Goal: Task Accomplishment & Management: Manage account settings

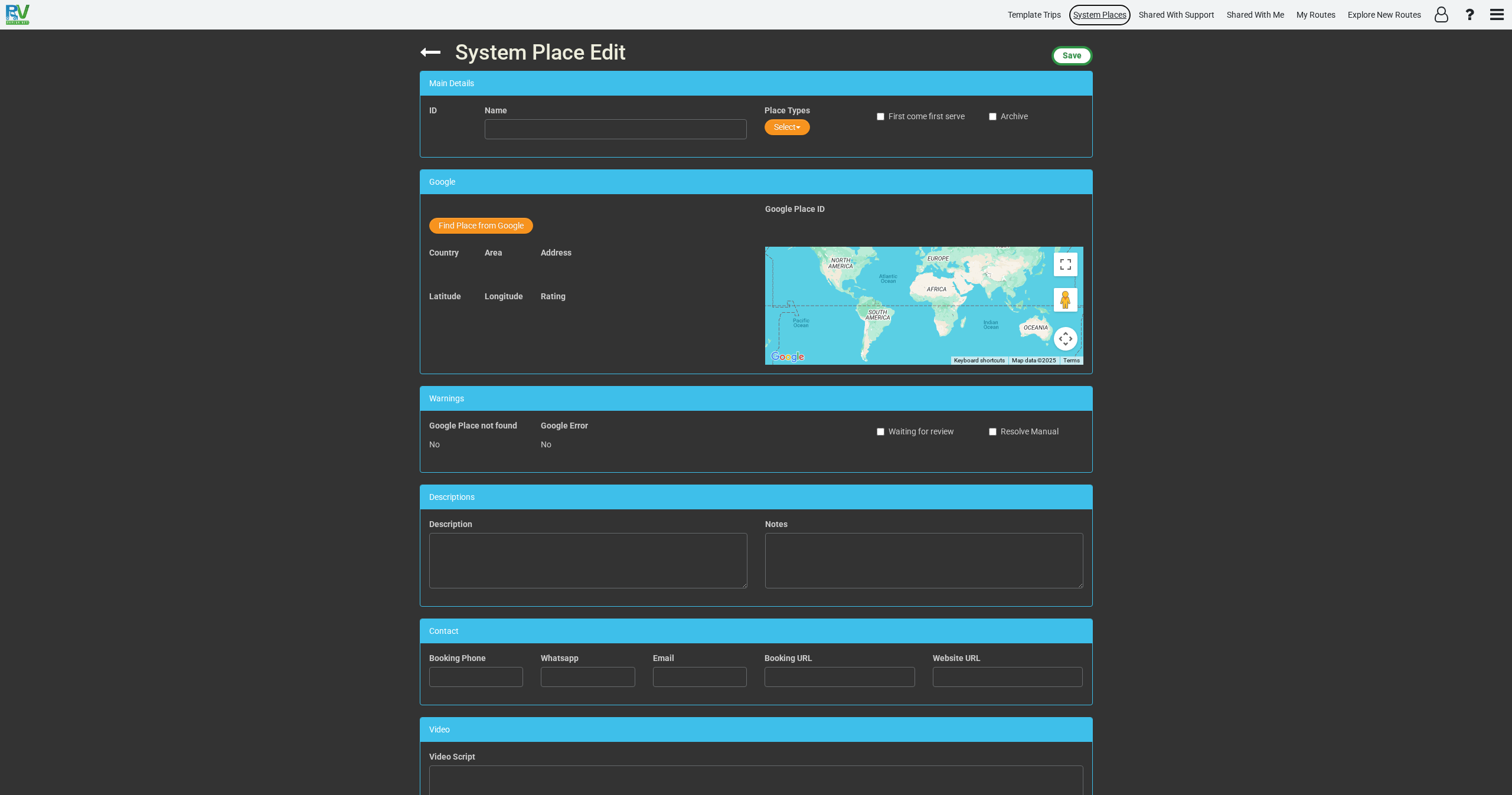
click at [1092, 14] on span "System Places" at bounding box center [1100, 15] width 53 height 9
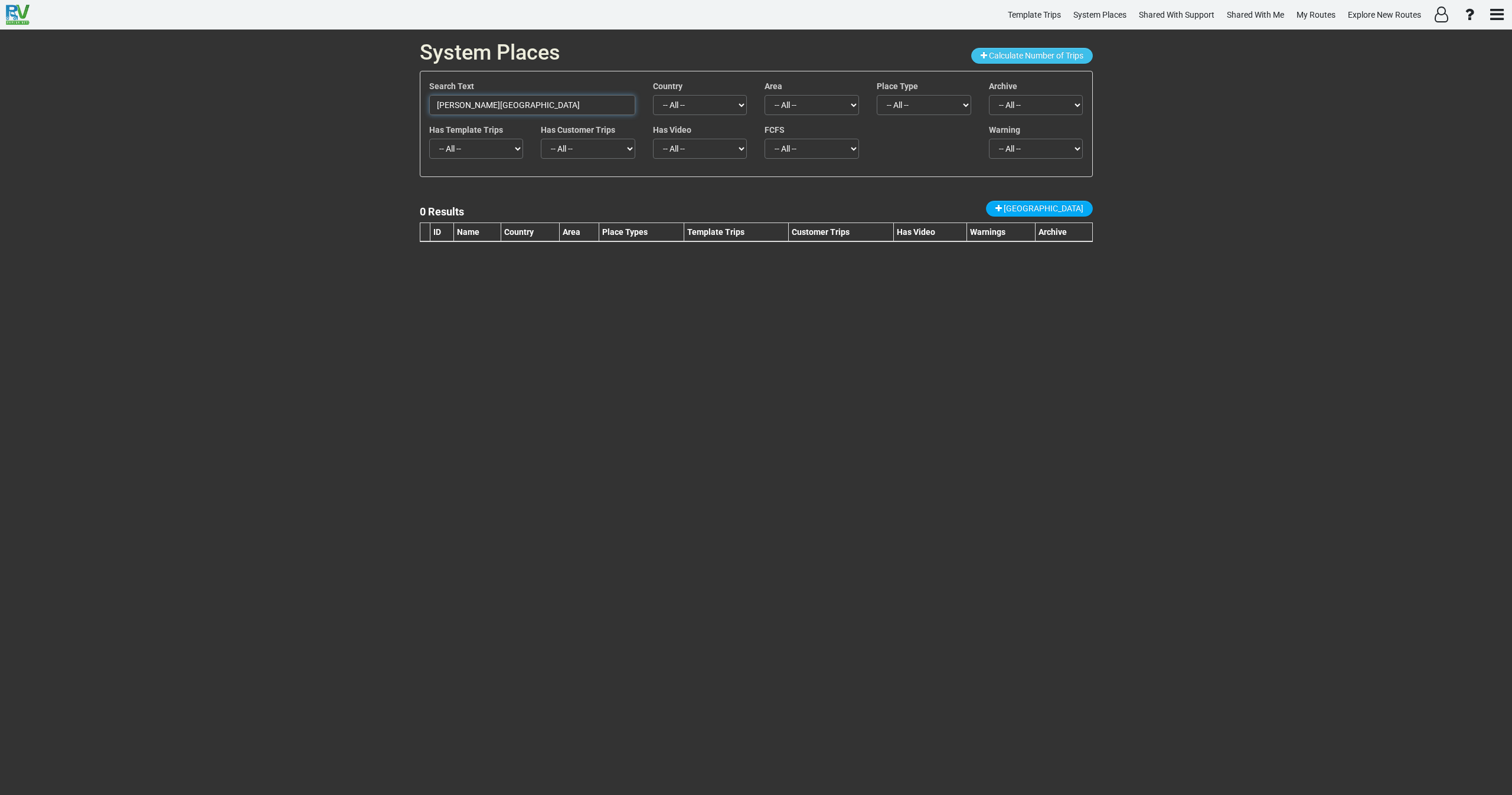
click at [560, 100] on input "George B. Dorr Museum of Natural History" at bounding box center [532, 105] width 206 height 20
paste input "Petrified Forest National Park"
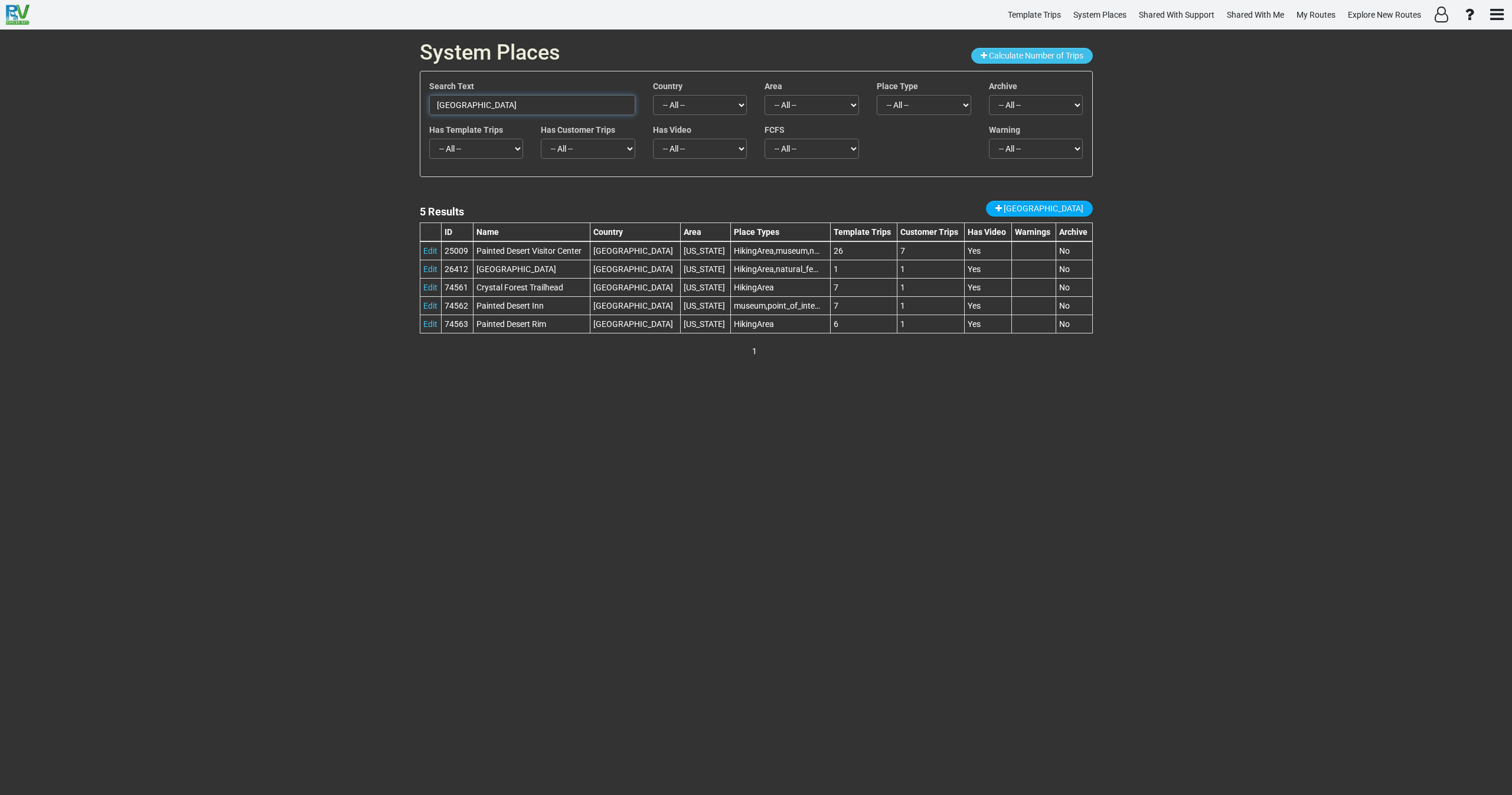
drag, startPoint x: 567, startPoint y: 107, endPoint x: 388, endPoint y: 111, distance: 179.0
click at [371, 111] on div "System Places Calculate Number of Trips Search Text Petrified Forest National P…" at bounding box center [756, 412] width 1512 height 766
paste input "Hall of Mosses"
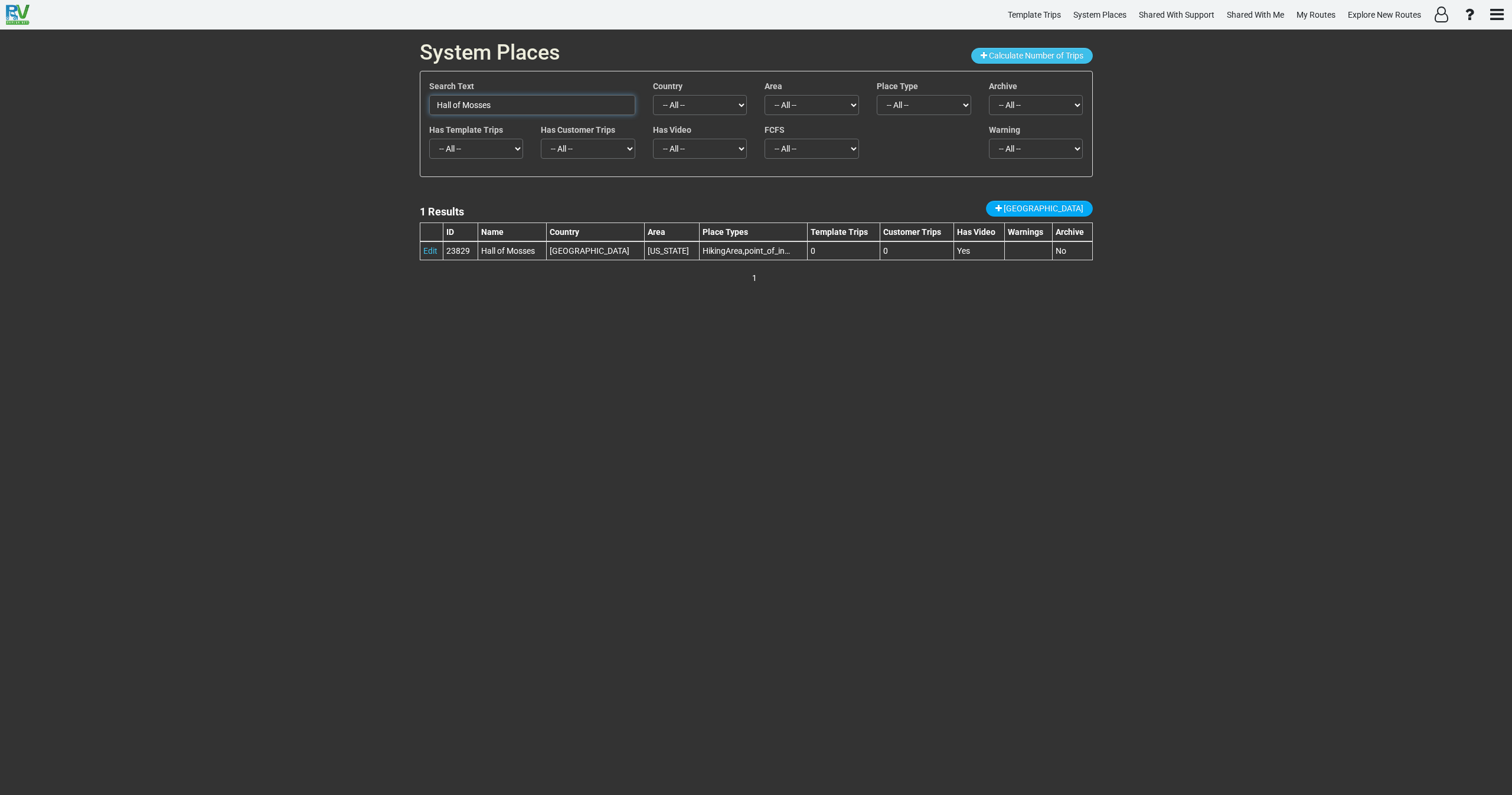
drag, startPoint x: 439, startPoint y: 101, endPoint x: 355, endPoint y: 114, distance: 85.0
click at [355, 113] on div "System Places Calculate Number of Trips Search Text Hall of Mosses Country -- A…" at bounding box center [756, 412] width 1512 height 766
paste input "rriet Tubman Underground Railroad National Historical Park"
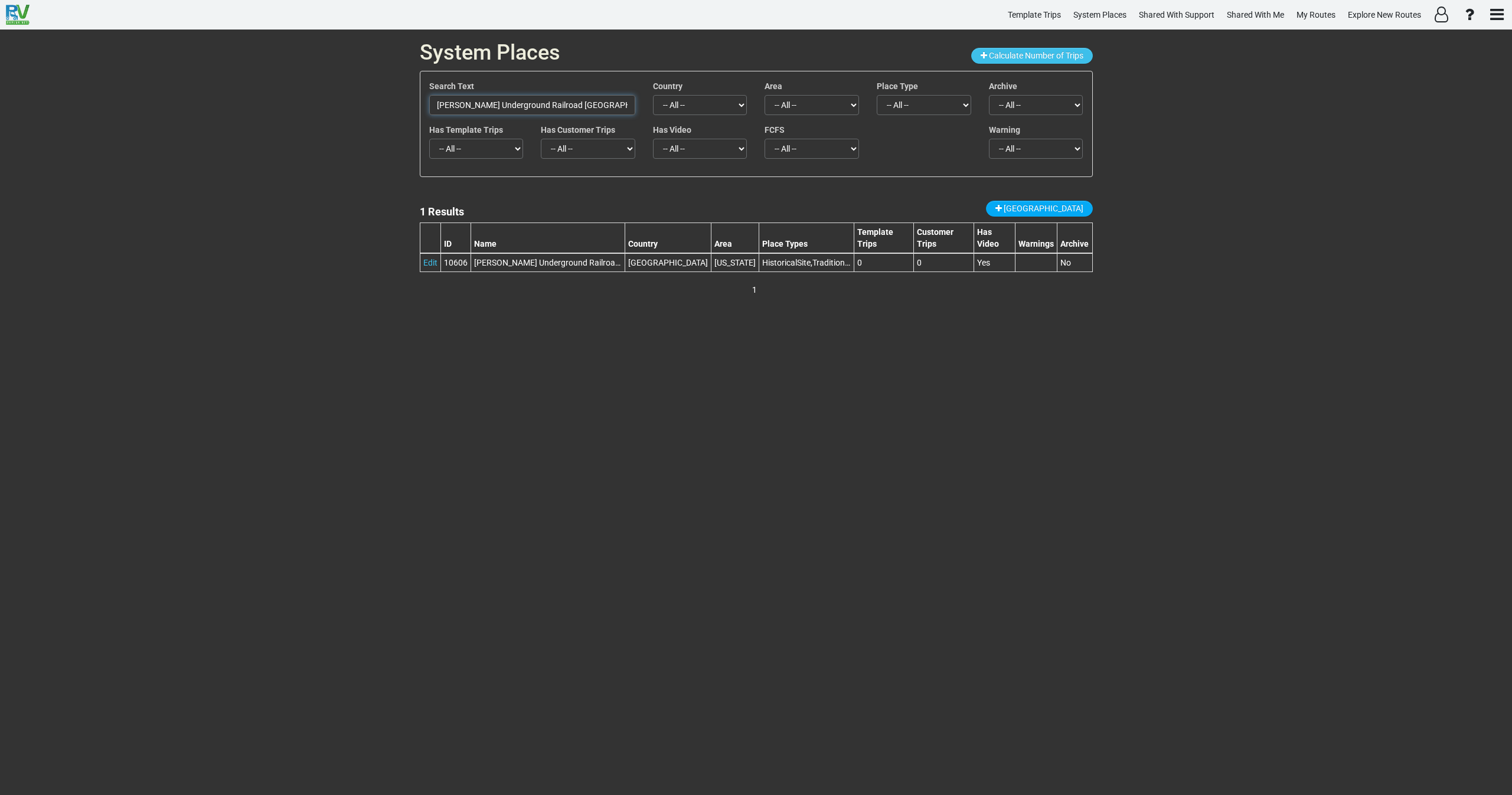
click at [593, 101] on input "Harriet Tubman Underground Railroad National Historical Park" at bounding box center [532, 105] width 206 height 20
paste input "Museum & Educational Center"
type input "Harriet Tubman Museum & Educational Center"
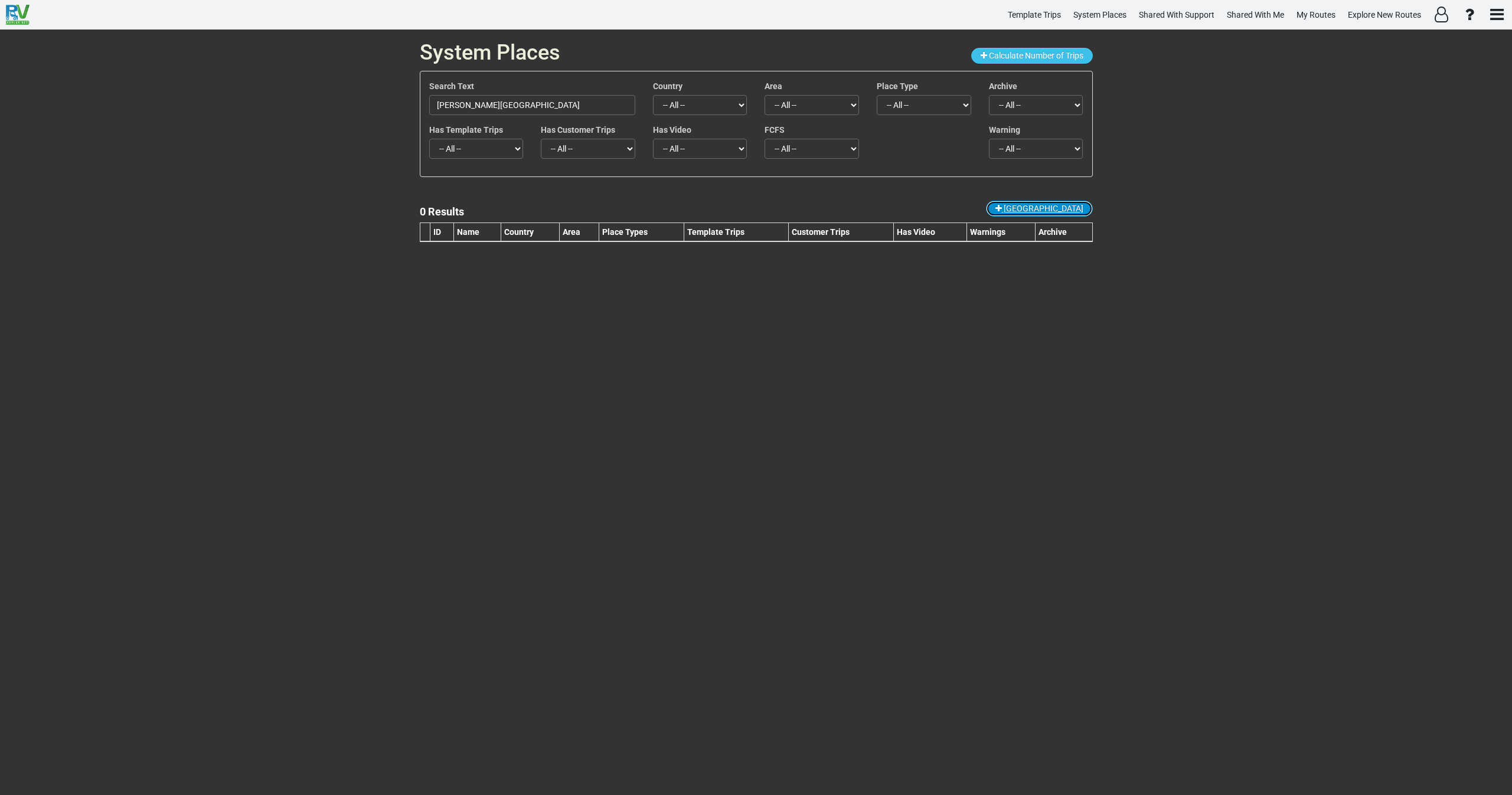
click at [1066, 207] on span "New Place" at bounding box center [1044, 209] width 80 height 9
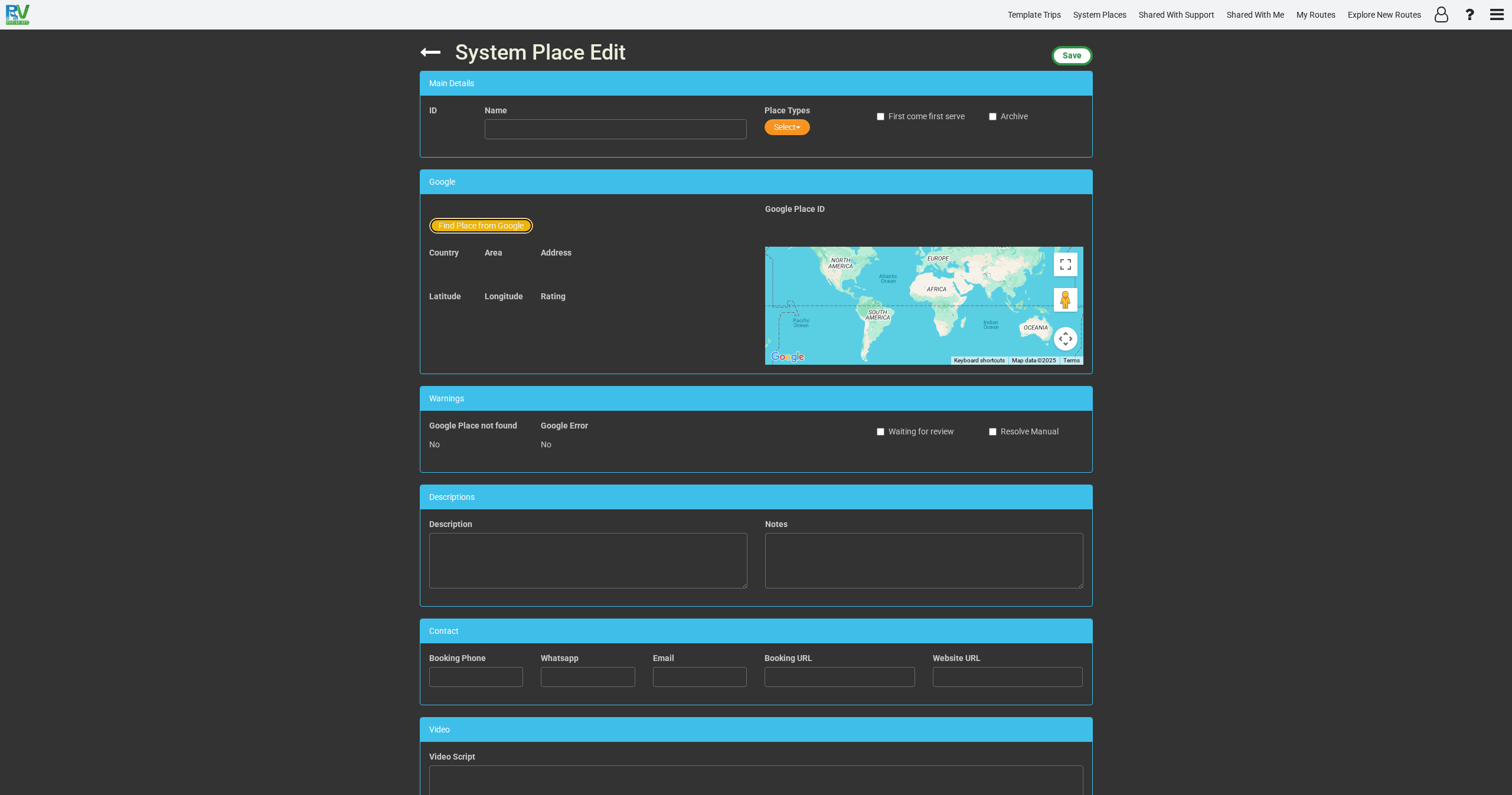
click at [469, 221] on button "Find Place from Google" at bounding box center [481, 225] width 104 height 16
click at [520, 235] on input "text" at bounding box center [616, 228] width 263 height 20
paste input "Harriet Tubman Museum and Educational Center"
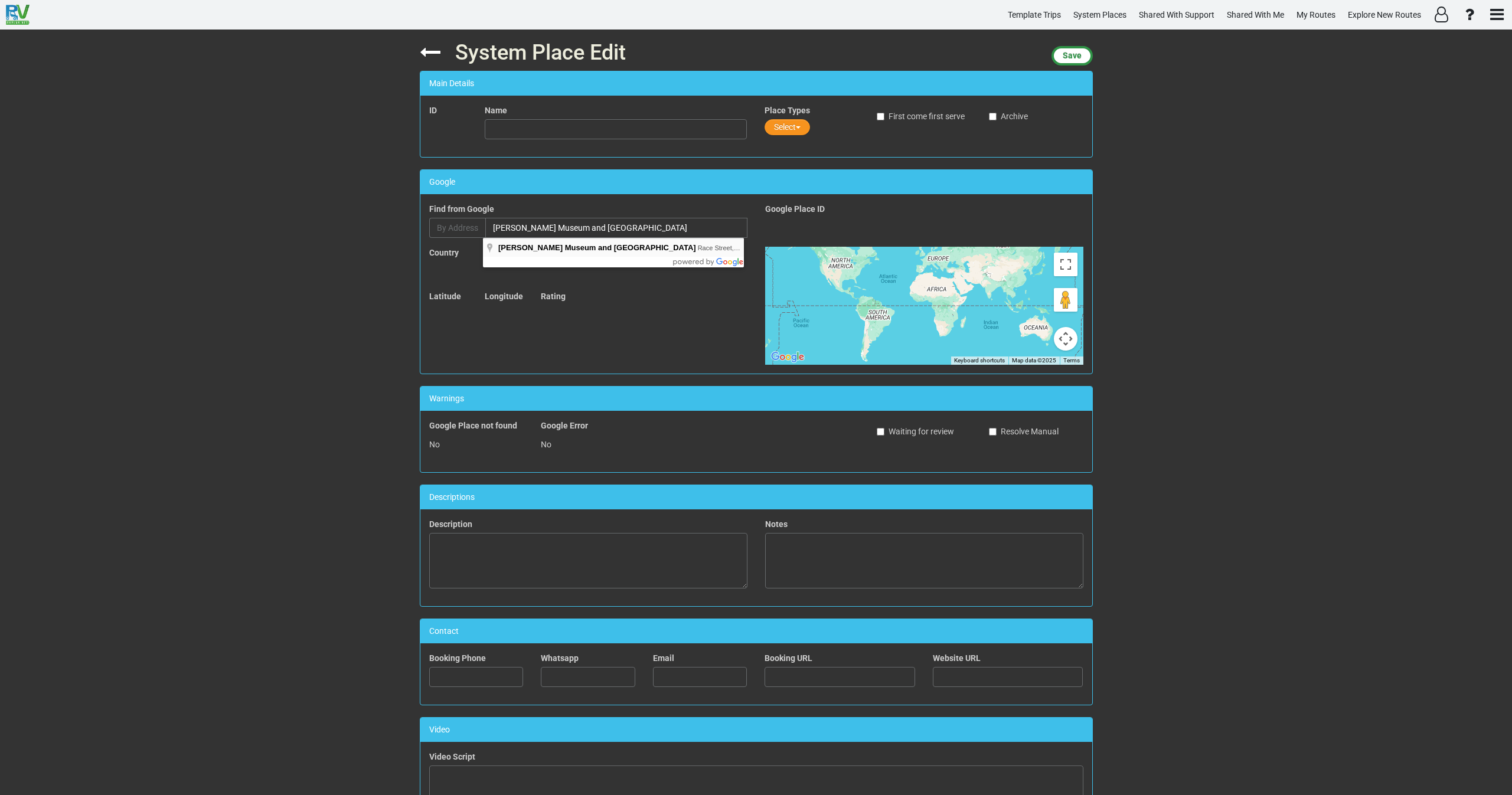
type input "Harriet Tubman Museum and Educational Center, Race Street, Cambridge, MD, USA"
type input "Harriet Tubman Museum and Educational Center"
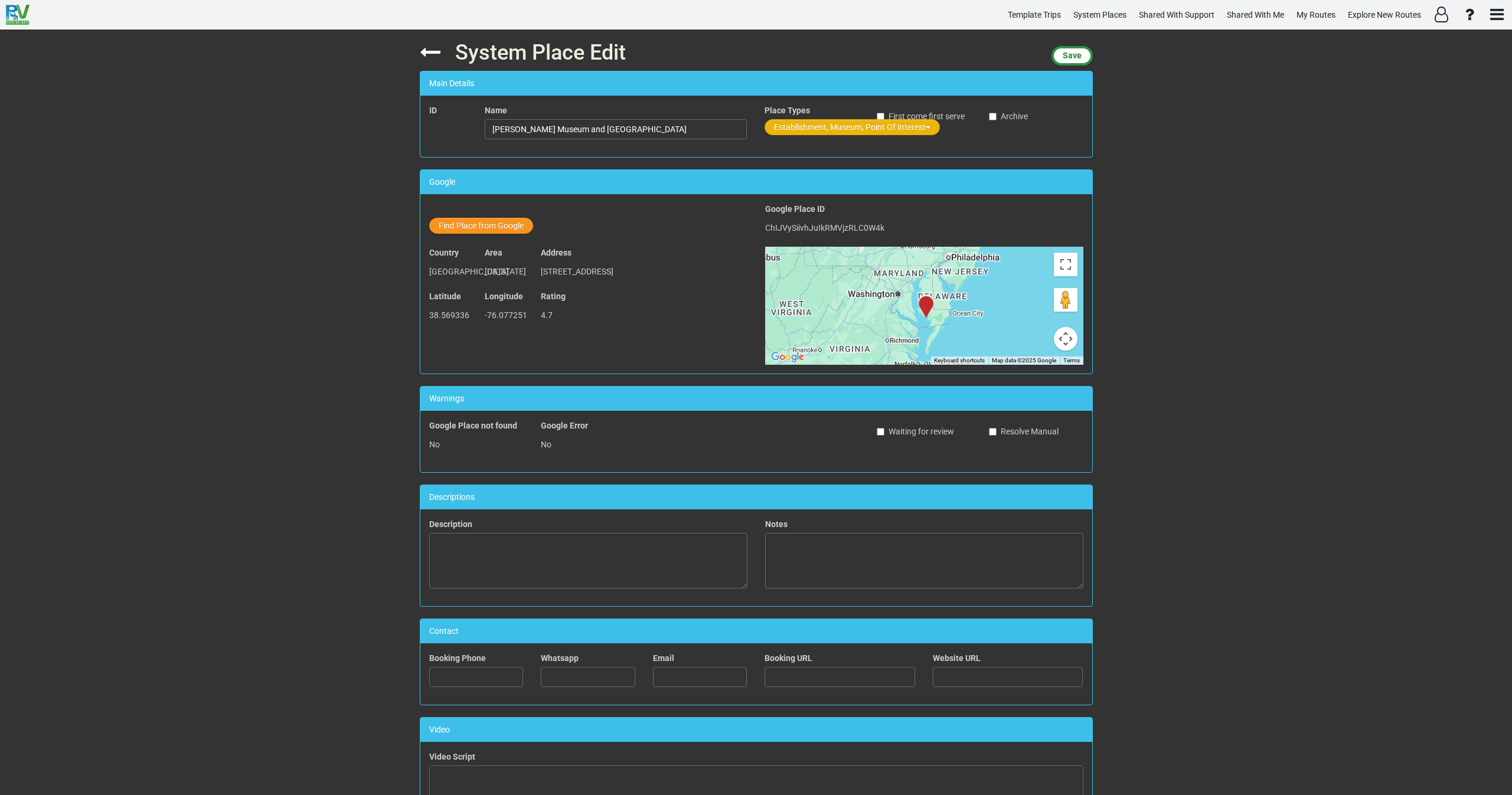
click at [790, 127] on button "Establishment, Museum, Point Of Interest" at bounding box center [852, 127] width 175 height 16
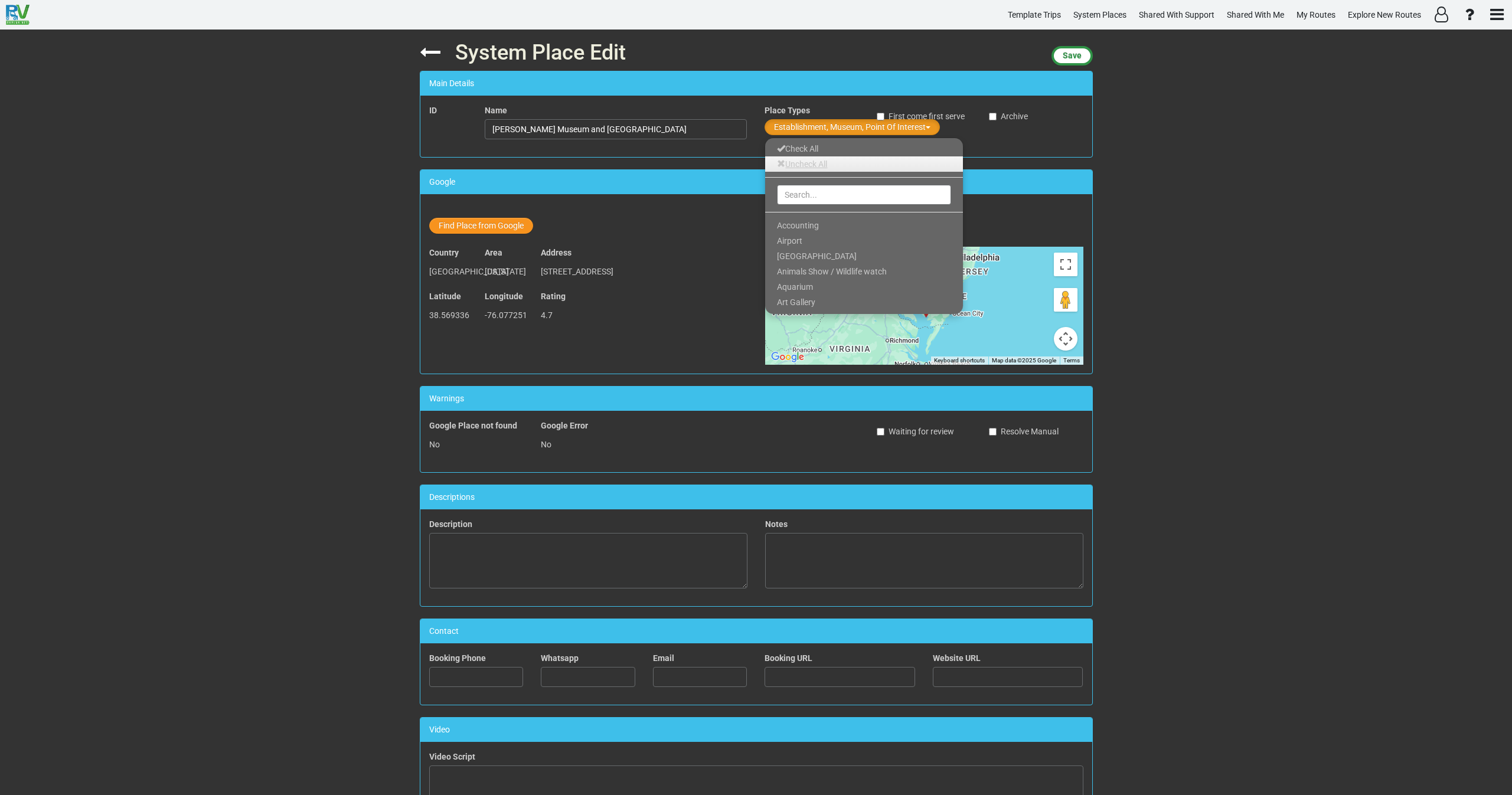
click at [787, 163] on link "Uncheck All" at bounding box center [864, 164] width 197 height 15
click at [793, 195] on input "text" at bounding box center [864, 195] width 174 height 20
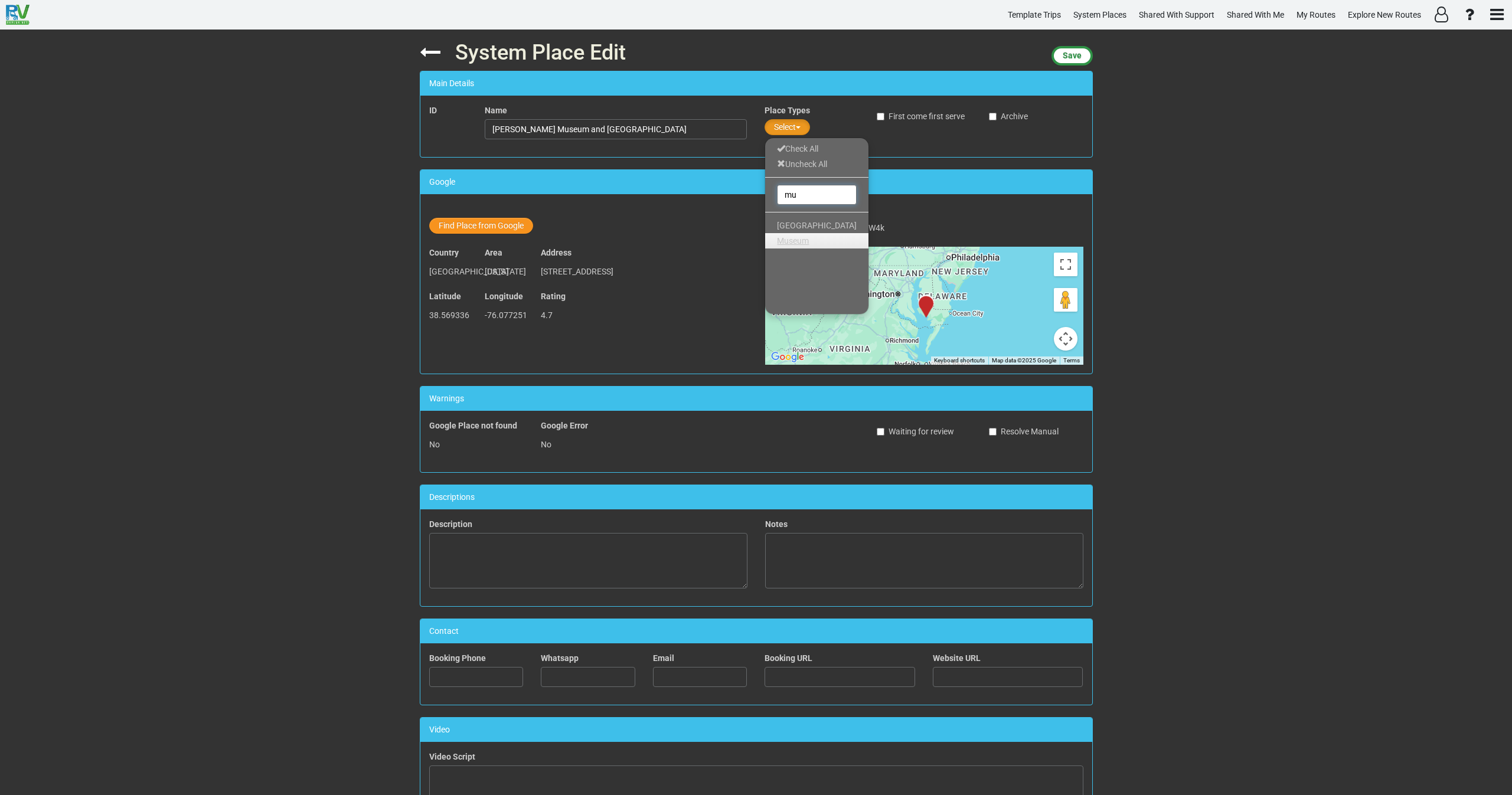
type input "mu"
click at [807, 236] on span "Museum" at bounding box center [793, 241] width 32 height 9
click at [1074, 57] on span "Save" at bounding box center [1072, 56] width 19 height 9
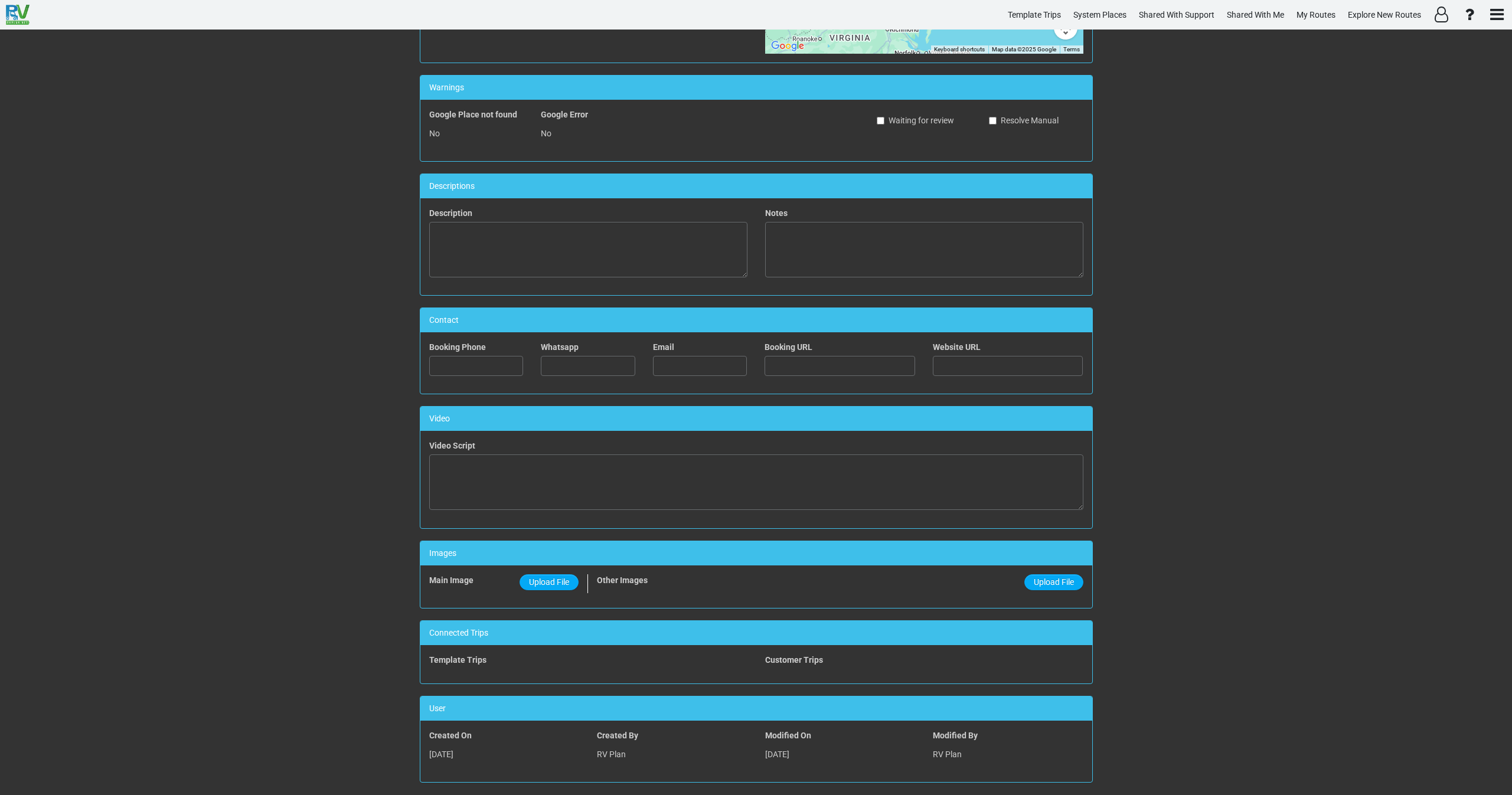
scroll to position [322, 0]
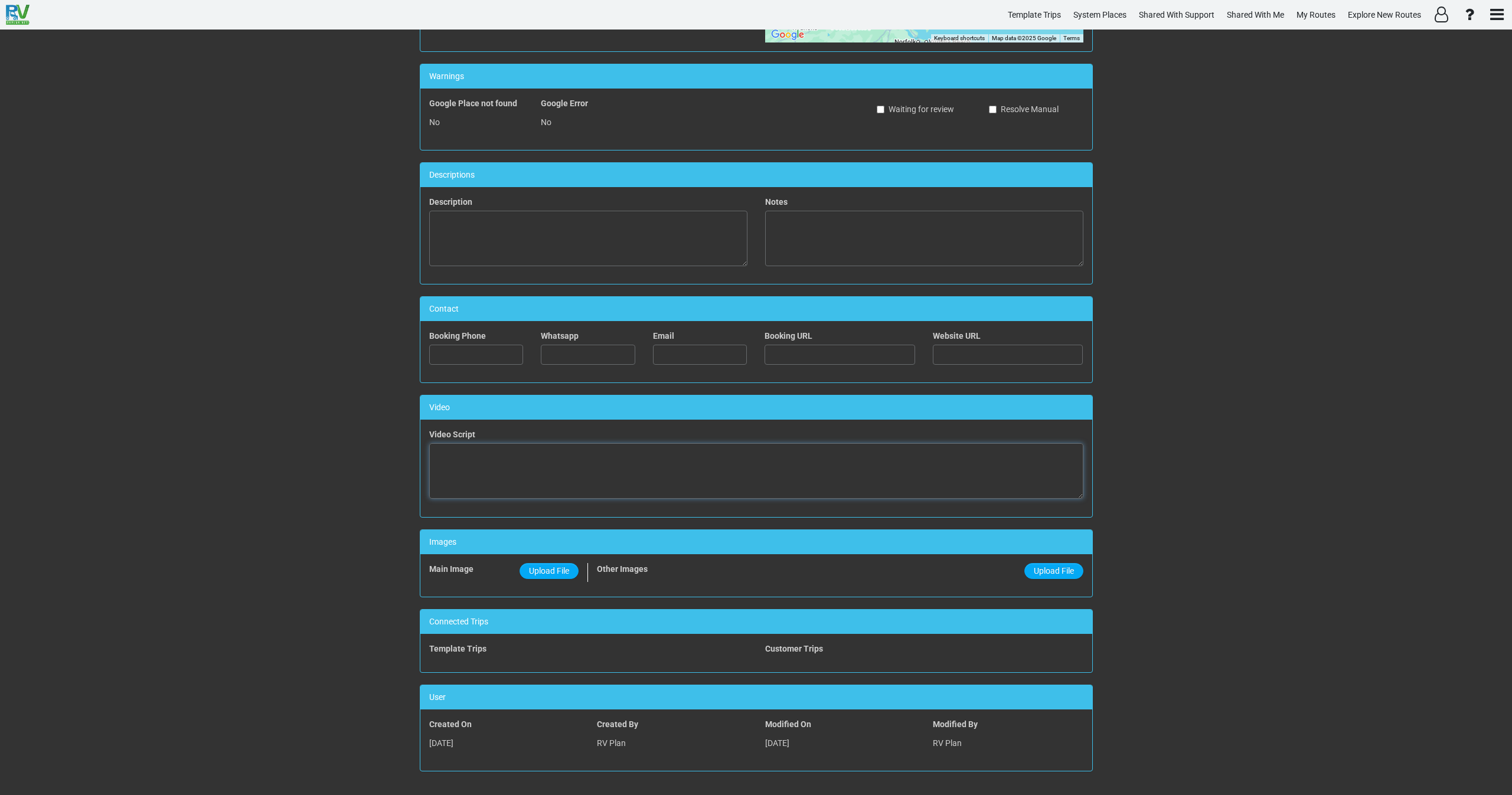
click at [604, 470] on textarea at bounding box center [756, 471] width 655 height 56
paste textarea "<iframe width="560" height="315" src="https://www.youtube.com/embed/rZe8jjK2gDY…"
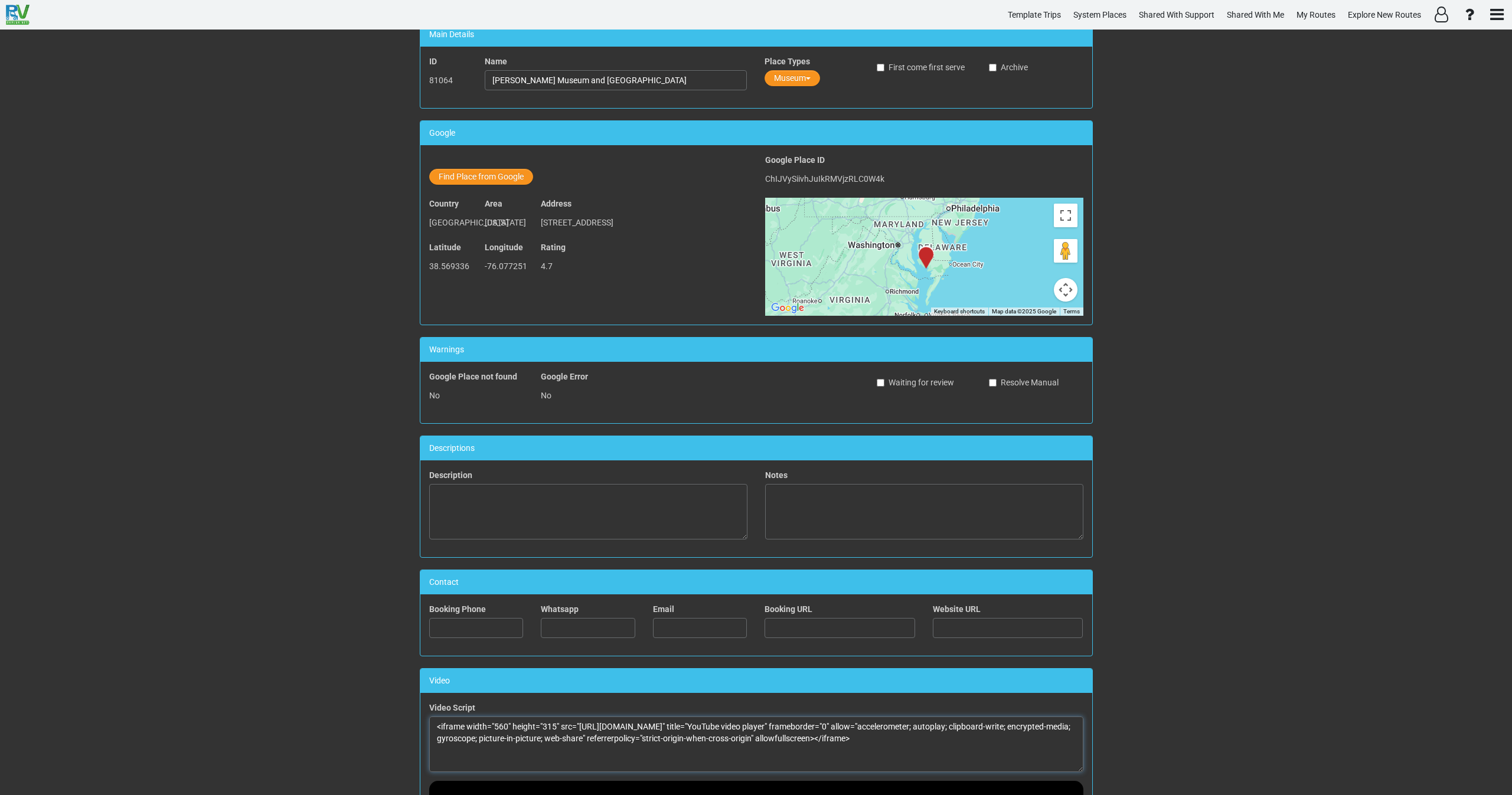
scroll to position [0, 0]
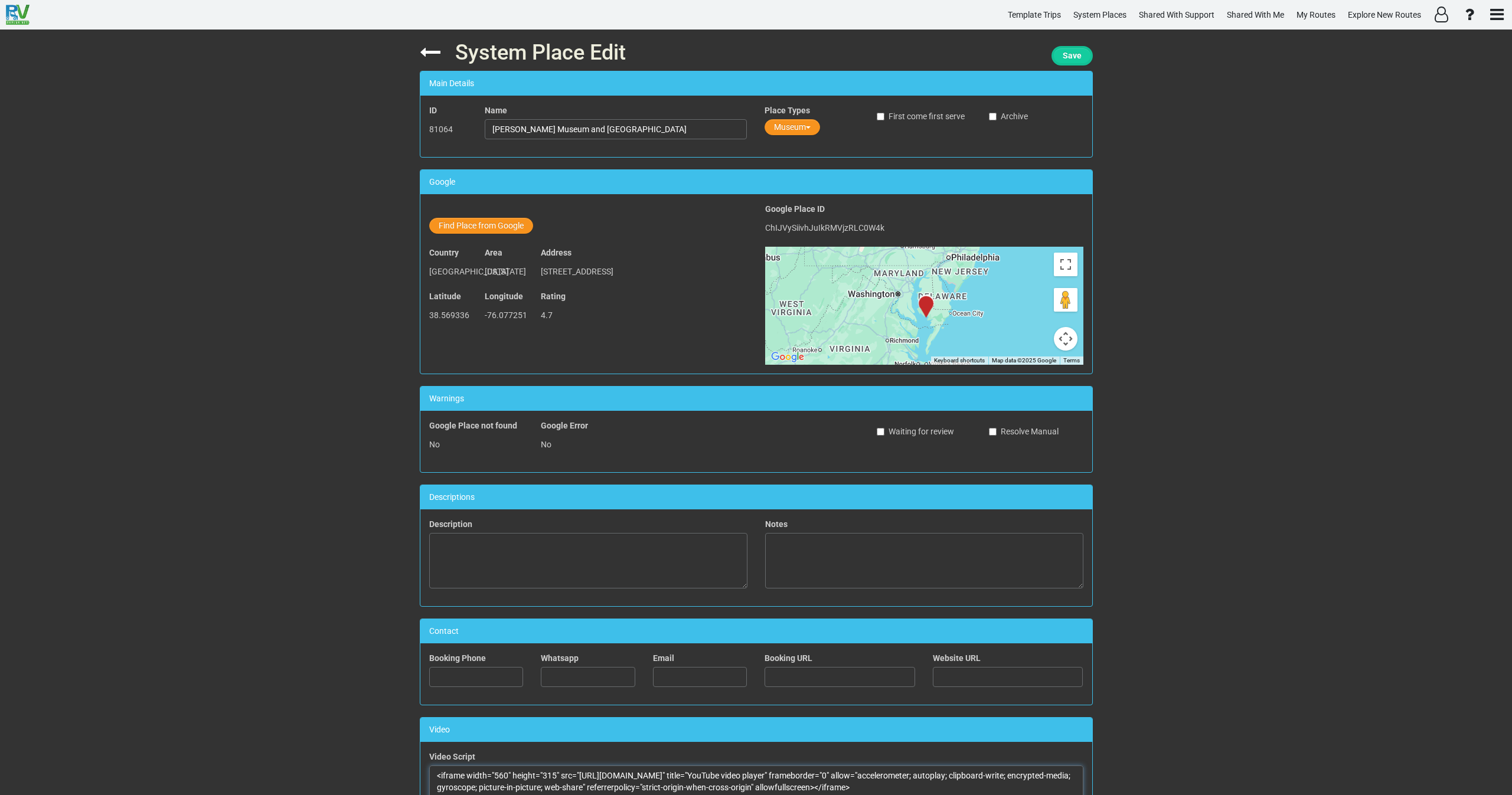
type textarea "<iframe width="560" height="315" src="https://www.youtube.com/embed/rZe8jjK2gDY…"
click at [1074, 54] on span "Save" at bounding box center [1072, 56] width 19 height 9
click at [424, 55] on icon at bounding box center [430, 52] width 20 height 20
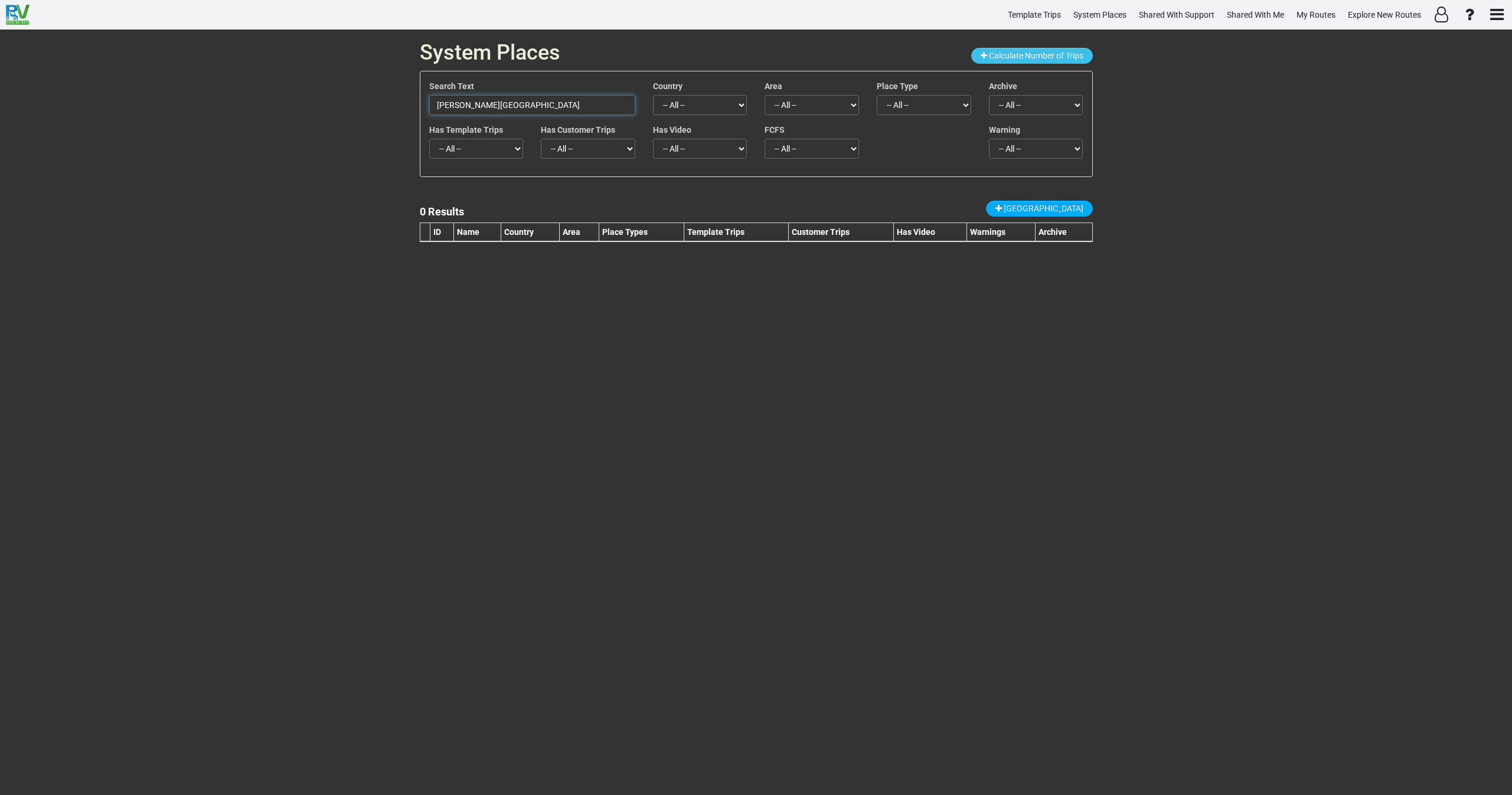
click at [587, 101] on input "Harriet Tubman Museum & Educational Center" at bounding box center [532, 105] width 206 height 20
paste input "Blackwater National Wildlife Refuge"
type input "Blackwater National Wildlife Refuge"
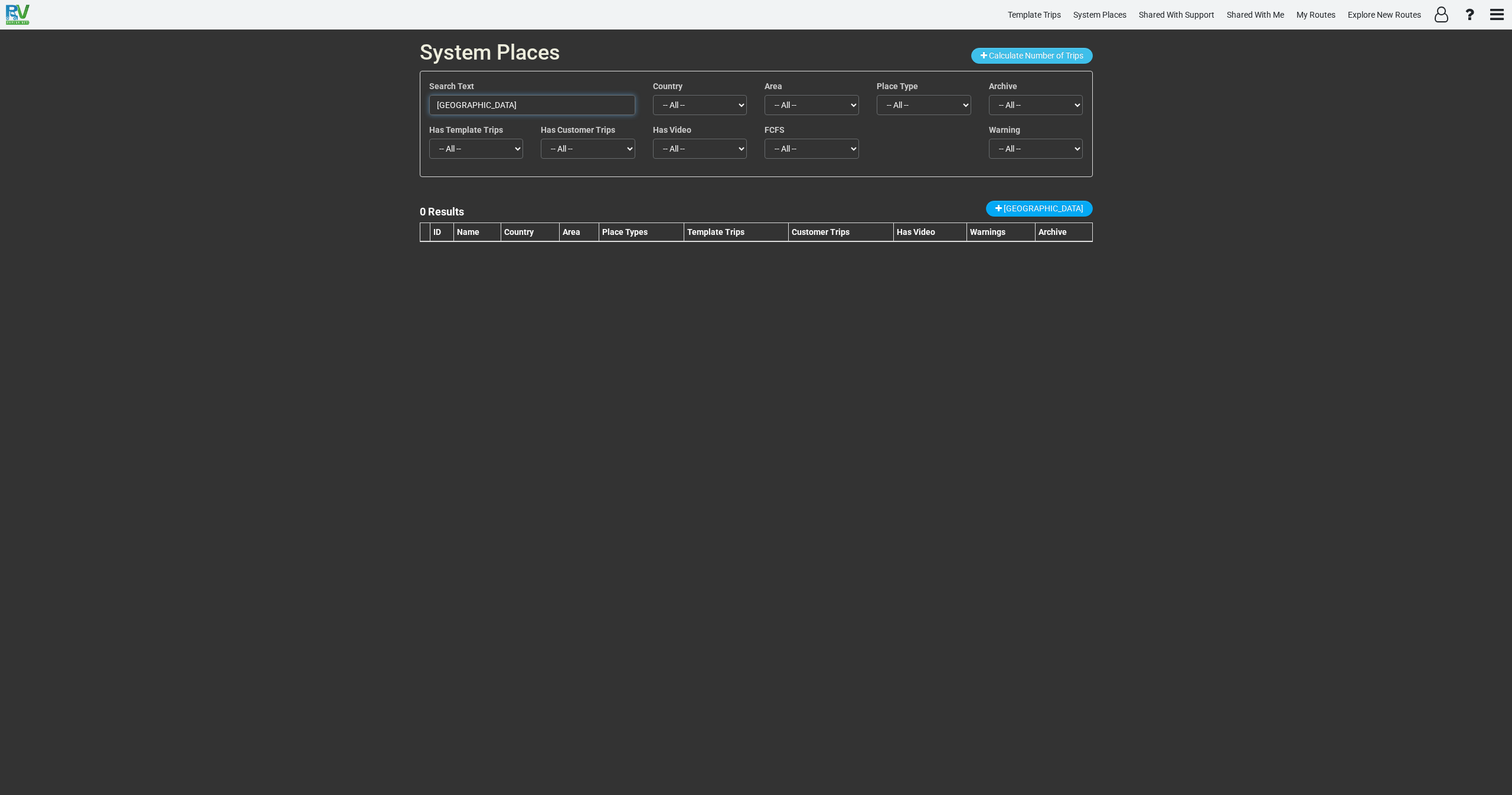
drag, startPoint x: 588, startPoint y: 101, endPoint x: 360, endPoint y: 100, distance: 228.0
click at [360, 100] on div "System Places Calculate Number of Trips Search Text Blackwater National Wildlif…" at bounding box center [756, 412] width 1512 height 766
click at [1063, 217] on div "New Place" at bounding box center [1039, 210] width 107 height 19
click at [1037, 213] on link "New Place" at bounding box center [1039, 209] width 107 height 16
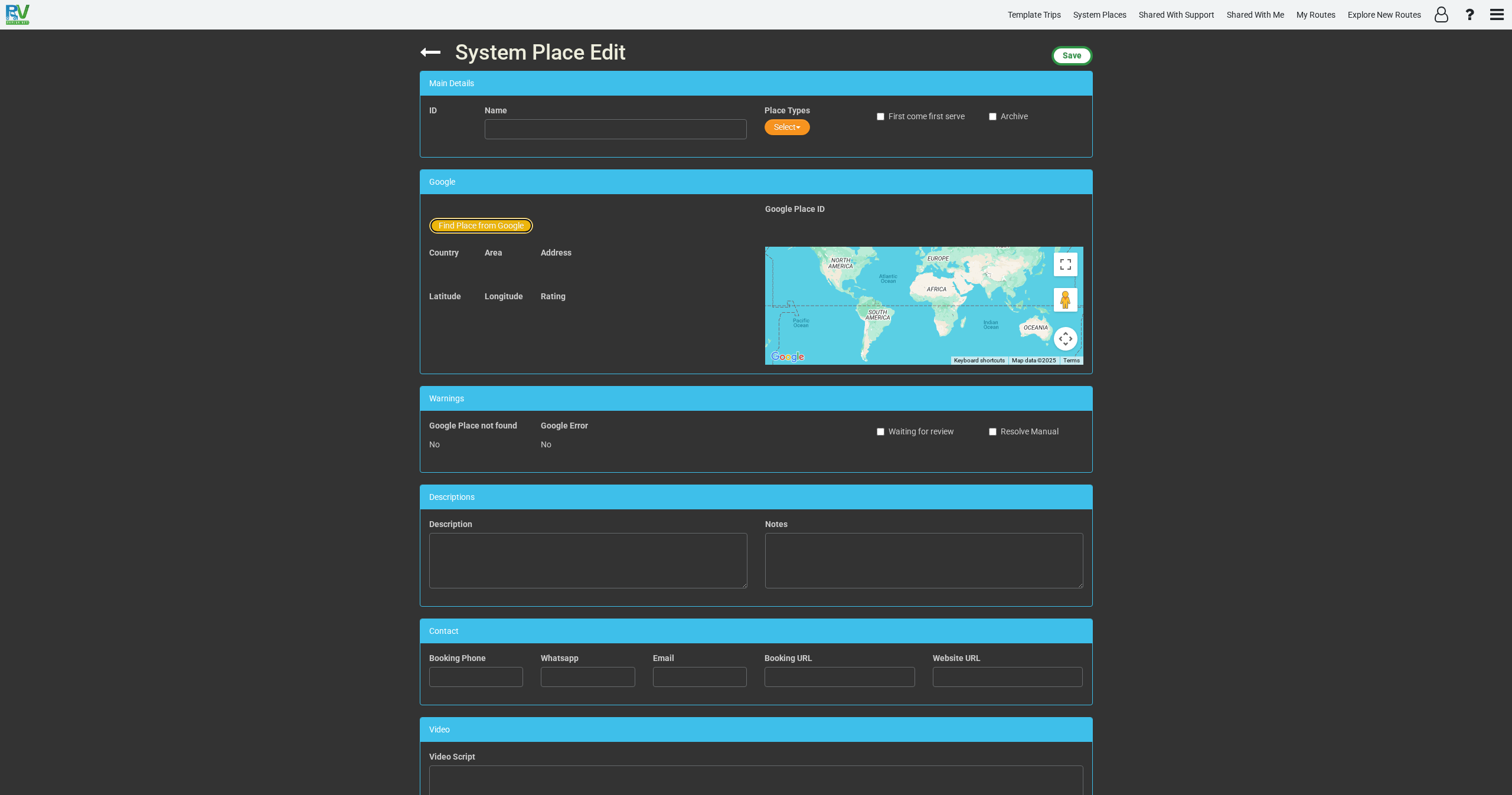
click at [468, 224] on button "Find Place from Google" at bounding box center [481, 225] width 104 height 16
click at [506, 232] on input "text" at bounding box center [616, 228] width 263 height 20
paste input "Blackwater National Wildlife Refuge"
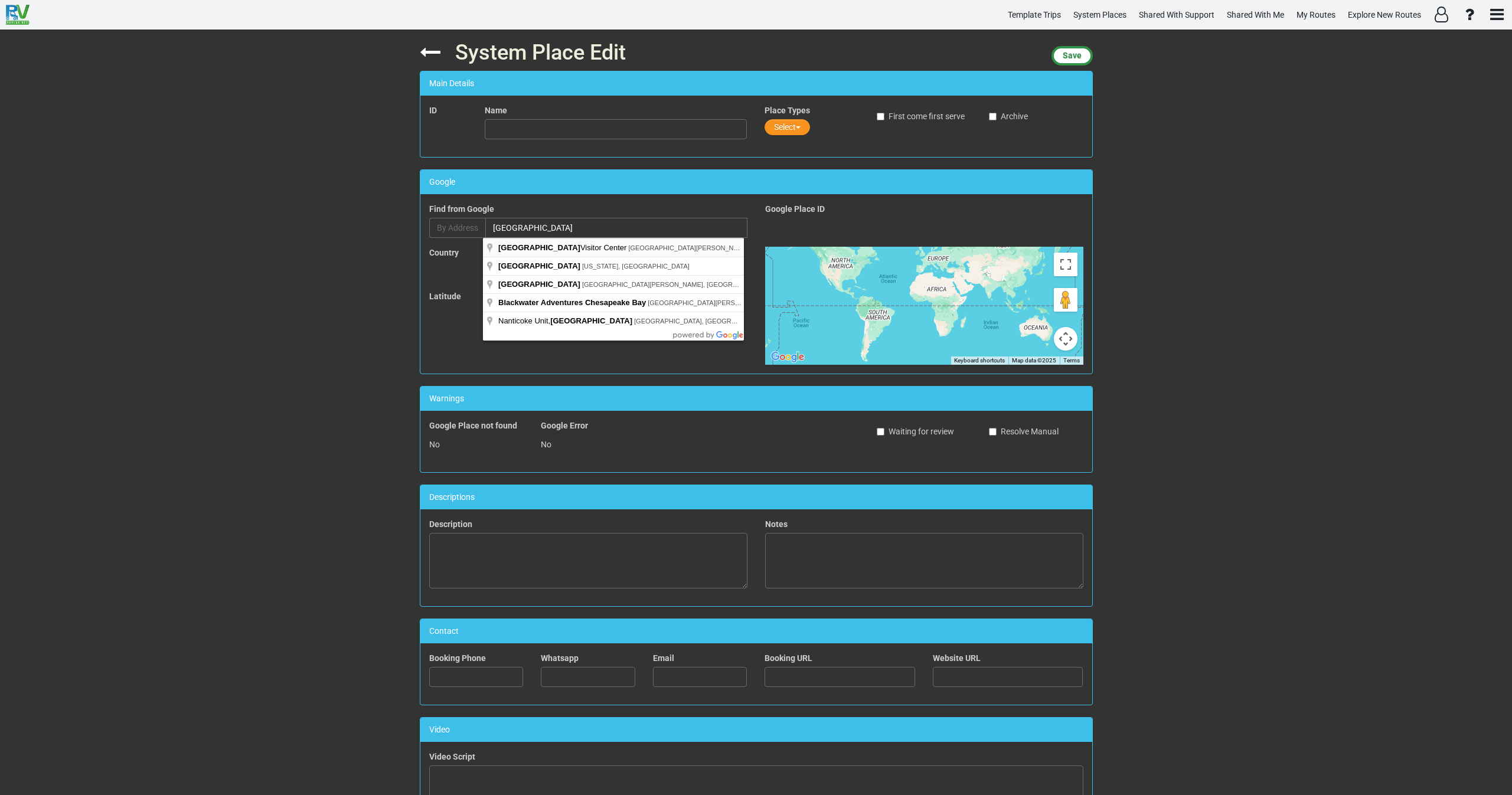
type input "Blackwater National Wildlife Refuge Visitor Center, Key Wallace Drive, Church C…"
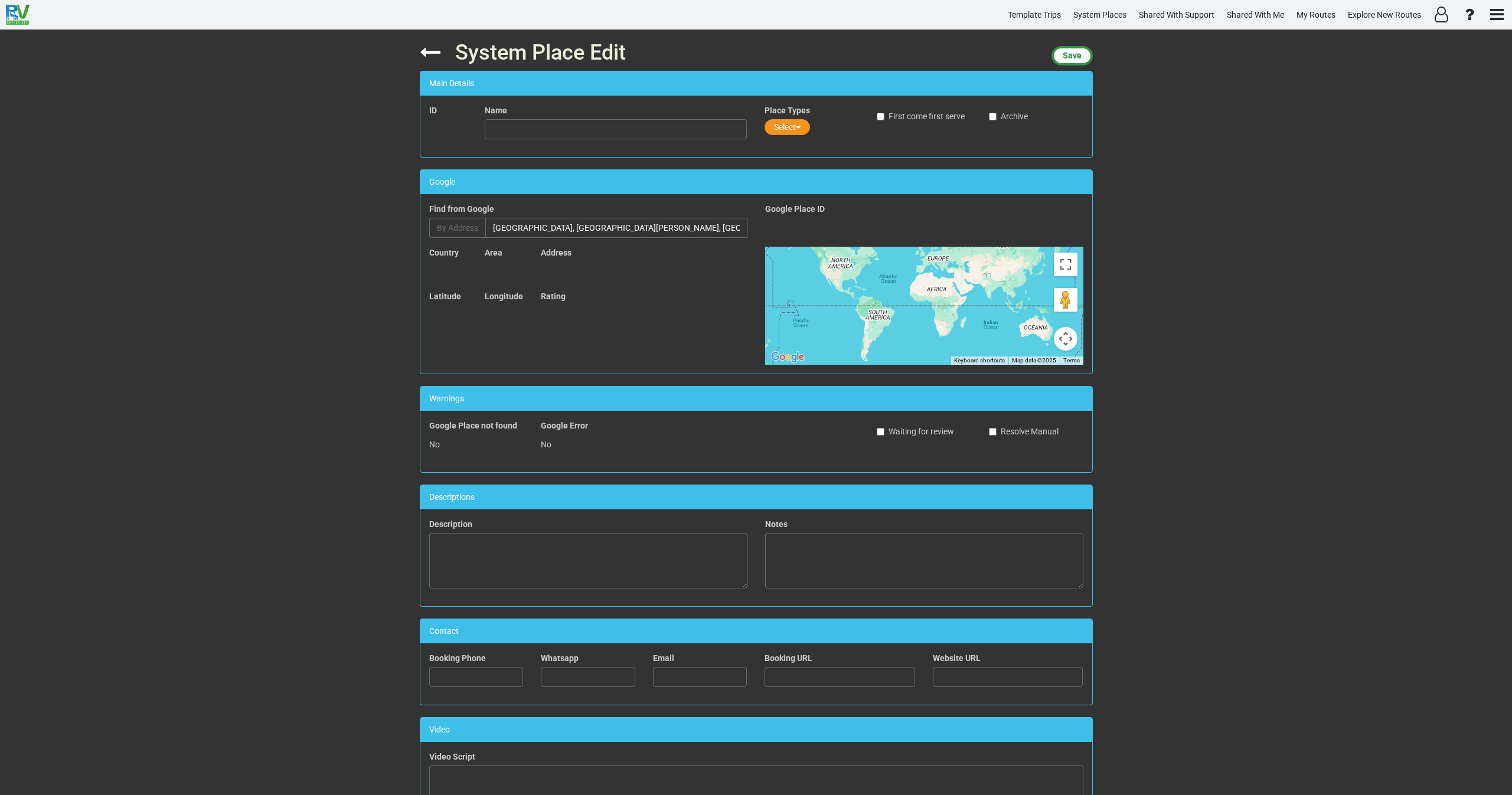
type input "Blackwater National Wildlife Refuge Visitor Center"
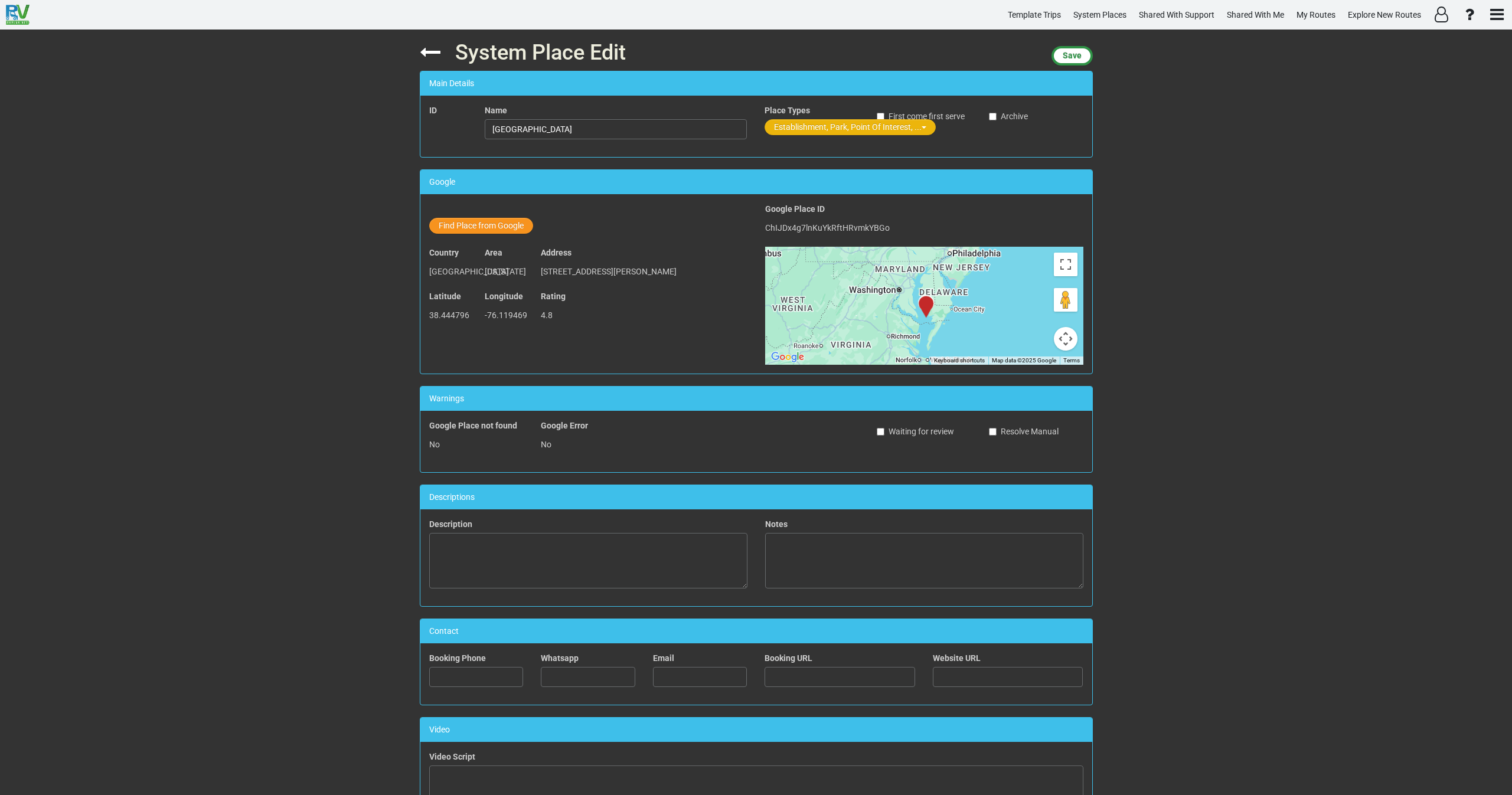
click at [798, 126] on button "Establishment, Park, Point Of Interest, ..." at bounding box center [850, 127] width 171 height 16
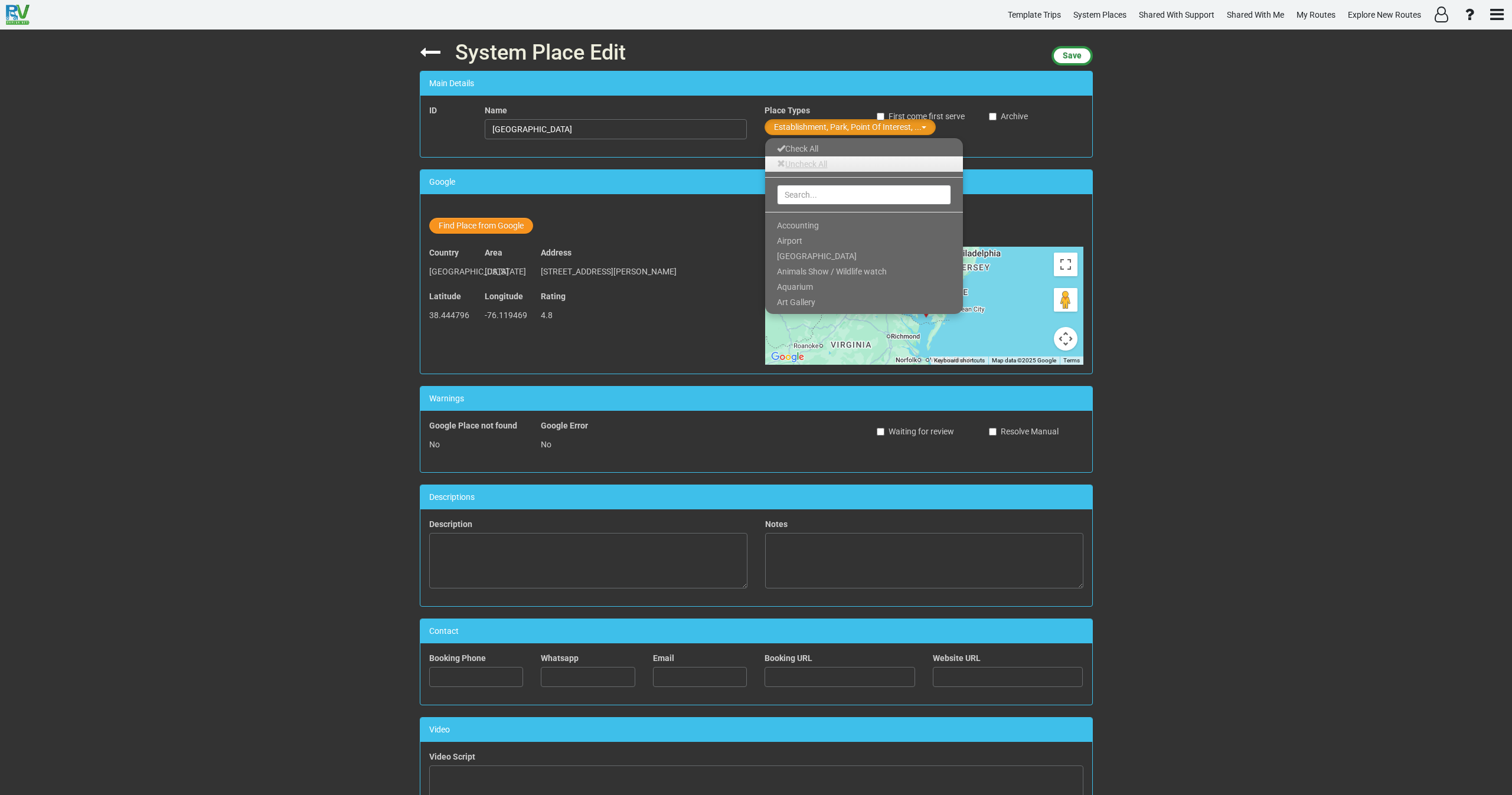
click at [793, 162] on link "Uncheck All" at bounding box center [864, 164] width 197 height 15
click at [795, 198] on input "text" at bounding box center [864, 195] width 174 height 20
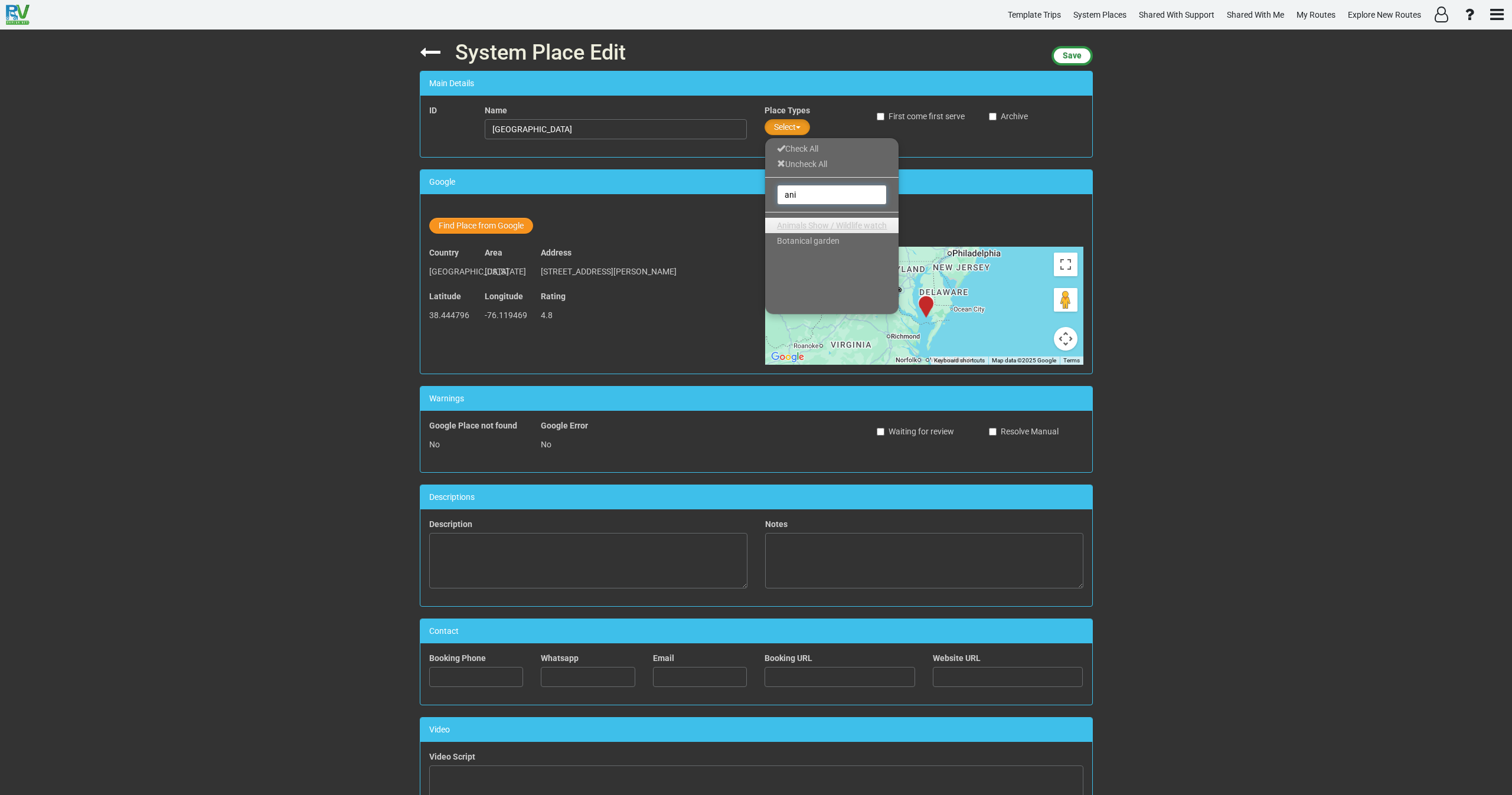
type input "ani"
click at [796, 223] on span "Animals Show / Wildlife watch" at bounding box center [832, 225] width 110 height 9
click at [1183, 231] on div "System Place Edit Save Main Details ID Name Blackwater National Wildlife Refuge…" at bounding box center [756, 412] width 1512 height 766
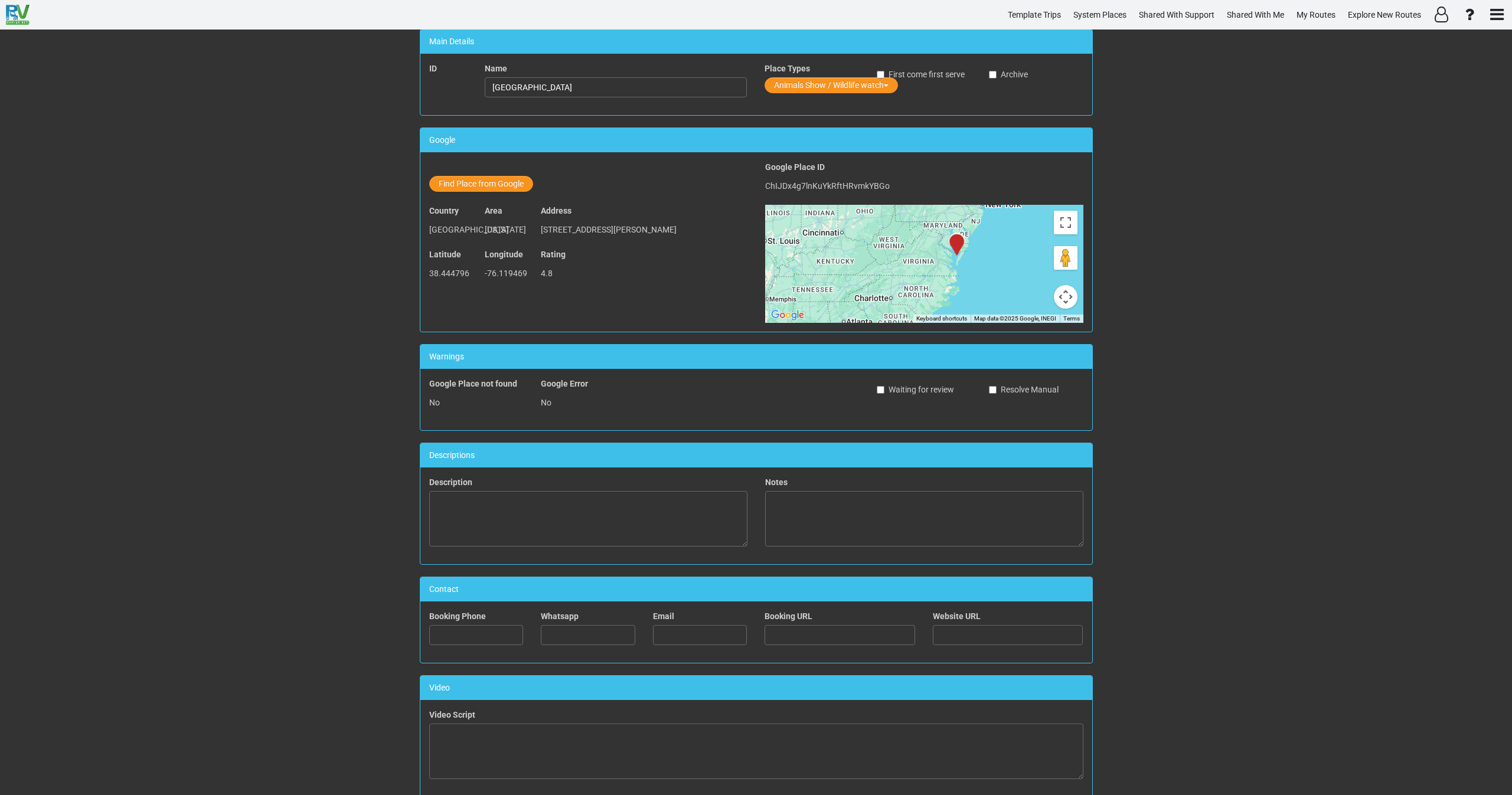
scroll to position [243, 0]
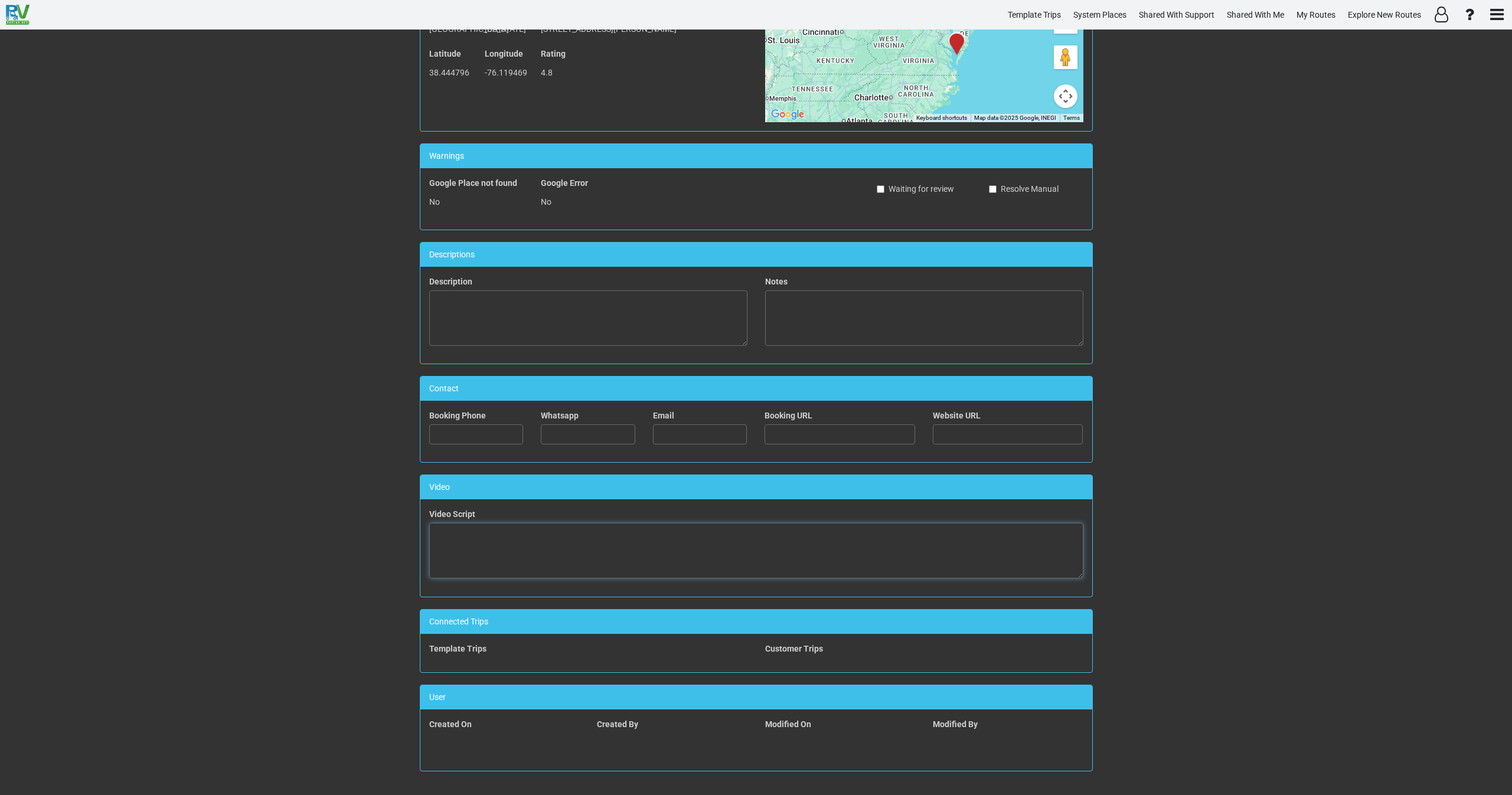
click at [625, 566] on textarea at bounding box center [756, 551] width 655 height 56
paste textarea "<iframe width="560" height="315" src="https://www.youtube.com/embed/DVjHc4AywZ4…"
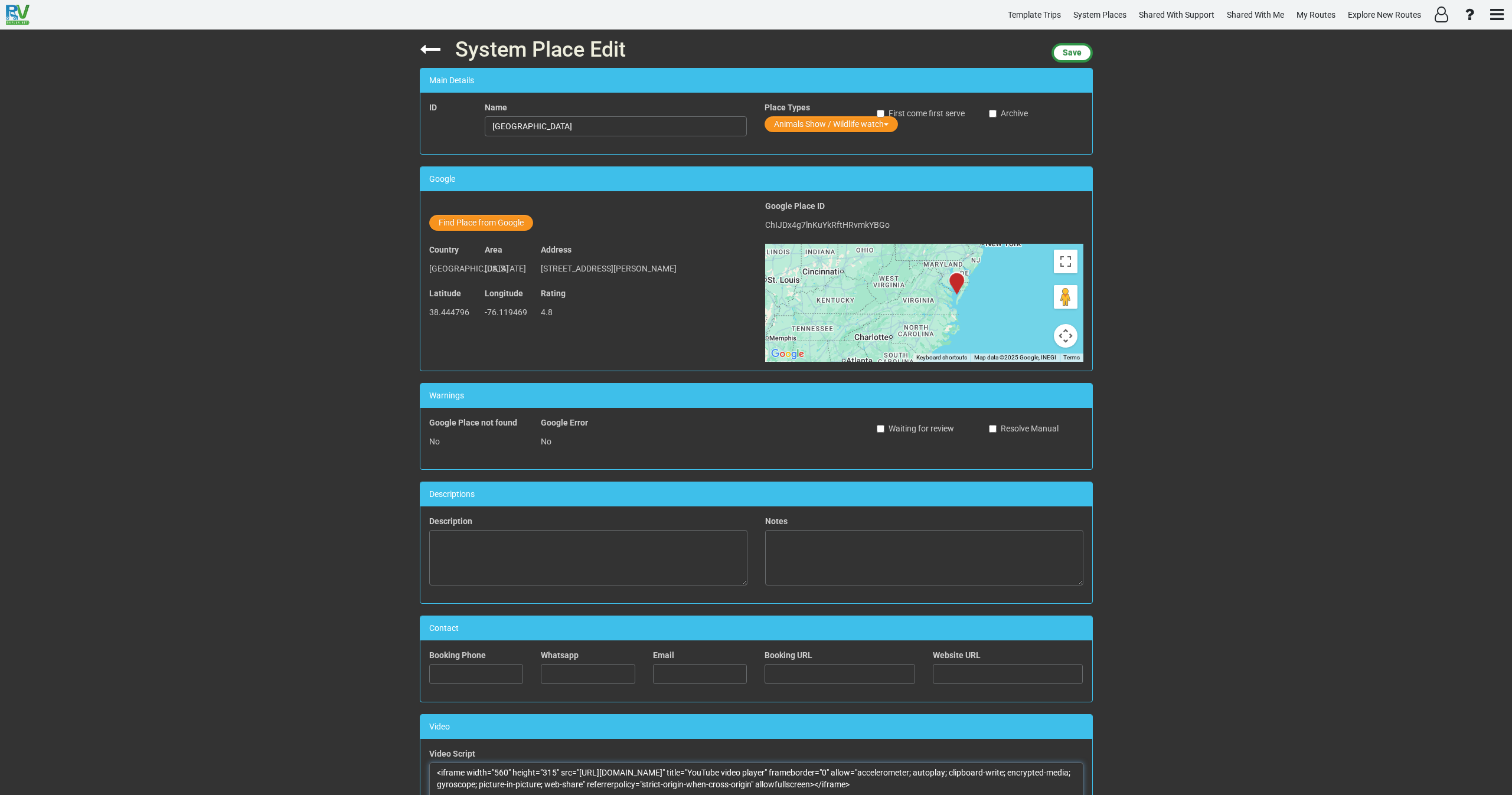
scroll to position [0, 0]
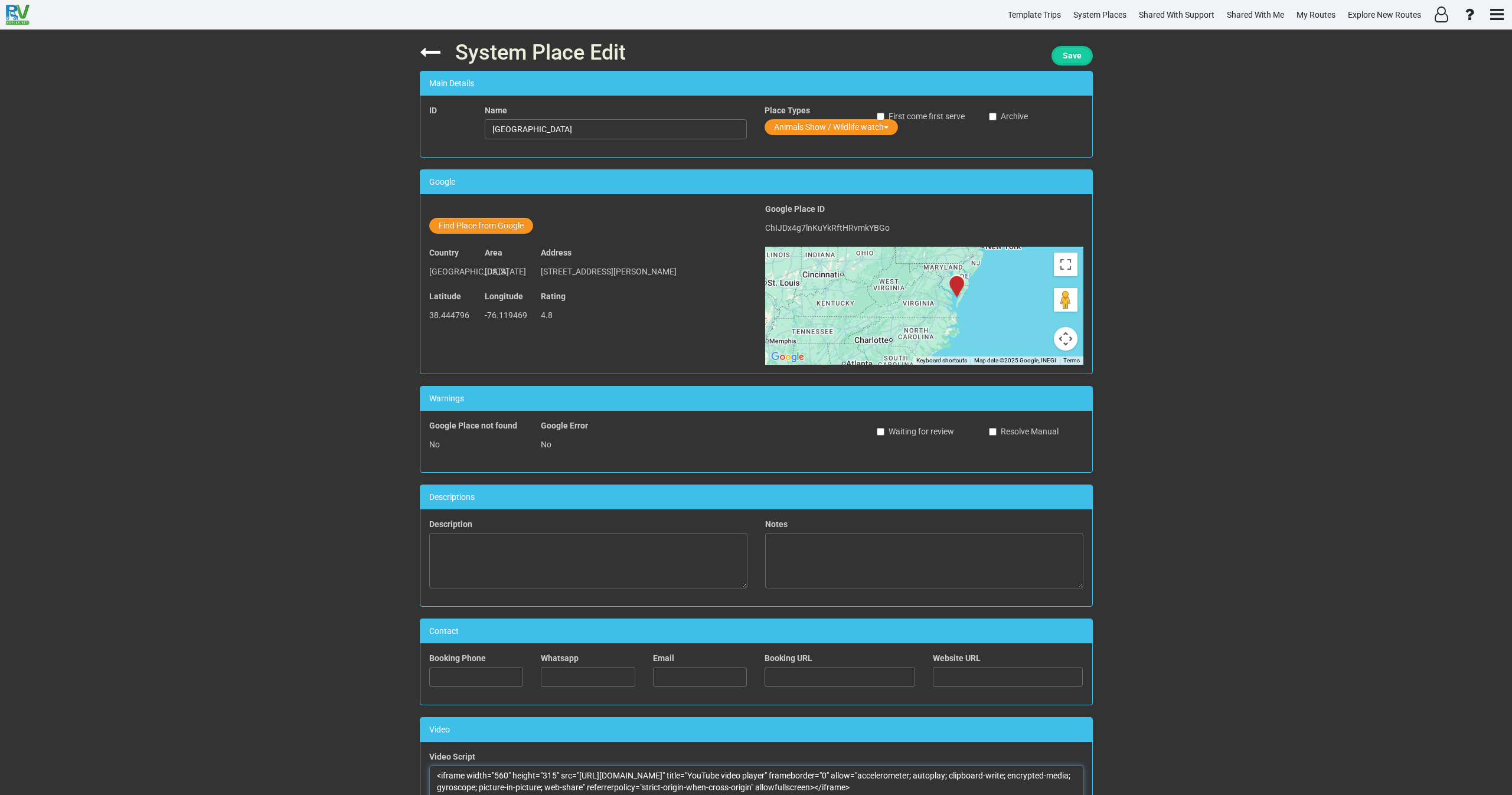
type textarea "<iframe width="560" height="315" src="https://www.youtube.com/embed/DVjHc4AywZ4…"
click at [1068, 56] on span "Save" at bounding box center [1072, 56] width 19 height 9
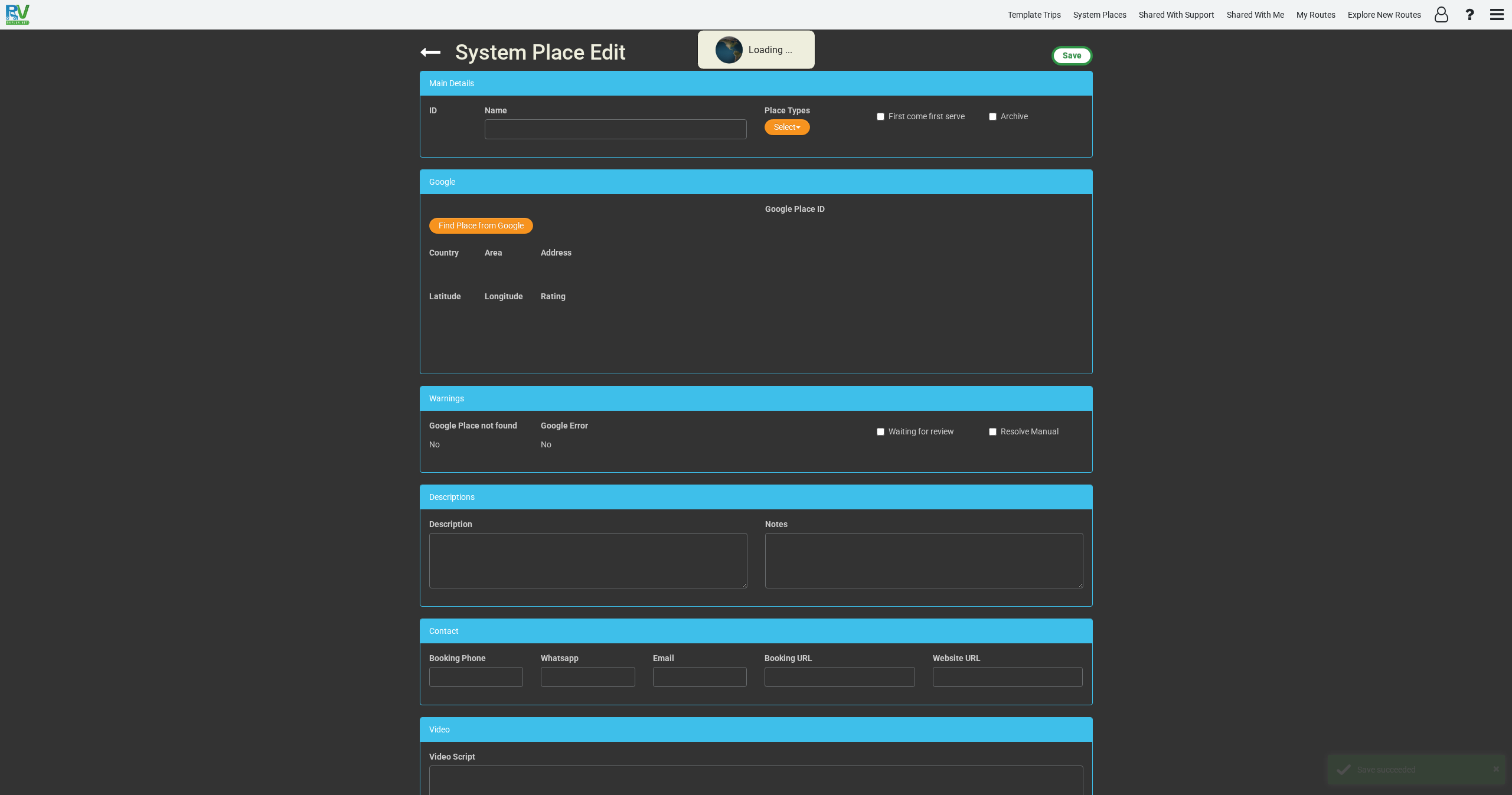
type input "Blackwater National Wildlife Refuge Visitor Center"
type textarea "<iframe width="560" height="315" src="https://www.youtube.com/embed/DVjHc4AywZ4…"
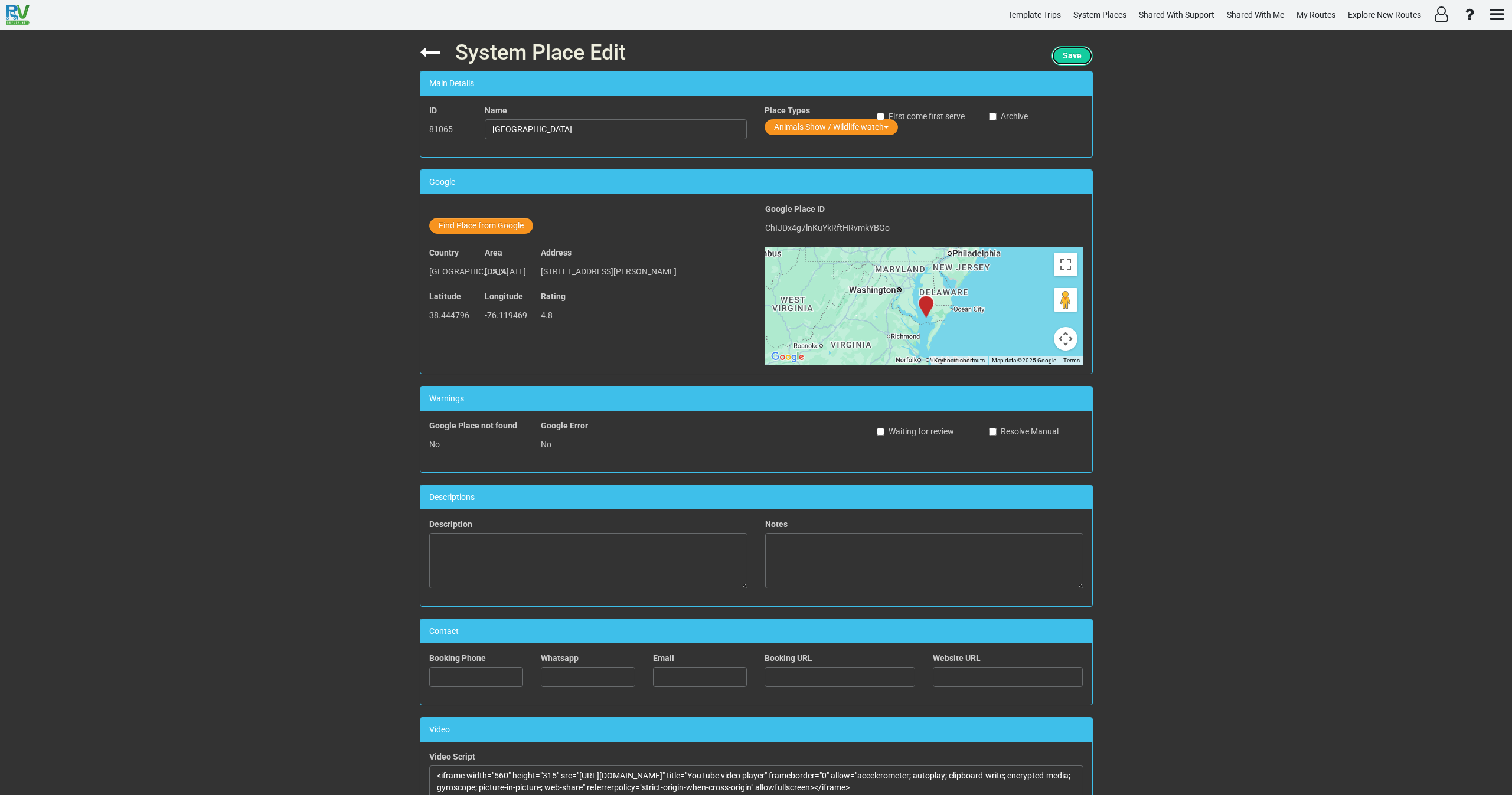
click at [1073, 62] on button "Save" at bounding box center [1072, 55] width 41 height 20
click at [433, 57] on icon at bounding box center [430, 52] width 20 height 20
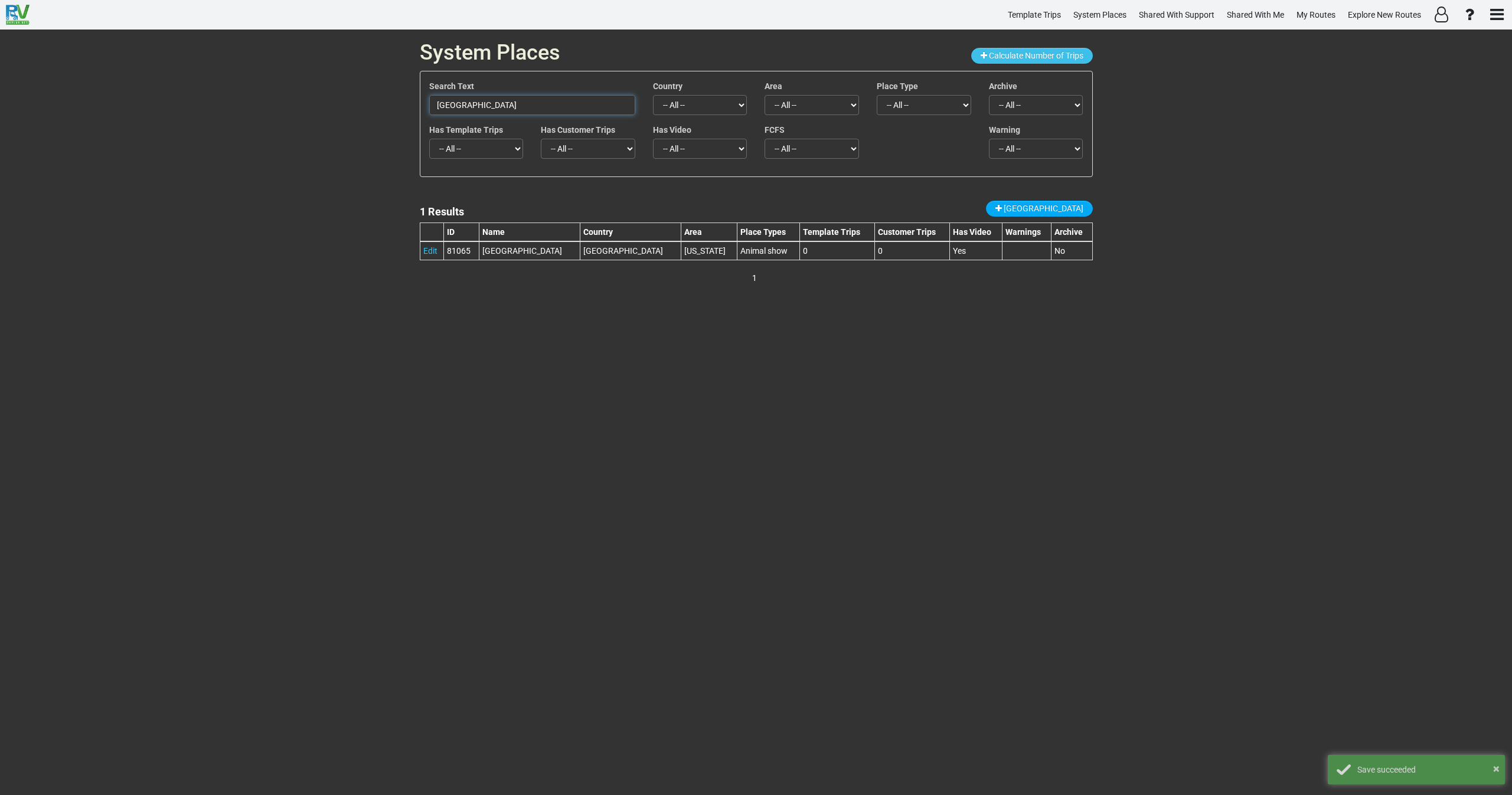
drag, startPoint x: 587, startPoint y: 100, endPoint x: 356, endPoint y: 98, distance: 231.0
click at [358, 98] on div "System Places Calculate Number of Trips Search Text Blackwater National Wildlif…" at bounding box center [756, 412] width 1512 height 766
paste input "9701"
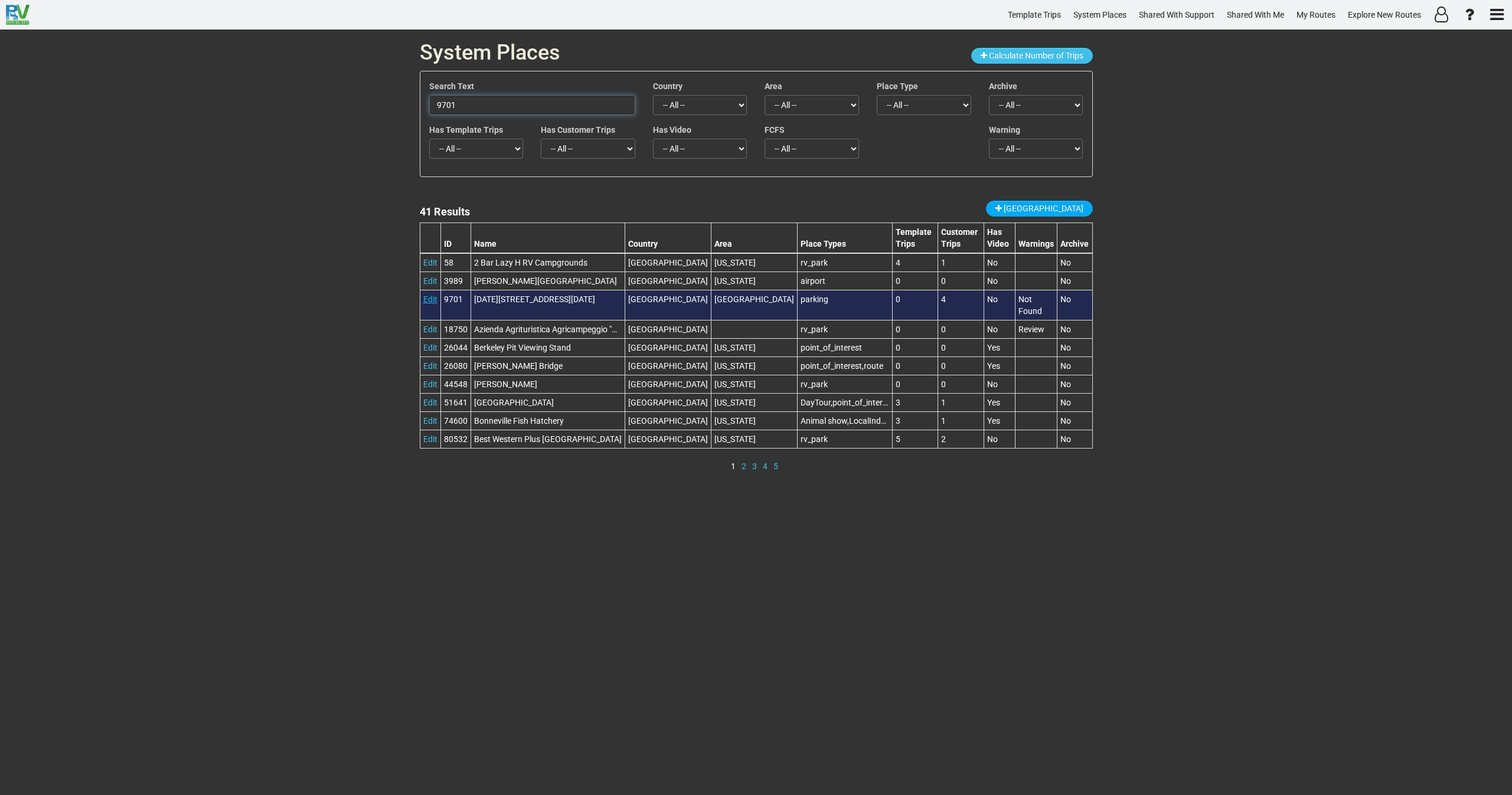
type input "9701"
click at [424, 294] on link "Edit" at bounding box center [430, 299] width 14 height 9
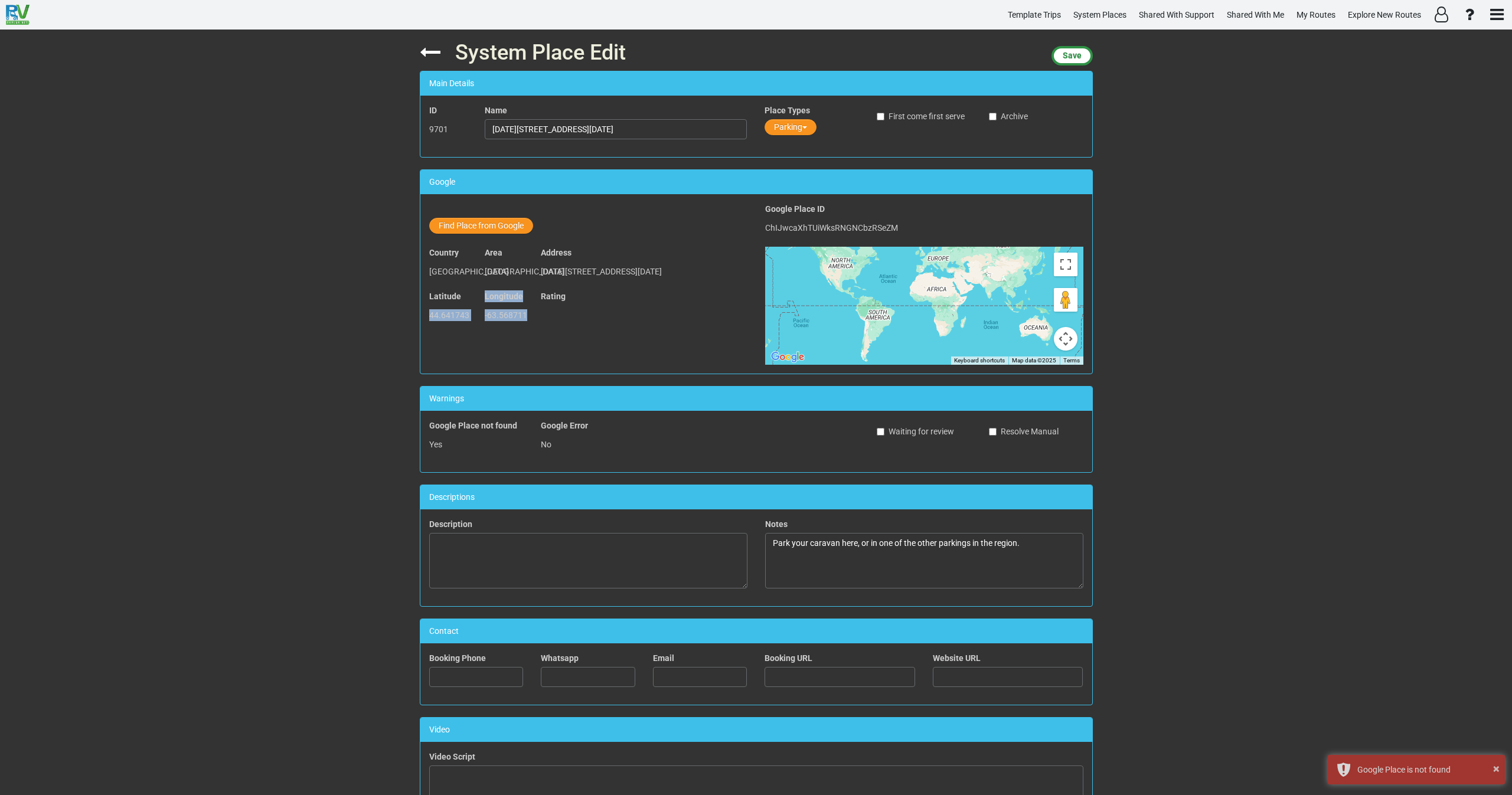
drag, startPoint x: 526, startPoint y: 330, endPoint x: 424, endPoint y: 326, distance: 102.1
click at [424, 327] on div "Latitude 44.641743 Longitude -63.568711 Rating" at bounding box center [588, 312] width 336 height 44
copy div "44.641743 Longitude -63.568711"
click at [483, 227] on button "Find Place from Google" at bounding box center [481, 225] width 104 height 16
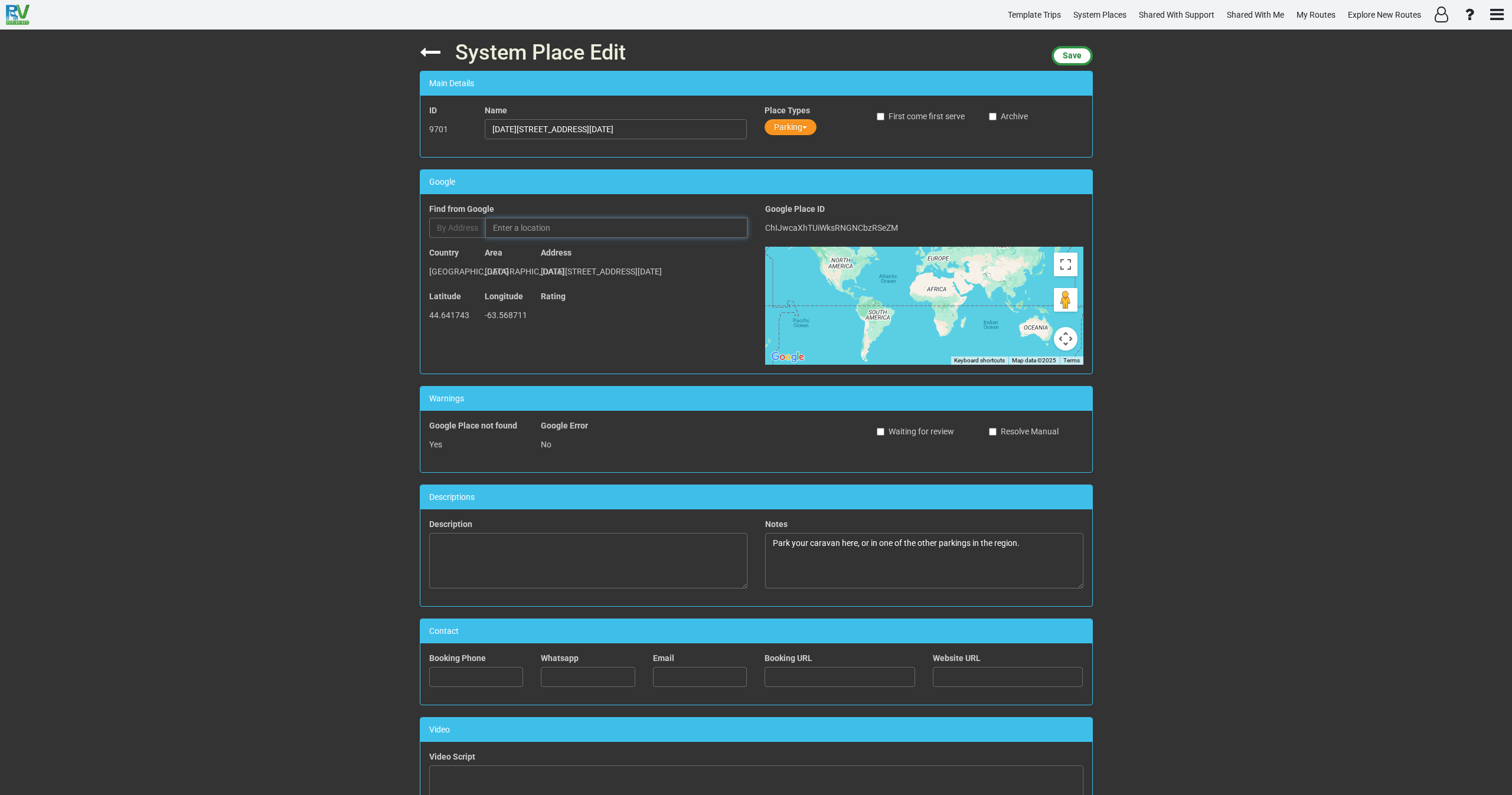
click at [535, 227] on input "text" at bounding box center [616, 228] width 263 height 20
paste input "Community Parking"
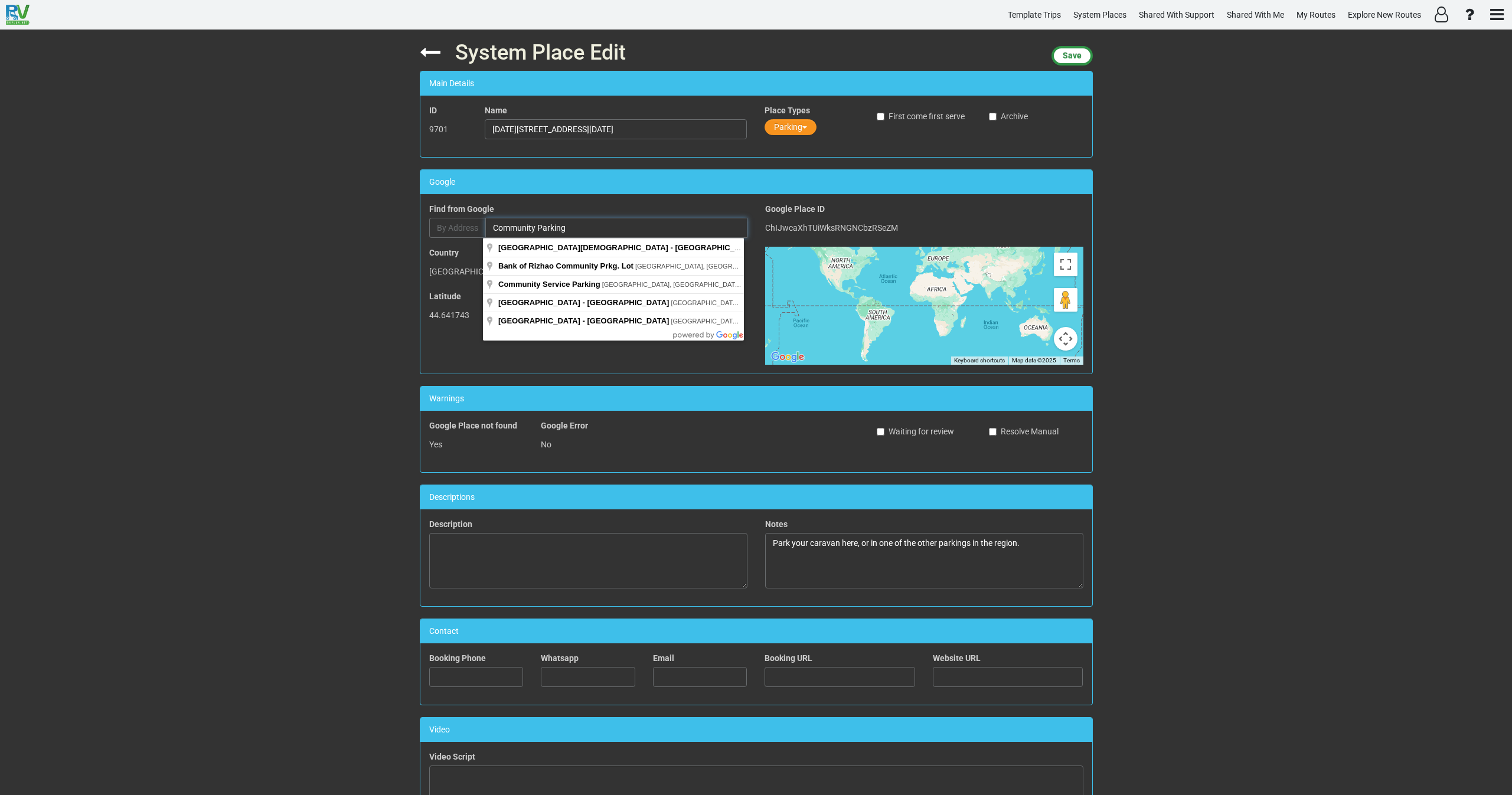
paste input "5128 Morris St, Halifax, NS B3J 1A9, Canada"
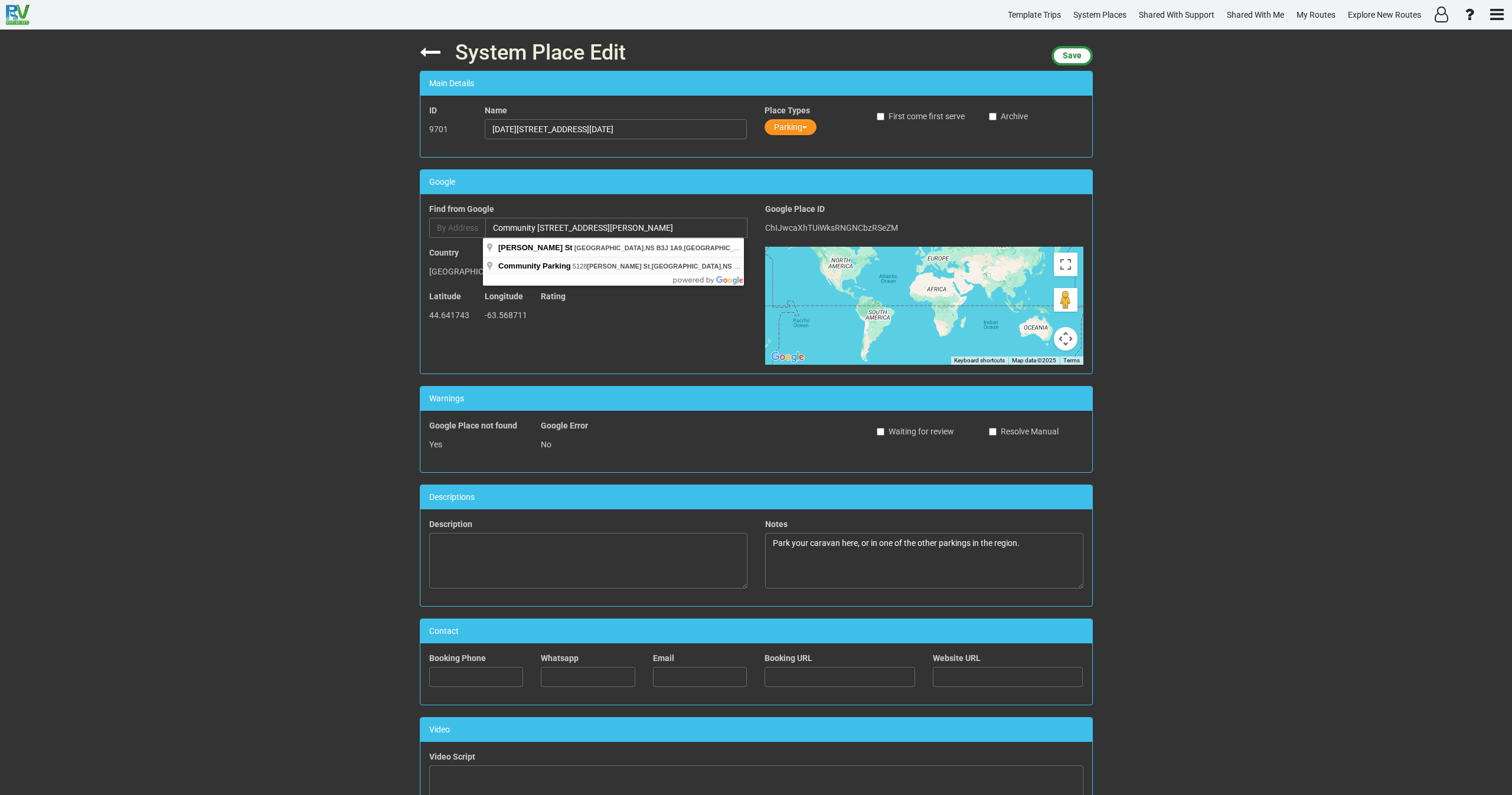
type input "Community Parking, 5128 Morris St, Halifax, NS B3J 1A9, Canada"
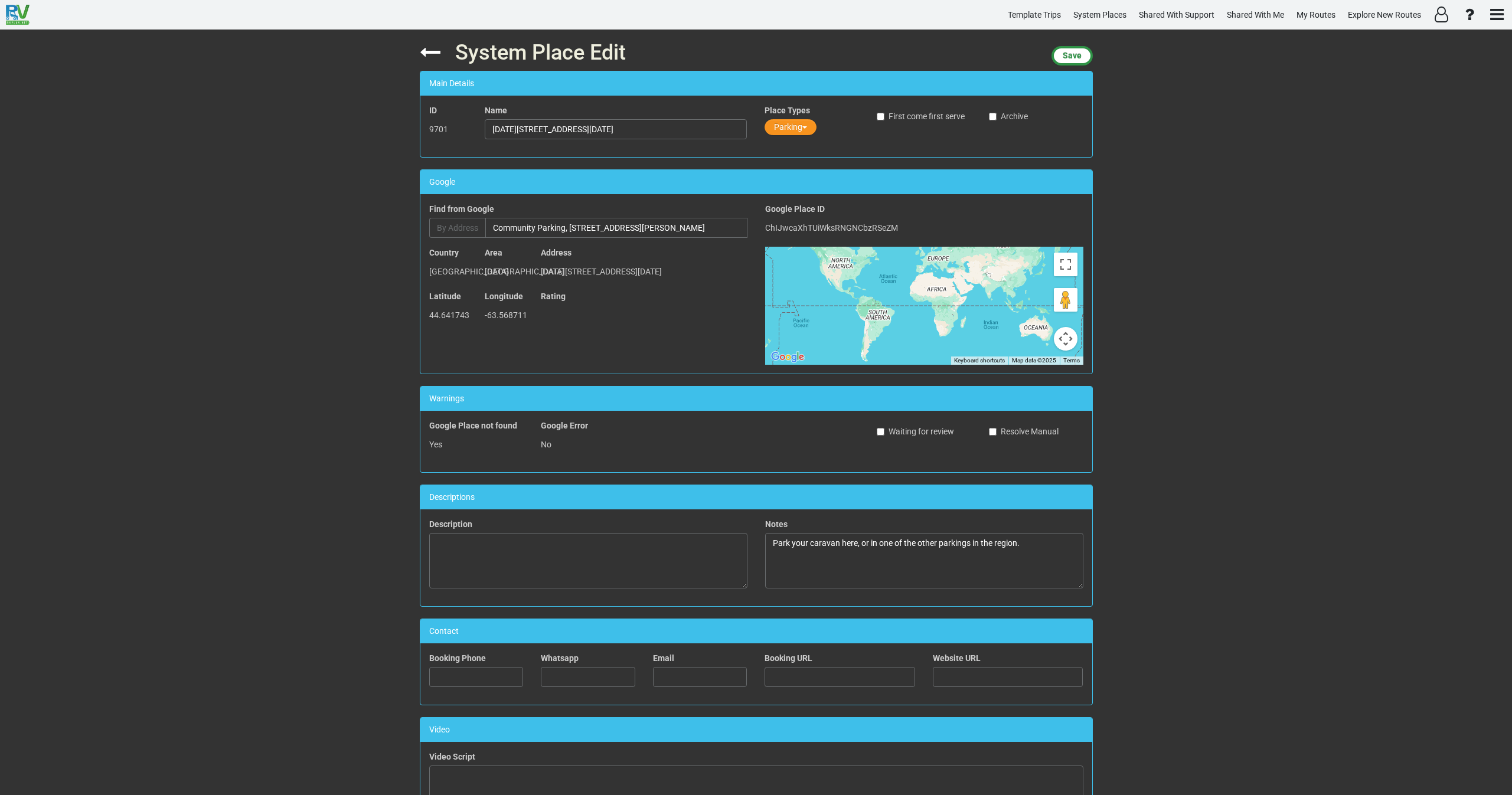
type input "Community Parking"
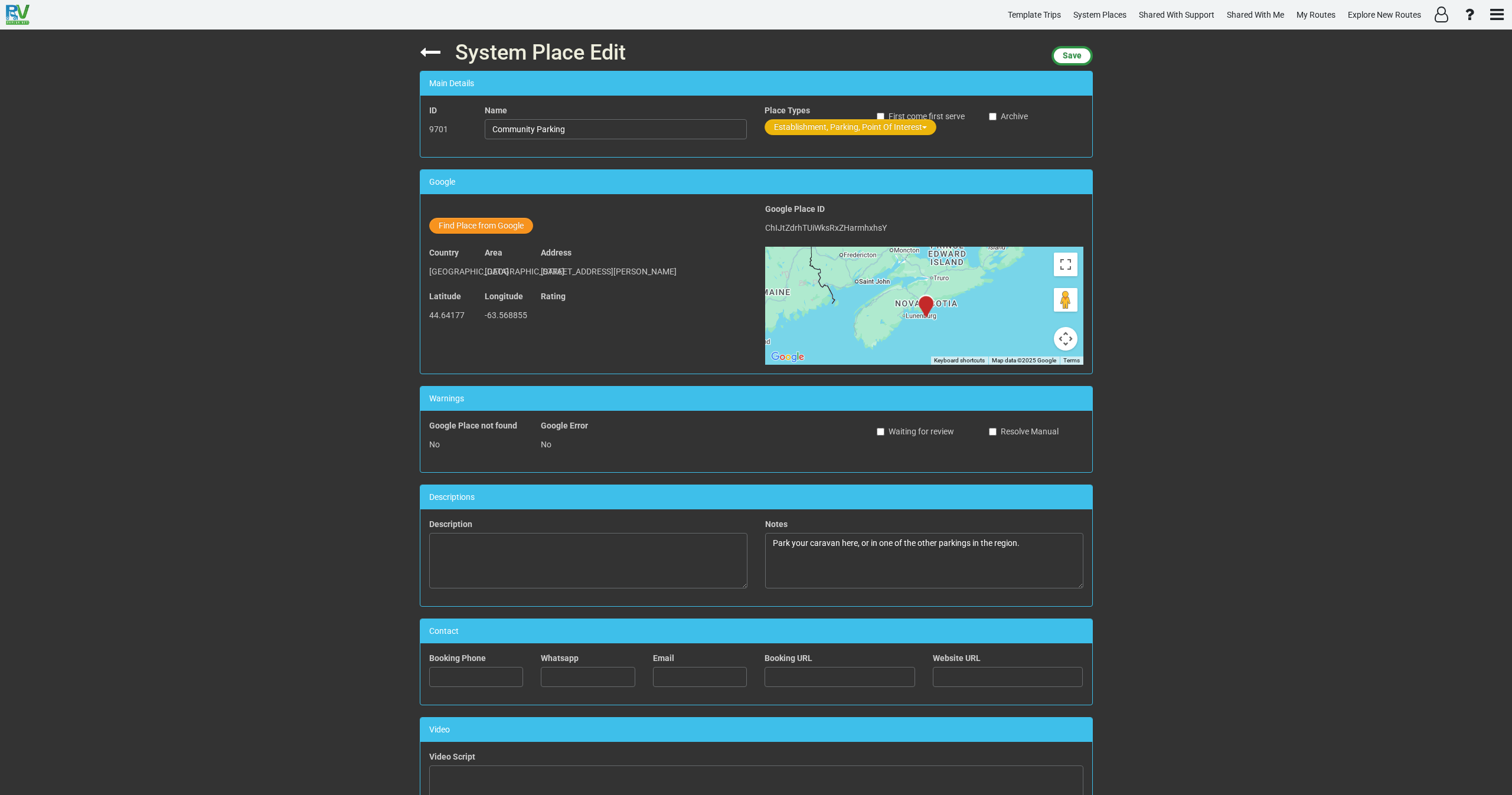
click at [802, 122] on button "Establishment, Parking, Point Of Interest" at bounding box center [850, 127] width 172 height 16
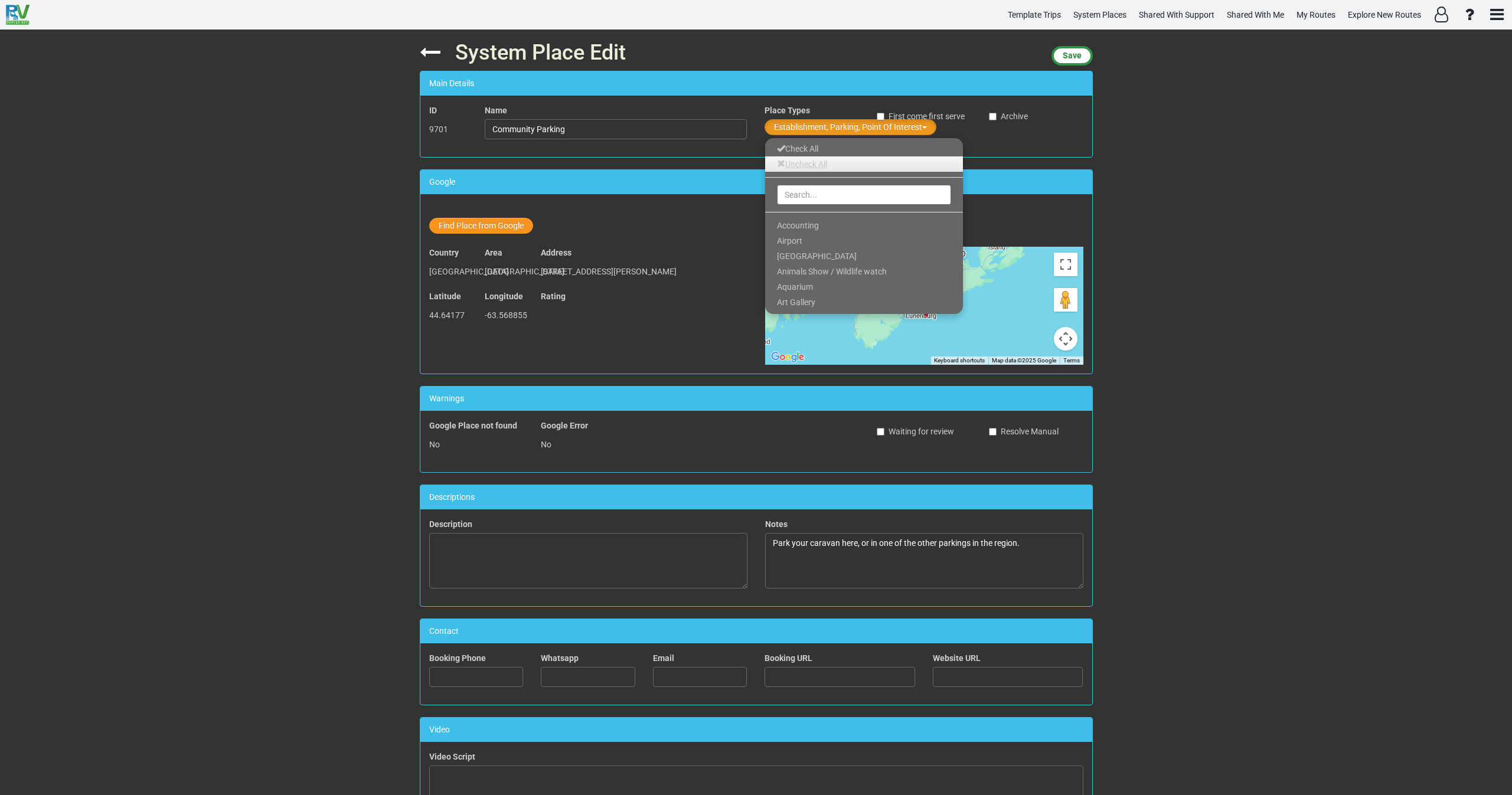
click at [800, 166] on link "Uncheck All" at bounding box center [864, 164] width 197 height 15
click at [813, 191] on input "text" at bounding box center [864, 195] width 174 height 20
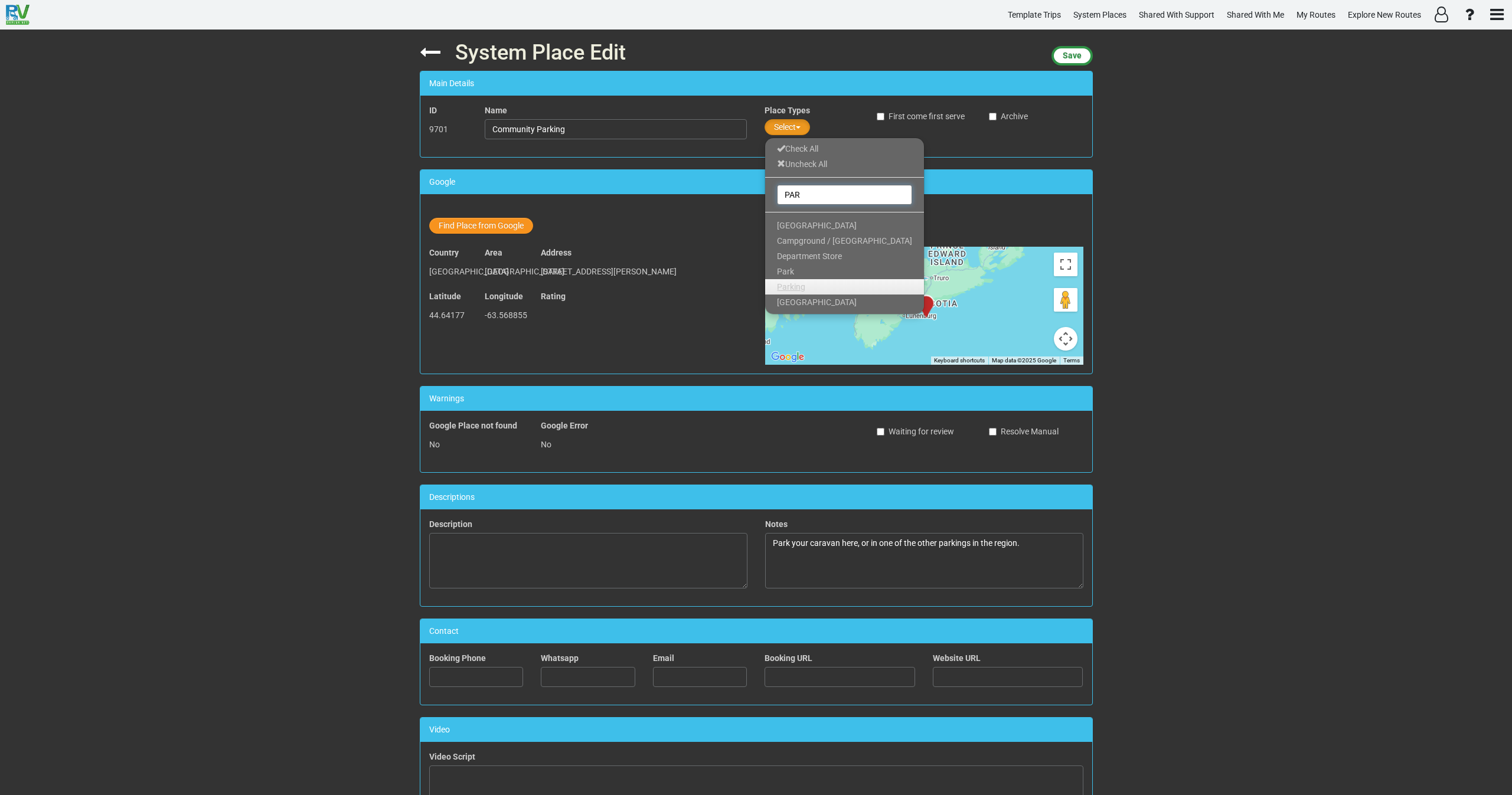
type input "PAR"
click at [809, 281] on link "Parking" at bounding box center [844, 287] width 159 height 15
click at [1148, 154] on div "System Place Edit Save Main Details ID 9701 Name Community Parking Place Types …" at bounding box center [756, 412] width 1512 height 766
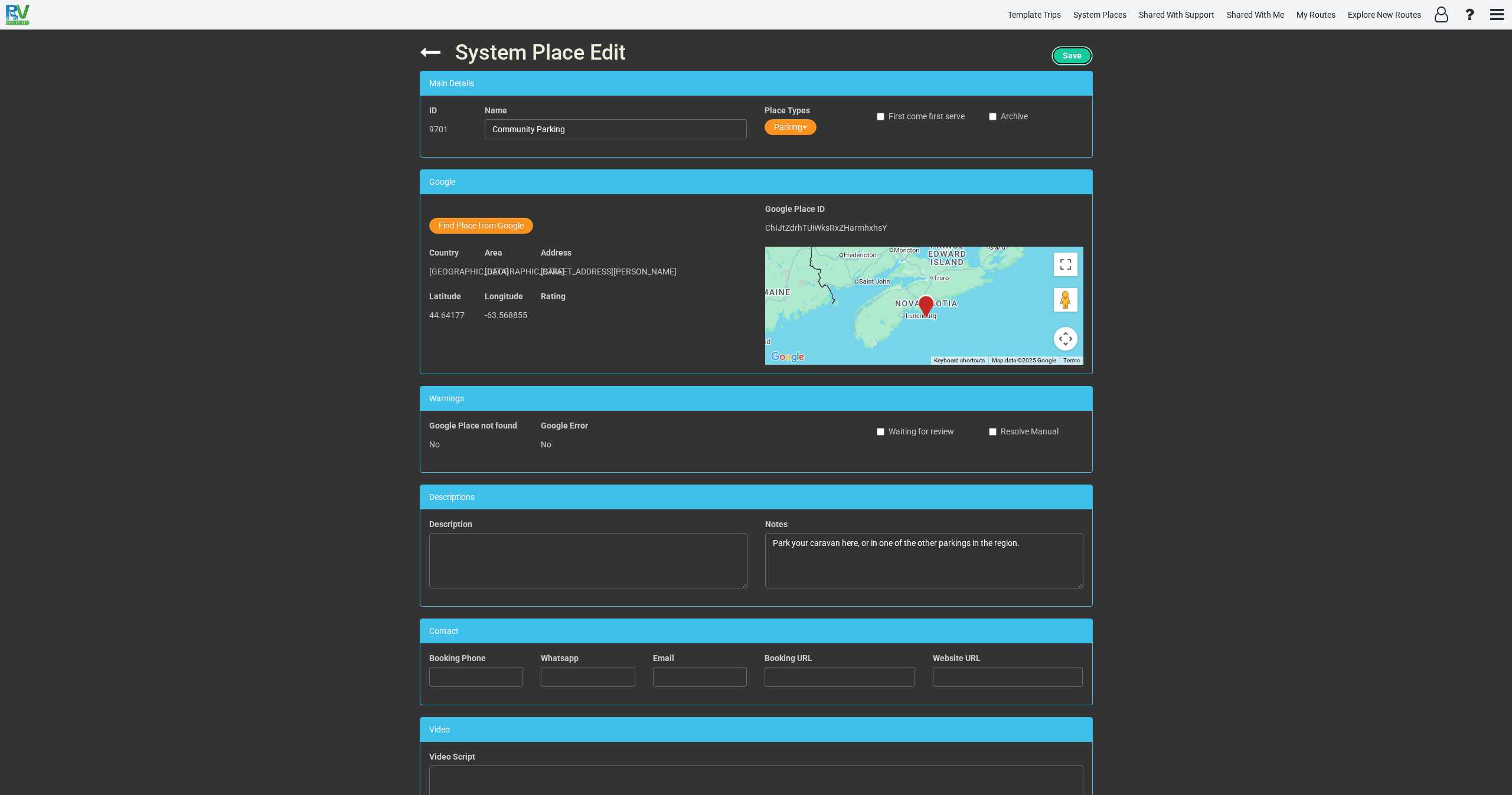
click at [1079, 52] on button "Save" at bounding box center [1072, 55] width 41 height 20
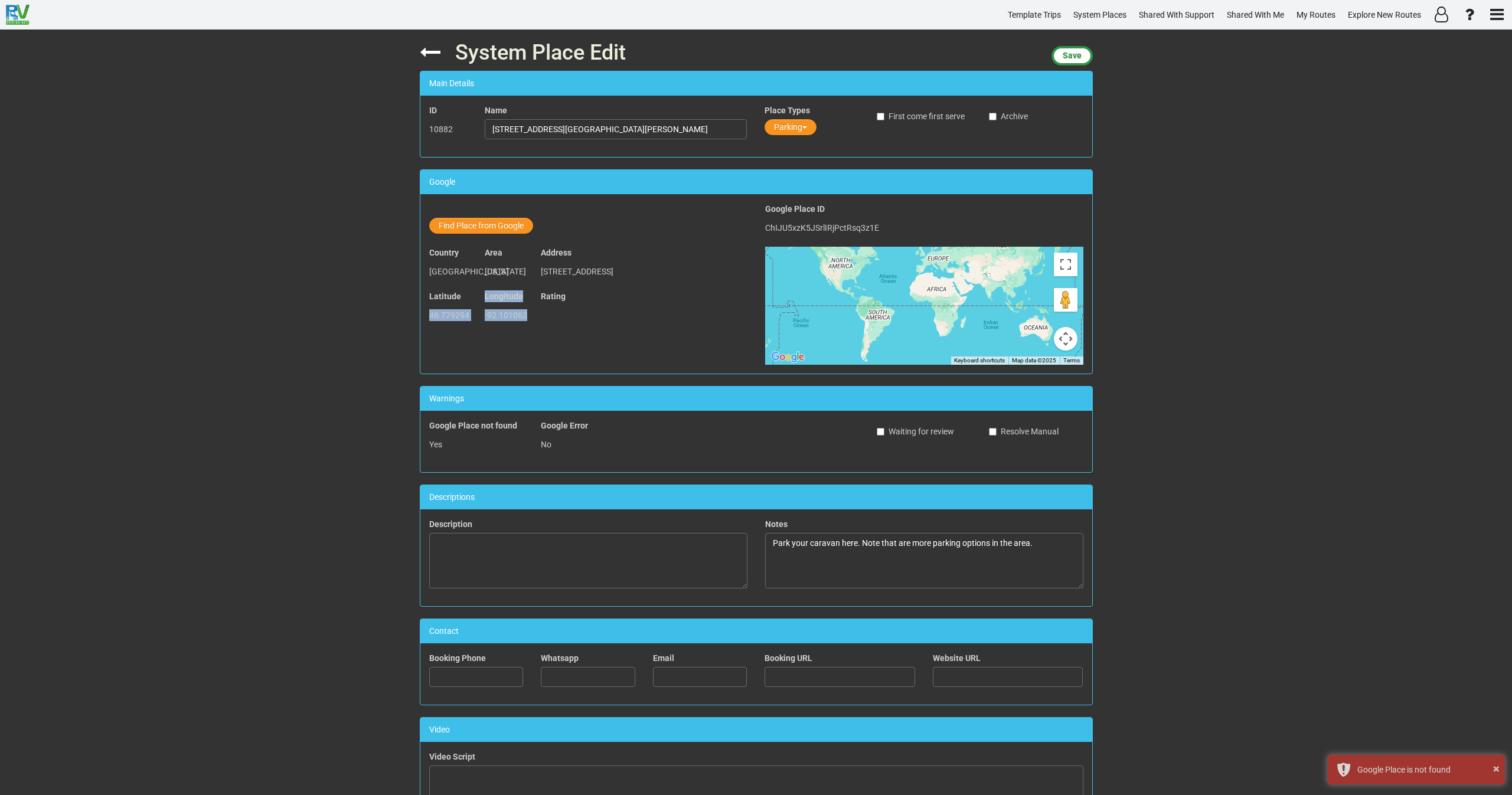
drag, startPoint x: 529, startPoint y: 329, endPoint x: 419, endPoint y: 330, distance: 110.0
click at [421, 330] on div "Latitude 46.779294 Longitude -92.101062 Rating" at bounding box center [588, 312] width 336 height 44
copy div "46.779294 Longitude -92.101062"
click at [462, 225] on button "Find Place from Google" at bounding box center [481, 225] width 104 height 16
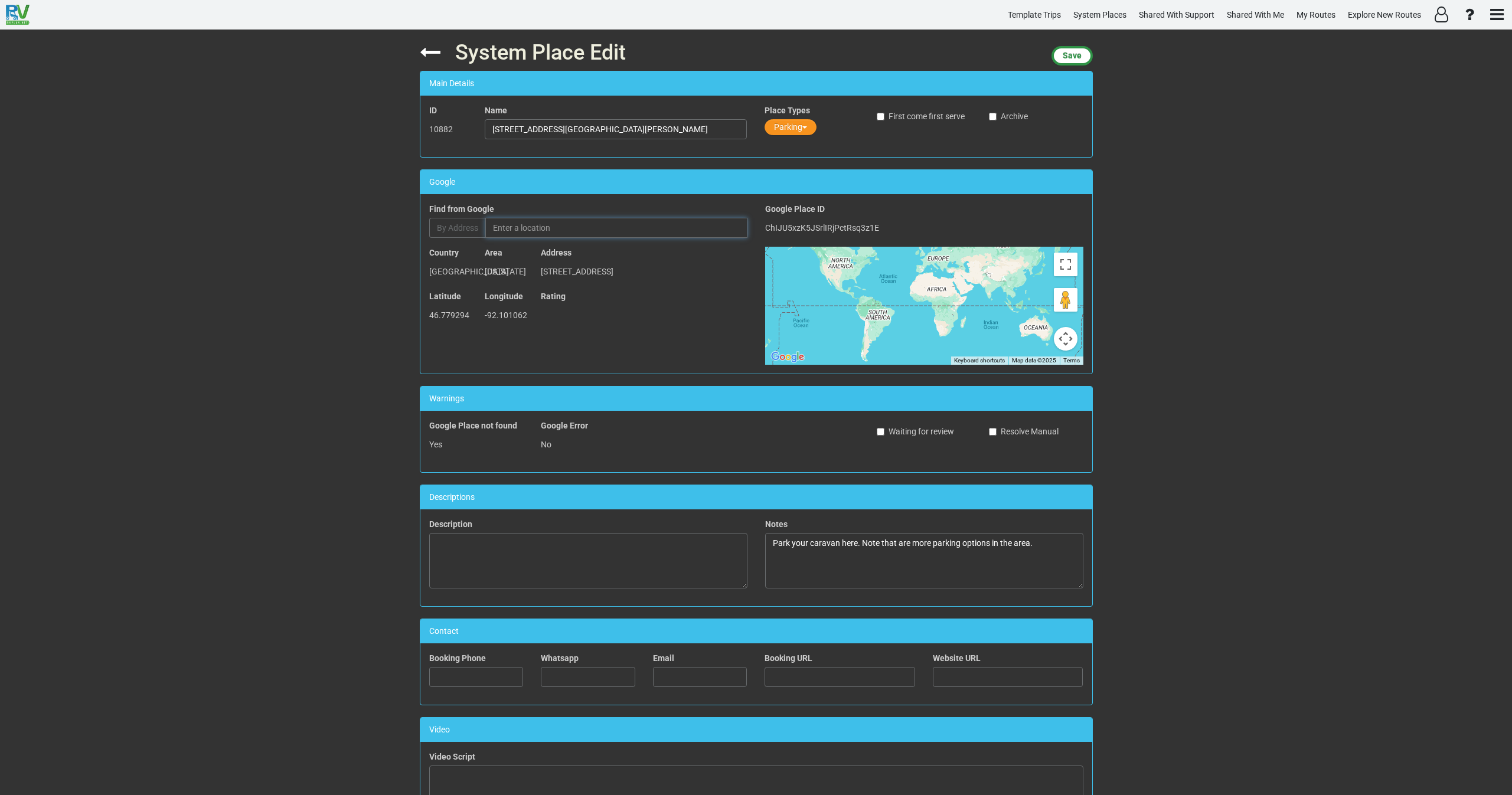
click at [575, 234] on input "text" at bounding box center [616, 228] width 263 height 20
paste input "Parking lot"
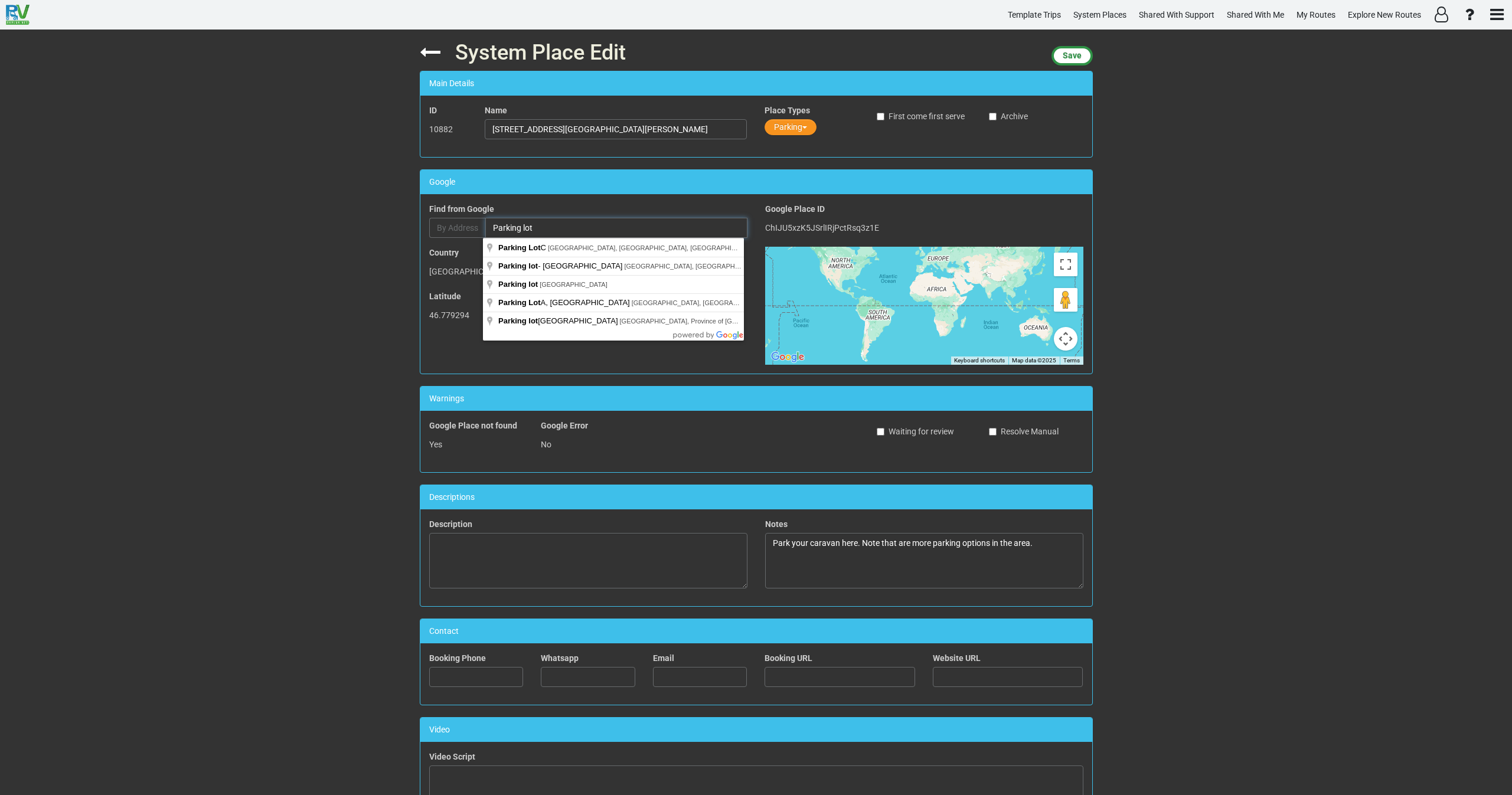
paste input "353 Harbor Dr, Duluth, MN 55802, USA"
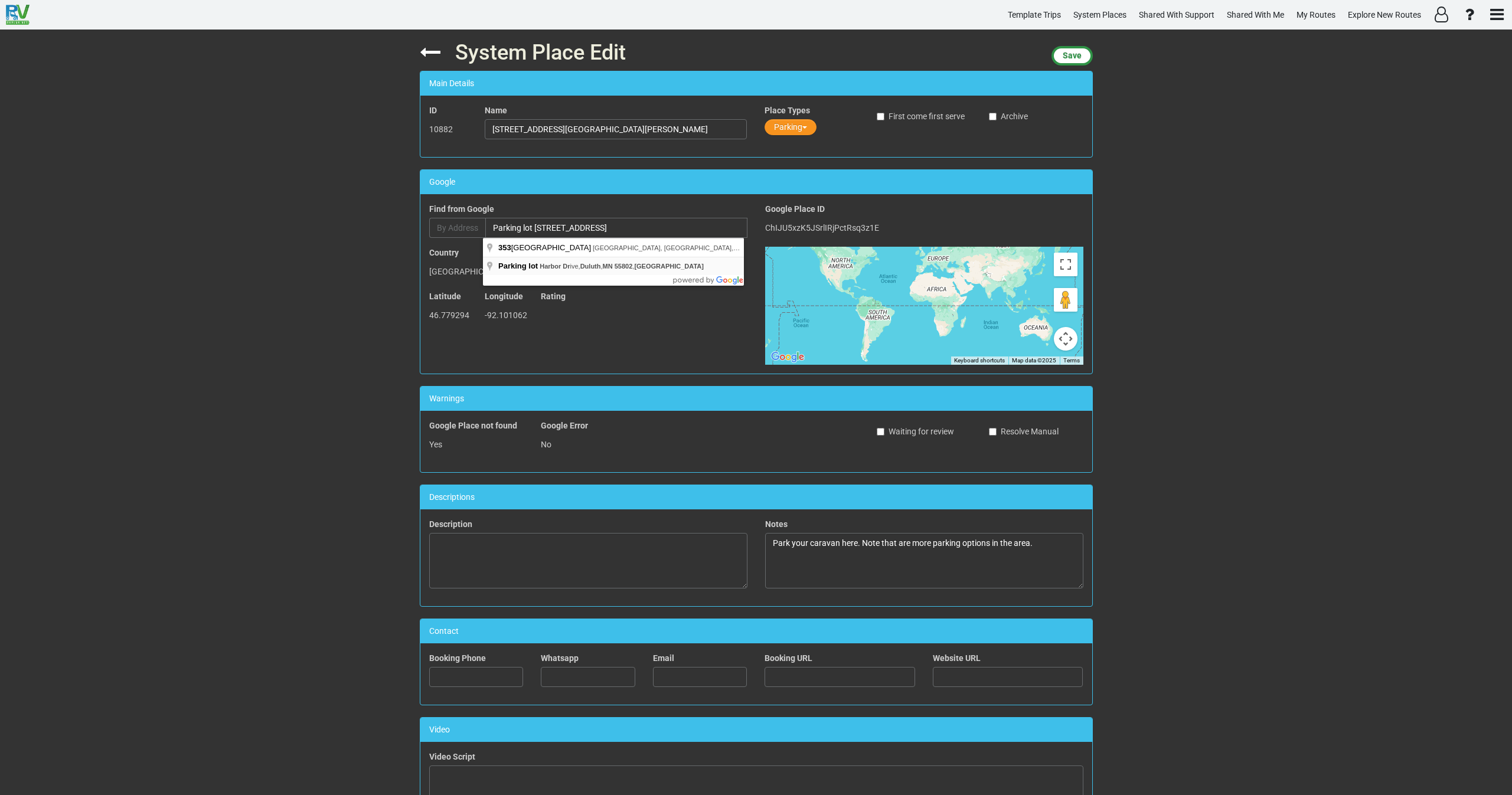
type input "Parking lot, Harbor Drive, Duluth, MN 55802, USA"
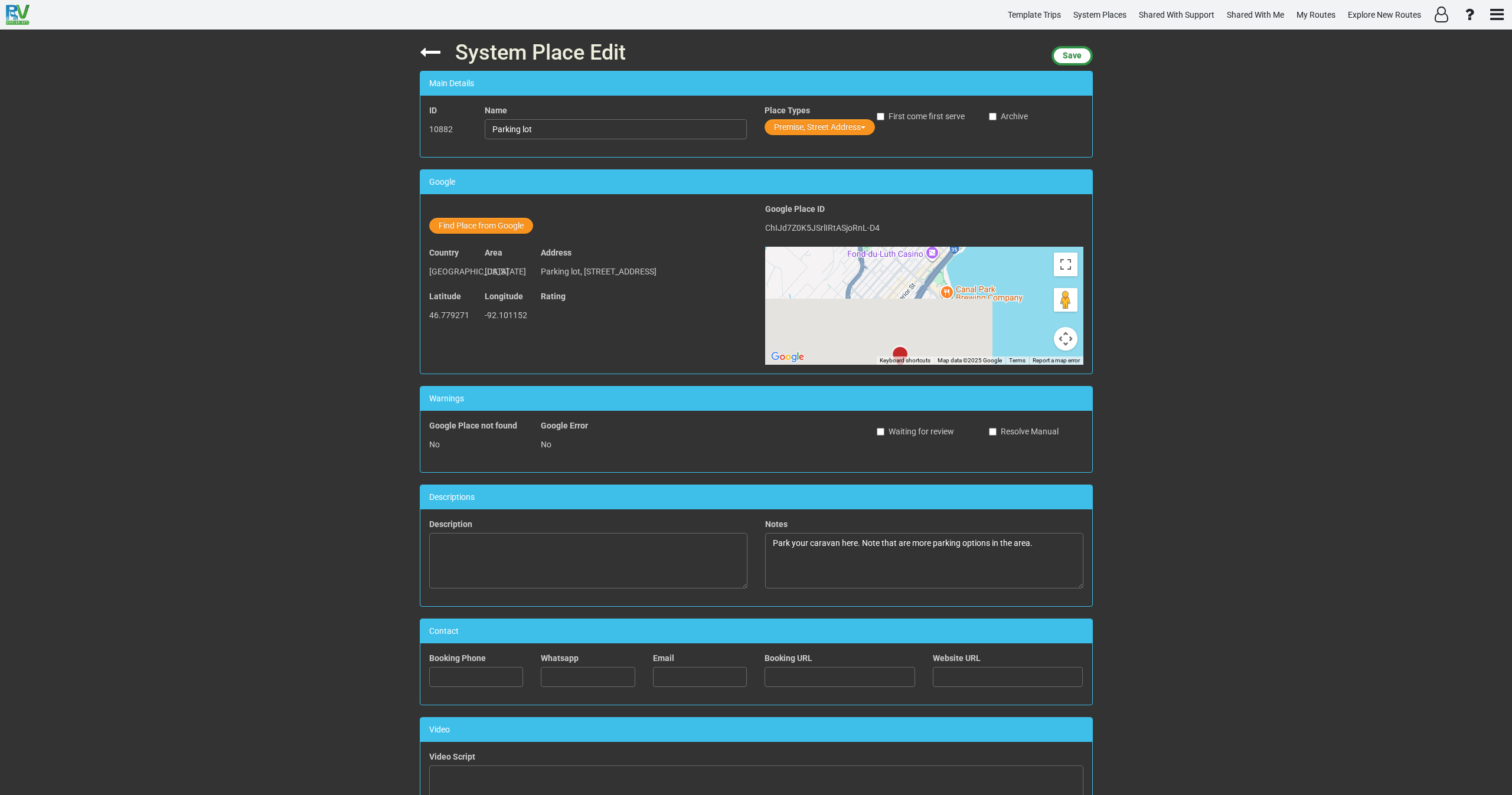
drag, startPoint x: 882, startPoint y: 300, endPoint x: 877, endPoint y: 249, distance: 51.2
click at [877, 249] on div "To activate drag with keyboard, press Alt + Enter. Once in keyboard drag state,…" at bounding box center [925, 305] width 318 height 118
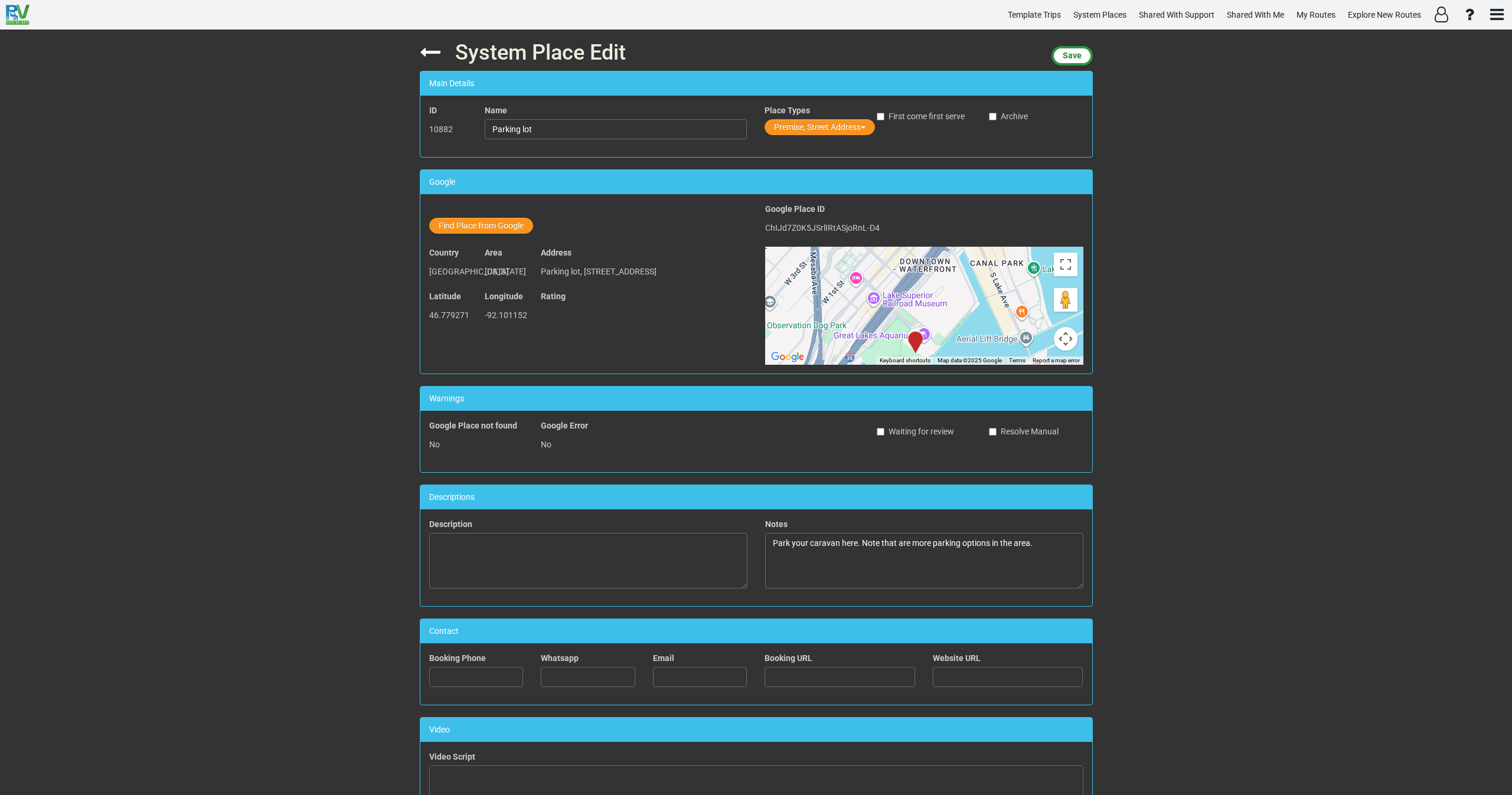
drag, startPoint x: 868, startPoint y: 264, endPoint x: 869, endPoint y: 248, distance: 16.0
click at [869, 248] on div "To activate drag with keyboard, press Alt + Enter. Once in keyboard drag state,…" at bounding box center [925, 305] width 318 height 118
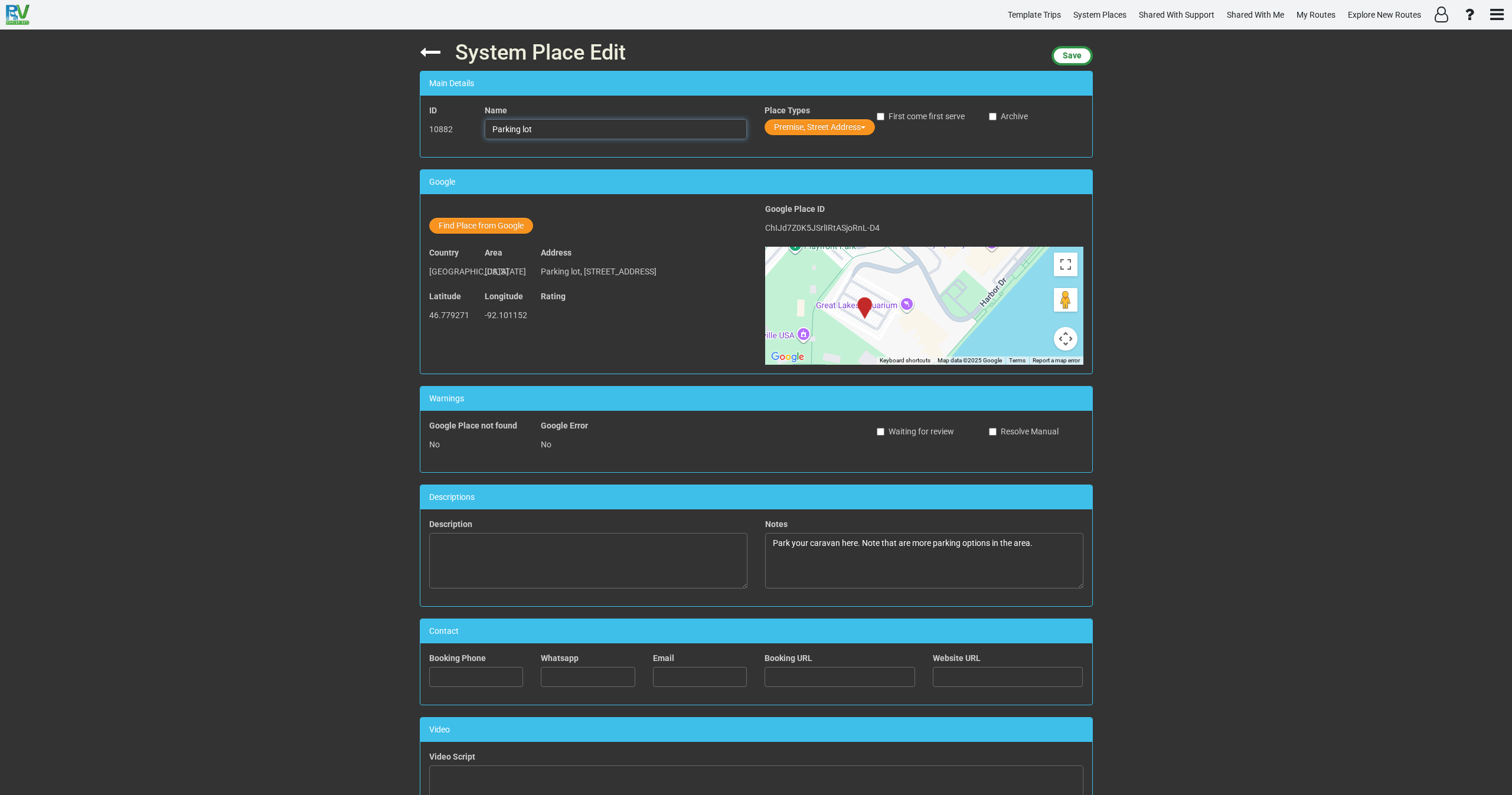
click at [564, 127] on input "Parking lot" at bounding box center [616, 129] width 263 height 20
paste input "Harbor Dr Parking"
type input "Parking lot Harbor Dr Parking"
click at [785, 128] on button "Premise, Street Address" at bounding box center [819, 127] width 111 height 16
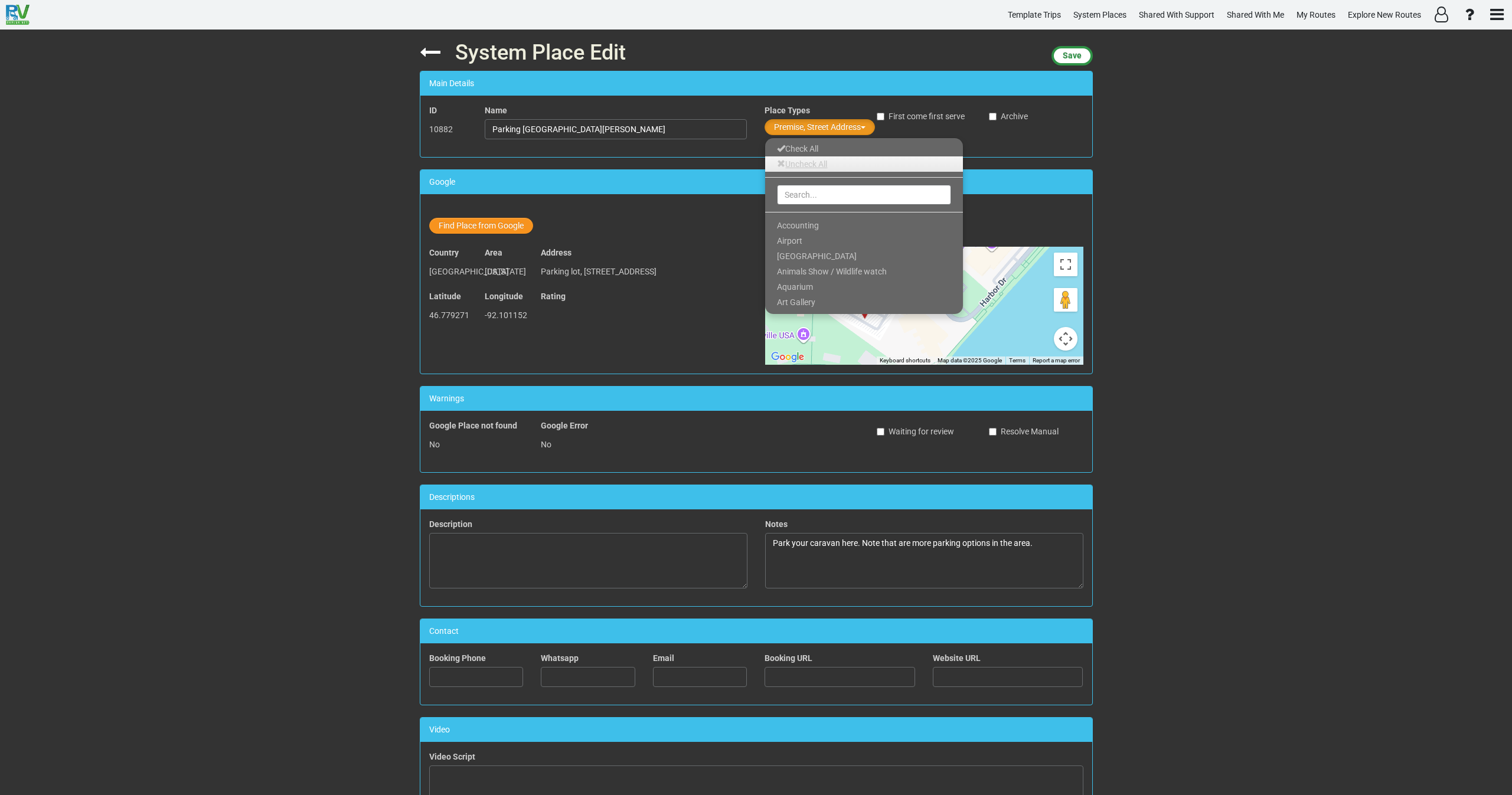
click at [790, 168] on link "Uncheck All" at bounding box center [864, 164] width 197 height 15
click at [790, 199] on input "text" at bounding box center [864, 195] width 174 height 20
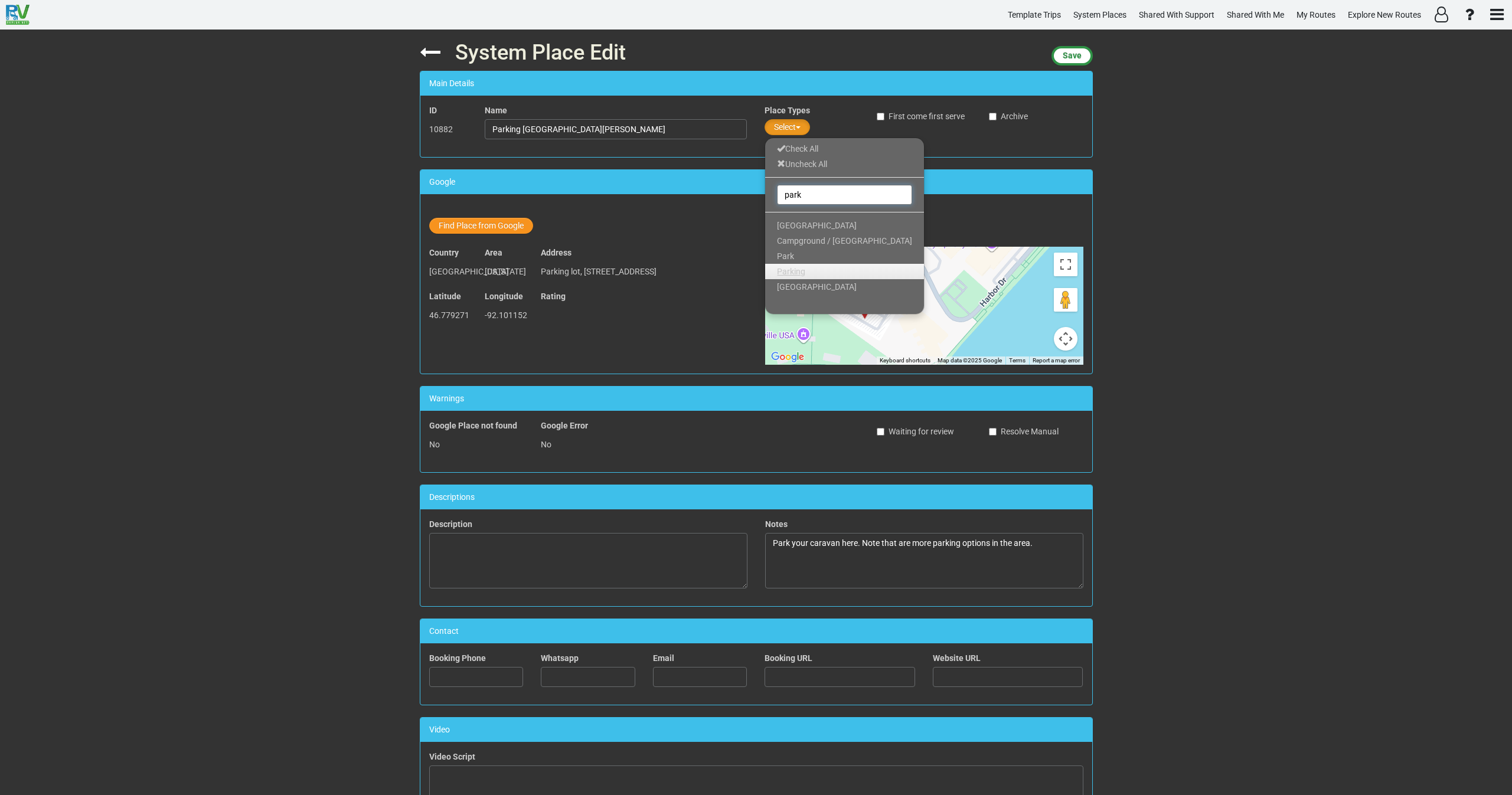
type input "park"
click at [801, 268] on span "Parking" at bounding box center [791, 272] width 28 height 9
click at [1077, 53] on span "Save" at bounding box center [1072, 56] width 19 height 9
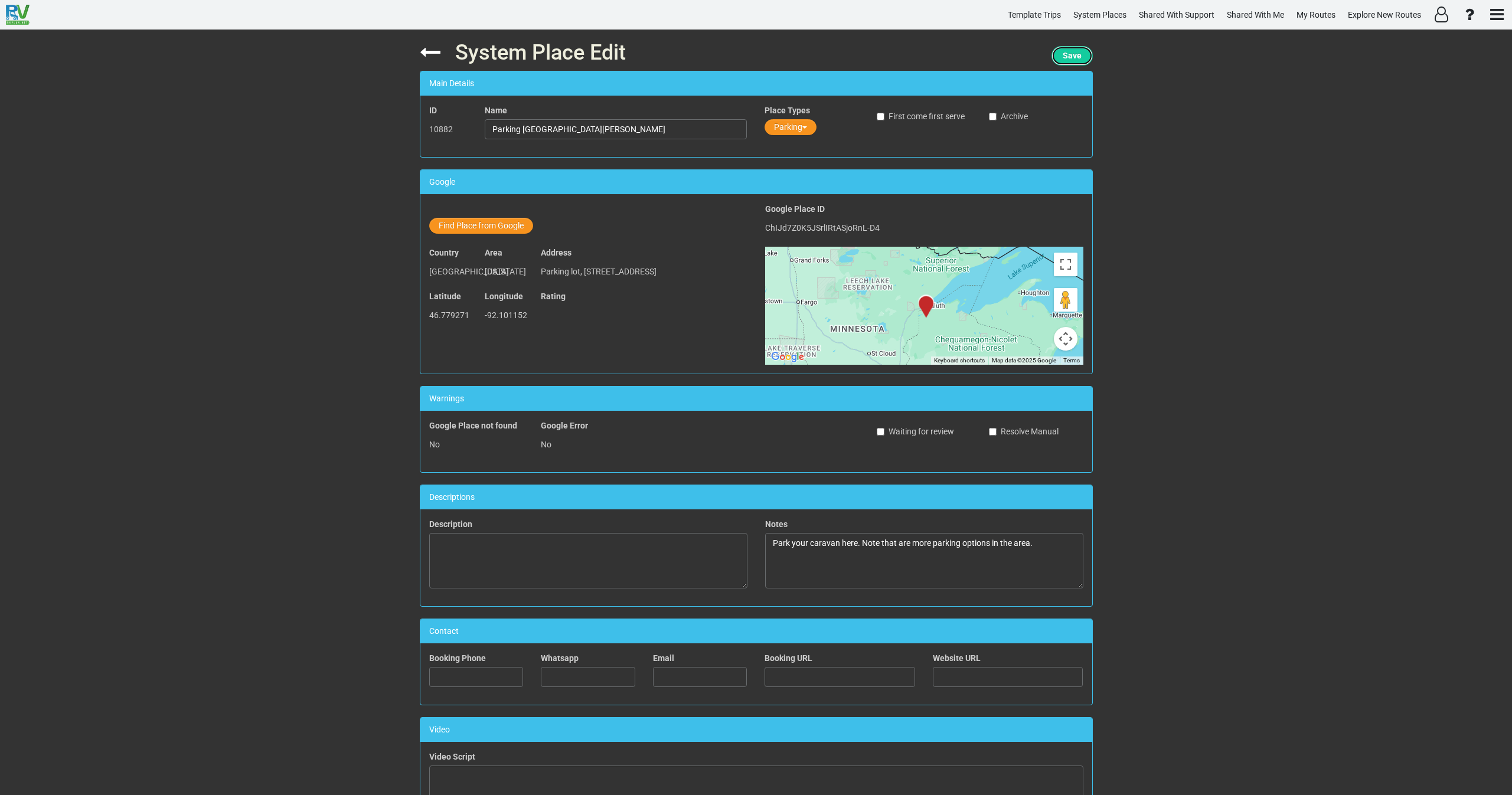
click at [1066, 57] on span "Save" at bounding box center [1072, 56] width 19 height 9
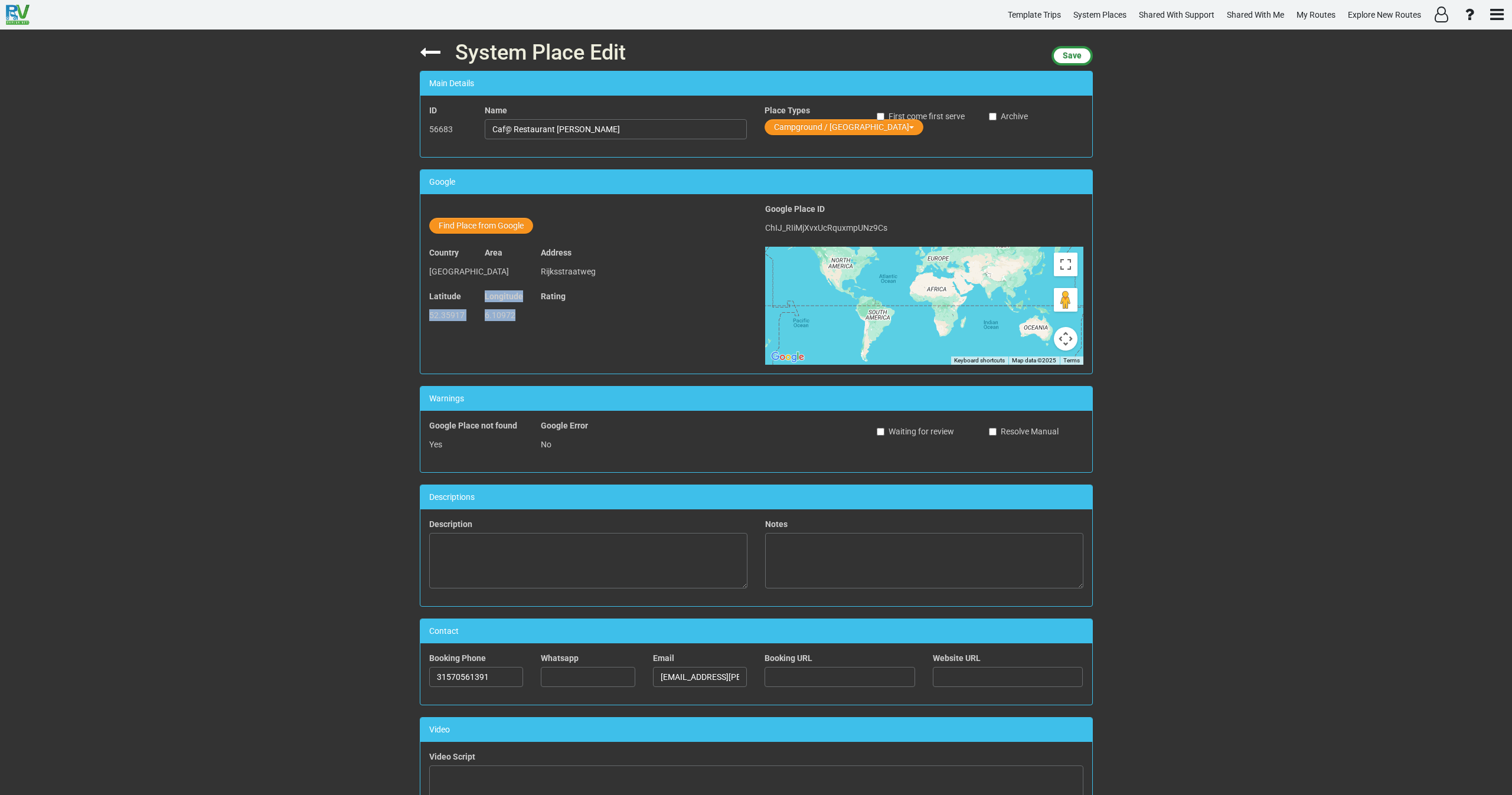
drag, startPoint x: 506, startPoint y: 314, endPoint x: 425, endPoint y: 312, distance: 81.0
click at [425, 312] on div "Latitude 52.35917 Longitude 6.10972 Rating" at bounding box center [588, 312] width 336 height 44
copy div "52.35917 Longitude 6.10972"
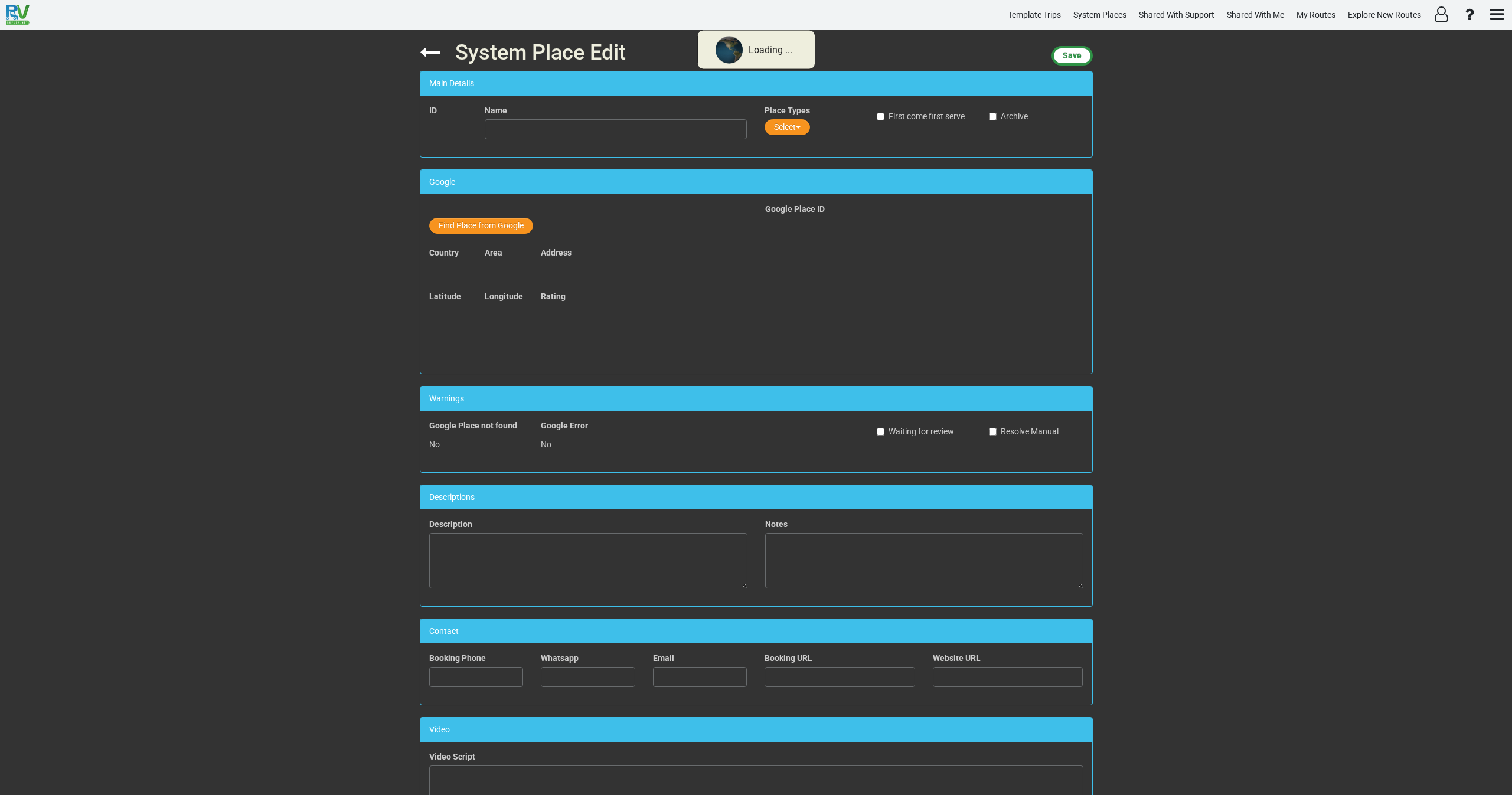
type input "Gasthof Zum Ochsen"
type input "497764210"
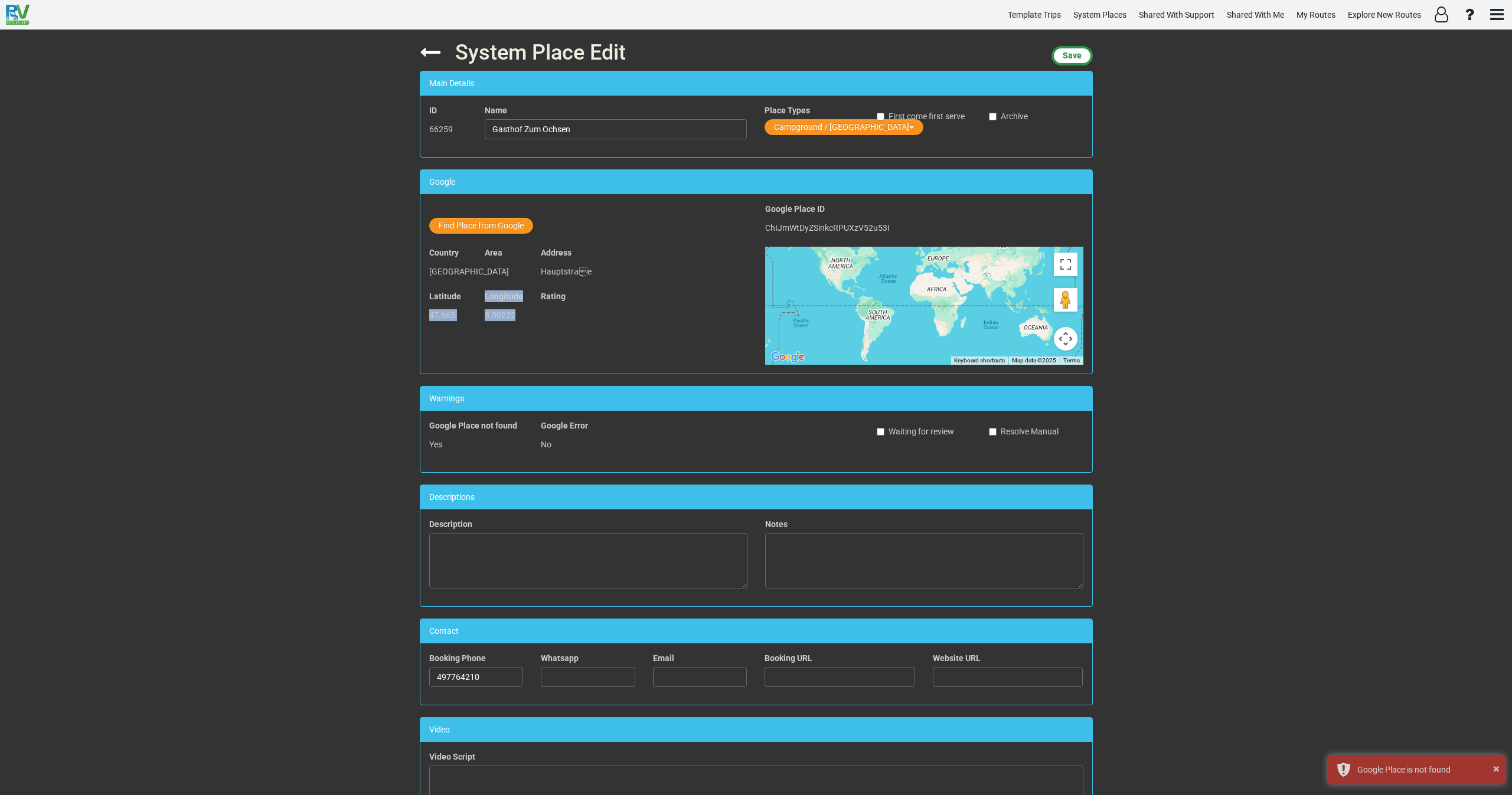
drag, startPoint x: 511, startPoint y: 317, endPoint x: 419, endPoint y: 321, distance: 92.1
click at [421, 321] on div "Latitude 47.665 Longitude 8.00222 Rating" at bounding box center [588, 312] width 336 height 44
copy div "47.665 Longitude 8.00222"
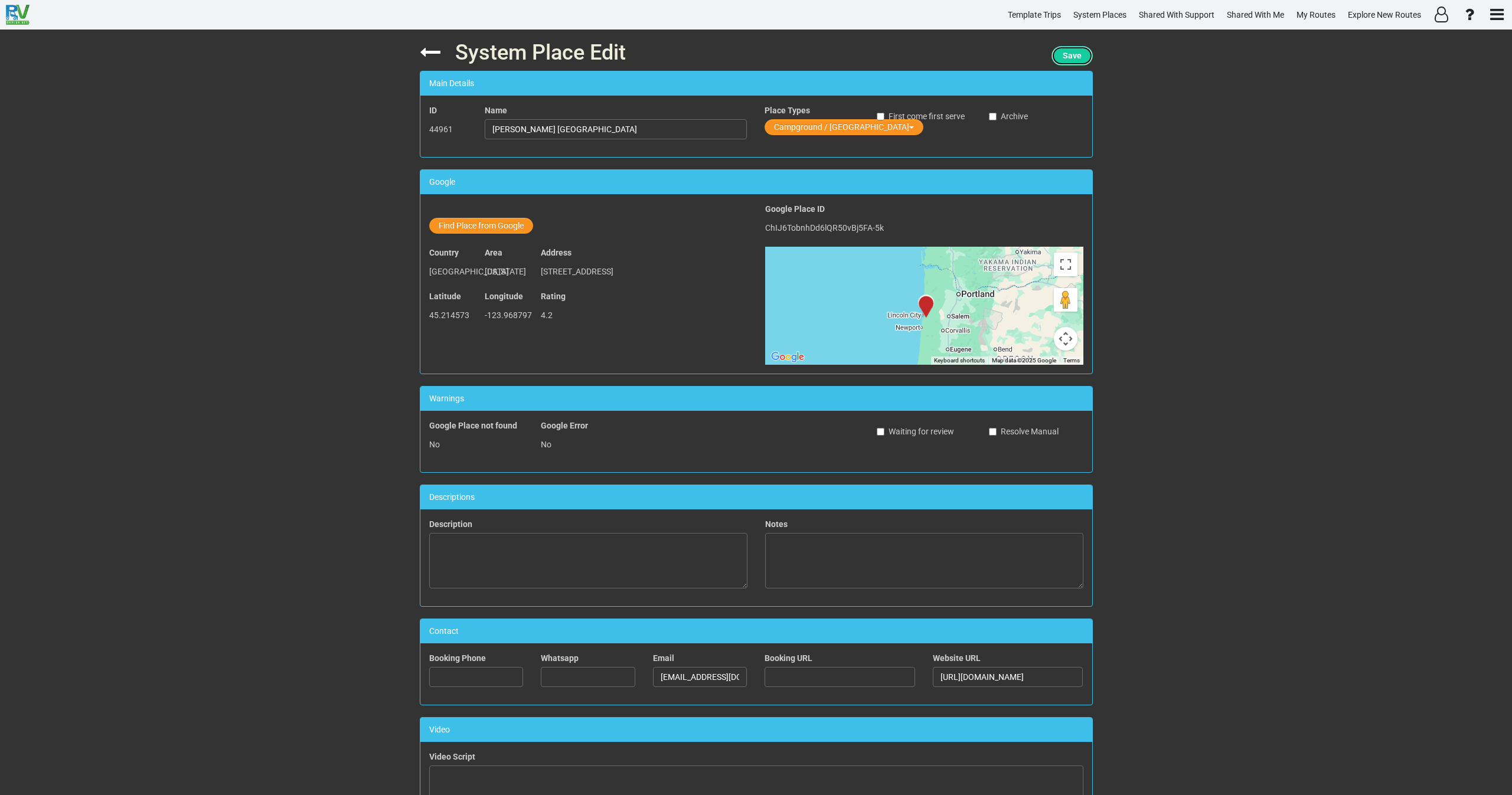
click at [1071, 56] on span "Save" at bounding box center [1072, 56] width 19 height 9
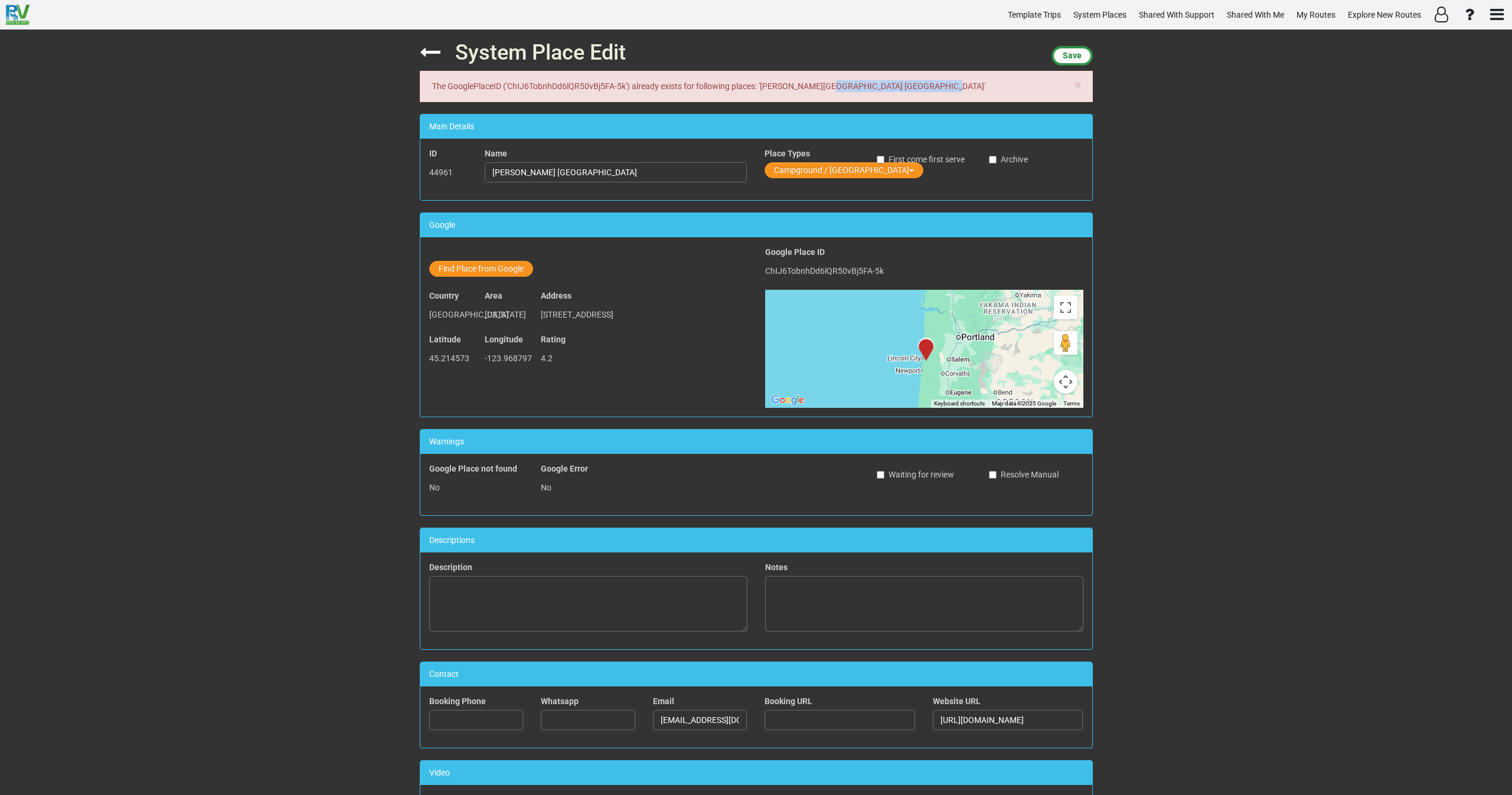
drag, startPoint x: 836, startPoint y: 86, endPoint x: 892, endPoint y: 87, distance: 56.0
click at [892, 87] on div "× The GooglePlaceID ('ChIJ6TobnhDd6lQR50vBj5FA-5k') already exists for followin…" at bounding box center [756, 87] width 673 height 32
click at [1152, 103] on div "System Place Edit Save × The GooglePlaceID ('ChIJ6TobnhDd6lQR50vBj5FA-5k') alre…" at bounding box center [756, 412] width 1512 height 766
drag, startPoint x: 650, startPoint y: 172, endPoint x: 473, endPoint y: 177, distance: 177.1
click at [473, 177] on div "ID 44961 Name Hart's Camp Airstream Hotel & RV Park Place Types Campground / Rv…" at bounding box center [757, 169] width 672 height 44
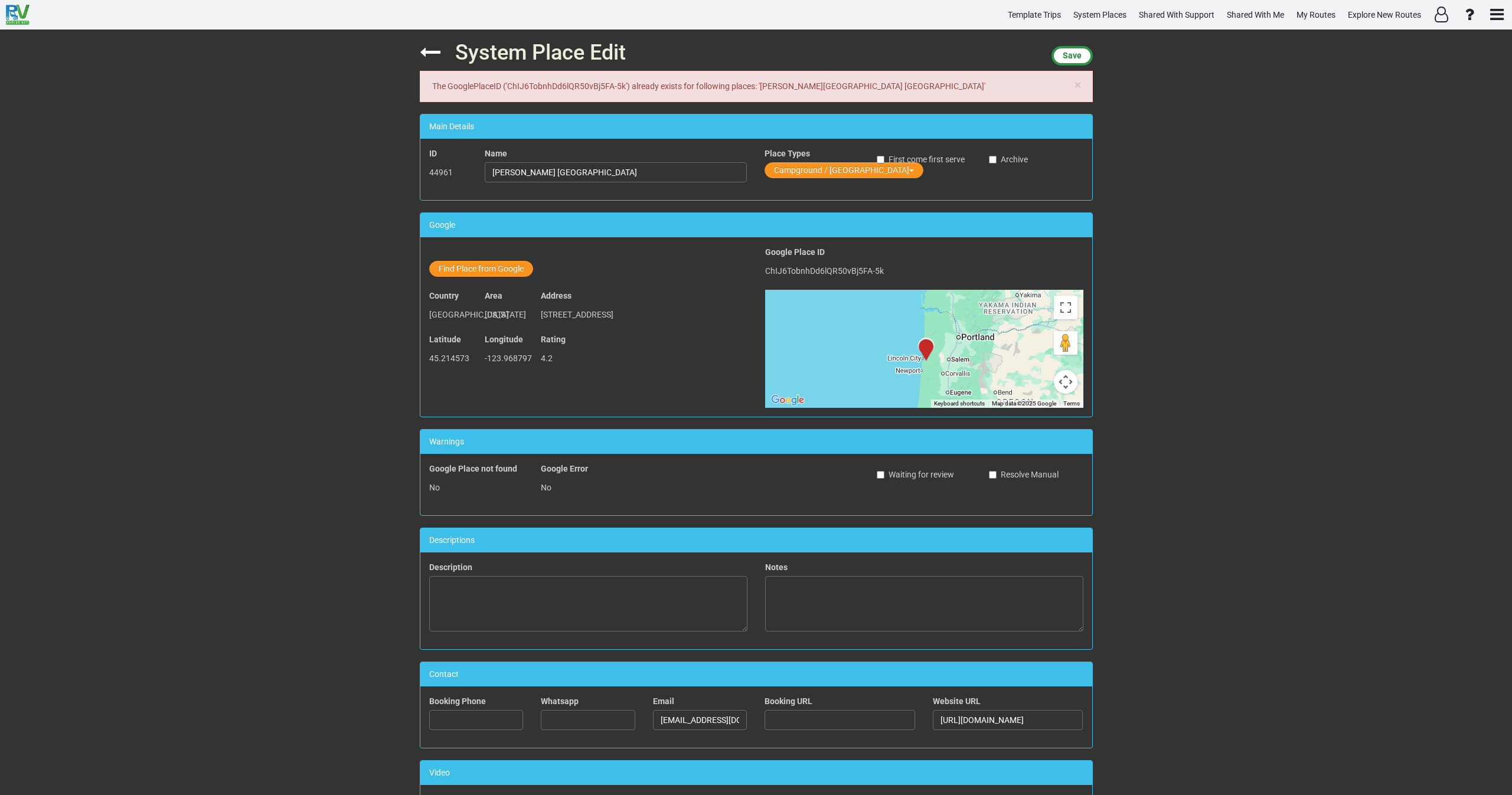
click at [780, 83] on div "× The GooglePlaceID ('ChIJ6TobnhDd6lQR50vBj5FA-5k') already exists for followin…" at bounding box center [756, 87] width 673 height 32
drag, startPoint x: 761, startPoint y: 88, endPoint x: 783, endPoint y: 88, distance: 22.0
click at [783, 88] on div "× The GooglePlaceID ('ChIJ6TobnhDd6lQR50vBj5FA-5k') already exists for followin…" at bounding box center [756, 87] width 673 height 32
copy div "Hart's"
click at [933, 346] on div at bounding box center [930, 352] width 20 height 19
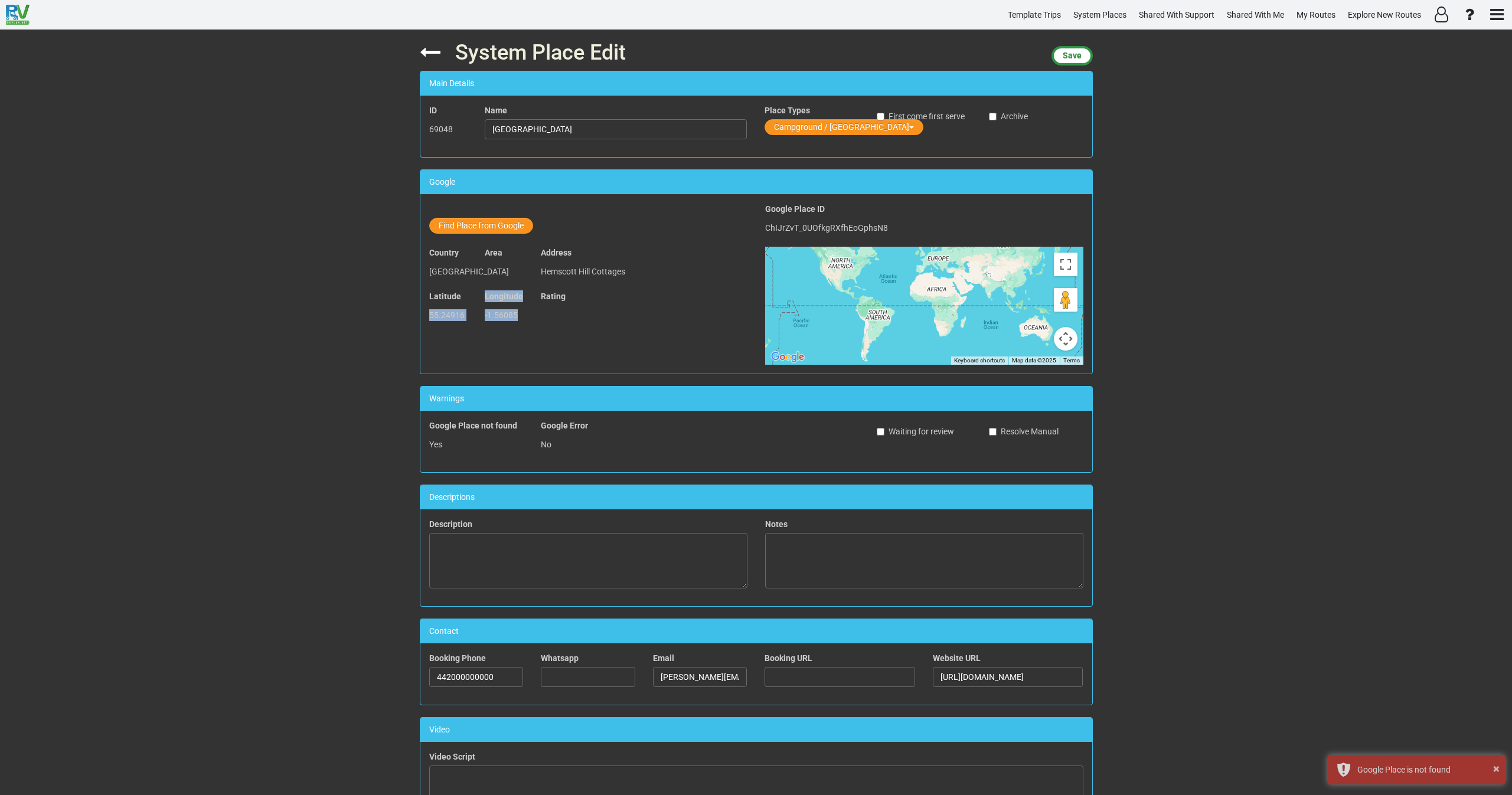
drag, startPoint x: 520, startPoint y: 330, endPoint x: 418, endPoint y: 329, distance: 102.0
click at [421, 329] on div "Latitude 55.24916 Longitude -1.56085 Rating" at bounding box center [588, 312] width 336 height 44
copy div "55.24916 Longitude -1.56085"
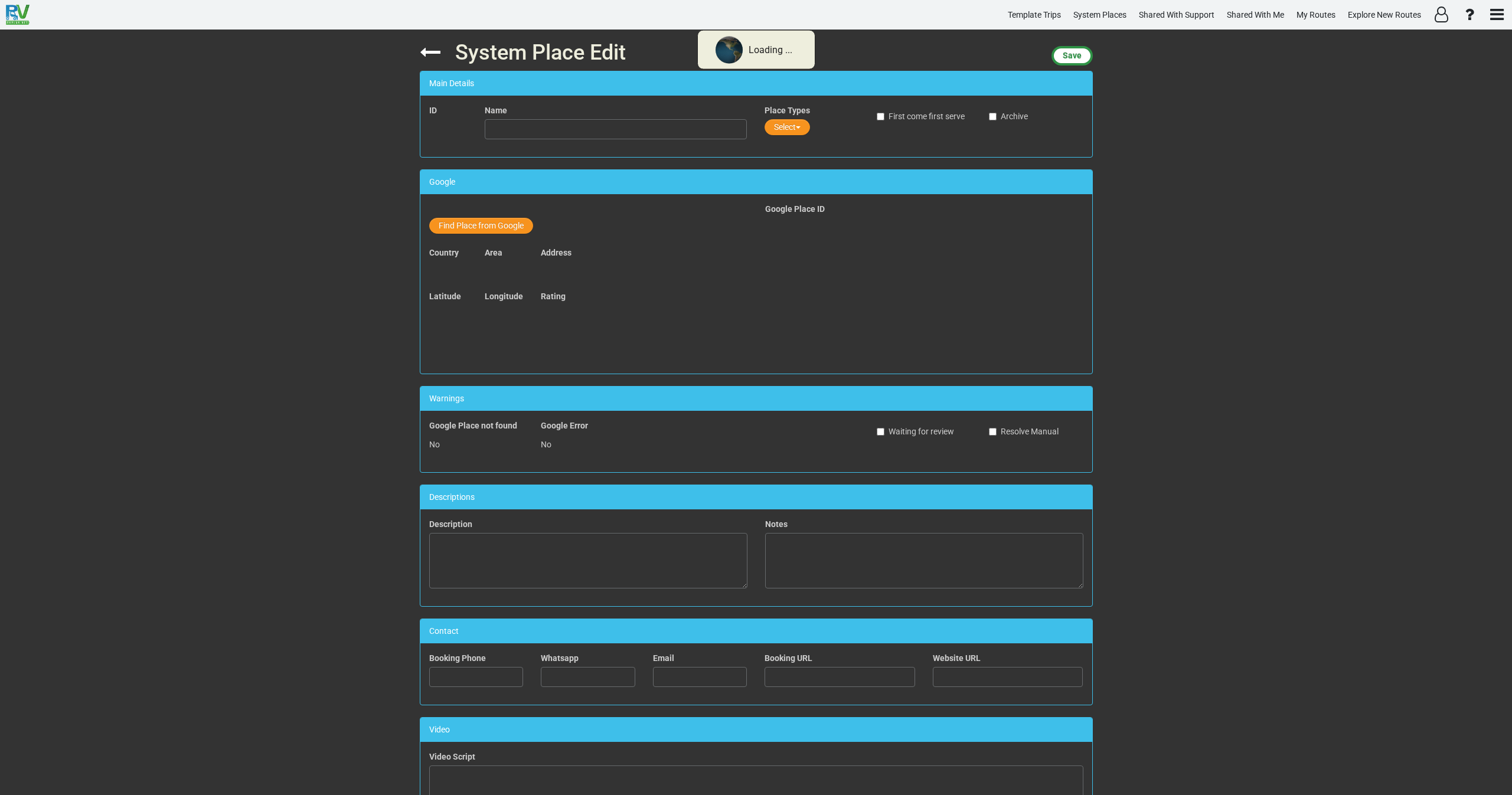
type input "Wintercamping Standplätze für Caravans und Mobilehomes"
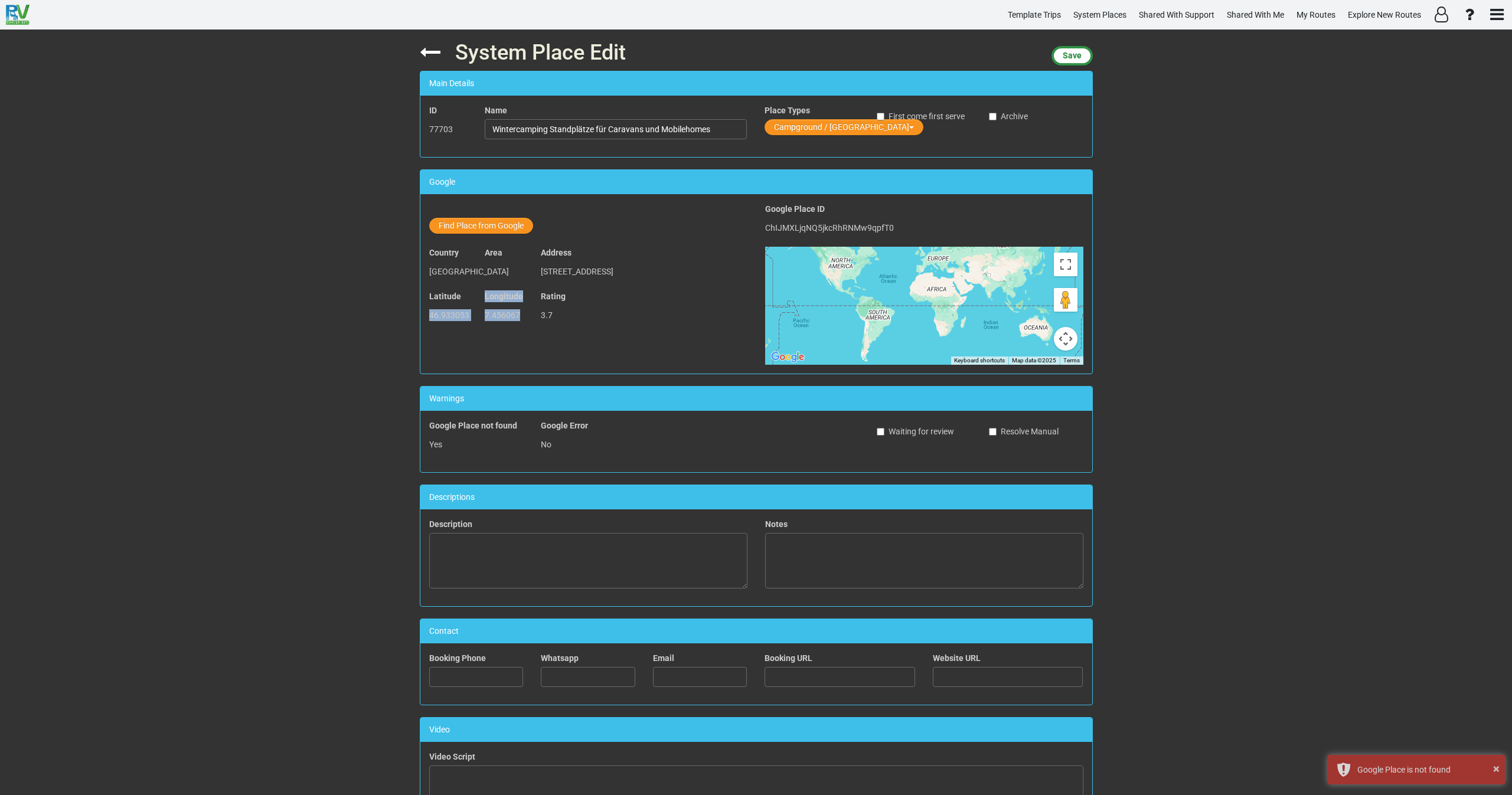
drag, startPoint x: 494, startPoint y: 314, endPoint x: 425, endPoint y: 317, distance: 69.1
click at [425, 317] on div "Latitude 46.933053 Longitude 7.456067 Rating 3.7" at bounding box center [588, 312] width 336 height 44
copy div "46.933053 Longitude 7.456067"
click at [493, 223] on button "Find Place from Google" at bounding box center [481, 225] width 104 height 16
click at [535, 225] on input "text" at bounding box center [616, 228] width 263 height 20
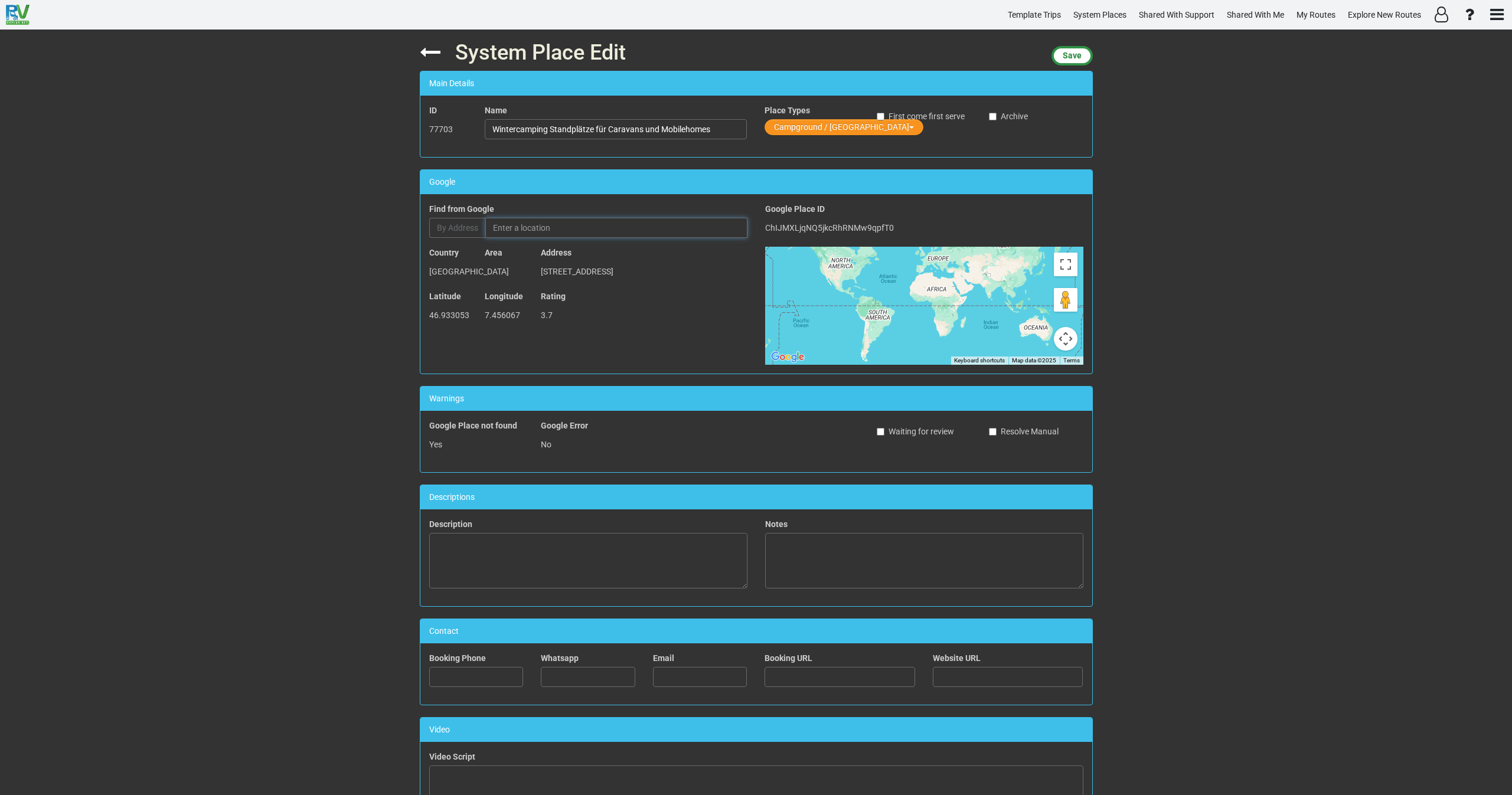
paste input "Campingplatz Eichholz"
type input "Campingplatz Eichholz, Strandweg, Wabern bei Bern, Switzerland"
type input "Campingplatz Eichholz"
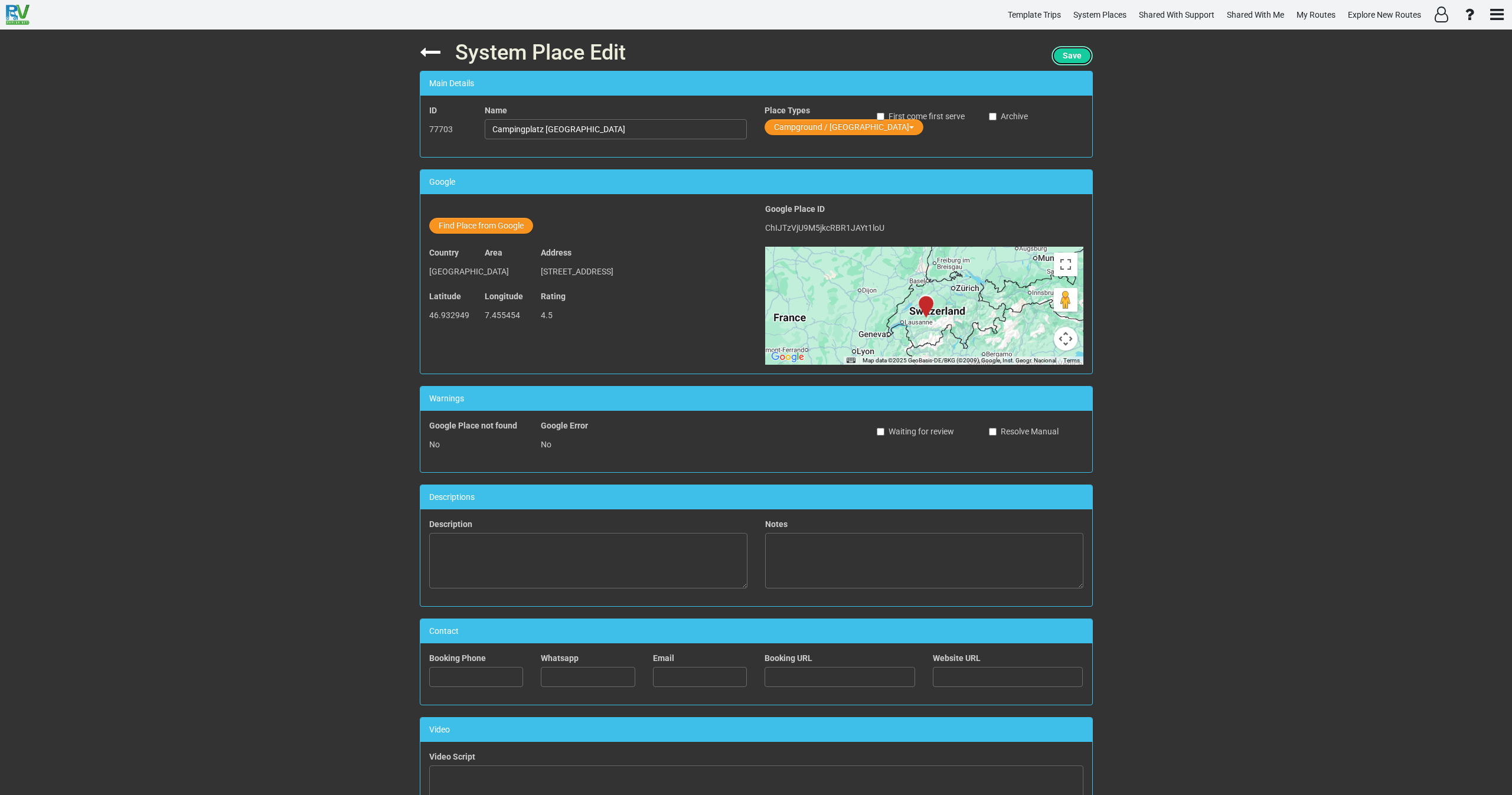
click at [1068, 57] on span "Save" at bounding box center [1072, 56] width 19 height 9
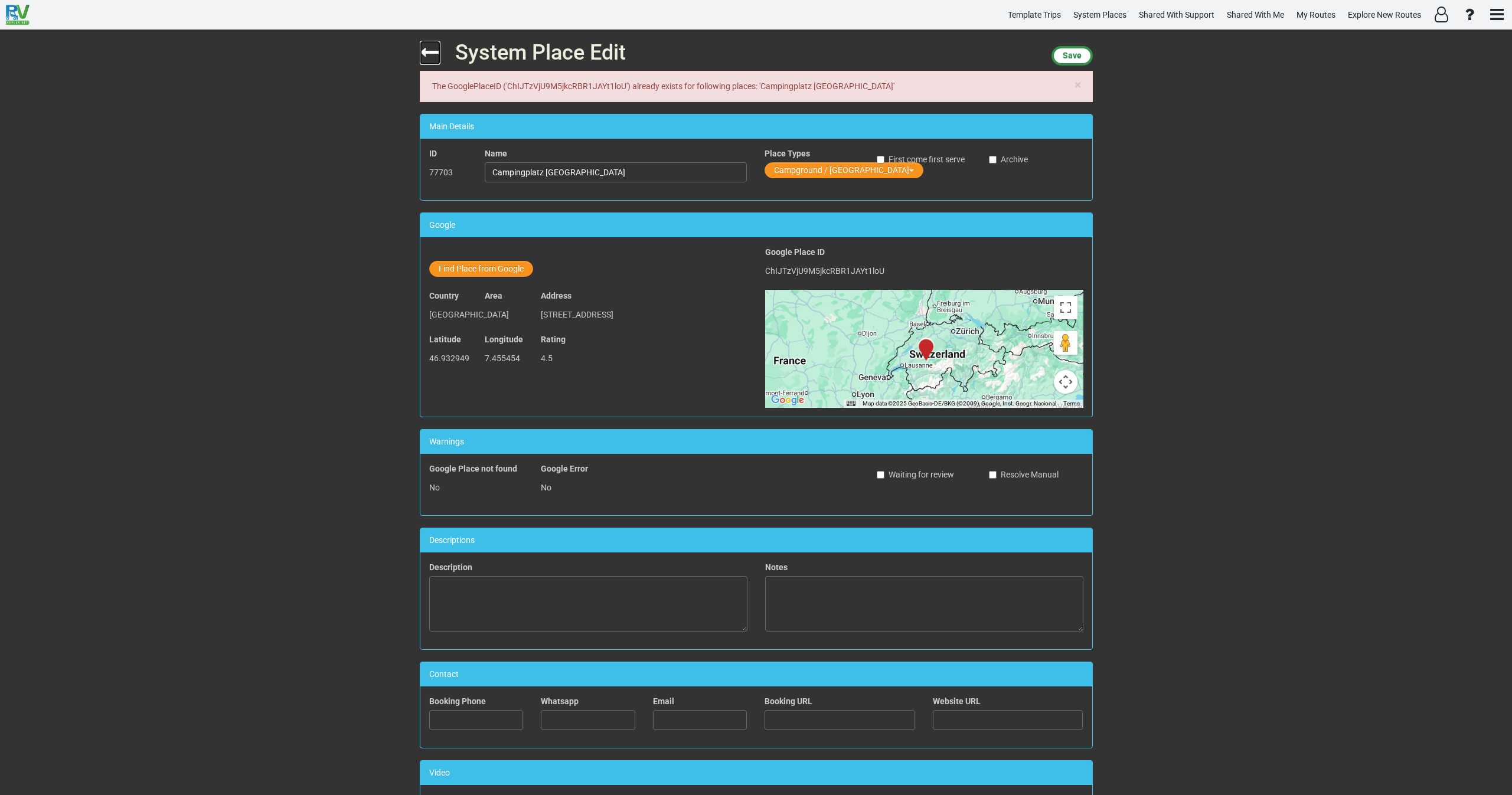
click at [424, 47] on icon at bounding box center [430, 52] width 20 height 20
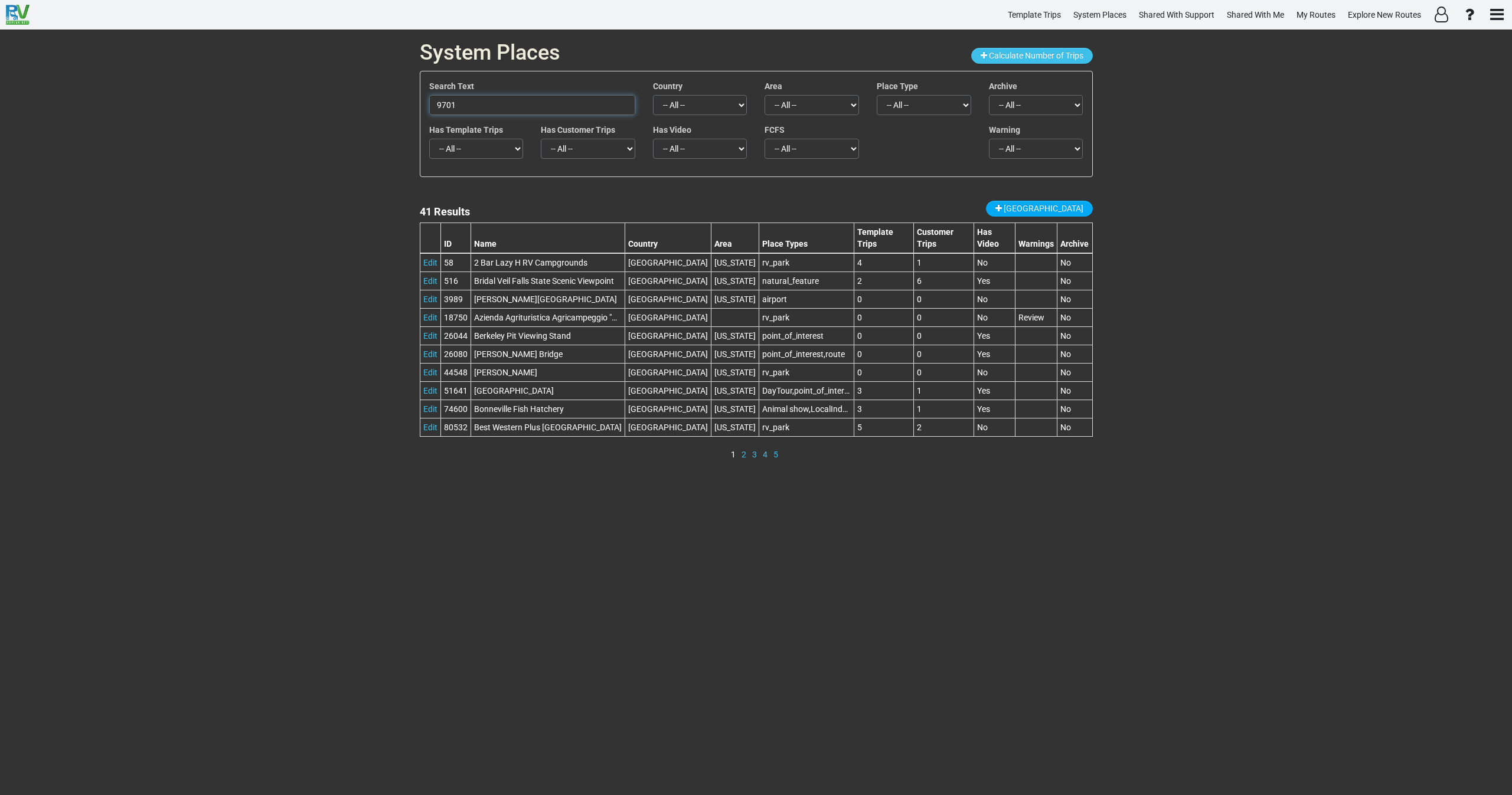
drag, startPoint x: 439, startPoint y: 91, endPoint x: 414, endPoint y: 94, distance: 25.2
click at [419, 91] on div "System Places Calculate Number of Trips Search Text 9701 Country -- All -- Afgh…" at bounding box center [756, 412] width 691 height 766
paste input "77703"
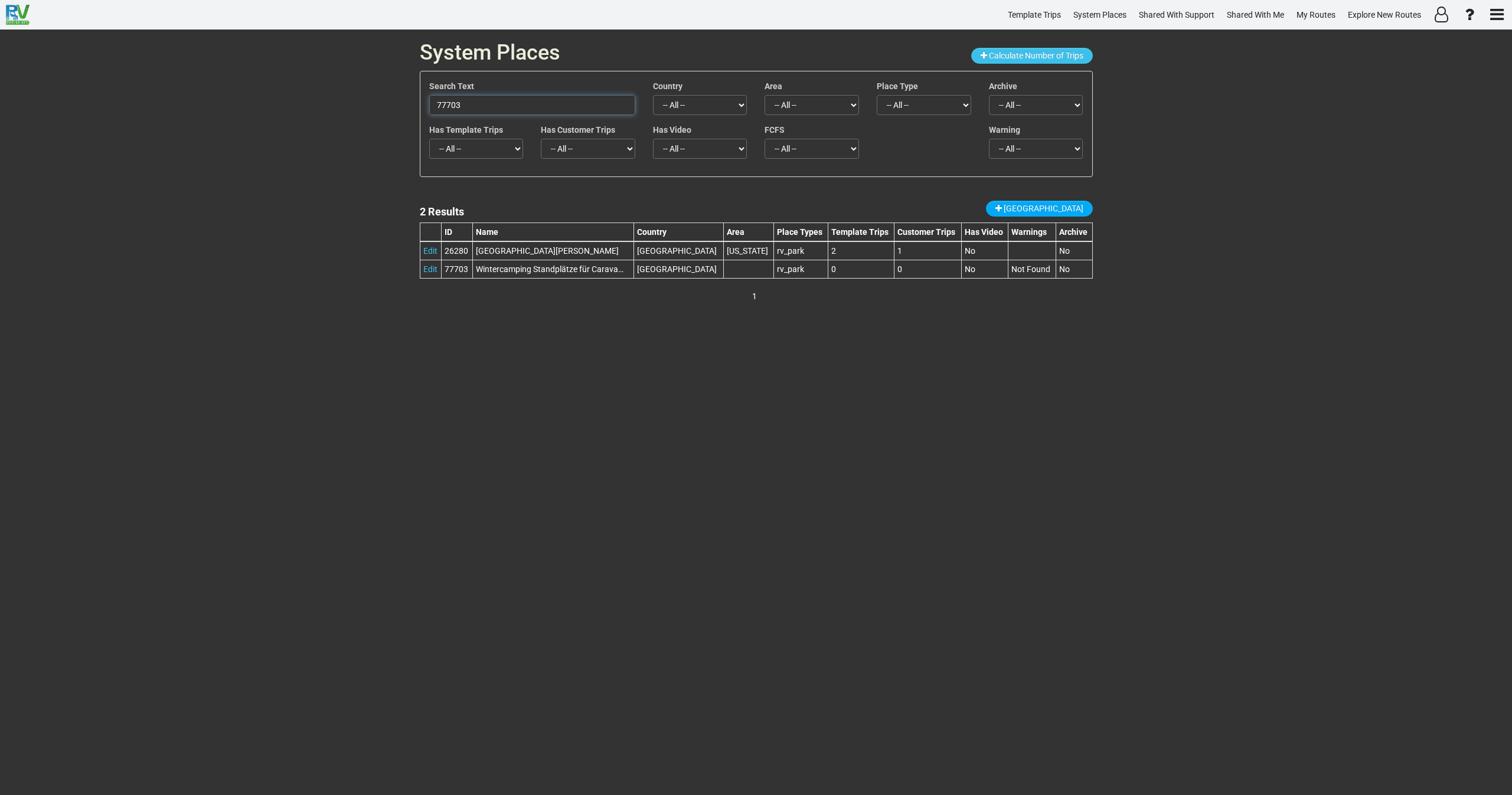
drag, startPoint x: 506, startPoint y: 103, endPoint x: 324, endPoint y: 127, distance: 183.6
click at [325, 126] on div "System Places Calculate Number of Trips Search Text 77703 Country -- All -- Afg…" at bounding box center [756, 412] width 1512 height 766
paste input "[GEOGRAPHIC_DATA]"
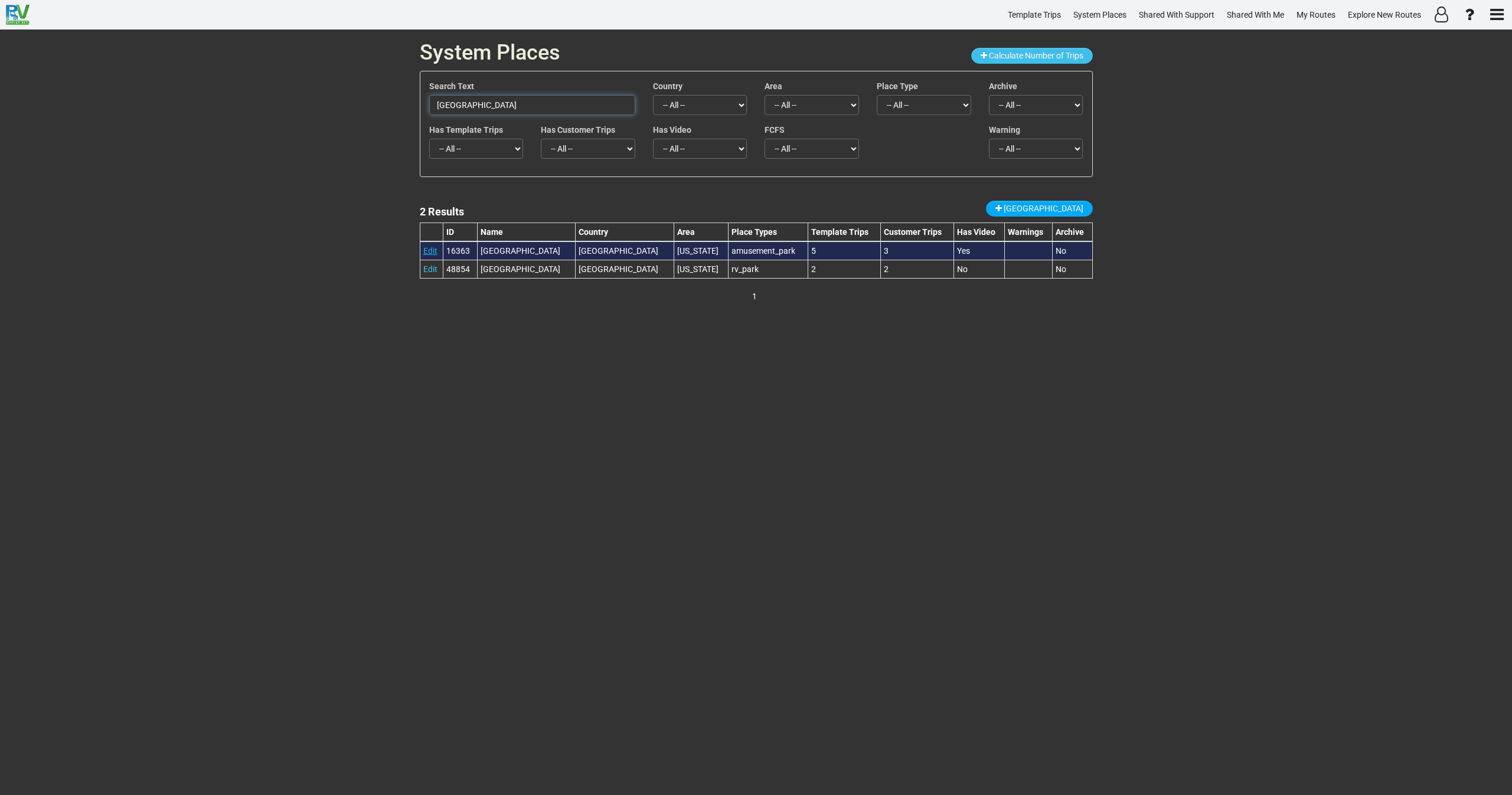
type input "[GEOGRAPHIC_DATA]"
click at [435, 249] on link "Edit" at bounding box center [430, 250] width 14 height 9
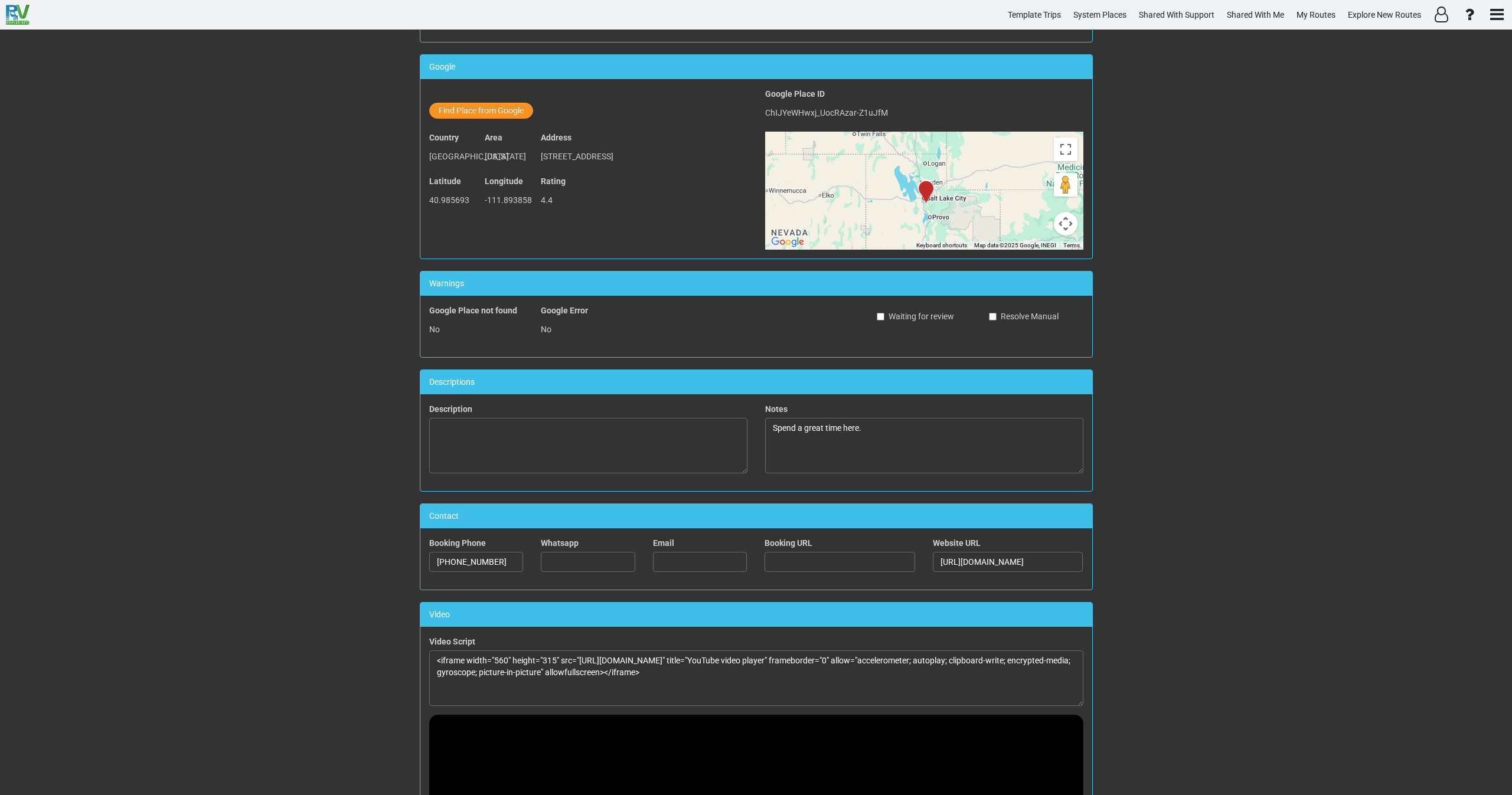
scroll to position [443, 0]
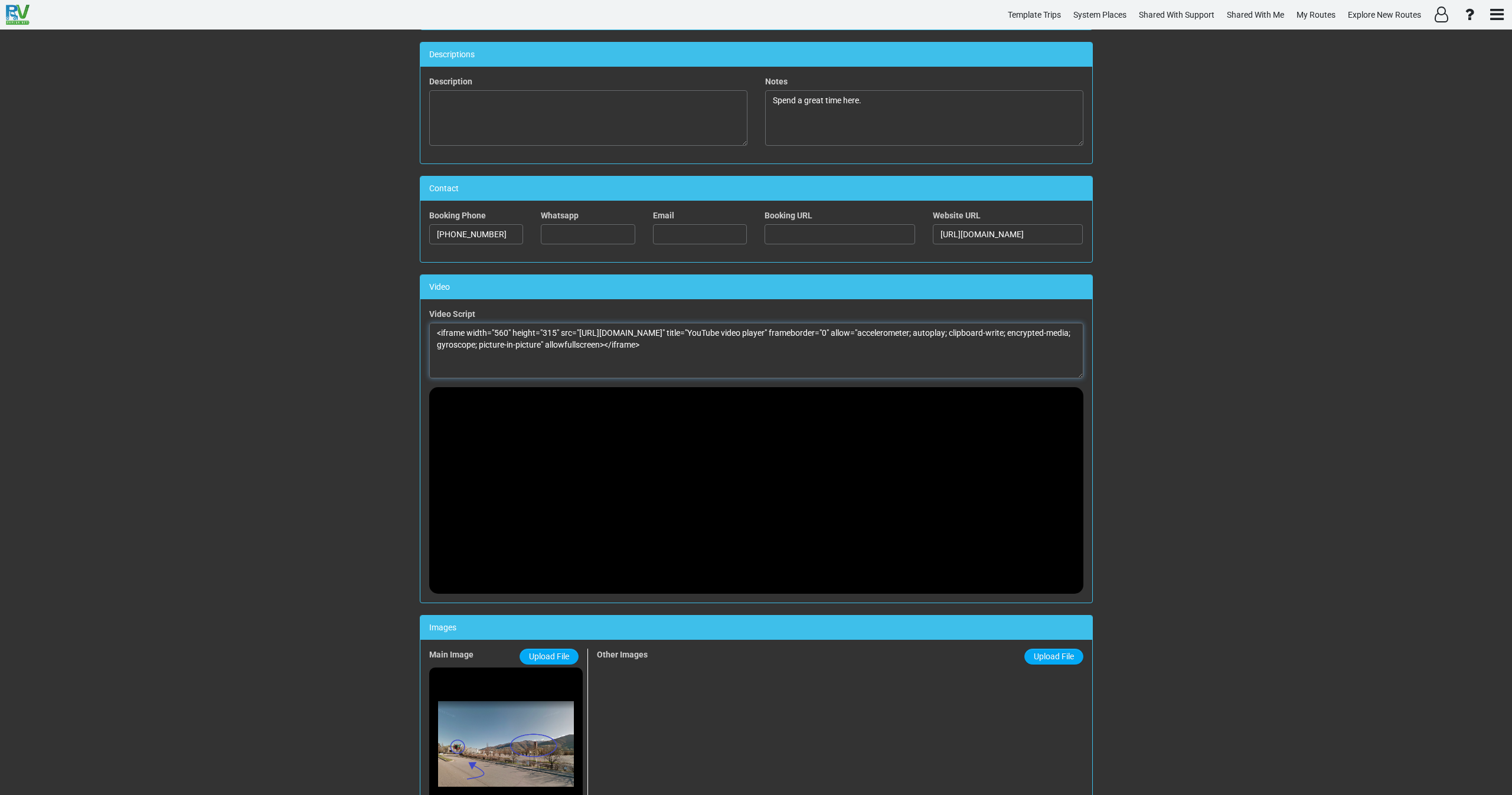
drag, startPoint x: 761, startPoint y: 343, endPoint x: 291, endPoint y: 318, distance: 470.7
click at [291, 318] on div "System Place Edit Save Main Details ID 16363 Name Lagoon Amusement Park Place T…" at bounding box center [756, 412] width 1512 height 766
paste textarea "XbZ66Pu9fKM?si=perOaseAAETLbEEU" title="YouTube video player" frameborder="0" a…"
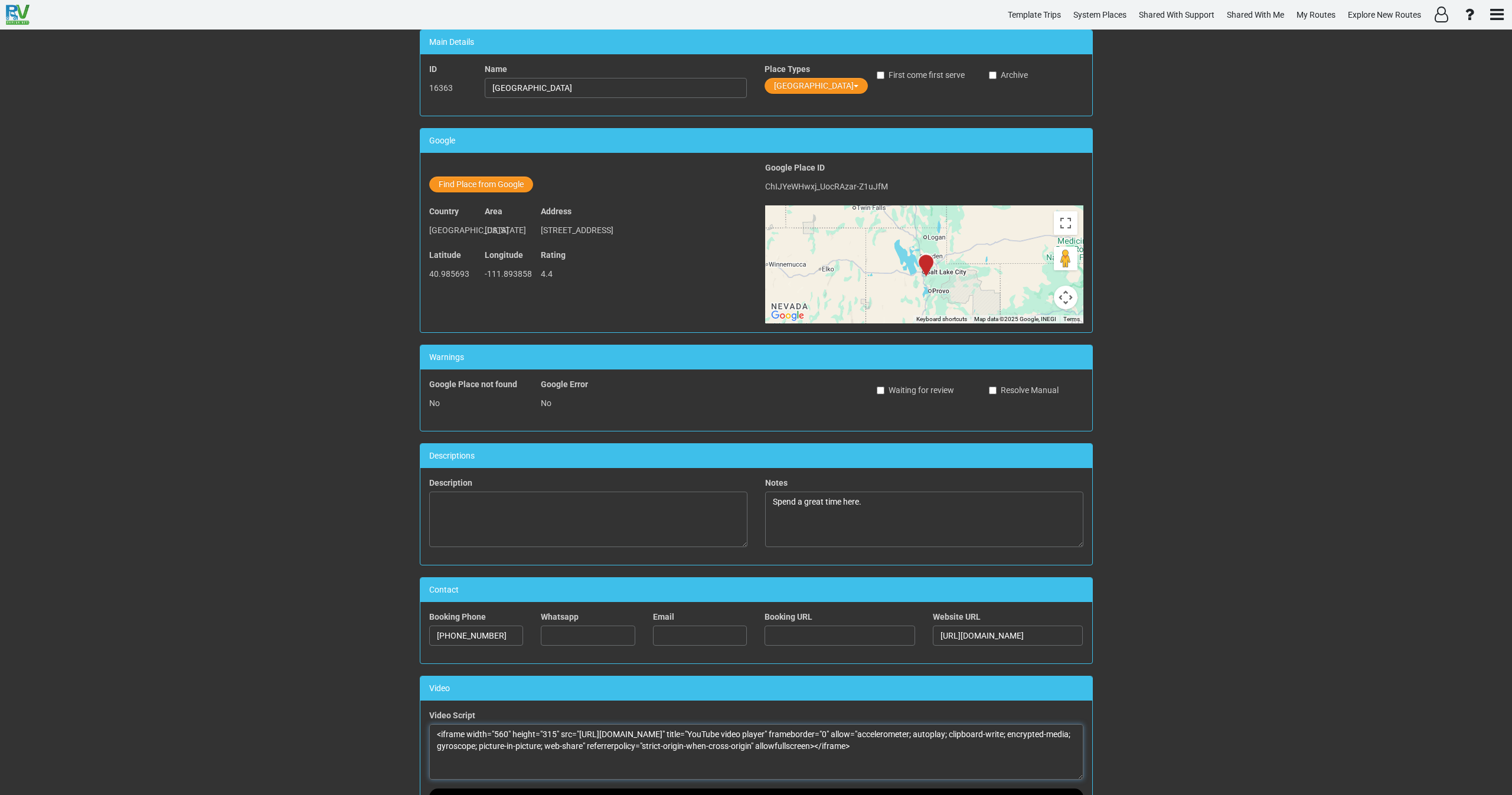
scroll to position [0, 0]
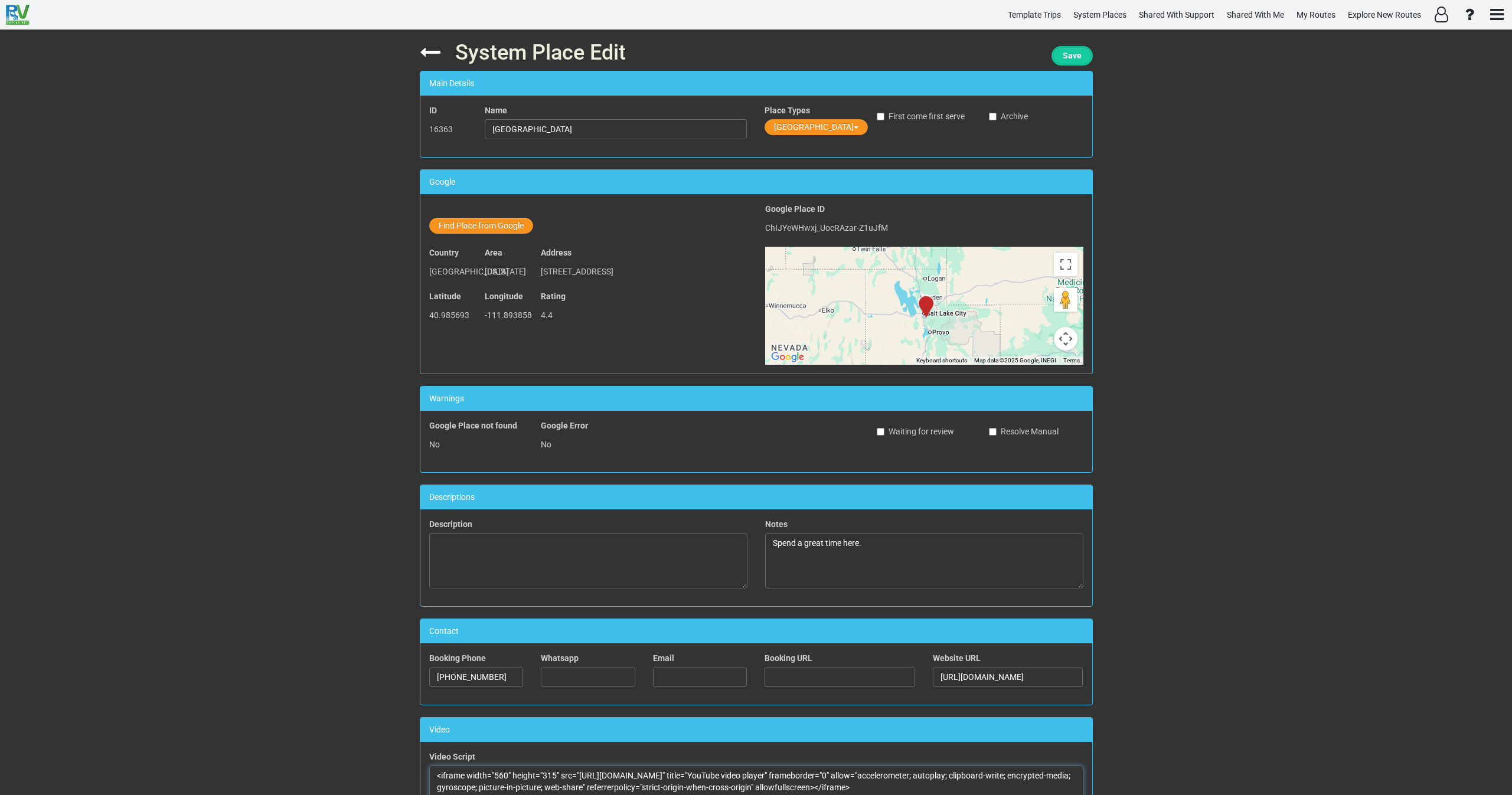
type textarea "<iframe width="560" height="315" src="https://www.youtube.com/embed/XbZ66Pu9fKM…"
click at [1082, 57] on button "Save" at bounding box center [1072, 55] width 41 height 20
click at [427, 51] on icon at bounding box center [430, 52] width 20 height 20
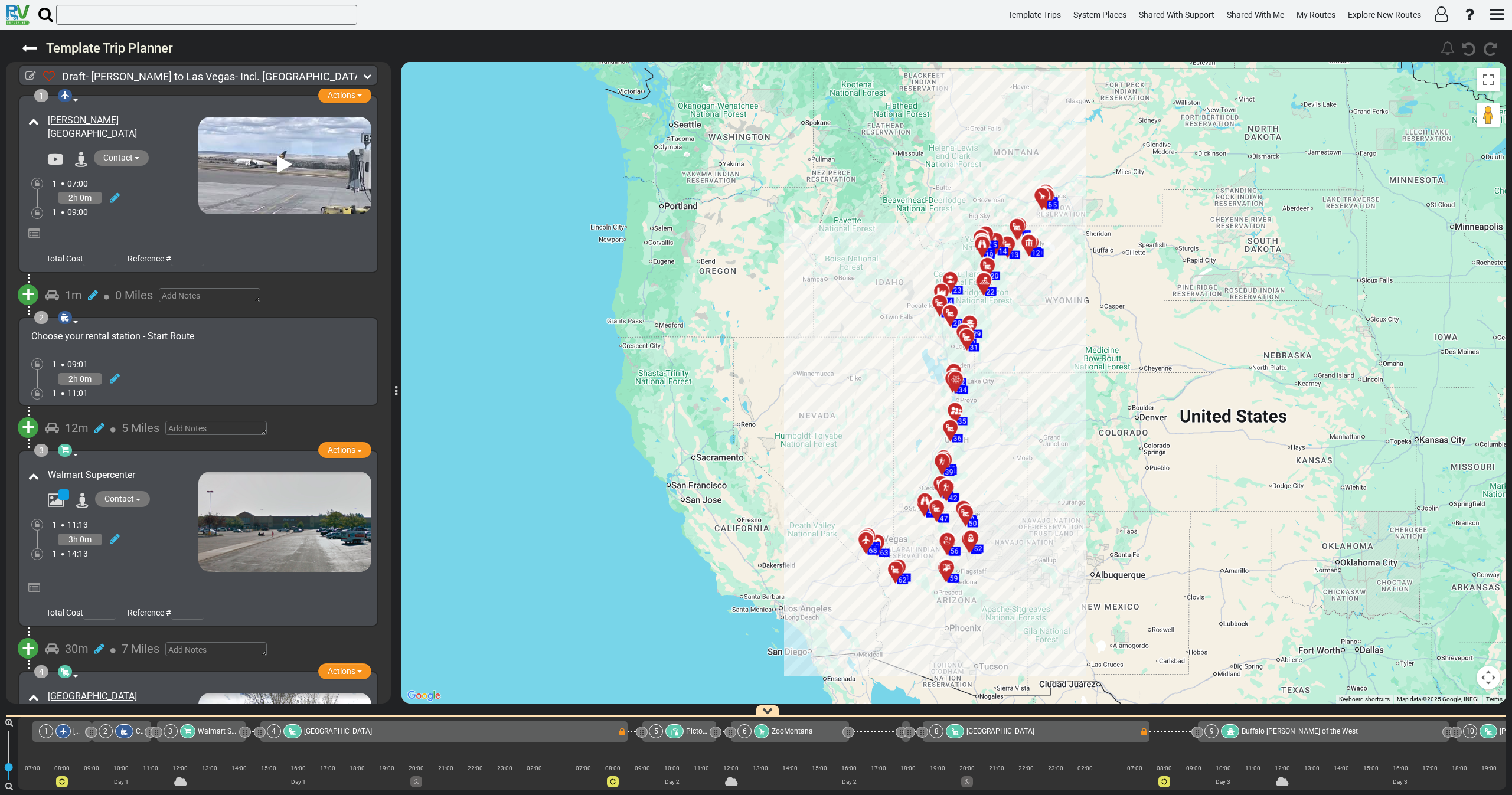
click at [366, 74] on icon at bounding box center [367, 75] width 8 height 8
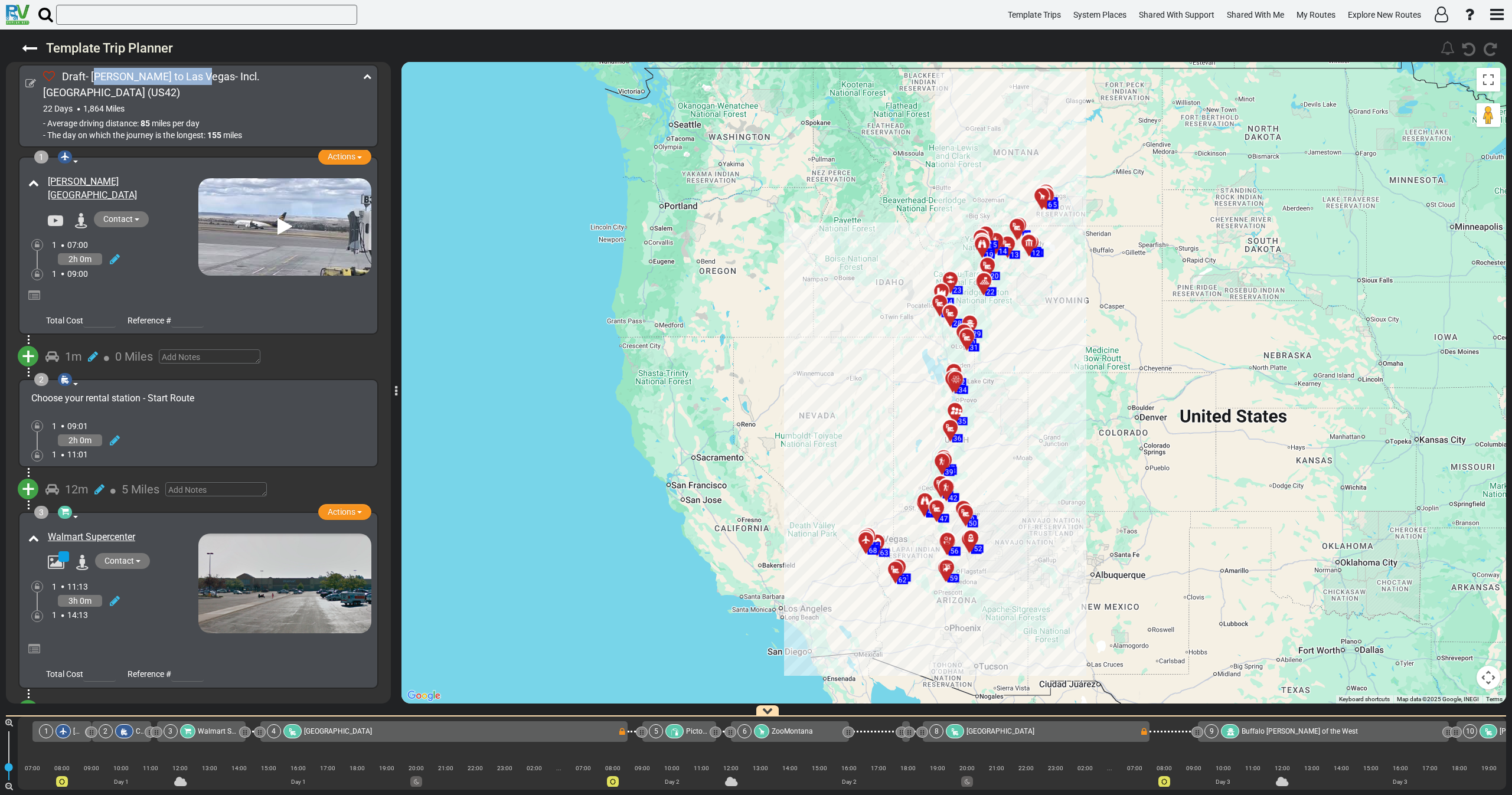
drag, startPoint x: 95, startPoint y: 76, endPoint x: 121, endPoint y: 83, distance: 26.9
click at [190, 80] on span "Draft- Billings to Las Vegas- Incl. Yellowstone" at bounding box center [151, 84] width 217 height 28
drag, startPoint x: 93, startPoint y: 79, endPoint x: 186, endPoint y: 78, distance: 93.0
click at [186, 78] on span "Draft- Billings to Las Vegas- Incl. Yellowstone" at bounding box center [151, 84] width 217 height 28
drag, startPoint x: 191, startPoint y: 79, endPoint x: 93, endPoint y: 75, distance: 98.1
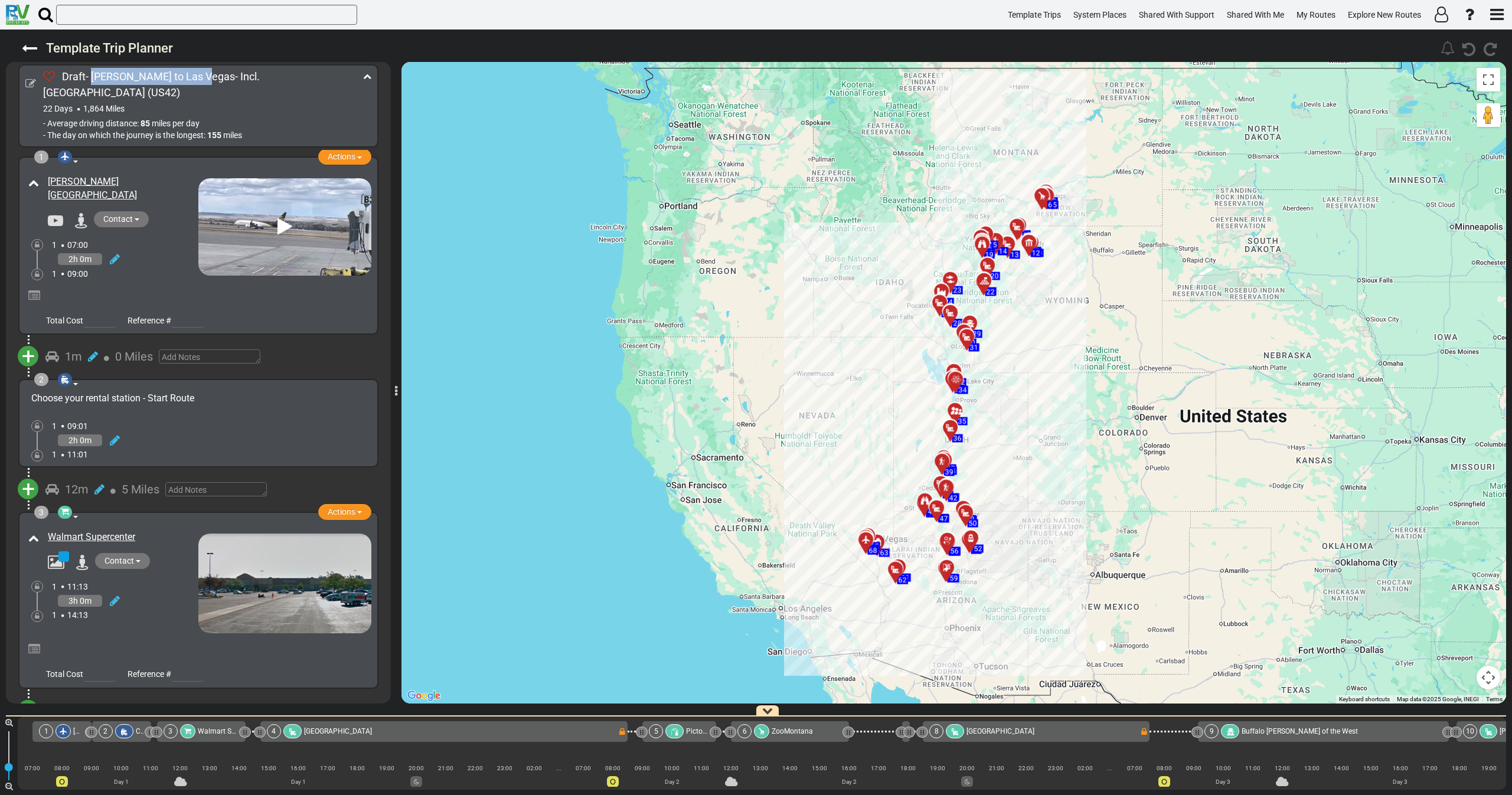
click at [93, 75] on span "Draft- Billings to Las Vegas- Incl. Yellowstone" at bounding box center [151, 84] width 217 height 28
copy span "Billings to Las Vegas-"
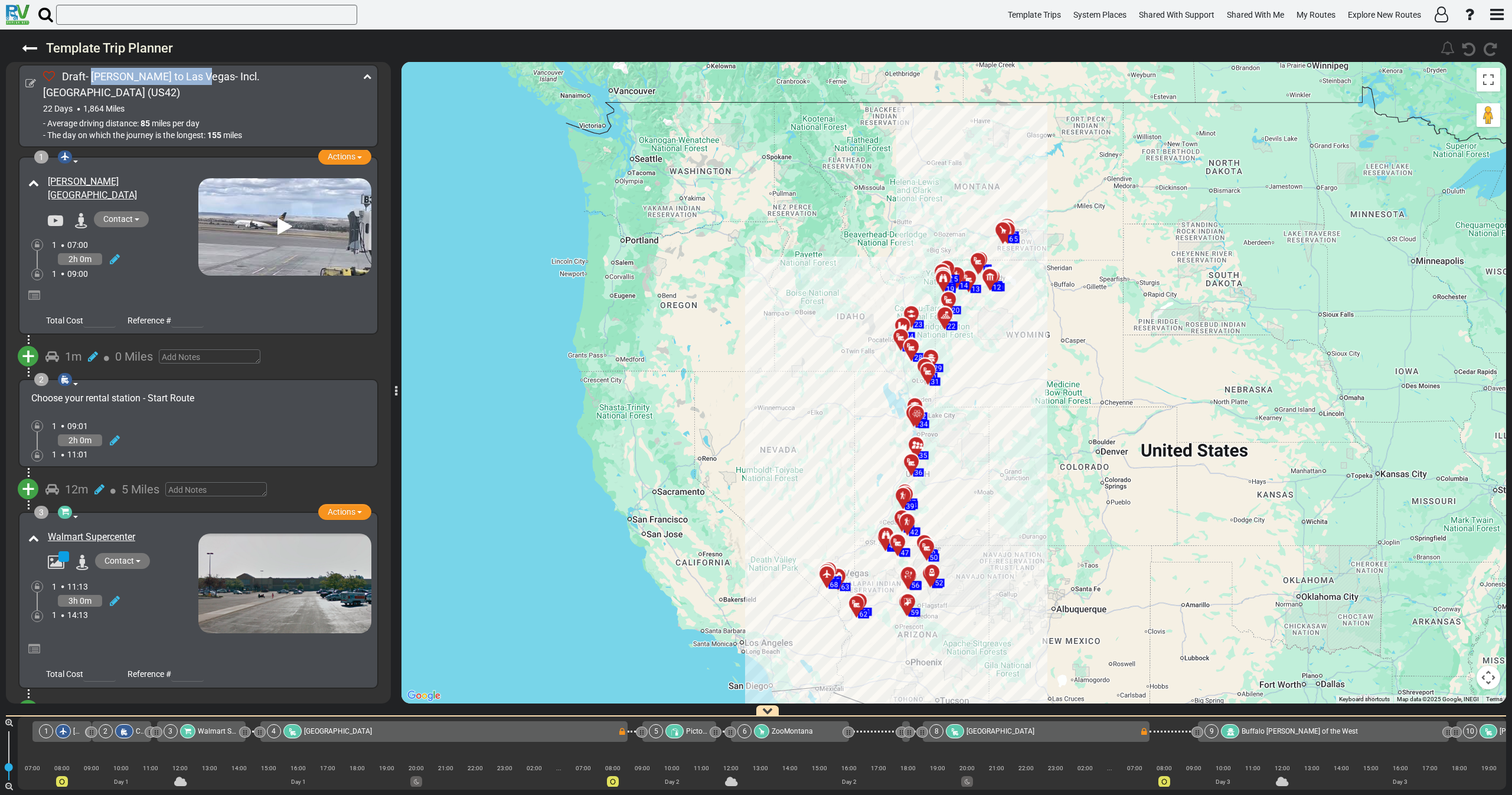
drag, startPoint x: 964, startPoint y: 567, endPoint x: 970, endPoint y: 492, distance: 75.2
click at [970, 490] on div "To activate drag with keyboard, press Alt + Enter. Once in keyboard drag state,…" at bounding box center [953, 383] width 1105 height 641
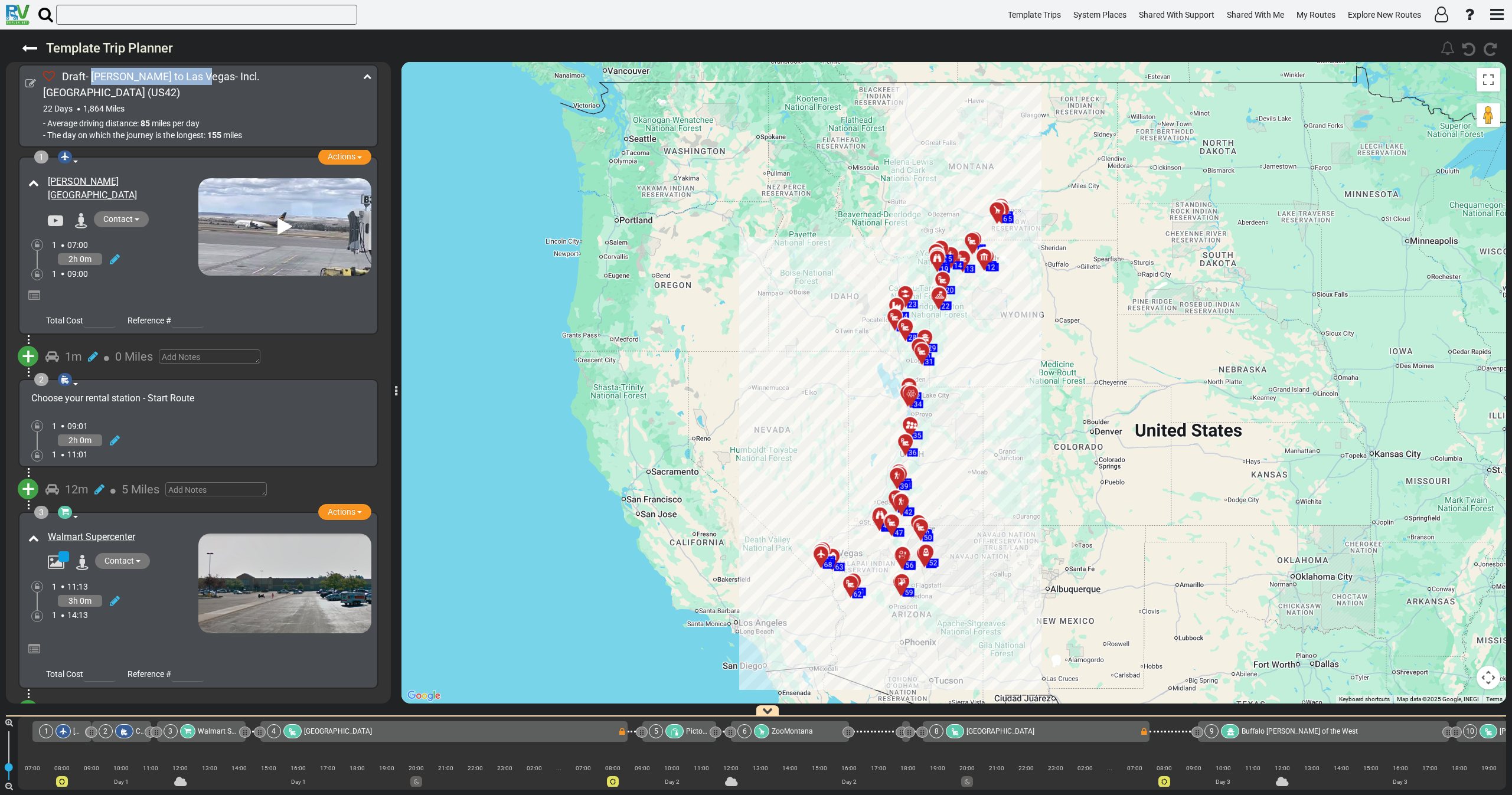
click at [769, 711] on icon "button" at bounding box center [767, 710] width 10 height 10
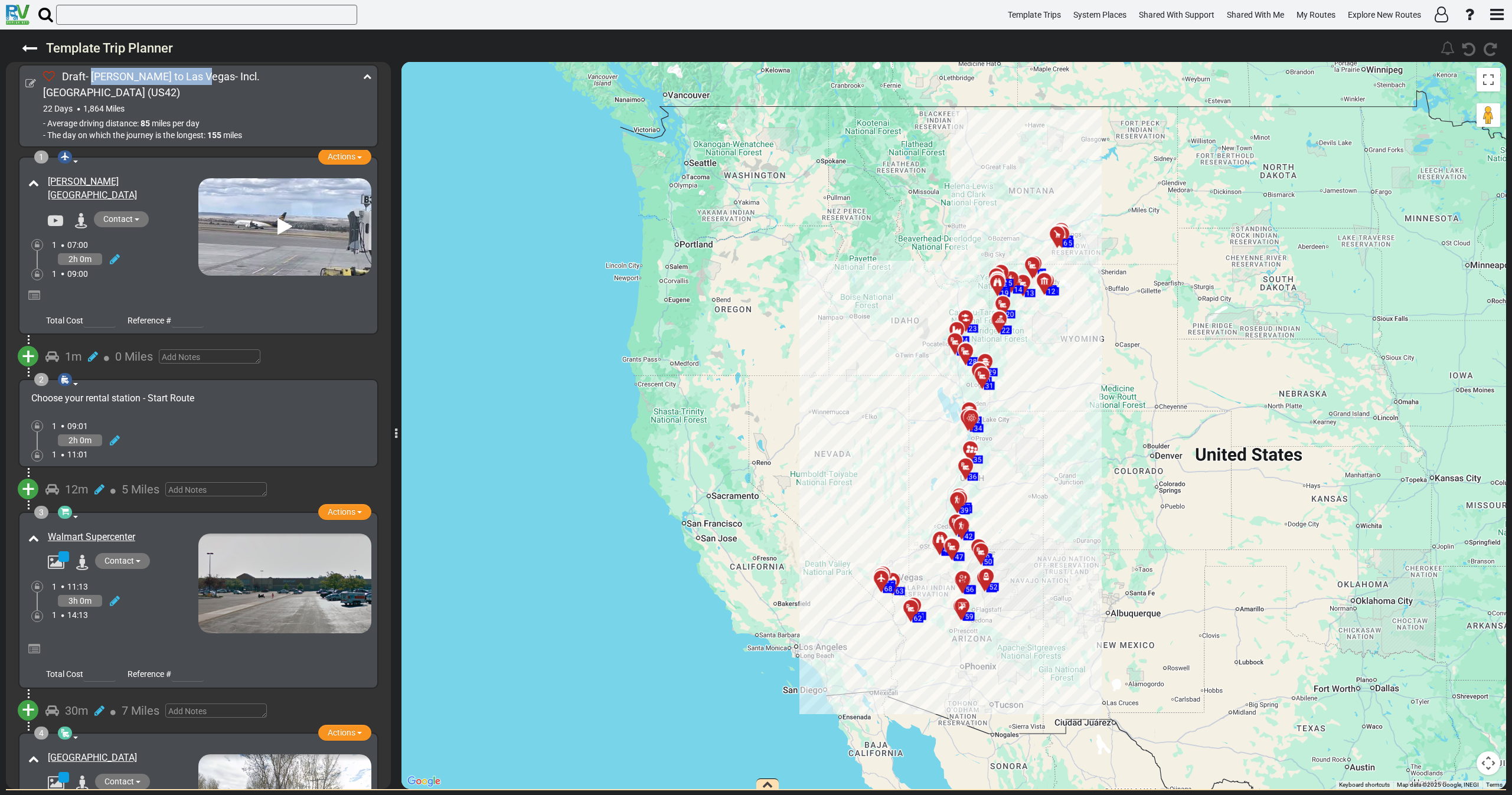
drag, startPoint x: 779, startPoint y: 651, endPoint x: 834, endPoint y: 639, distance: 56.3
click at [842, 633] on div "To activate drag with keyboard, press Alt + Enter. Once in keyboard drag state,…" at bounding box center [953, 425] width 1105 height 727
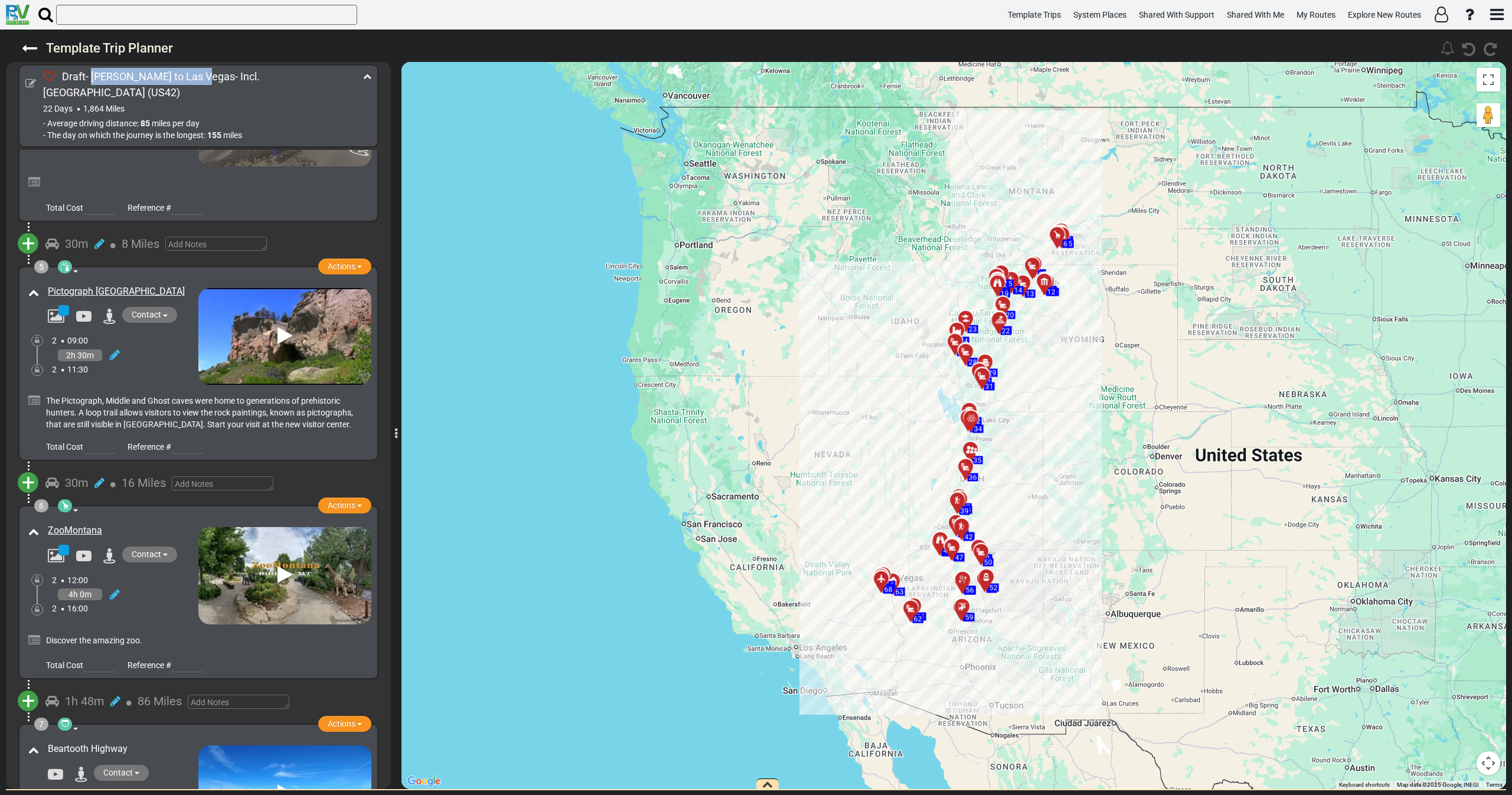
scroll to position [708, 0]
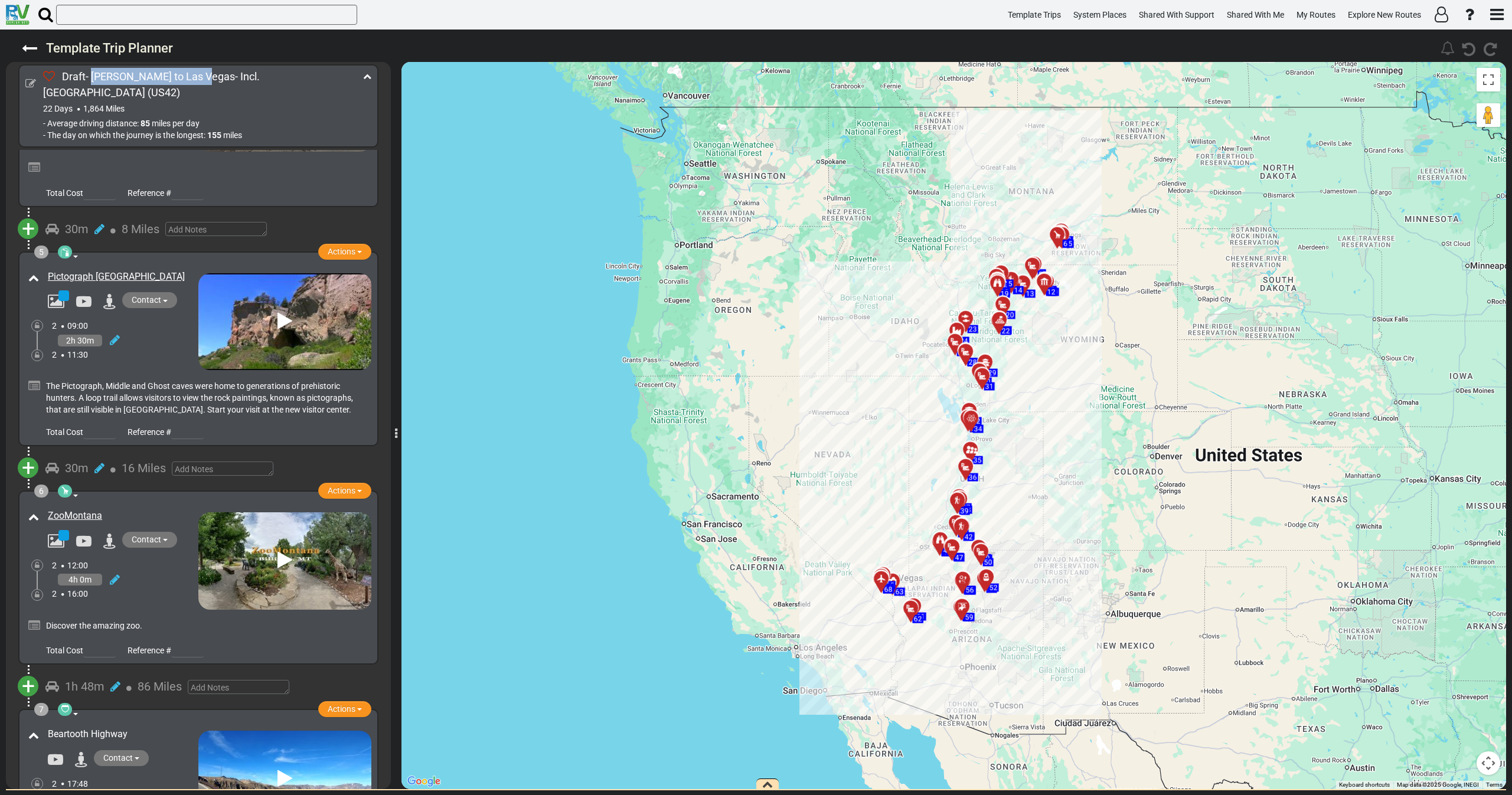
drag, startPoint x: 171, startPoint y: 260, endPoint x: 47, endPoint y: 255, distance: 124.1
click at [47, 267] on div "Pictograph [GEOGRAPHIC_DATA]" at bounding box center [120, 276] width 156 height 20
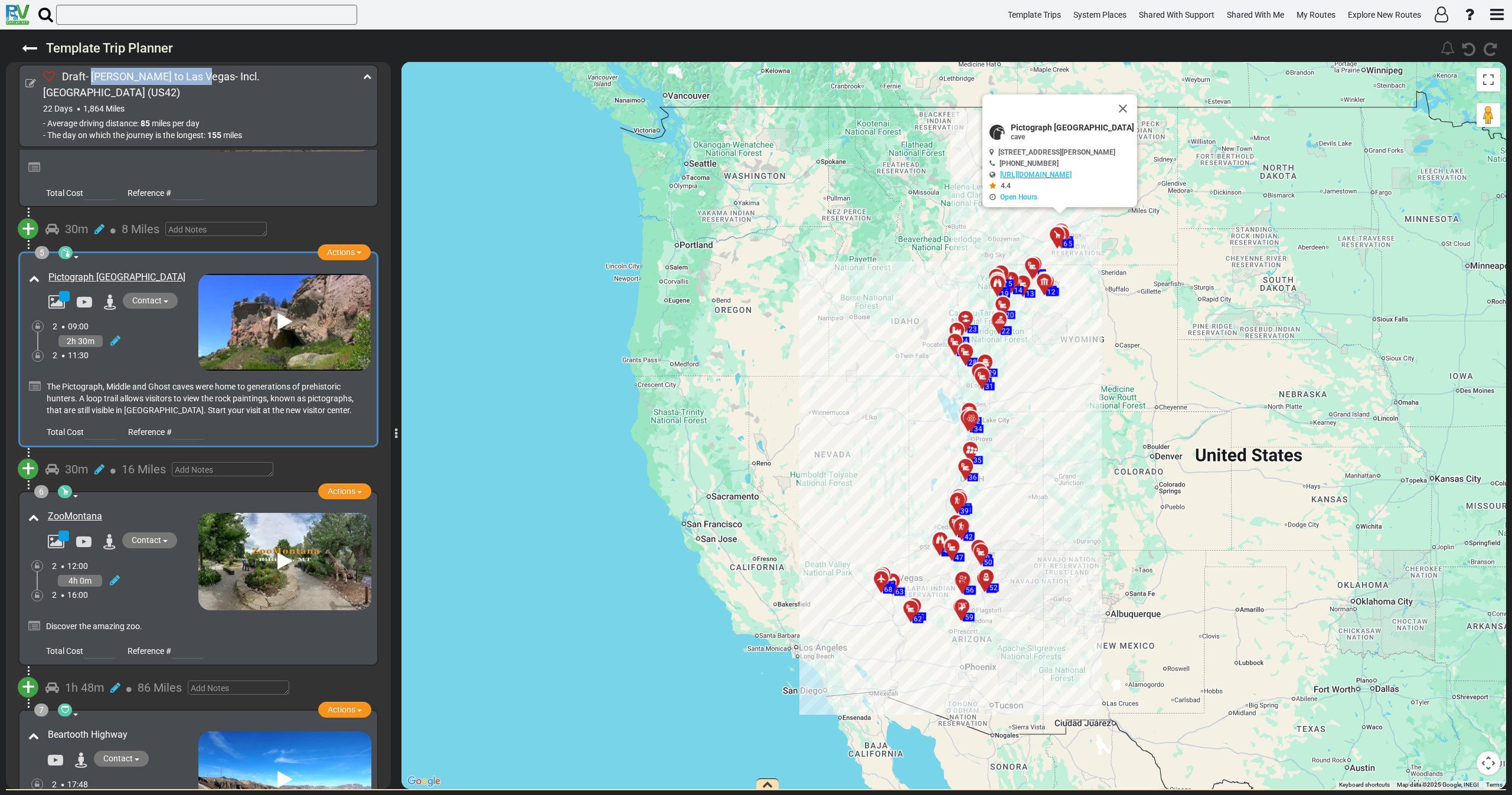
copy link "Pictograph [GEOGRAPHIC_DATA]"
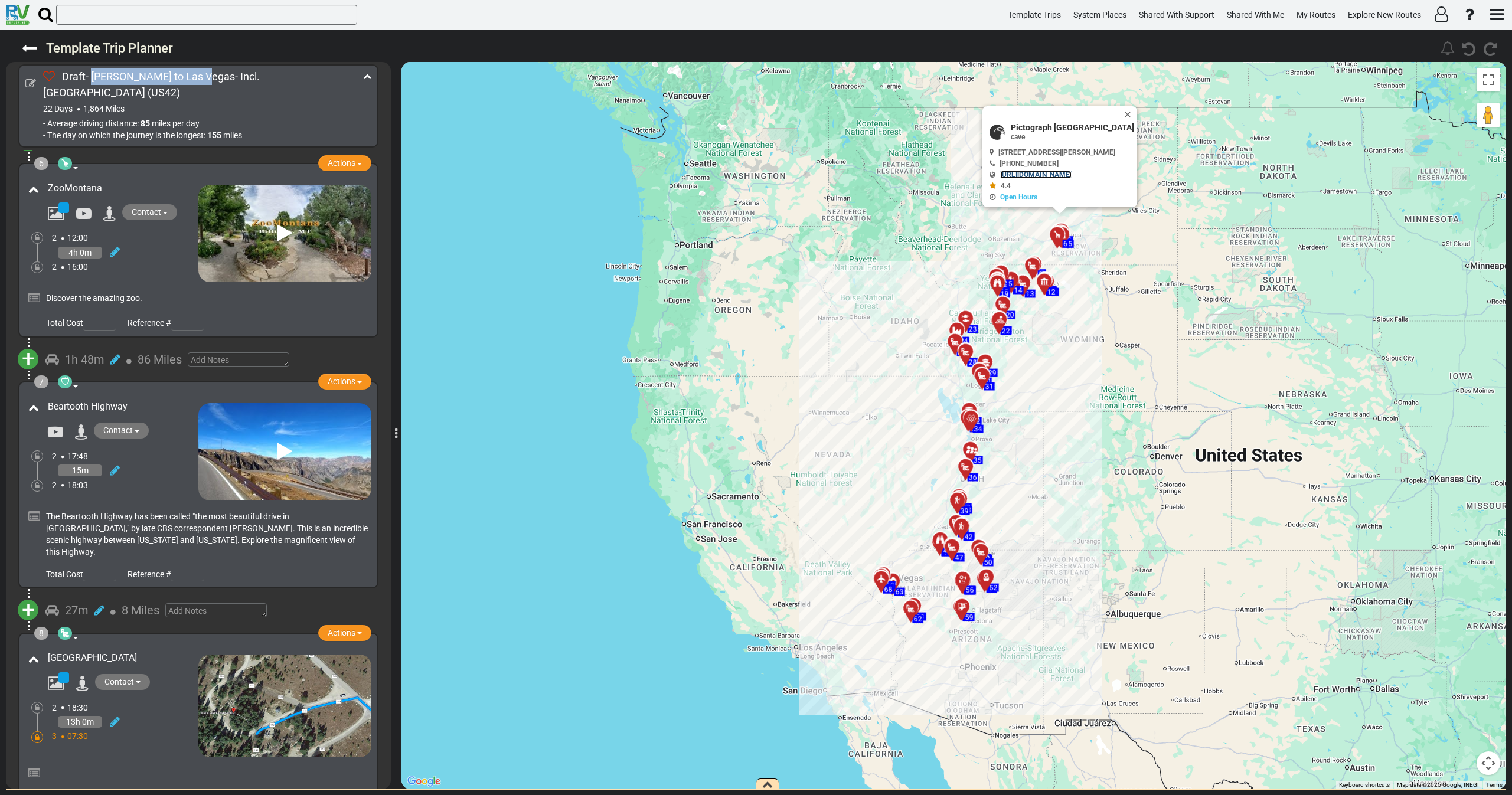
scroll to position [1062, 0]
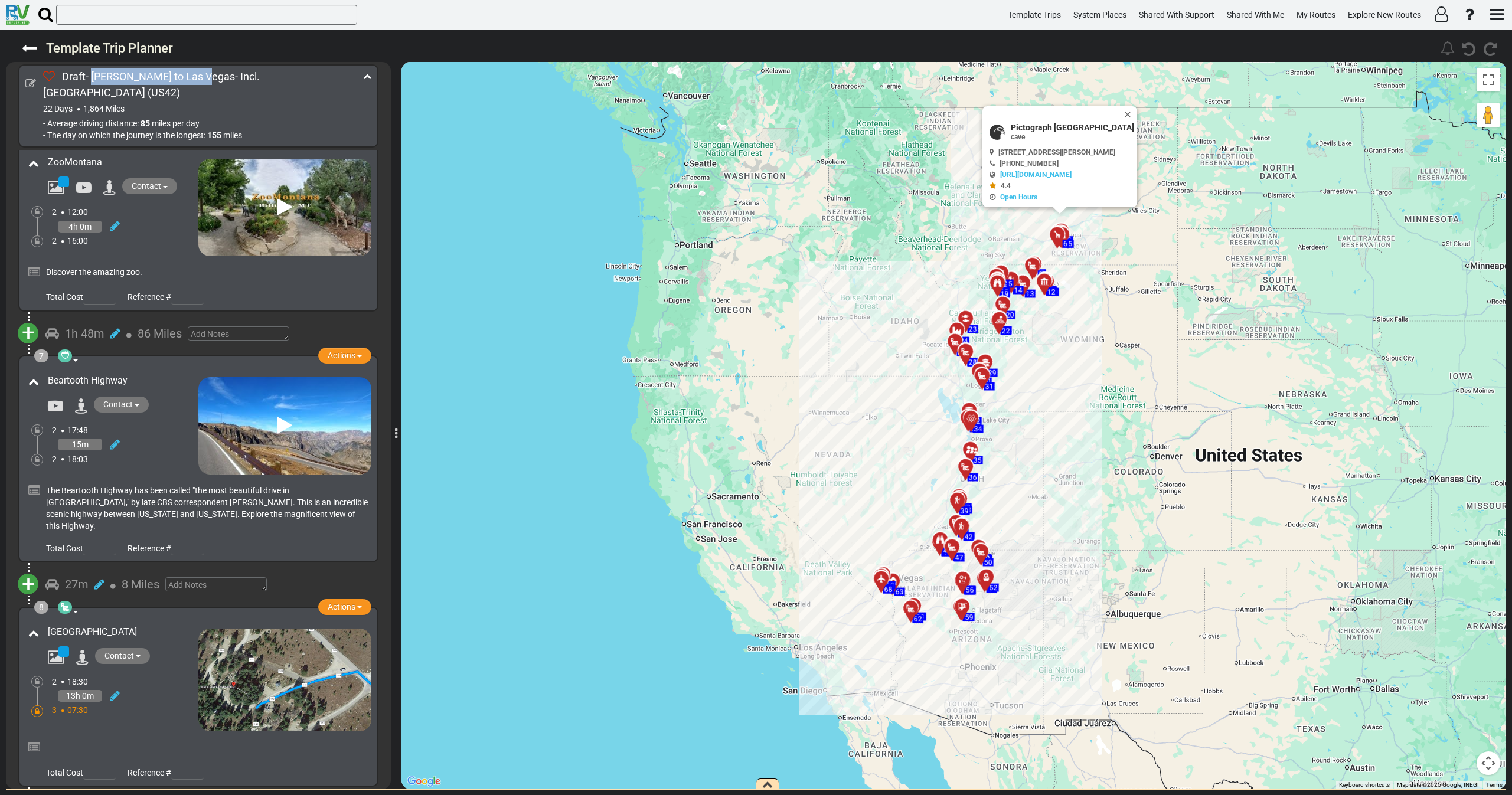
drag, startPoint x: 151, startPoint y: 363, endPoint x: 50, endPoint y: 355, distance: 101.3
click at [50, 374] on div "Beartooth Highway" at bounding box center [121, 381] width 148 height 14
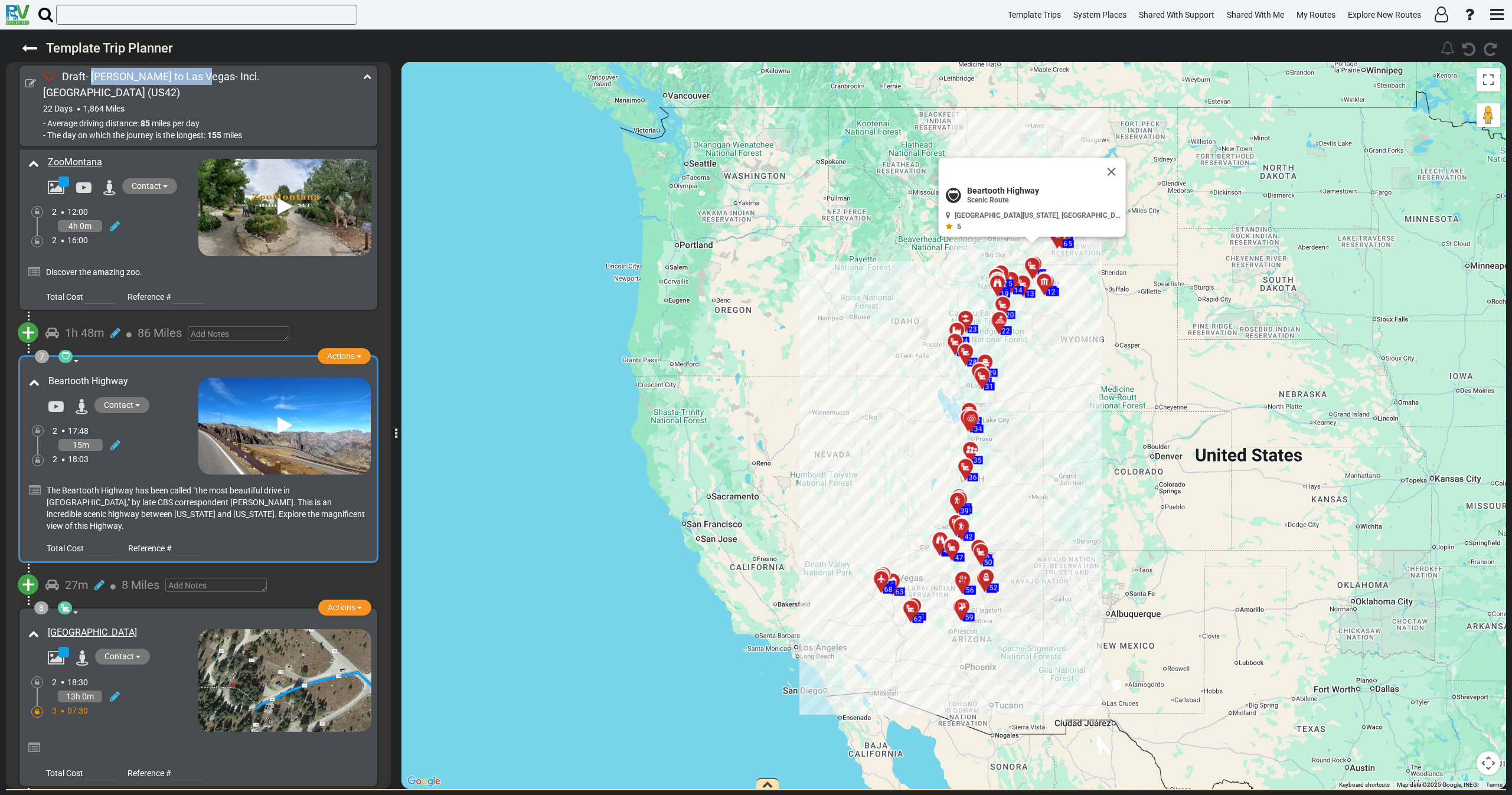
copy span "Beartooth Highway"
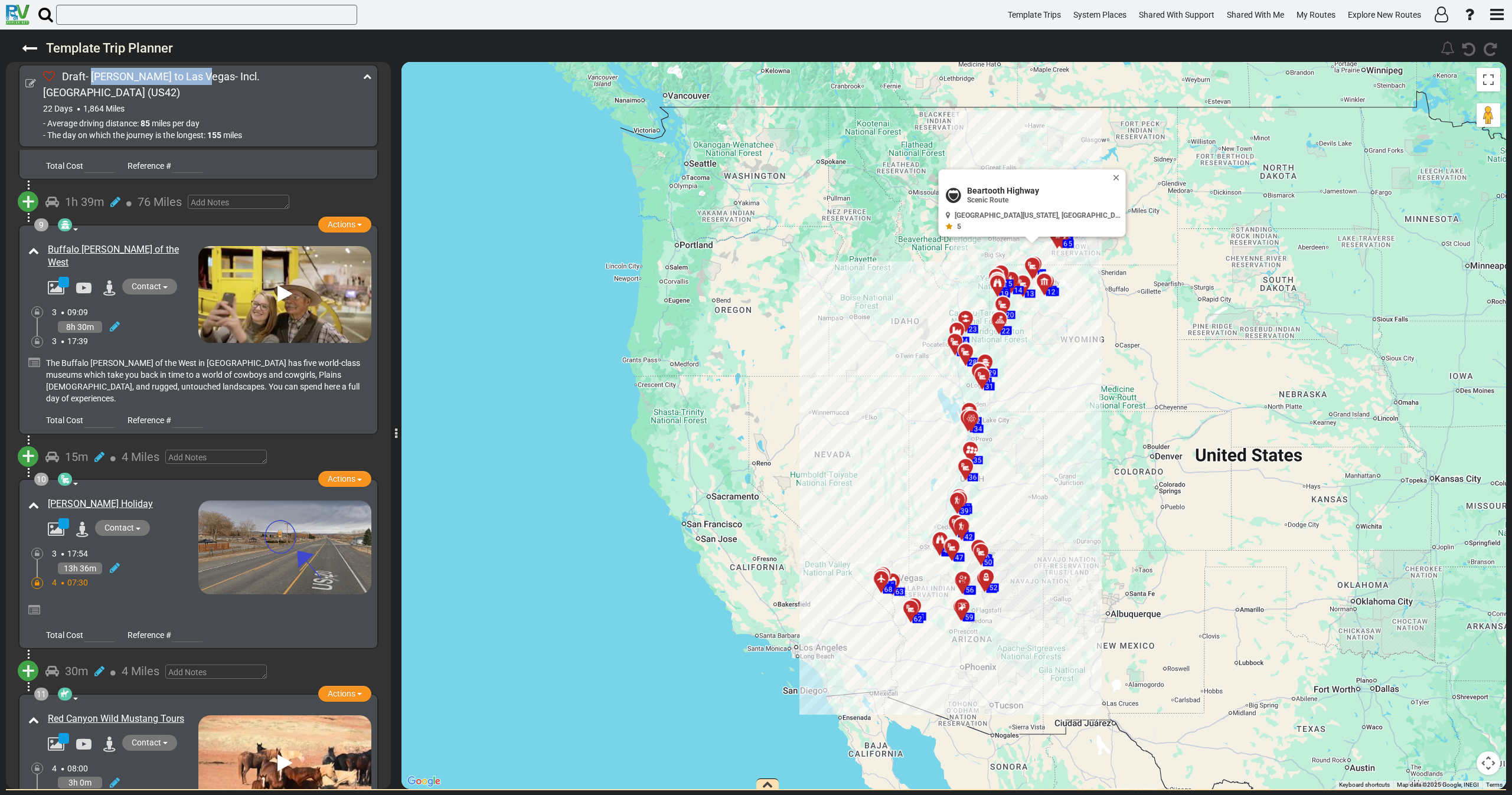
scroll to position [1682, 0]
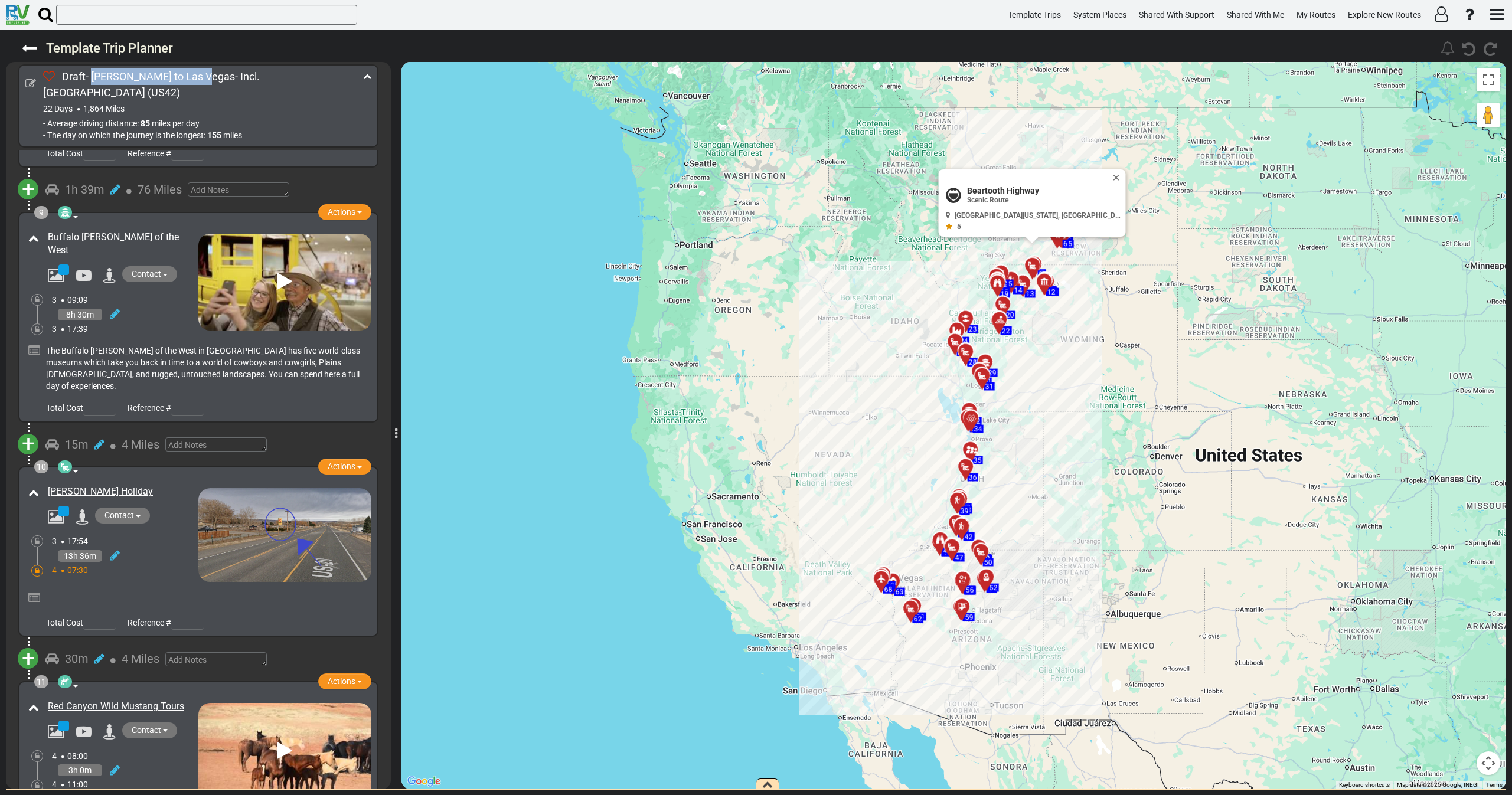
drag, startPoint x: 180, startPoint y: 197, endPoint x: 49, endPoint y: 200, distance: 131.0
click at [49, 231] on div "Buffalo [PERSON_NAME] of the West" at bounding box center [121, 244] width 148 height 27
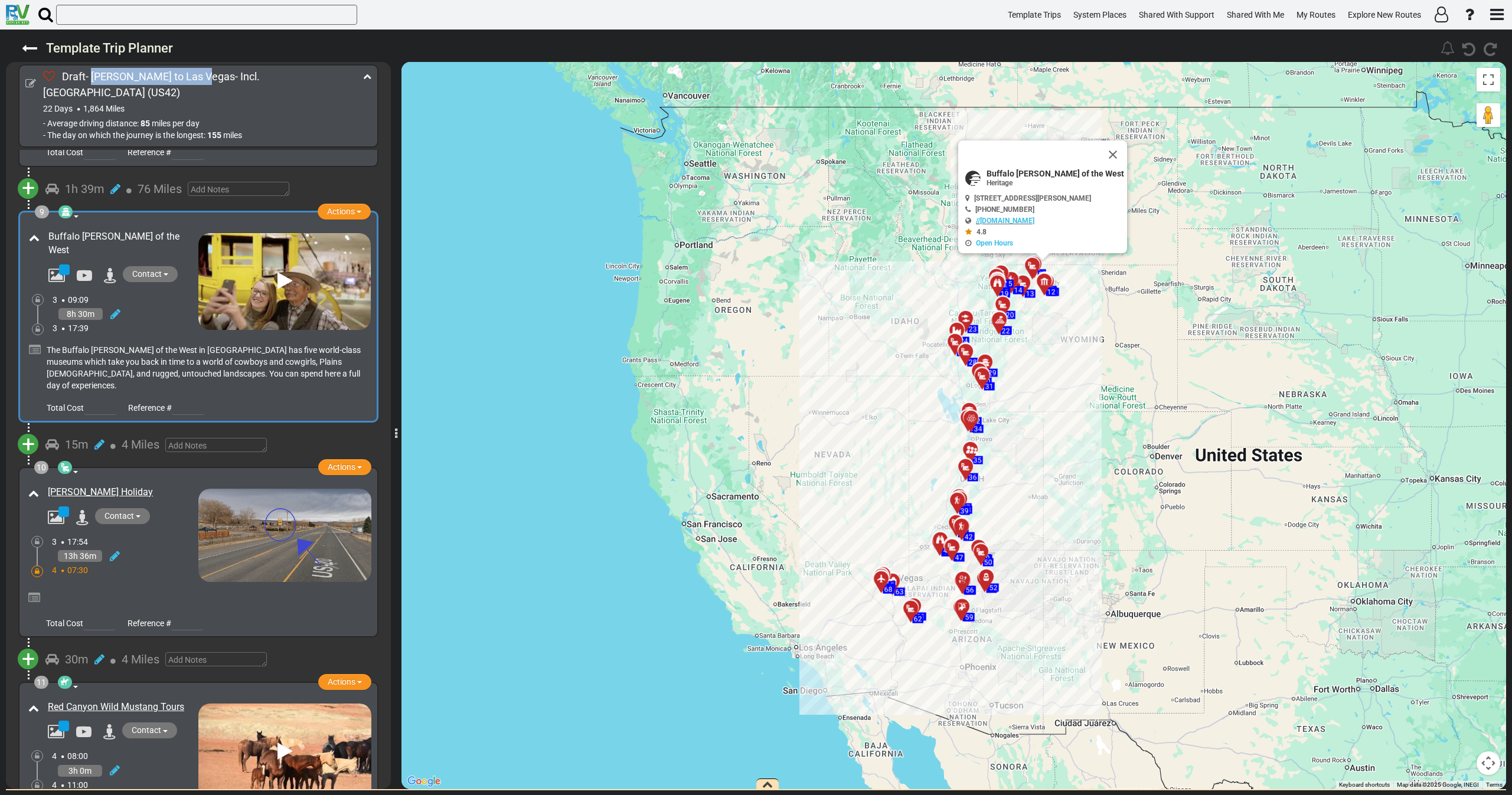
scroll to position [1680, 0]
copy link "Buffalo [PERSON_NAME] of the West"
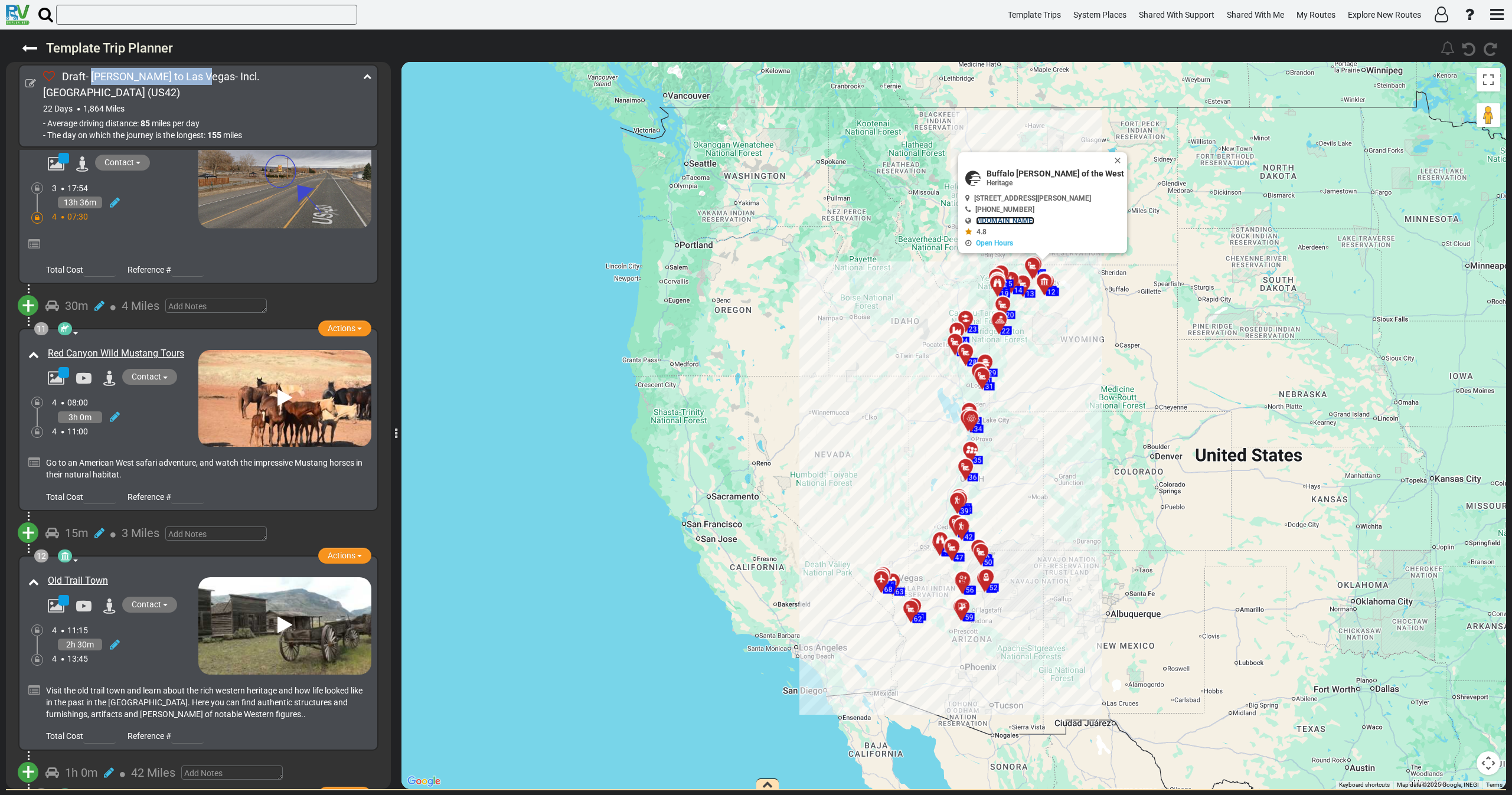
scroll to position [2123, 0]
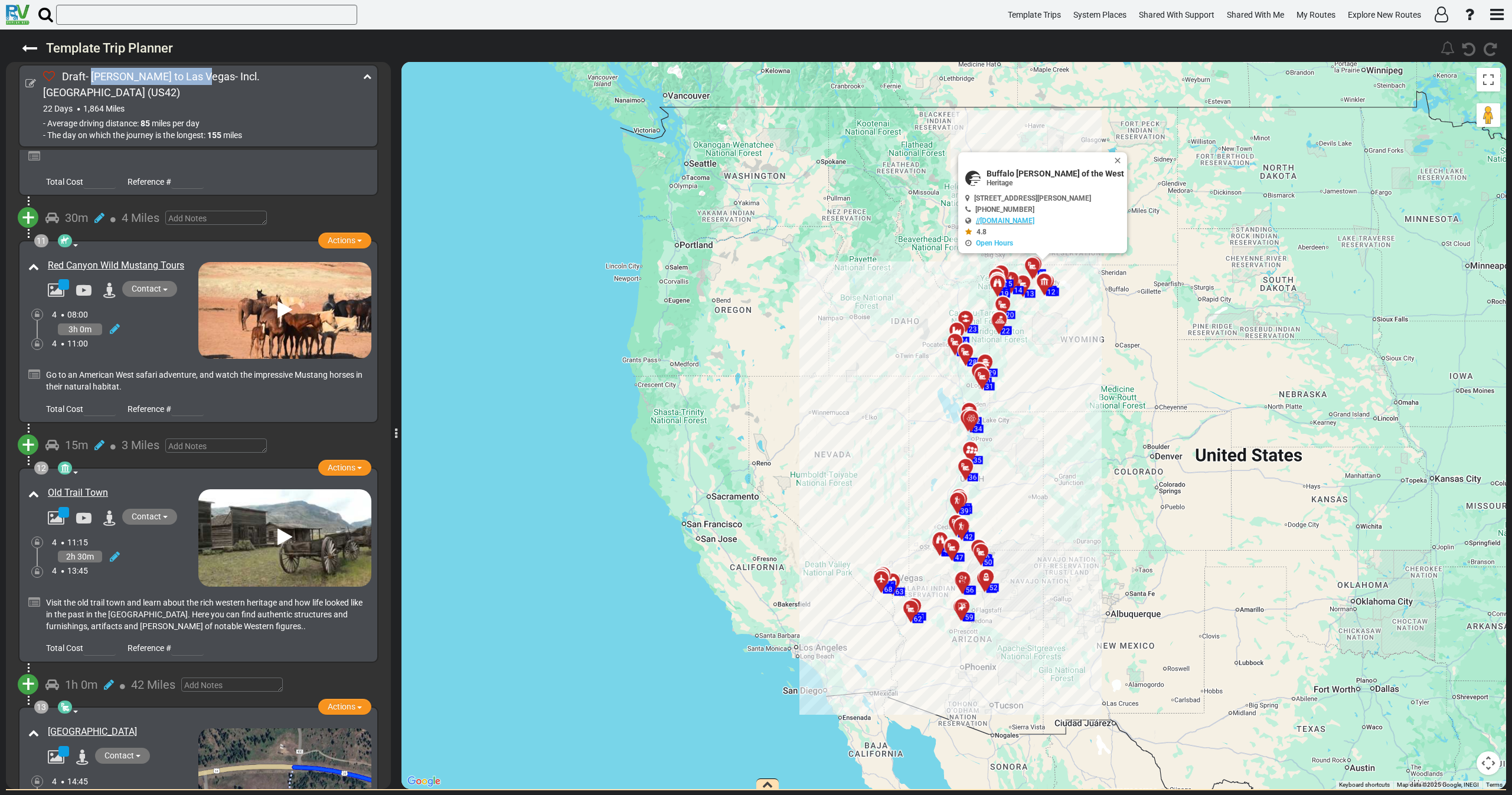
drag, startPoint x: 186, startPoint y: 210, endPoint x: 35, endPoint y: 215, distance: 151.1
click at [35, 256] on div "Red Canyon Wild Mustang Tours" at bounding box center [112, 278] width 173 height 45
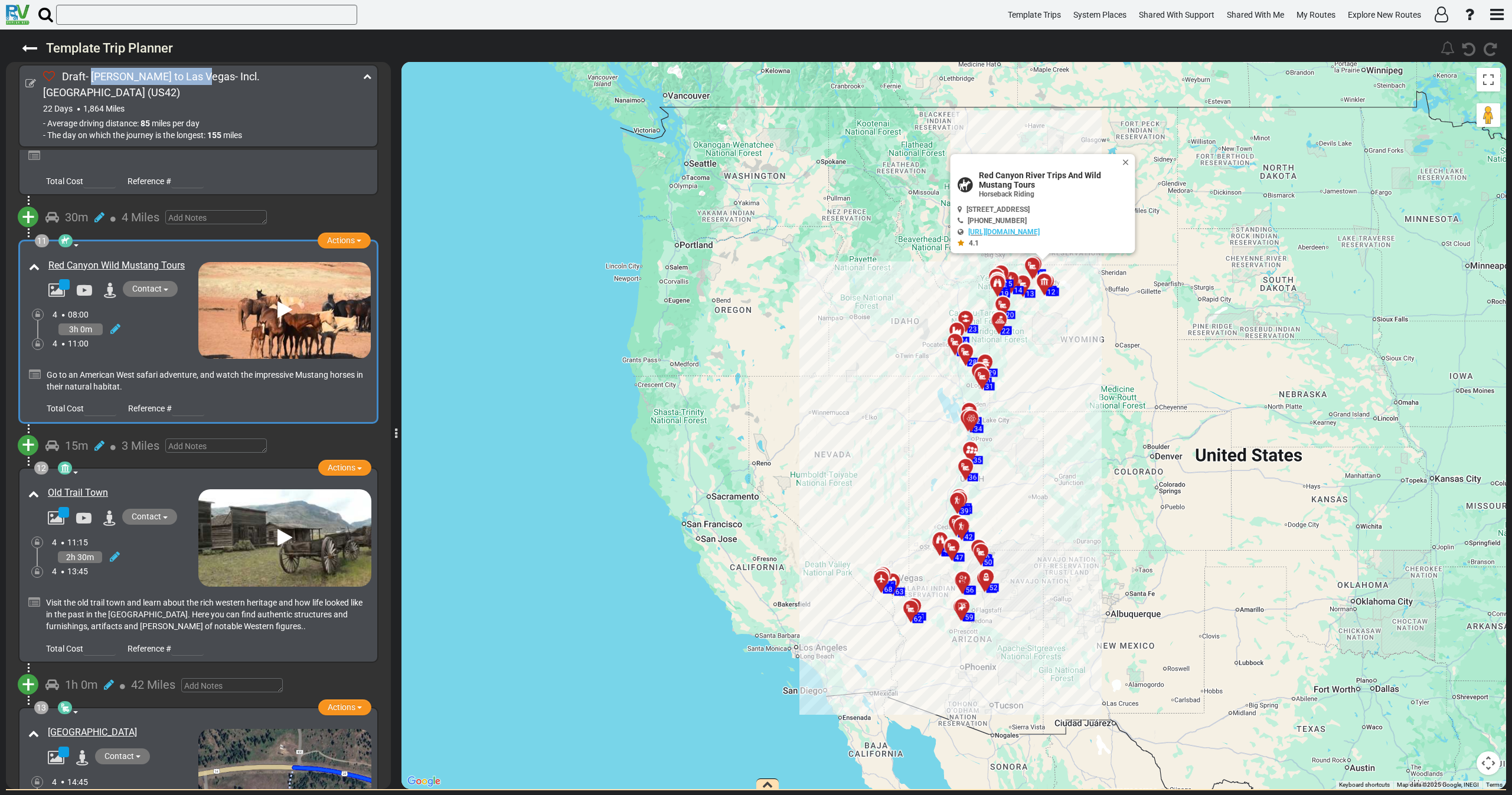
drag, startPoint x: 89, startPoint y: 437, endPoint x: 46, endPoint y: 438, distance: 43.0
click at [46, 483] on div "Old Trail Town" at bounding box center [120, 492] width 156 height 20
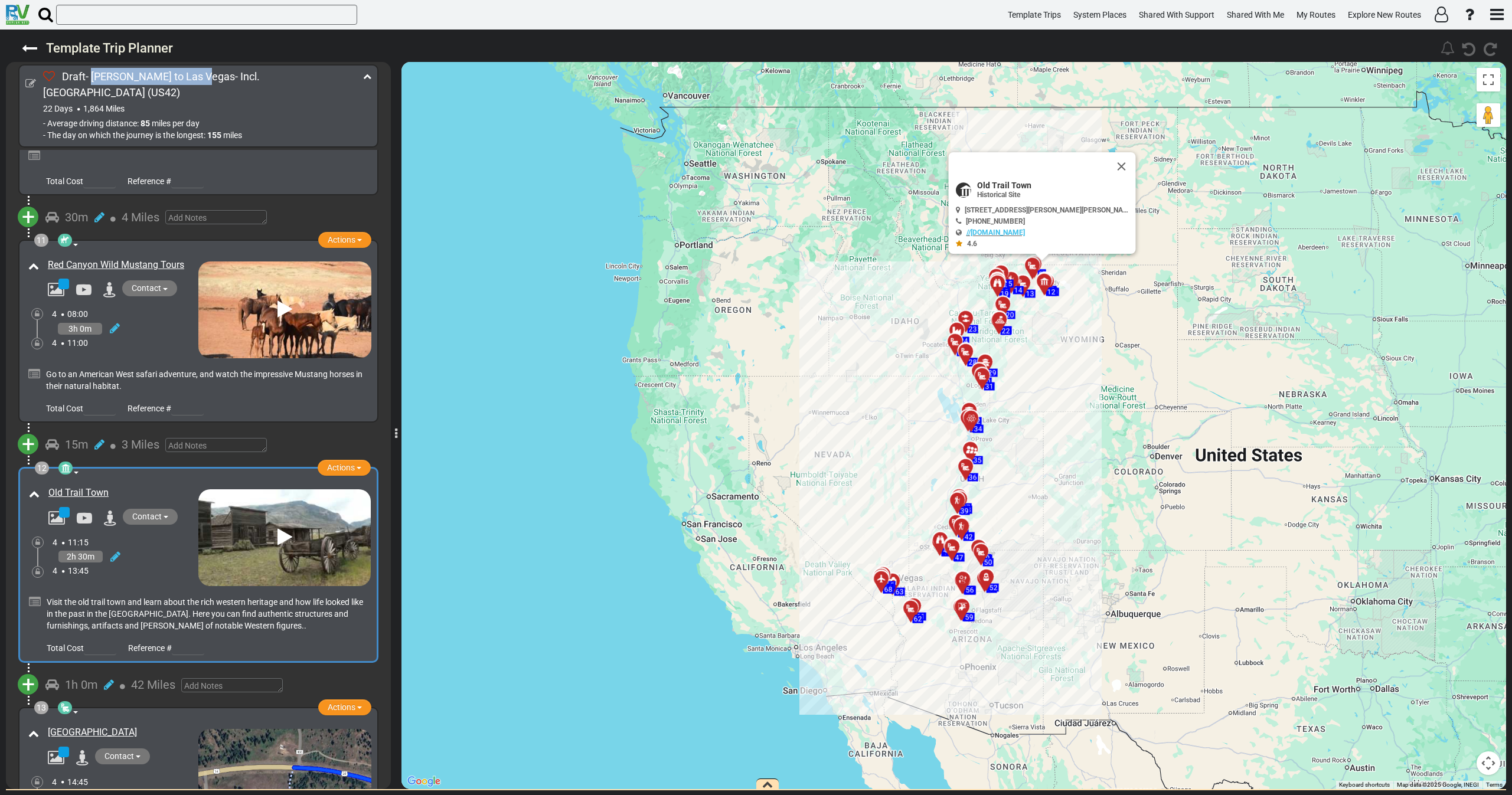
copy link "Old Trail Town"
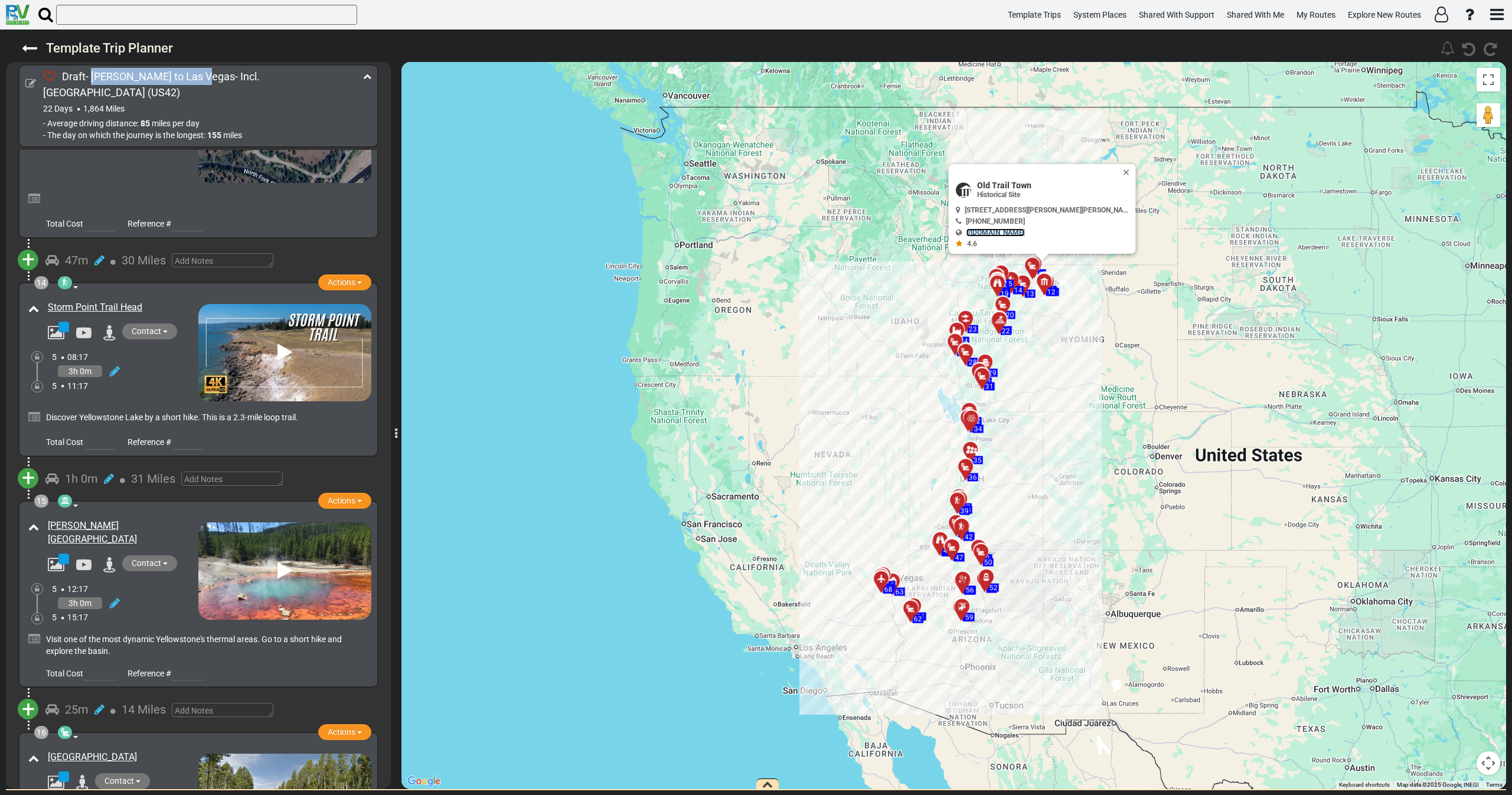
scroll to position [2831, 0]
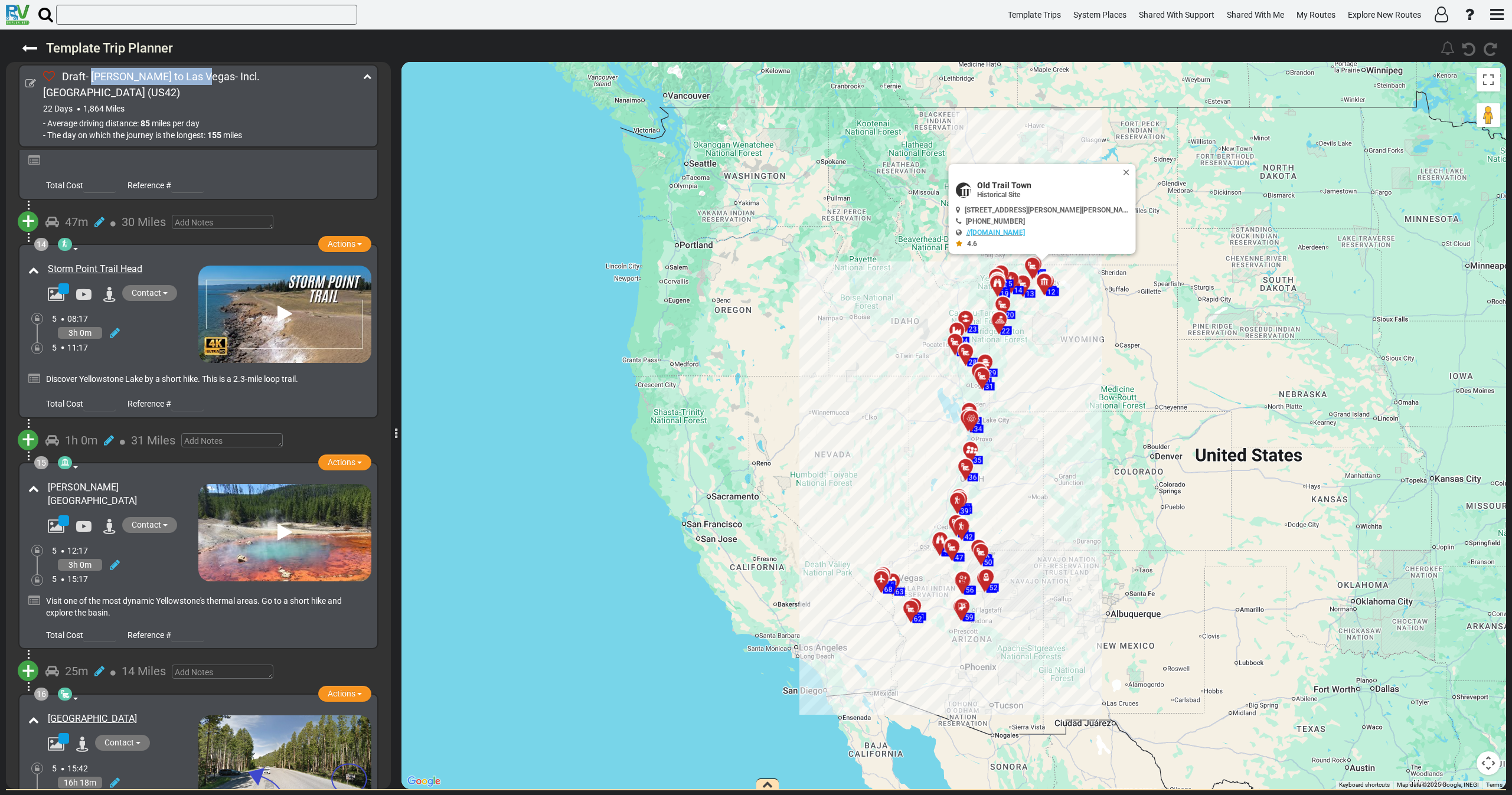
drag, startPoint x: 179, startPoint y: 427, endPoint x: 49, endPoint y: 430, distance: 130.0
click at [49, 481] on div "[PERSON_NAME][GEOGRAPHIC_DATA]" at bounding box center [121, 494] width 148 height 27
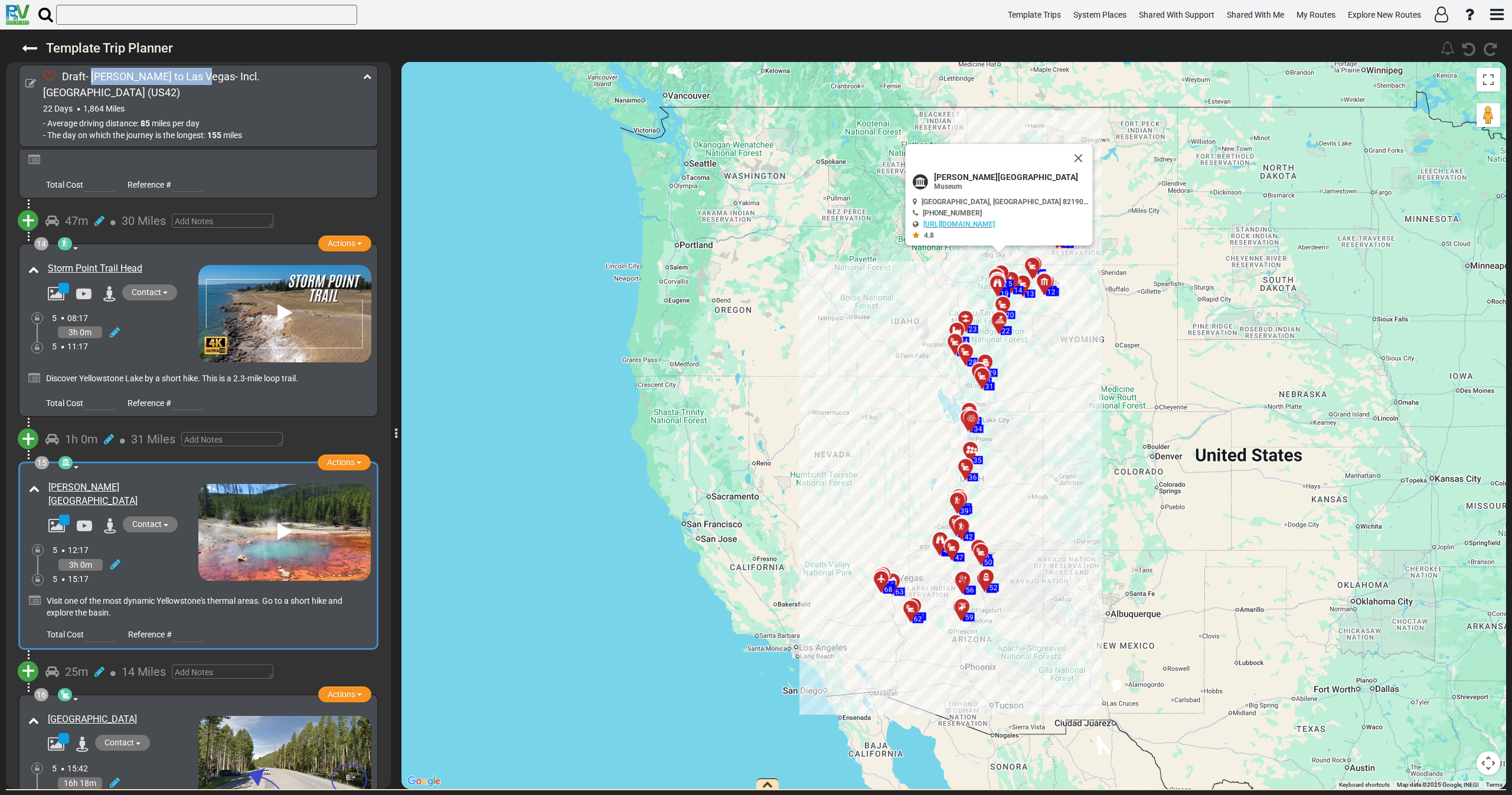
scroll to position [2831, 0]
copy link "[PERSON_NAME][GEOGRAPHIC_DATA]"
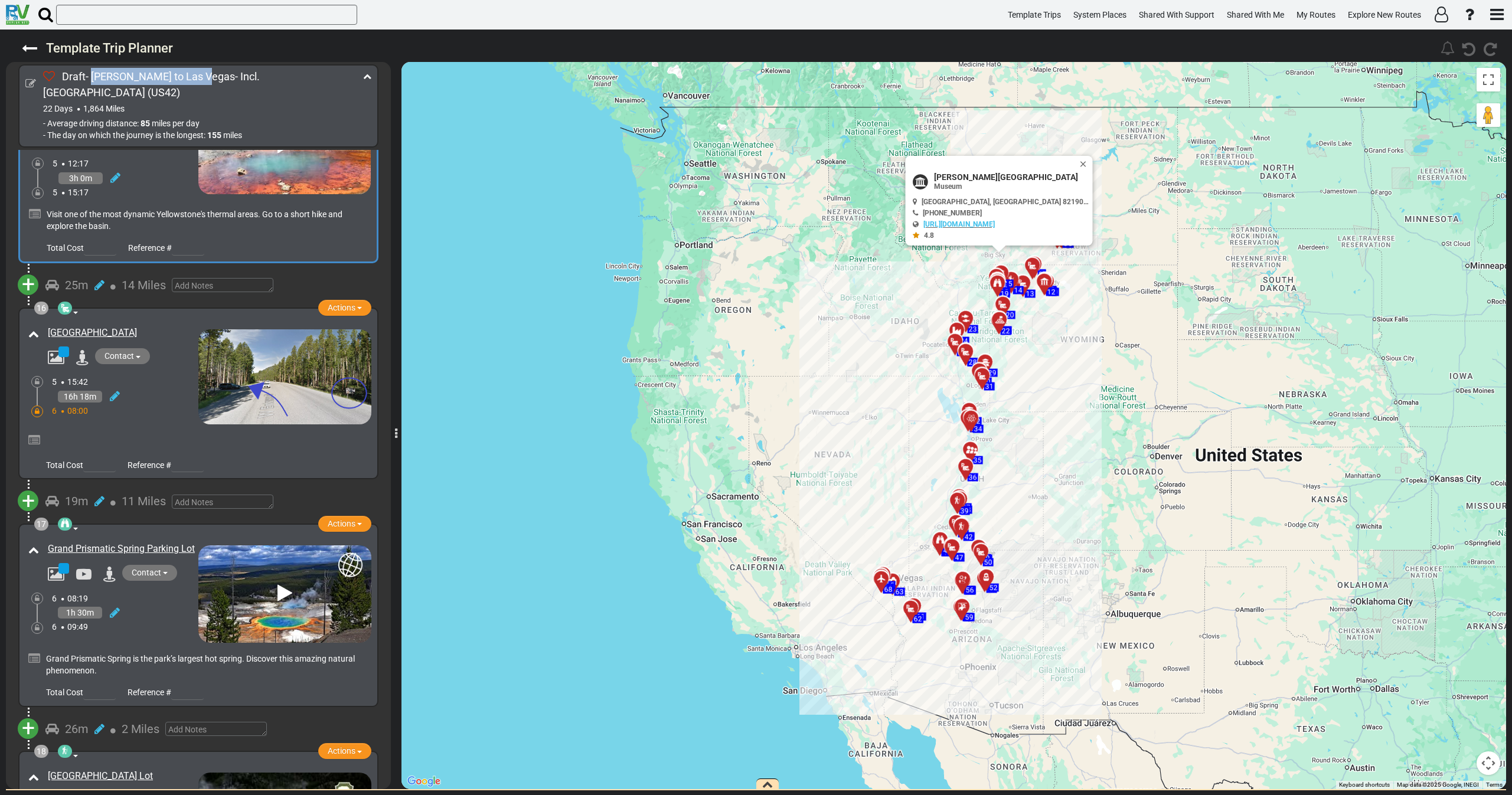
scroll to position [3451, 0]
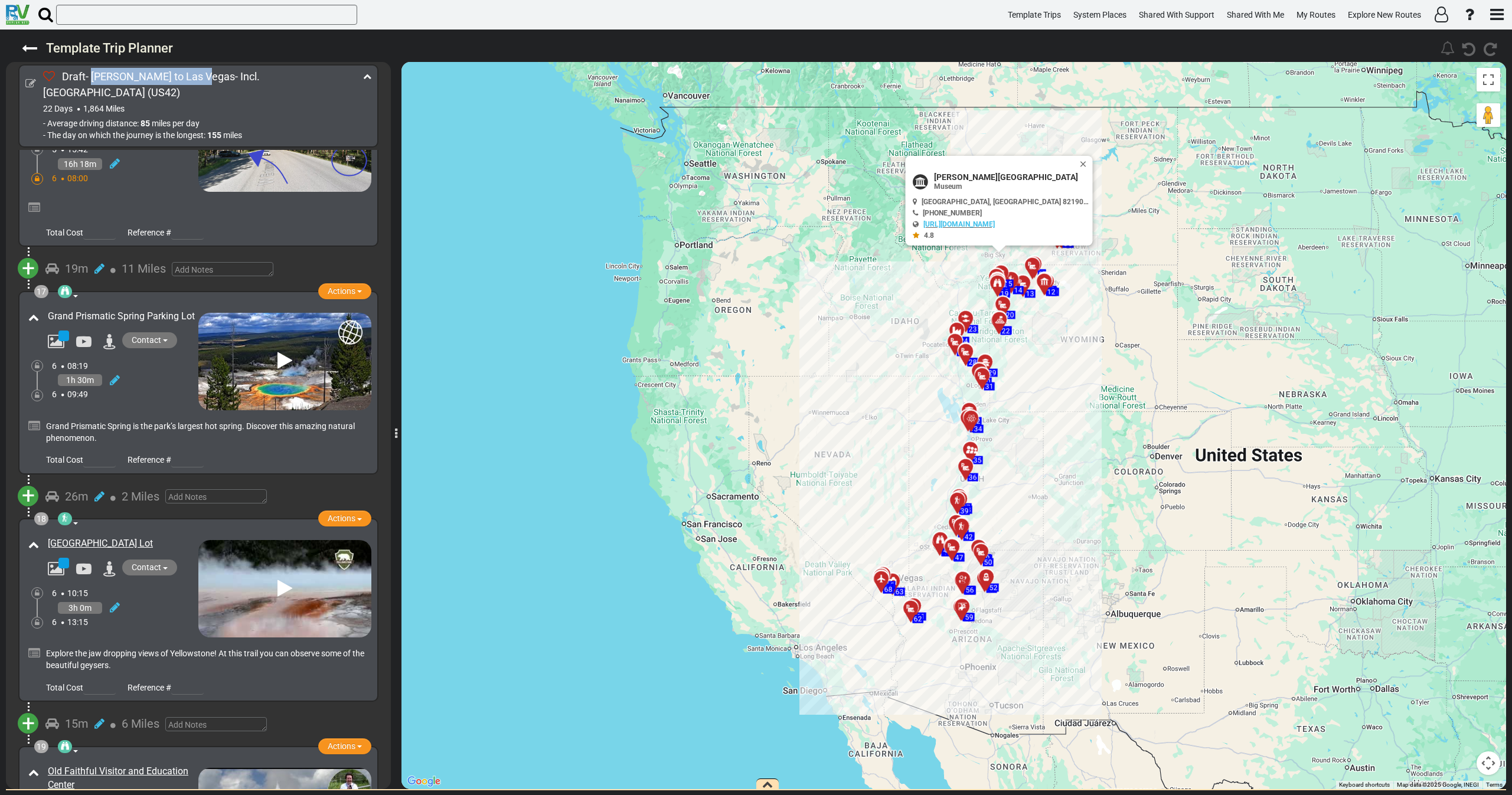
drag, startPoint x: 41, startPoint y: 237, endPoint x: 144, endPoint y: 253, distance: 104.2
click at [144, 298] on div "17 Natural Feature Day Tour Actions Add Activity Replace Set as Booked Remove" at bounding box center [198, 383] width 346 height 169
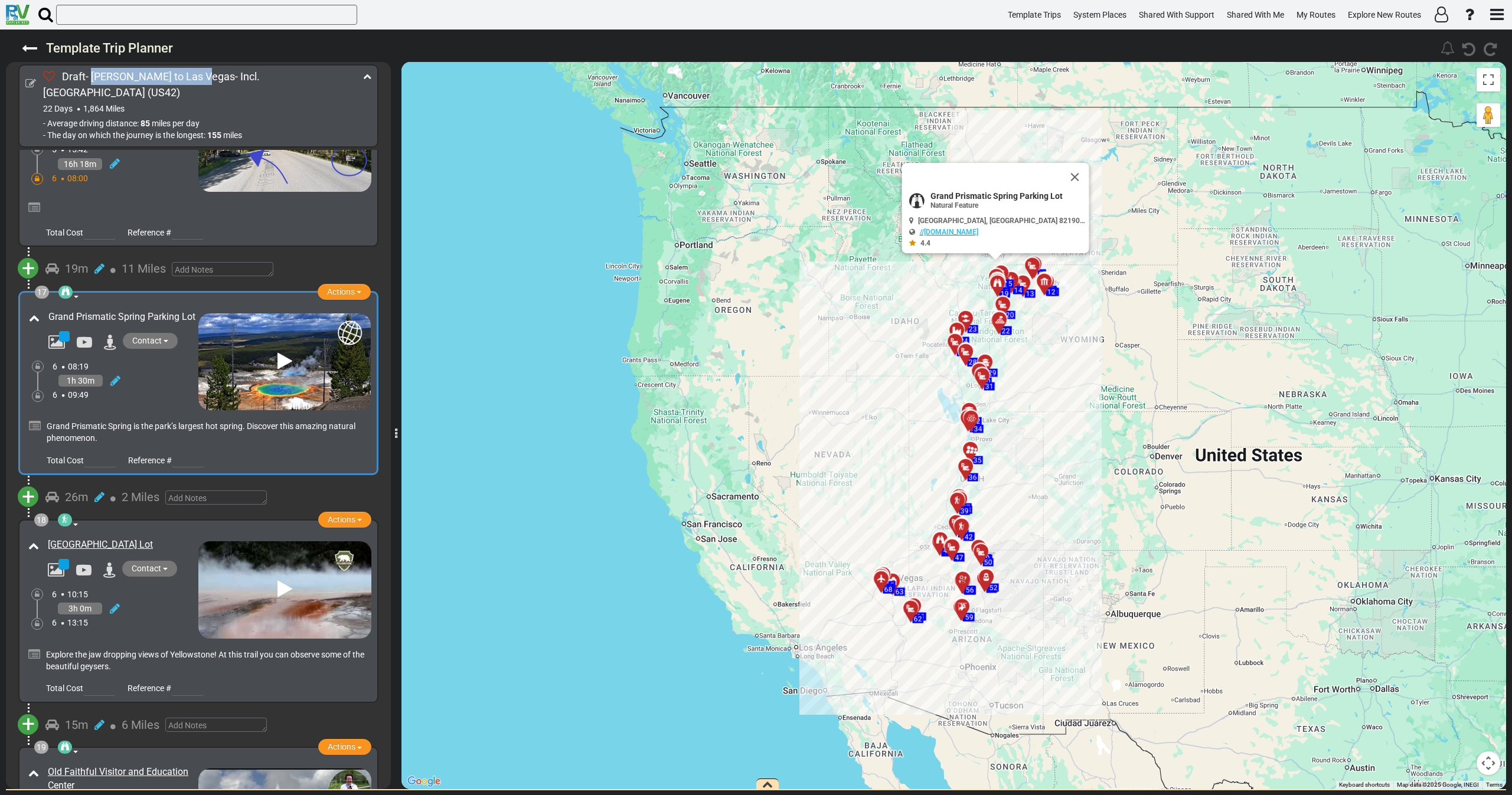
copy link "Grand Prismatic Spring"
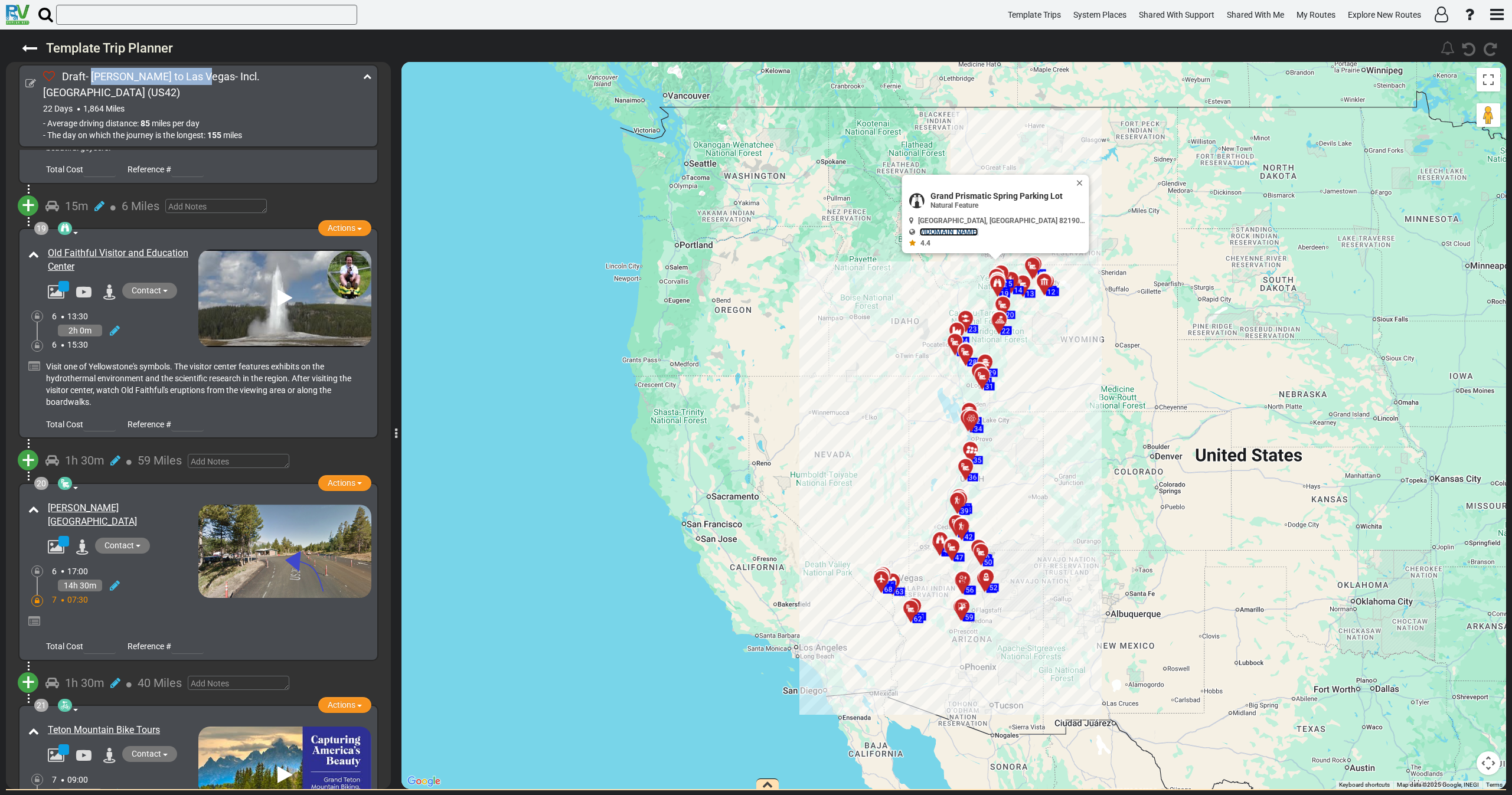
scroll to position [3981, 0]
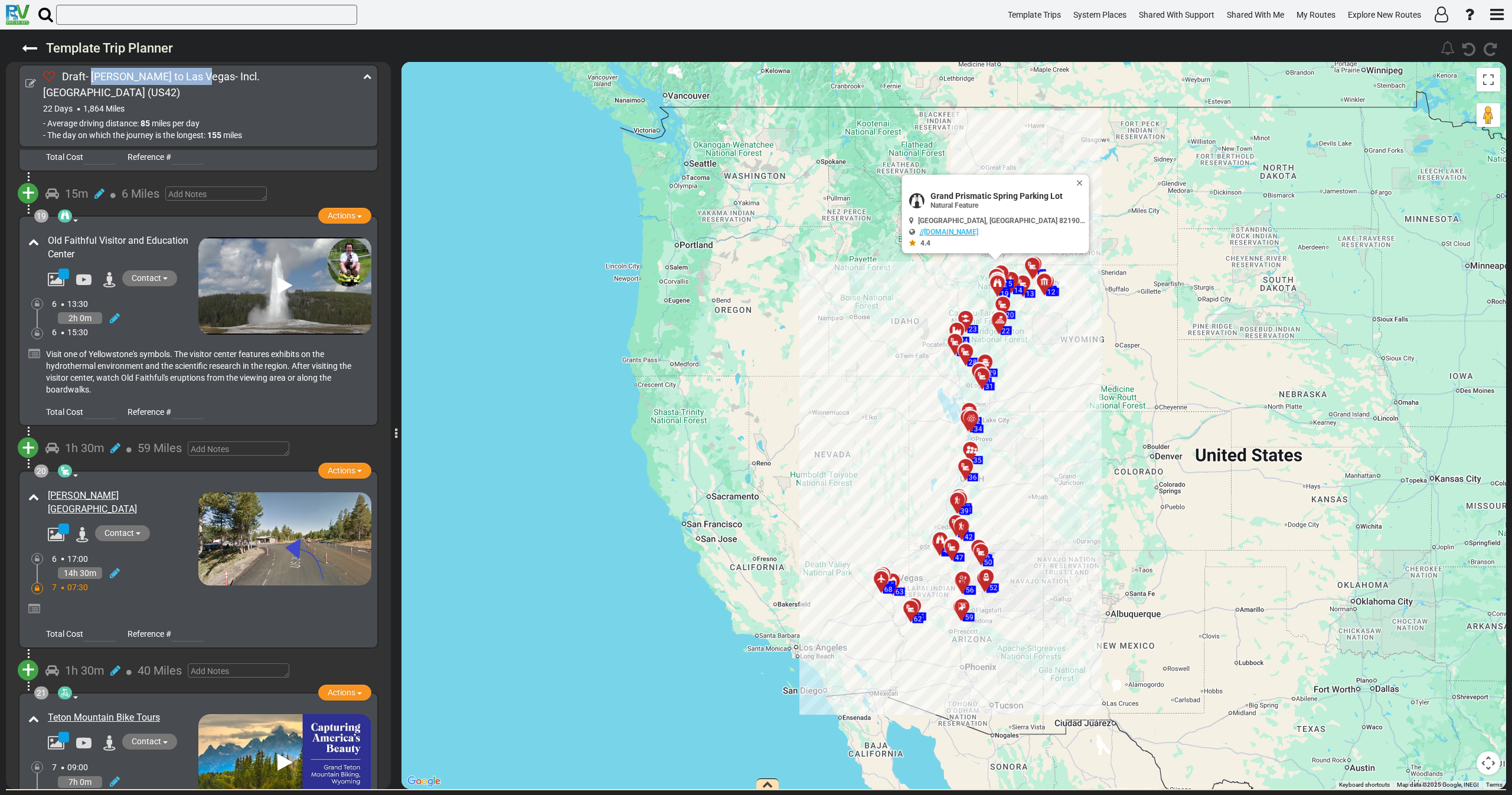
drag, startPoint x: 45, startPoint y: 168, endPoint x: 95, endPoint y: 174, distance: 50.4
click at [95, 222] on div "19 Natural Feature Point Of Interest Actions Add Activity Replace Set as Booked…" at bounding box center [198, 320] width 346 height 196
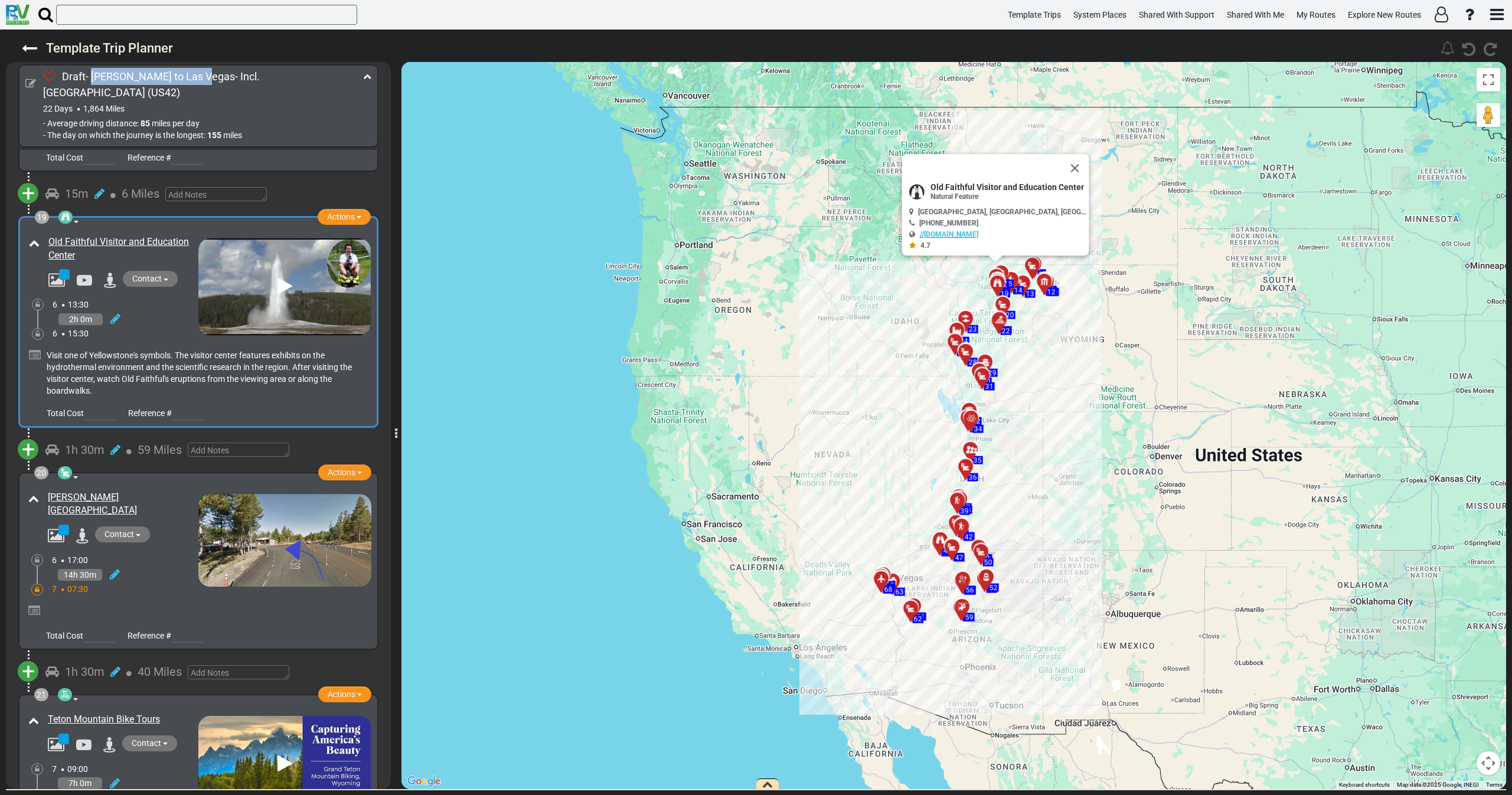
copy link "Old Faithful"
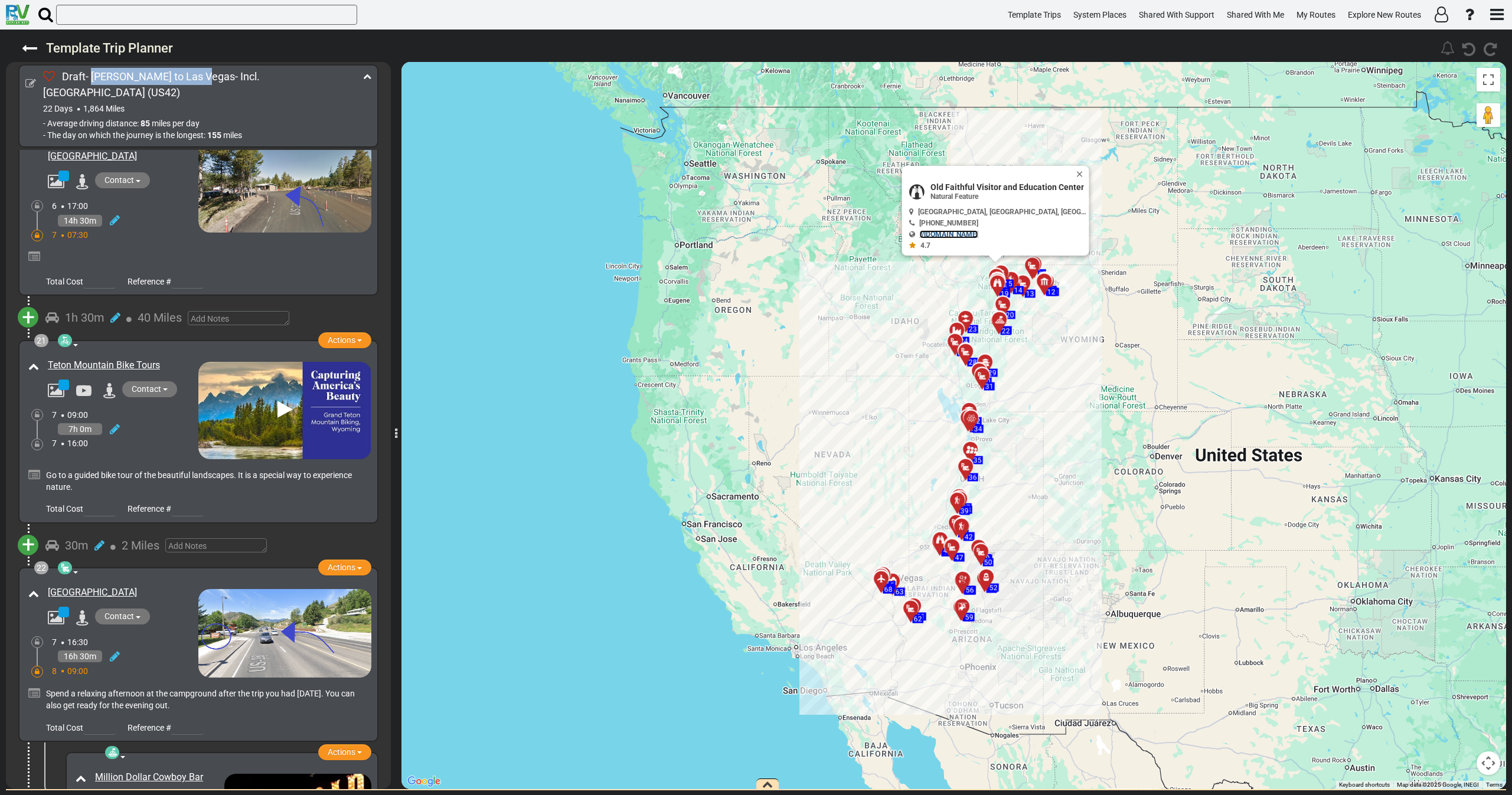
scroll to position [4600, 0]
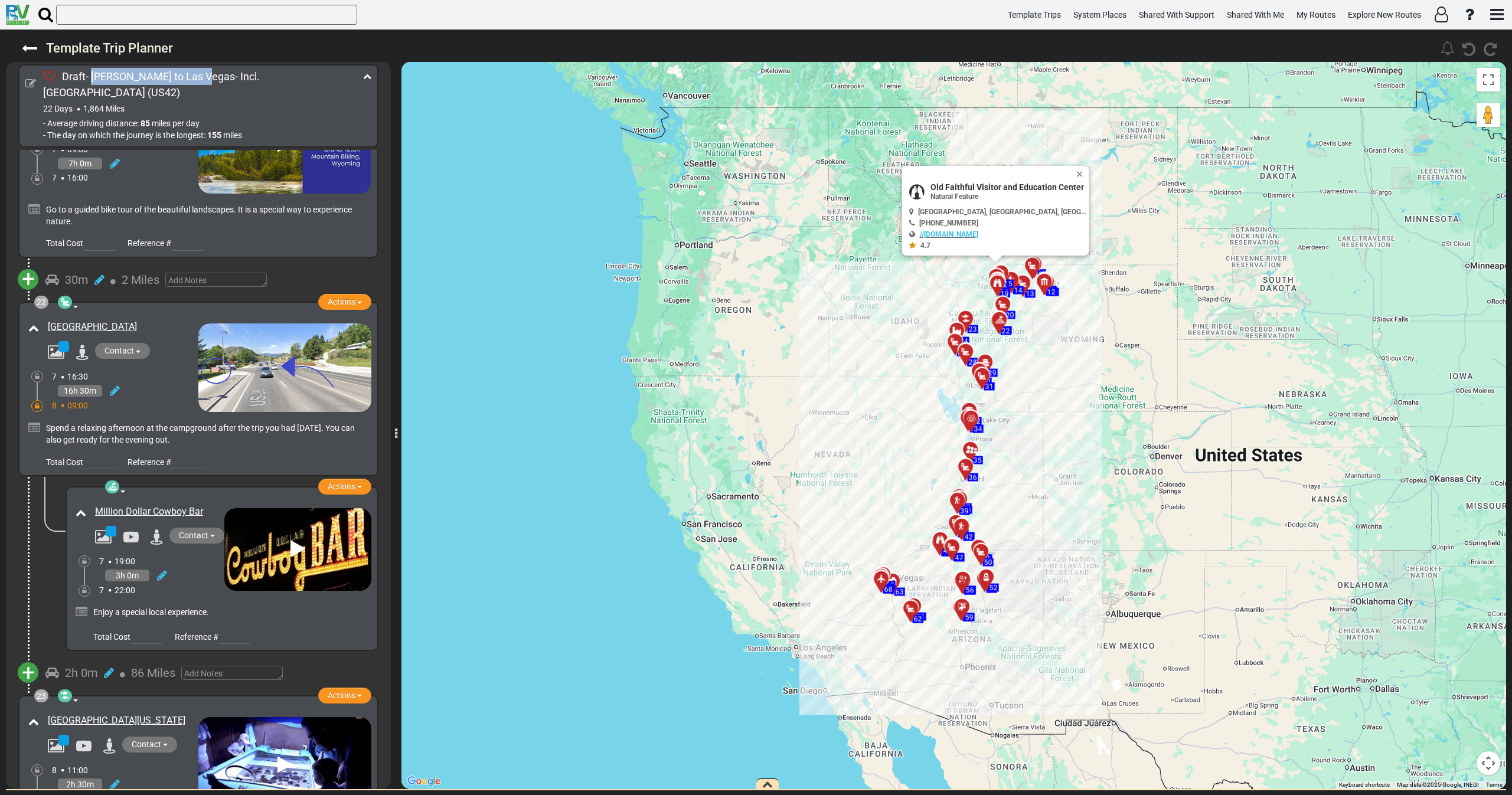
drag, startPoint x: 93, startPoint y: 426, endPoint x: 208, endPoint y: 438, distance: 115.6
click at [208, 500] on div "Traditional Restaurant / Fine Dining Tourist Attraction Actions Replace Set as …" at bounding box center [222, 572] width 299 height 144
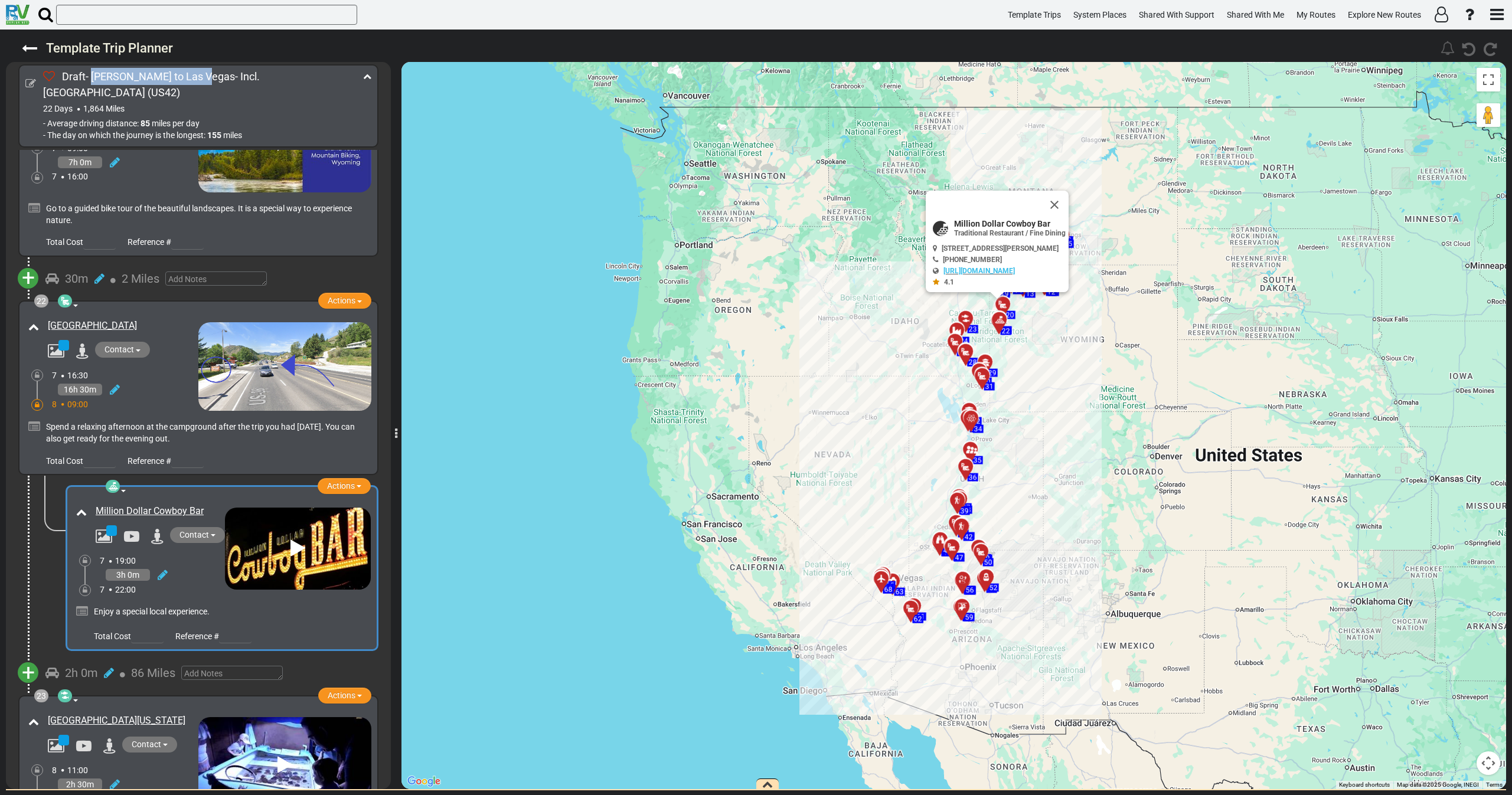
scroll to position [4598, 0]
copy link "Million Dollar Cowboy Bar"
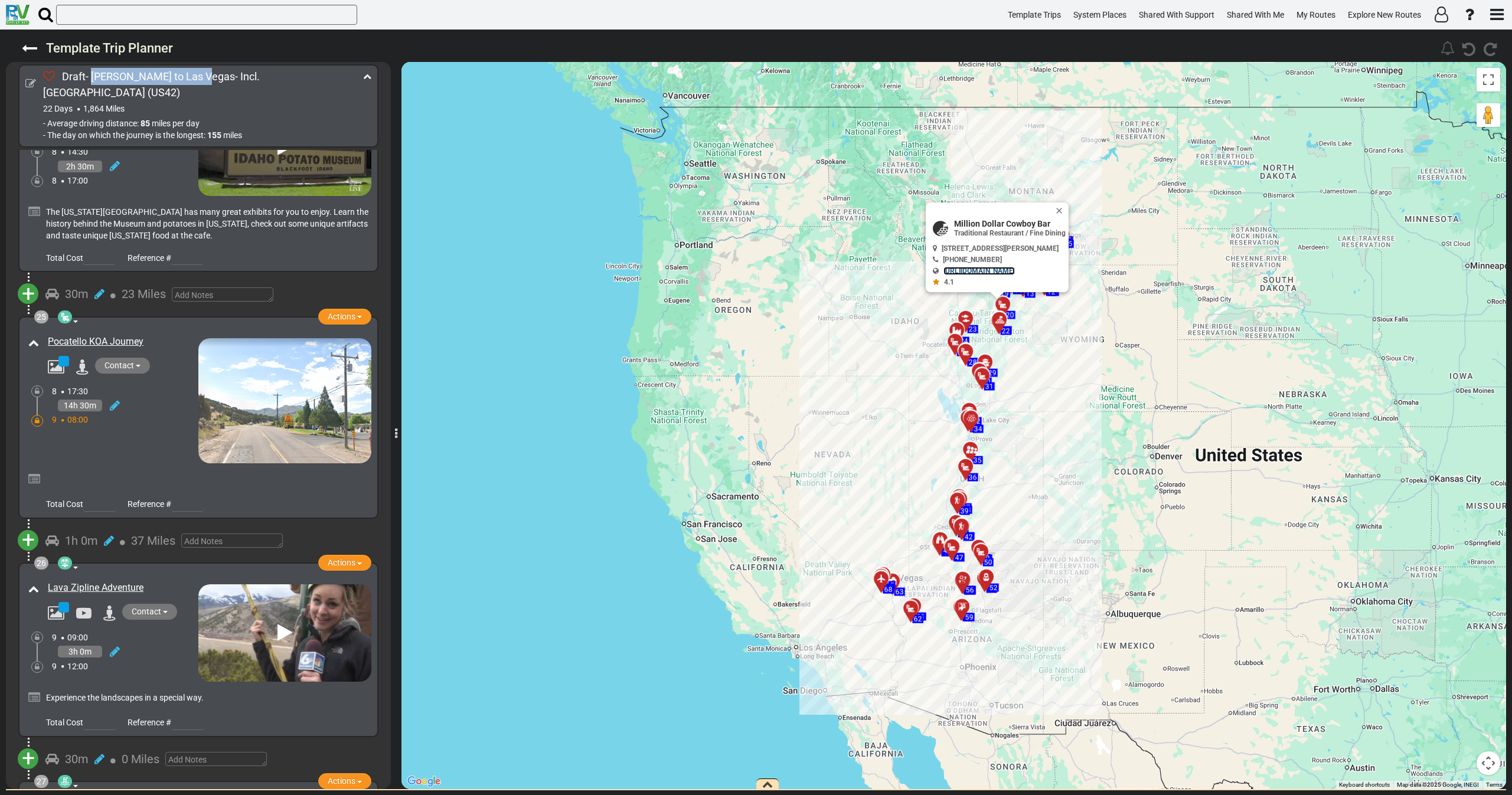
scroll to position [5484, 0]
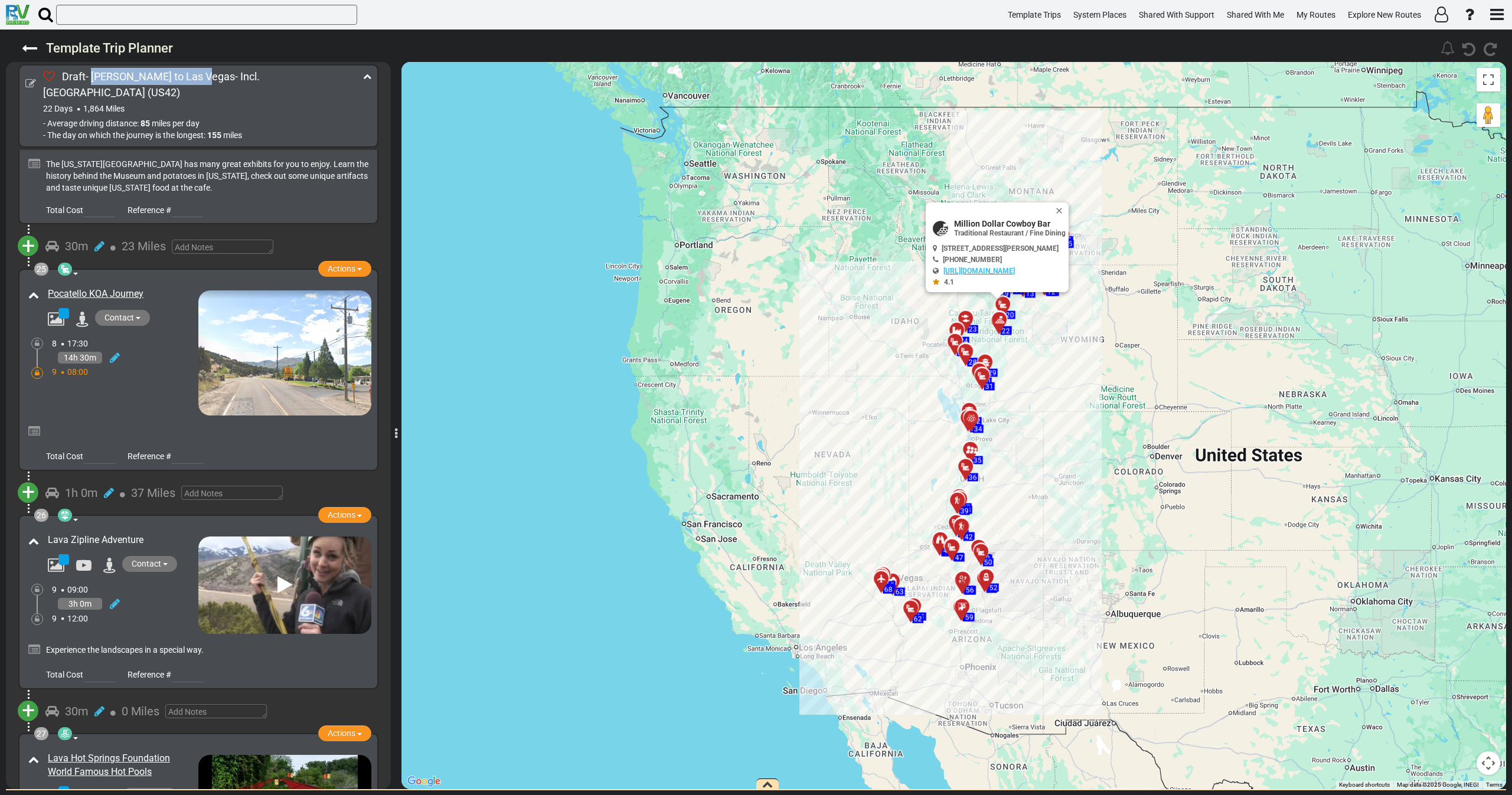
drag, startPoint x: 175, startPoint y: 471, endPoint x: 48, endPoint y: 472, distance: 127.0
click at [48, 533] on div "Lava Zipline Adventure" at bounding box center [121, 540] width 148 height 14
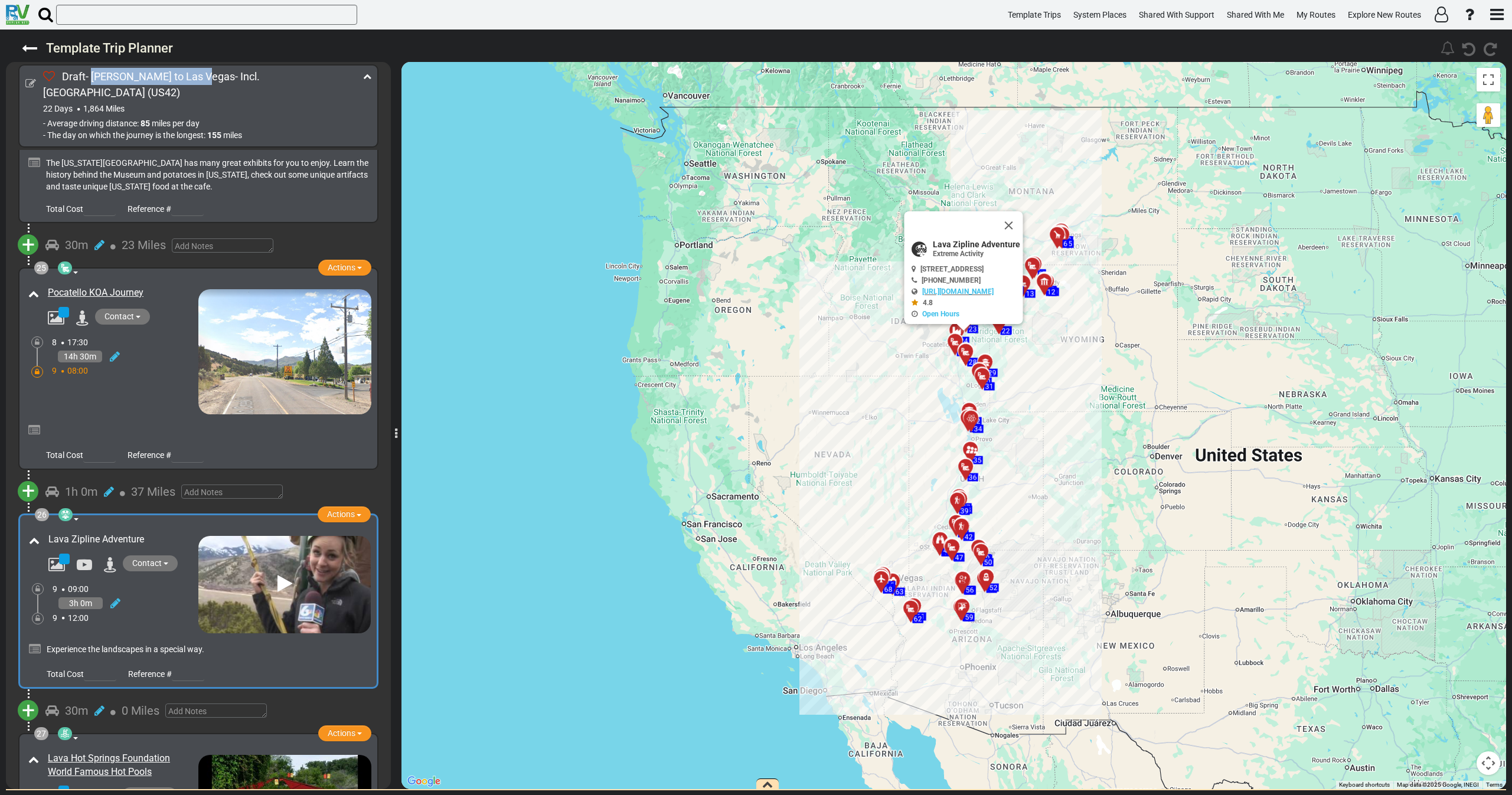
scroll to position [5482, 0]
copy link "Lava Zipline Adventure"
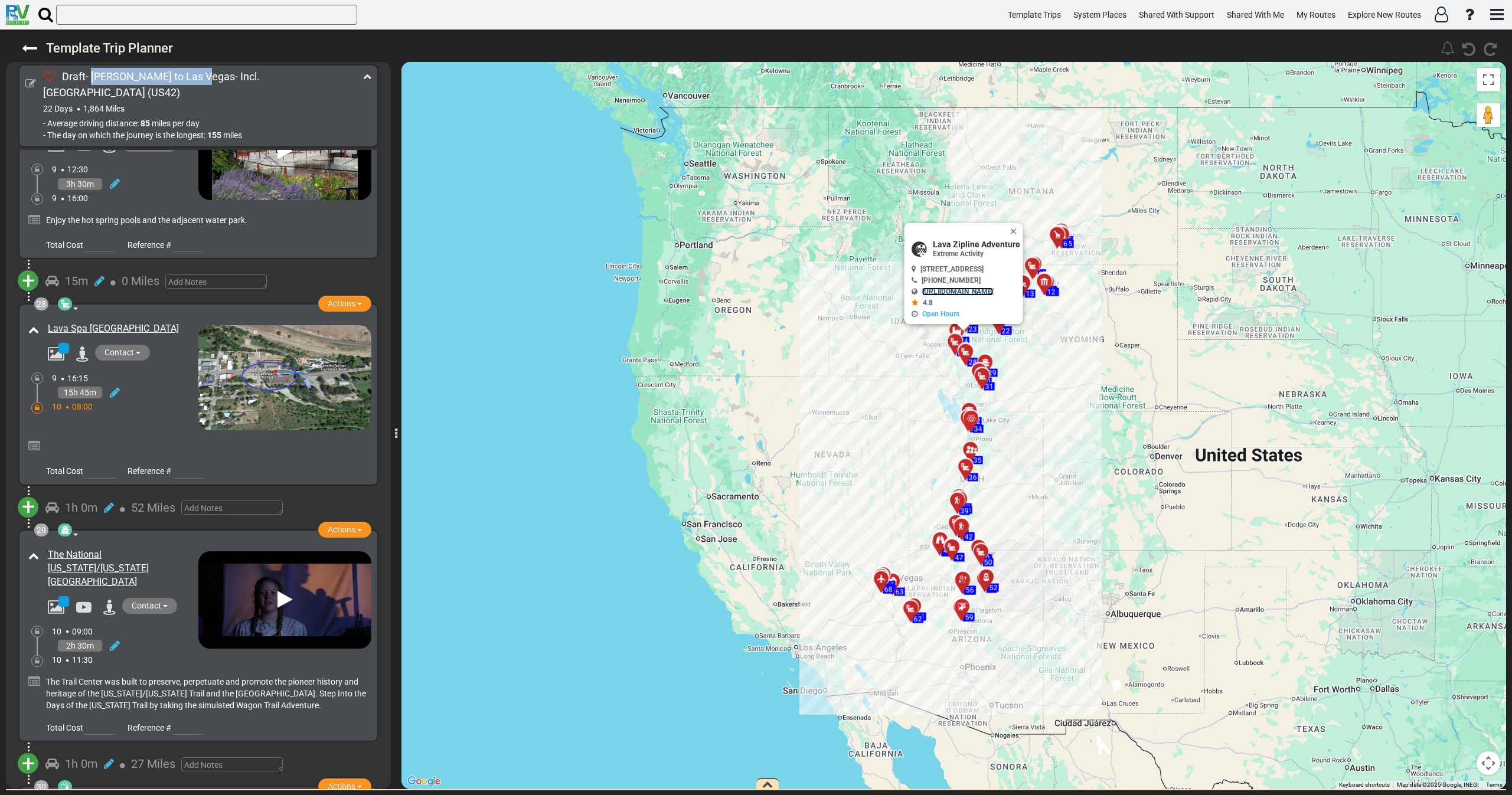
scroll to position [6280, 0]
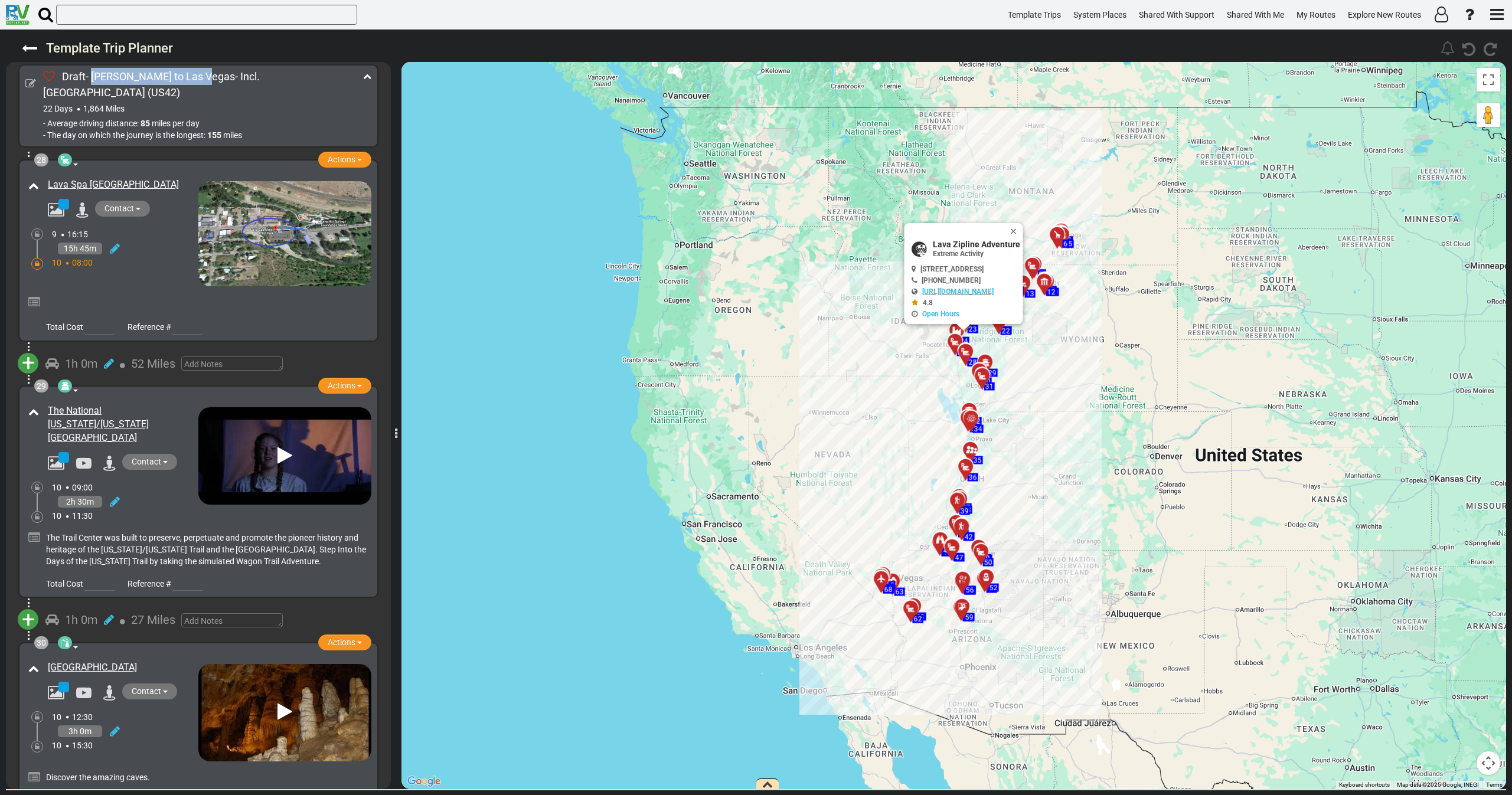
drag, startPoint x: 40, startPoint y: 325, endPoint x: 135, endPoint y: 344, distance: 96.9
click at [135, 401] on div "The National [US_STATE]/[US_STATE][GEOGRAPHIC_DATA]" at bounding box center [112, 437] width 173 height 72
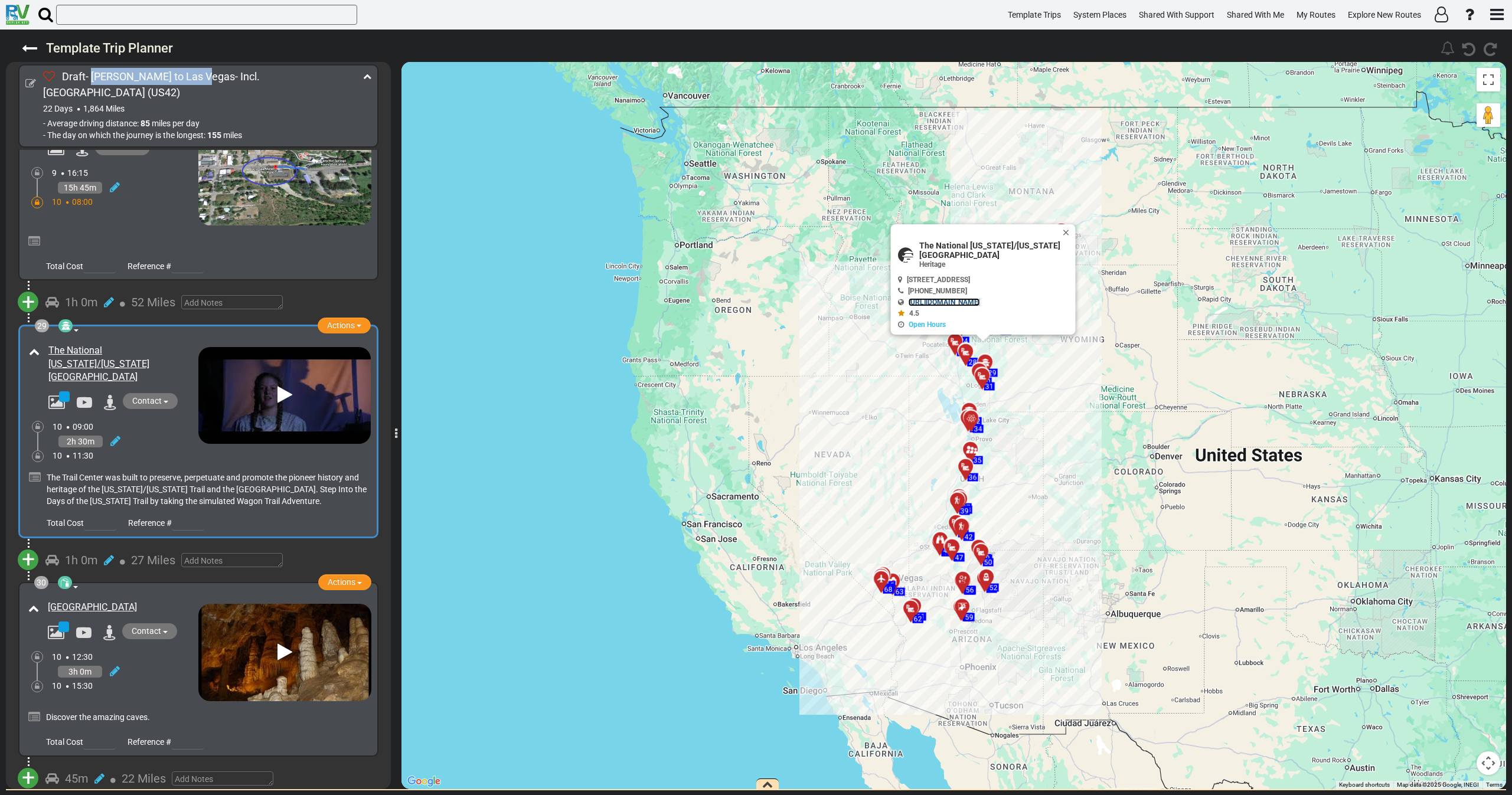
scroll to position [6633, 0]
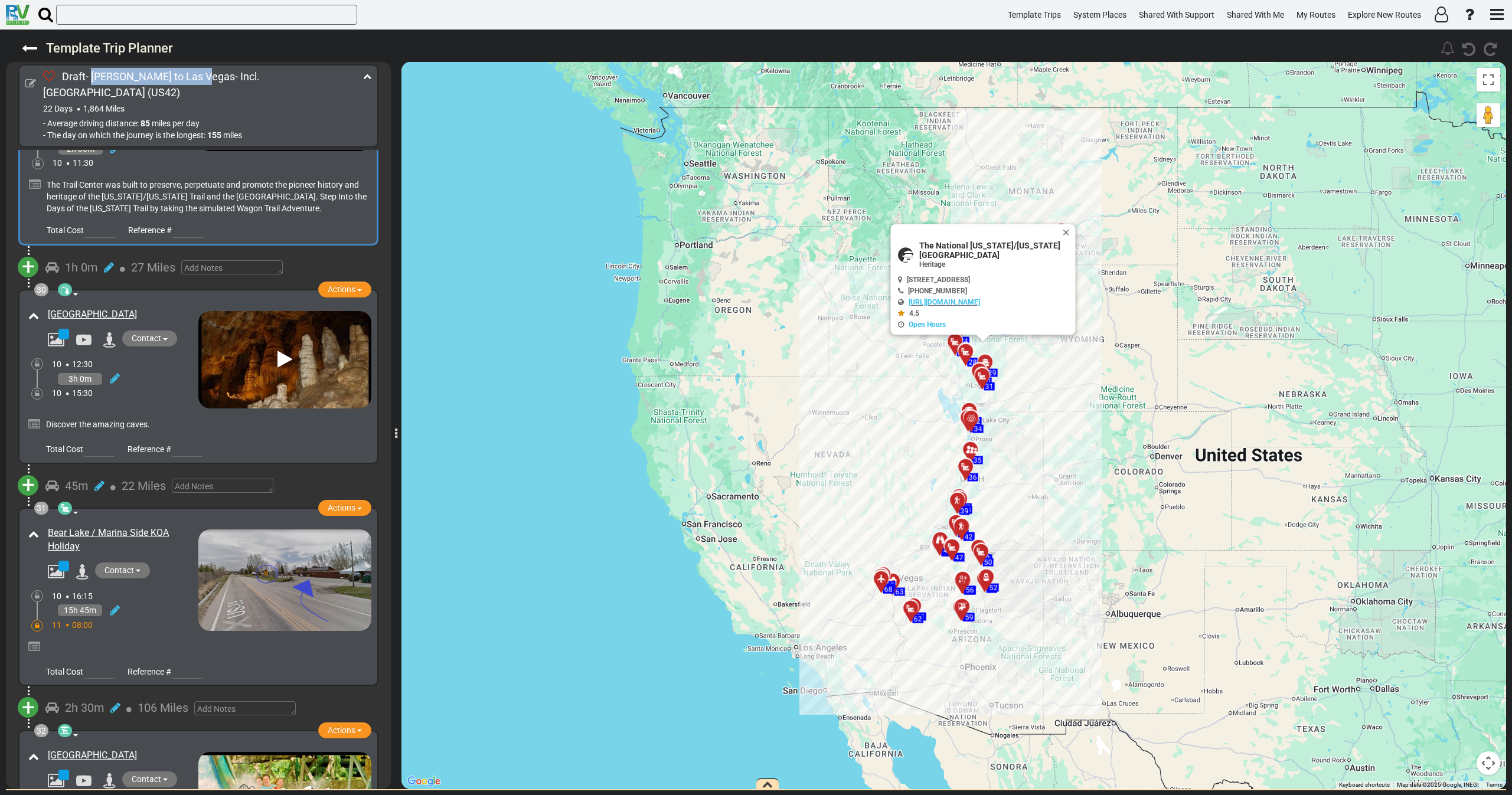
drag, startPoint x: 136, startPoint y: 224, endPoint x: 44, endPoint y: 232, distance: 92.3
click at [44, 305] on div "[GEOGRAPHIC_DATA]" at bounding box center [120, 315] width 156 height 20
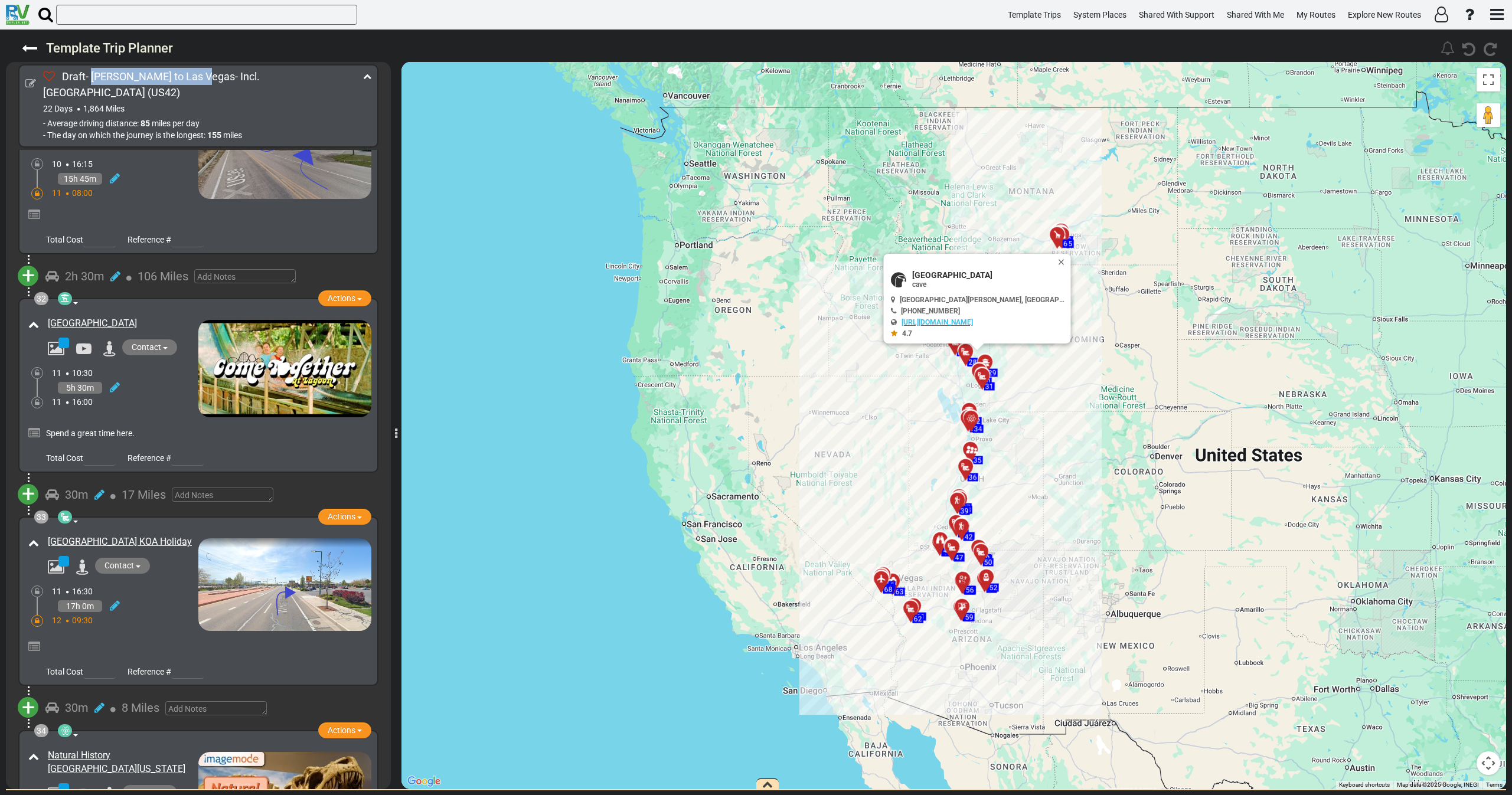
scroll to position [7075, 0]
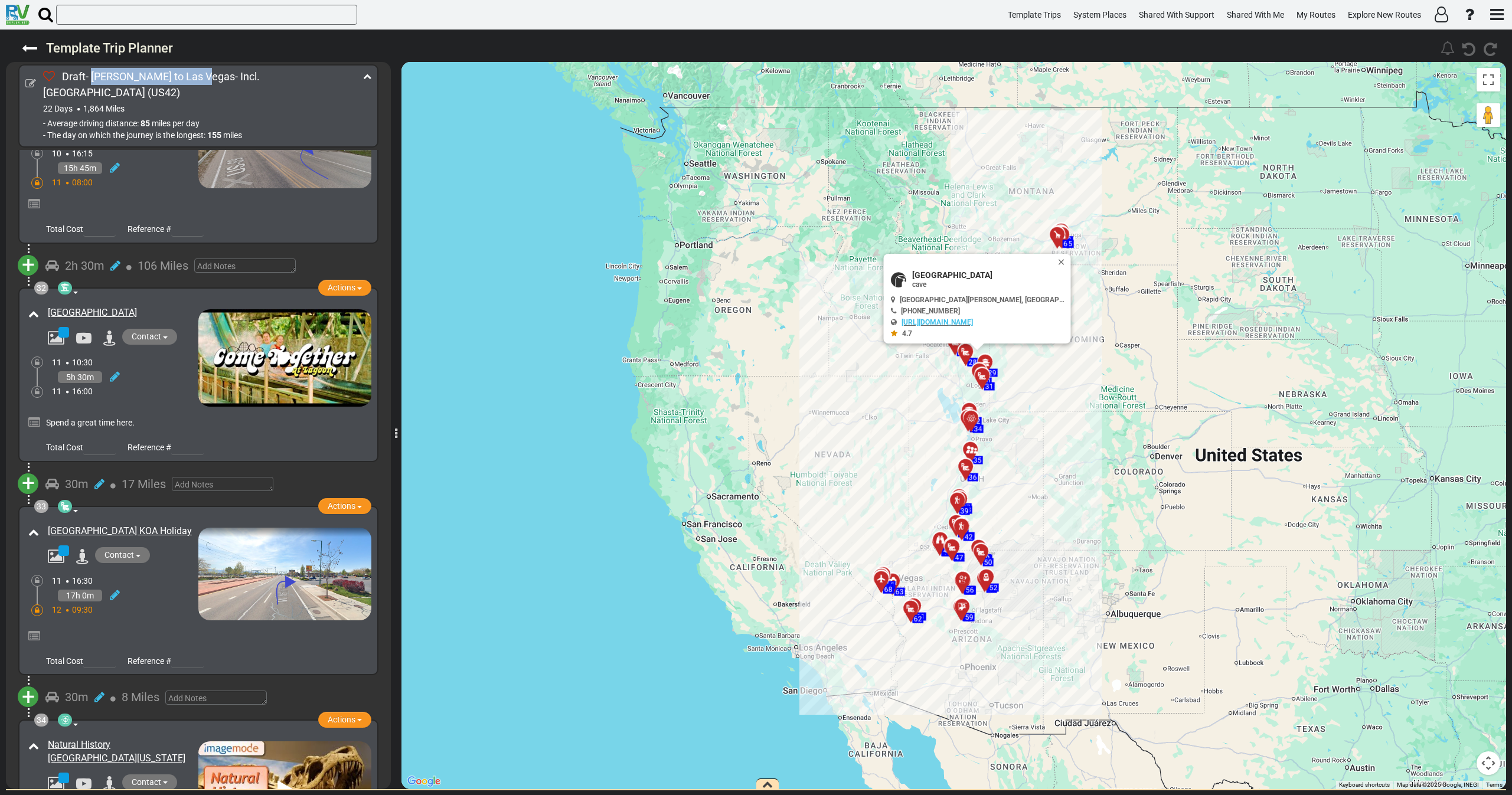
drag, startPoint x: 169, startPoint y: 219, endPoint x: 46, endPoint y: 219, distance: 123.0
click at [45, 303] on div "[GEOGRAPHIC_DATA]" at bounding box center [120, 313] width 156 height 20
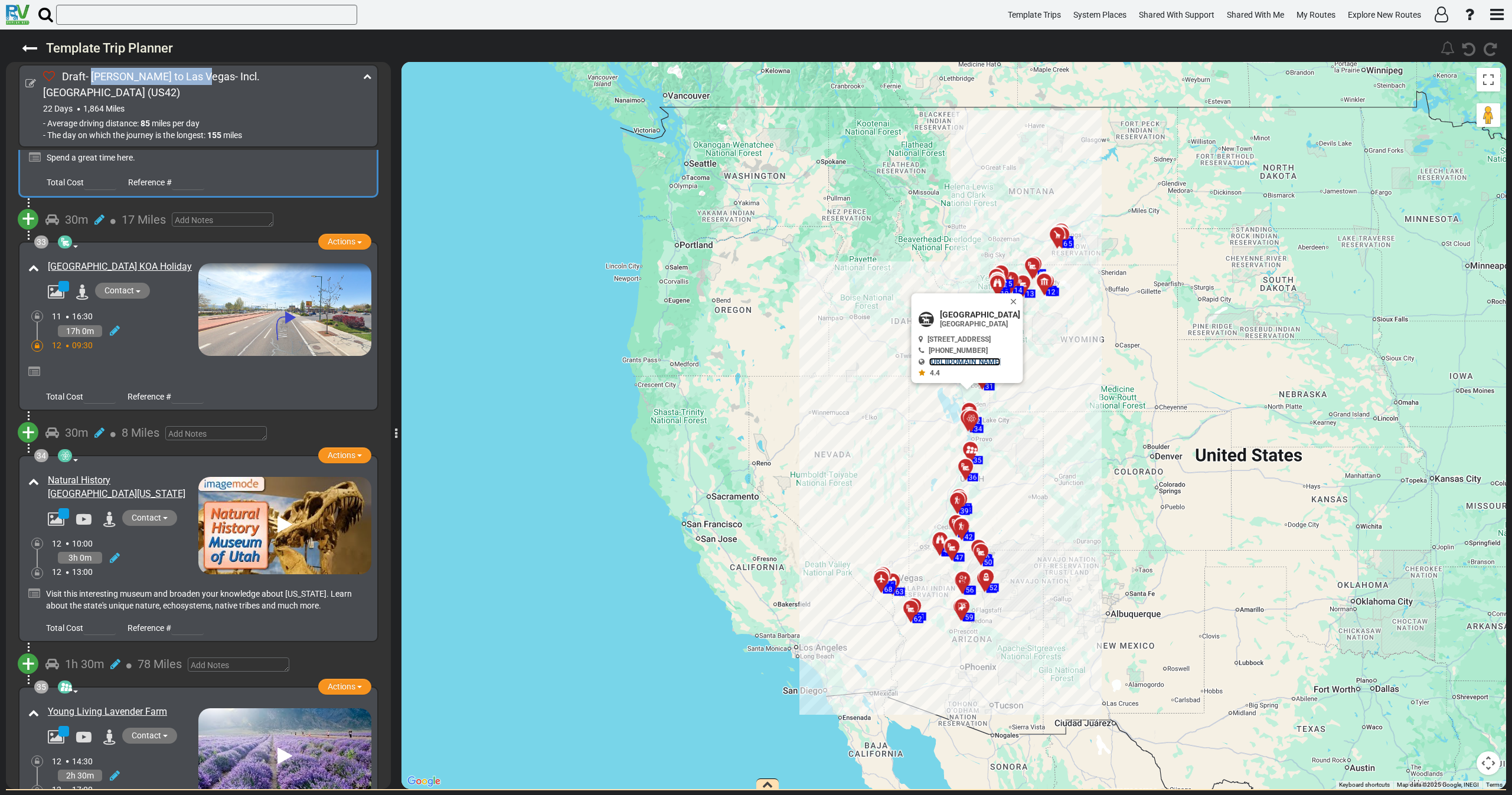
scroll to position [7516, 0]
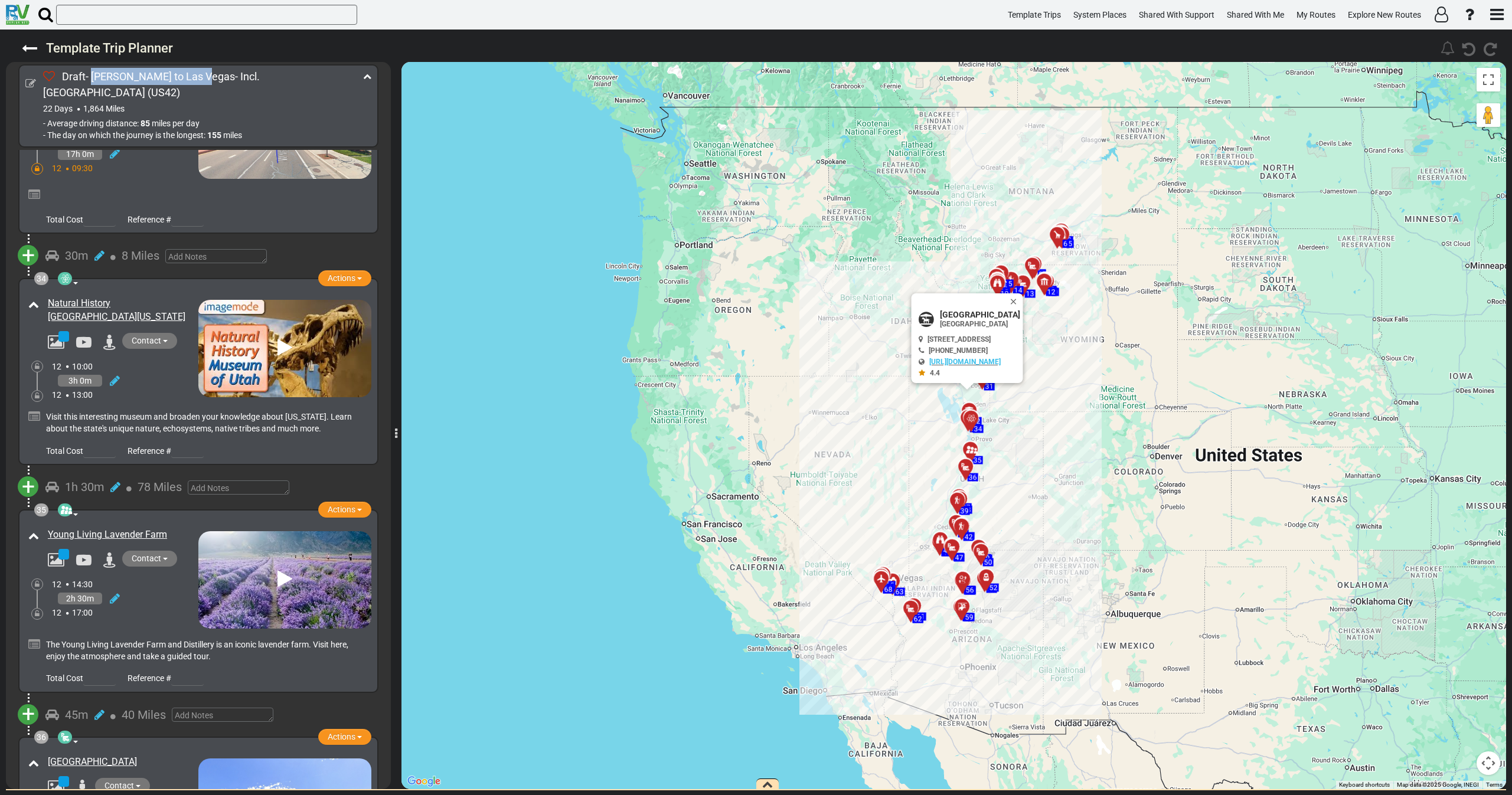
drag, startPoint x: 185, startPoint y: 197, endPoint x: 39, endPoint y: 203, distance: 146.1
click at [39, 294] on div "Natural History [GEOGRAPHIC_DATA][US_STATE]" at bounding box center [112, 323] width 173 height 58
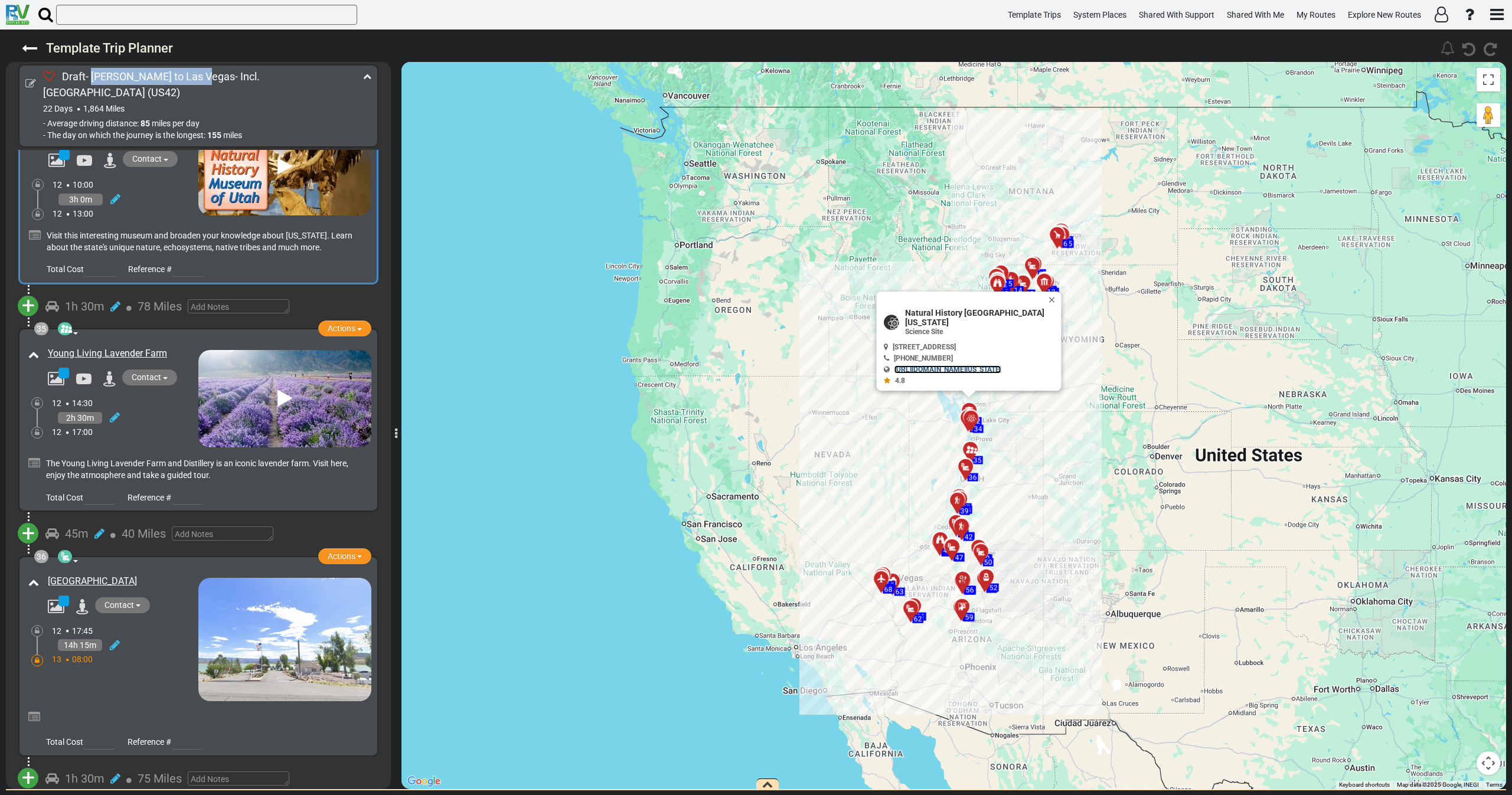
scroll to position [7781, 0]
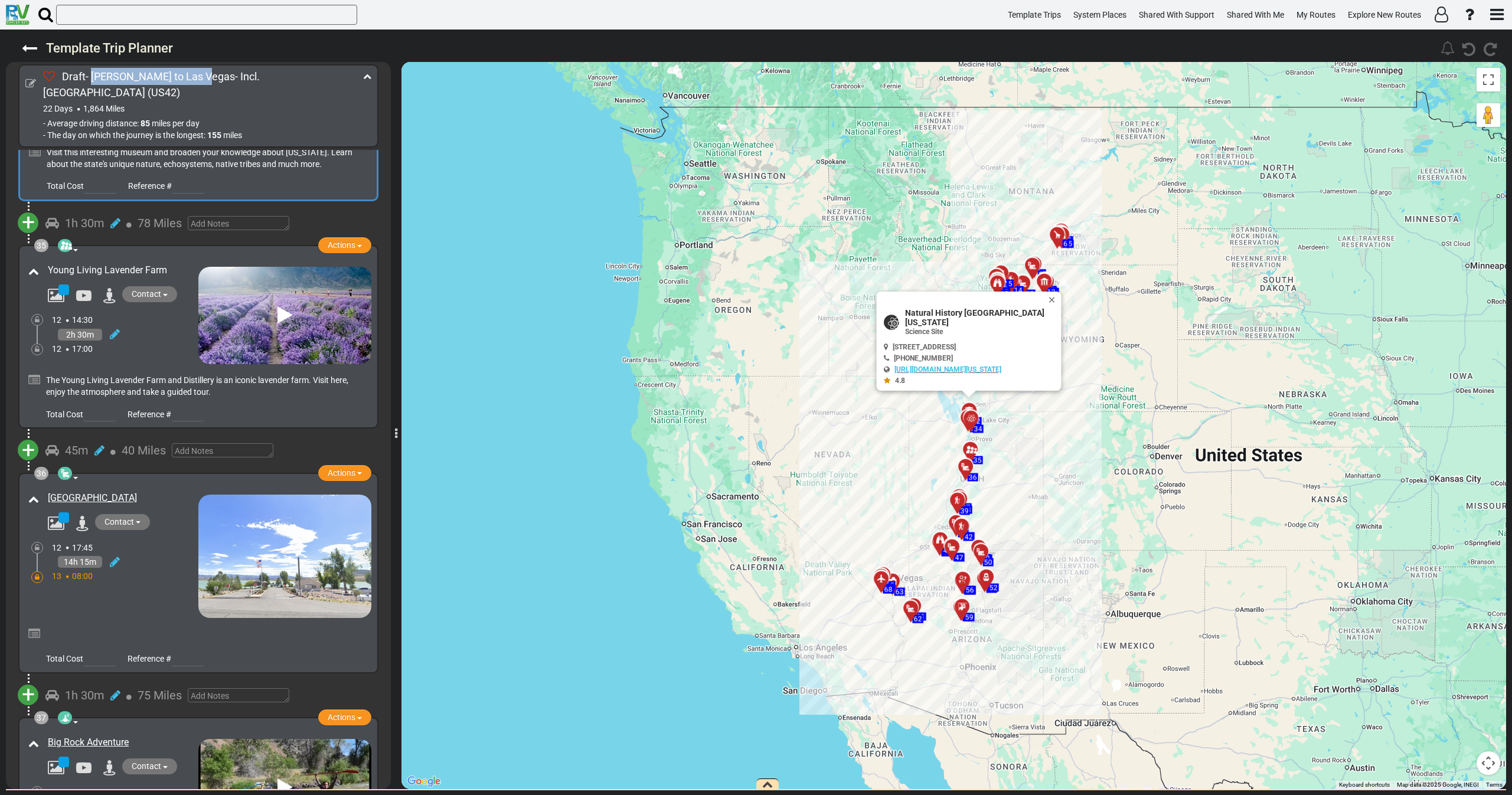
drag, startPoint x: 177, startPoint y: 163, endPoint x: 51, endPoint y: 166, distance: 126.0
click at [43, 261] on div "Young Living Lavender Farm" at bounding box center [120, 270] width 156 height 20
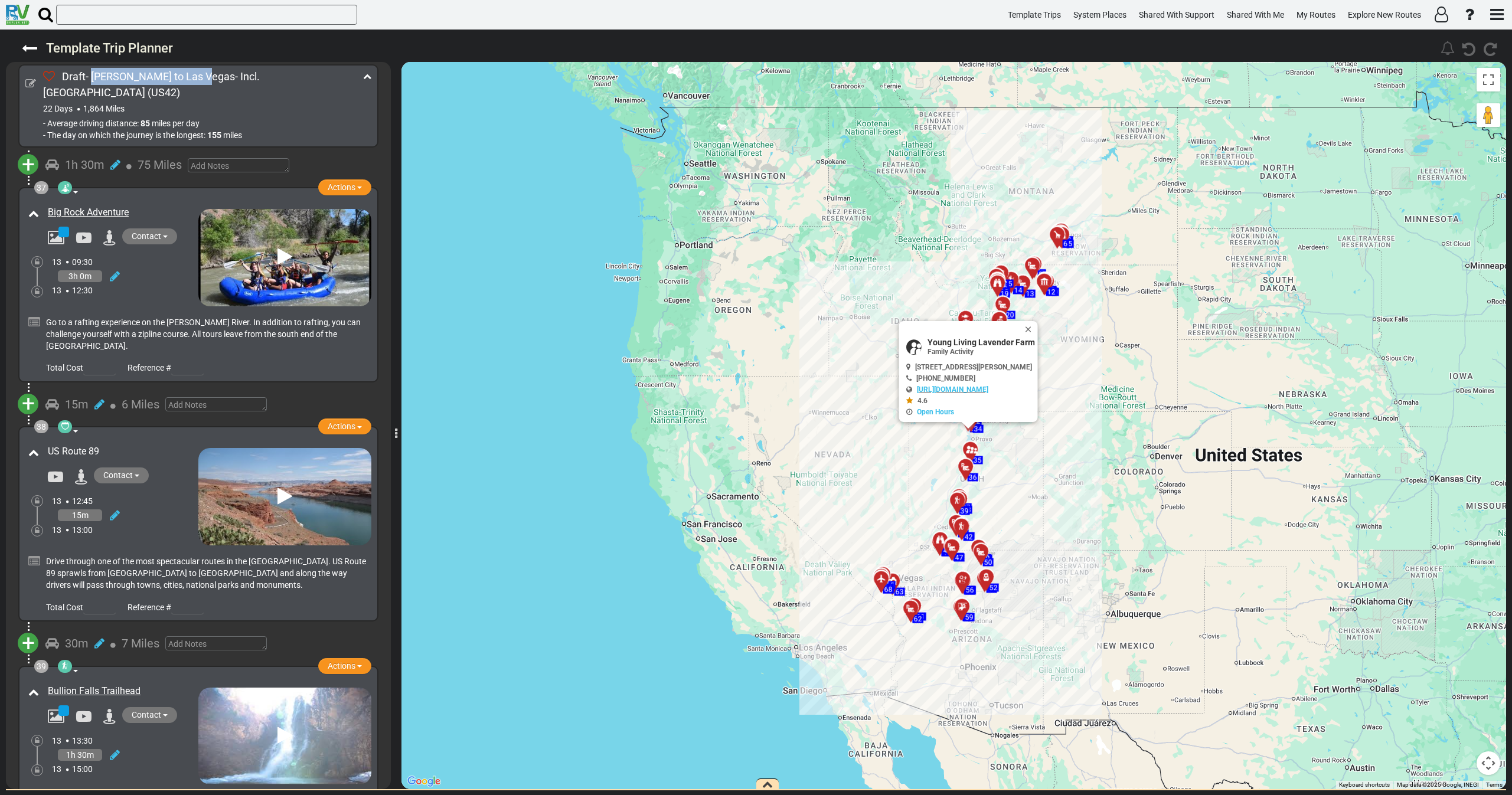
scroll to position [8223, 0]
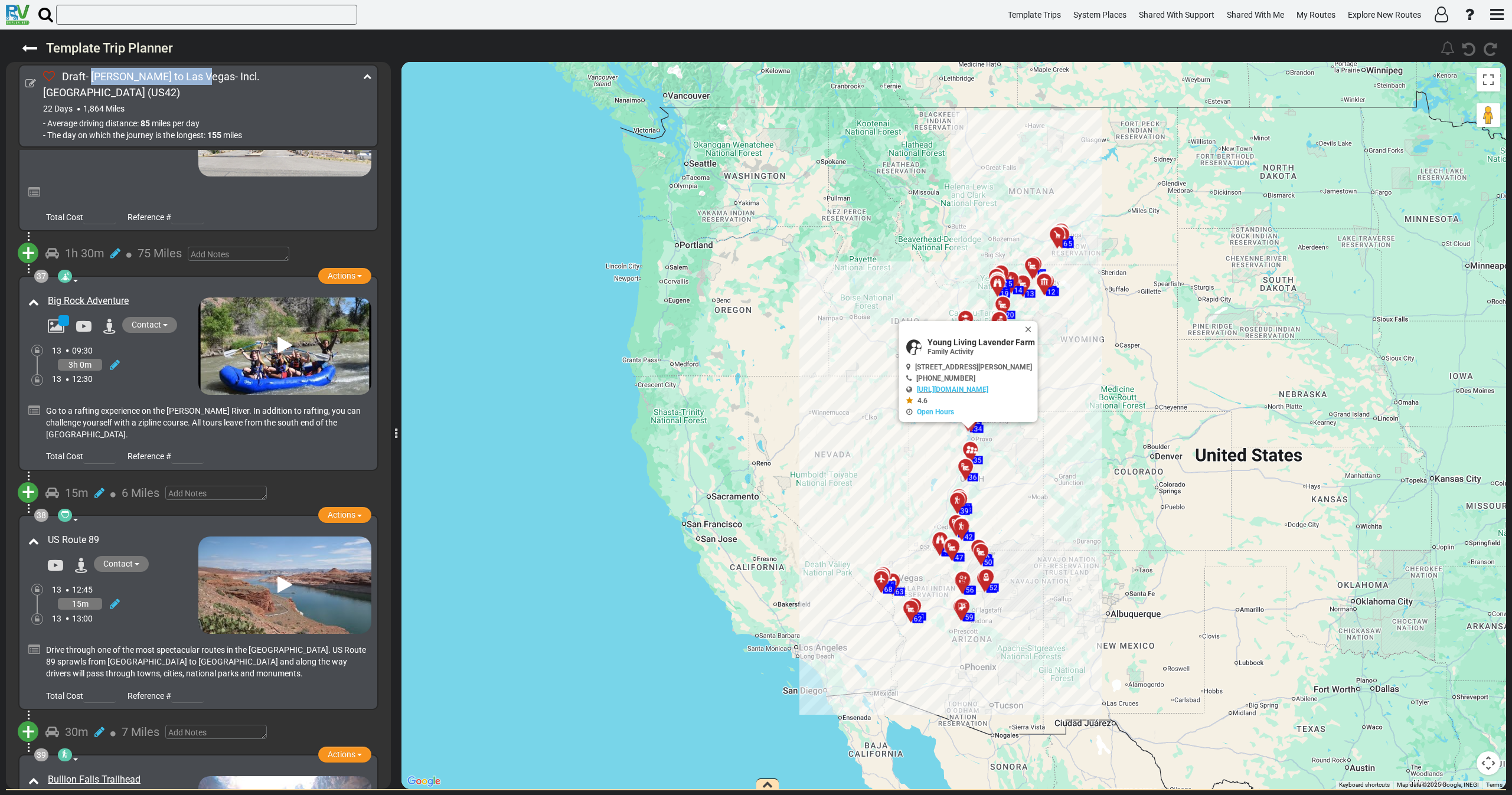
drag, startPoint x: 117, startPoint y: 191, endPoint x: 47, endPoint y: 193, distance: 70.0
click at [47, 291] on div "Big Rock Adventure" at bounding box center [120, 301] width 156 height 20
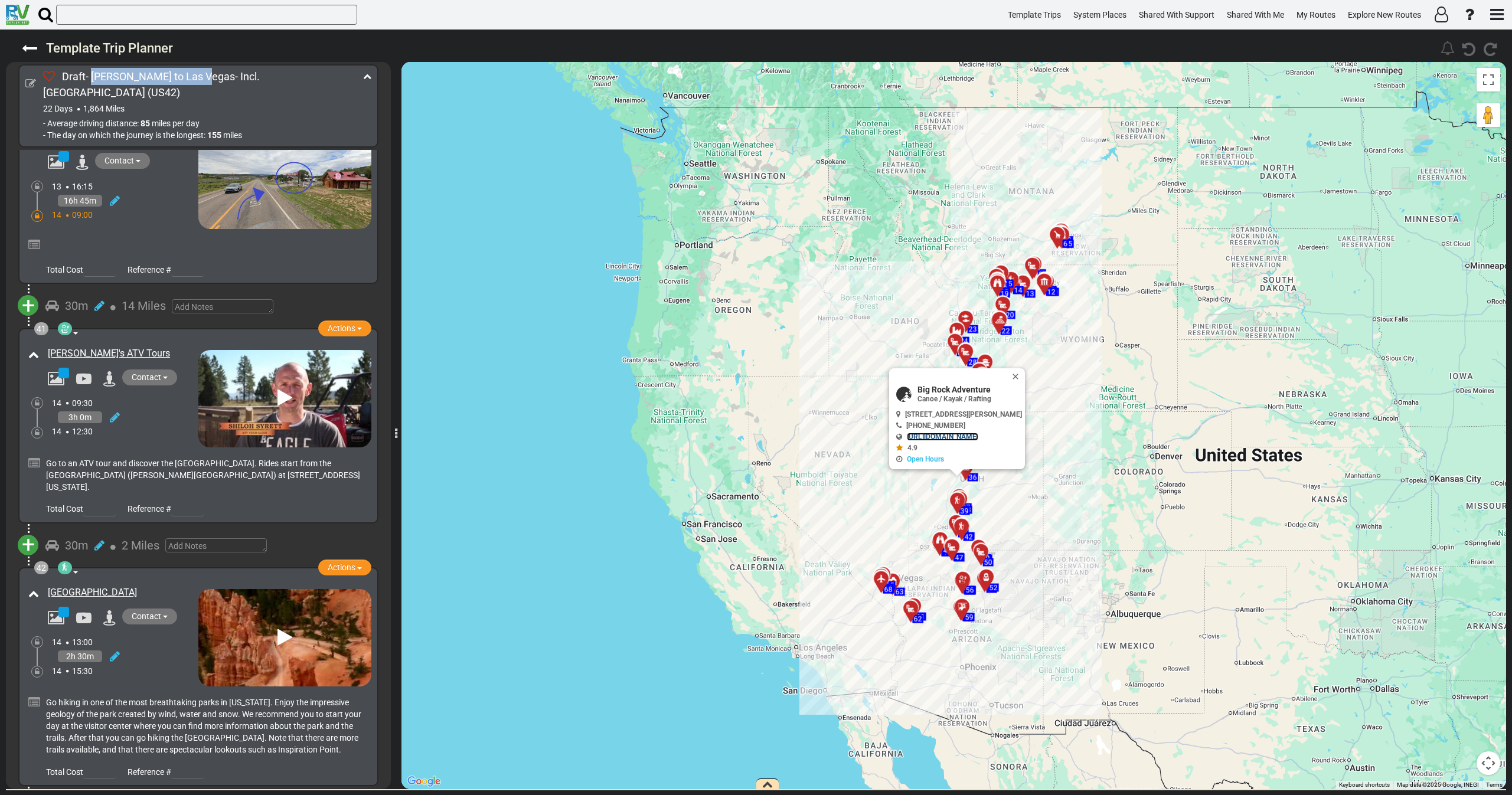
scroll to position [9107, 0]
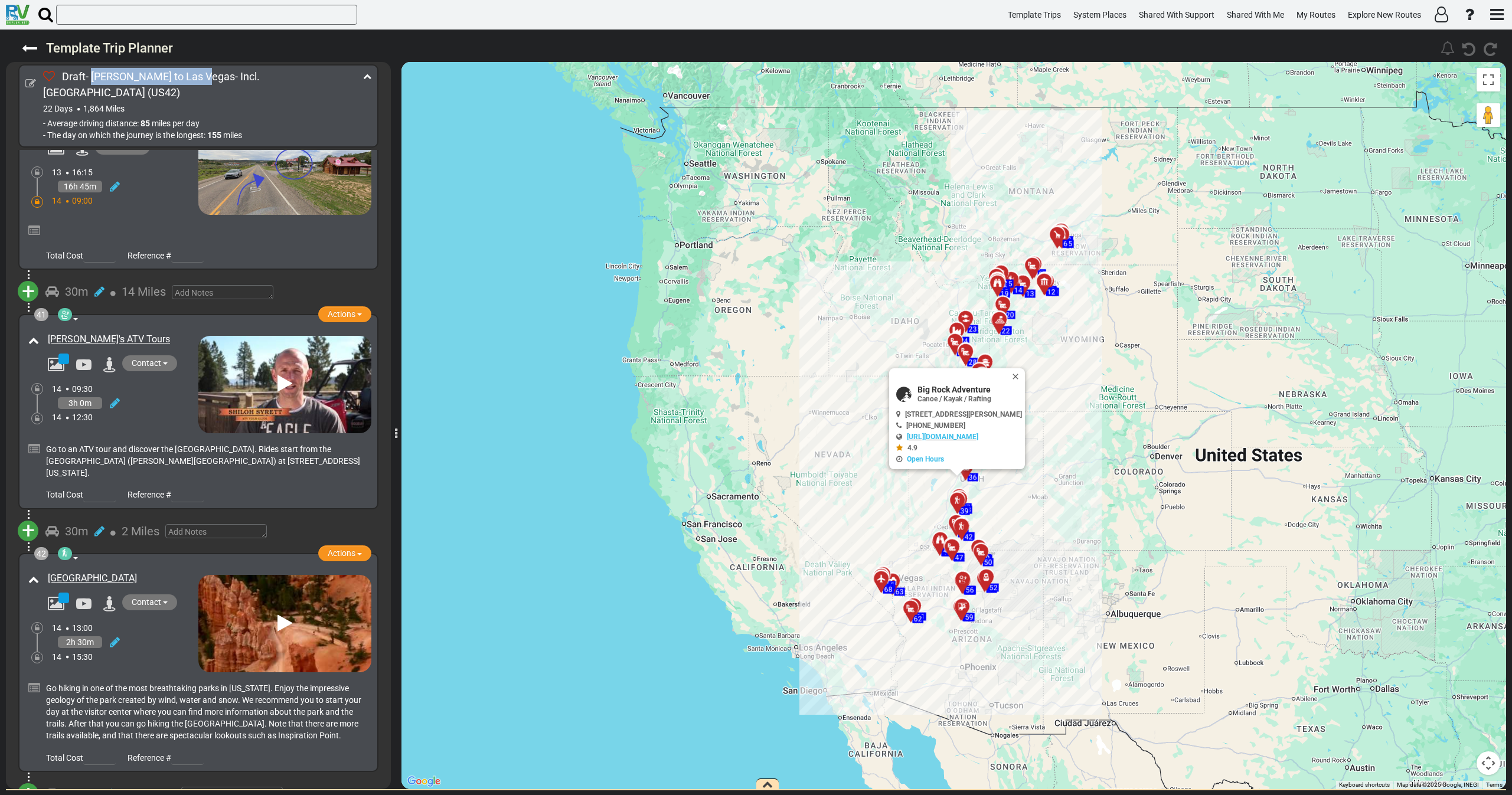
drag, startPoint x: 100, startPoint y: 459, endPoint x: 46, endPoint y: 450, distance: 54.7
click at [46, 569] on div "[GEOGRAPHIC_DATA]" at bounding box center [120, 578] width 156 height 20
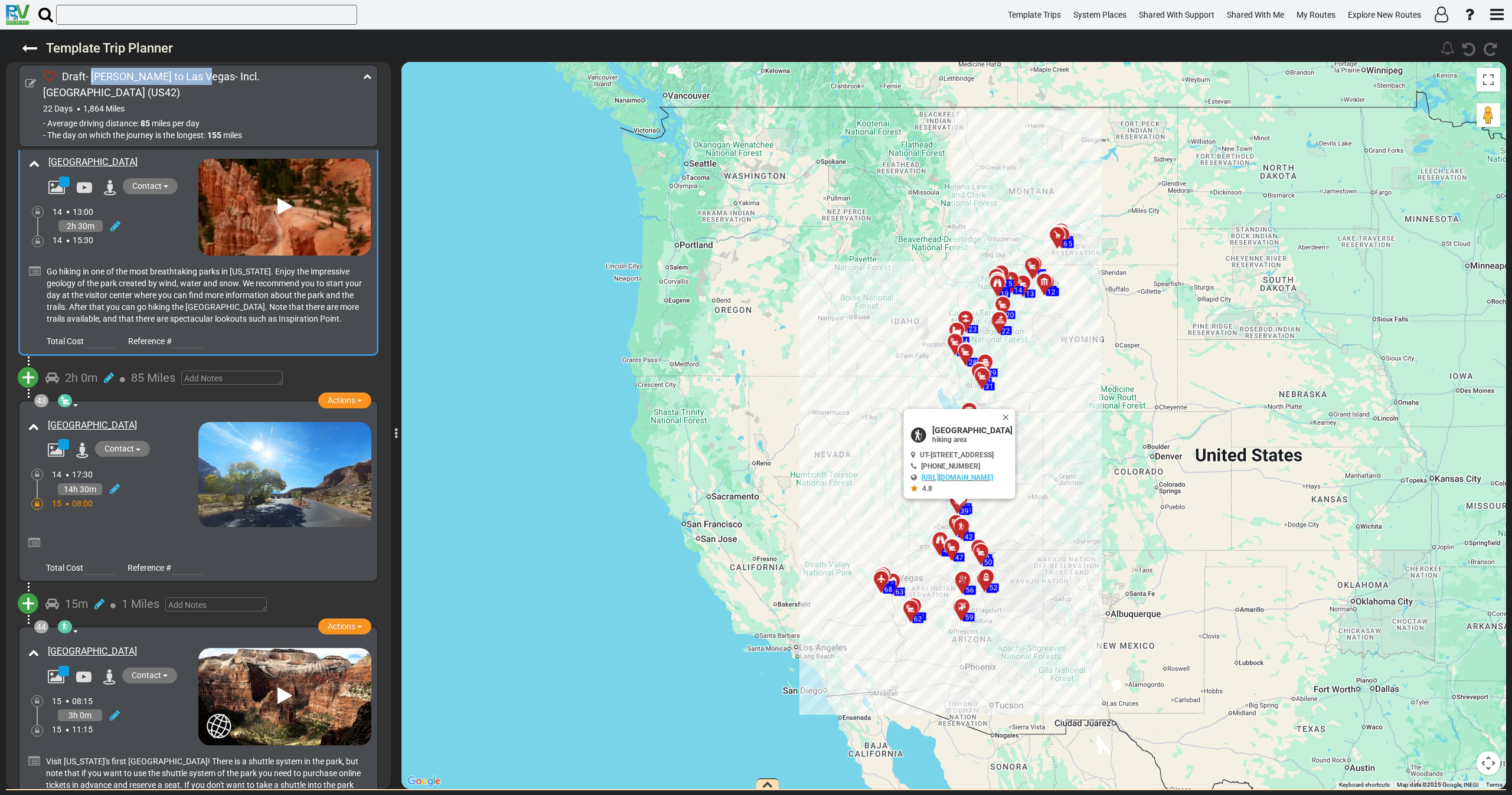
scroll to position [9548, 0]
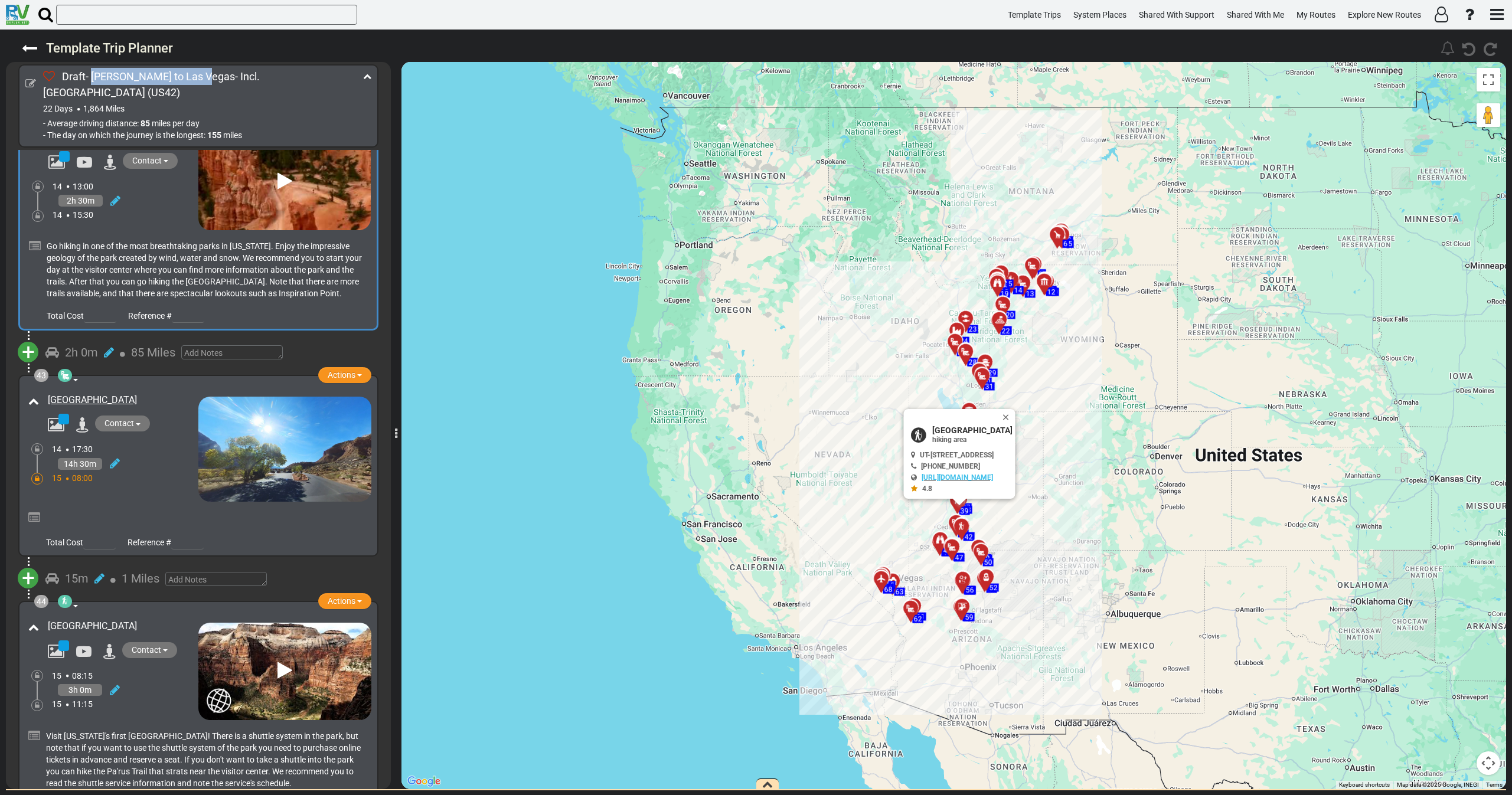
drag, startPoint x: 39, startPoint y: 487, endPoint x: 124, endPoint y: 498, distance: 85.7
click at [124, 608] on div "44 hiking area Natural Feature Actions Add Activity Replace Set as Booked Remove" at bounding box center [198, 710] width 346 height 205
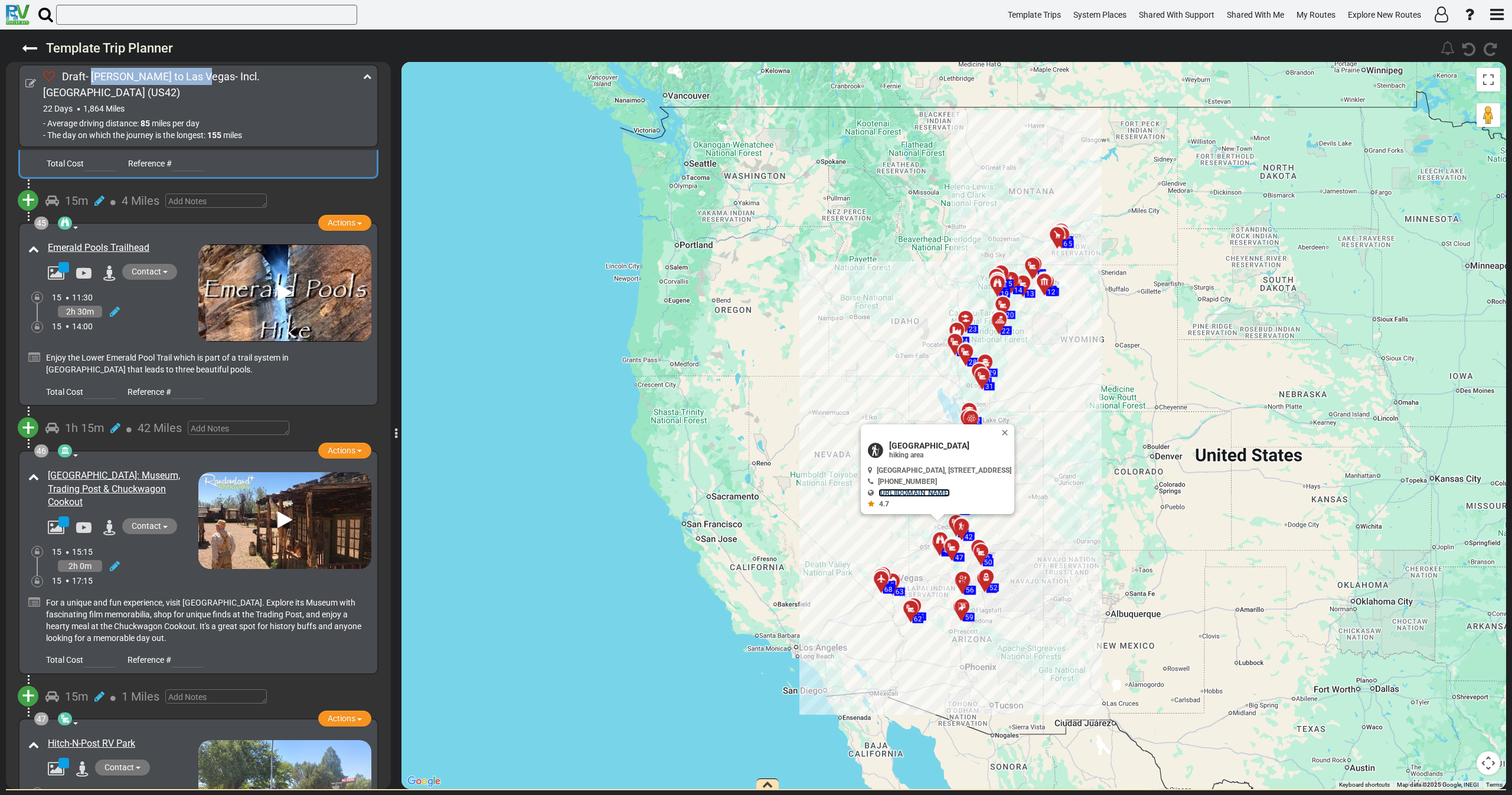
scroll to position [10256, 0]
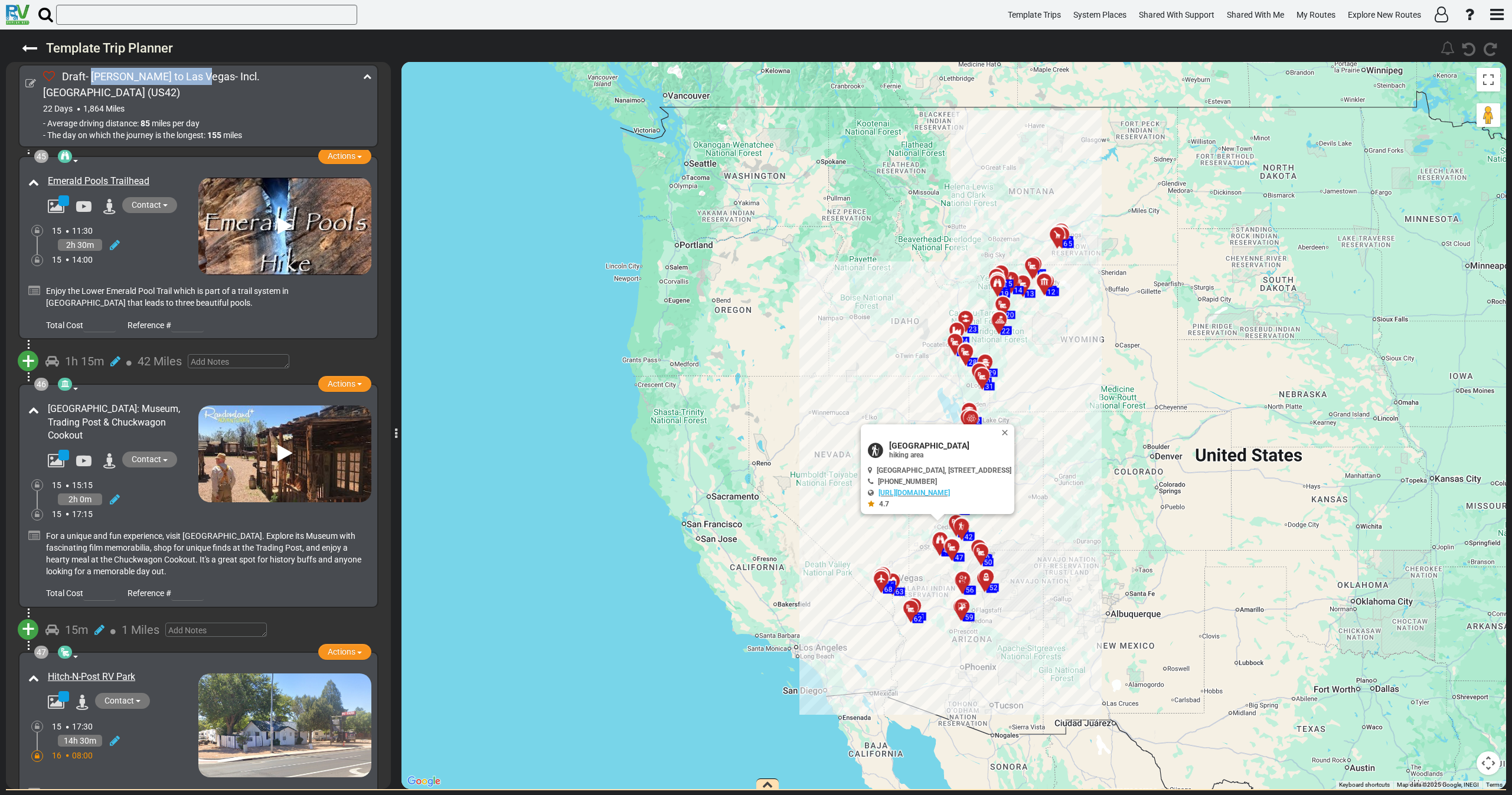
drag, startPoint x: 47, startPoint y: 272, endPoint x: 142, endPoint y: 280, distance: 95.3
click at [142, 399] on div "[GEOGRAPHIC_DATA]: Museum, Trading Post & Chuckwagon Cookout" at bounding box center [120, 423] width 156 height 47
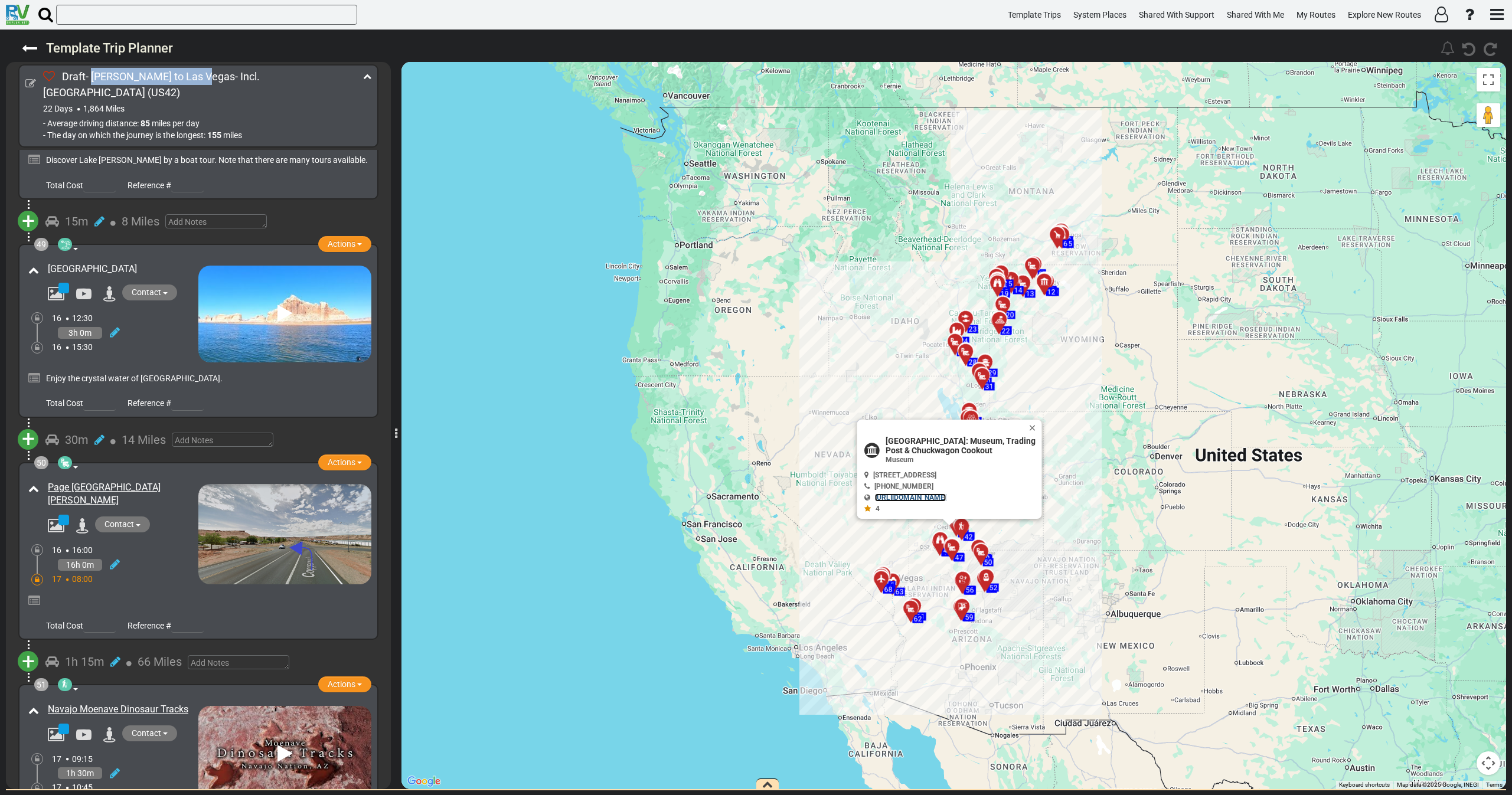
scroll to position [11318, 0]
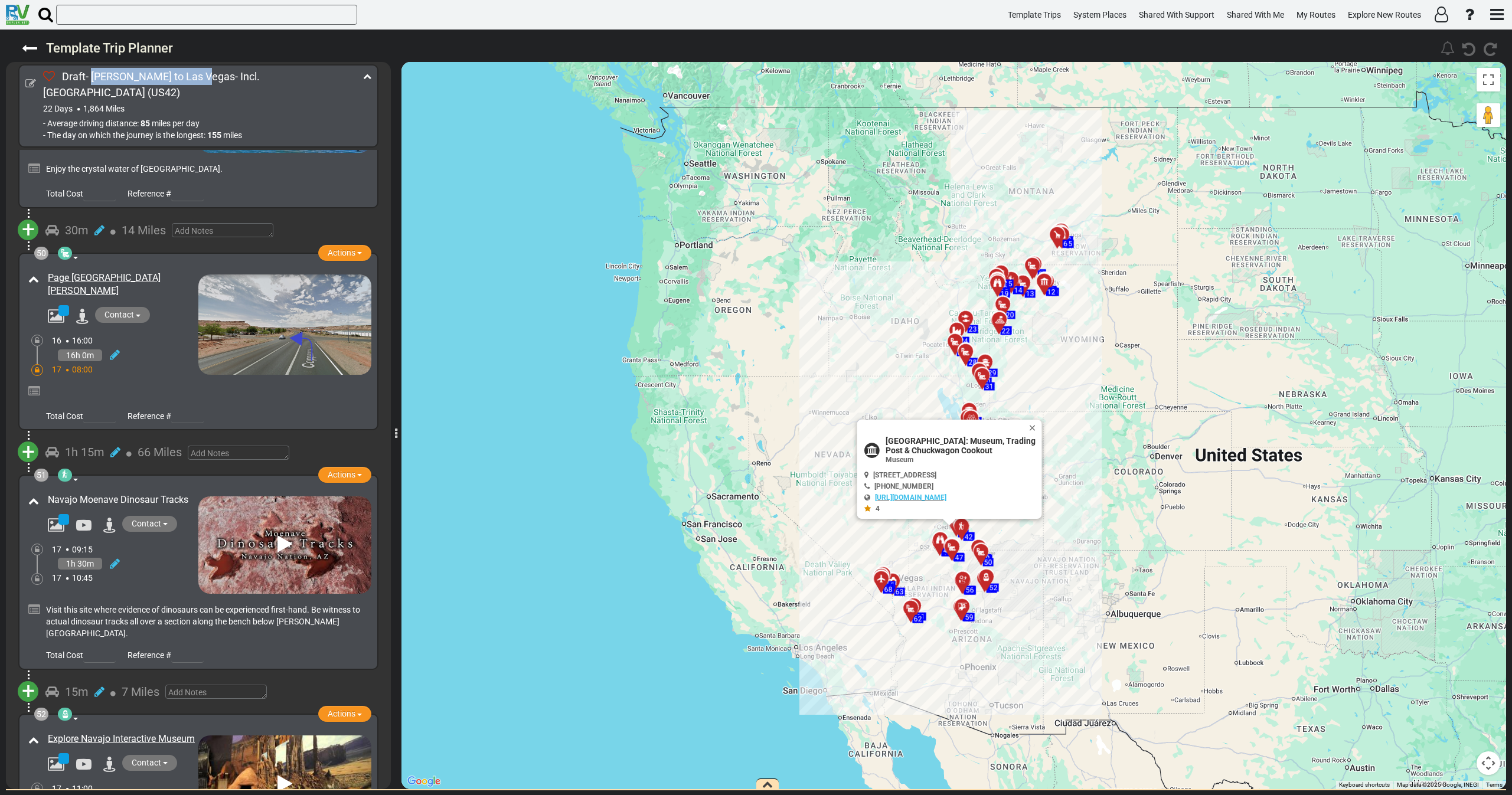
drag, startPoint x: 47, startPoint y: 356, endPoint x: 188, endPoint y: 364, distance: 141.2
click at [187, 491] on div "Navajo Moenave Dinosaur Tracks" at bounding box center [120, 500] width 156 height 20
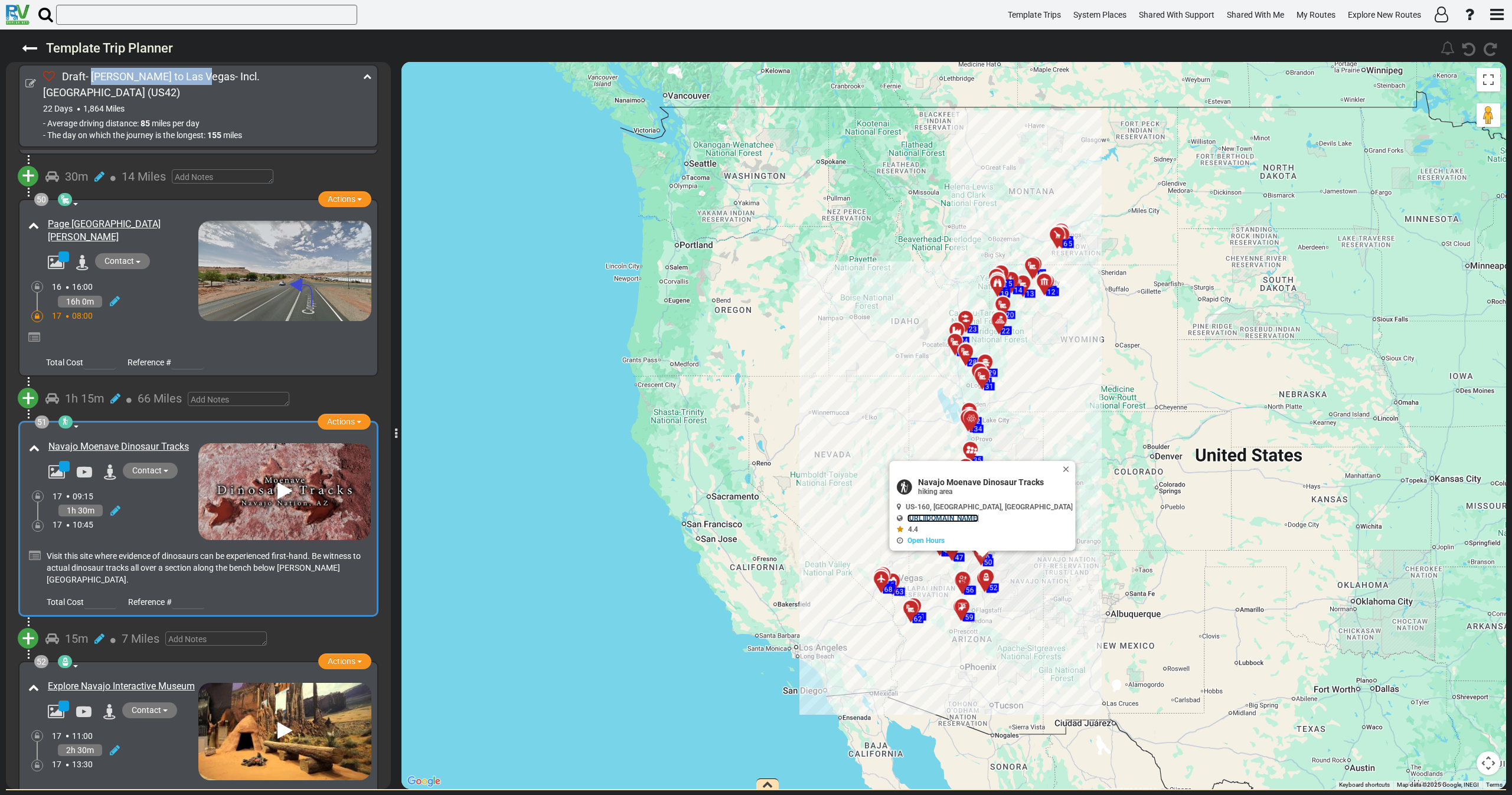
scroll to position [11671, 0]
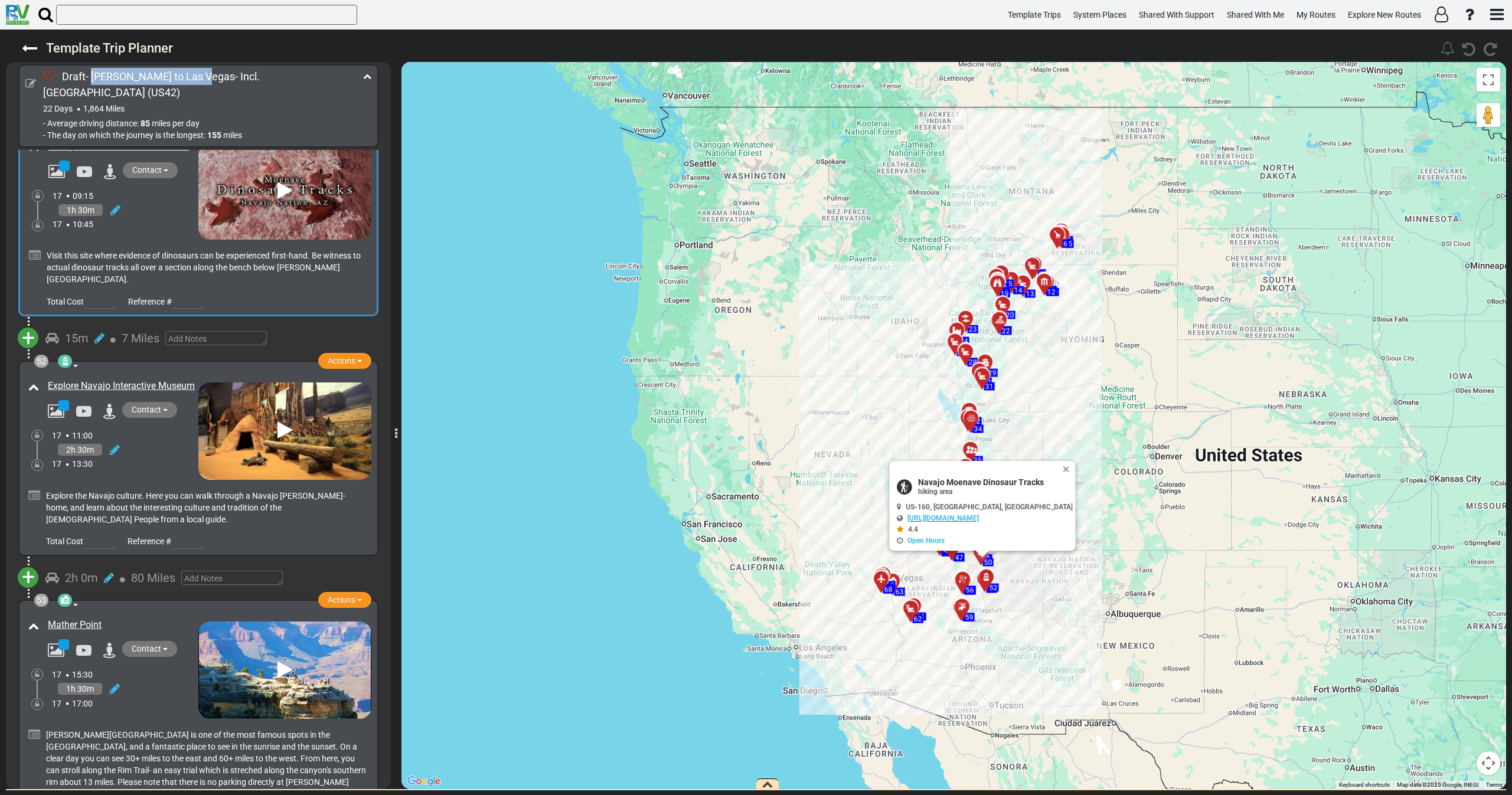
drag, startPoint x: 47, startPoint y: 228, endPoint x: 111, endPoint y: 251, distance: 68.0
click at [111, 377] on div "Explore Navajo Interactive Museum" at bounding box center [120, 386] width 156 height 20
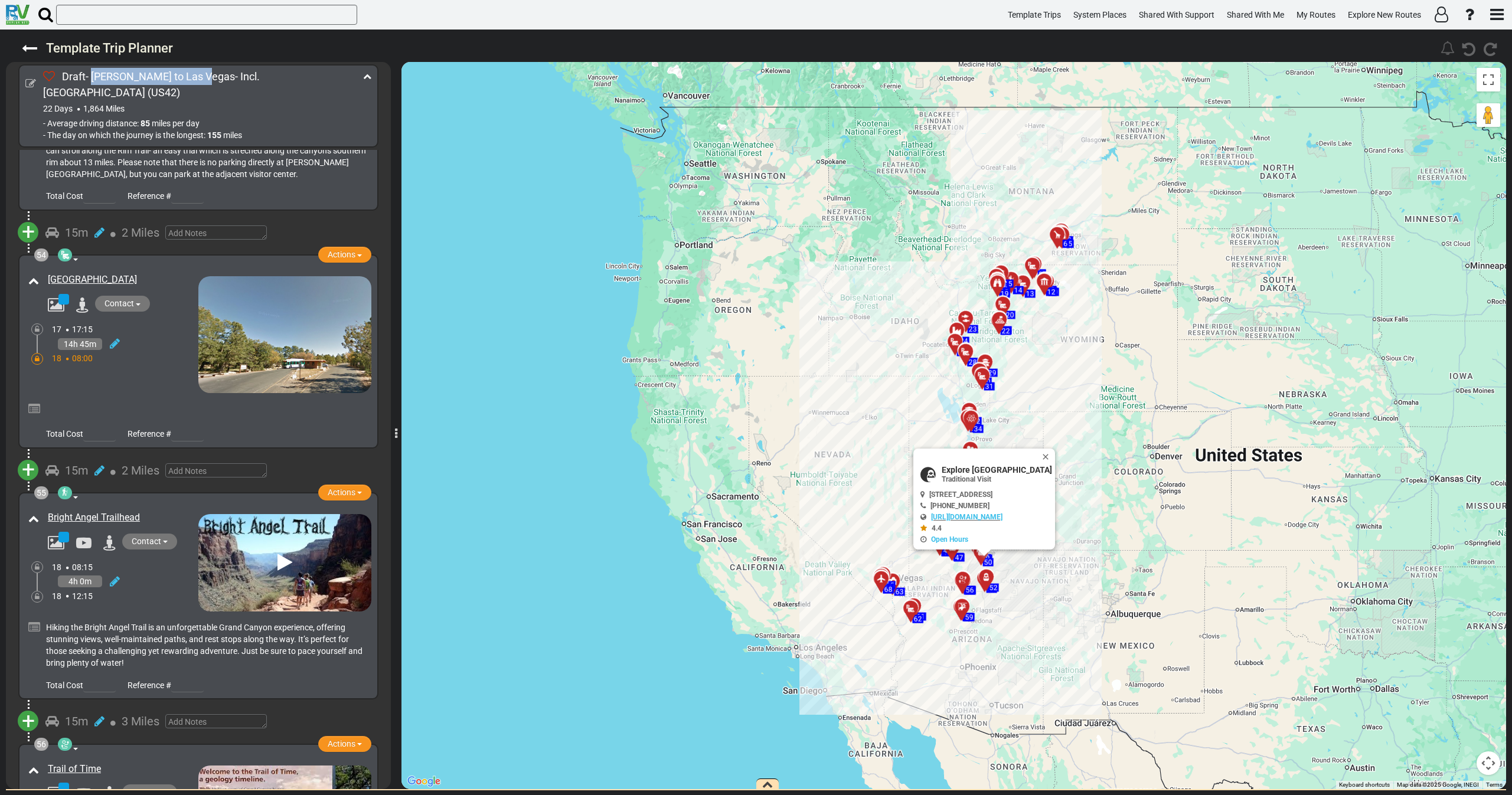
scroll to position [12468, 0]
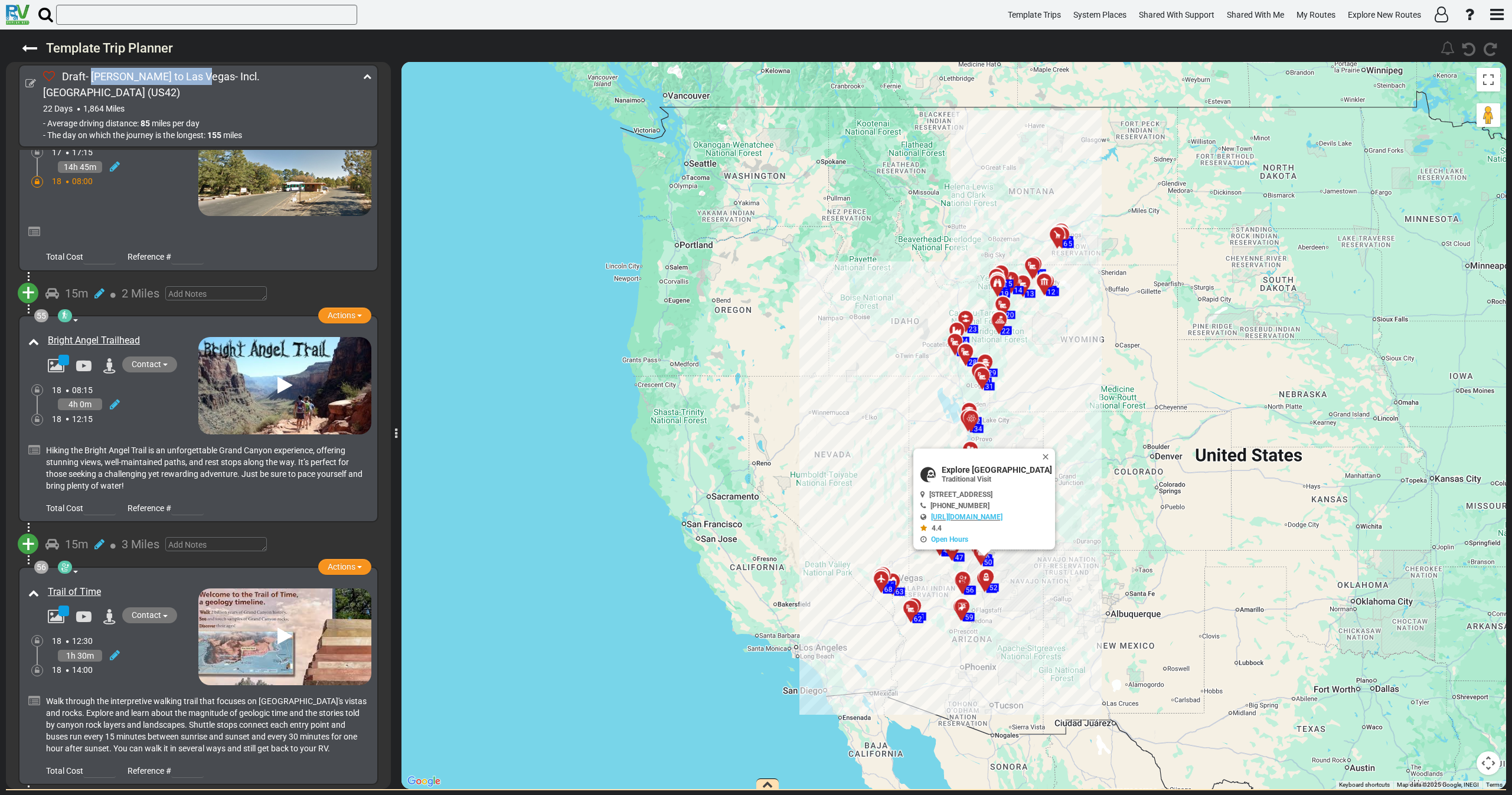
drag, startPoint x: 41, startPoint y: 185, endPoint x: 173, endPoint y: 197, distance: 132.5
click at [173, 331] on div "Bright Angel Trailhead" at bounding box center [112, 354] width 173 height 45
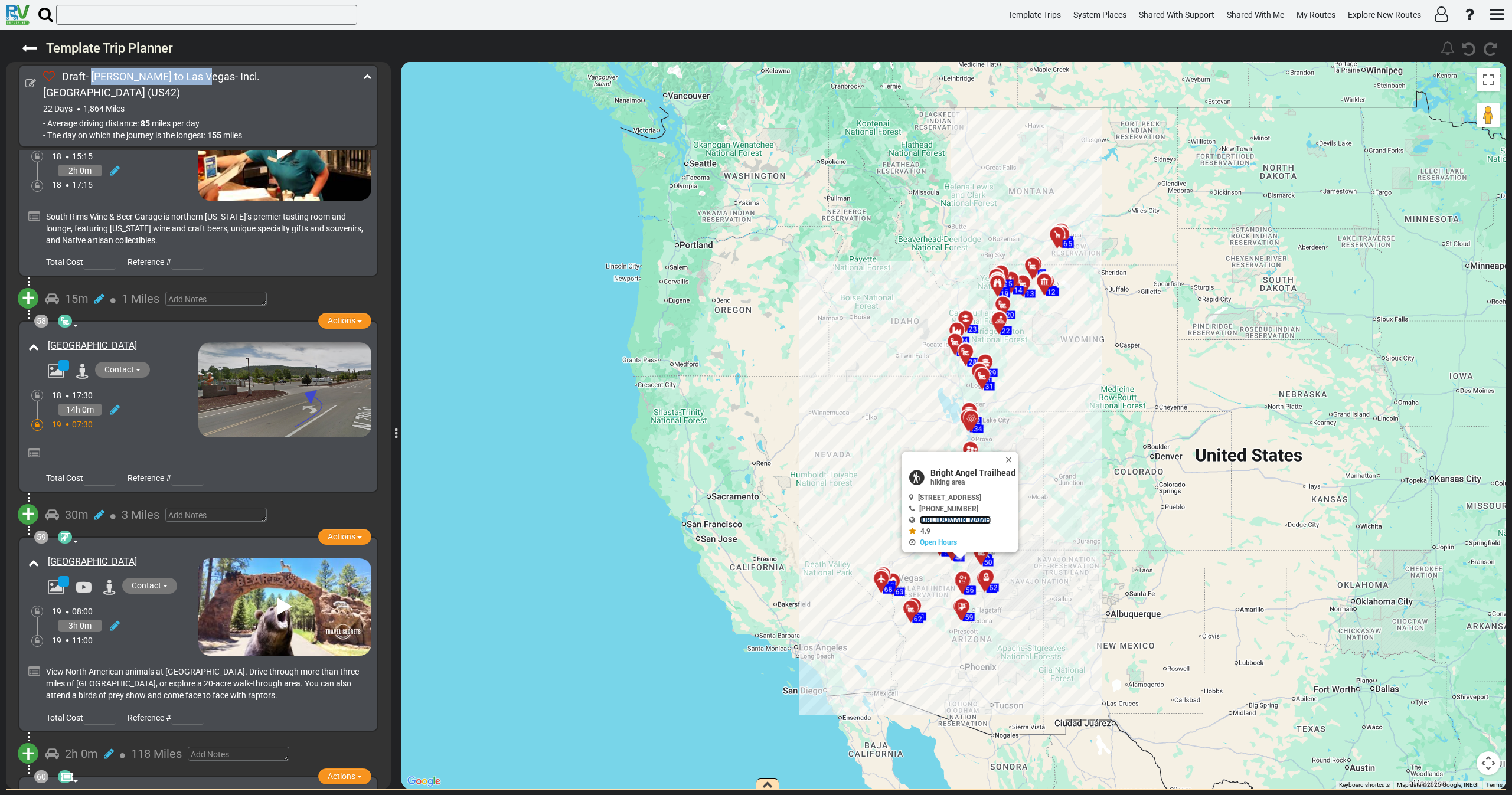
scroll to position [13441, 0]
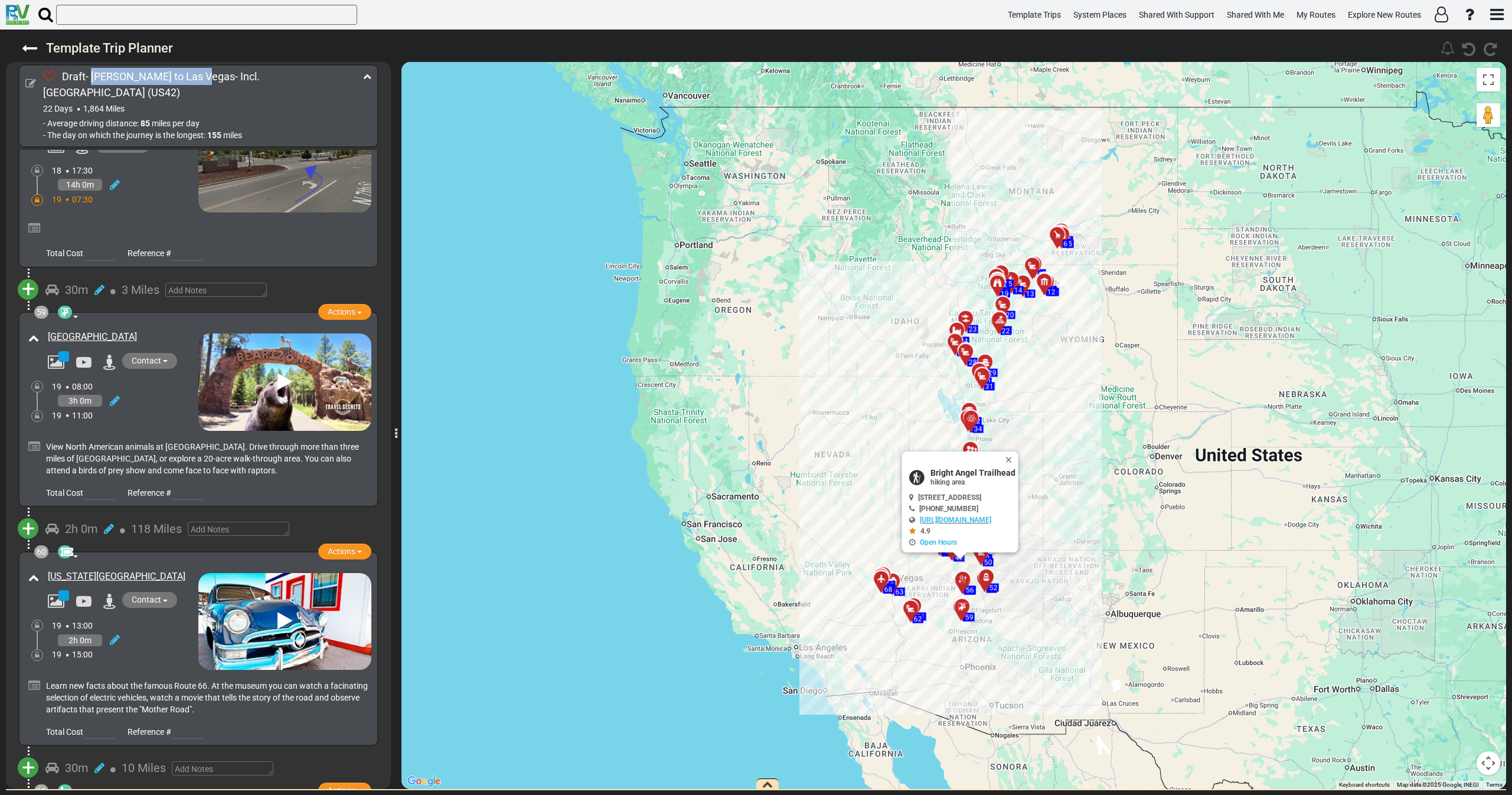
drag, startPoint x: 167, startPoint y: 425, endPoint x: 46, endPoint y: 424, distance: 121.0
click at [46, 567] on div "[US_STATE][GEOGRAPHIC_DATA]" at bounding box center [120, 576] width 156 height 20
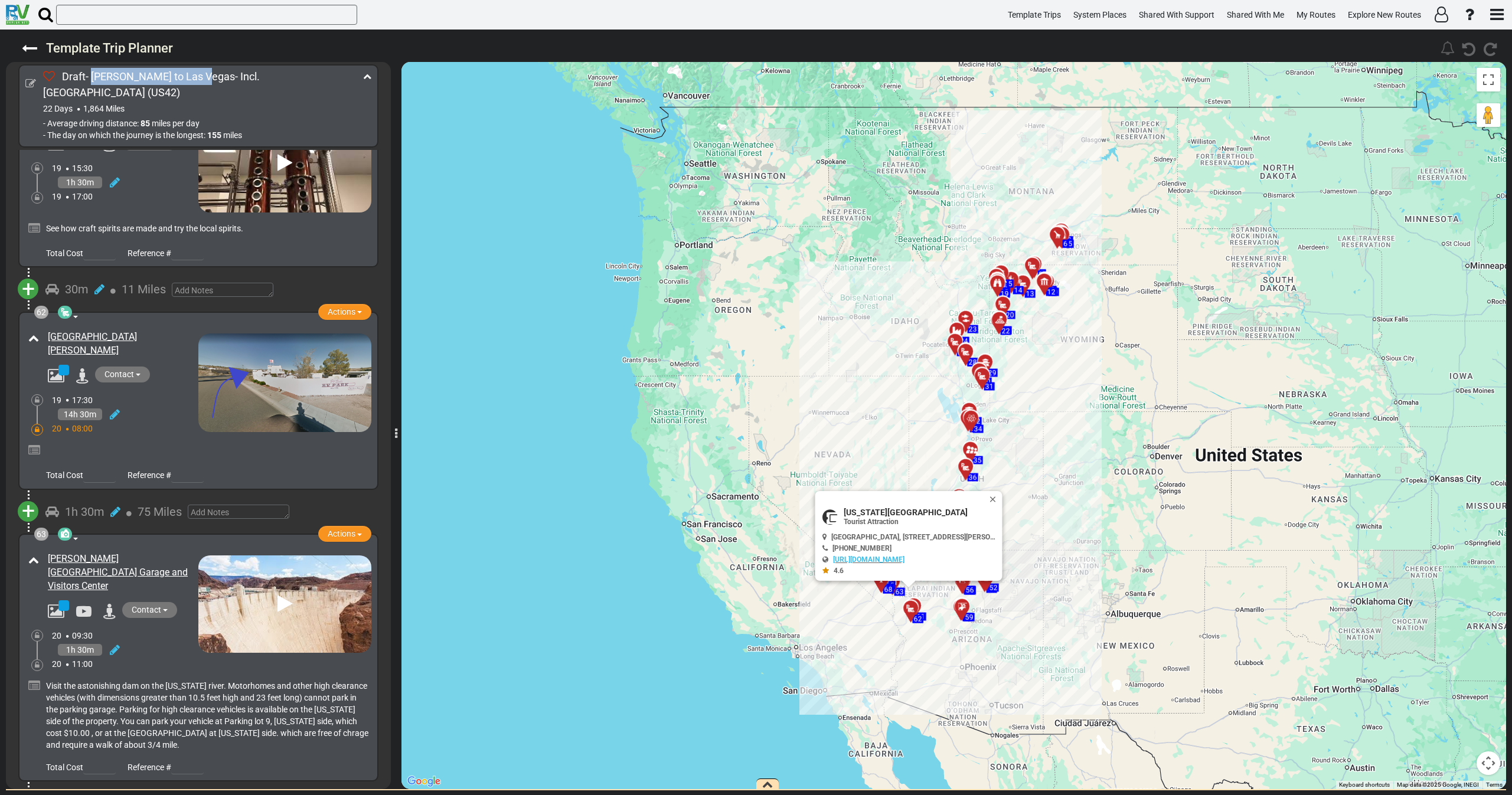
scroll to position [14148, 0]
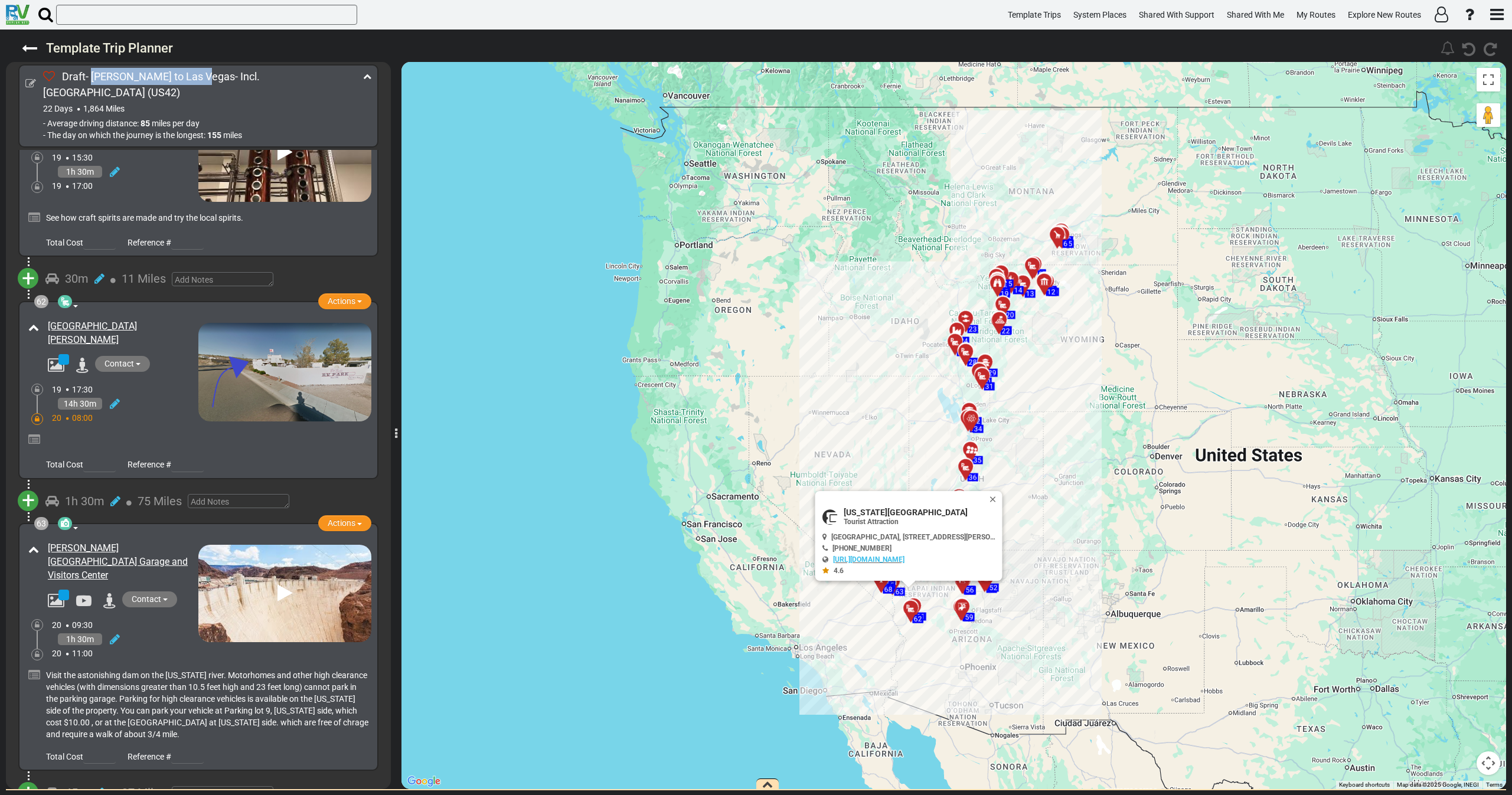
drag, startPoint x: 83, startPoint y: 398, endPoint x: 41, endPoint y: 390, distance: 42.8
click at [41, 539] on div "Hoover Dam Parking Garage and Visitors Center" at bounding box center [112, 574] width 173 height 72
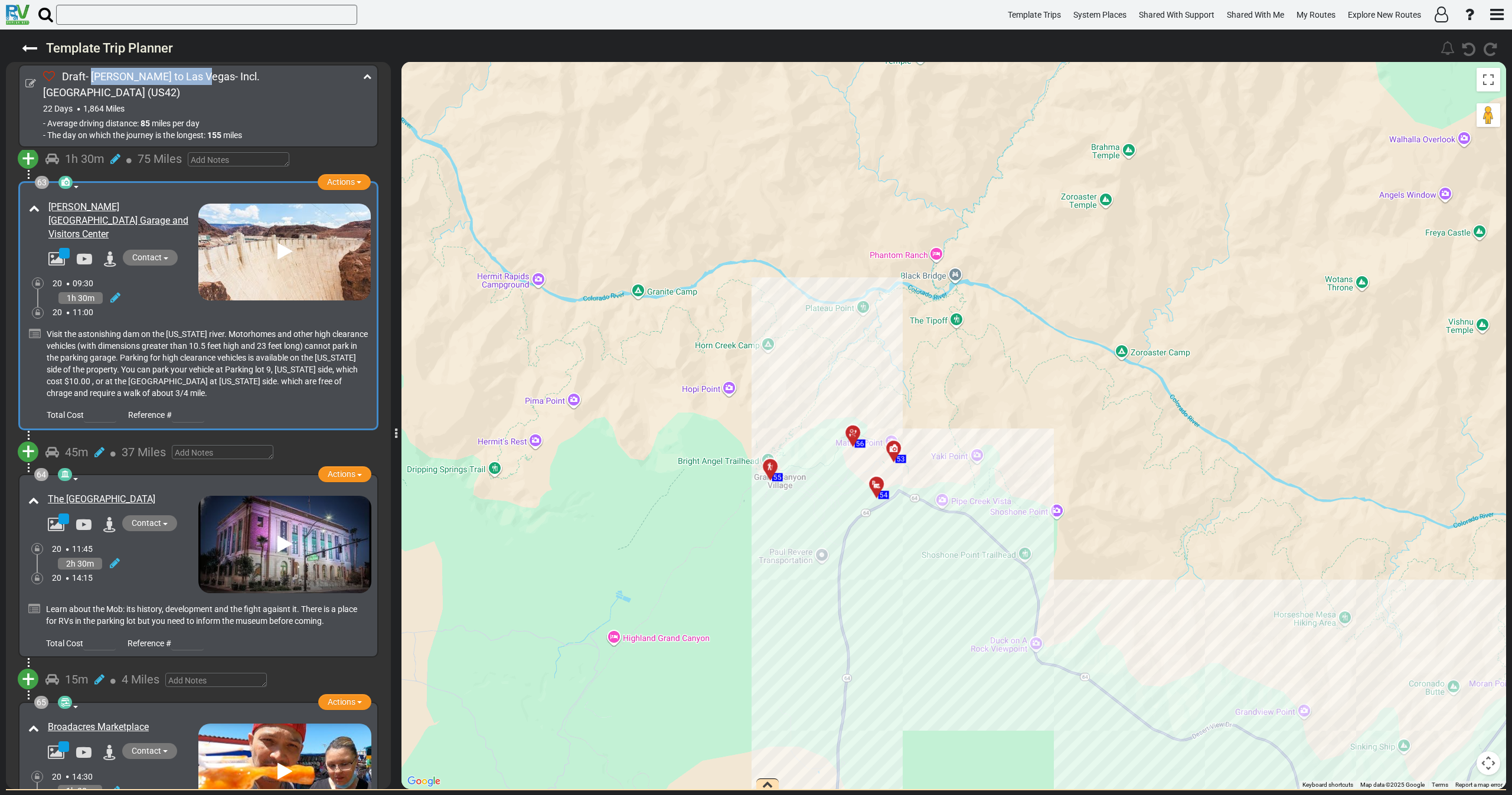
scroll to position [14502, 0]
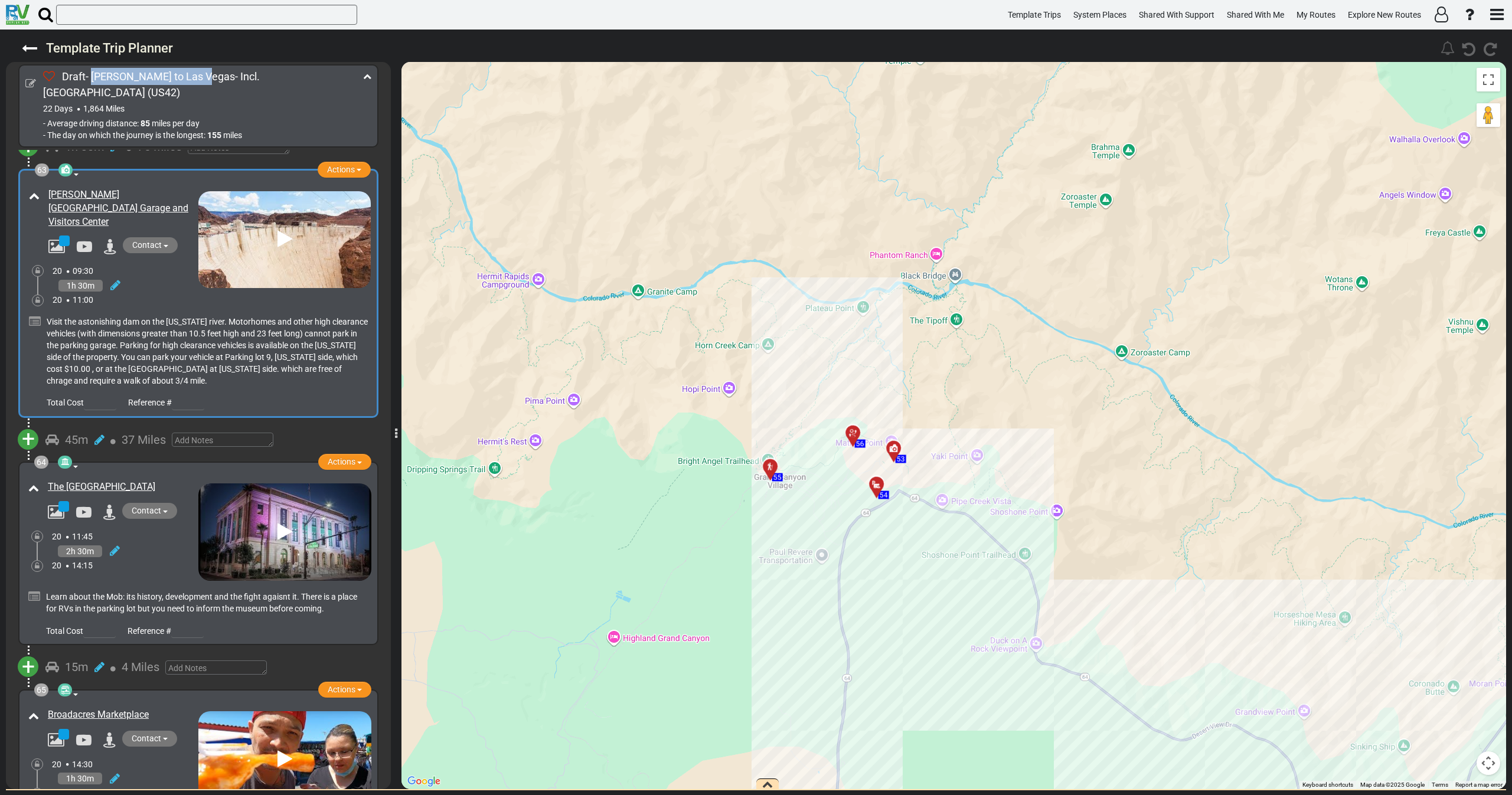
drag, startPoint x: 138, startPoint y: 311, endPoint x: 42, endPoint y: 317, distance: 96.2
click at [42, 478] on div "The Mob Museum" at bounding box center [120, 487] width 156 height 20
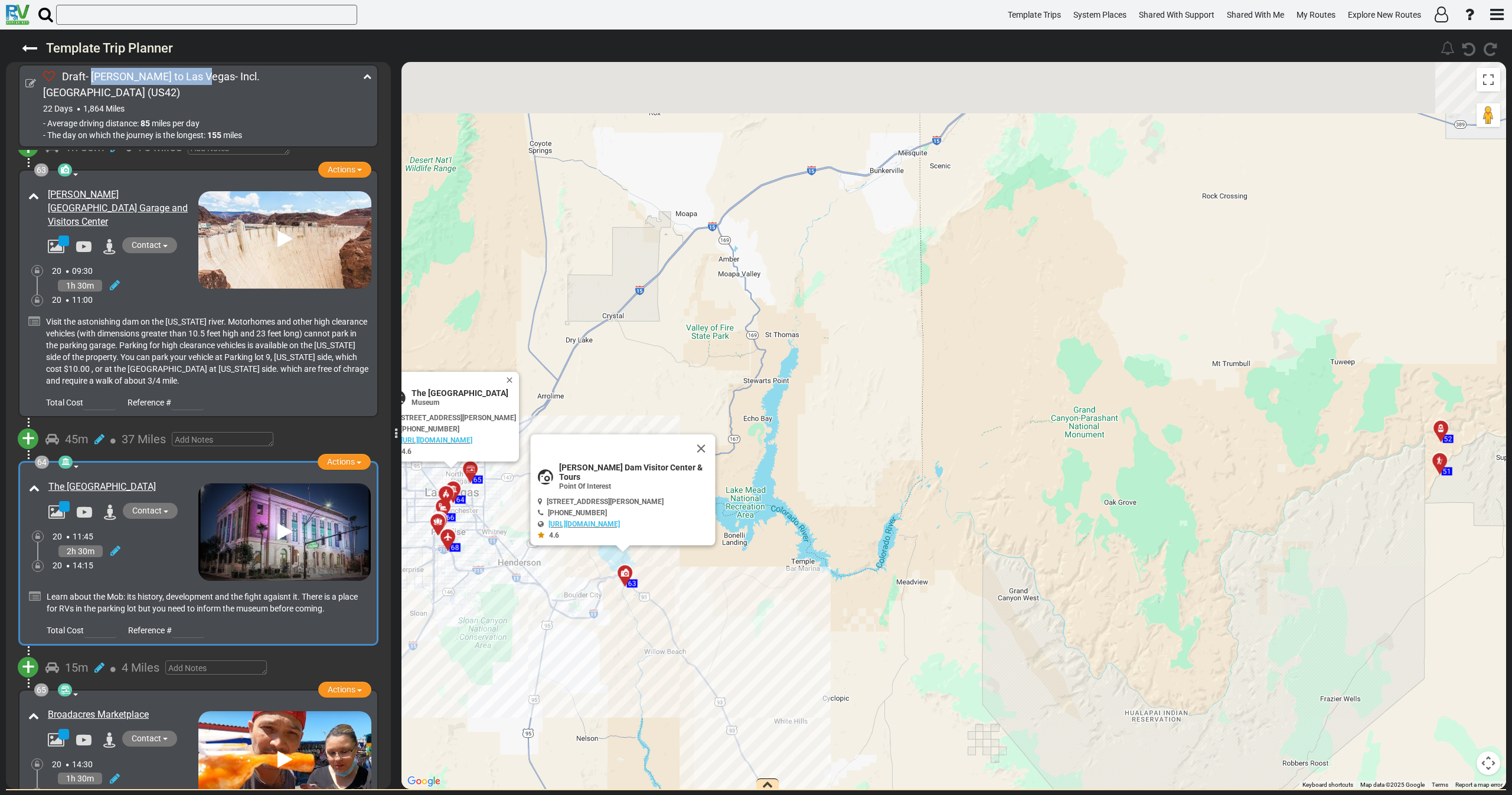
drag, startPoint x: 868, startPoint y: 591, endPoint x: 853, endPoint y: 609, distance: 23.4
click at [840, 600] on div "To activate drag with keyboard, press Alt + Enter. Once in keyboard drag state,…" at bounding box center [953, 425] width 1105 height 727
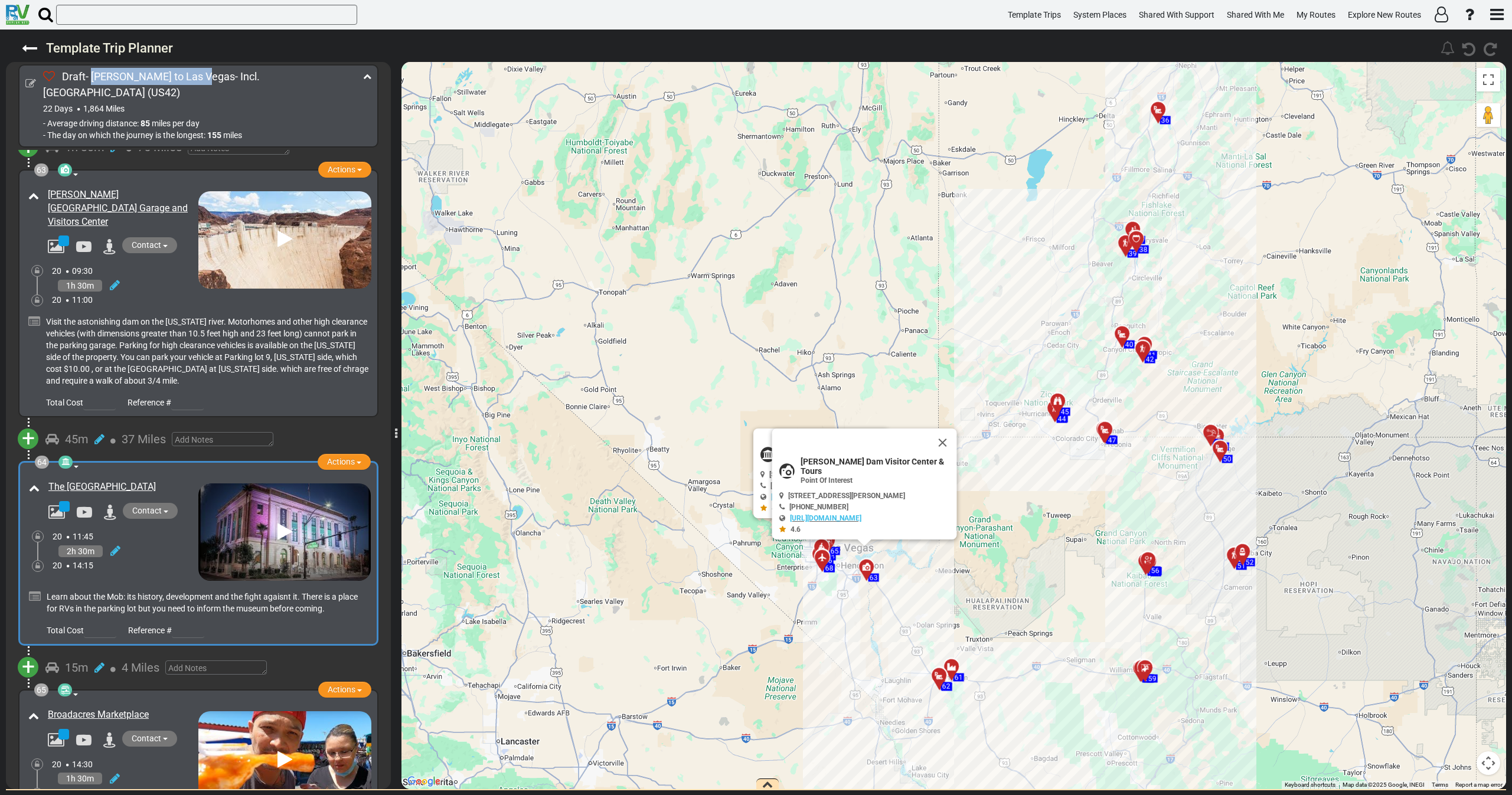
click at [1142, 562] on icon at bounding box center [1147, 560] width 12 height 9
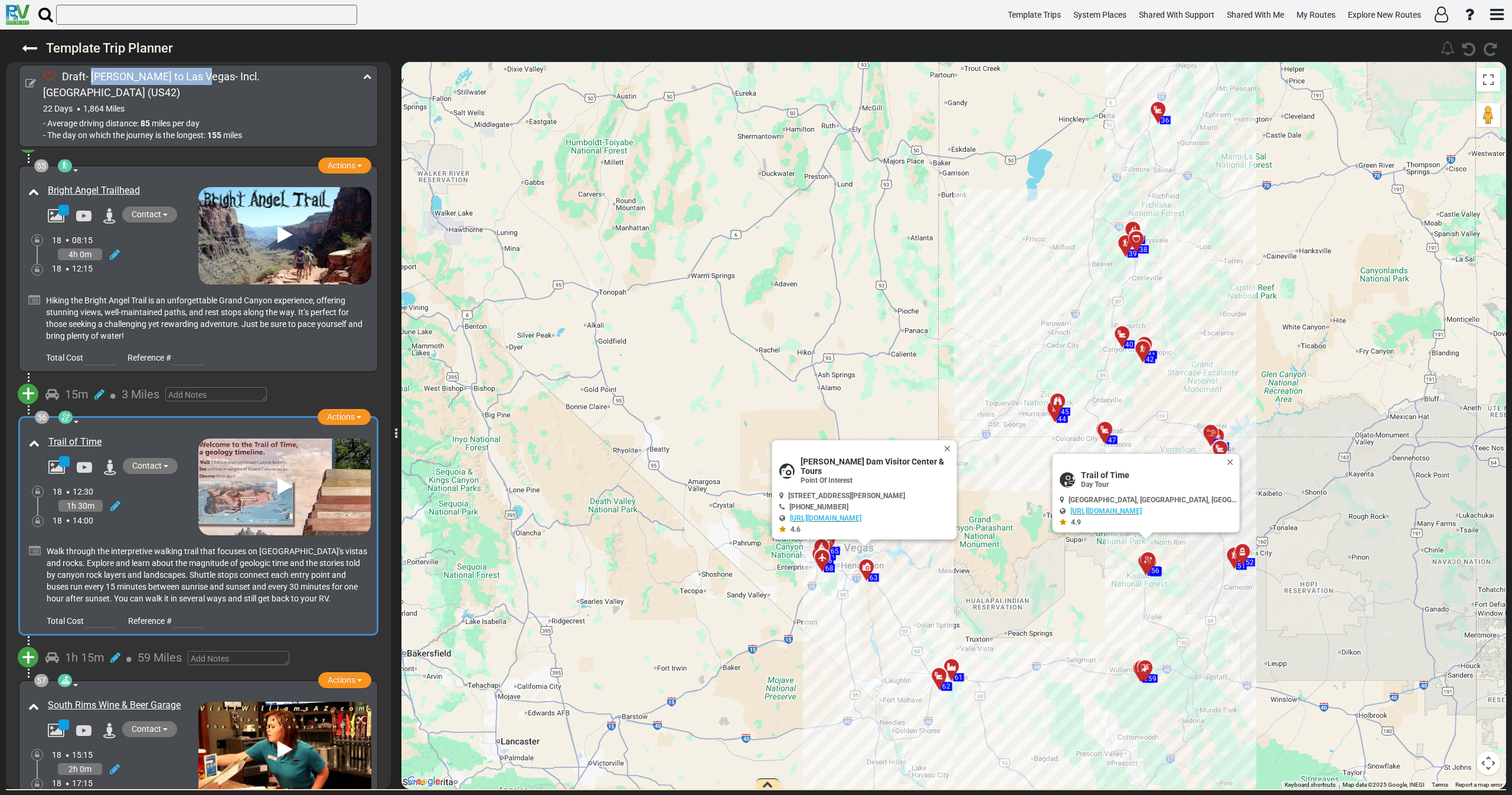
scroll to position [12349, 0]
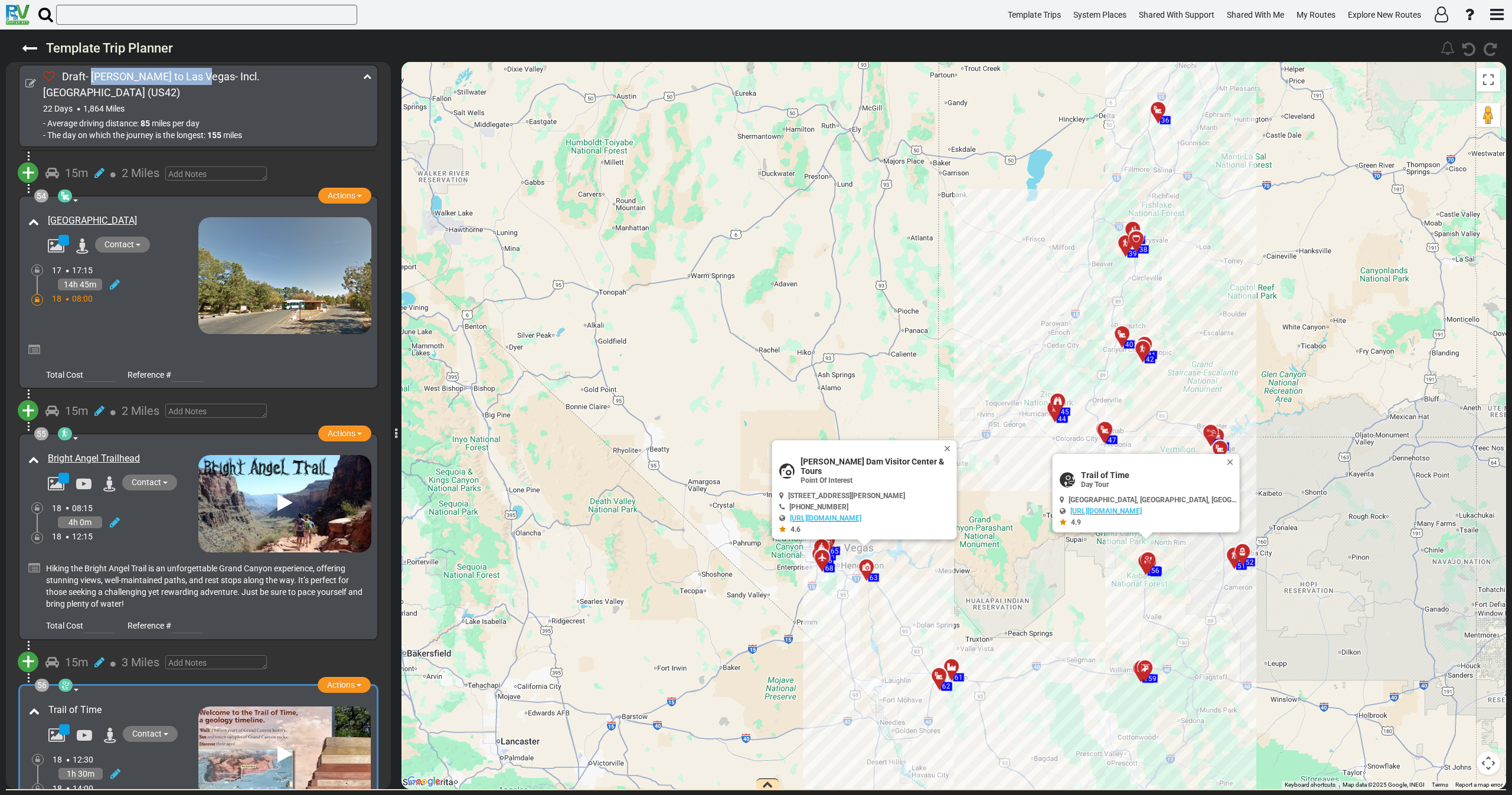
drag, startPoint x: 108, startPoint y: 562, endPoint x: 59, endPoint y: 560, distance: 49.0
click at [59, 704] on div "Trail of Time" at bounding box center [122, 710] width 147 height 14
drag, startPoint x: 140, startPoint y: 308, endPoint x: 49, endPoint y: 321, distance: 91.9
click at [49, 452] on div "Bright Angel Trailhead" at bounding box center [121, 459] width 148 height 14
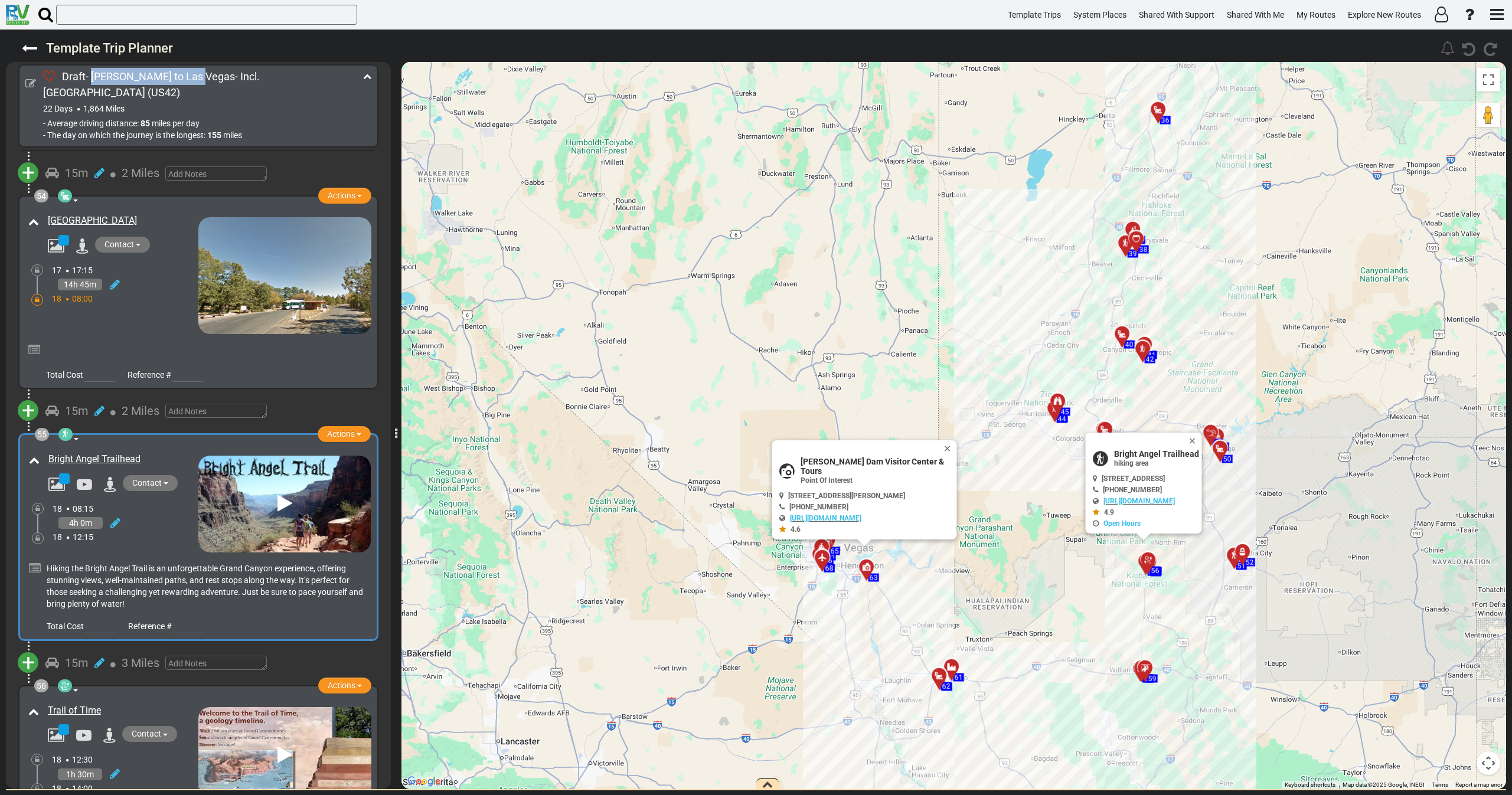
drag, startPoint x: 93, startPoint y: 78, endPoint x: 186, endPoint y: 78, distance: 93.0
click at [186, 78] on span "Draft- Billings to Las Vegas- Incl. Yellowstone" at bounding box center [151, 84] width 217 height 28
drag, startPoint x: 1230, startPoint y: 438, endPoint x: 1224, endPoint y: 439, distance: 6.1
click at [1202, 438] on button "Close" at bounding box center [1194, 441] width 14 height 17
click at [948, 455] on button "Close" at bounding box center [949, 449] width 14 height 17
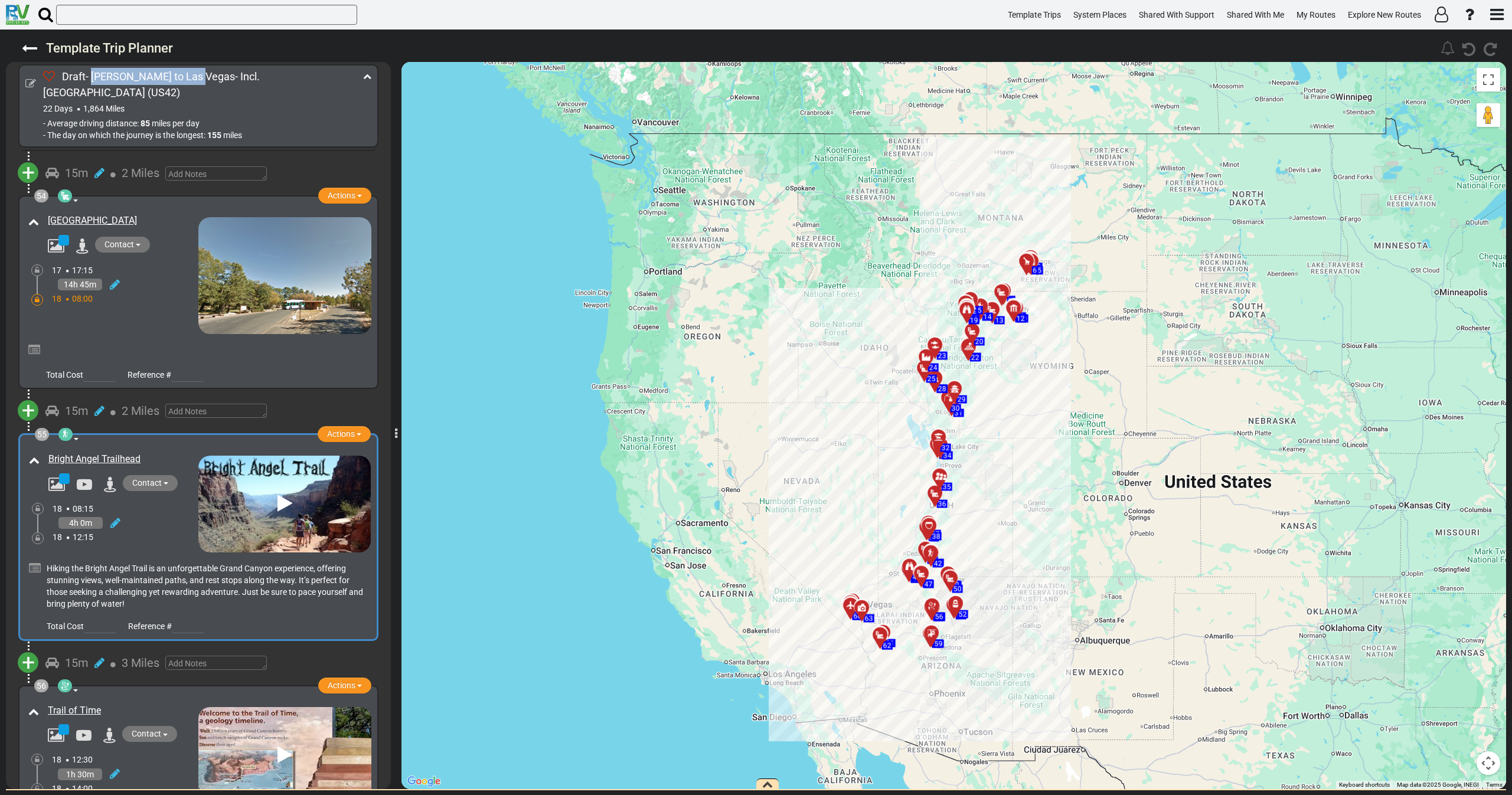
drag, startPoint x: 760, startPoint y: 441, endPoint x: 797, endPoint y: 520, distance: 87.2
click at [797, 520] on div "To activate drag with keyboard, press Alt + Enter. Once in keyboard drag state,…" at bounding box center [953, 425] width 1105 height 727
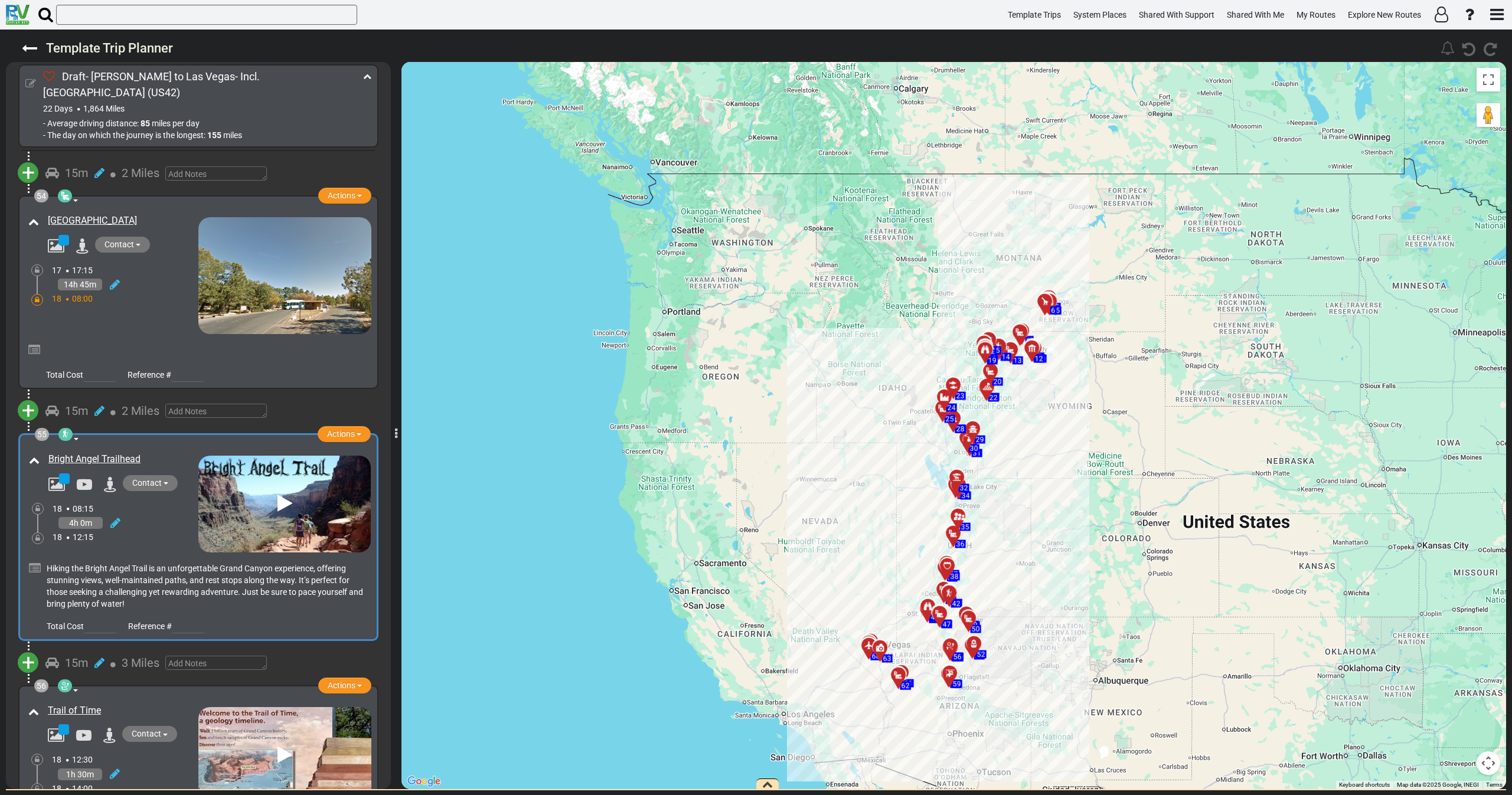
click at [33, 78] on icon at bounding box center [30, 83] width 10 height 10
select select "number:605"
select select "number:27"
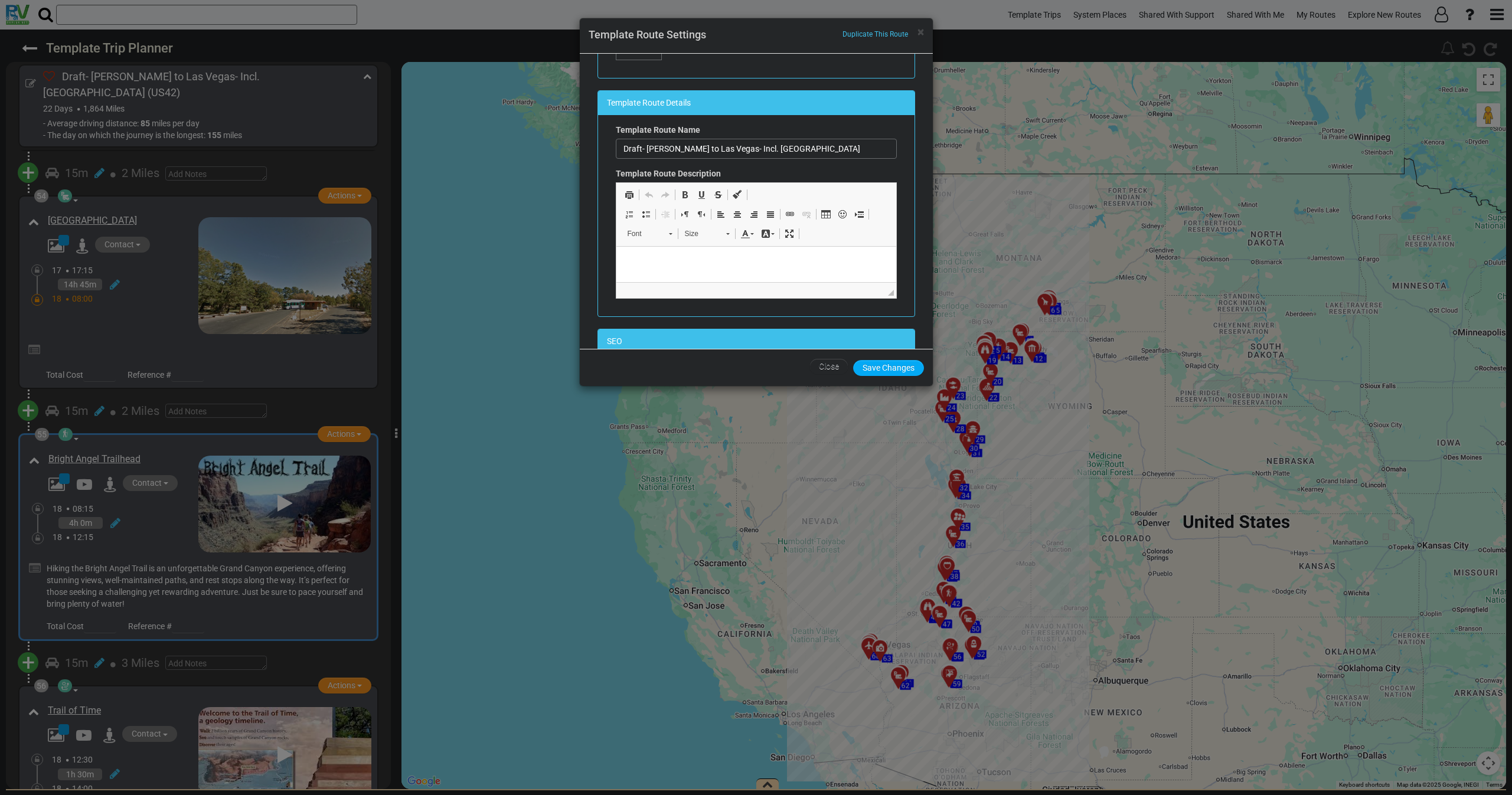
scroll to position [265, 0]
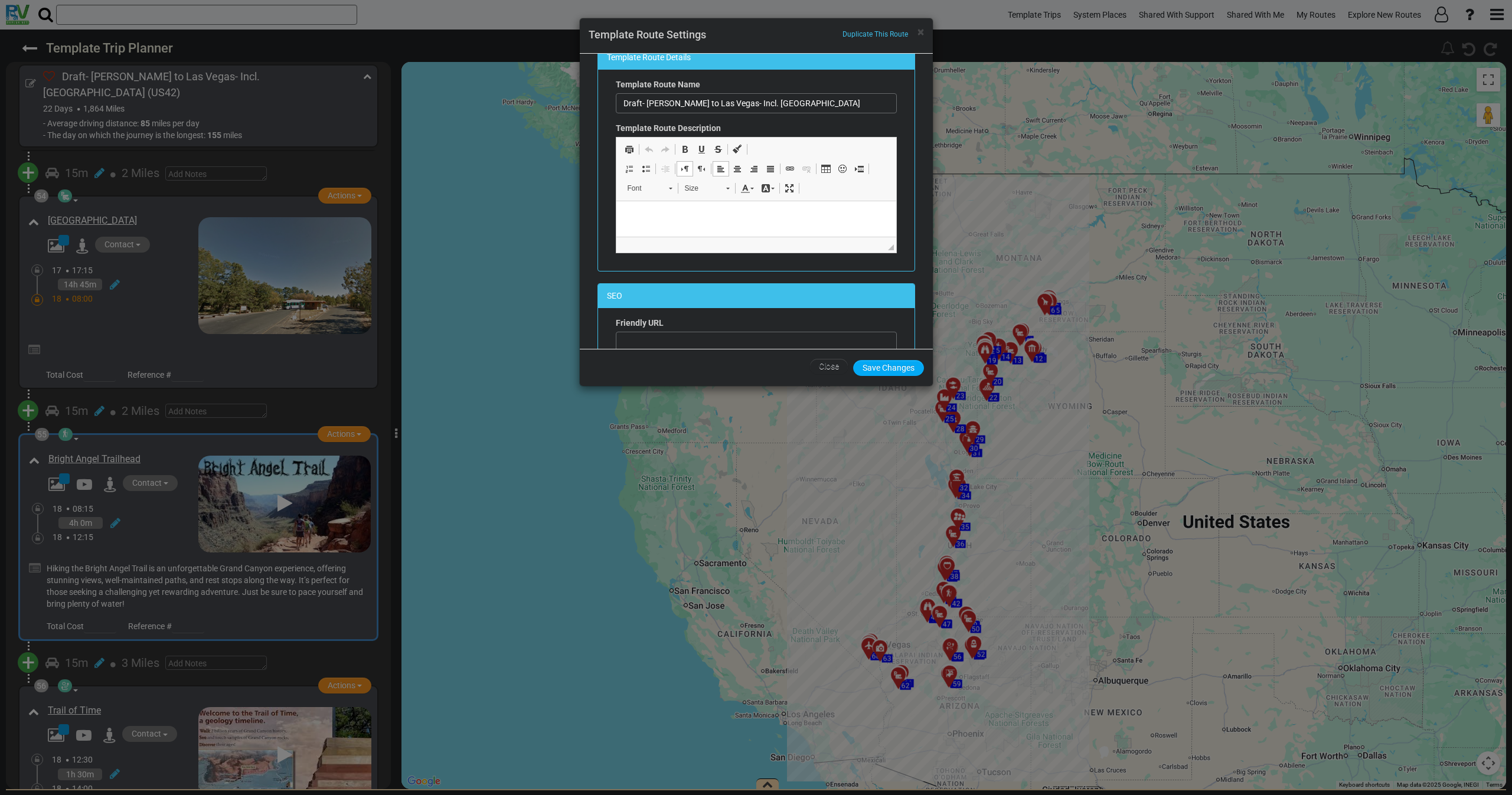
click at [675, 223] on p at bounding box center [755, 219] width 256 height 12
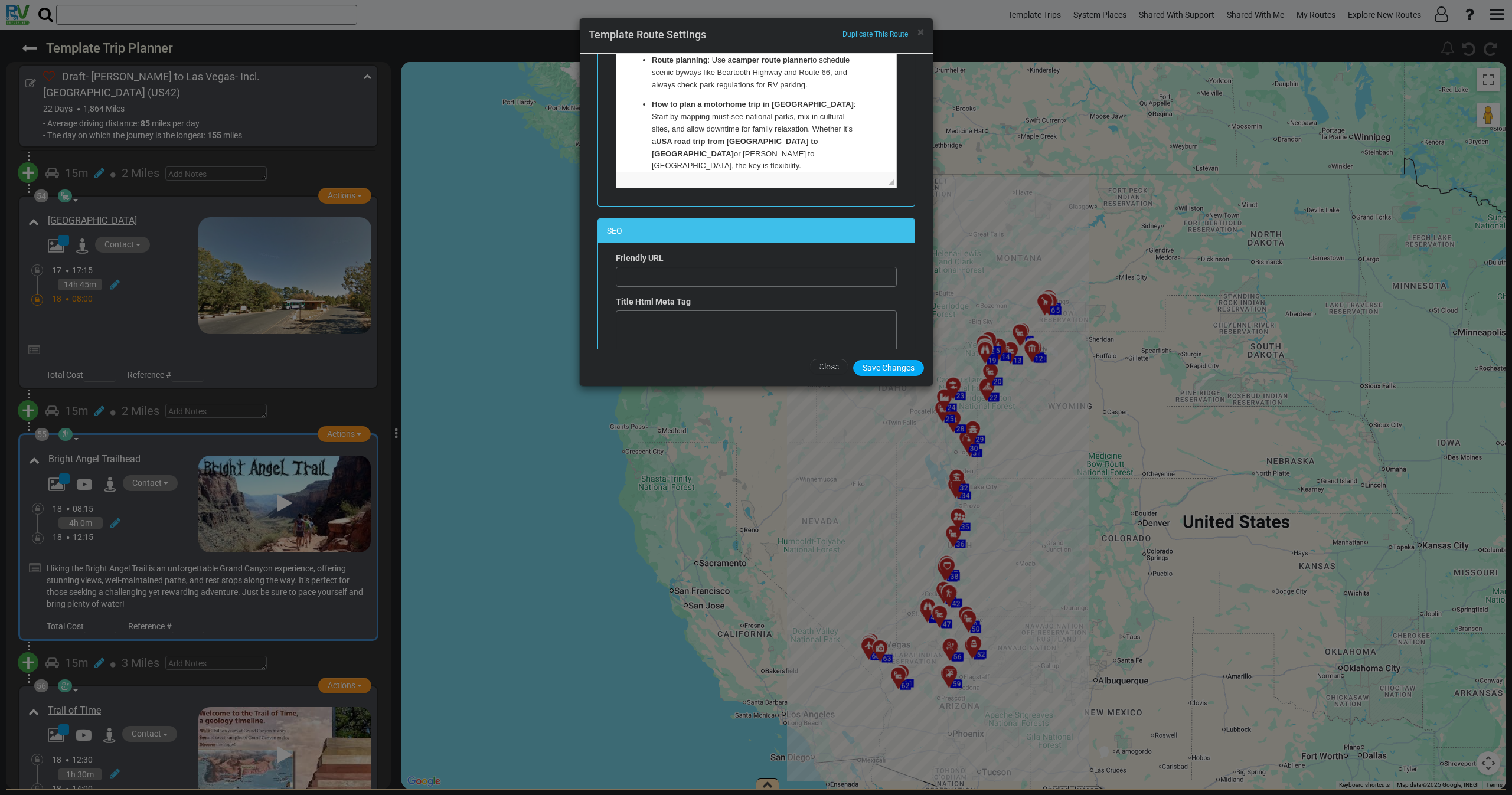
scroll to position [177, 0]
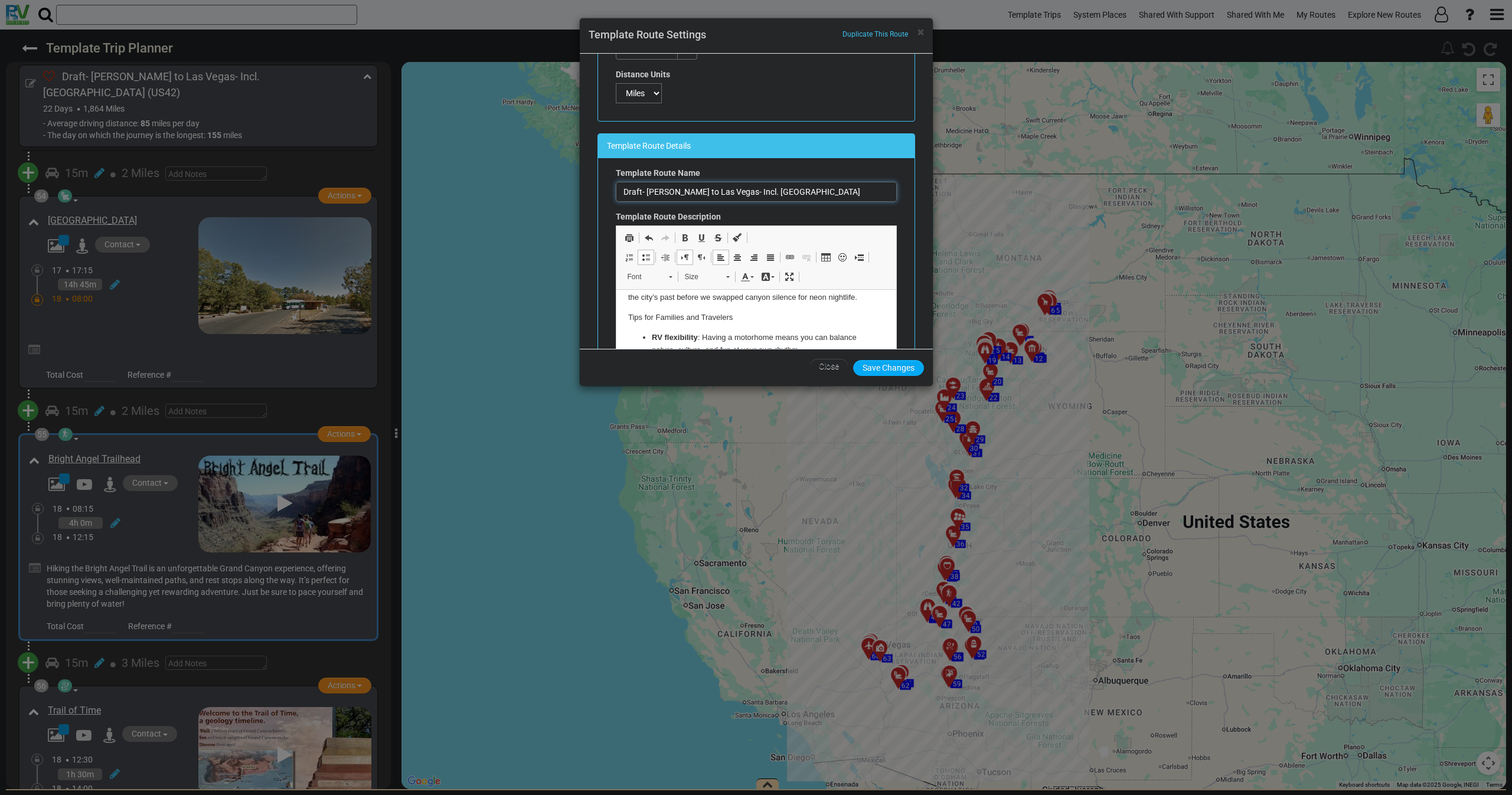
click at [794, 190] on input "Draft- Billings to Las Vegas- Incl. Yellowstone" at bounding box center [756, 192] width 281 height 20
click at [701, 194] on input "Draft- Billings to Las Vegas- Incl. Yellowstone - The Great Western Discovery R…" at bounding box center [756, 192] width 281 height 20
drag, startPoint x: 622, startPoint y: 192, endPoint x: 608, endPoint y: 194, distance: 14.1
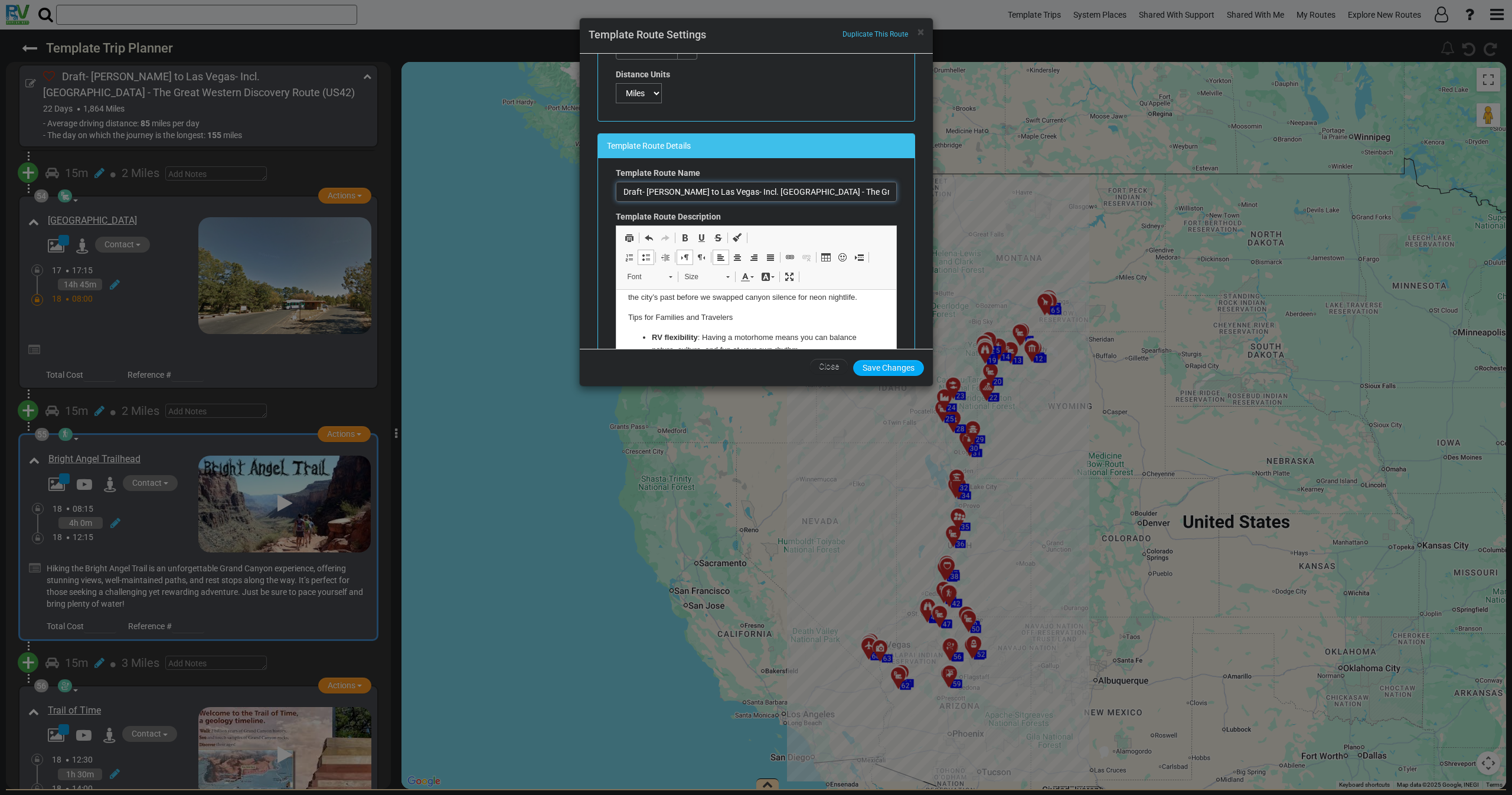
click at [608, 194] on div "Template Route Name Draft- Billings to Las Vegas- Incl. Yellowstone - The Great…" at bounding box center [756, 358] width 299 height 384
click at [645, 198] on input "Draft- Billings to Las Vegas- Incl. Yellowstone - The Great Western Discovery R…" at bounding box center [756, 192] width 281 height 20
drag, startPoint x: 645, startPoint y: 196, endPoint x: 611, endPoint y: 194, distance: 34.1
click at [611, 194] on div "Template Route Name Draft- Billings to Las Vegas- Incl. Yellowstone - The Great…" at bounding box center [756, 358] width 299 height 384
click at [718, 195] on input "Billings to Las Vegas- Incl. Yellowstone - The Great Western Discovery Route" at bounding box center [756, 192] width 281 height 20
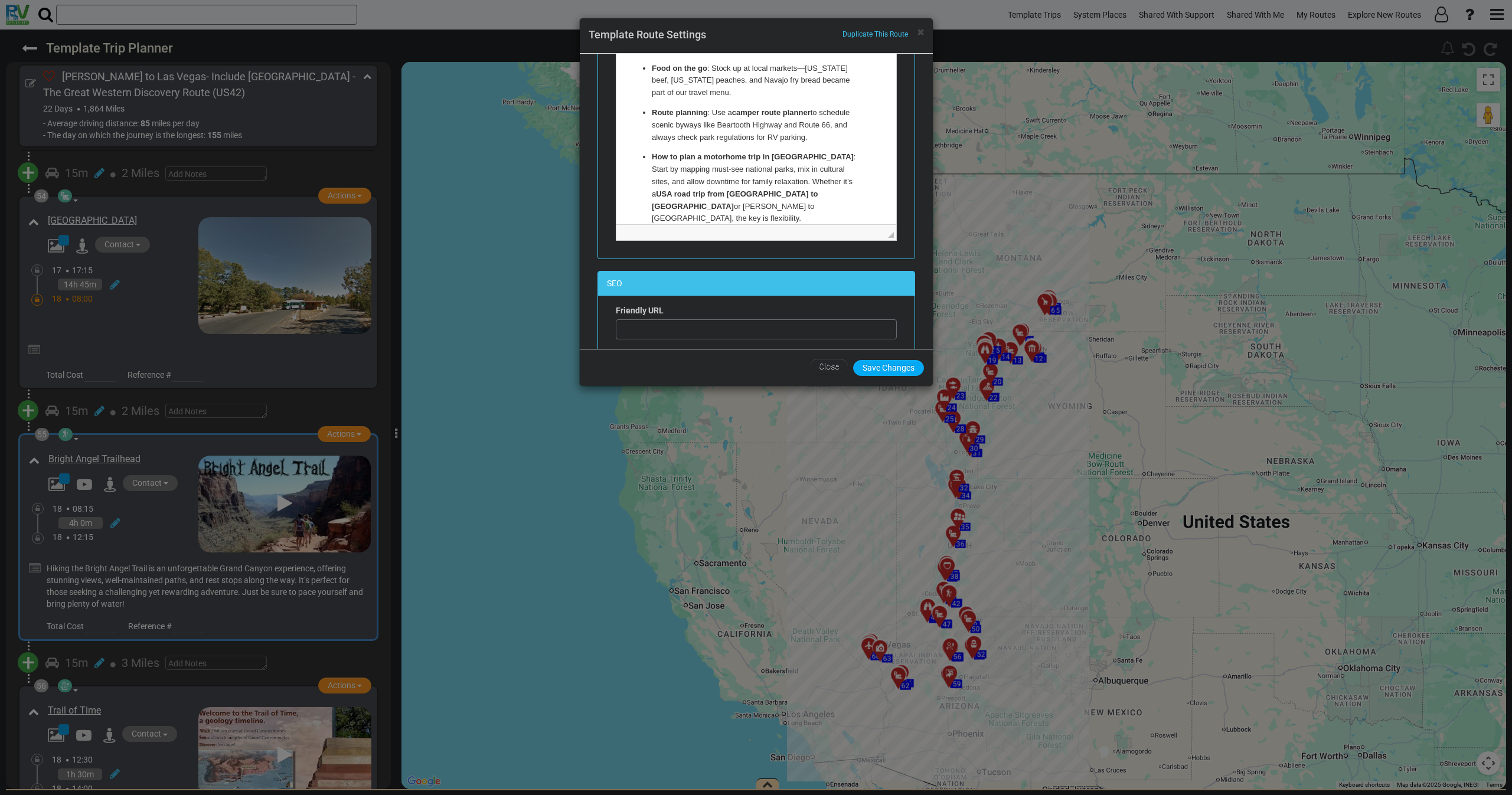
scroll to position [620, 0]
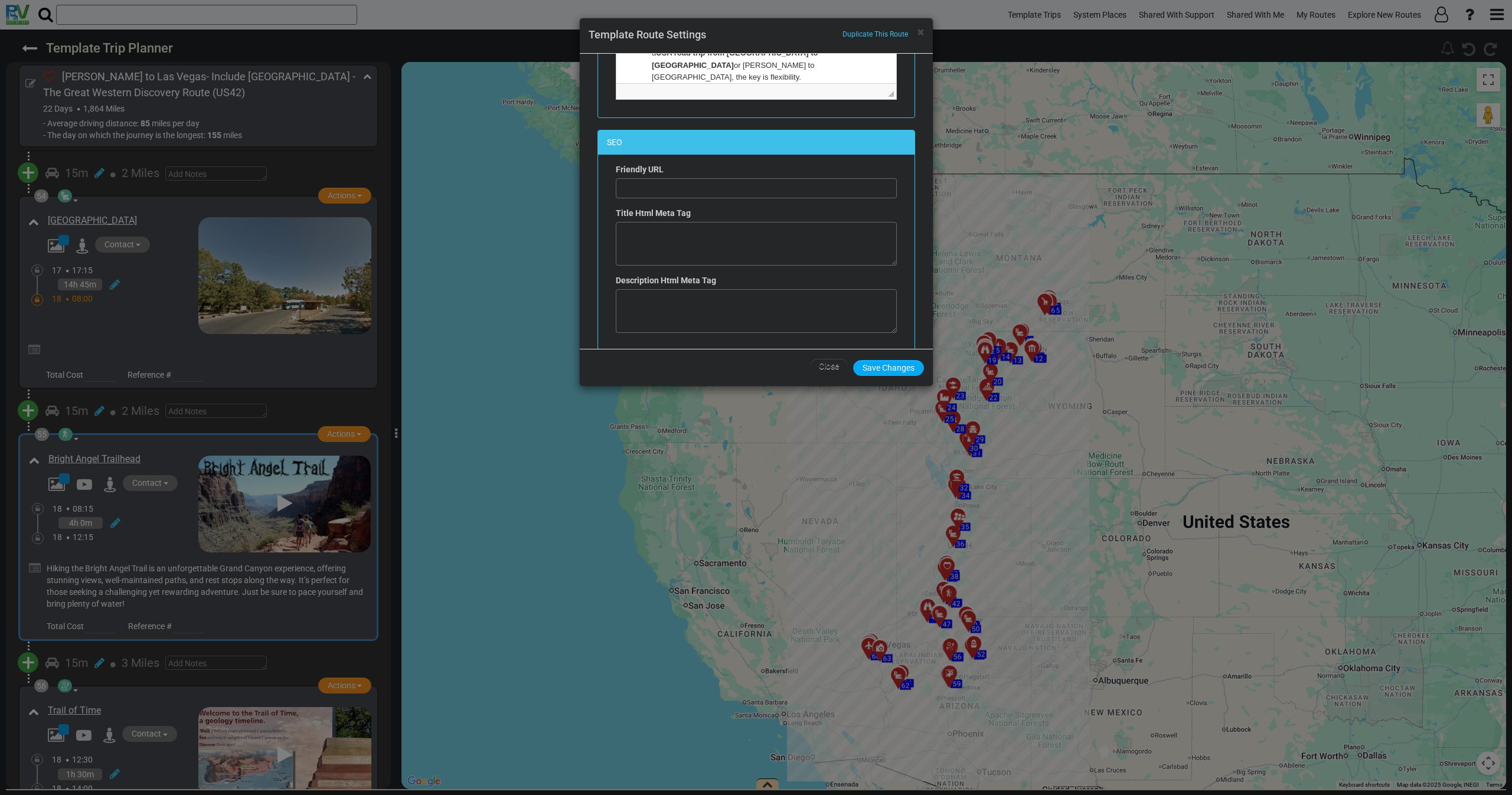
type input "Billings to Las Vegas- Include Yellowstone - The Great Western Discovery Route"
click at [674, 194] on input "text" at bounding box center [756, 189] width 281 height 20
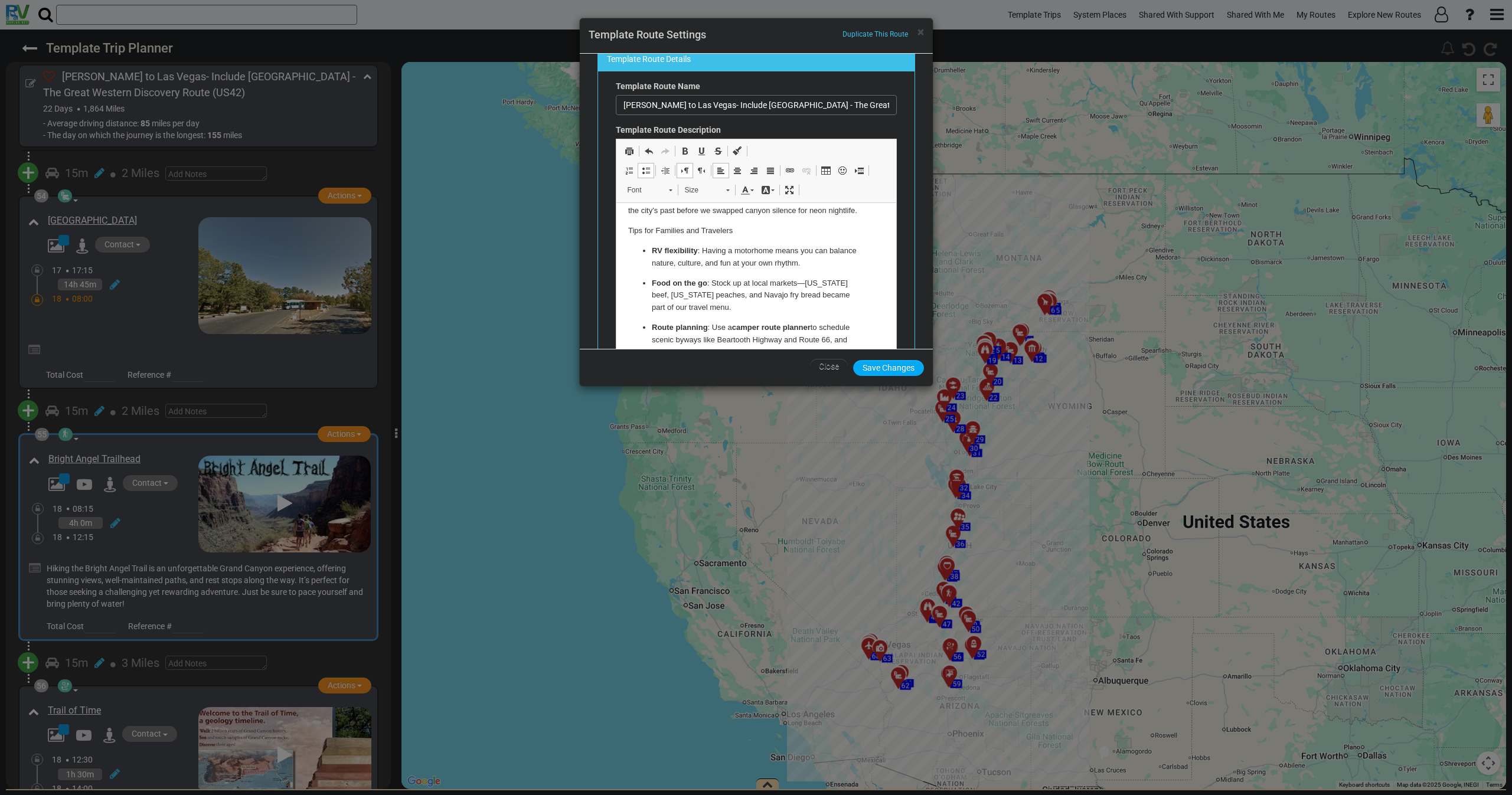
scroll to position [265, 0]
drag, startPoint x: 699, startPoint y: 107, endPoint x: 567, endPoint y: 112, distance: 132.1
click at [567, 112] on div "× Duplicate This Route Template Route Settings Route Parameters Route Code: US4…" at bounding box center [756, 398] width 1512 height 795
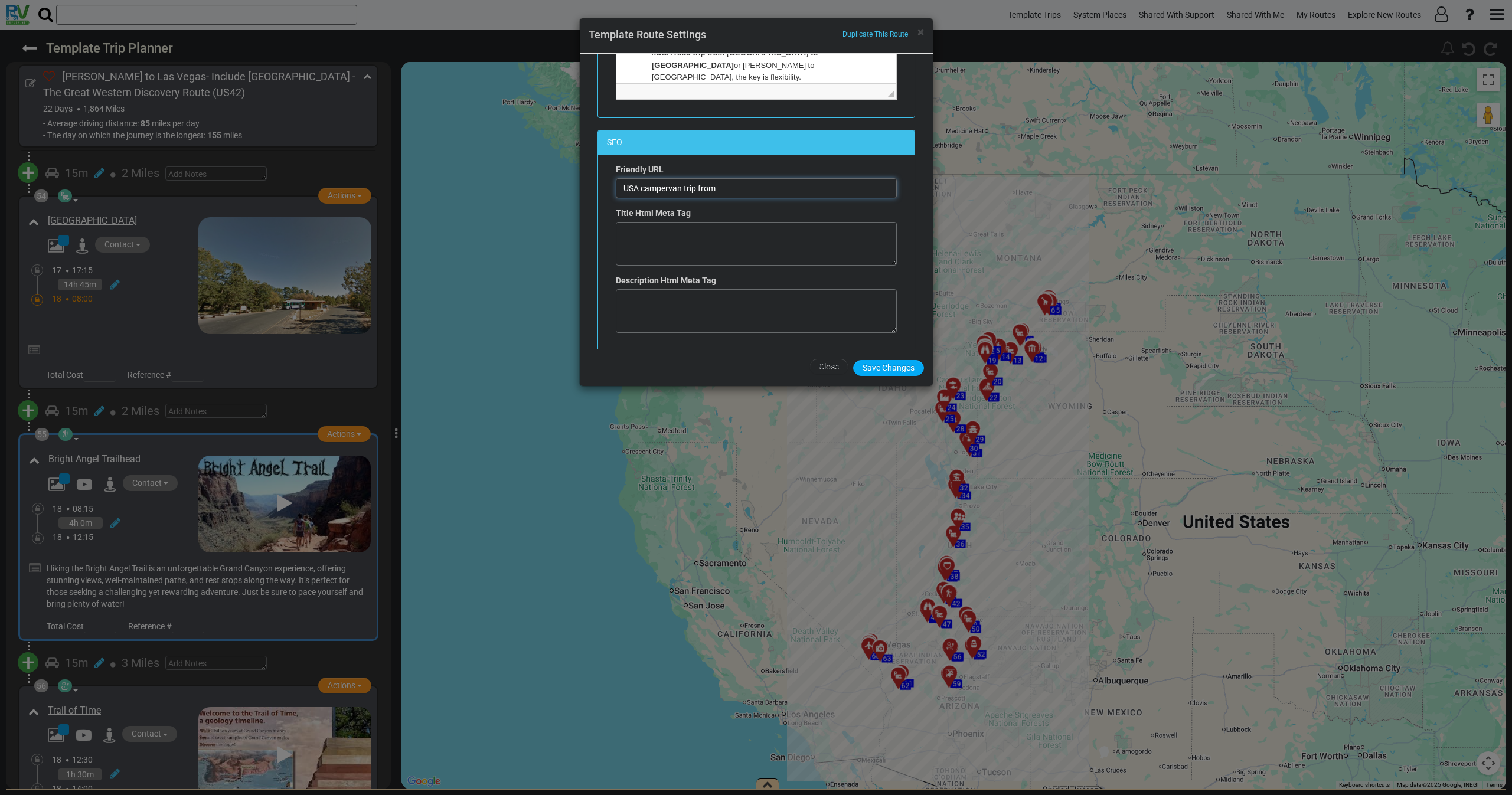
click at [764, 194] on input "USA campervan trip from" at bounding box center [756, 189] width 281 height 20
paste input "Billings to Las Vegas"
click at [714, 192] on input "USA campervan trip fromBillings to Las Vegas" at bounding box center [756, 189] width 281 height 20
click at [809, 184] on input "USA campervan trip from Billings to Las Vegas" at bounding box center [756, 189] width 281 height 20
type input "USA campervan trip from Billings to Las Vegas motorhome trip route"
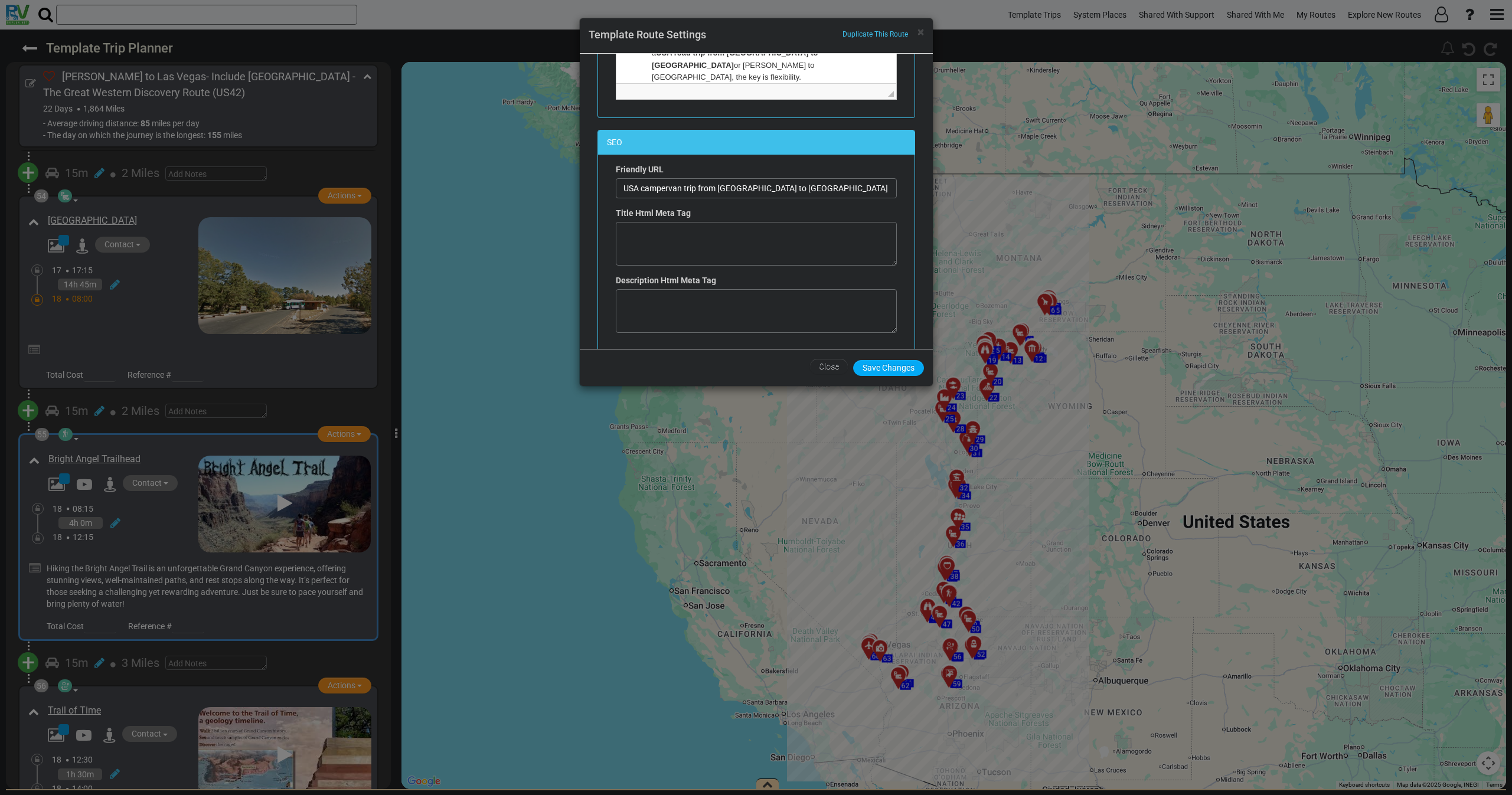
click at [675, 222] on div "Title Html Meta Tag" at bounding box center [756, 236] width 281 height 59
click at [672, 233] on textarea at bounding box center [756, 243] width 281 height 44
paste textarea "Pictograph Cave State Park,Beartooth Highway,Buffalo Bill Center of the West,Ol…"
drag, startPoint x: 720, startPoint y: 189, endPoint x: 794, endPoint y: 186, distance: 74.1
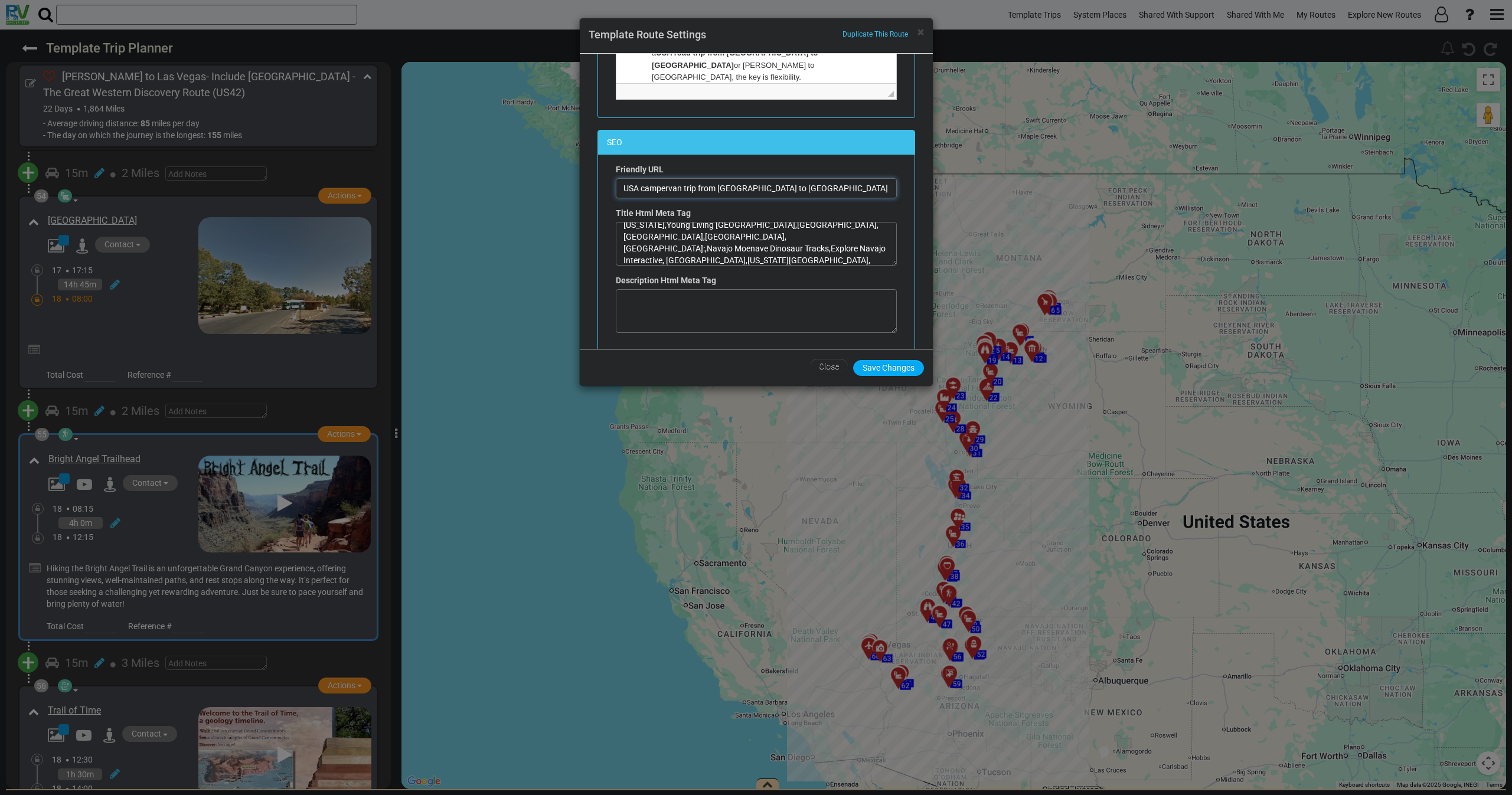
click at [794, 186] on input "USA campervan trip from Billings to Las Vegas motorhome trip route" at bounding box center [756, 189] width 281 height 20
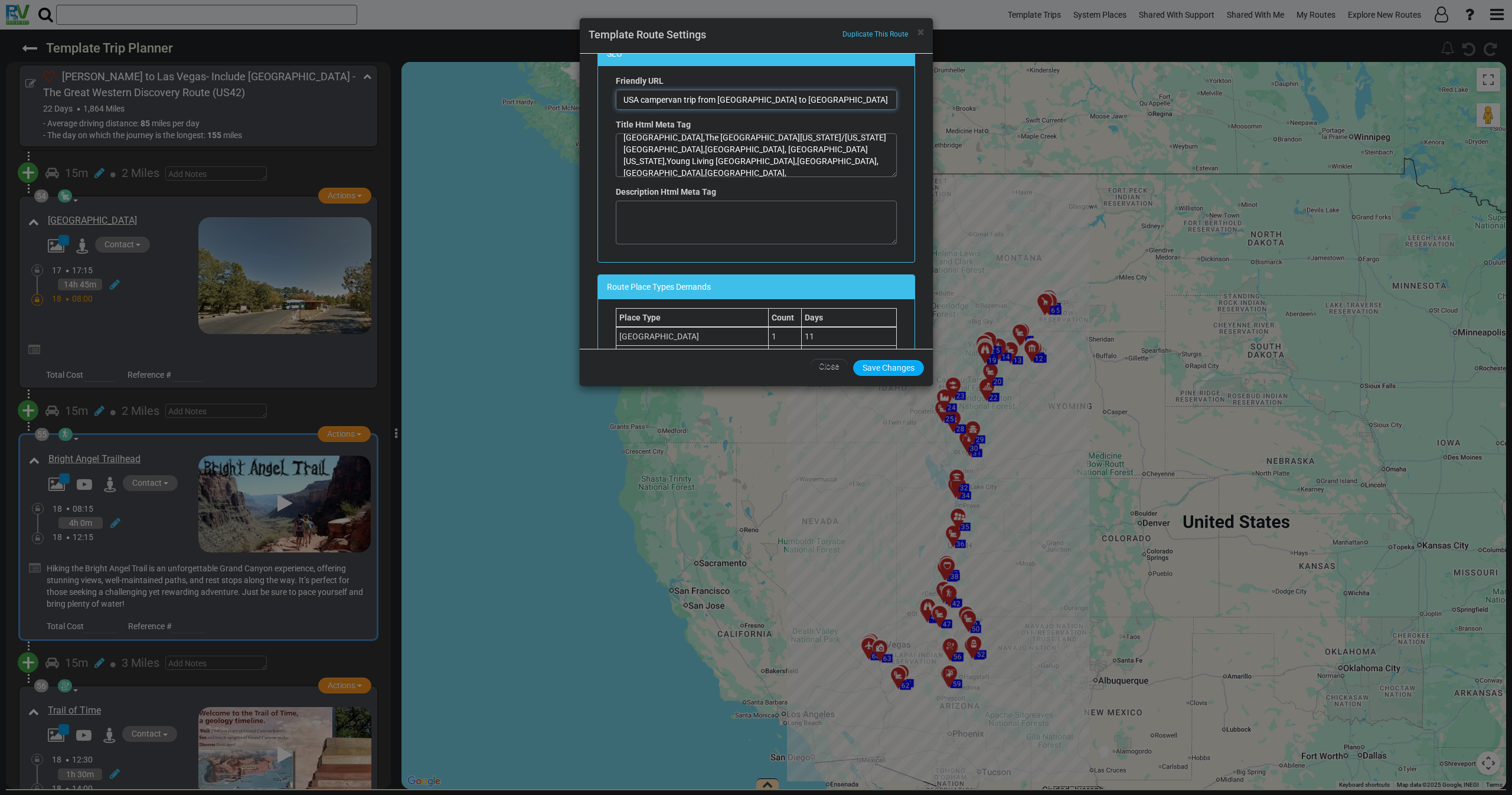
scroll to position [0, 0]
click at [625, 148] on textarea "Pictograph Cave State Park,Beartooth Highway,Buffalo Bill Center of the West,Ol…" at bounding box center [756, 155] width 281 height 44
paste textarea "Billings to Las Vegas"
type textarea "Billings to Las Vegas,Pictograph Cave State Park,Beartooth Highway,Buffalo Bill…"
click at [725, 99] on input "USA campervan trip from Billings to Las Vegas motorhome trip route" at bounding box center [756, 100] width 281 height 20
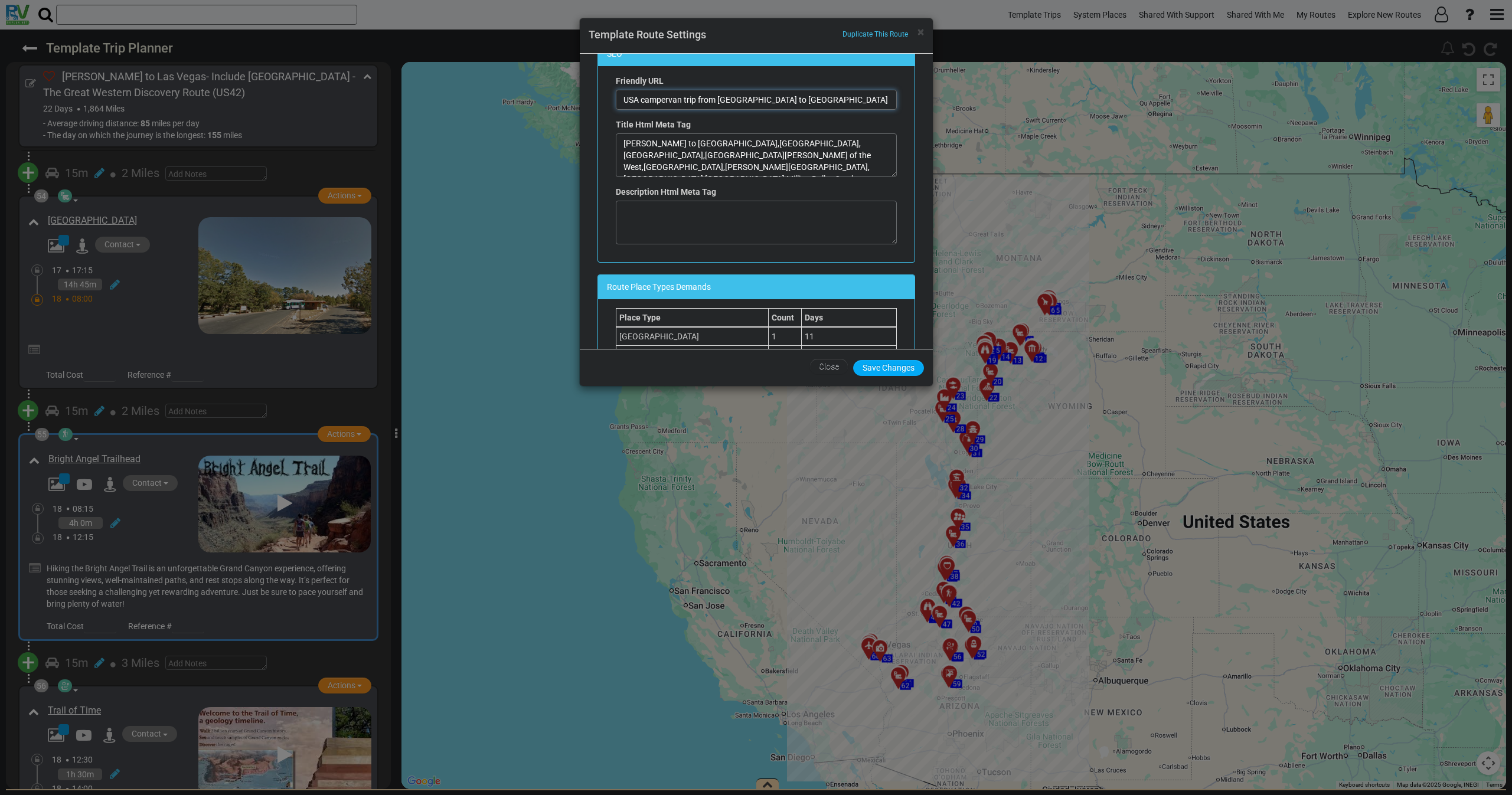
click at [725, 99] on input "USA campervan trip from Billings to Las Vegas motorhome trip route" at bounding box center [756, 100] width 281 height 20
click at [661, 98] on input "USA campervan trip from Billings to Las Vegas motorhome trip route" at bounding box center [756, 100] width 281 height 20
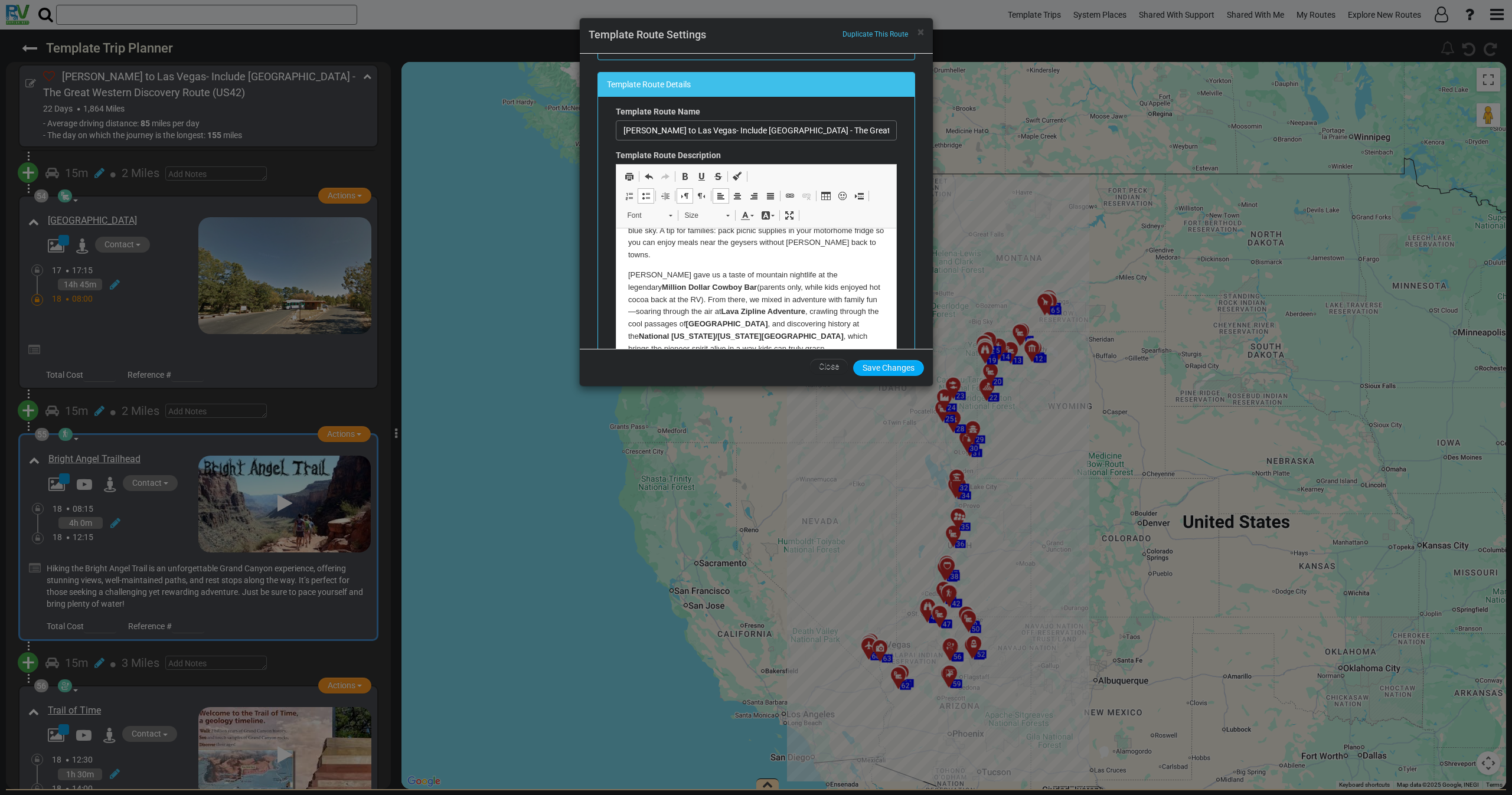
scroll to position [177, 0]
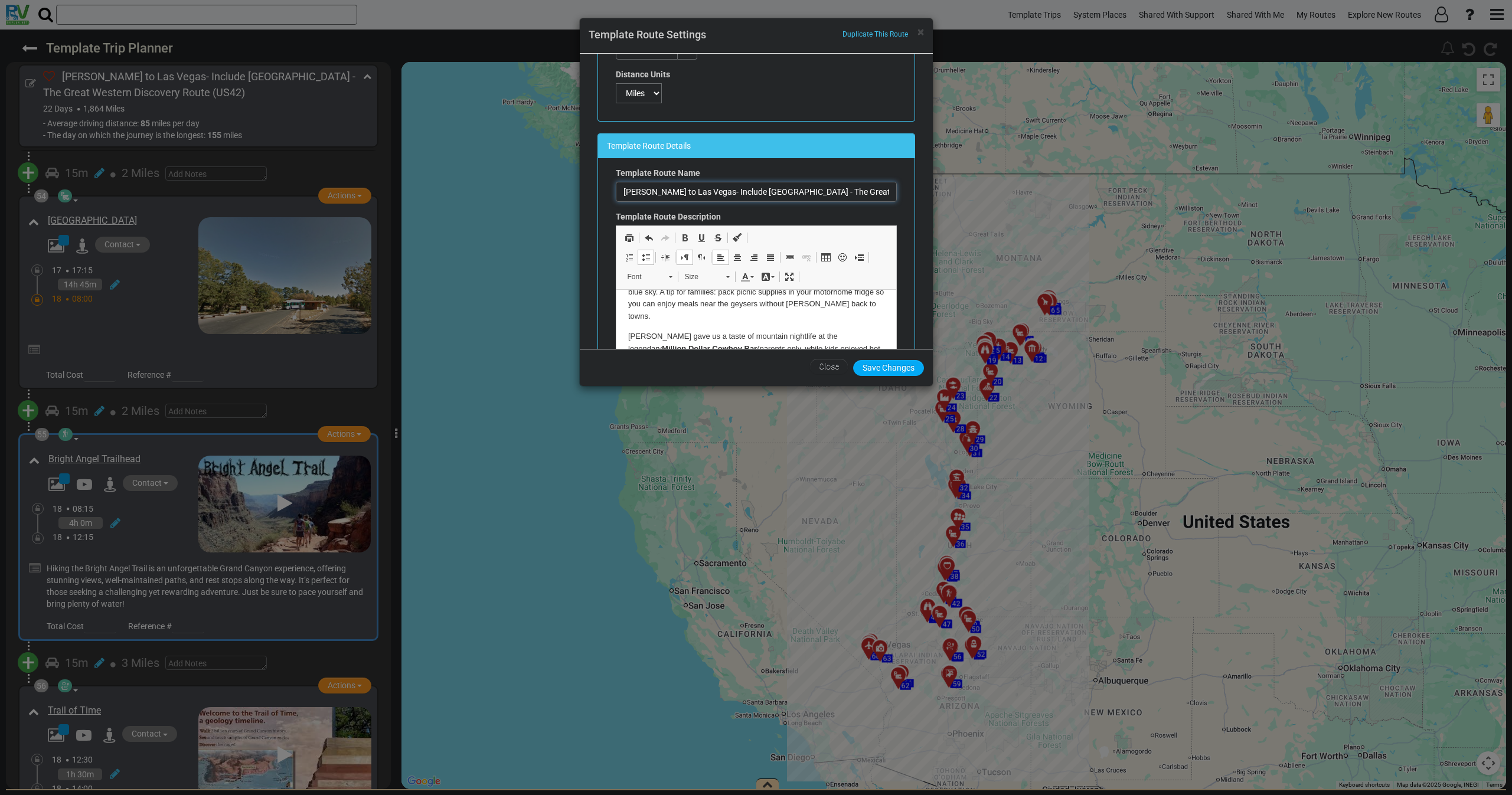
click at [700, 193] on input "Billings to Las Vegas- Include Yellowstone - The Great Western Discovery Route" at bounding box center [756, 192] width 281 height 20
drag, startPoint x: 699, startPoint y: 195, endPoint x: 584, endPoint y: 196, distance: 115.0
click at [587, 196] on div "Route Parameters Route Code: US42 Generate again Published From --Choose-- [GEO…" at bounding box center [756, 201] width 353 height 295
type input "Billings to Las Vegas - Include Yellowstone - The Great Western Discovery Route"
click at [885, 368] on button "Save Changes" at bounding box center [888, 368] width 71 height 16
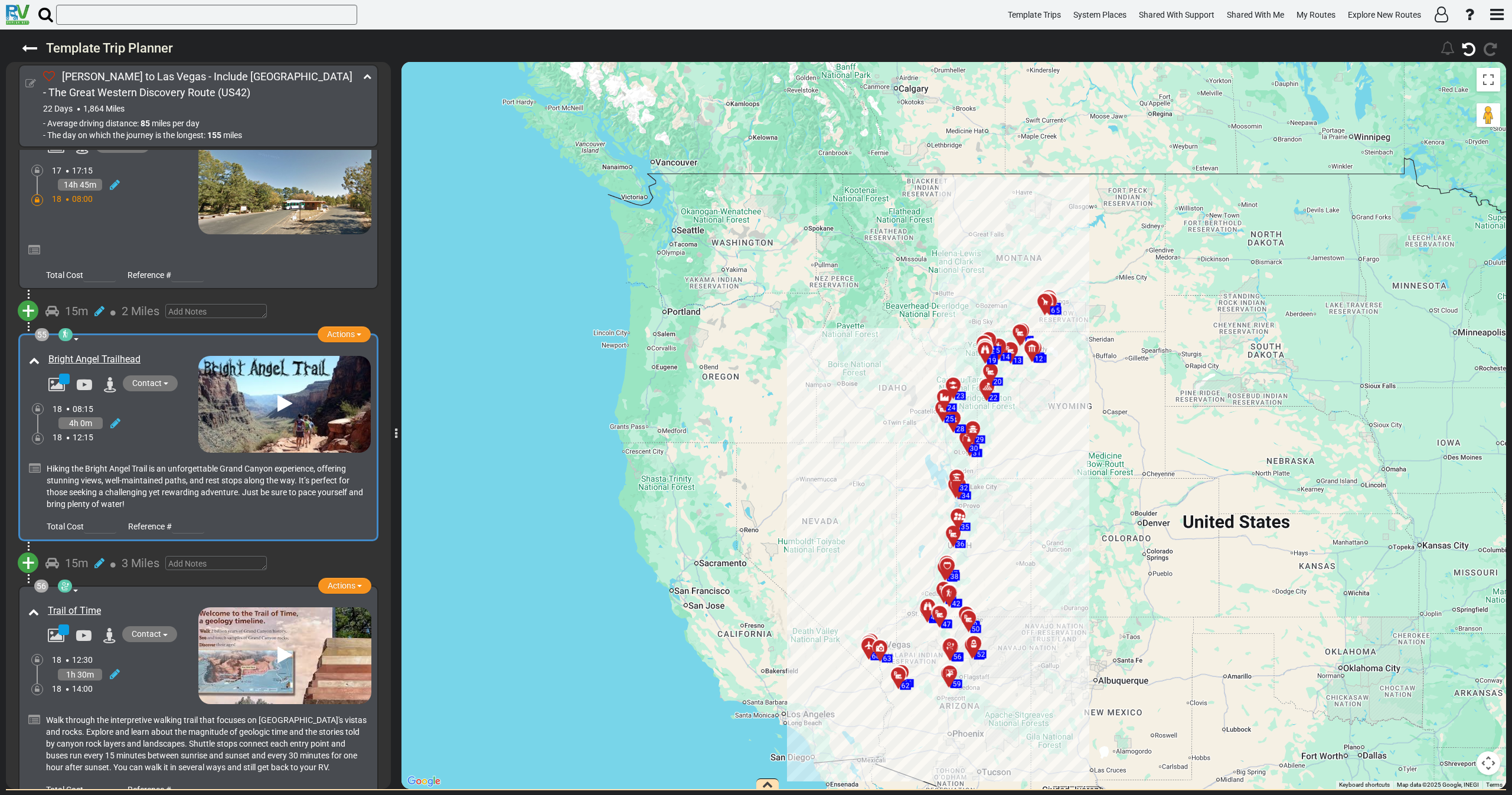
scroll to position [12454, 0]
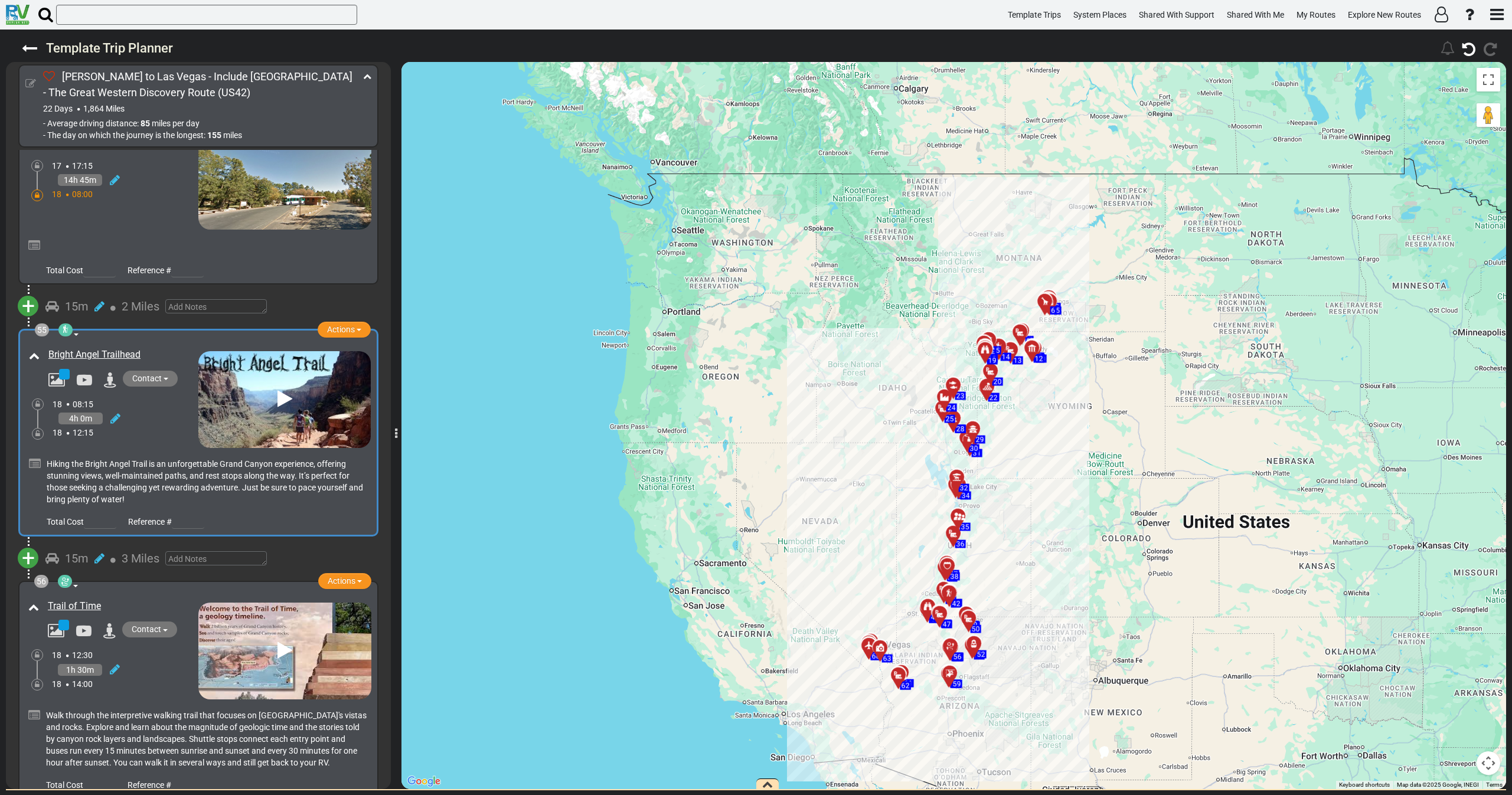
click at [34, 82] on icon at bounding box center [30, 83] width 10 height 10
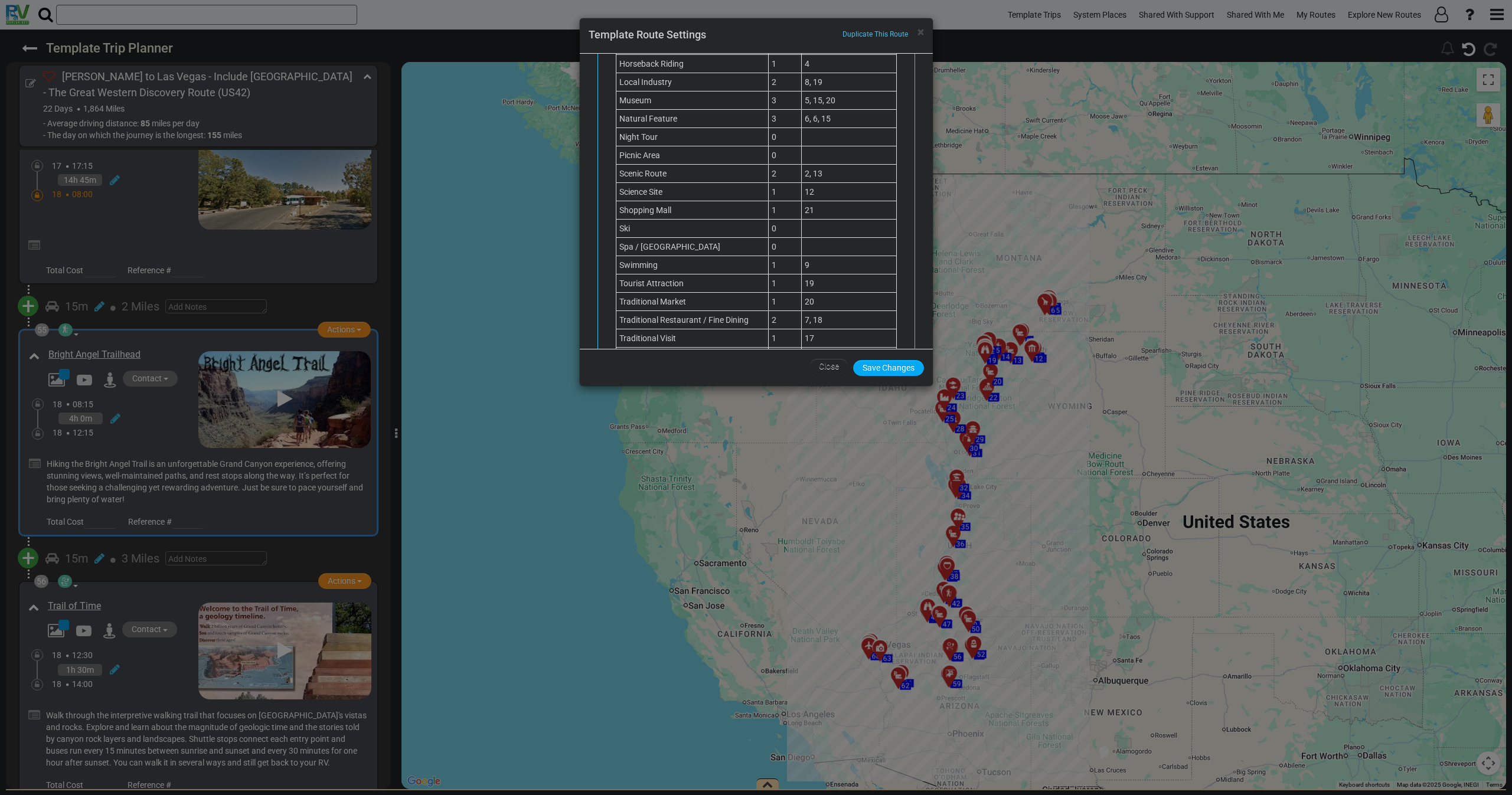
scroll to position [1513, 0]
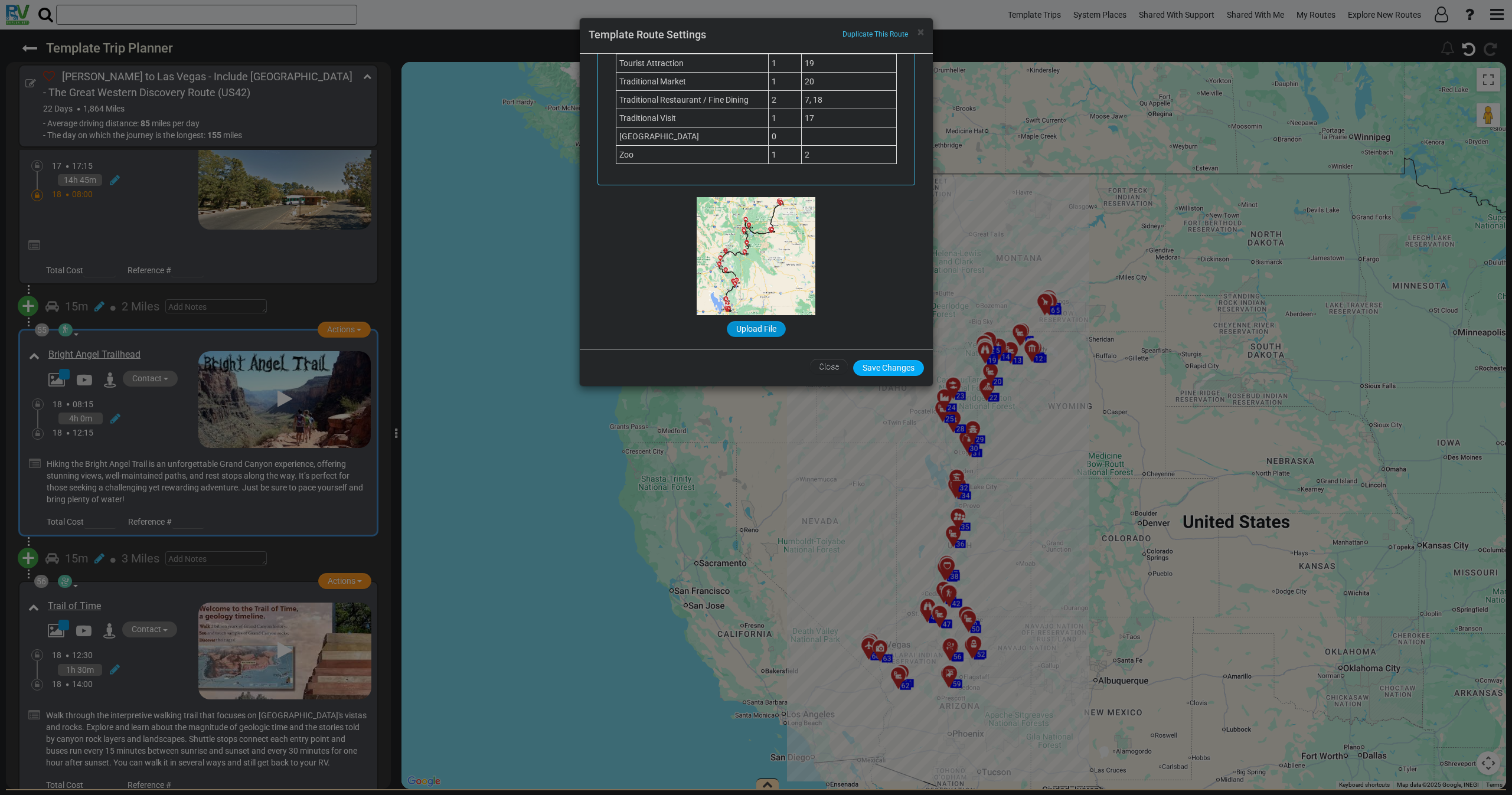
click at [756, 330] on span "Upload File" at bounding box center [756, 329] width 40 height 9
click at [0, 0] on input "Upload File" at bounding box center [0, 0] width 0 height 0
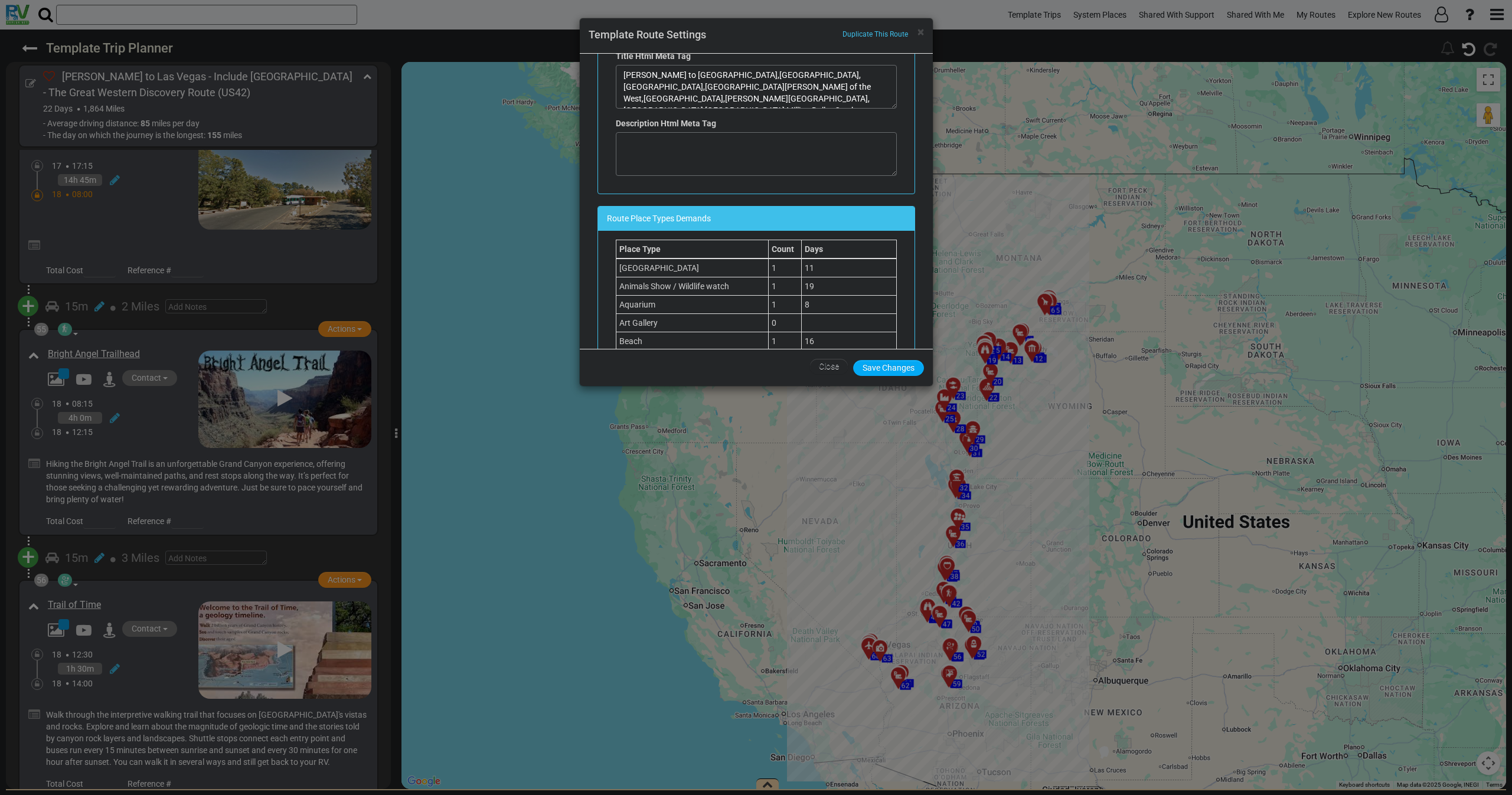
scroll to position [716, 0]
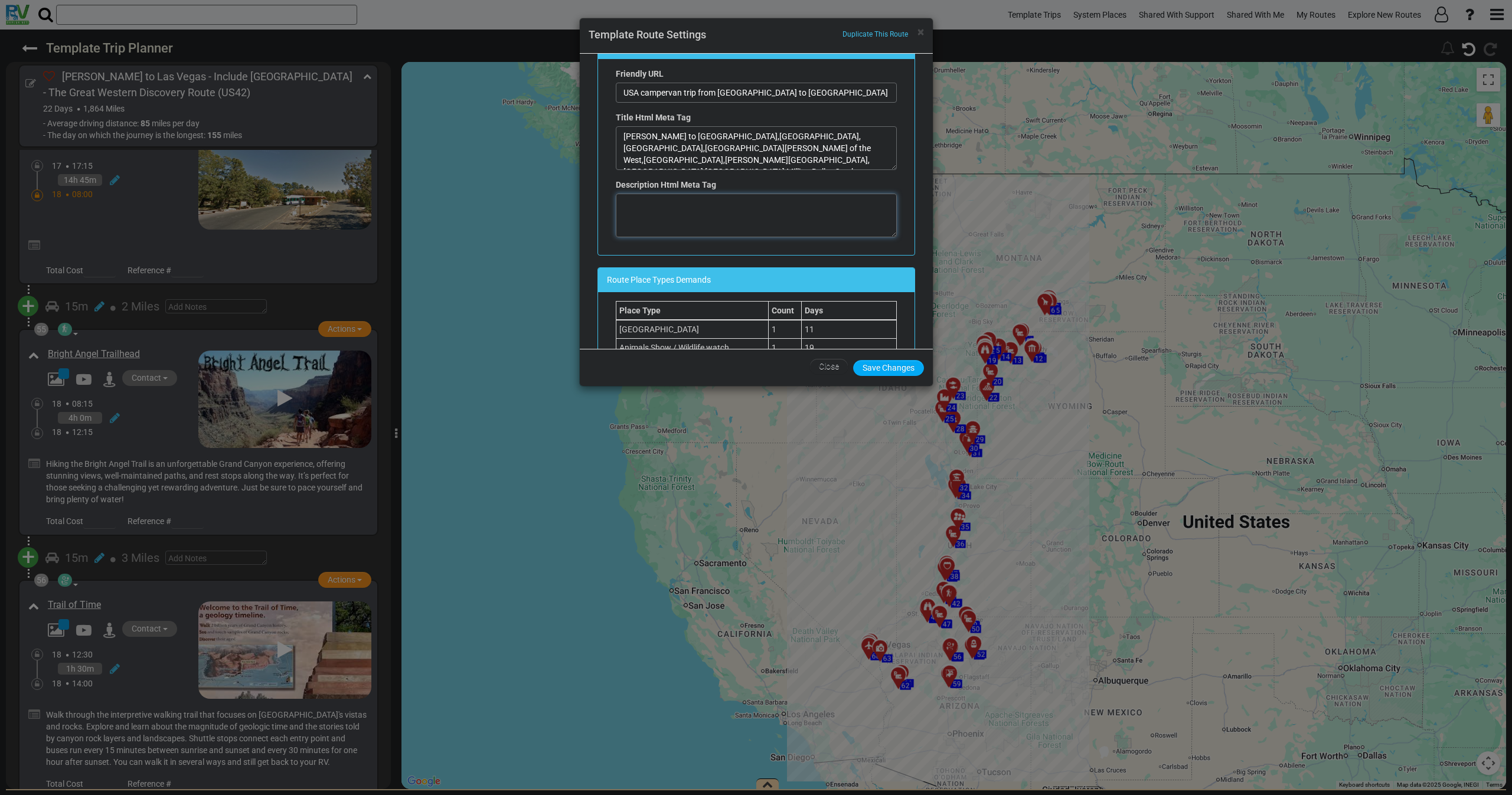
click at [712, 217] on textarea at bounding box center [756, 215] width 281 height 44
paste textarea "Plan the ultimate one-way adventure with the best motorhome trip planner USA, t…"
type textarea "Plan the ultimate one-way adventure with the best motorhome trip planner USA, t…"
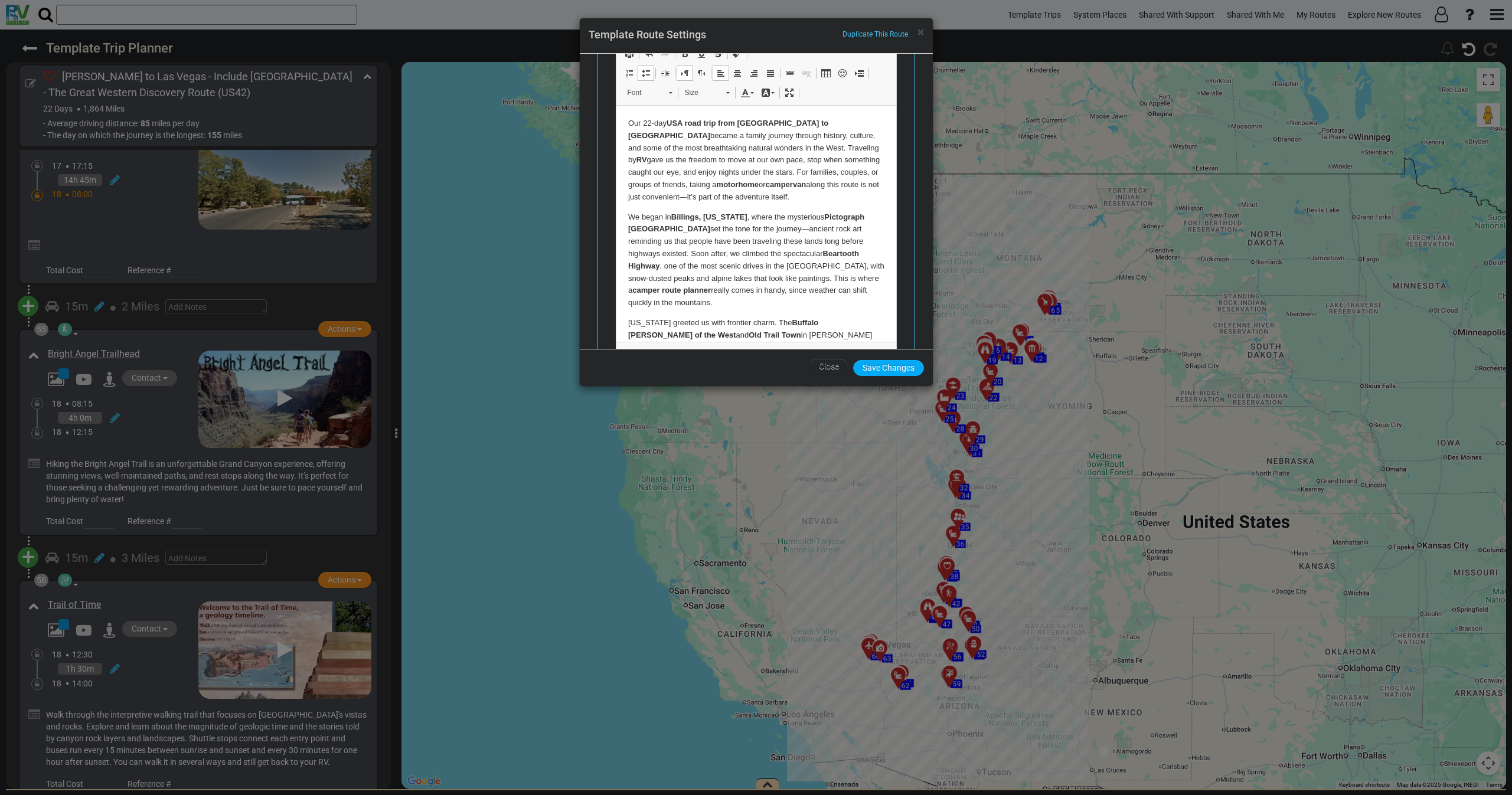
scroll to position [96, 0]
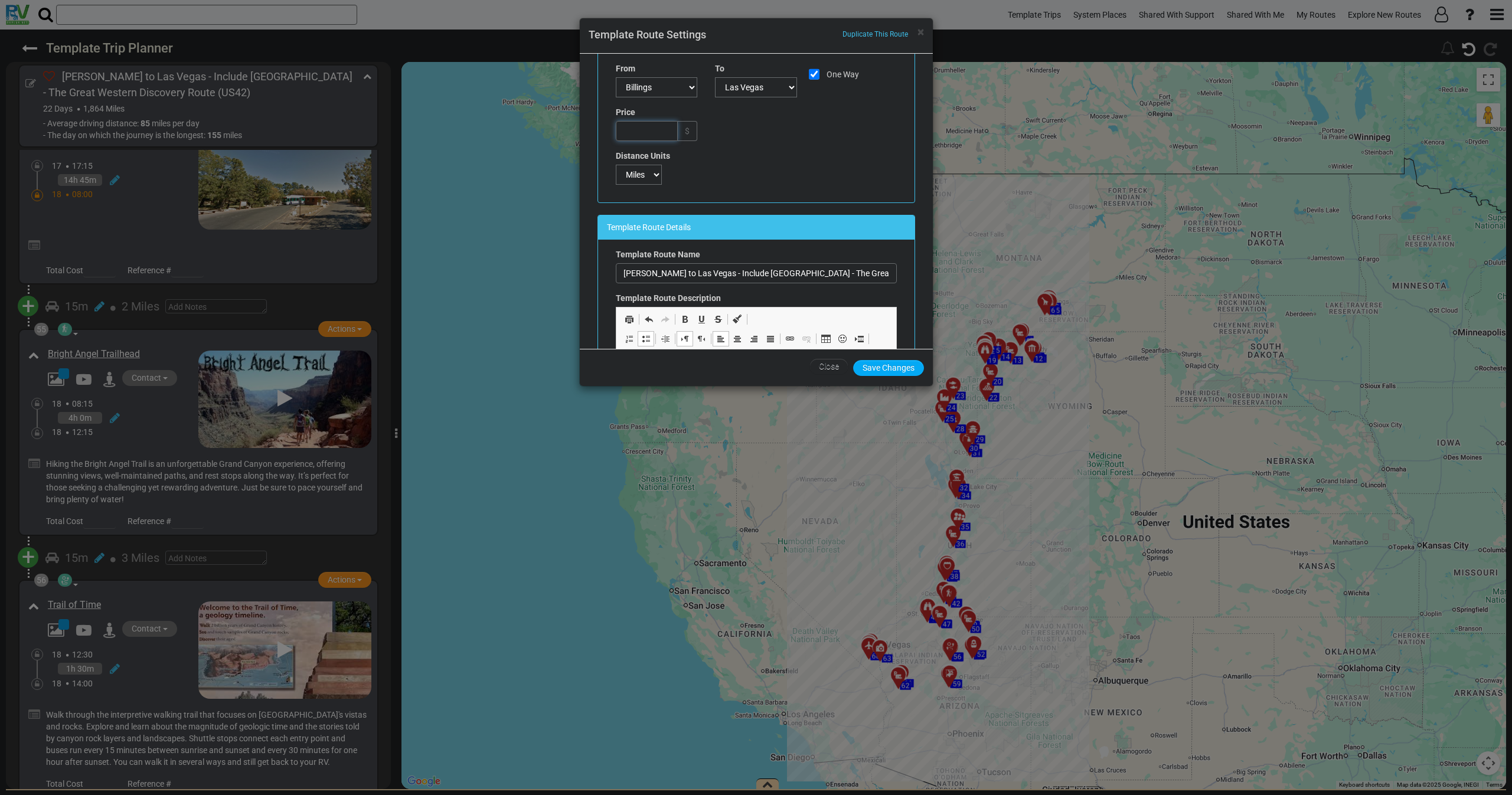
click at [638, 128] on input "text" at bounding box center [646, 131] width 62 height 20
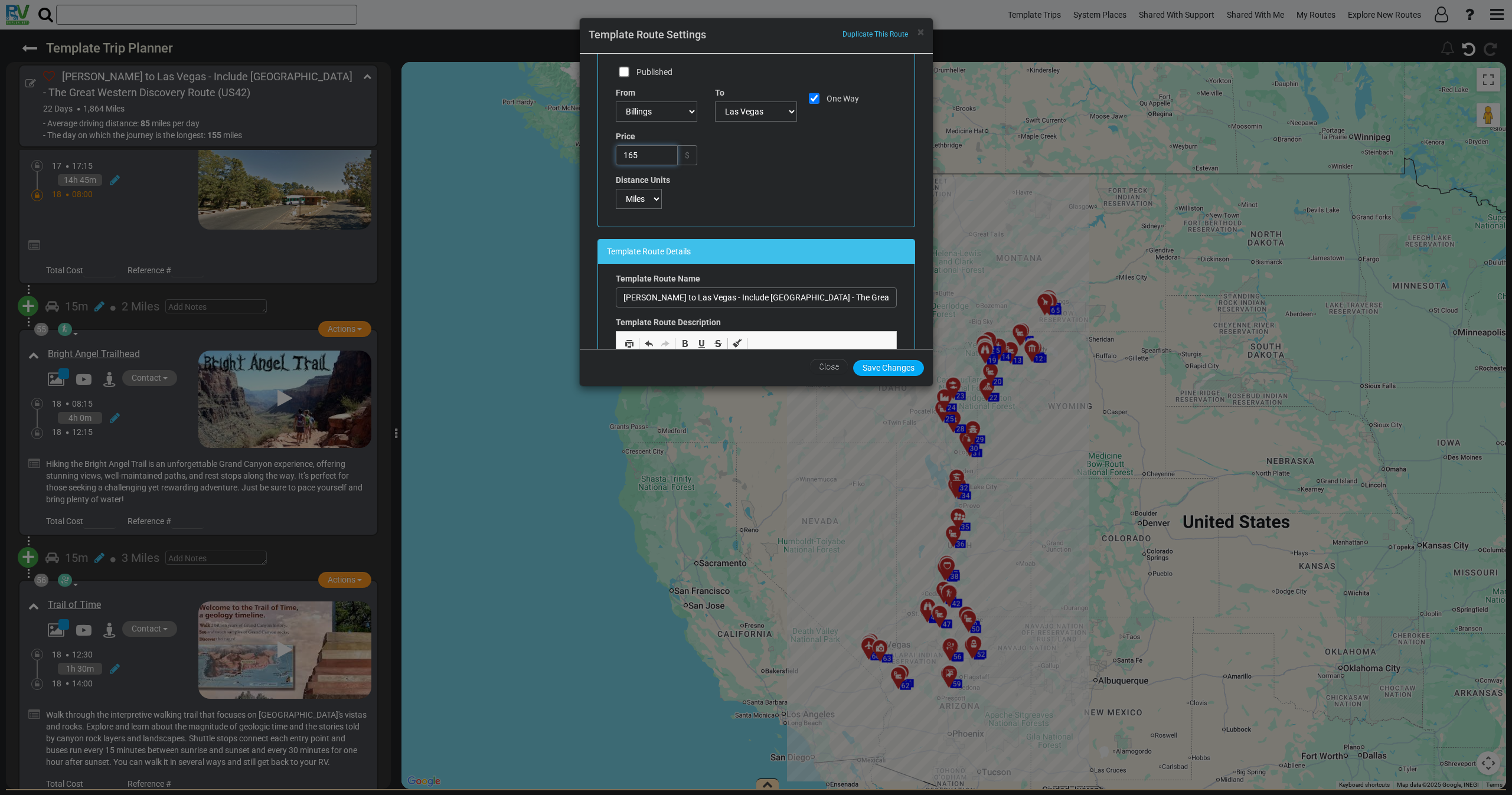
scroll to position [0, 0]
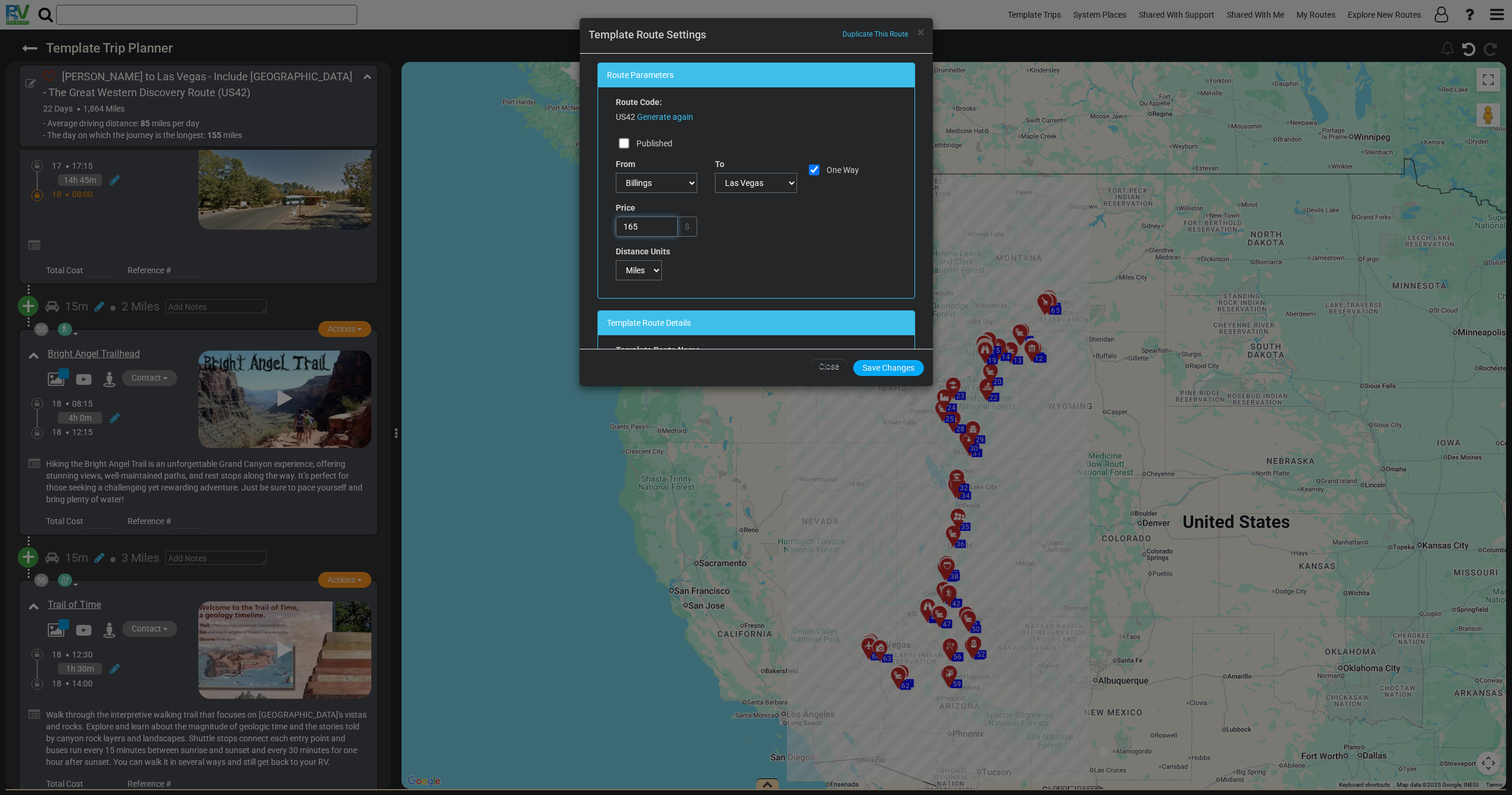
type input "165"
click at [620, 141] on input "Published" at bounding box center [625, 143] width 12 height 12
checkbox input "true"
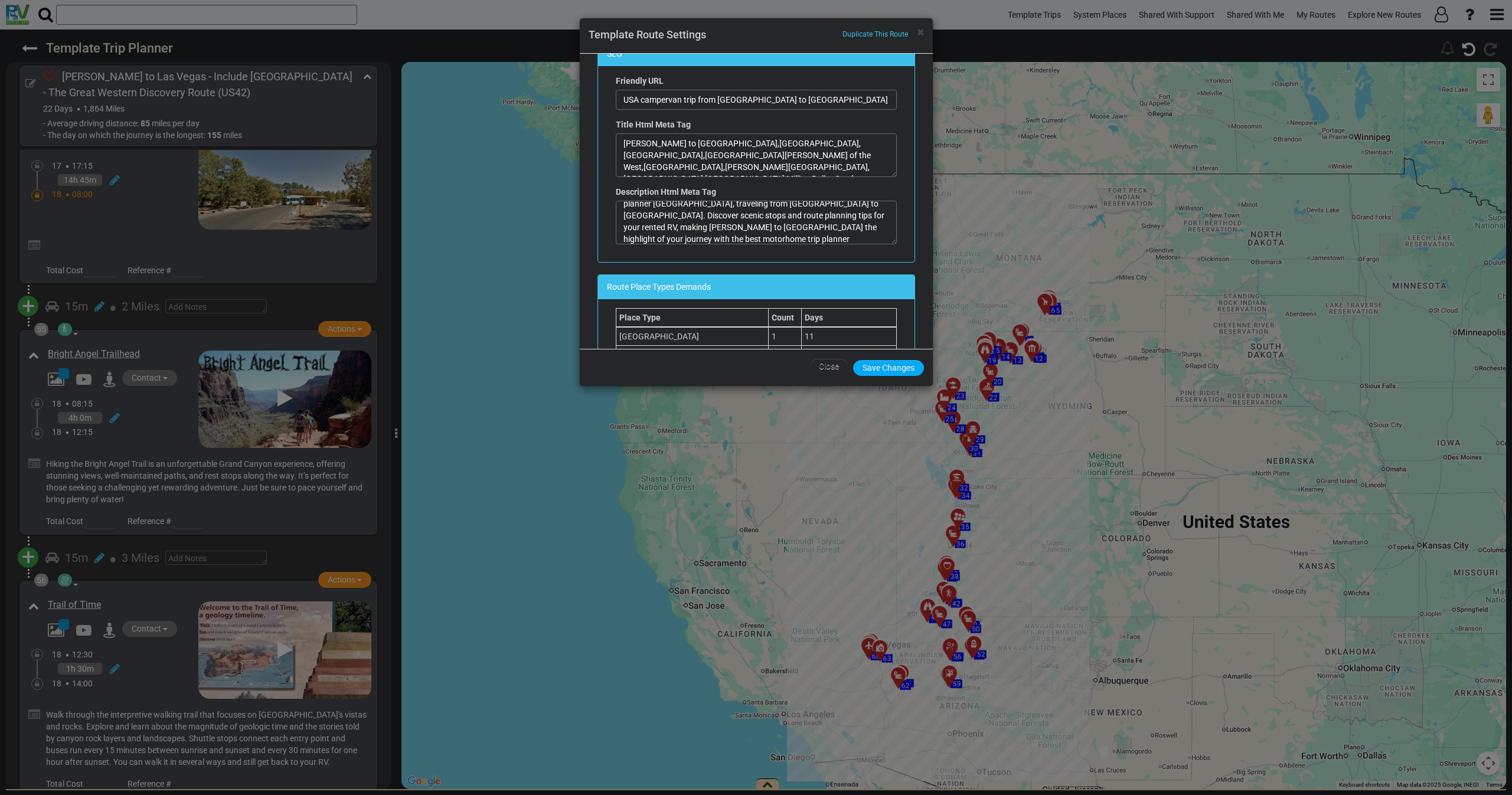
scroll to position [1152, 0]
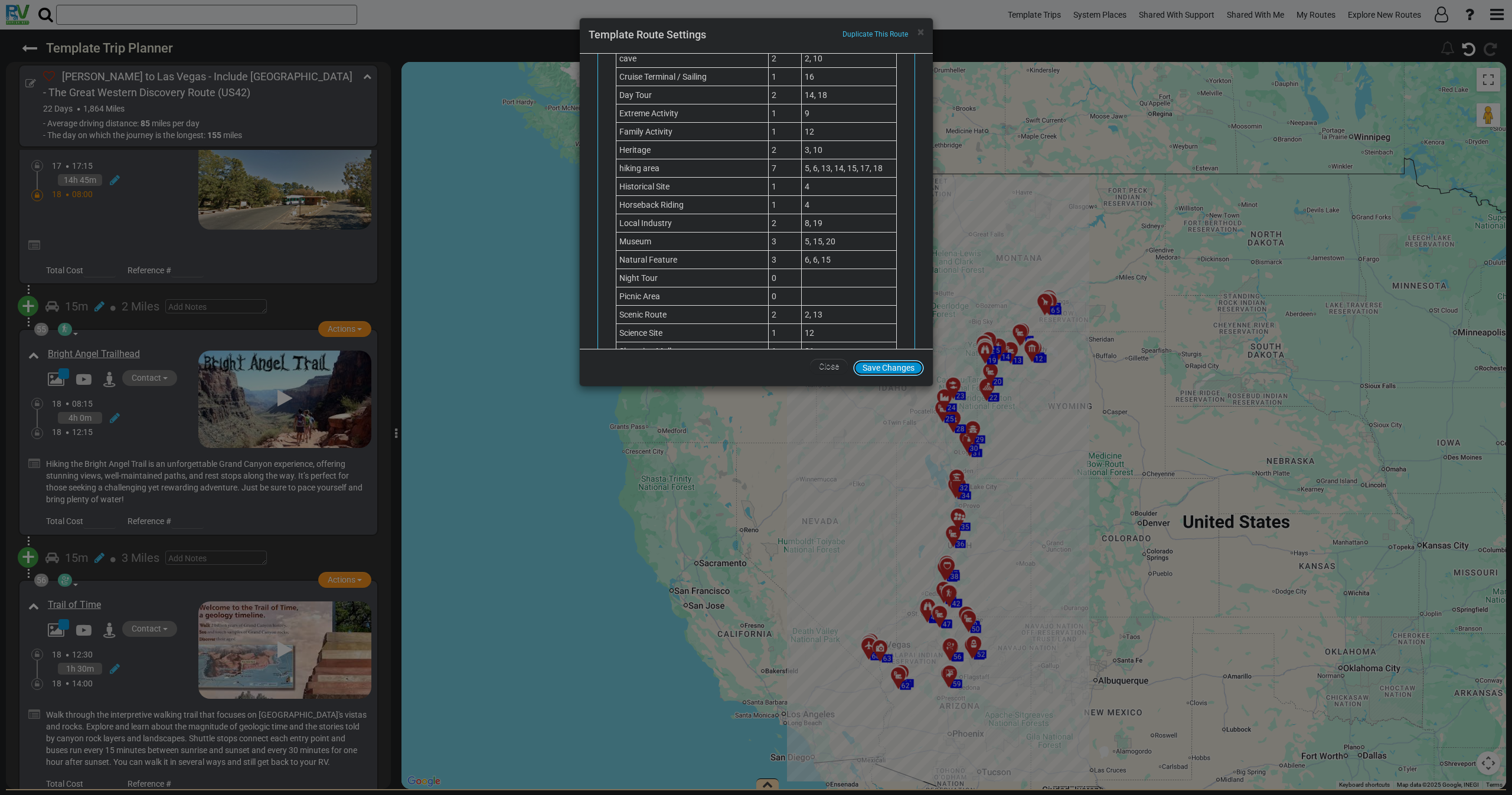
click at [888, 372] on button "Save Changes" at bounding box center [888, 368] width 71 height 16
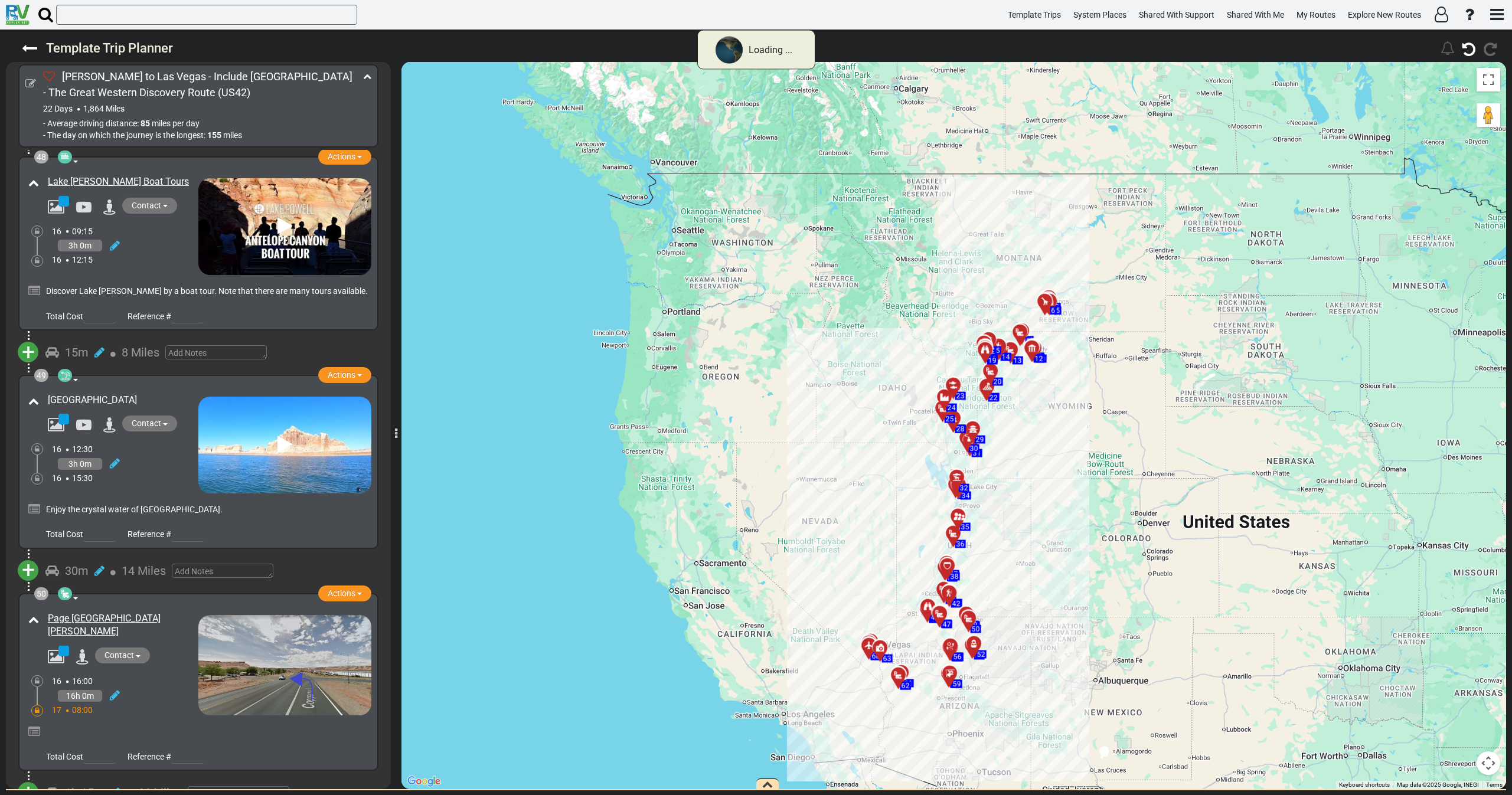
scroll to position [12454, 0]
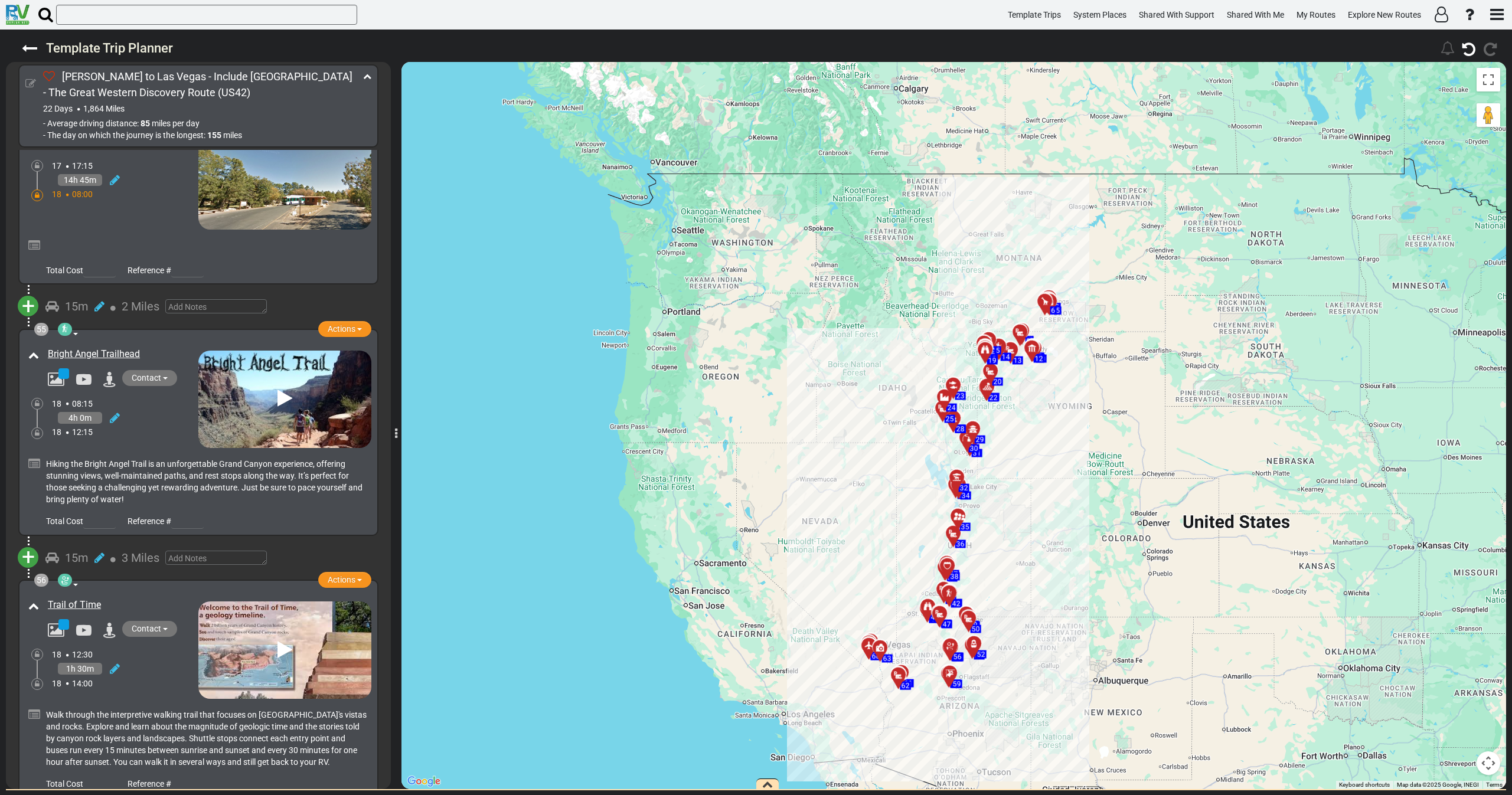
click at [31, 78] on icon at bounding box center [30, 83] width 10 height 10
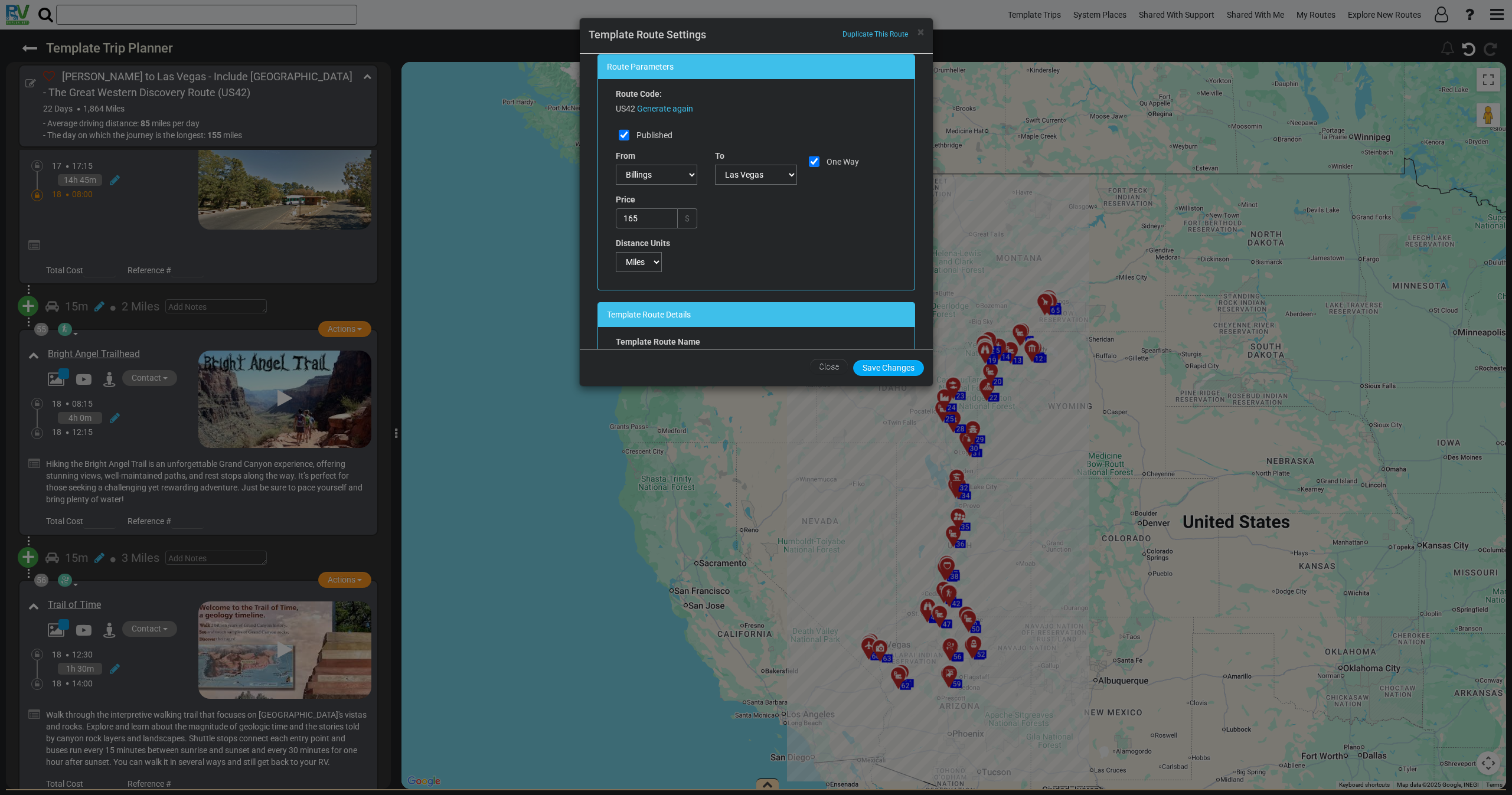
scroll to position [0, 0]
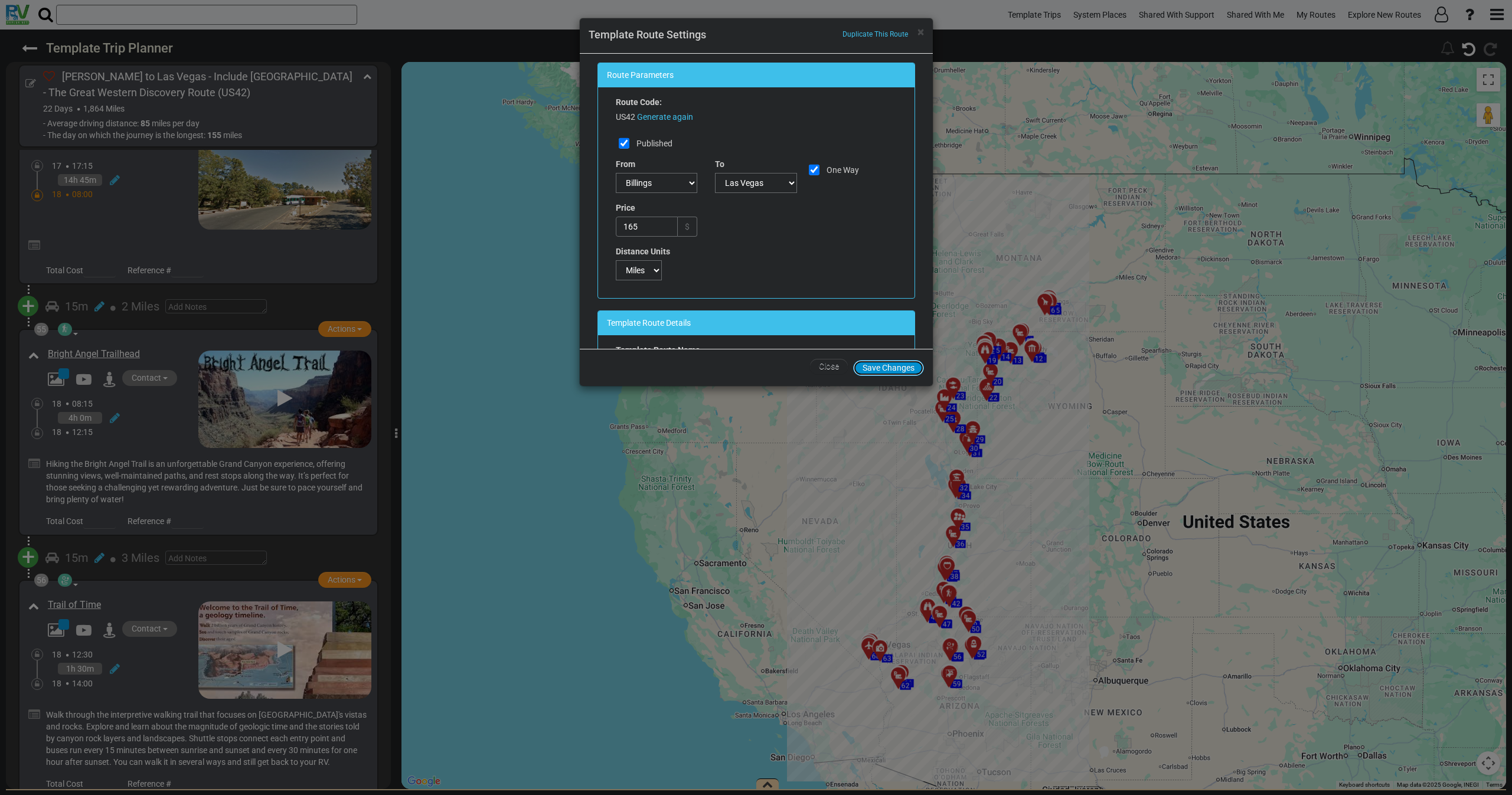
click at [891, 369] on button "Save Changes" at bounding box center [888, 368] width 71 height 16
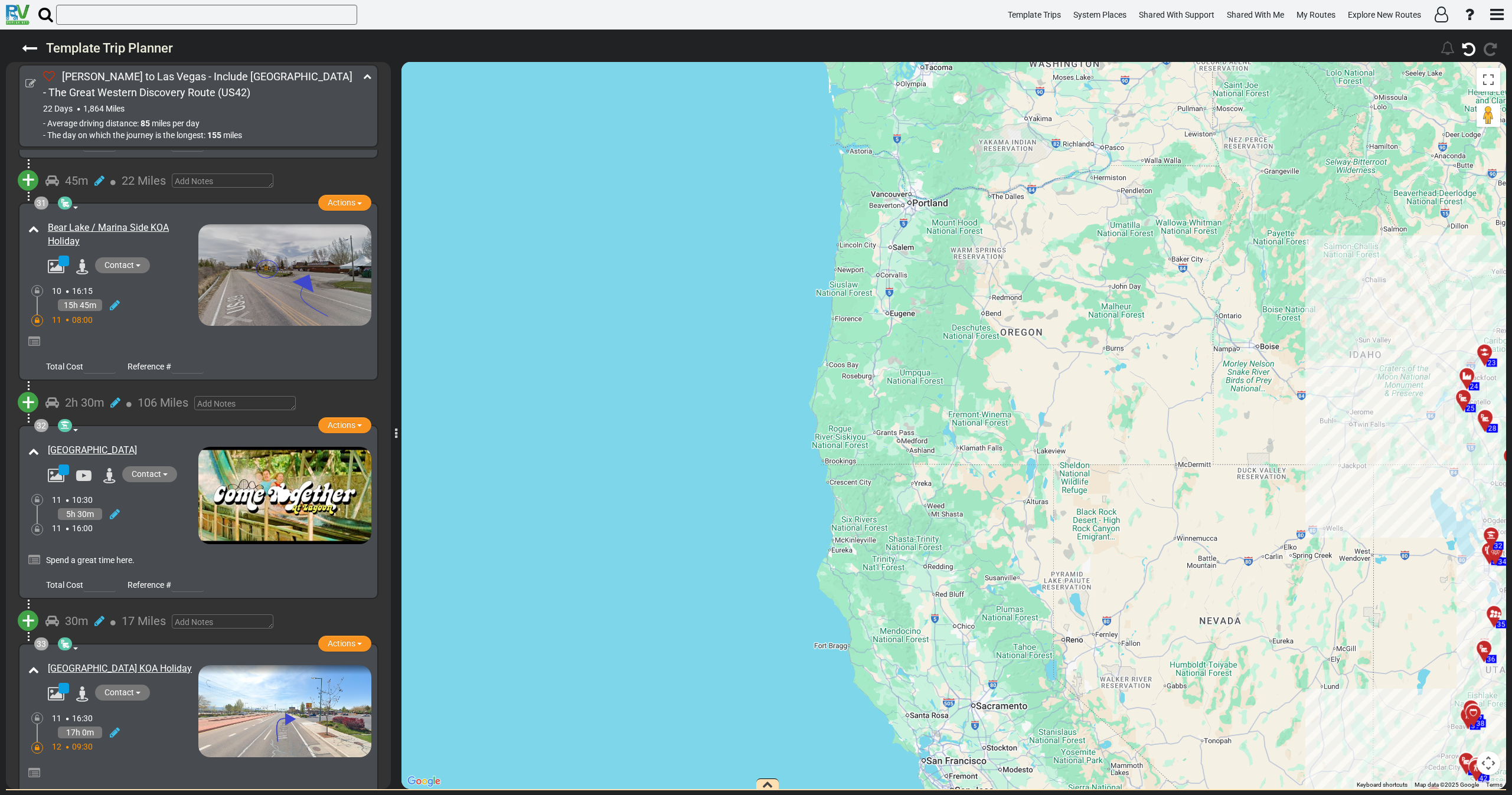
scroll to position [6857, 0]
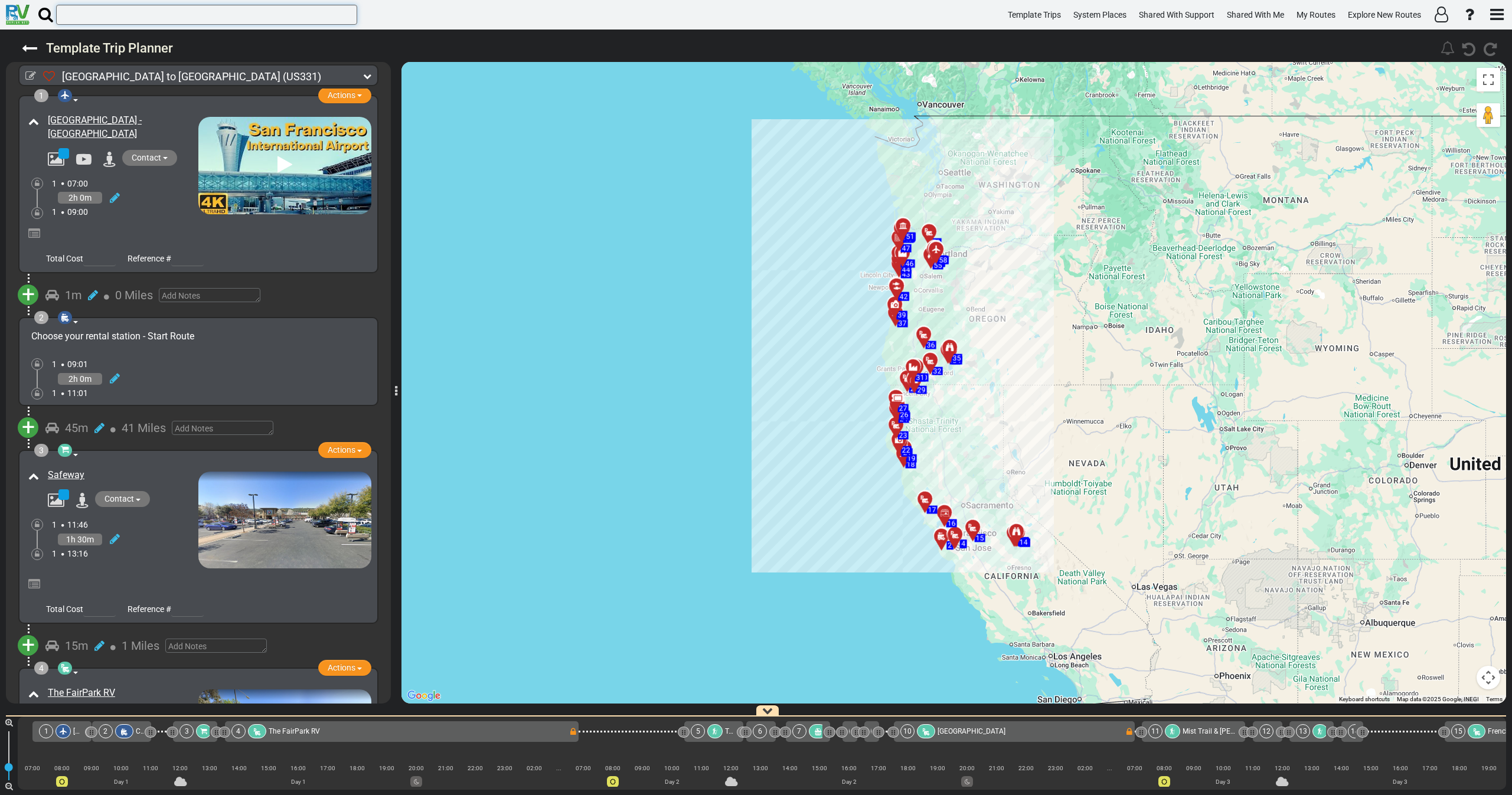
click at [142, 11] on input "text" at bounding box center [206, 15] width 301 height 20
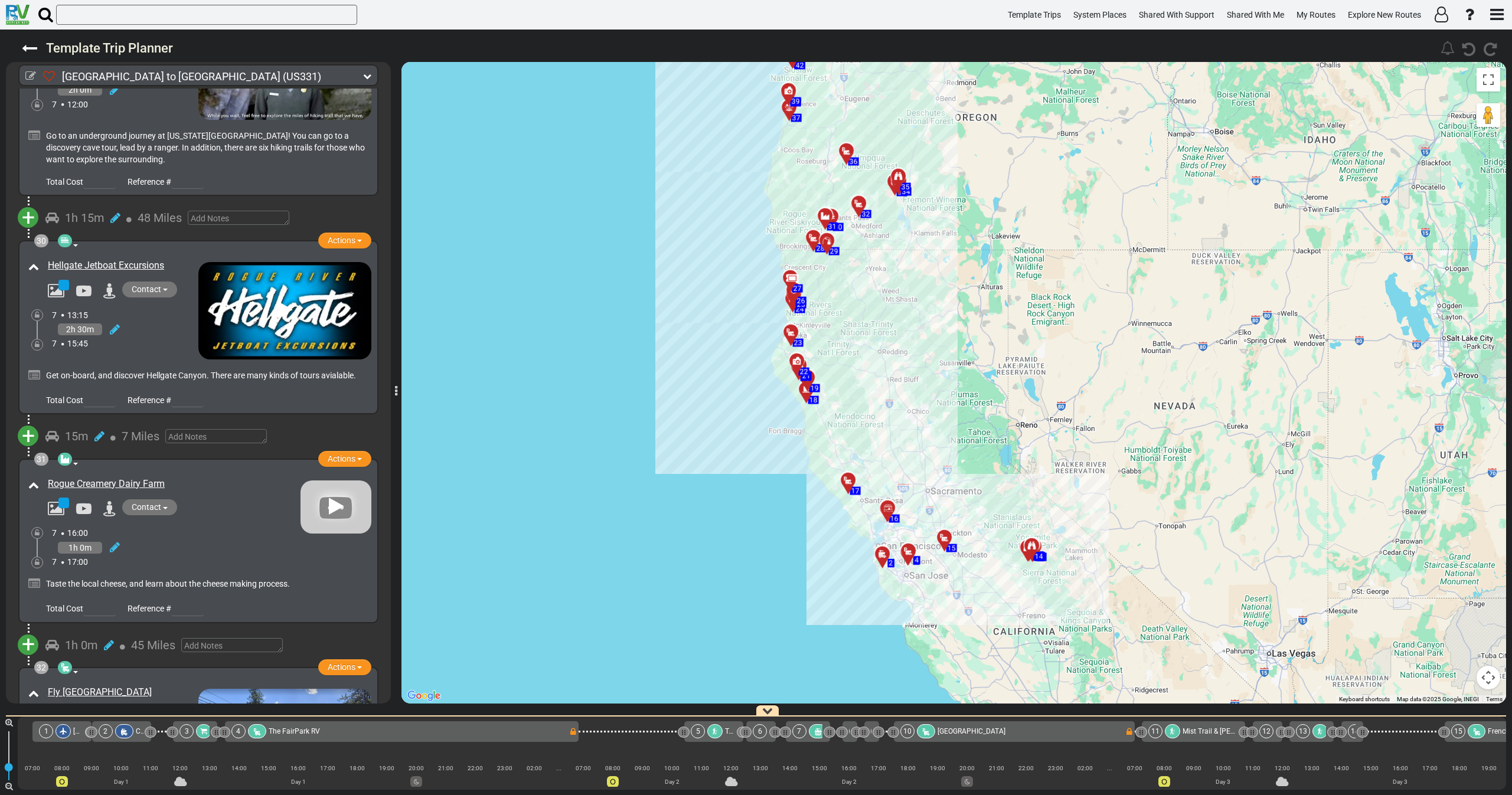
scroll to position [6907, 0]
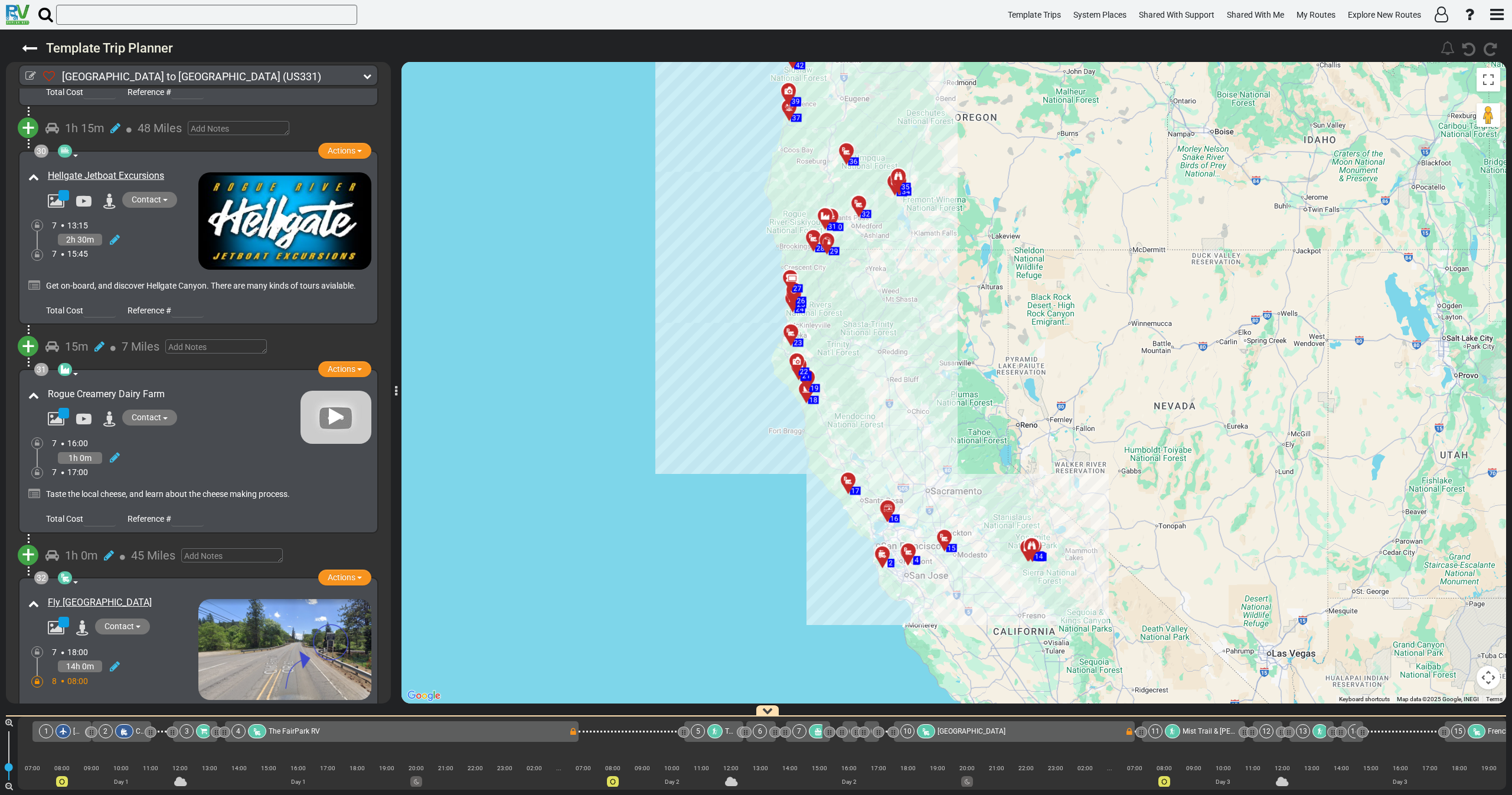
drag, startPoint x: 175, startPoint y: 311, endPoint x: 57, endPoint y: 311, distance: 118.0
click at [51, 388] on div "Rogue Creamery Dairy Farm" at bounding box center [172, 395] width 250 height 14
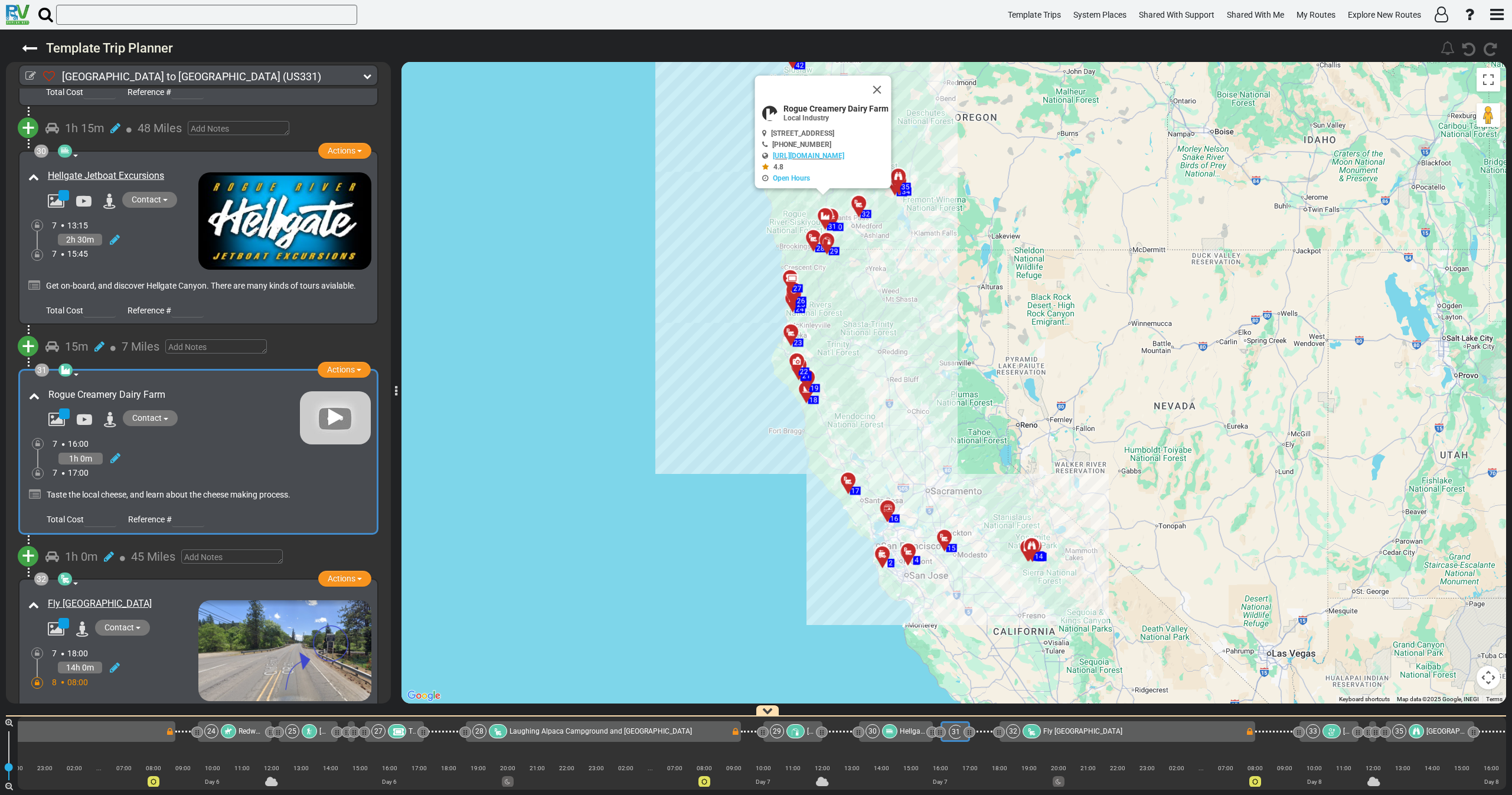
copy link "ogue Creamery Dairy Farm"
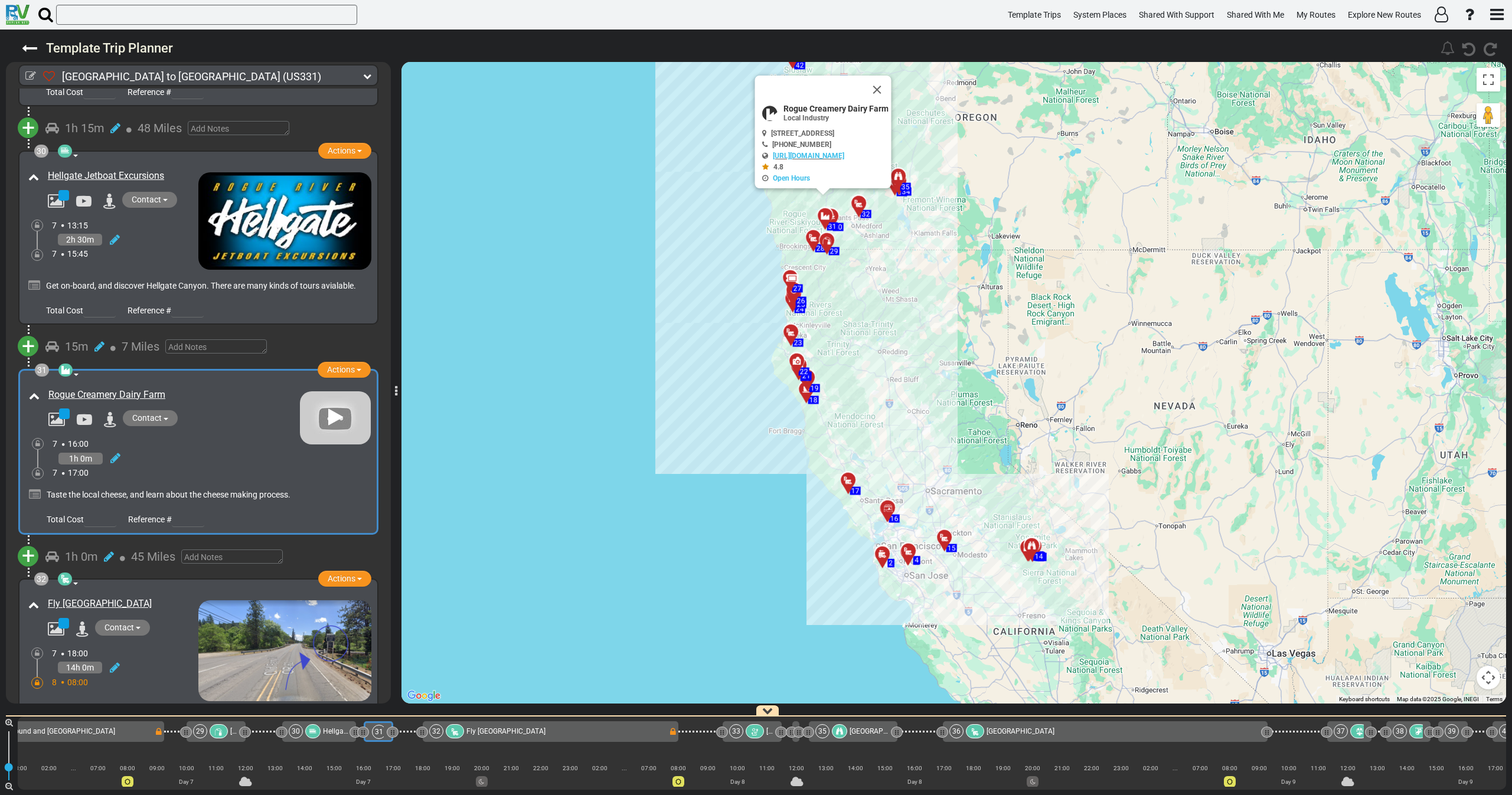
scroll to position [0, 3351]
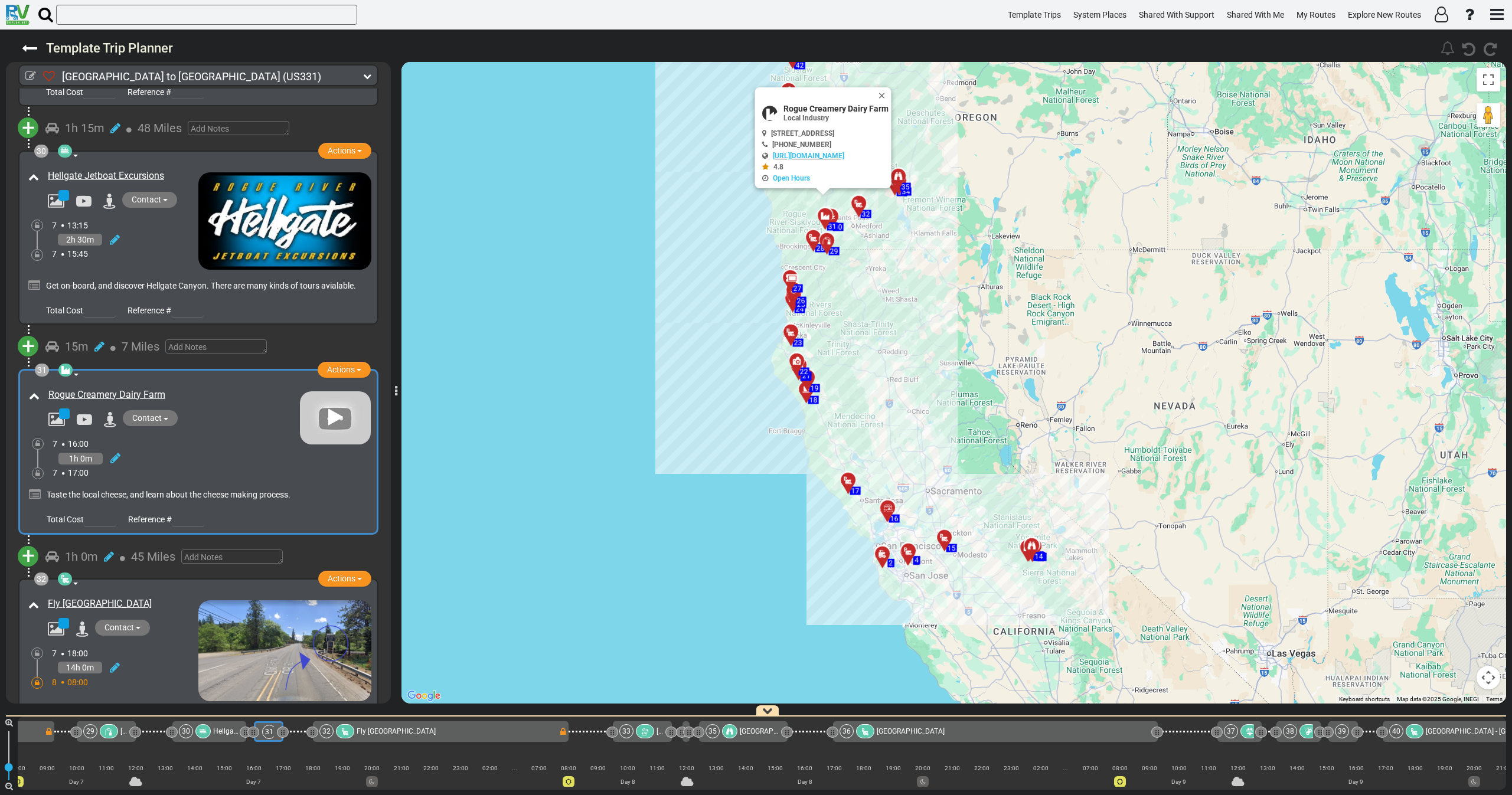
click at [209, 388] on div "Rogue Creamery Dairy Farm" at bounding box center [172, 395] width 249 height 14
drag, startPoint x: 172, startPoint y: 320, endPoint x: 45, endPoint y: 315, distance: 127.1
click at [45, 385] on div "Rogue Creamery Dairy Farm" at bounding box center [171, 395] width 257 height 20
copy link "Rogue Creamery Dairy Farm"
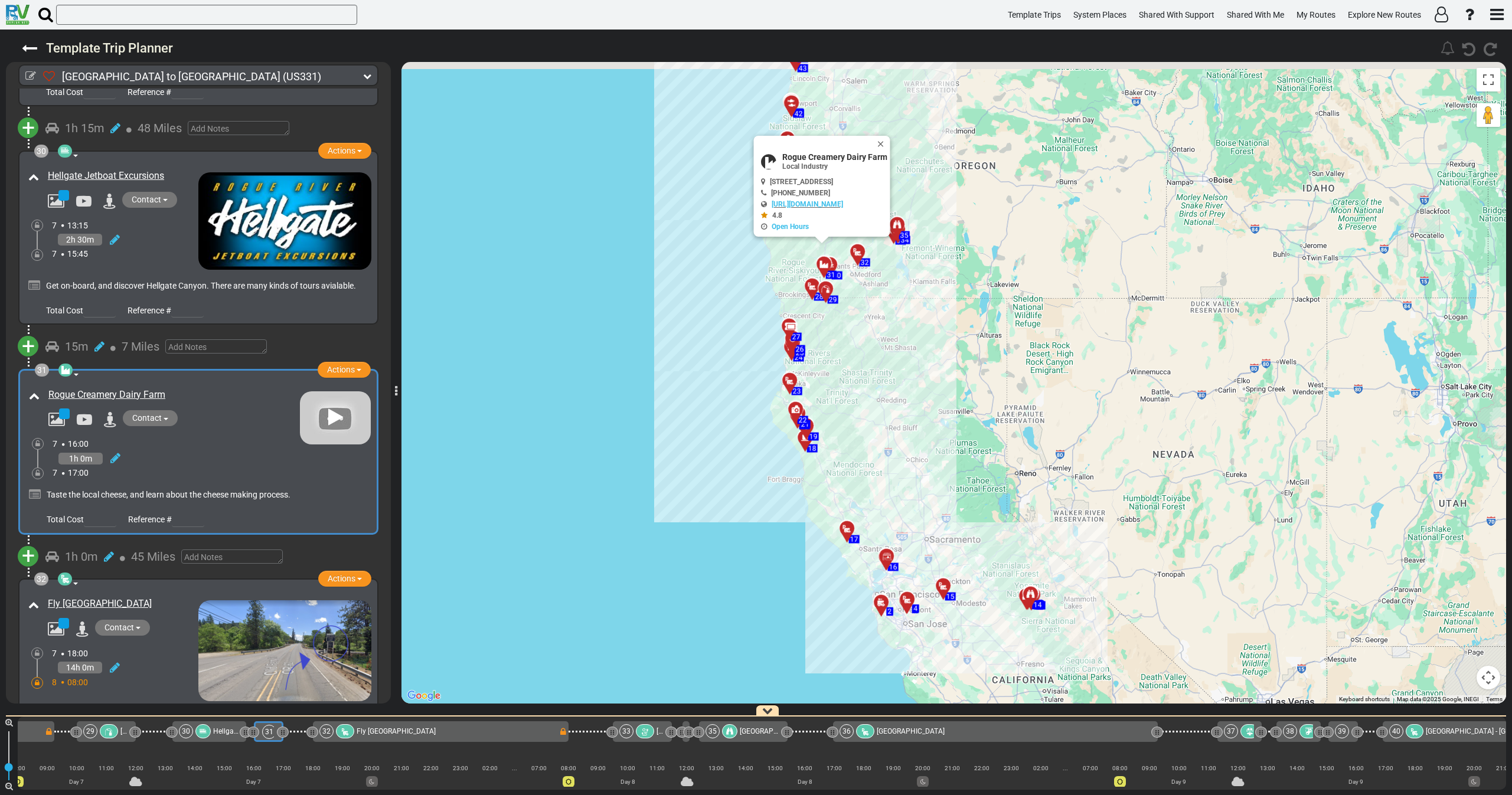
drag, startPoint x: 835, startPoint y: 338, endPoint x: 826, endPoint y: 402, distance: 64.6
click at [826, 409] on div "To activate drag with keyboard, press Alt + Enter. Once in keyboard drag state,…" at bounding box center [953, 383] width 1105 height 641
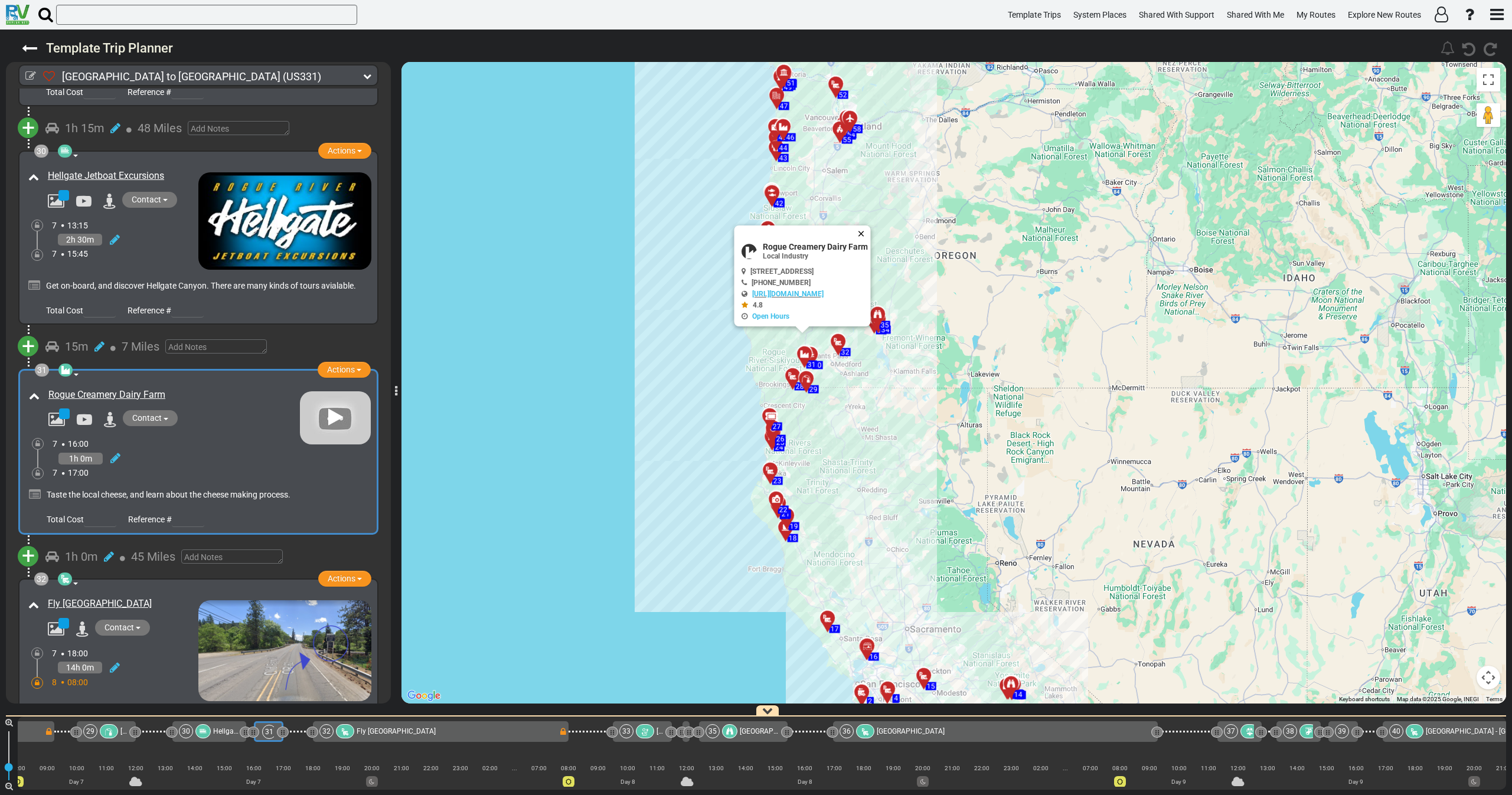
click at [871, 230] on button "Close" at bounding box center [863, 234] width 14 height 17
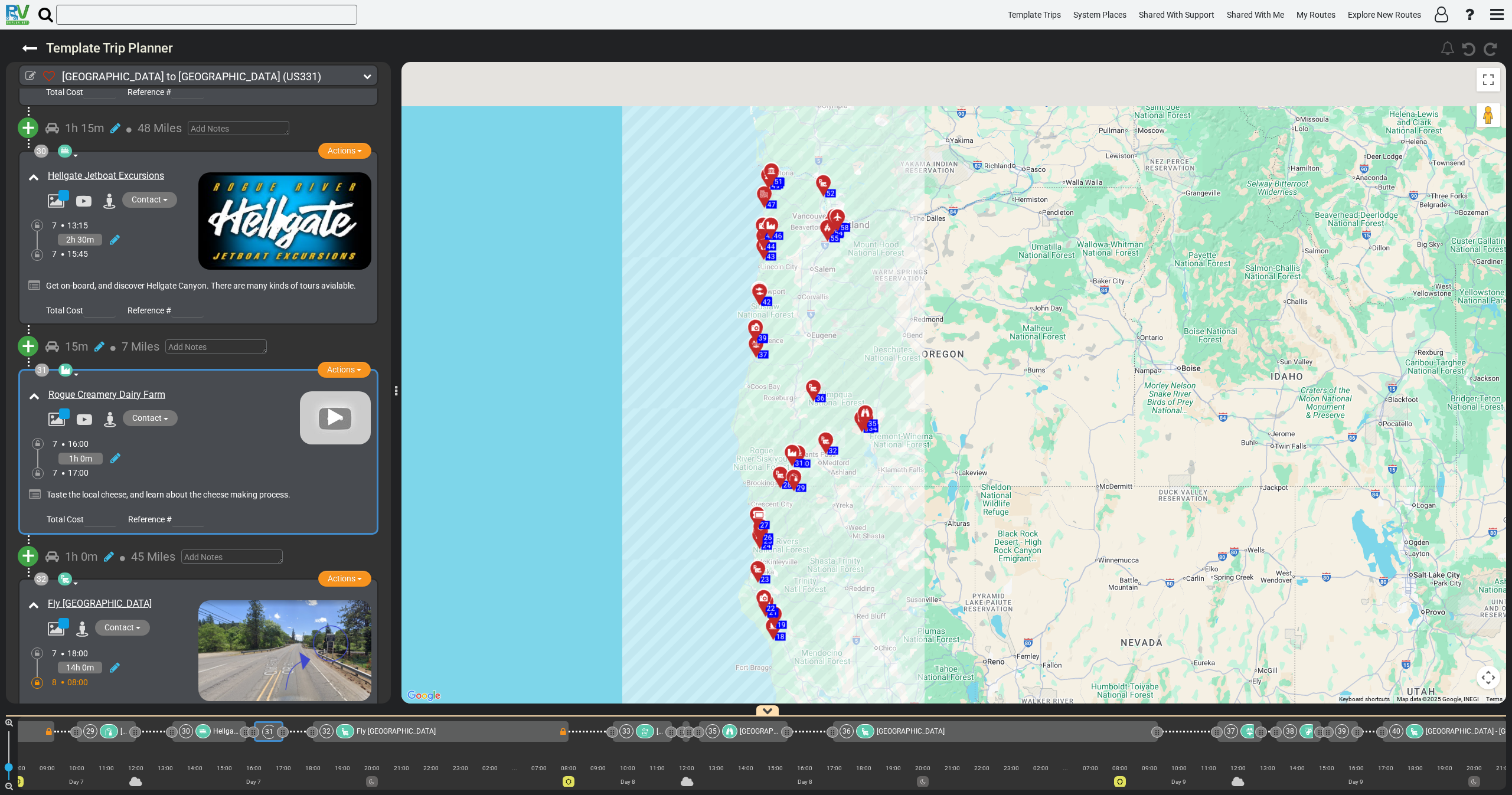
drag, startPoint x: 714, startPoint y: 296, endPoint x: 717, endPoint y: 331, distance: 35.1
click at [717, 331] on div "To activate drag with keyboard, press Alt + Enter. Once in keyboard drag state,…" at bounding box center [953, 383] width 1105 height 641
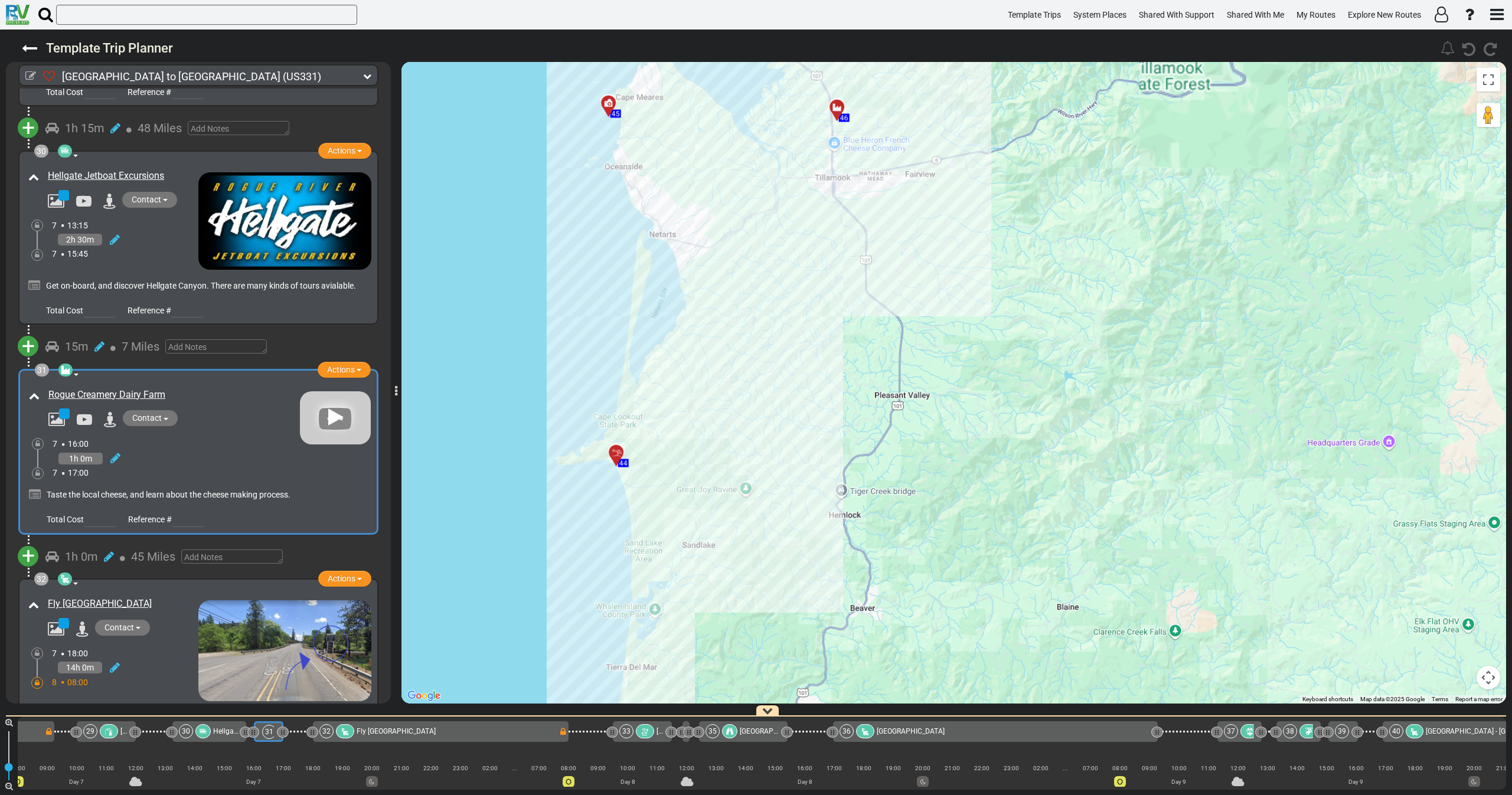
drag, startPoint x: 681, startPoint y: 304, endPoint x: 684, endPoint y: 467, distance: 163.0
click at [684, 467] on div "To activate drag with keyboard, press Alt + Enter. Once in keyboard drag state,…" at bounding box center [953, 383] width 1105 height 641
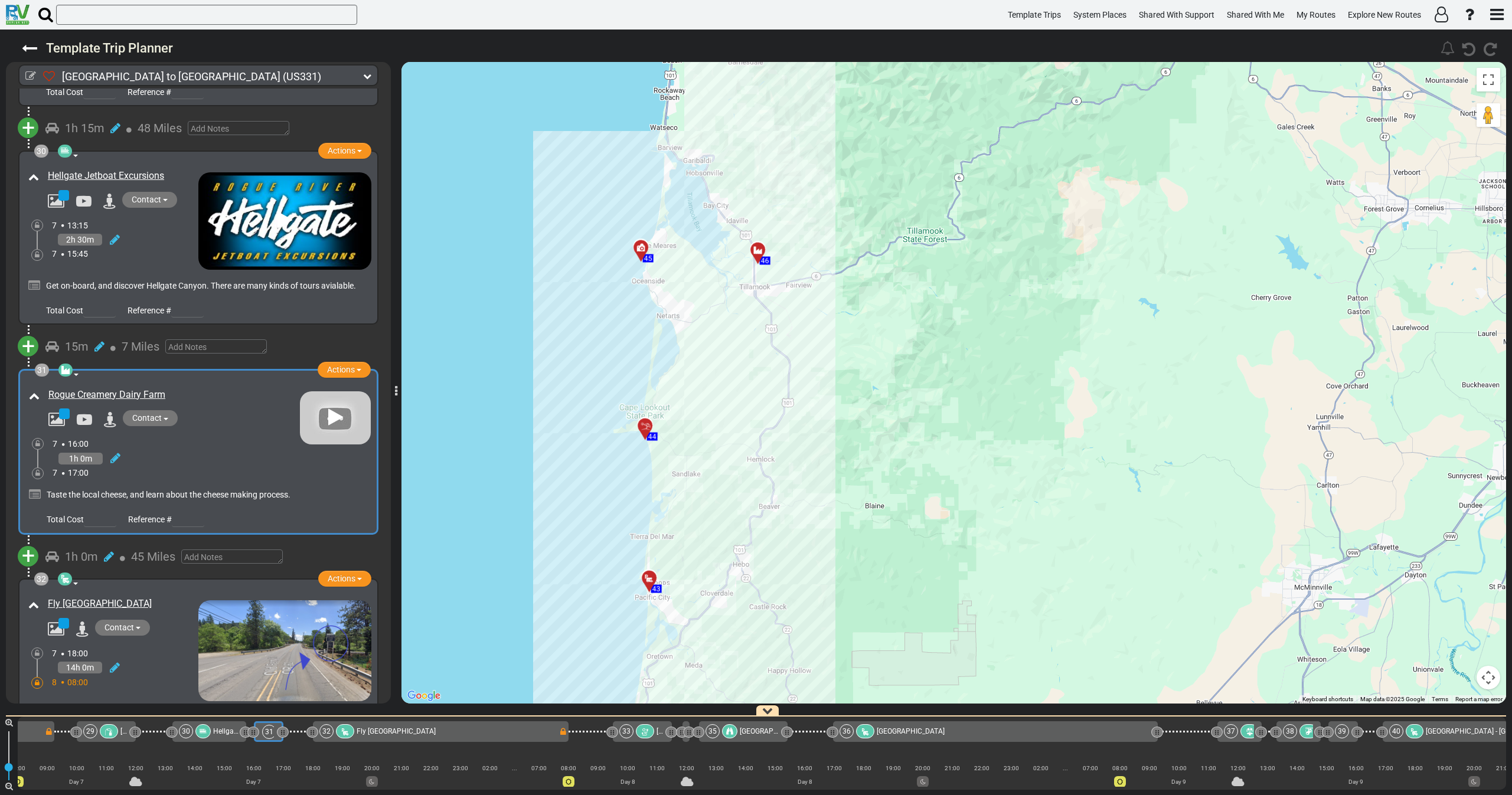
drag, startPoint x: 708, startPoint y: 398, endPoint x: 709, endPoint y: 314, distance: 84.0
click at [709, 314] on div "To activate drag with keyboard, press Alt + Enter. Once in keyboard drag state,…" at bounding box center [953, 383] width 1105 height 641
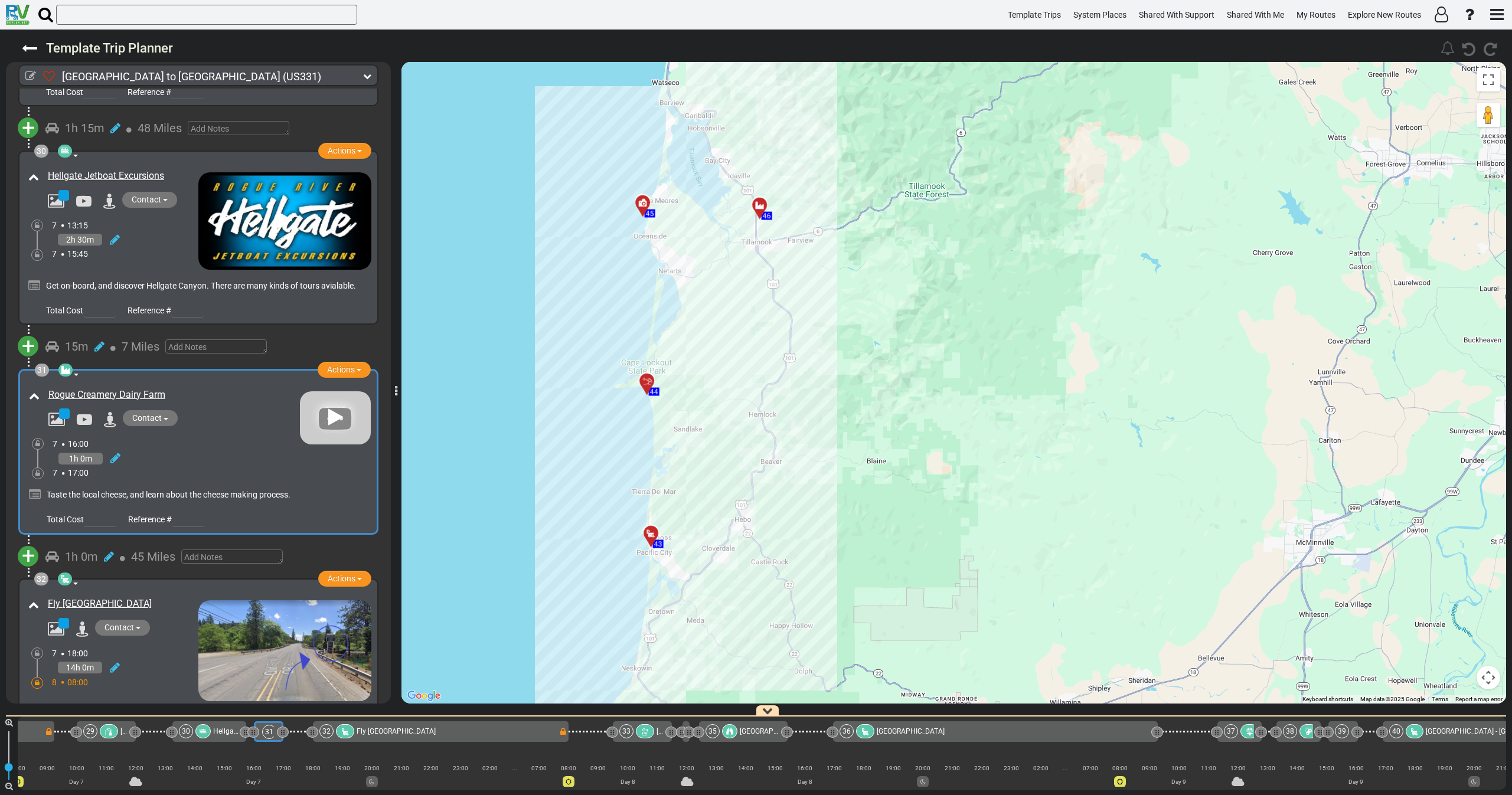
click at [655, 543] on div at bounding box center [655, 538] width 20 height 19
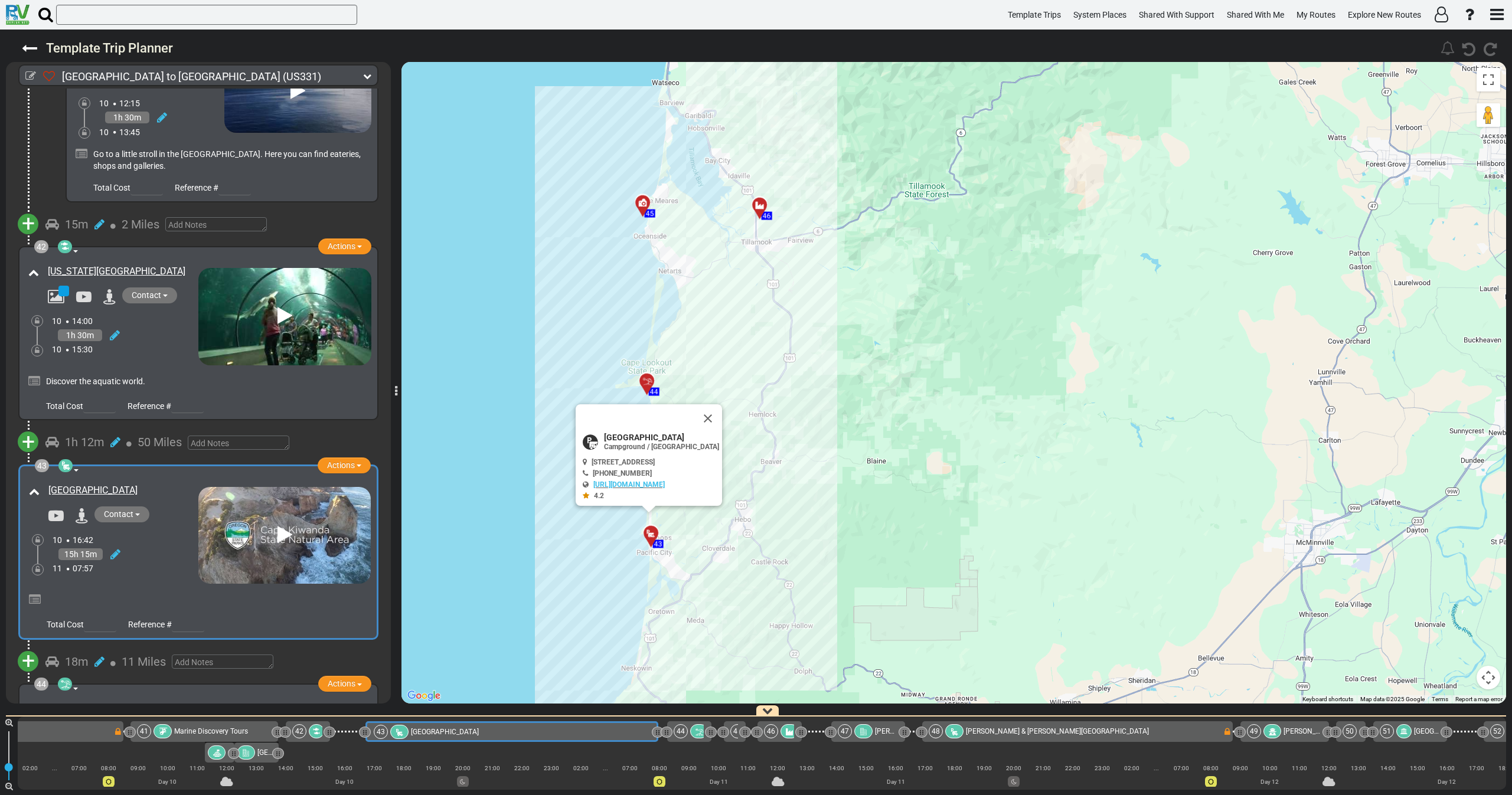
scroll to position [0, 5025]
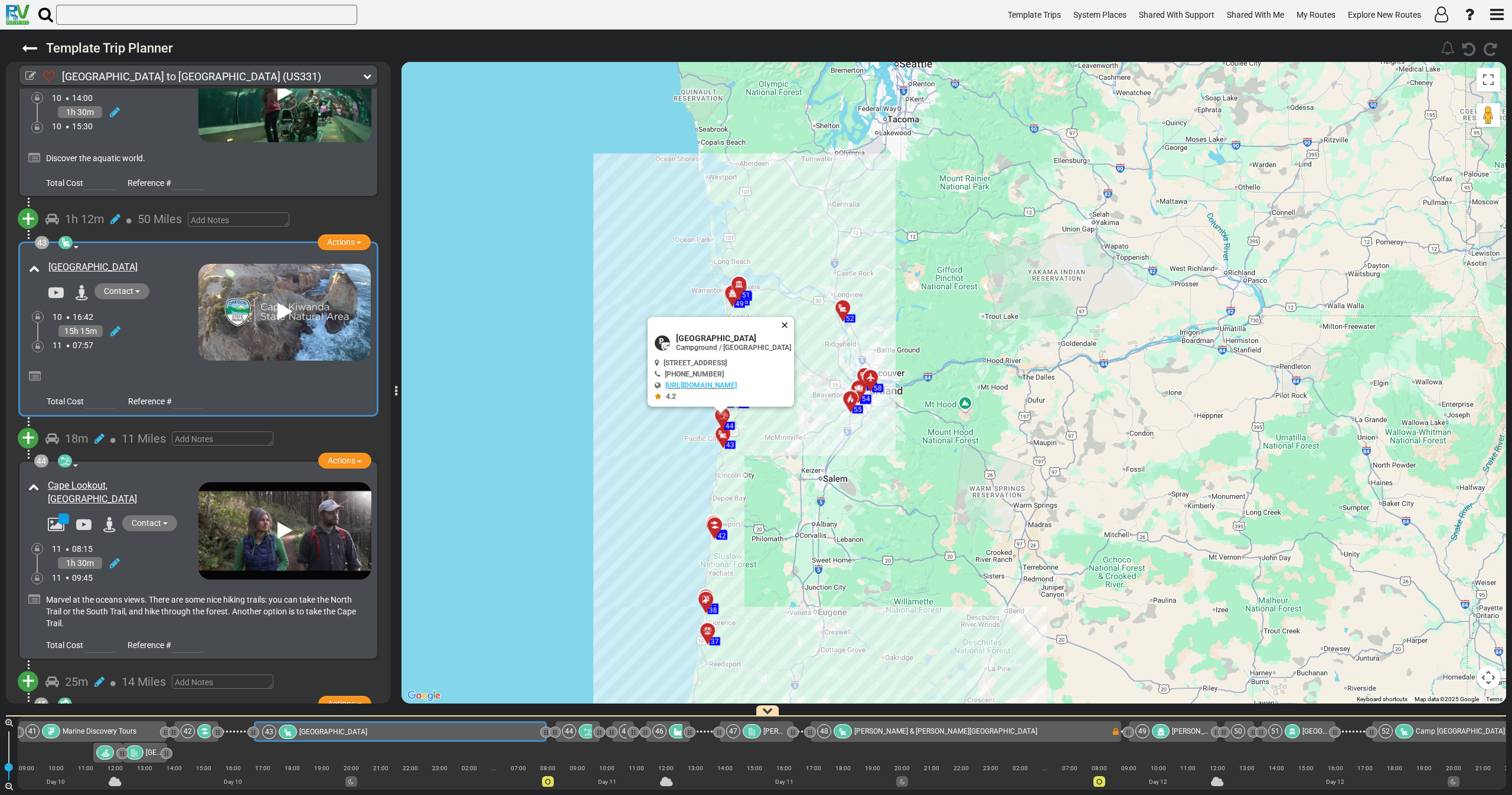
click at [794, 329] on button "Close" at bounding box center [787, 326] width 14 height 17
drag, startPoint x: 180, startPoint y: 245, endPoint x: 200, endPoint y: 251, distance: 20.9
click at [182, 258] on div "Webb County Campground" at bounding box center [112, 309] width 172 height 102
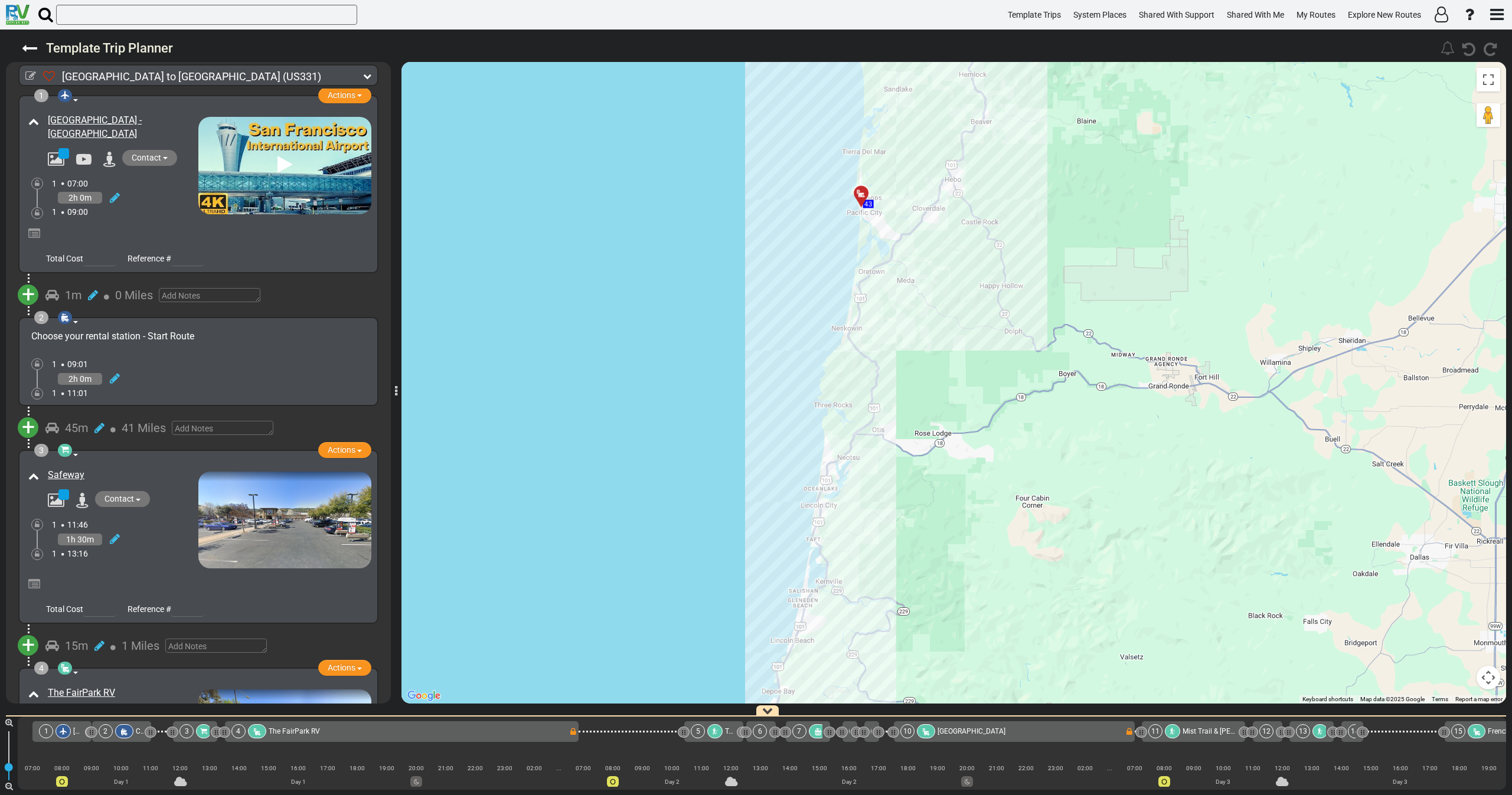
click at [857, 192] on icon at bounding box center [860, 194] width 12 height 9
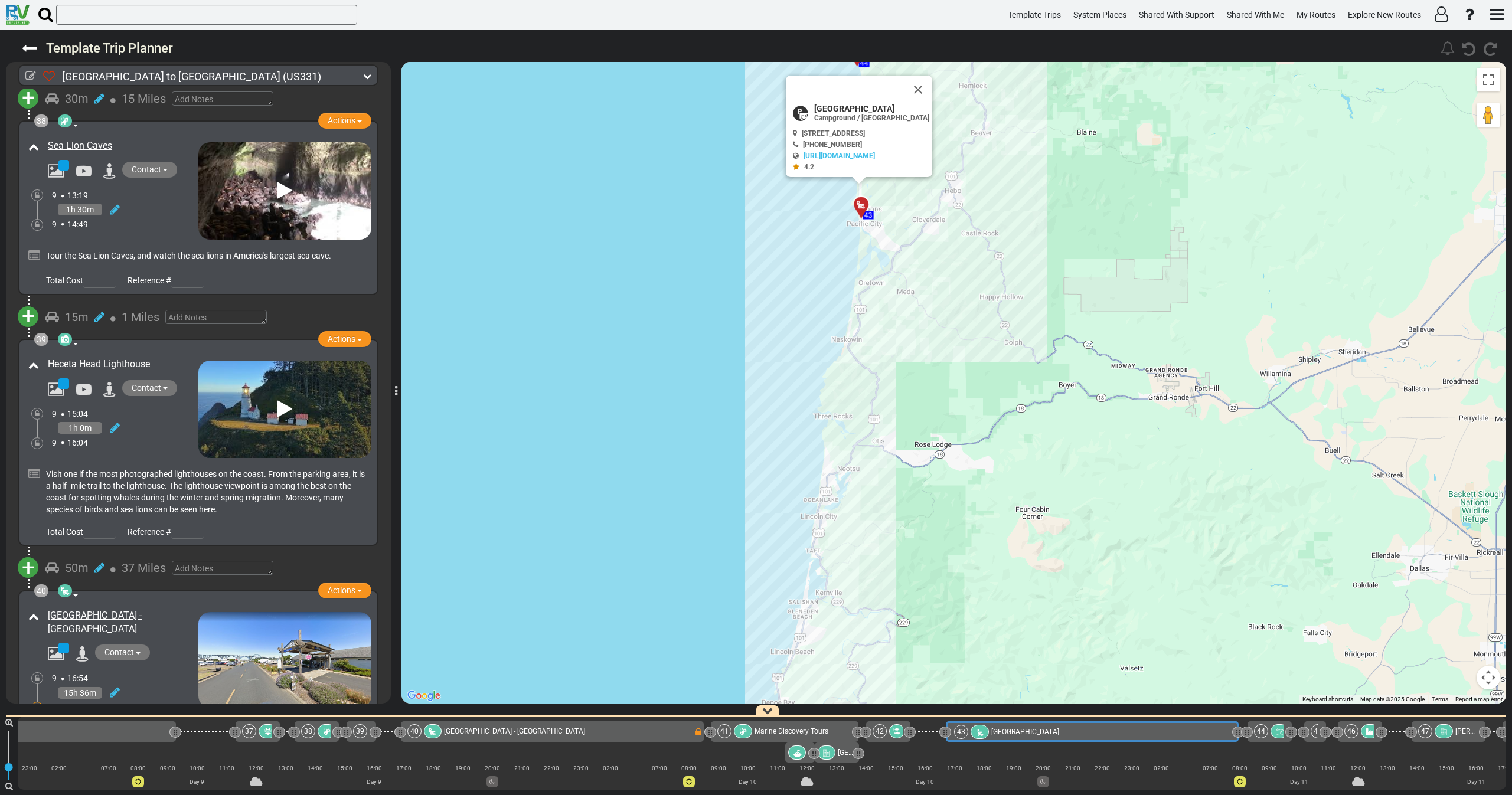
scroll to position [0, 5025]
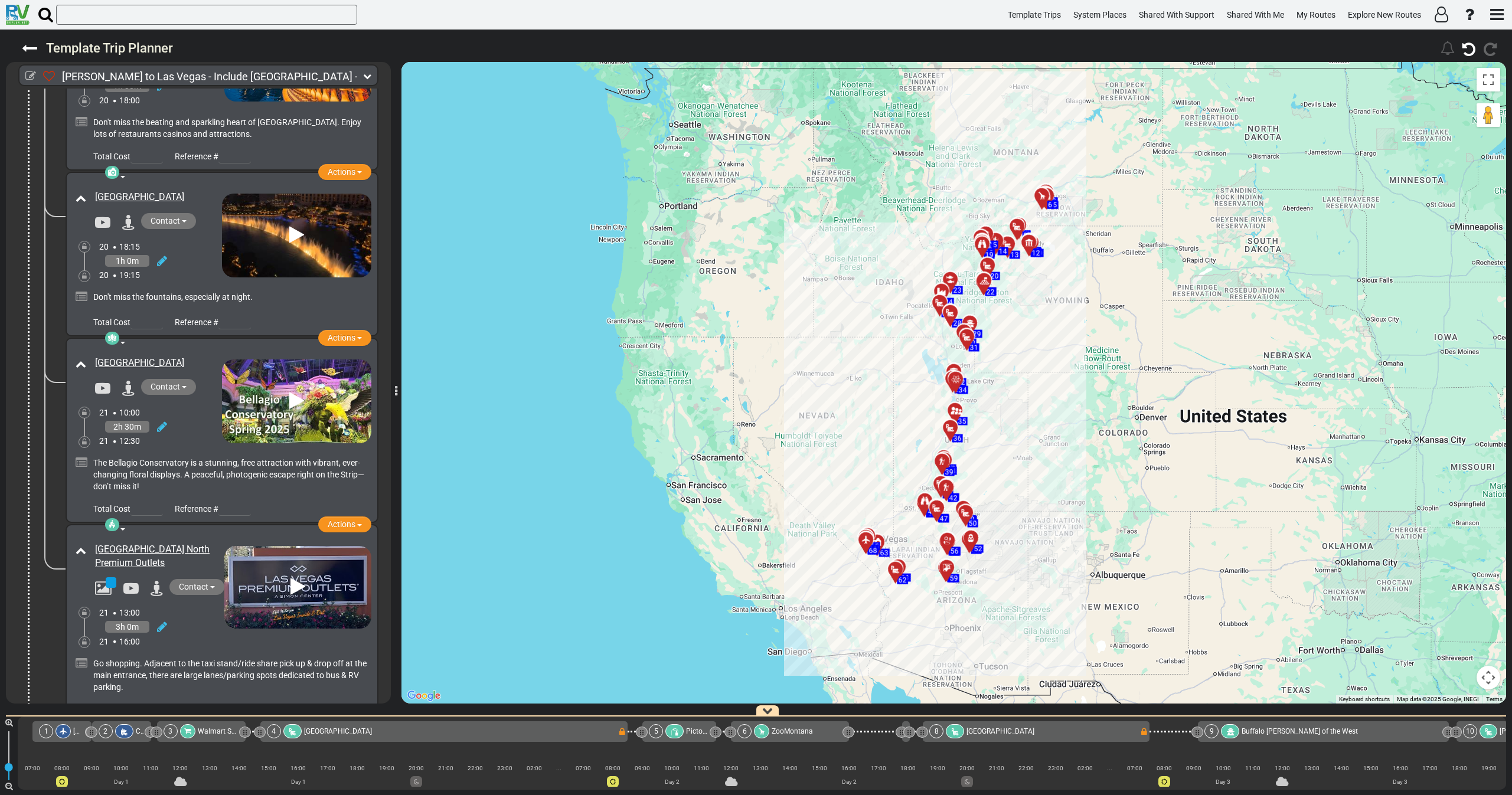
scroll to position [15823, 0]
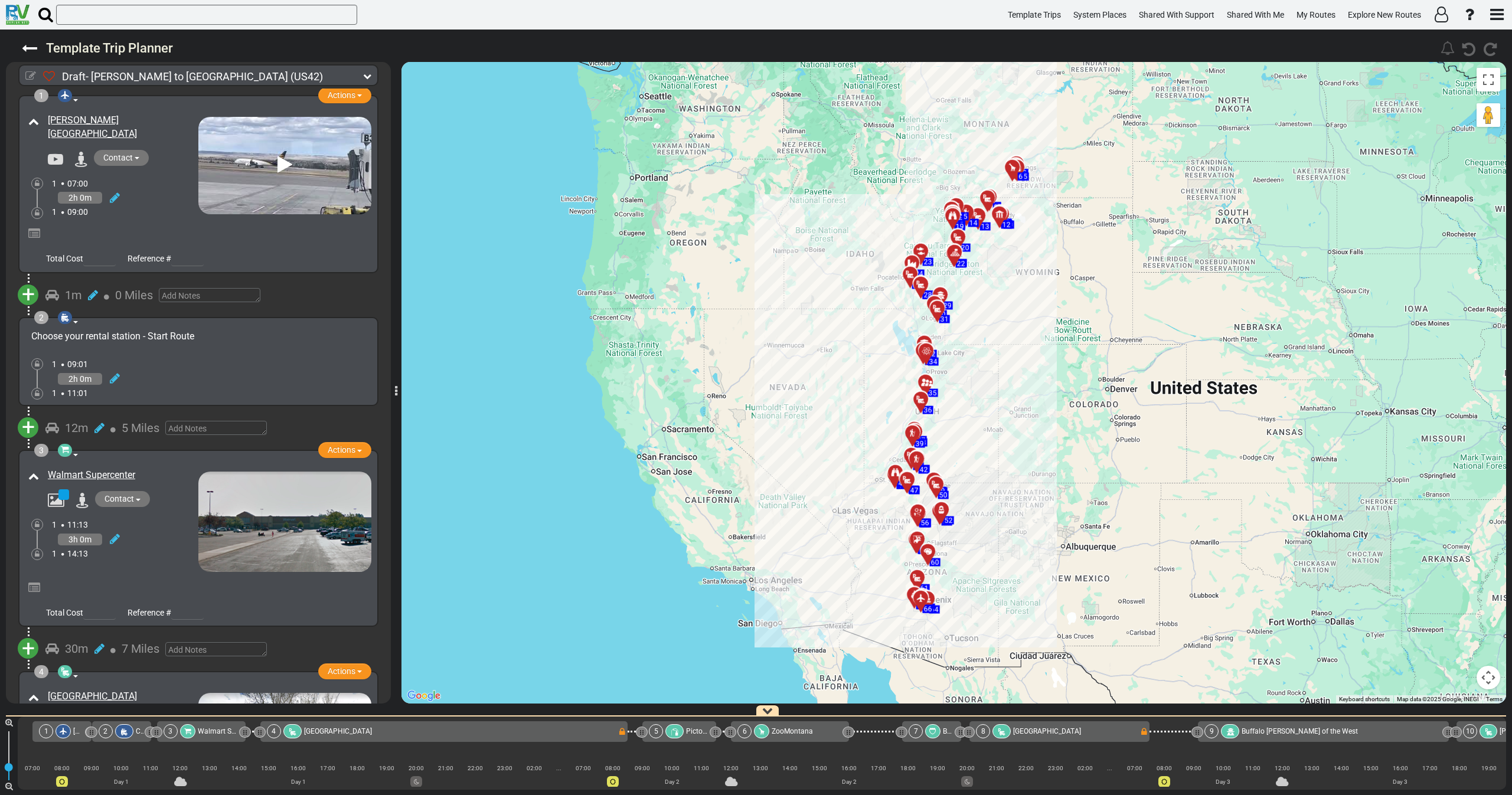
click at [27, 80] on icon at bounding box center [30, 75] width 10 height 10
select select "number:605"
select select "number:28"
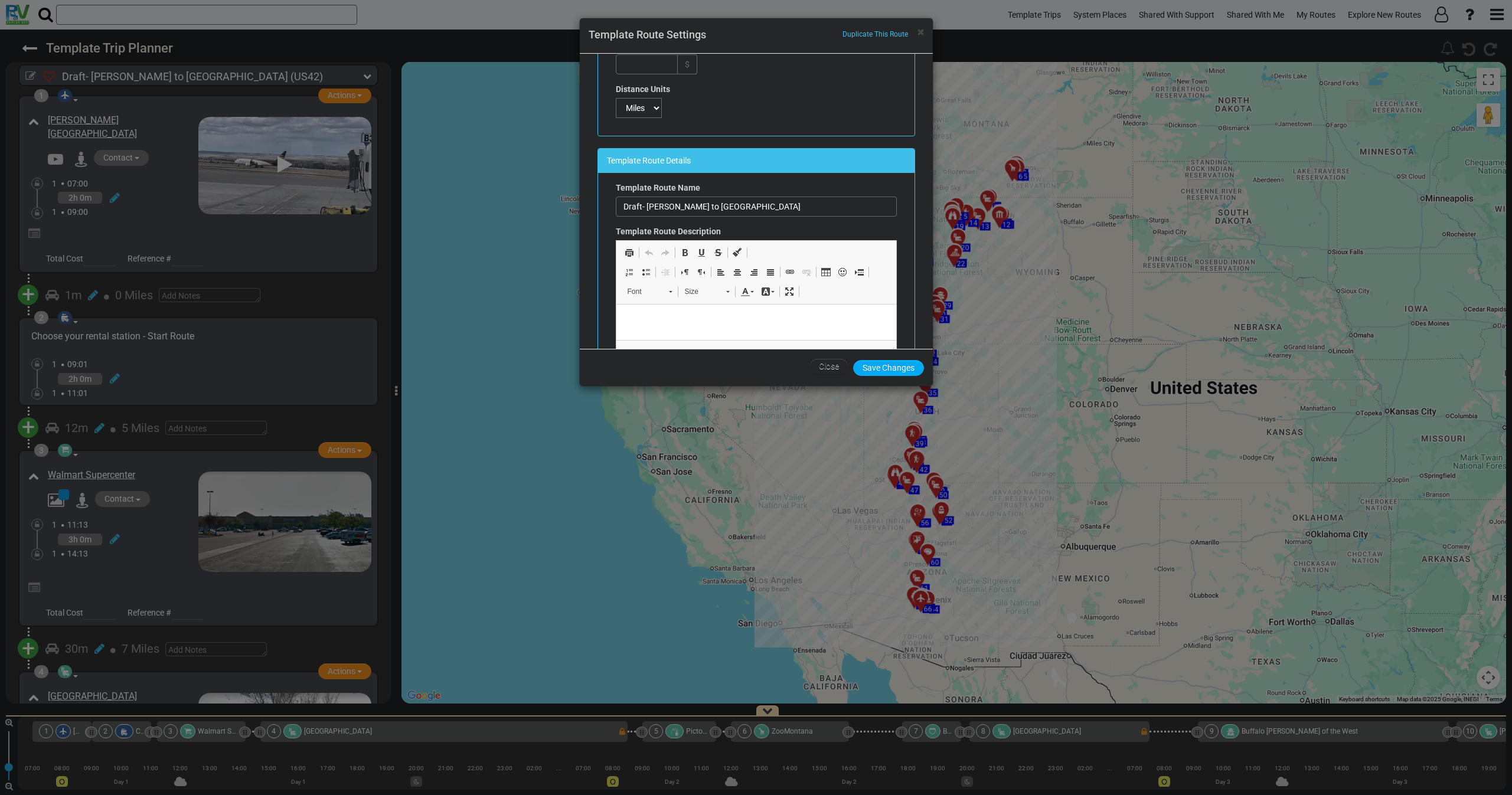
scroll to position [177, 0]
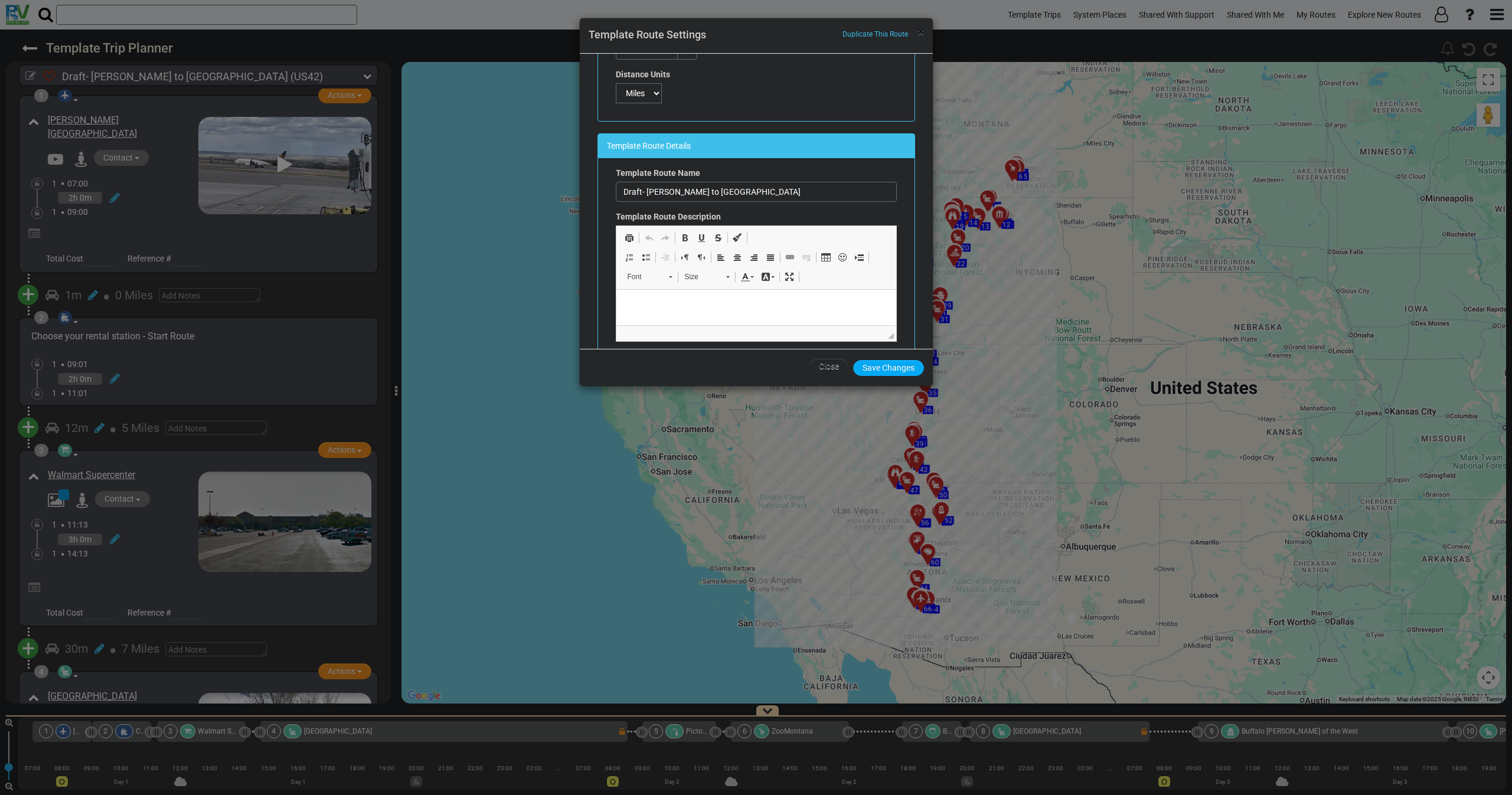
click at [917, 34] on span "×" at bounding box center [920, 32] width 7 height 14
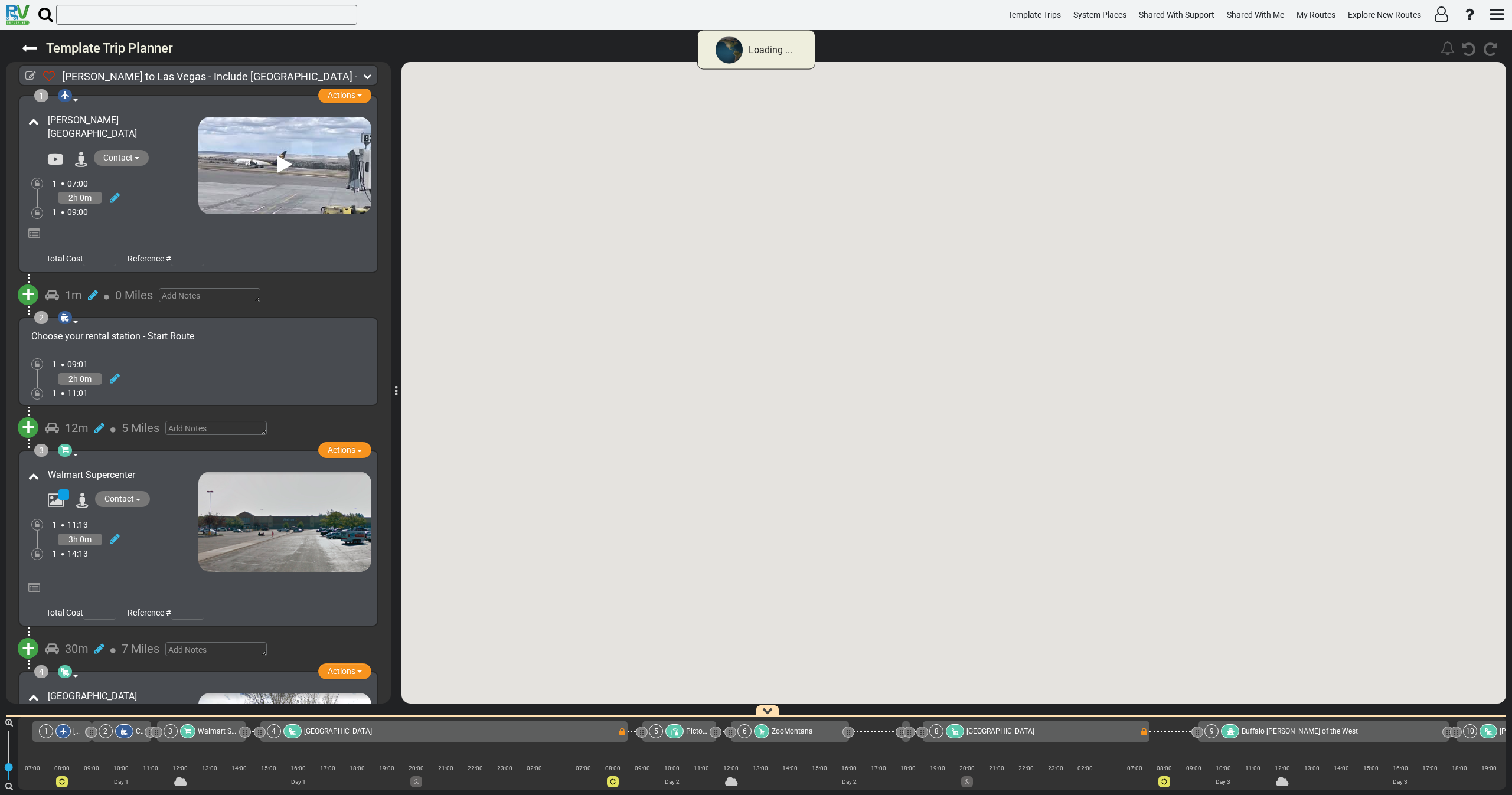
checkbox input "true"
type input "165"
type input "[PERSON_NAME] to Las Vegas - Include [GEOGRAPHIC_DATA] - The Great Western Disc…"
type input "USA campervan trip from [GEOGRAPHIC_DATA] to [GEOGRAPHIC_DATA] motorhome trip r…"
type textarea "[PERSON_NAME] to [GEOGRAPHIC_DATA],[GEOGRAPHIC_DATA],[GEOGRAPHIC_DATA],[GEOGRAP…"
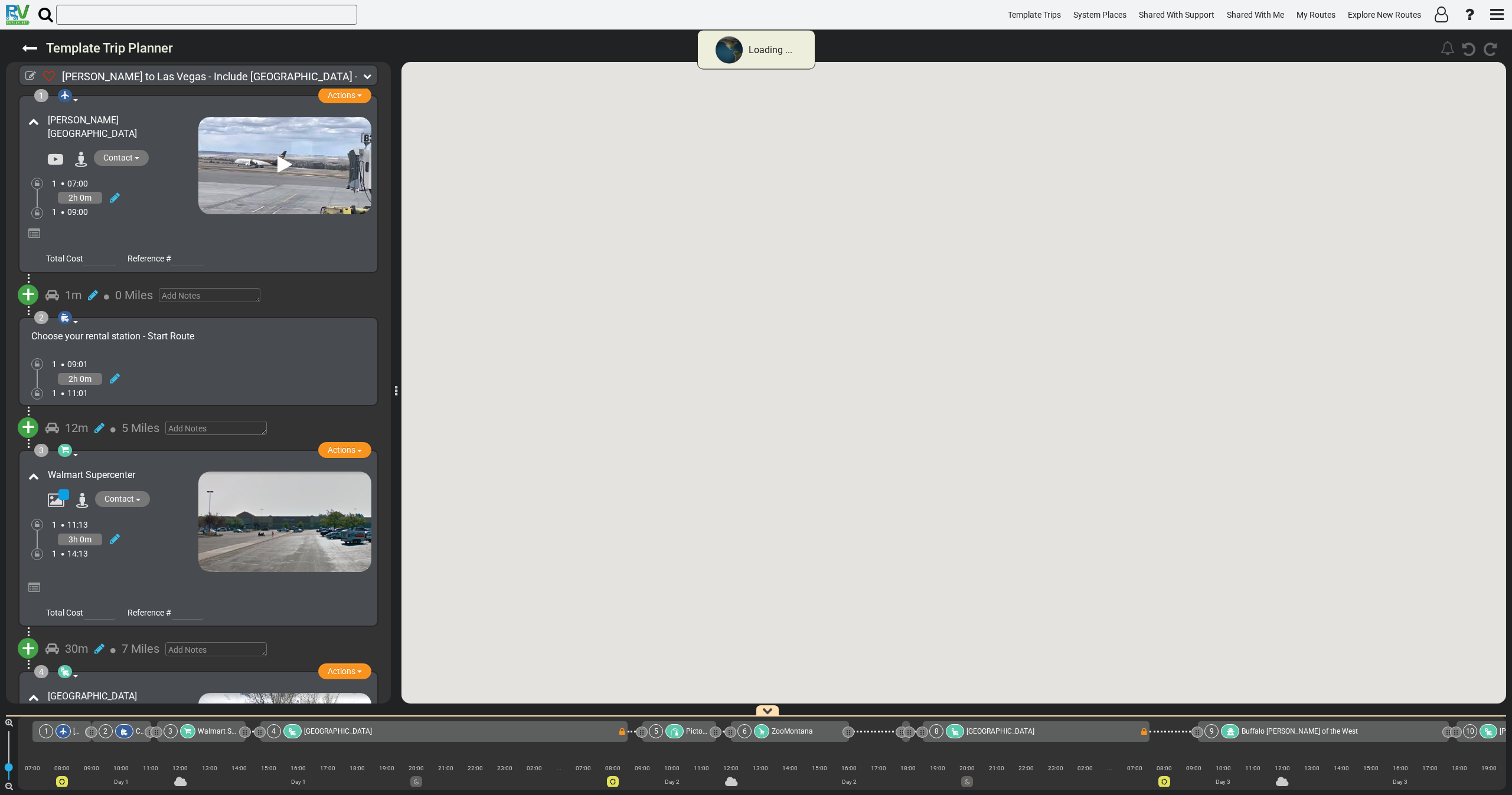
type textarea "Plan the ultimate one-way adventure with the best motorhome trip planner [GEOGR…"
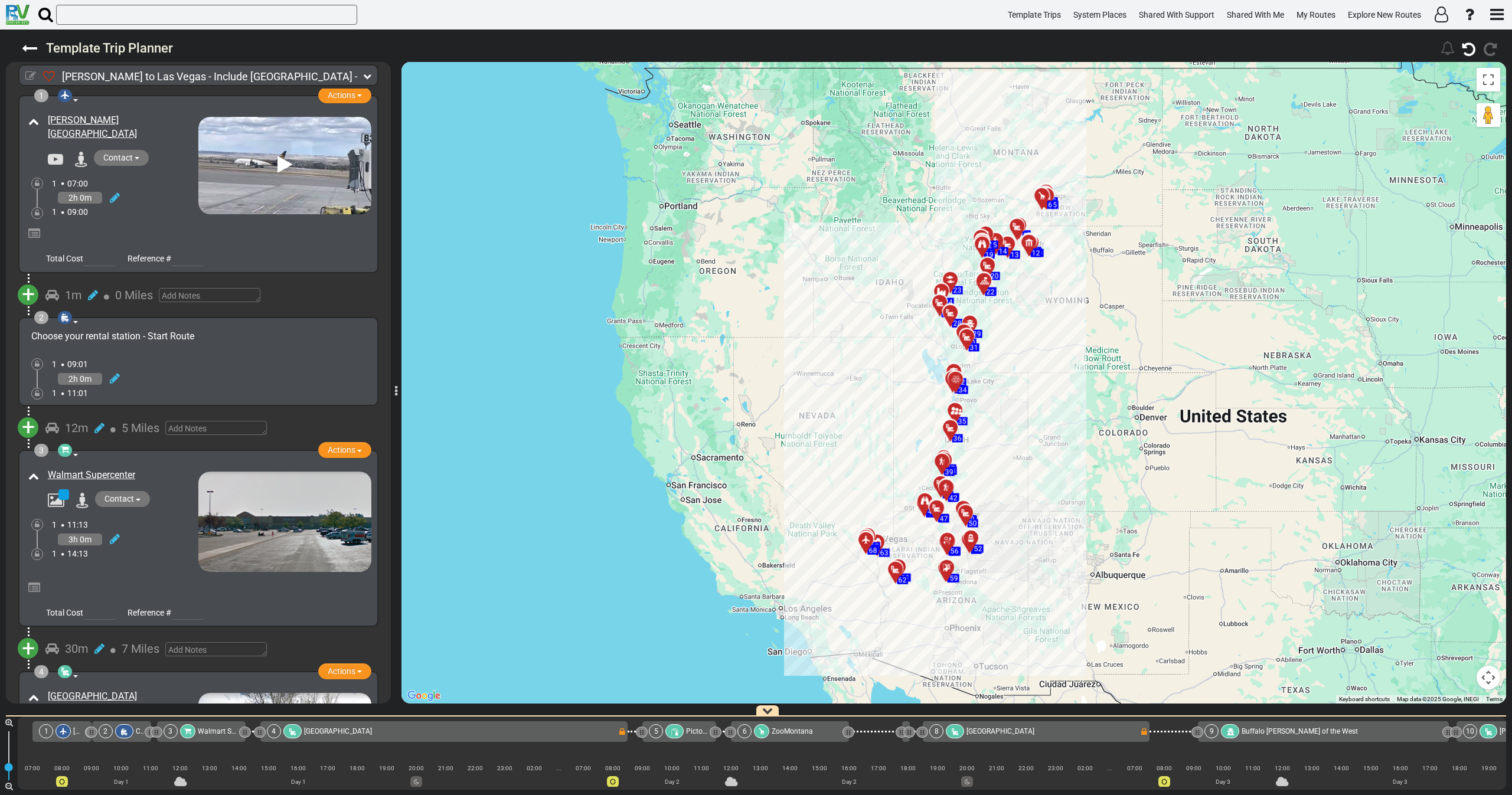
click at [26, 75] on icon at bounding box center [30, 75] width 10 height 10
select select "number:605"
select select "number:27"
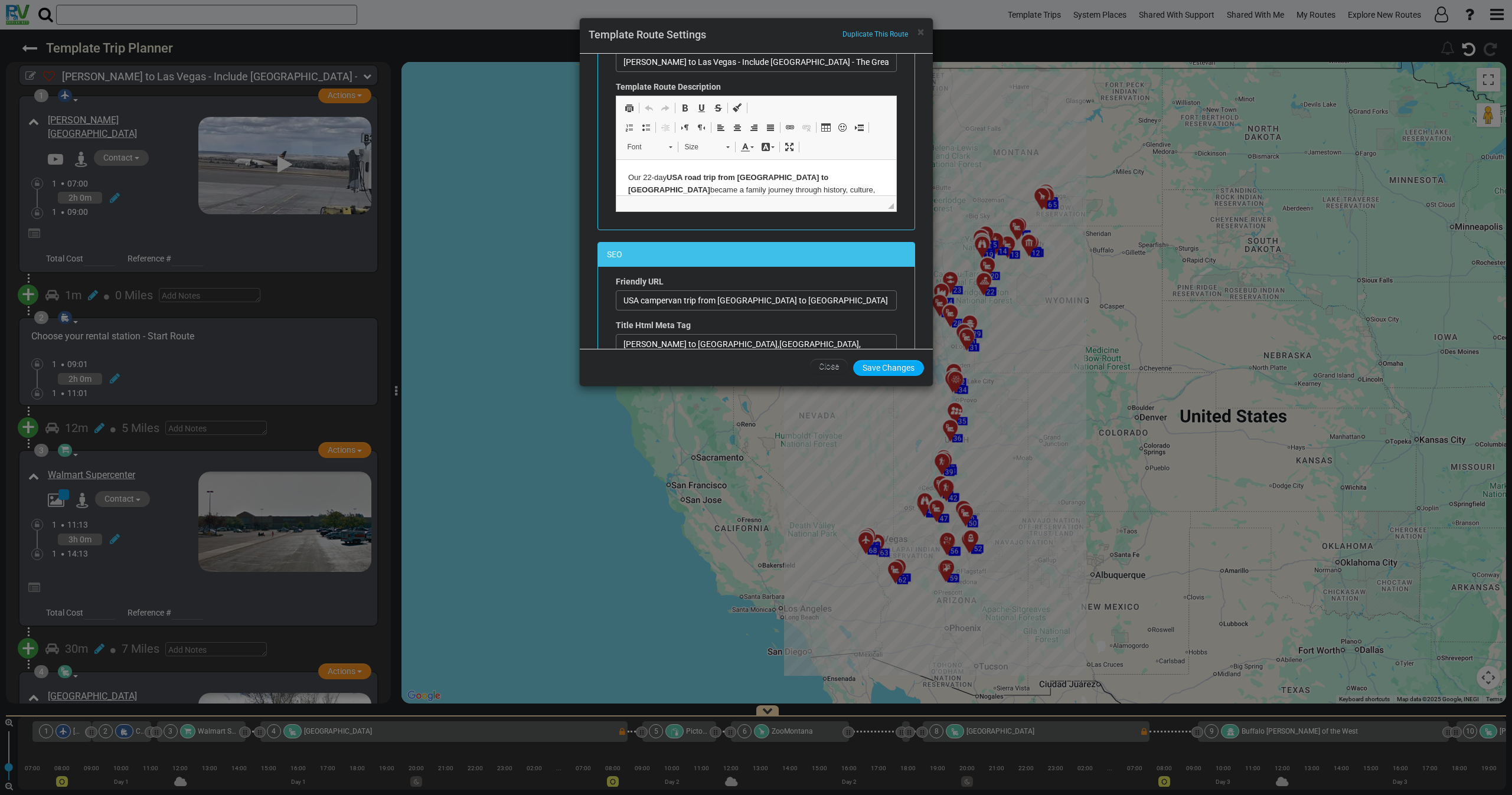
scroll to position [354, 0]
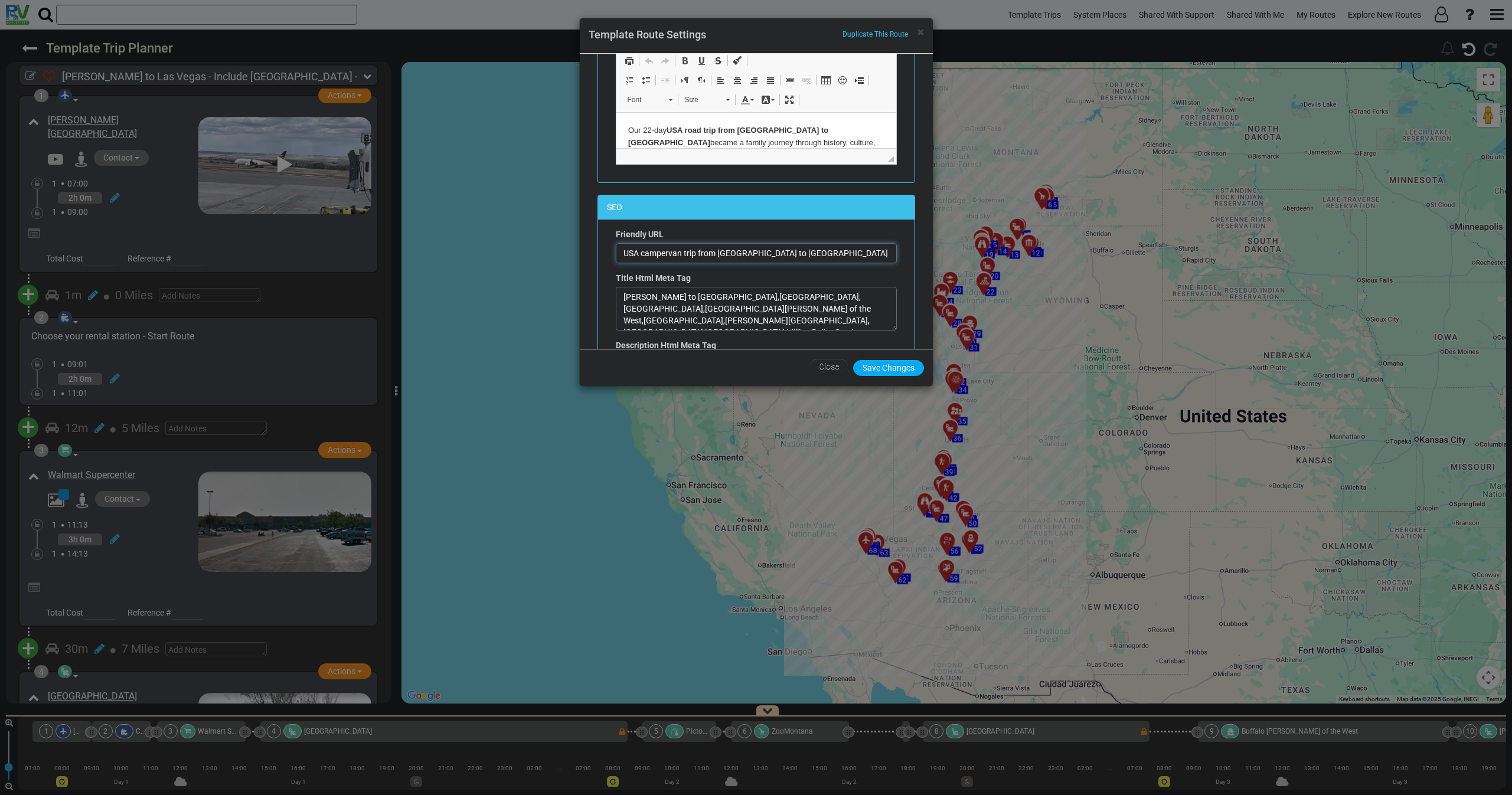
click at [735, 258] on input "USA campervan trip from Billings to Las Vegas motorhome trip route" at bounding box center [756, 253] width 281 height 20
click at [746, 257] on input "USA campervan trip from Billings to Las Vegas motorhome trip route" at bounding box center [756, 253] width 281 height 20
paste input "Best Motorhome Trip Planner USA – Billings to Las Vegas RV Adventure | Billings…"
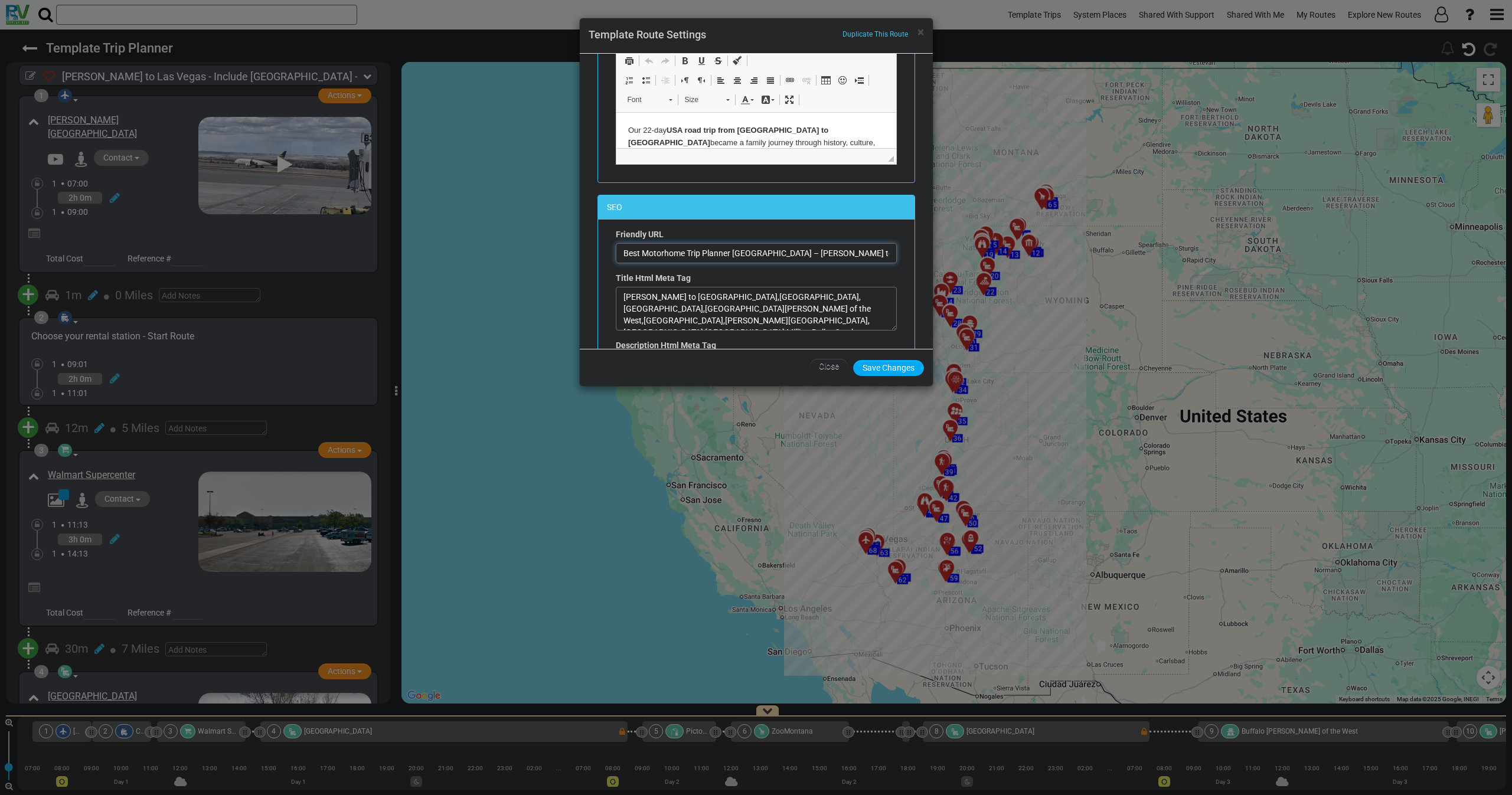
scroll to position [0, 107]
drag, startPoint x: 670, startPoint y: 254, endPoint x: 895, endPoint y: 250, distance: 225.0
click at [895, 250] on div "Friendly URL Best Motorhome Trip Planner USA – Billings to Las Vegas RV Adventu…" at bounding box center [756, 317] width 299 height 179
type input "Best Motorhome Trip Planner USA – Billings to Las Vegas RV Adventure | Billings…"
click at [883, 368] on button "Save Changes" at bounding box center [888, 368] width 71 height 16
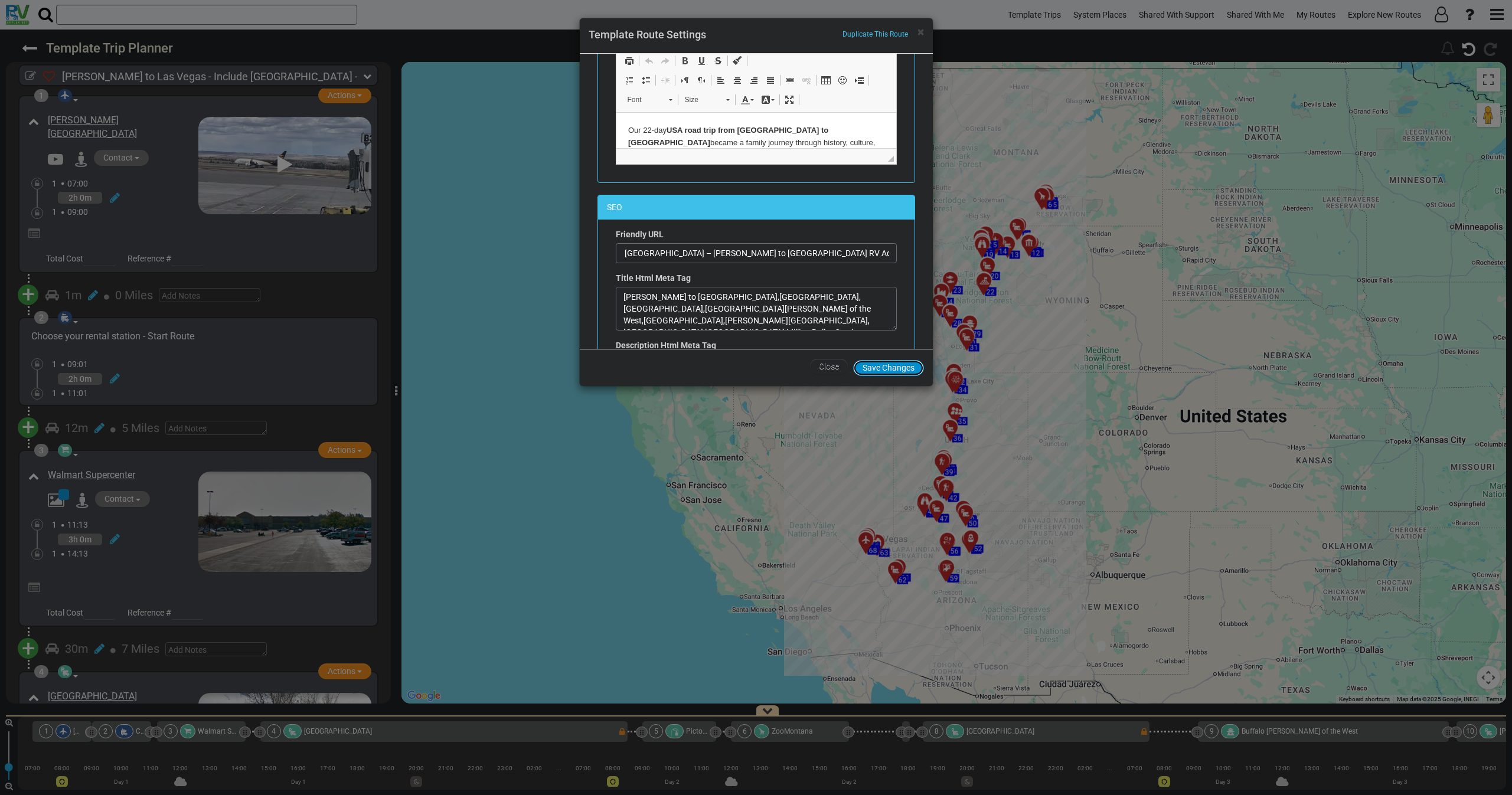
scroll to position [0, 0]
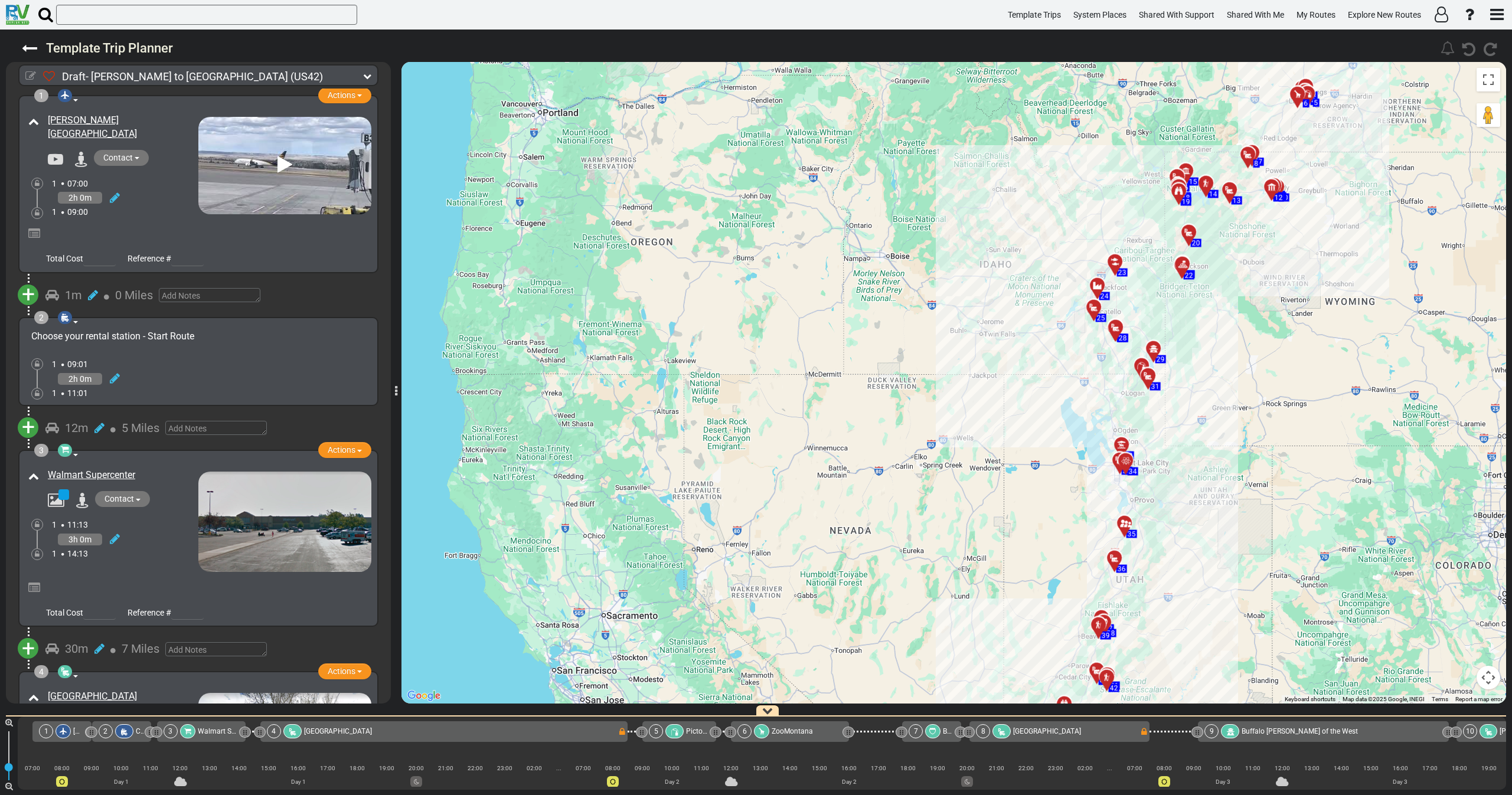
click at [31, 71] on icon at bounding box center [30, 75] width 10 height 10
select select "number:605"
select select "number:28"
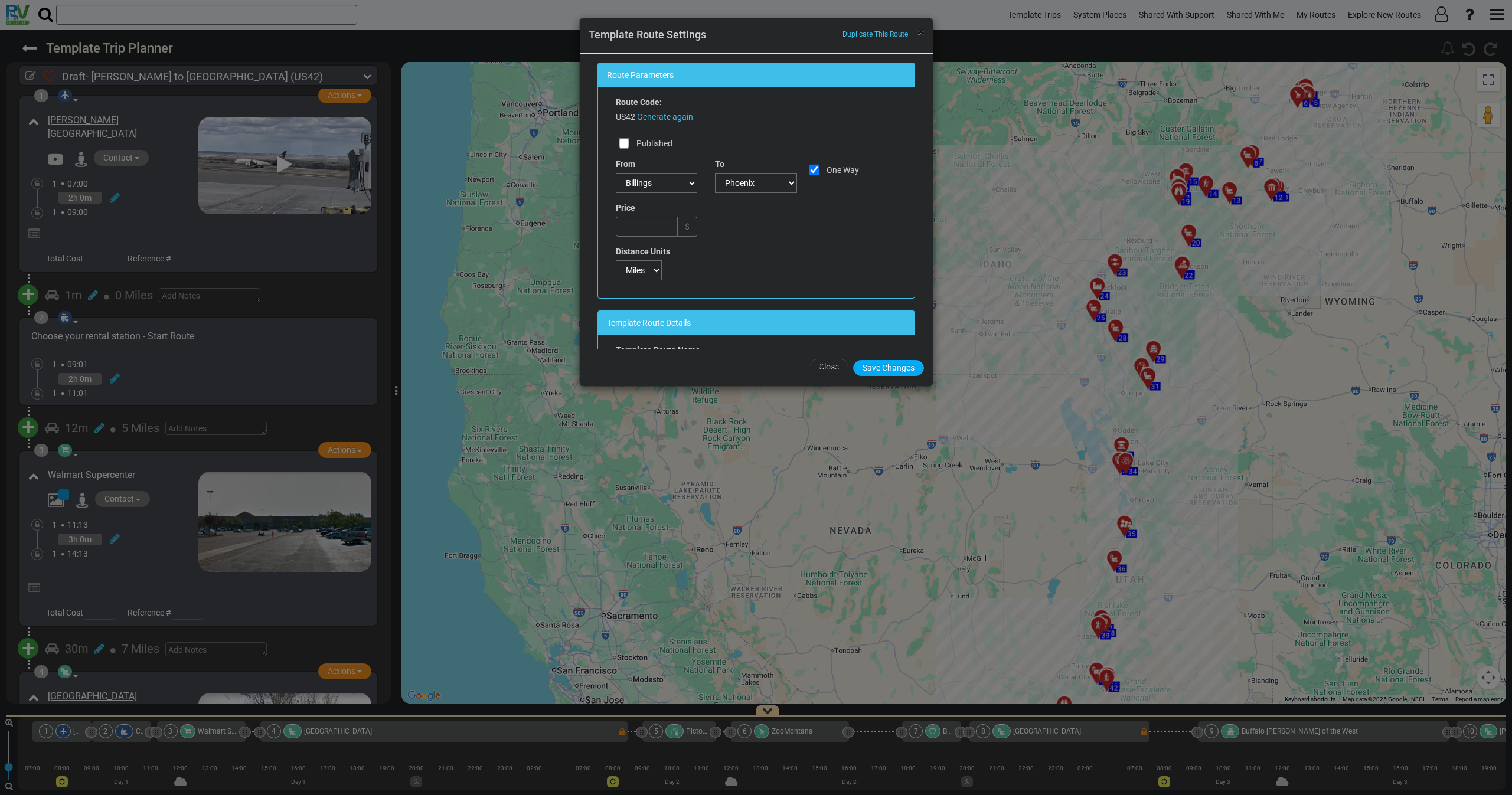
click at [924, 35] on span "×" at bounding box center [920, 32] width 7 height 14
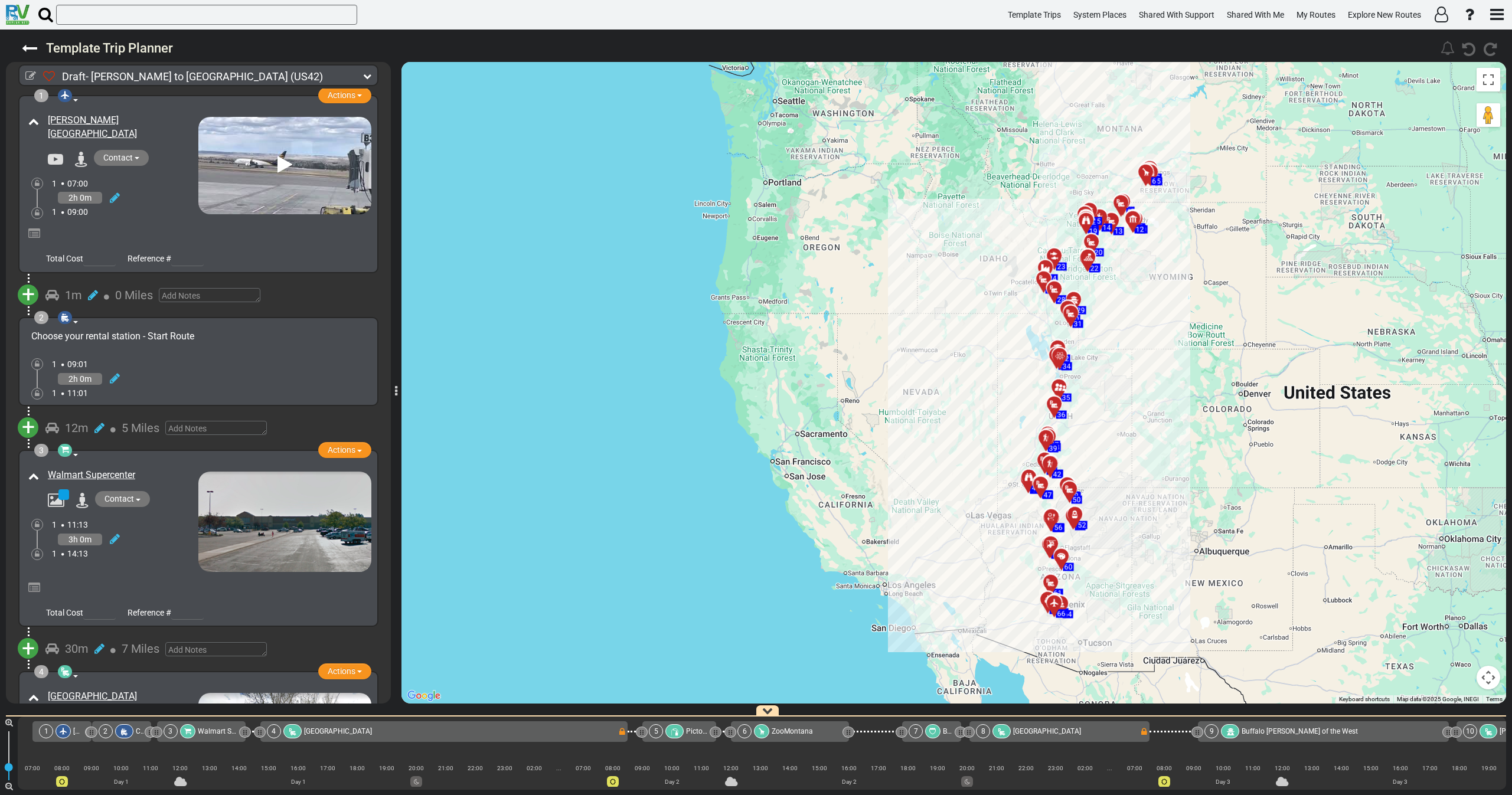
click at [771, 711] on icon "button" at bounding box center [767, 710] width 10 height 10
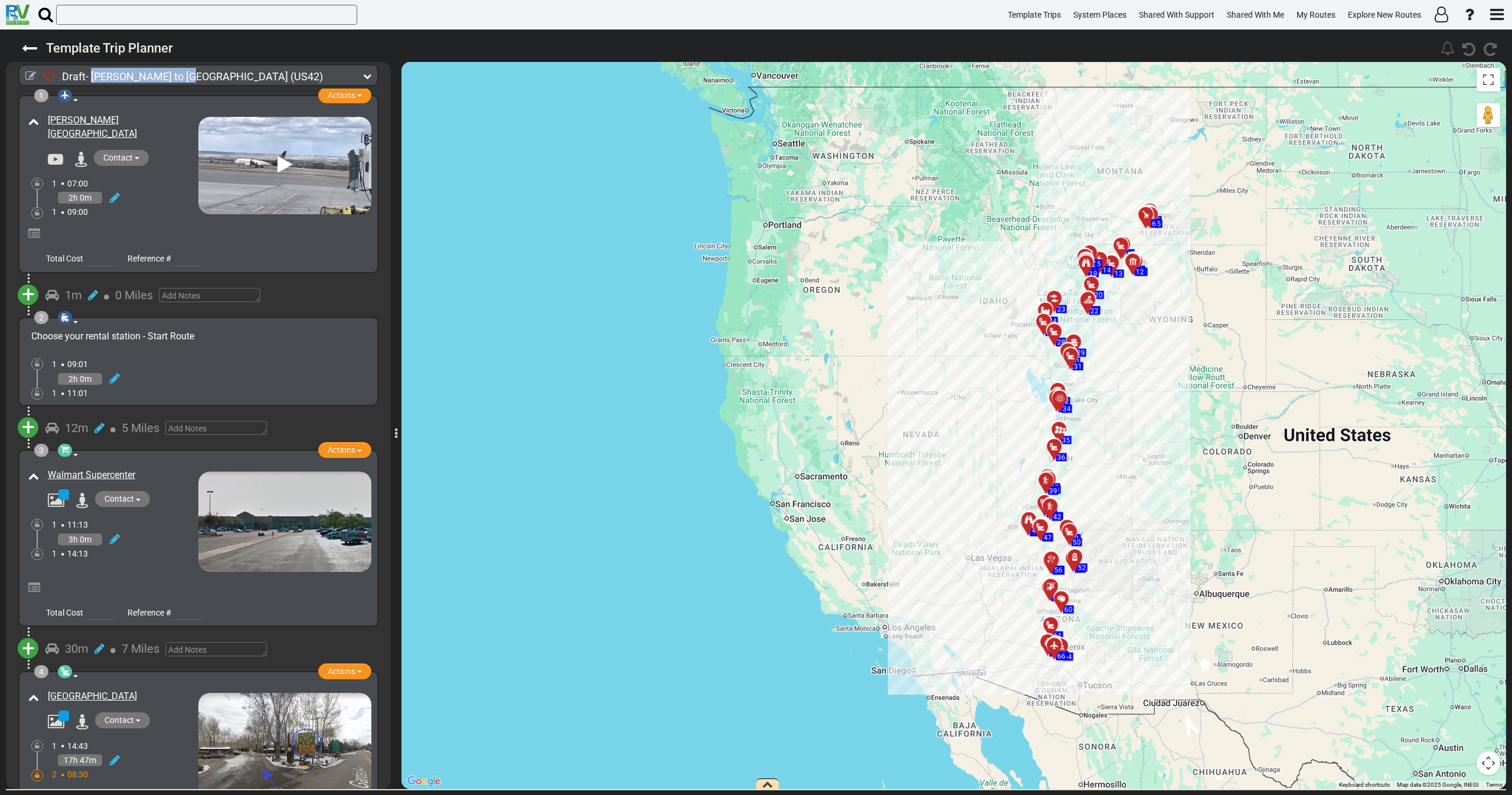
drag, startPoint x: 91, startPoint y: 75, endPoint x: 177, endPoint y: 76, distance: 86.0
click at [177, 76] on span "Draft- Billings to Phoenix" at bounding box center [175, 75] width 226 height 12
copy span "[PERSON_NAME] to [GEOGRAPHIC_DATA]"
click at [360, 74] on div at bounding box center [364, 75] width 14 height 15
click at [371, 76] on div "Draft- Billings to Phoenix (US42) 21 Days 1,831 Miles 87 miles per day" at bounding box center [198, 74] width 360 height 21
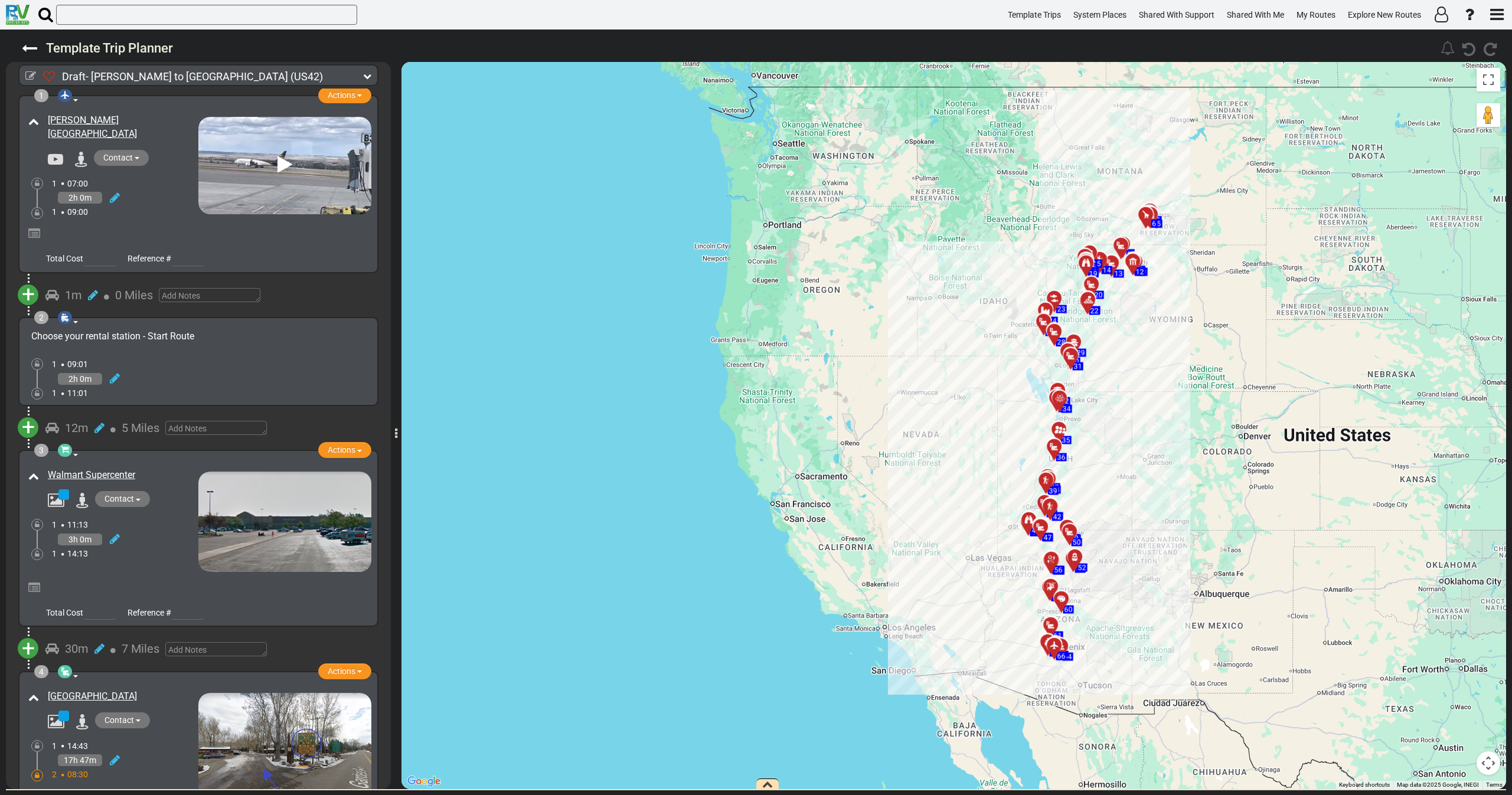
click at [371, 76] on div "Draft- Billings to Phoenix (US42) 21 Days 1,831 Miles 87 miles per day" at bounding box center [198, 74] width 360 height 21
click at [364, 73] on icon at bounding box center [367, 75] width 8 height 8
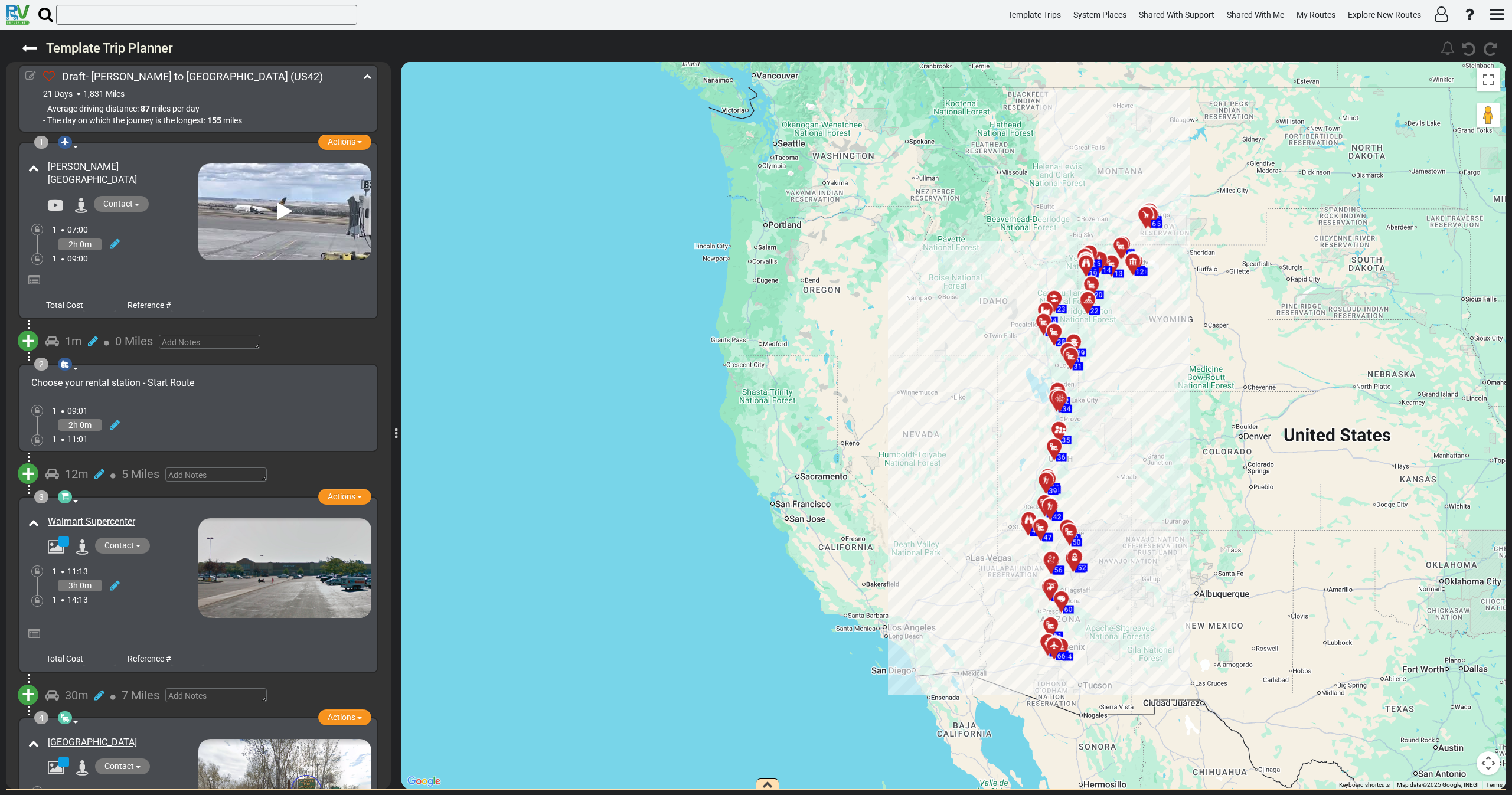
click at [32, 75] on icon at bounding box center [30, 75] width 10 height 10
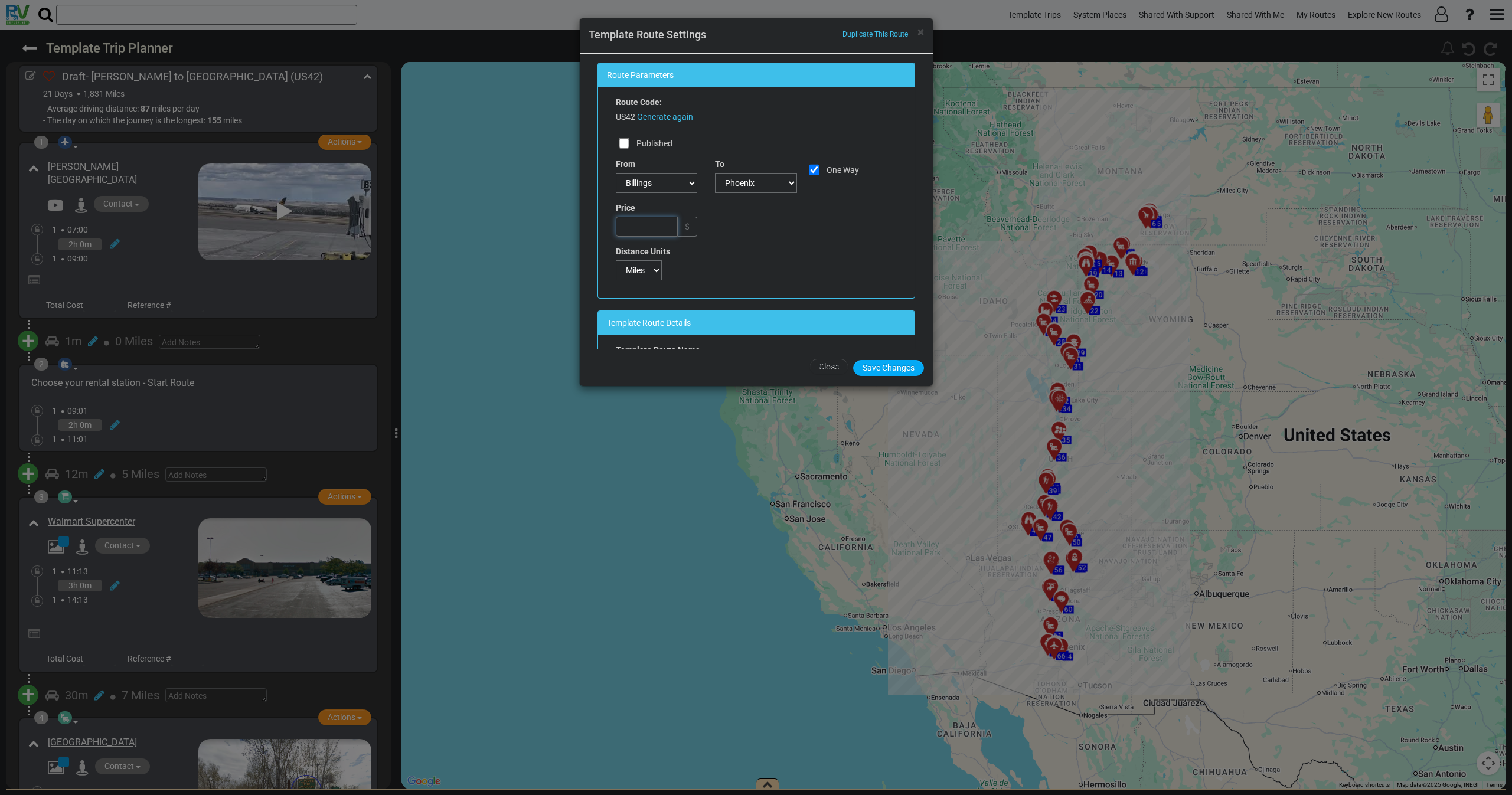
click at [639, 222] on input "text" at bounding box center [646, 227] width 62 height 20
type input "157"
click at [767, 246] on div "Route Code: US42 Generate again Published From --Choose-- Chino" at bounding box center [756, 192] width 299 height 193
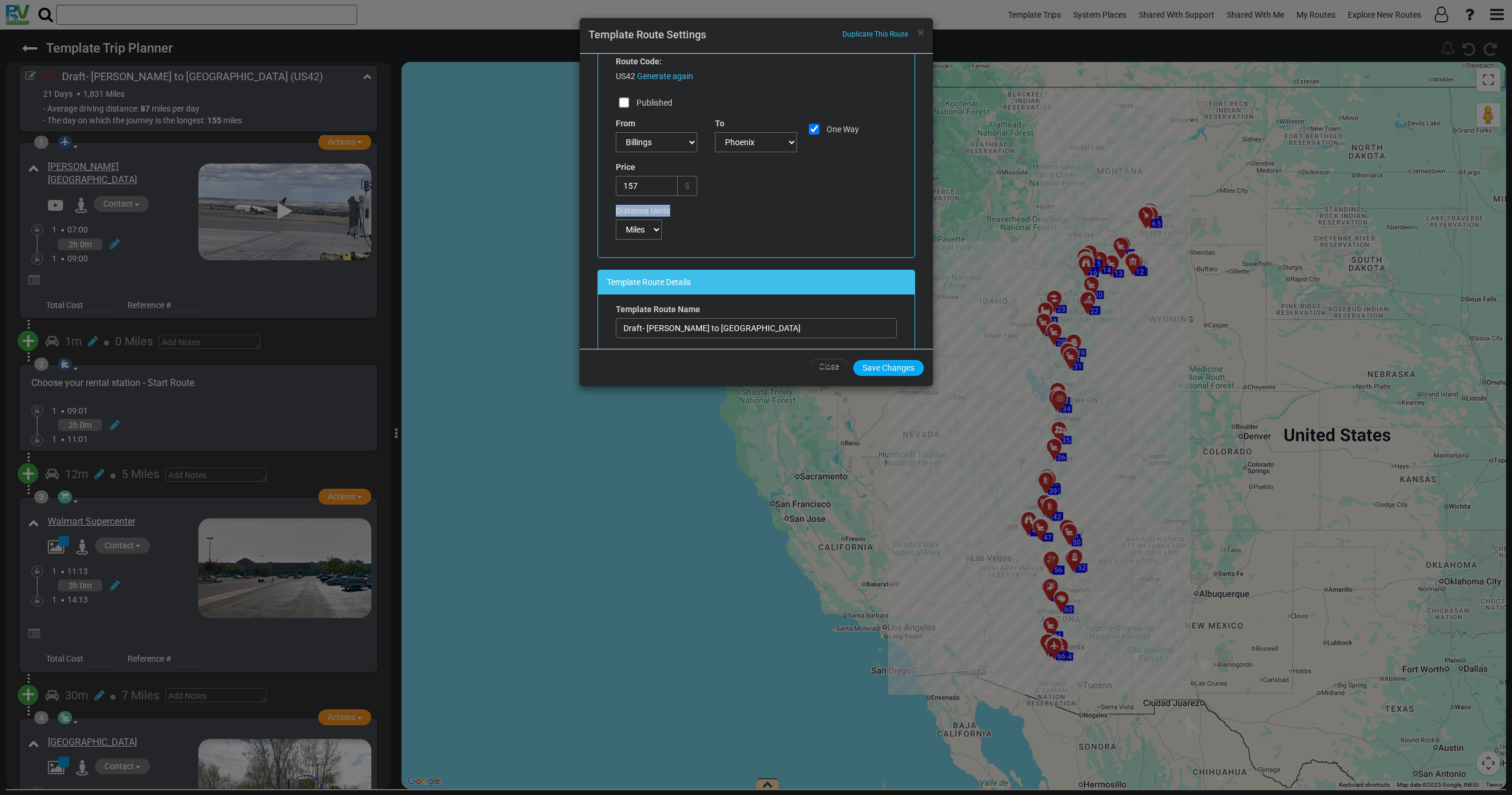
scroll to position [177, 0]
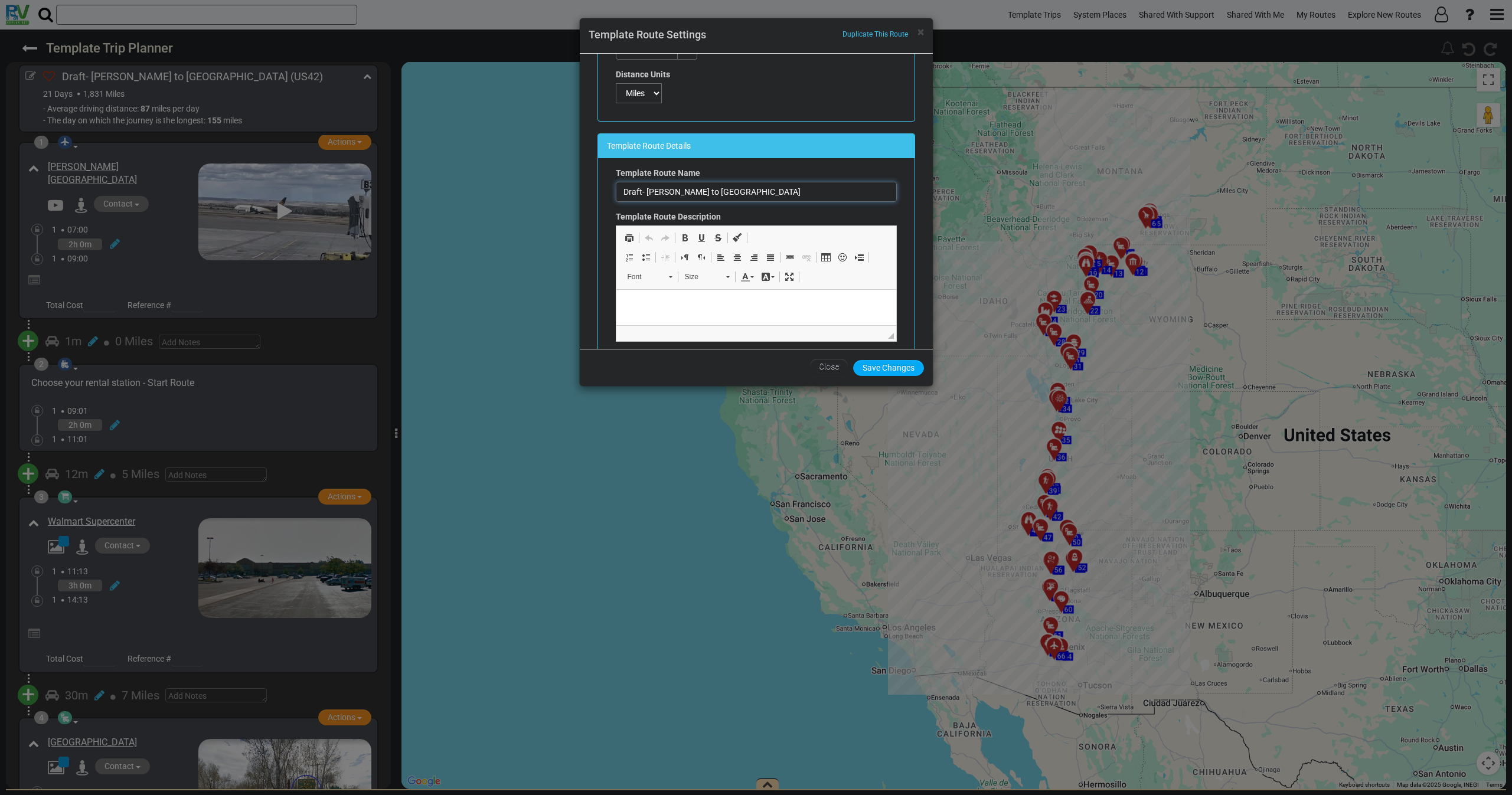
drag, startPoint x: 643, startPoint y: 192, endPoint x: 592, endPoint y: 195, distance: 51.1
click at [592, 195] on div "Template Route Details Template Route Name Draft- Billings to Phoenix Template …" at bounding box center [756, 252] width 335 height 238
click at [723, 197] on input "[PERSON_NAME] to [GEOGRAPHIC_DATA]" at bounding box center [756, 192] width 281 height 20
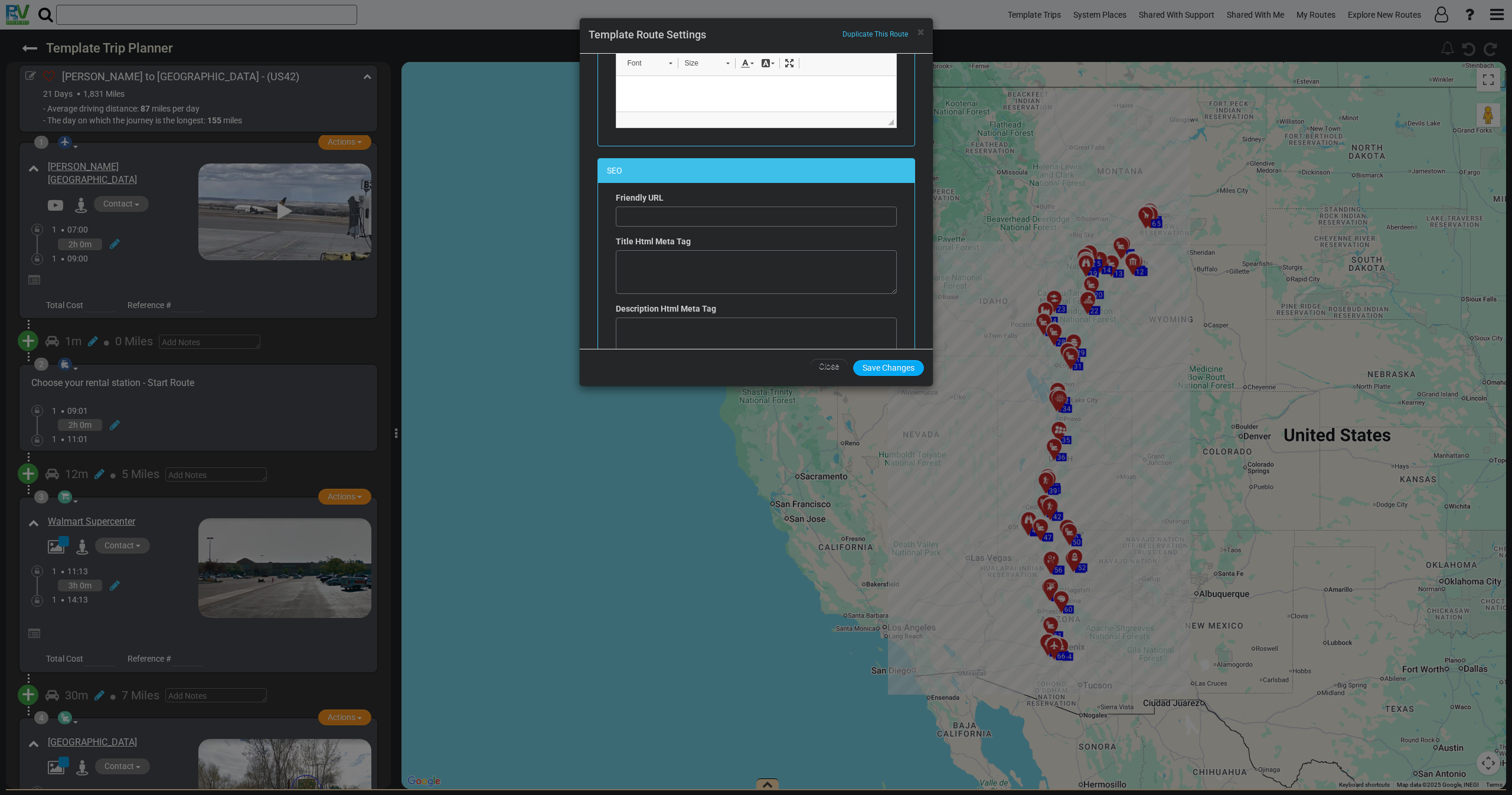
scroll to position [443, 0]
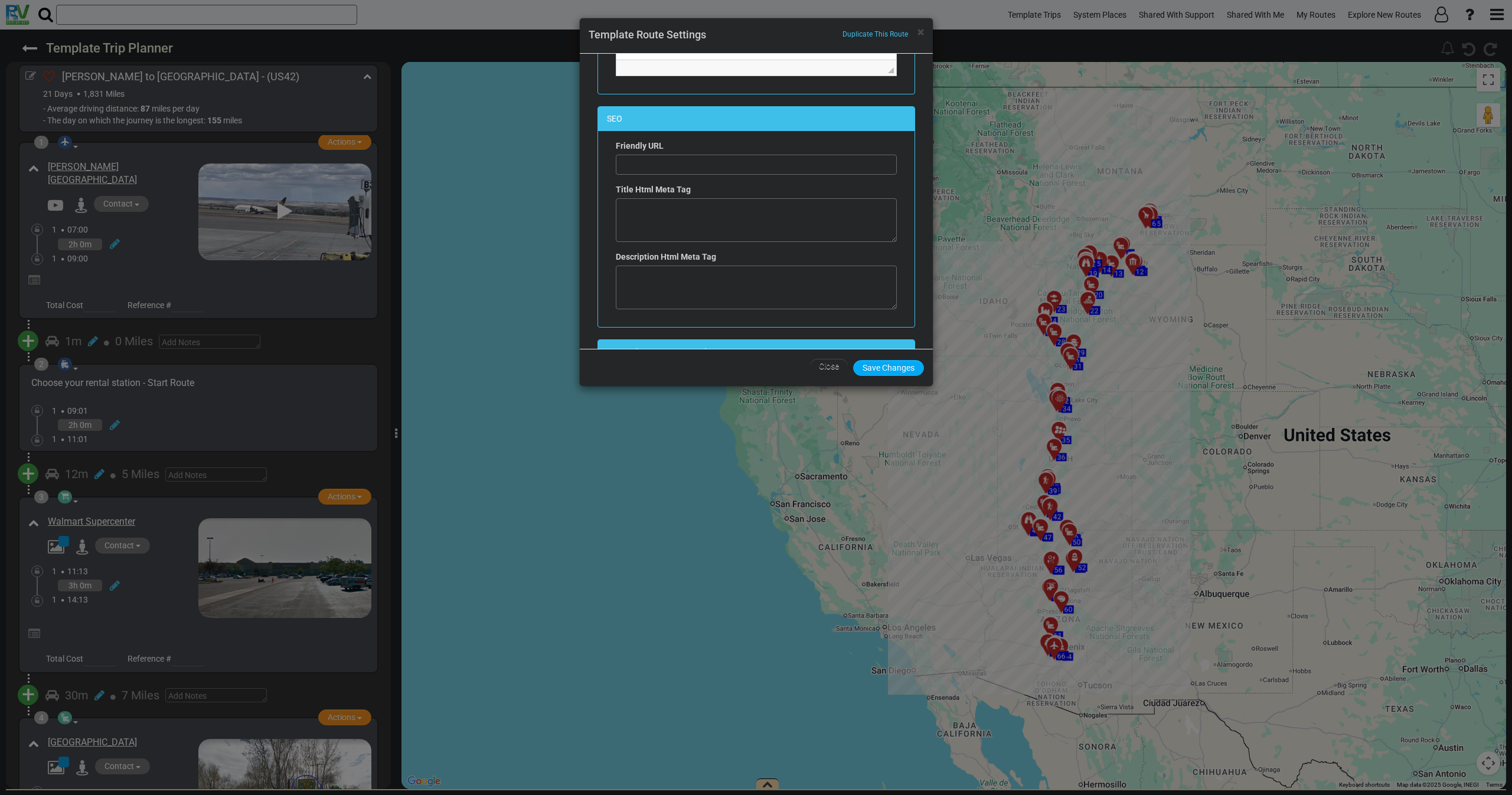
type input "[PERSON_NAME] to [GEOGRAPHIC_DATA] -"
click at [692, 281] on textarea at bounding box center [756, 287] width 281 height 44
paste textarea "Best motorhome trip planner [GEOGRAPHIC_DATA] – [PERSON_NAME] to [GEOGRAPHIC_DA…"
type textarea "Best motorhome trip planner [GEOGRAPHIC_DATA] – [PERSON_NAME] to [GEOGRAPHIC_DA…"
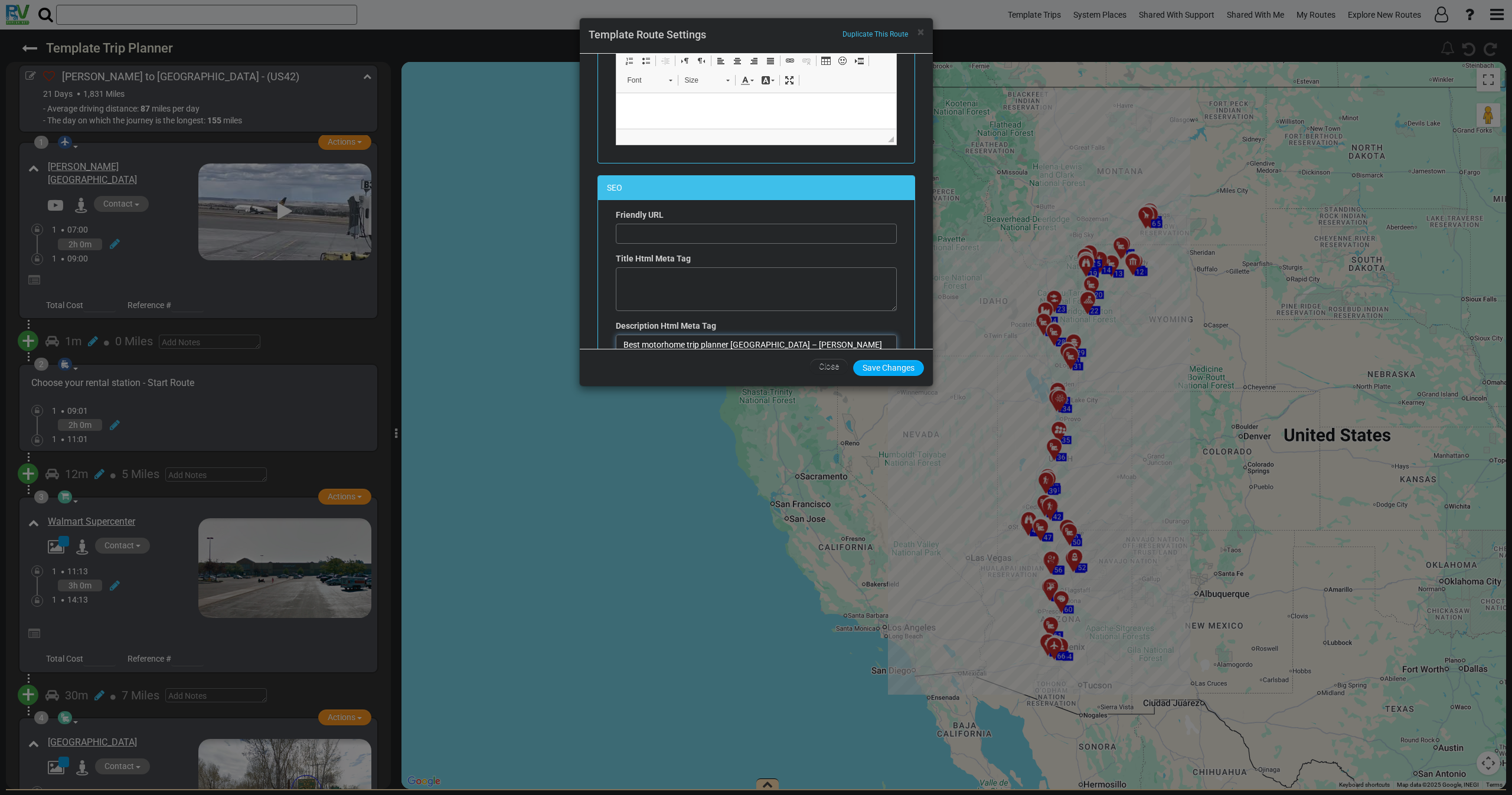
scroll to position [88, 0]
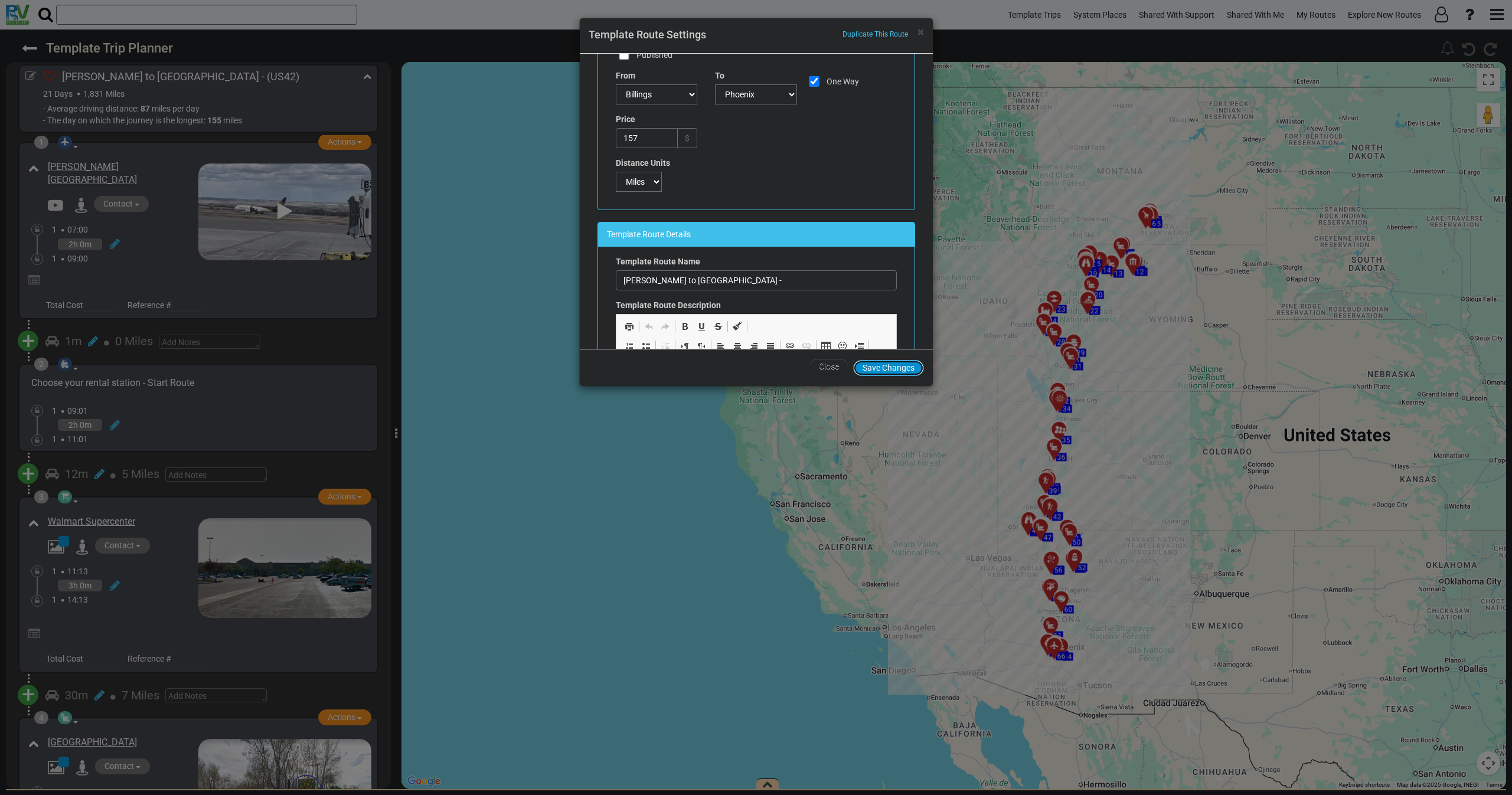
click at [882, 368] on button "Save Changes" at bounding box center [888, 368] width 71 height 16
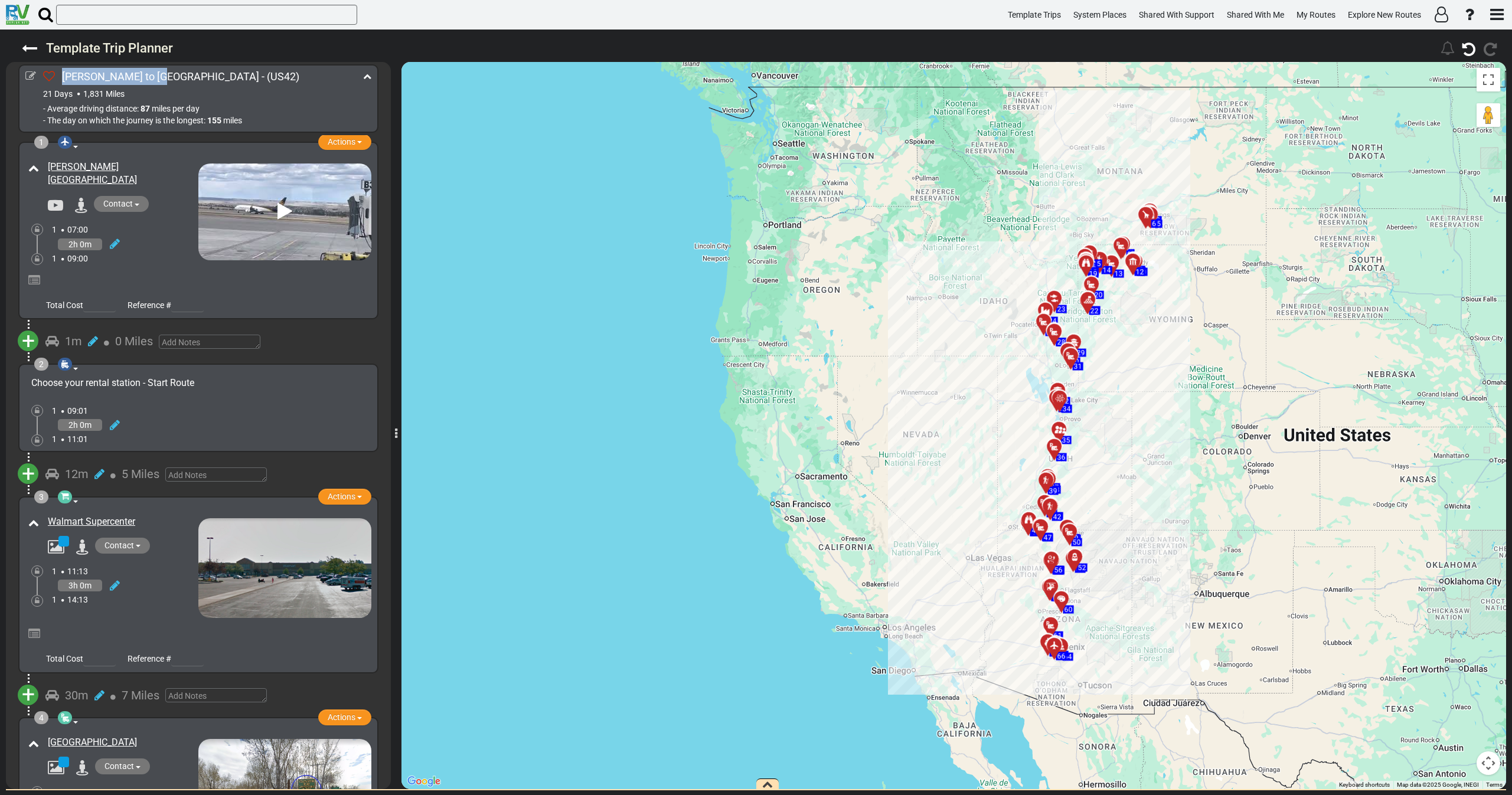
drag, startPoint x: 148, startPoint y: 77, endPoint x: 65, endPoint y: 74, distance: 83.1
click at [65, 74] on span "[PERSON_NAME] to [GEOGRAPHIC_DATA] -" at bounding box center [164, 75] width 203 height 12
copy span "[PERSON_NAME] to [GEOGRAPHIC_DATA]"
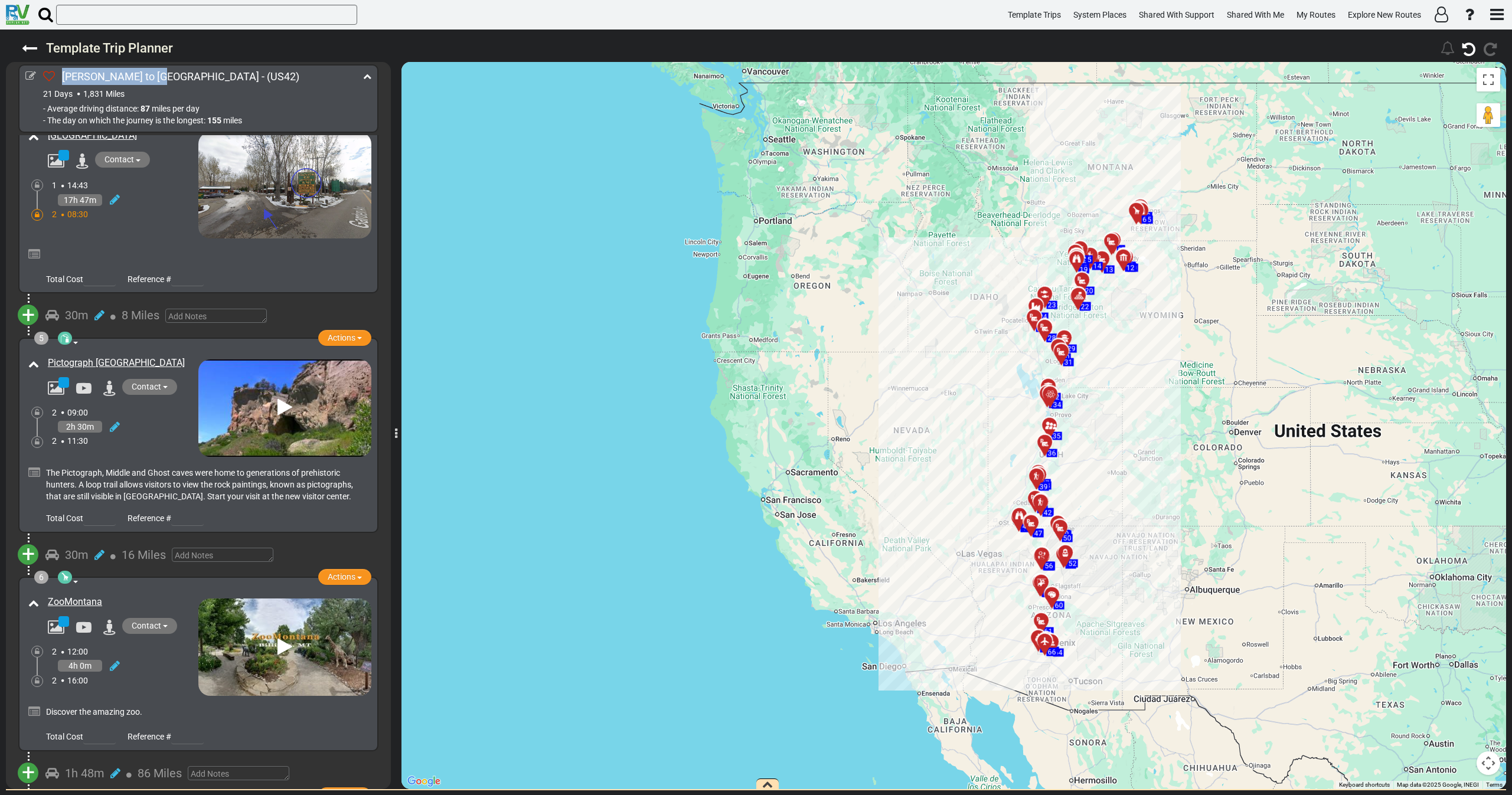
scroll to position [620, 0]
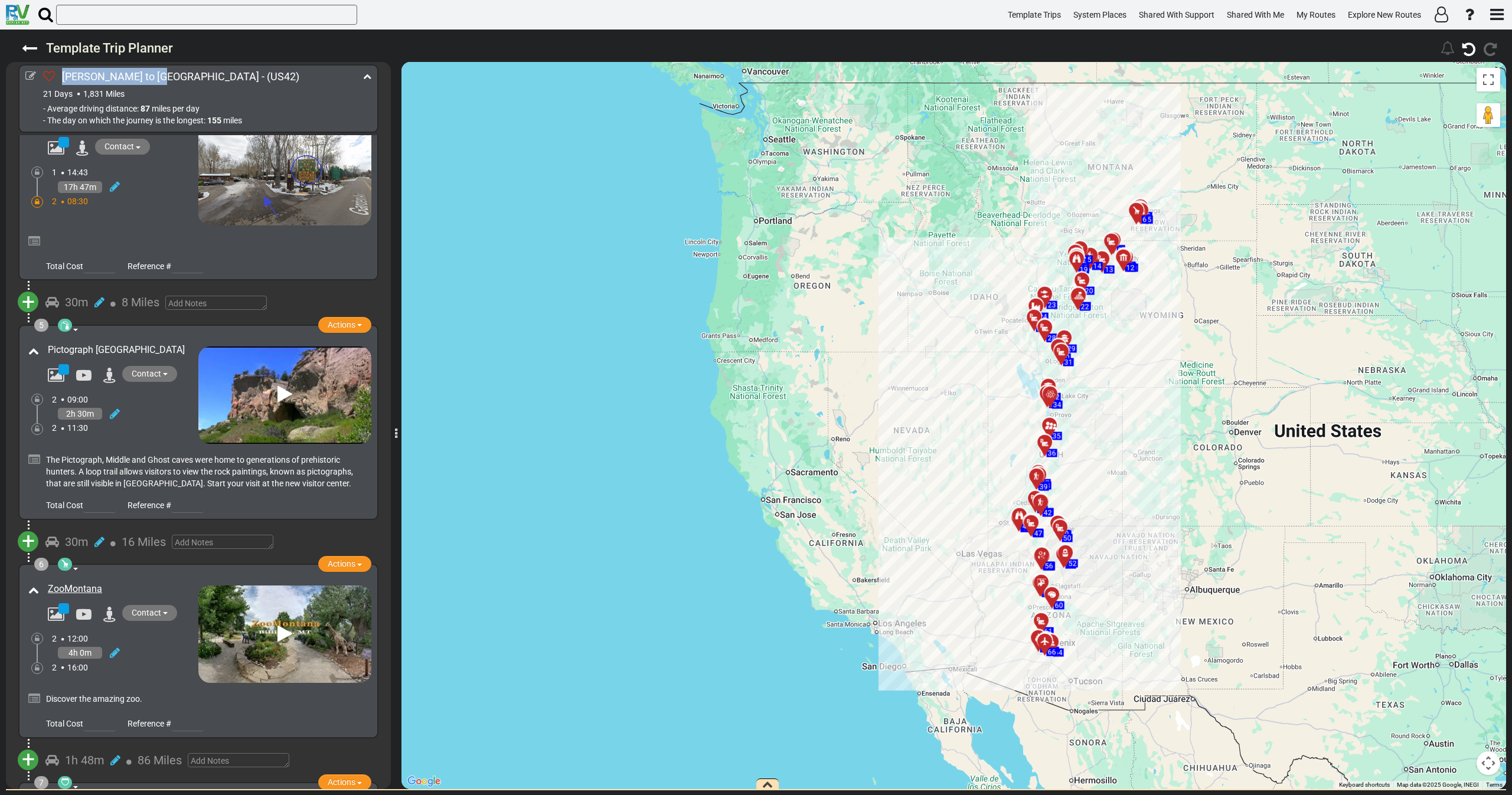
drag, startPoint x: 167, startPoint y: 344, endPoint x: 80, endPoint y: 343, distance: 87.0
click at [44, 344] on div "Pictograph [GEOGRAPHIC_DATA]" at bounding box center [120, 350] width 156 height 20
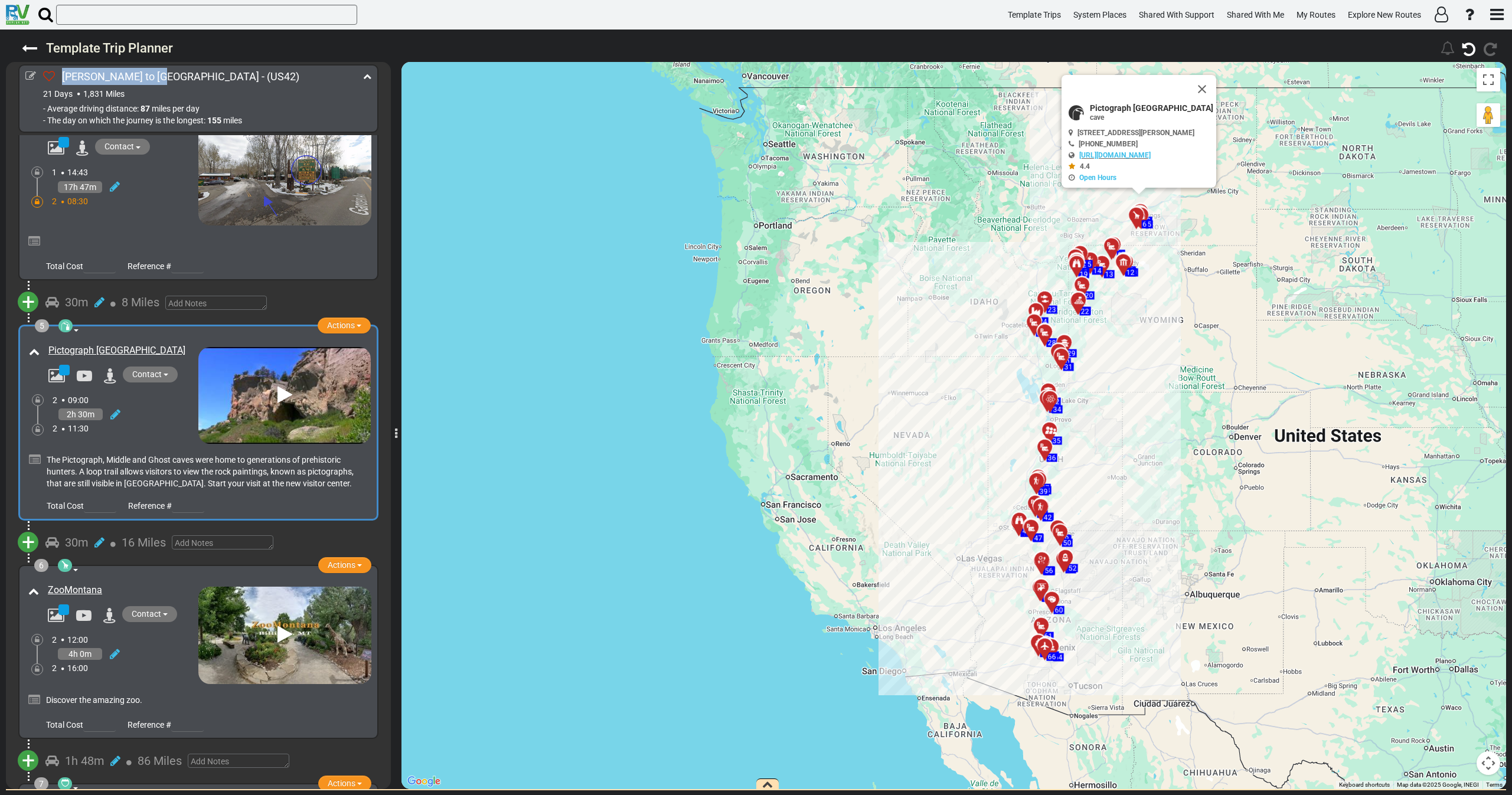
copy link "Pictograph [GEOGRAPHIC_DATA]"
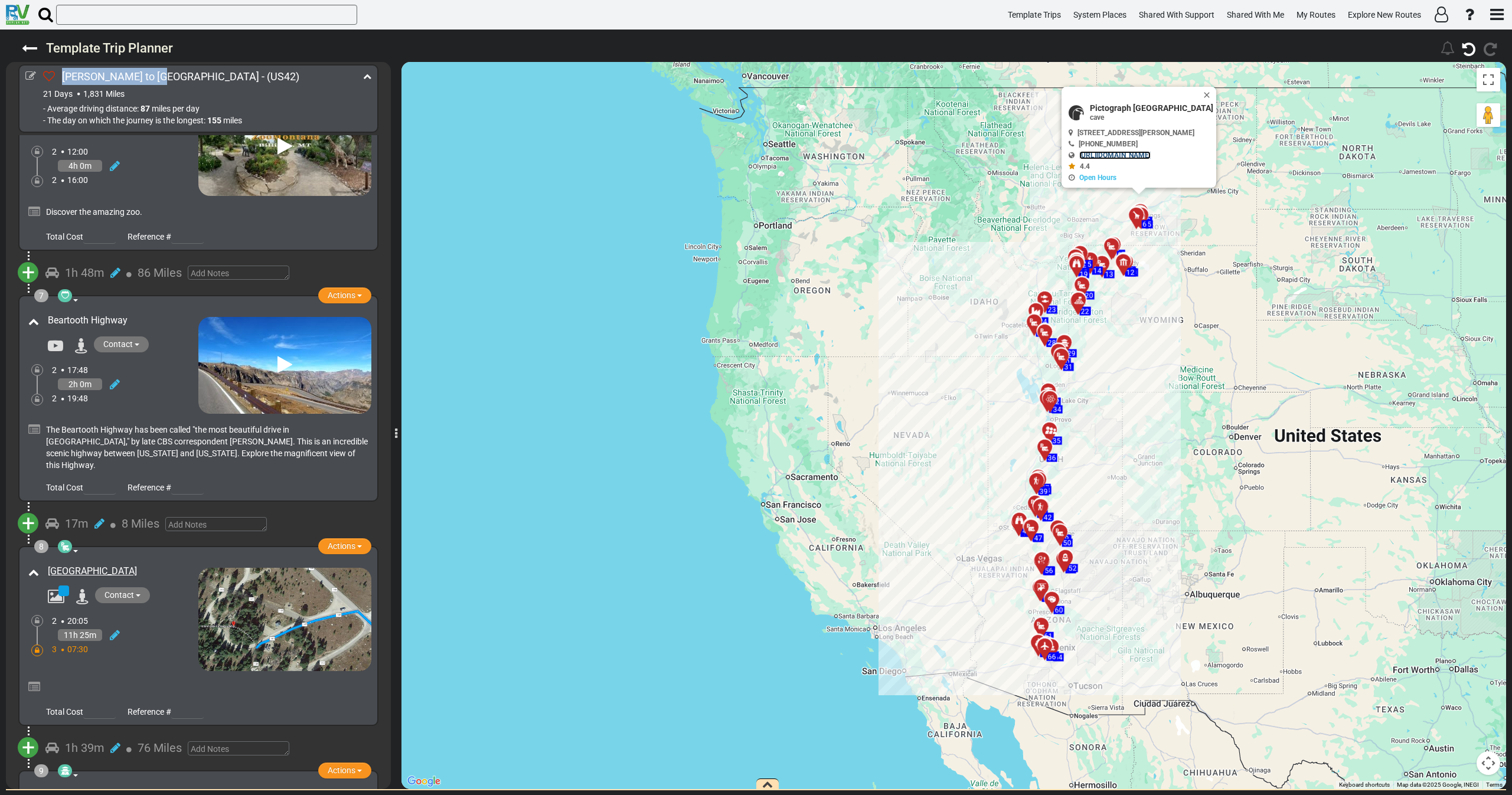
scroll to position [1152, 0]
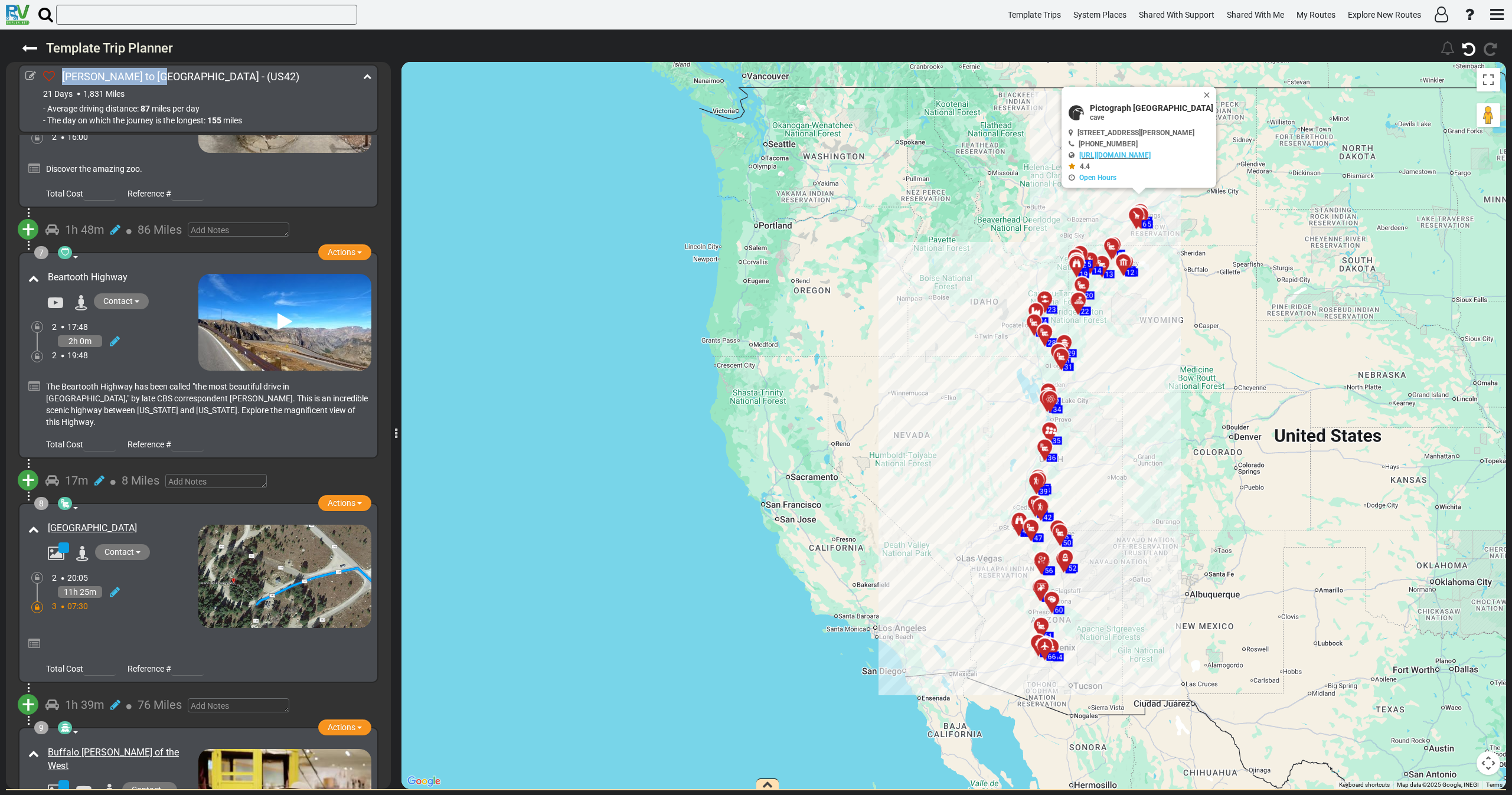
drag, startPoint x: 106, startPoint y: 268, endPoint x: 47, endPoint y: 267, distance: 59.0
click at [47, 268] on div "Beartooth Highway" at bounding box center [120, 277] width 156 height 20
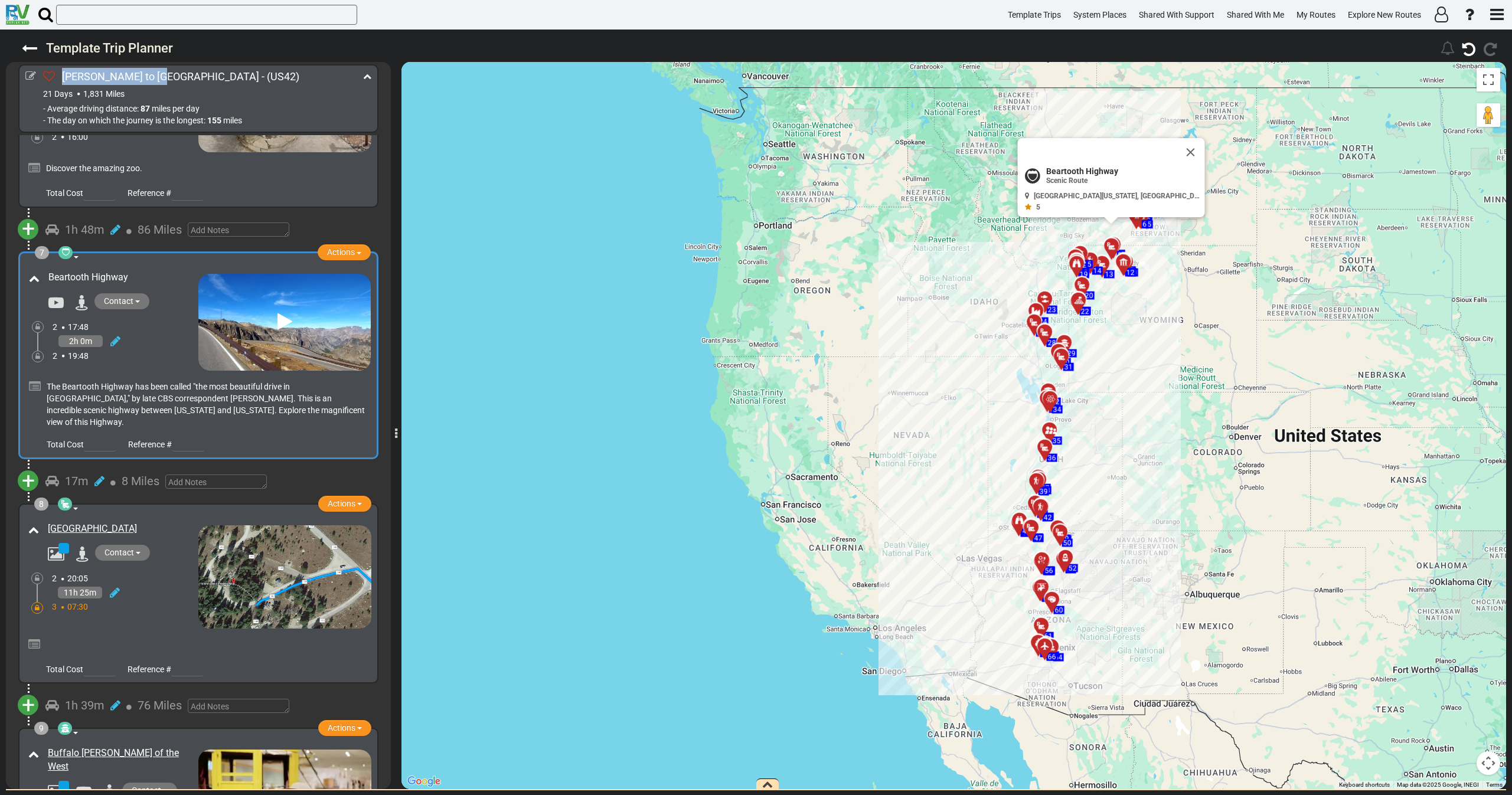
copy span "Beartooth Highway"
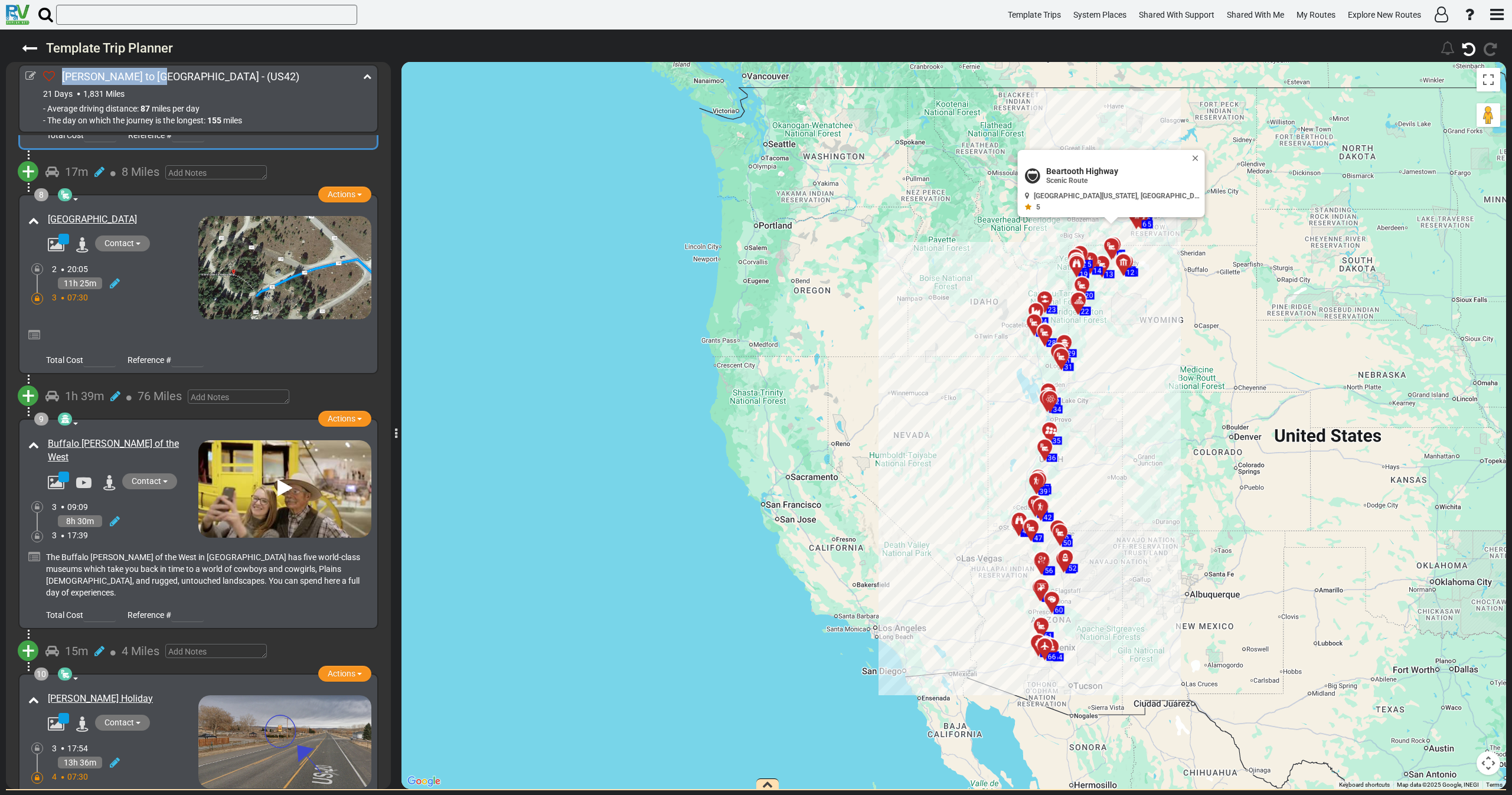
scroll to position [1504, 0]
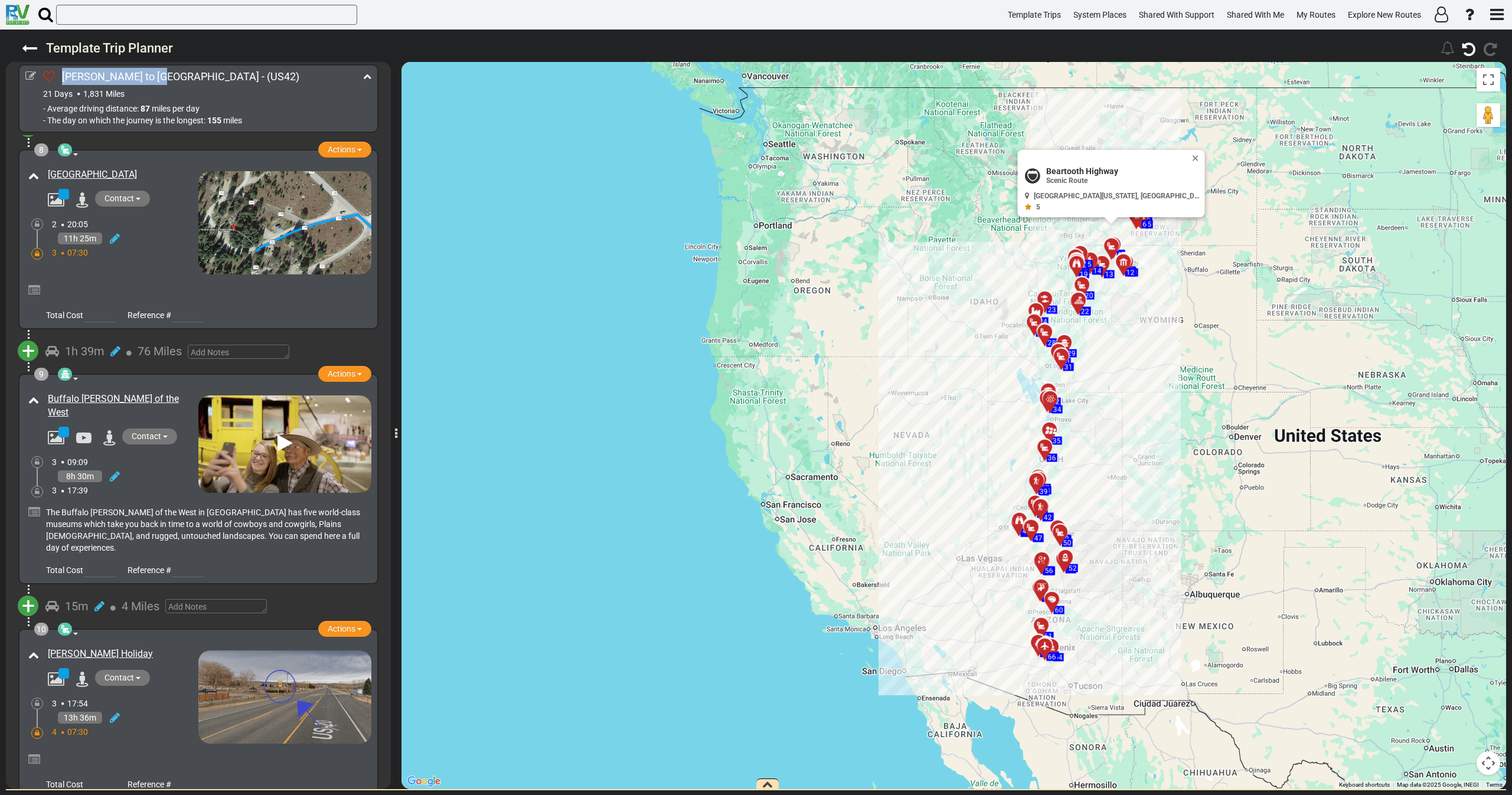
drag, startPoint x: 179, startPoint y: 375, endPoint x: 43, endPoint y: 377, distance: 136.0
click at [43, 390] on div "Buffalo [PERSON_NAME] of the West" at bounding box center [120, 407] width 156 height 34
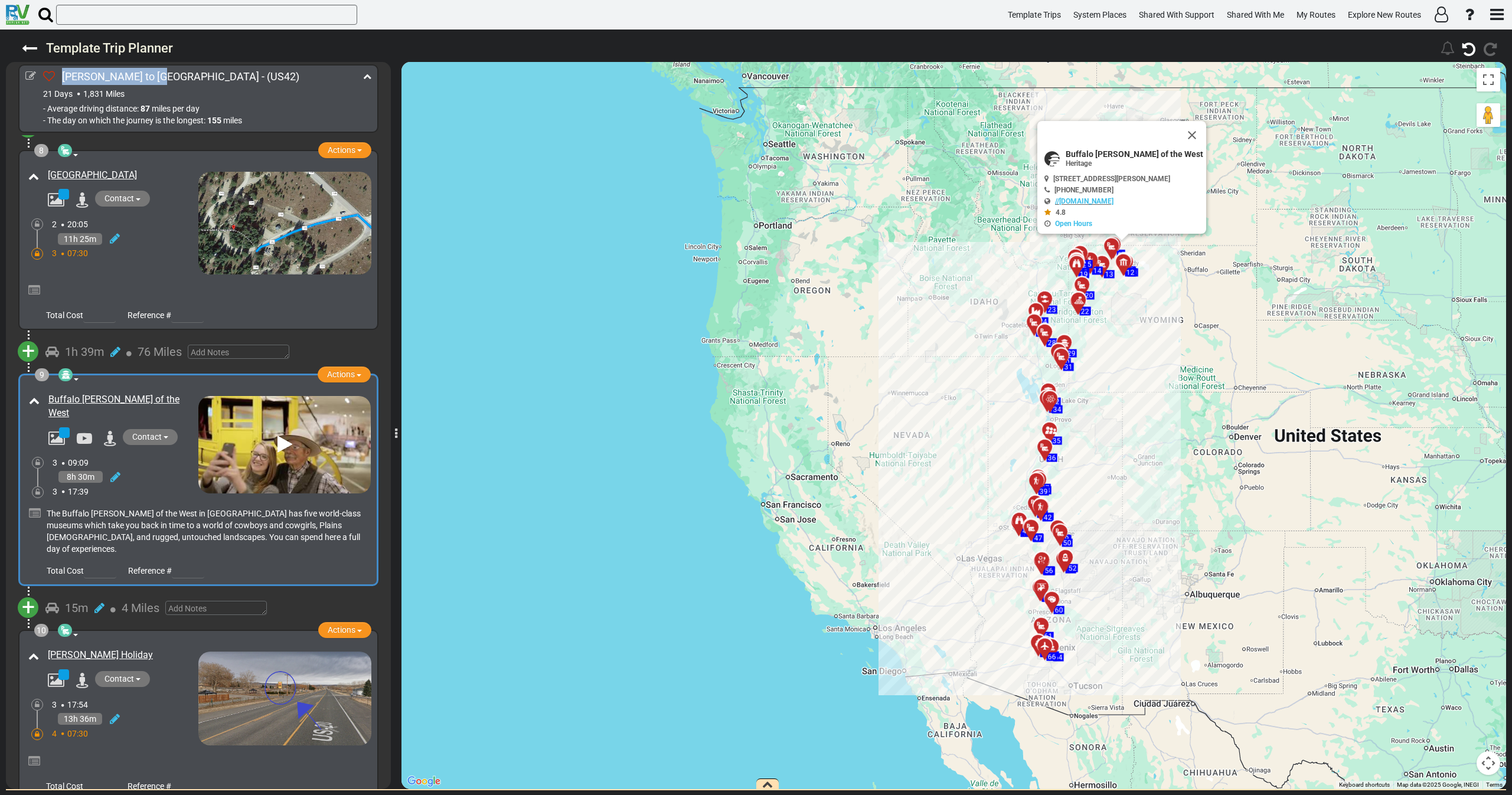
copy link "Buffalo [PERSON_NAME] of the West"
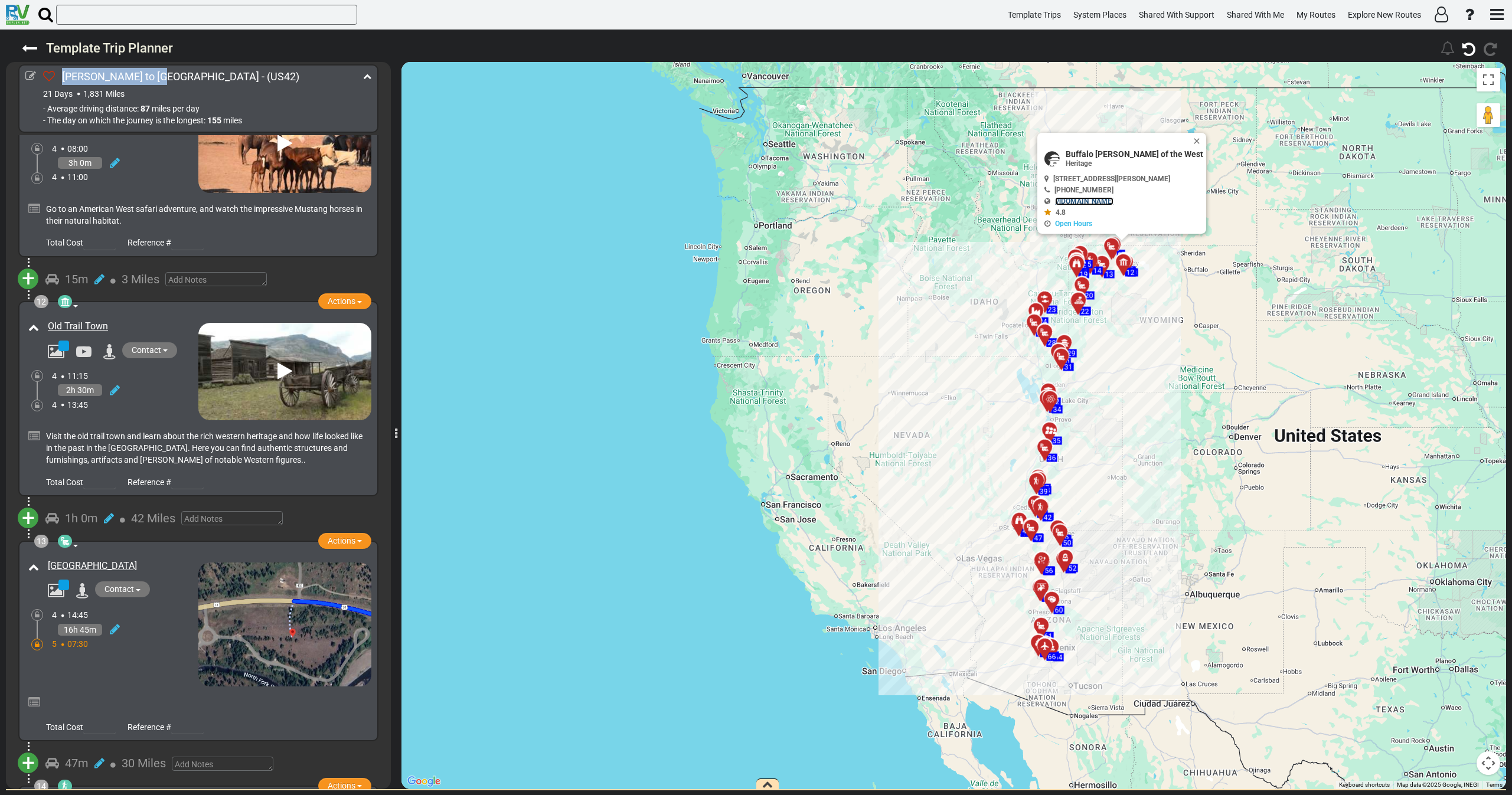
scroll to position [2300, 0]
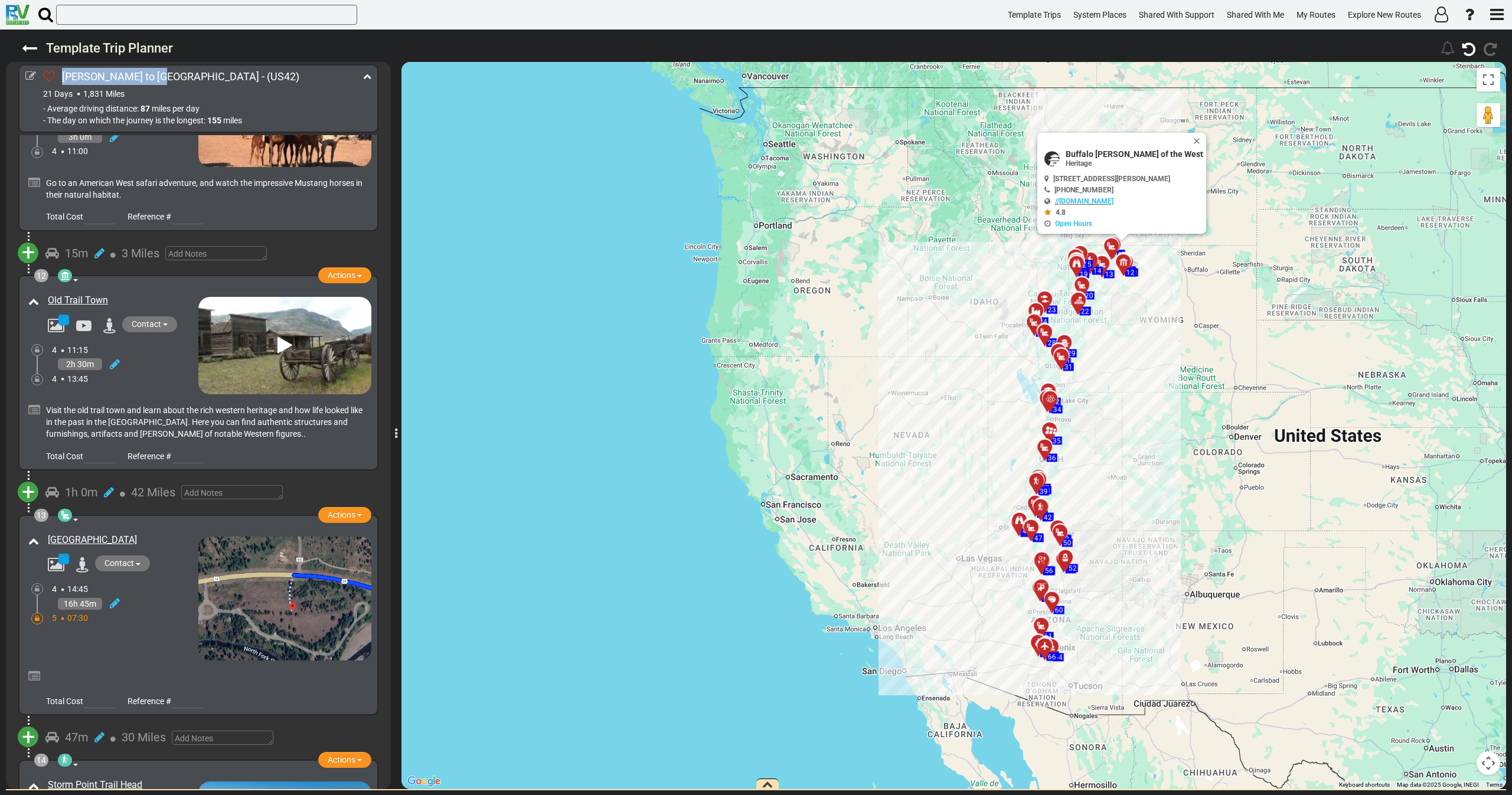
drag, startPoint x: 124, startPoint y: 259, endPoint x: 41, endPoint y: 263, distance: 83.1
click at [41, 291] on div "Old Trail Town" at bounding box center [112, 314] width 173 height 45
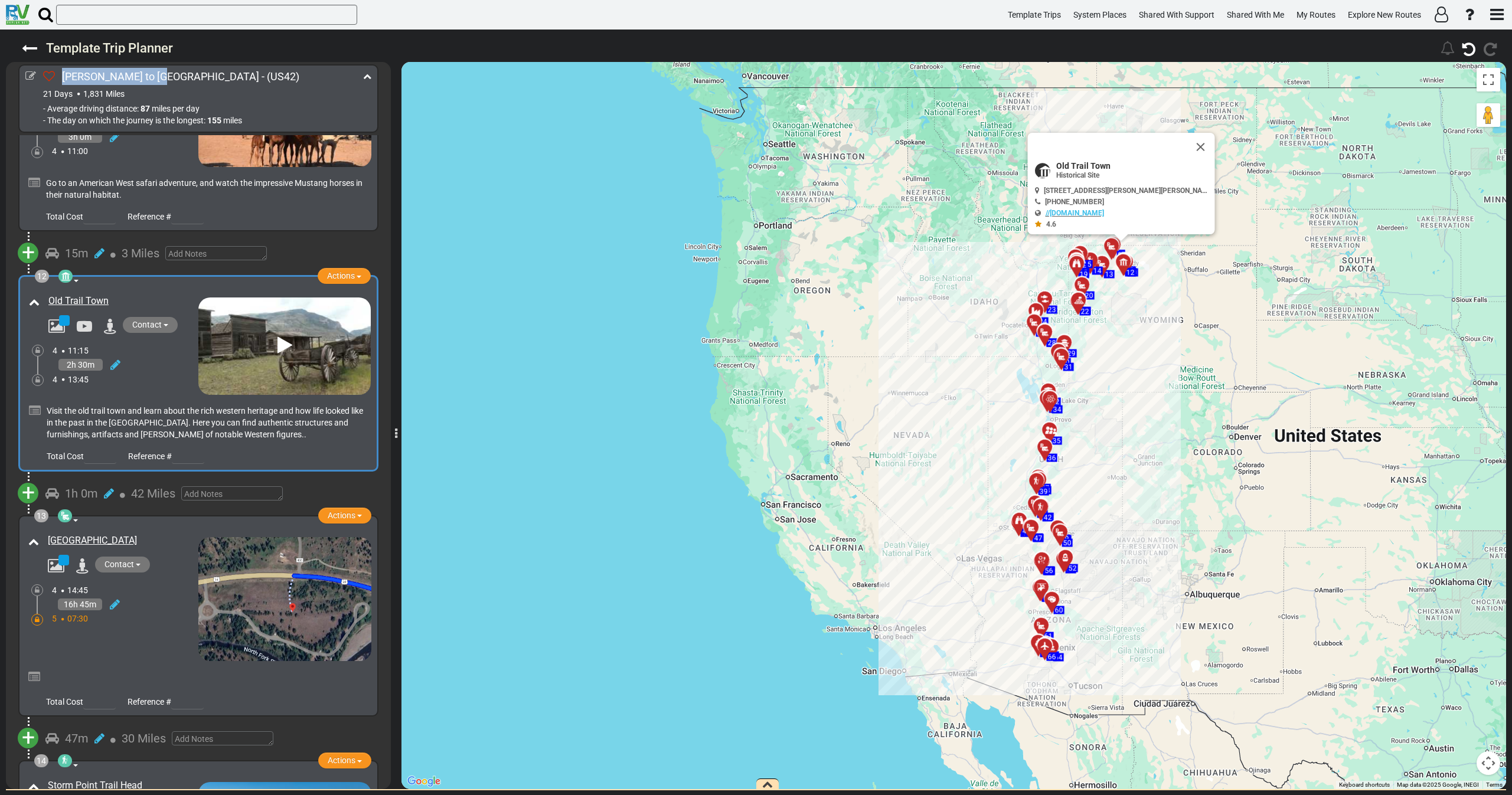
copy link "Old Trail Town"
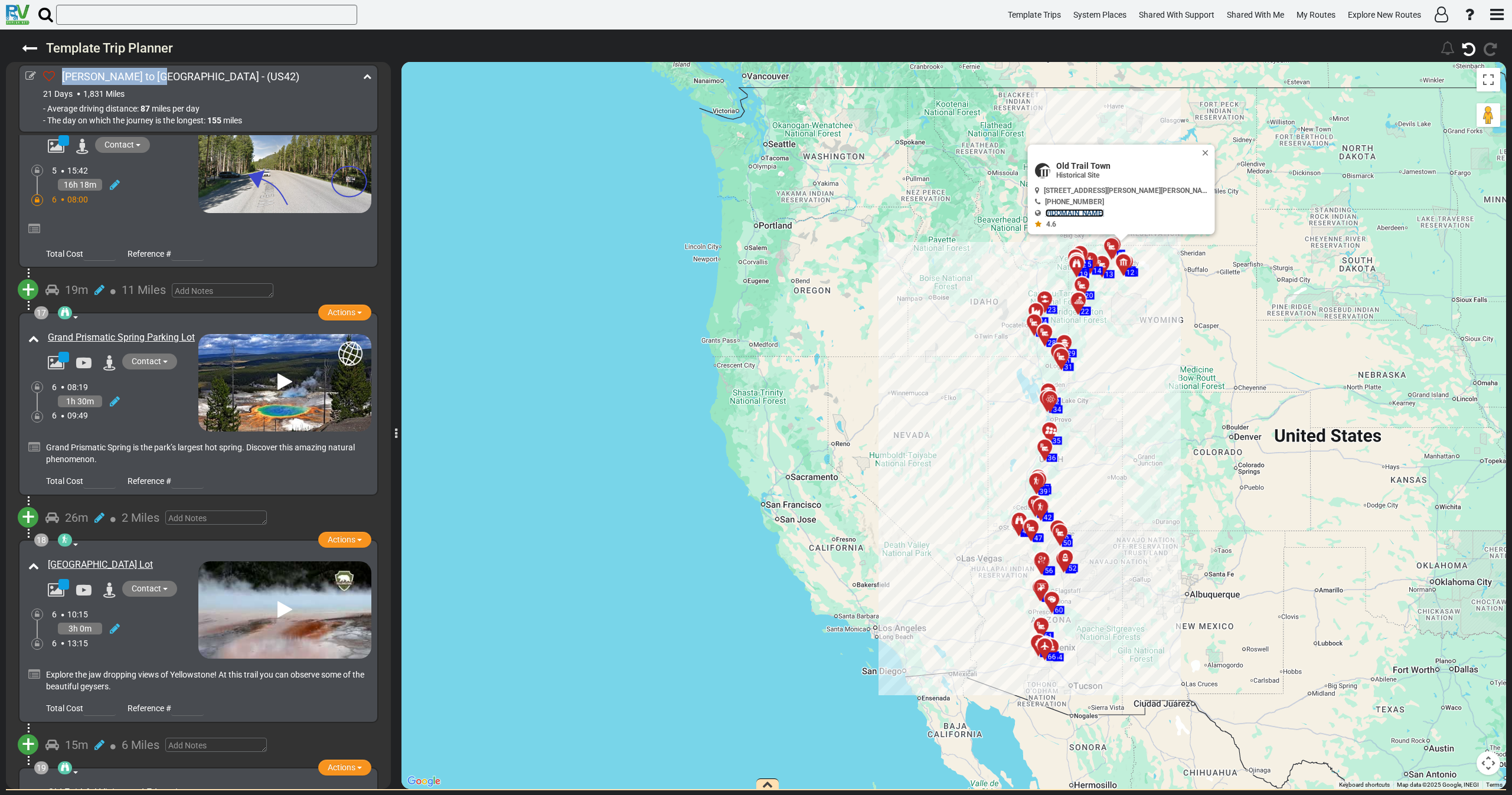
scroll to position [3451, 0]
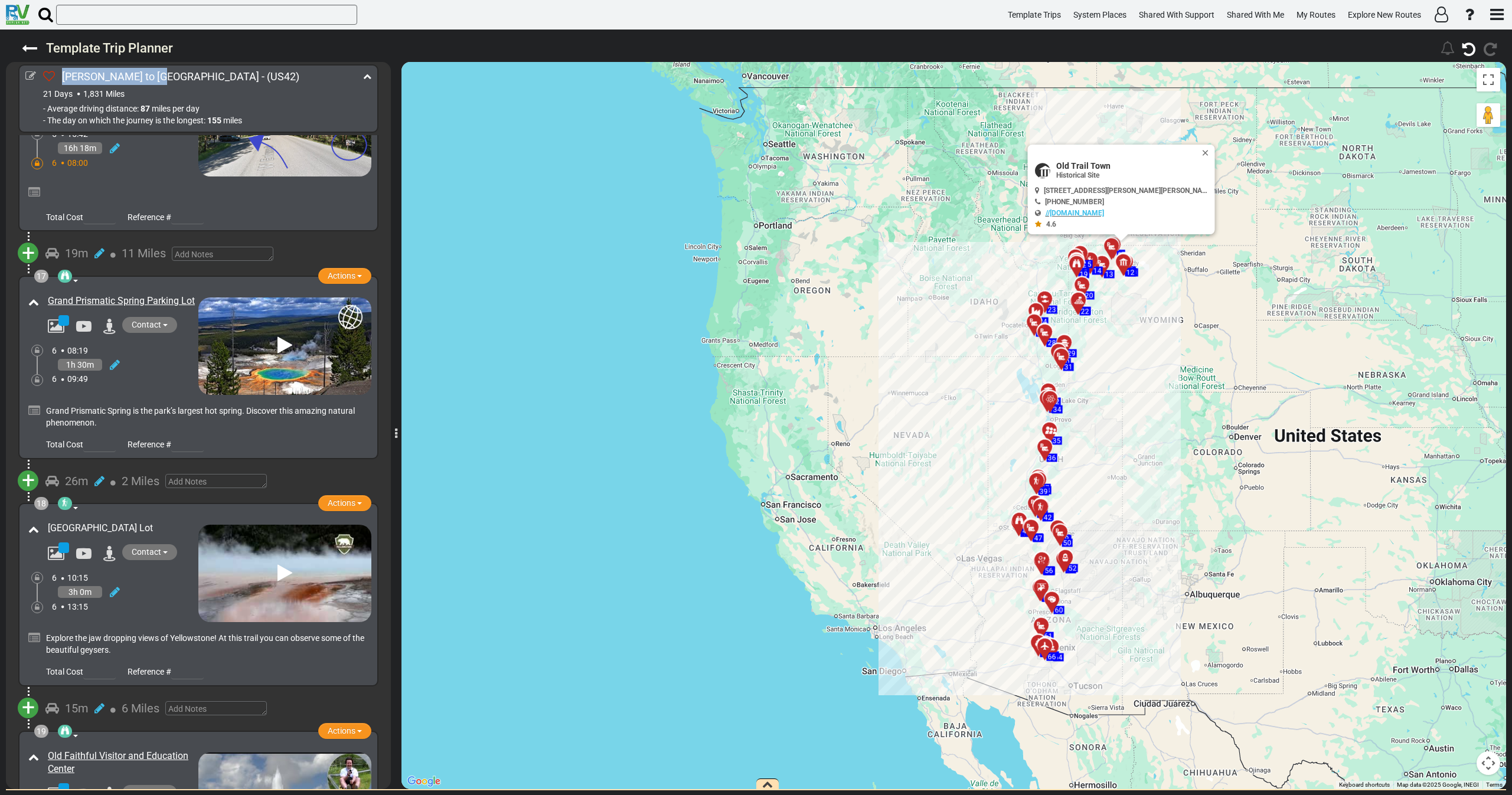
drag, startPoint x: 163, startPoint y: 479, endPoint x: 50, endPoint y: 480, distance: 113.0
click at [50, 522] on div "[GEOGRAPHIC_DATA] Lot" at bounding box center [121, 529] width 148 height 14
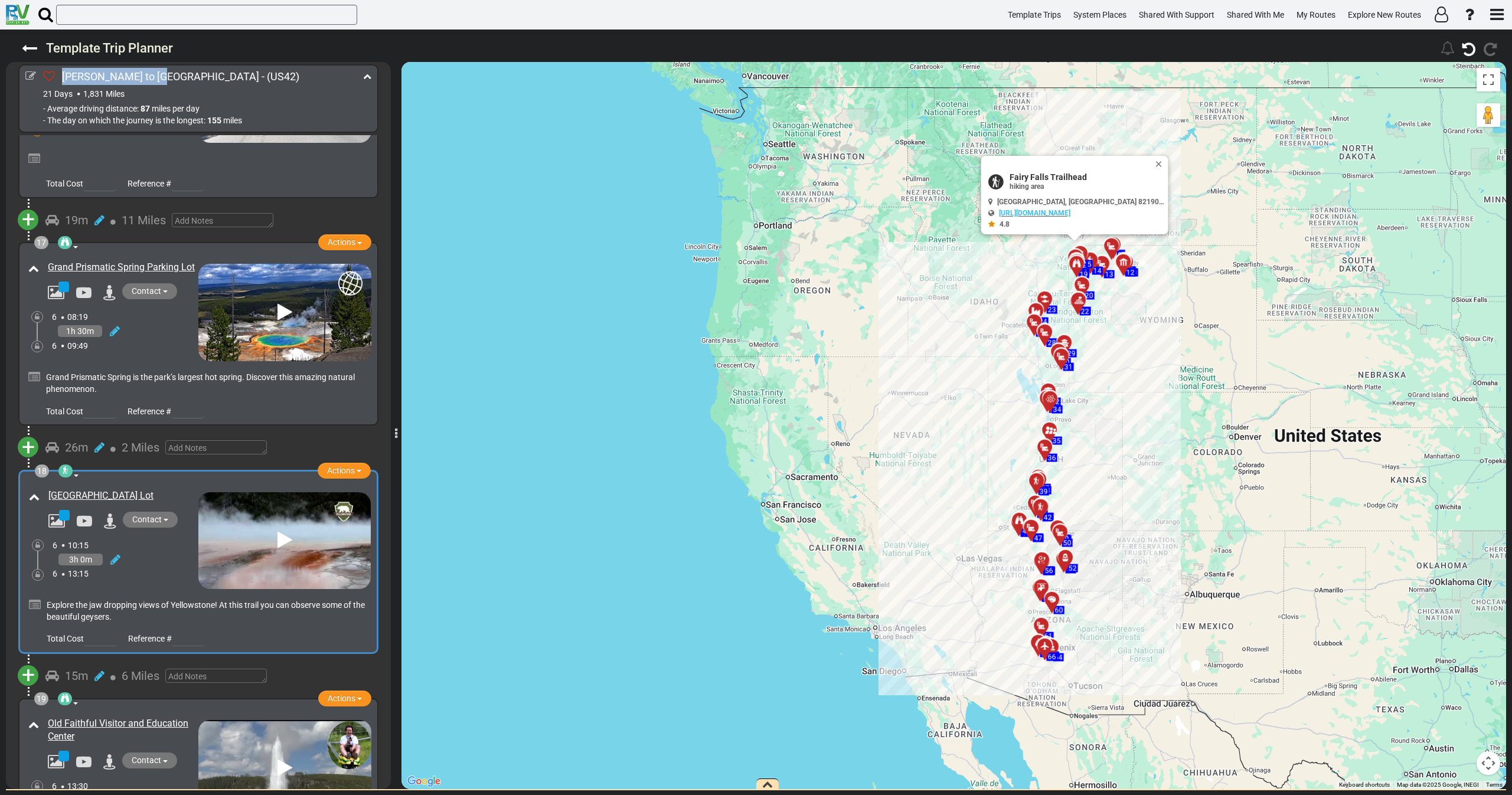
scroll to position [3627, 0]
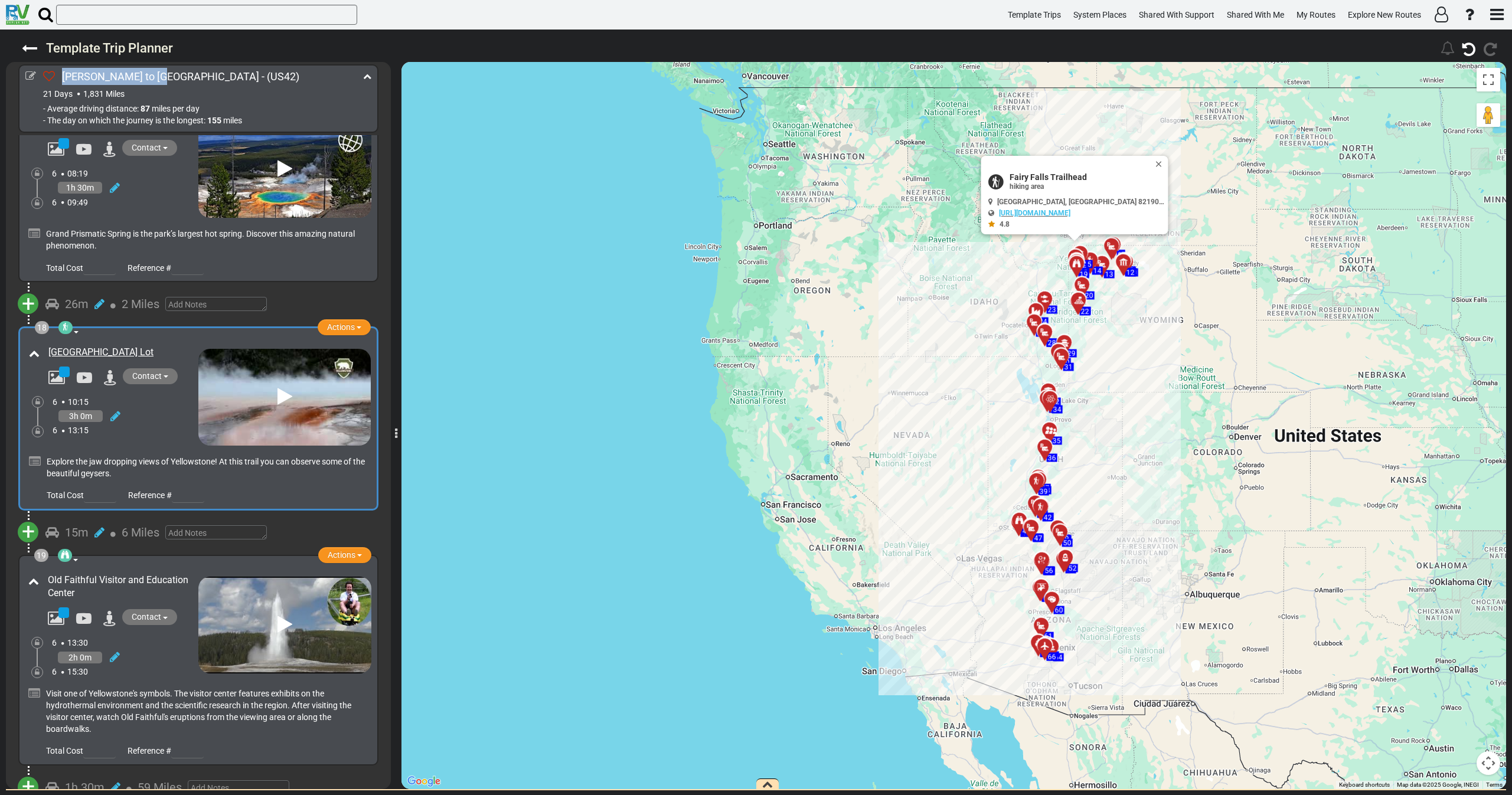
drag, startPoint x: 43, startPoint y: 518, endPoint x: 96, endPoint y: 529, distance: 54.1
click at [96, 562] on div "19 Natural Feature Point Of Interest Actions Add Activity Replace Set as Booked…" at bounding box center [198, 660] width 346 height 196
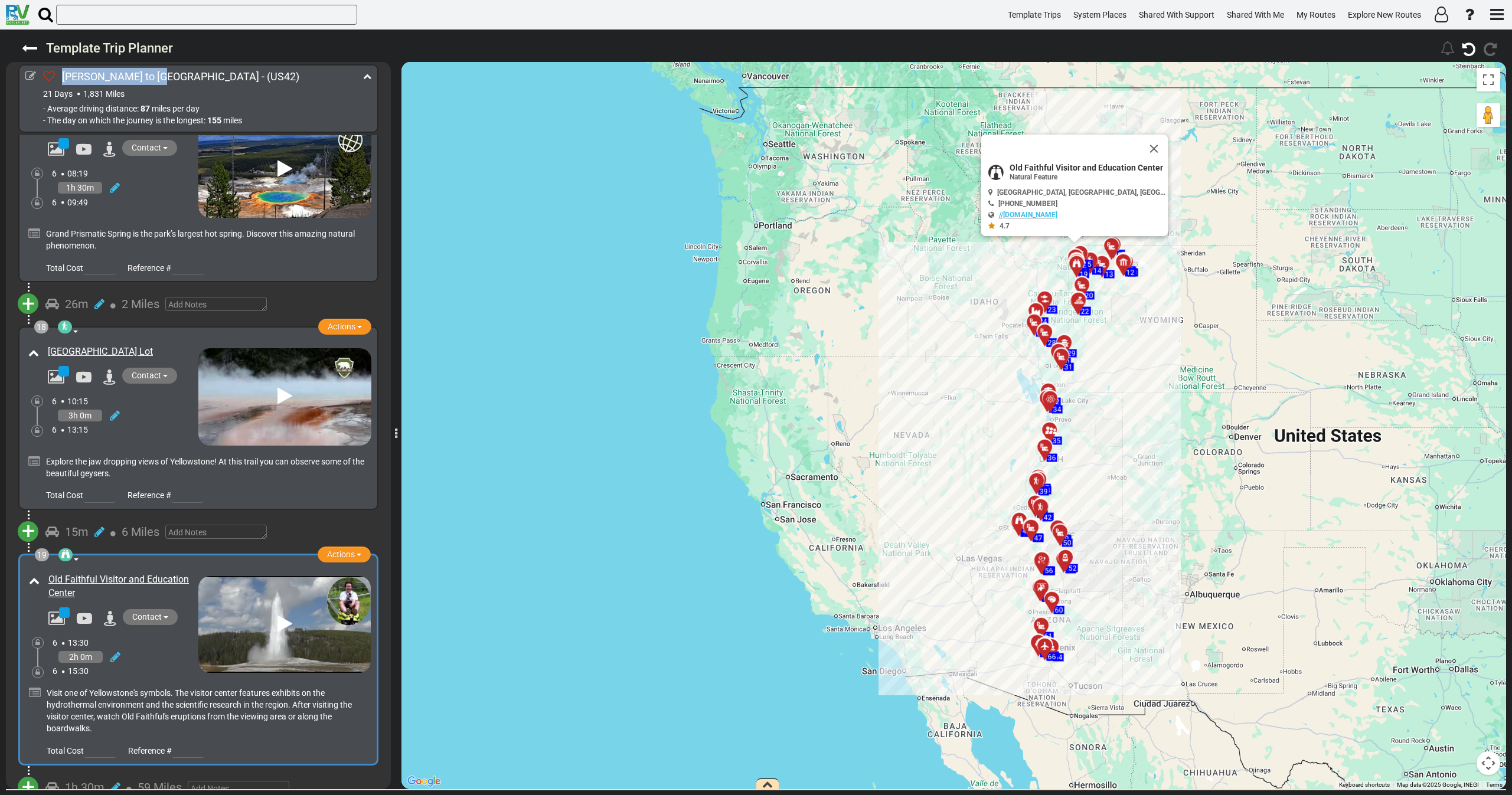
copy link "Old Faithful"
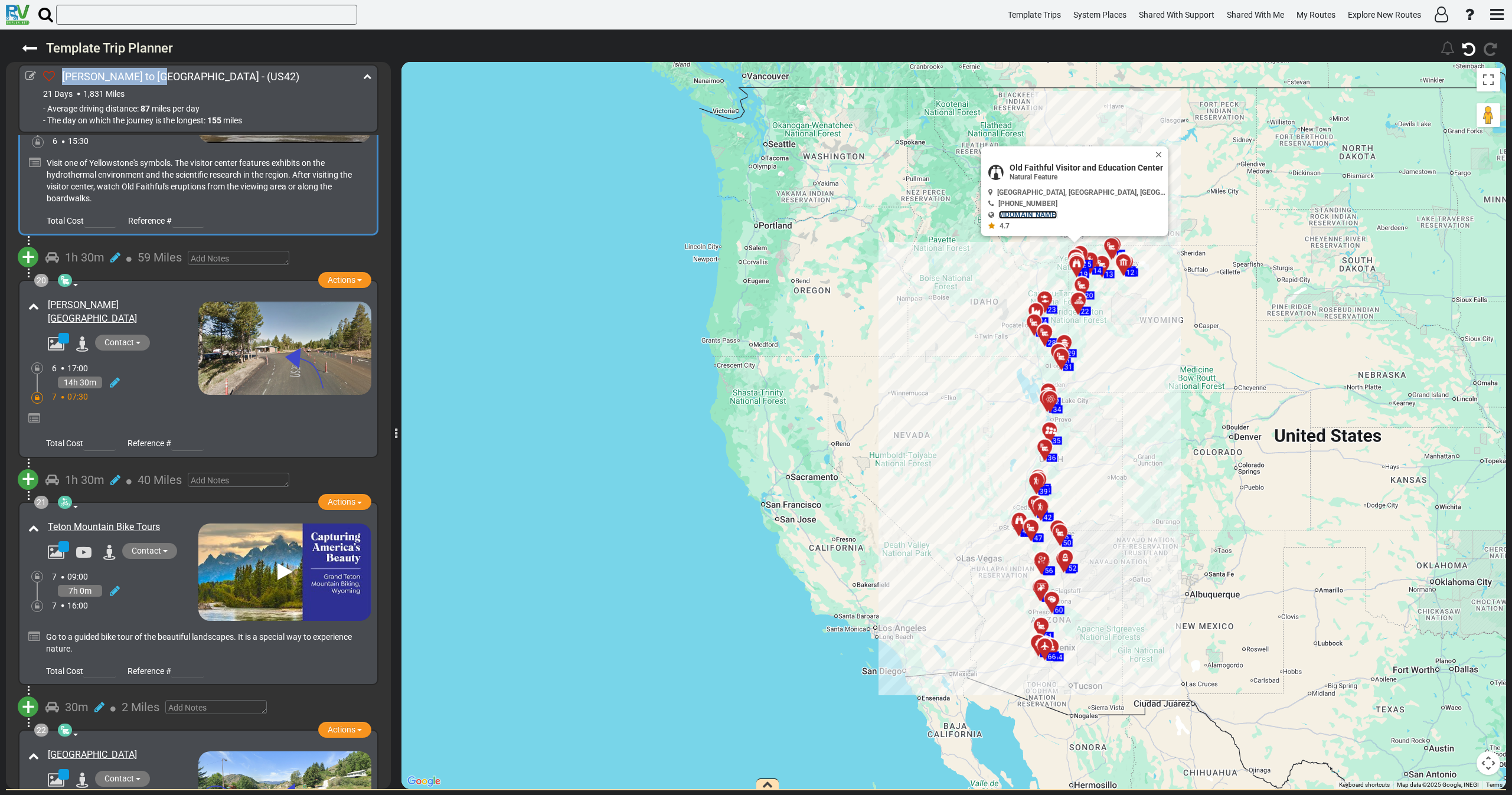
scroll to position [4157, 0]
drag, startPoint x: 175, startPoint y: 470, endPoint x: 45, endPoint y: 471, distance: 130.0
click at [45, 517] on div "Teton Mountain Bike Tours" at bounding box center [120, 526] width 156 height 20
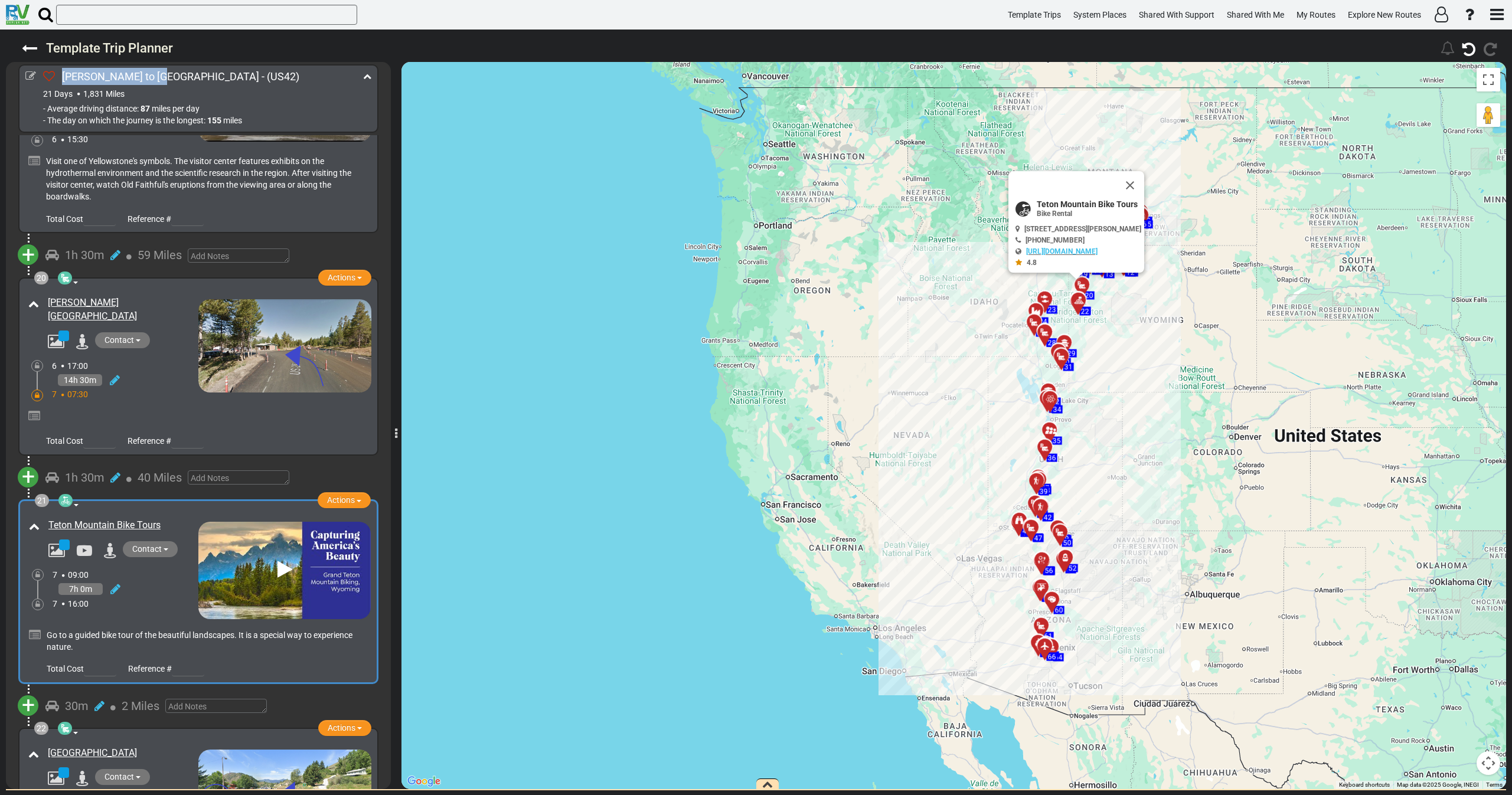
scroll to position [4157, 0]
copy link "Teton Mountain Bike Tours"
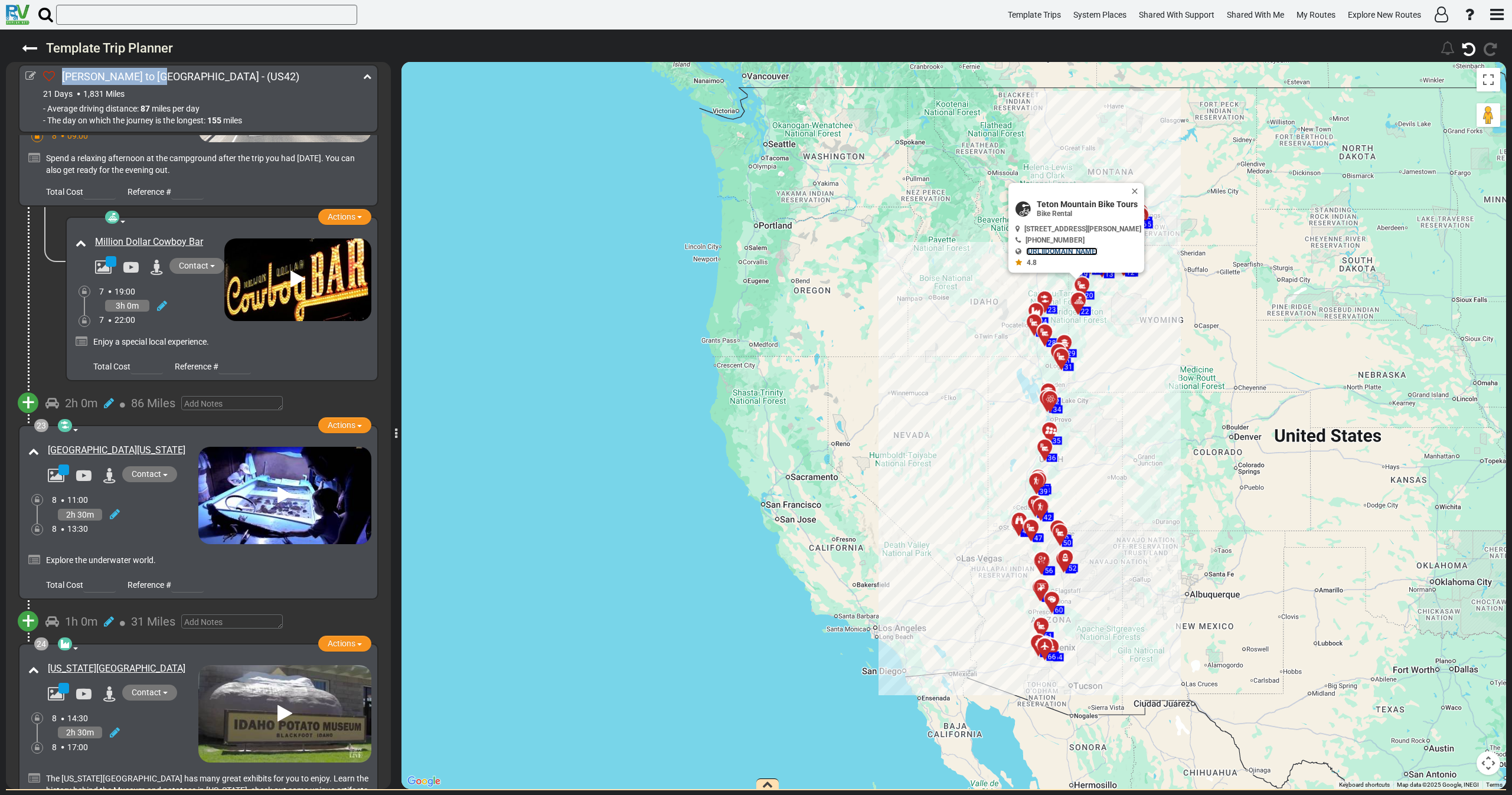
scroll to position [4866, 0]
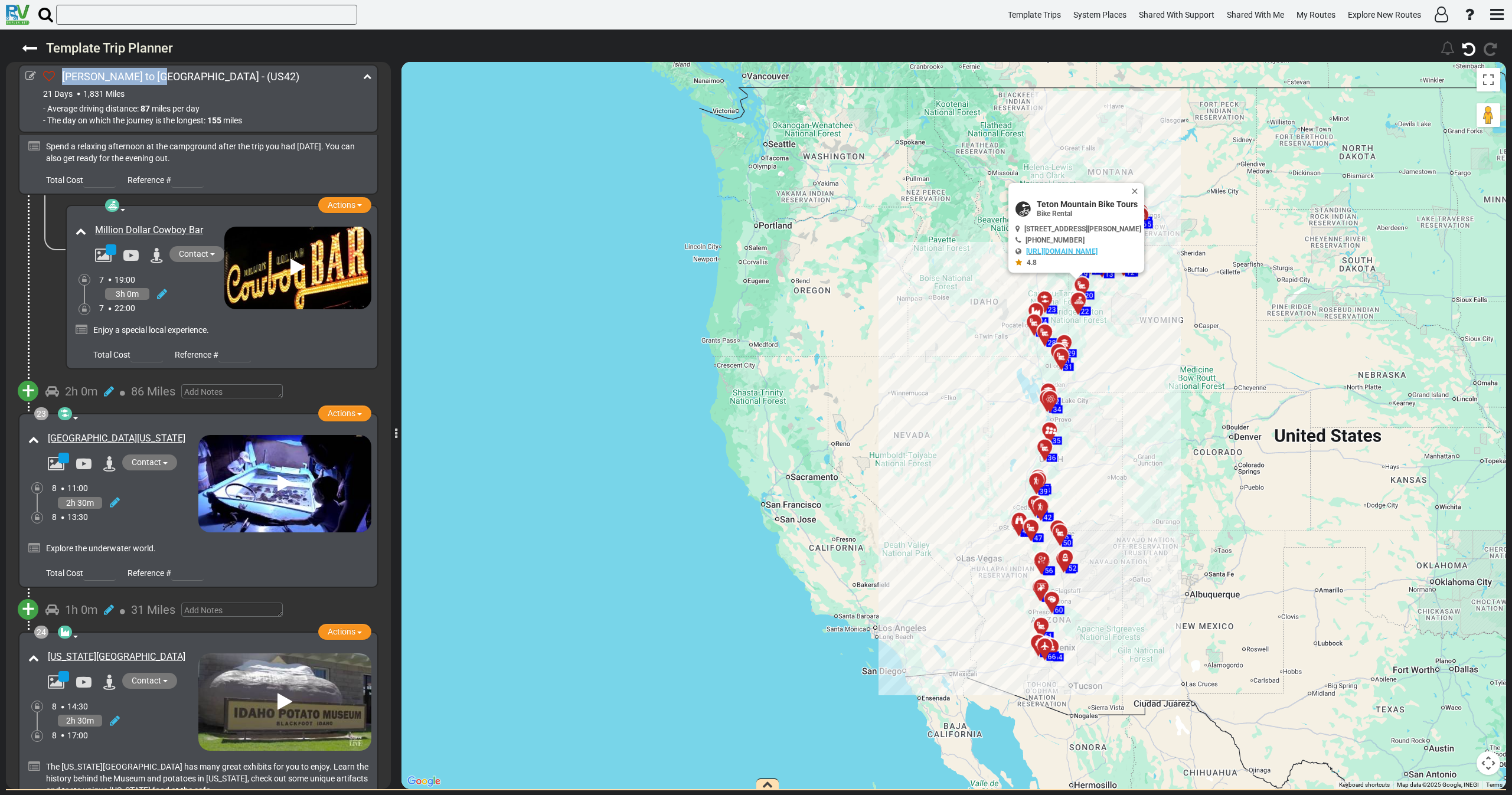
drag, startPoint x: 118, startPoint y: 380, endPoint x: 47, endPoint y: 378, distance: 71.0
click at [47, 429] on div "[GEOGRAPHIC_DATA][US_STATE]" at bounding box center [120, 438] width 156 height 20
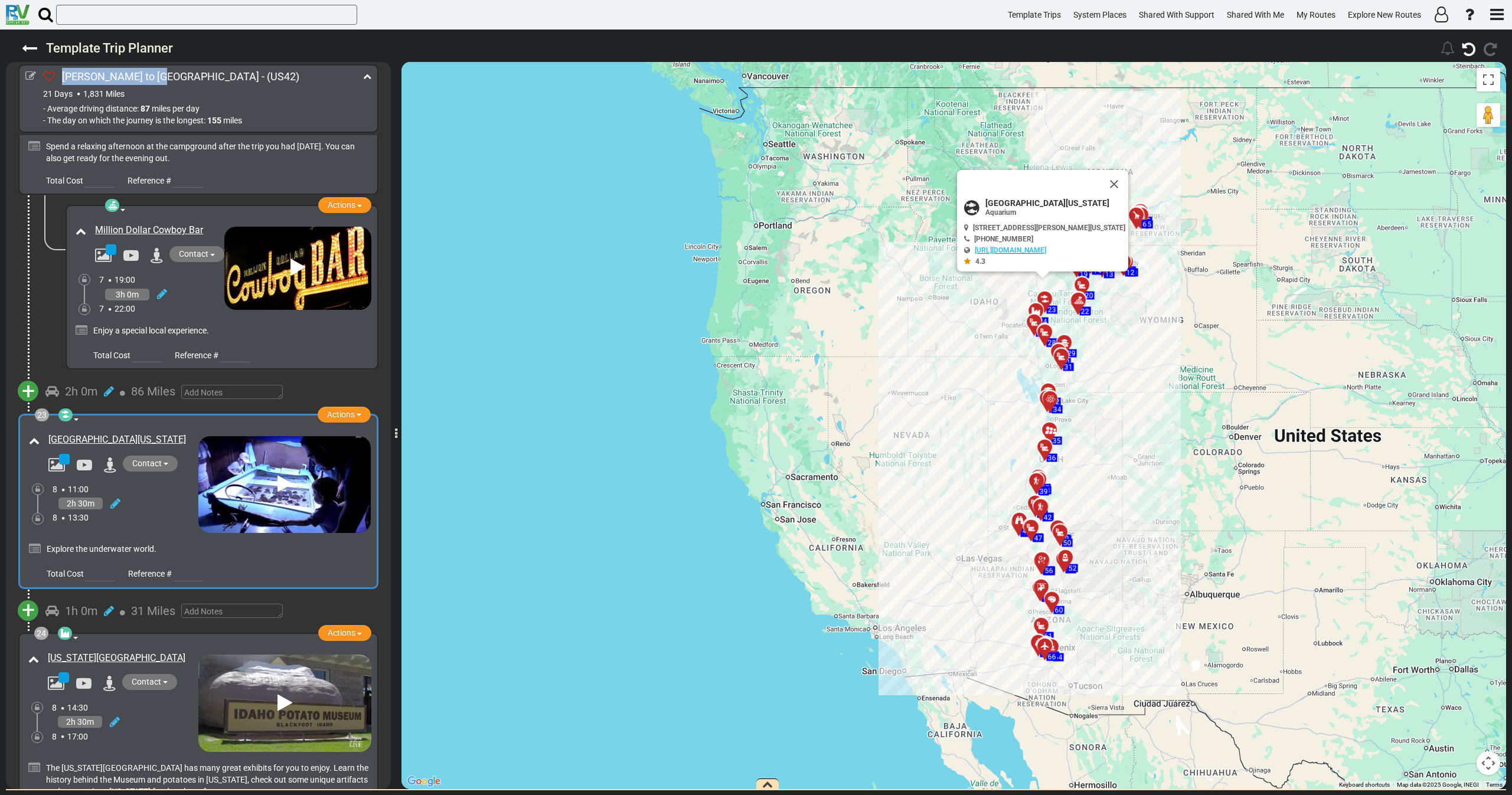
copy link "[GEOGRAPHIC_DATA][US_STATE]"
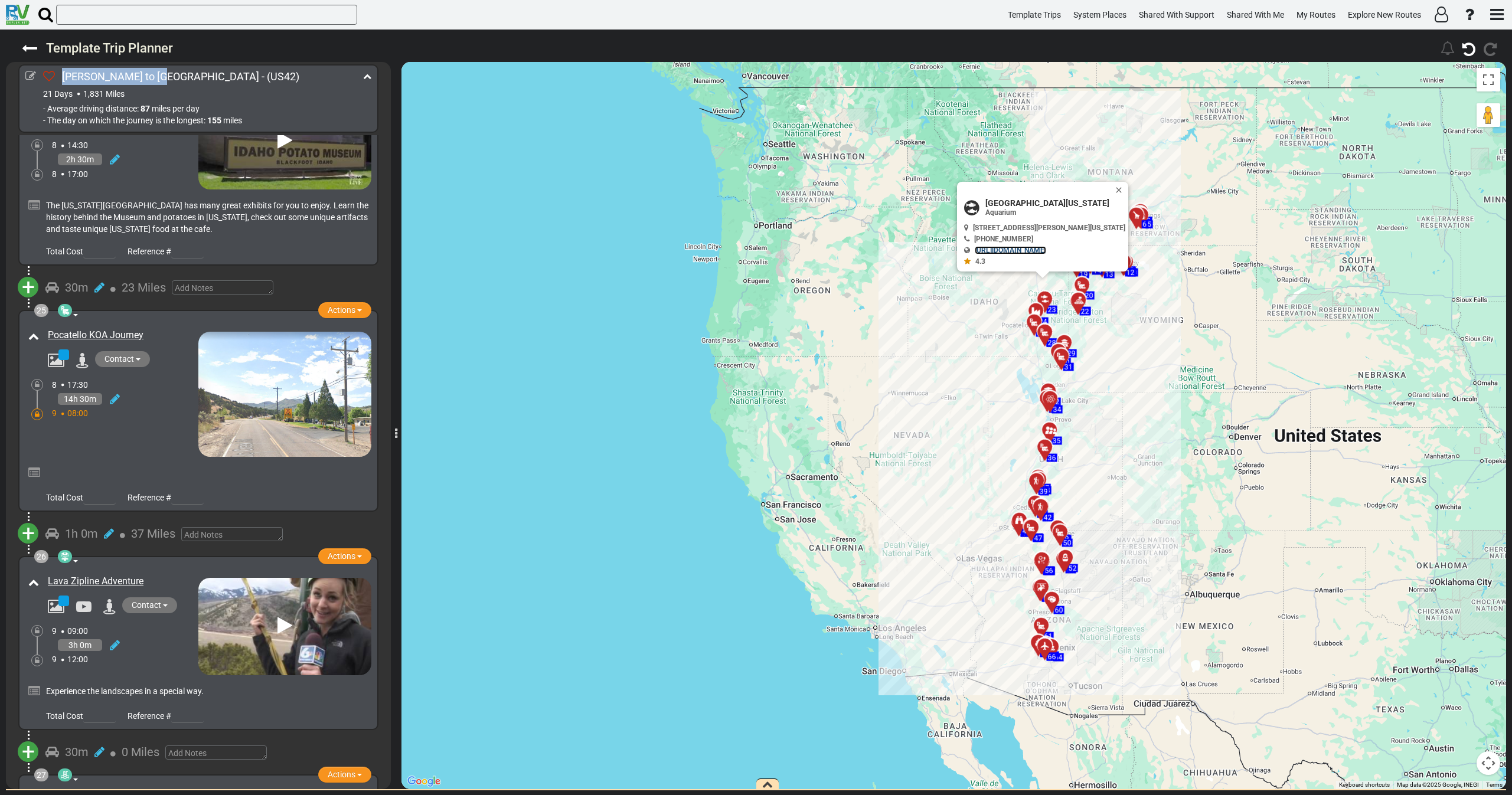
scroll to position [5572, 0]
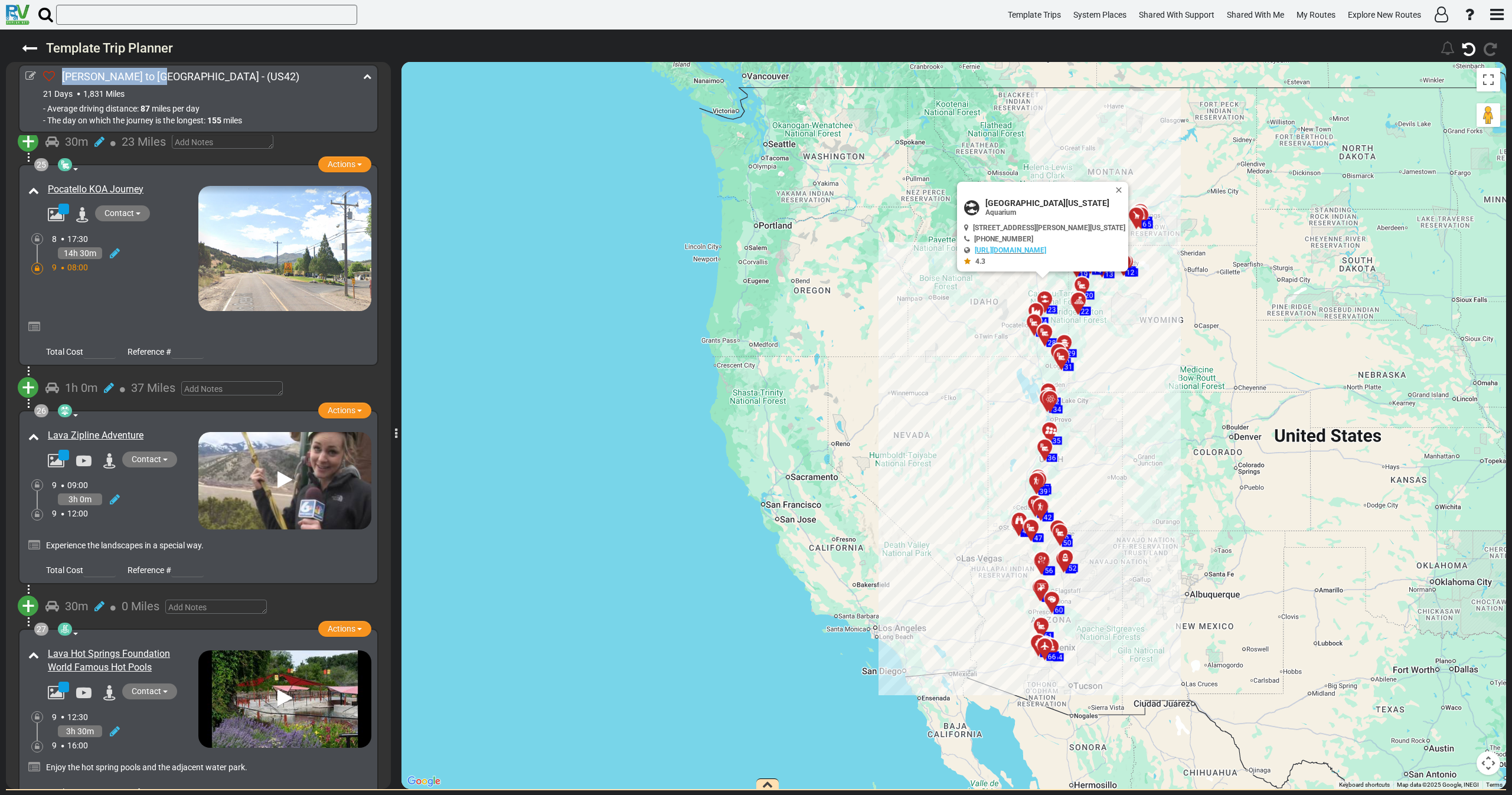
drag, startPoint x: 111, startPoint y: 378, endPoint x: 50, endPoint y: 390, distance: 62.2
click at [43, 426] on div "Lava Zipline Adventure" at bounding box center [120, 436] width 156 height 20
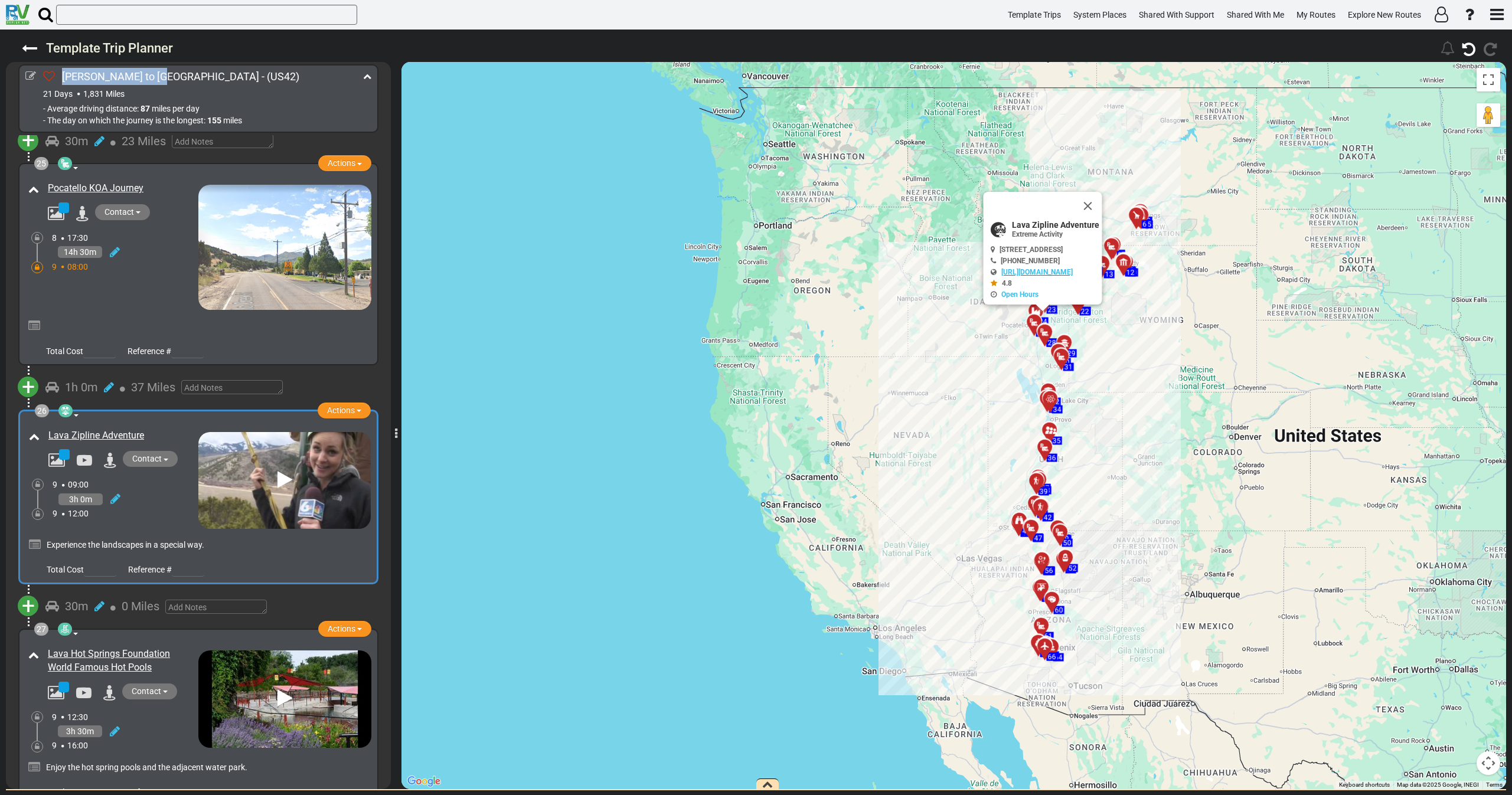
scroll to position [5572, 0]
drag, startPoint x: 168, startPoint y: 613, endPoint x: 51, endPoint y: 594, distance: 118.5
click at [51, 648] on div "Lava Hot Springs Foundation World Famous Hot Pools" at bounding box center [121, 661] width 148 height 27
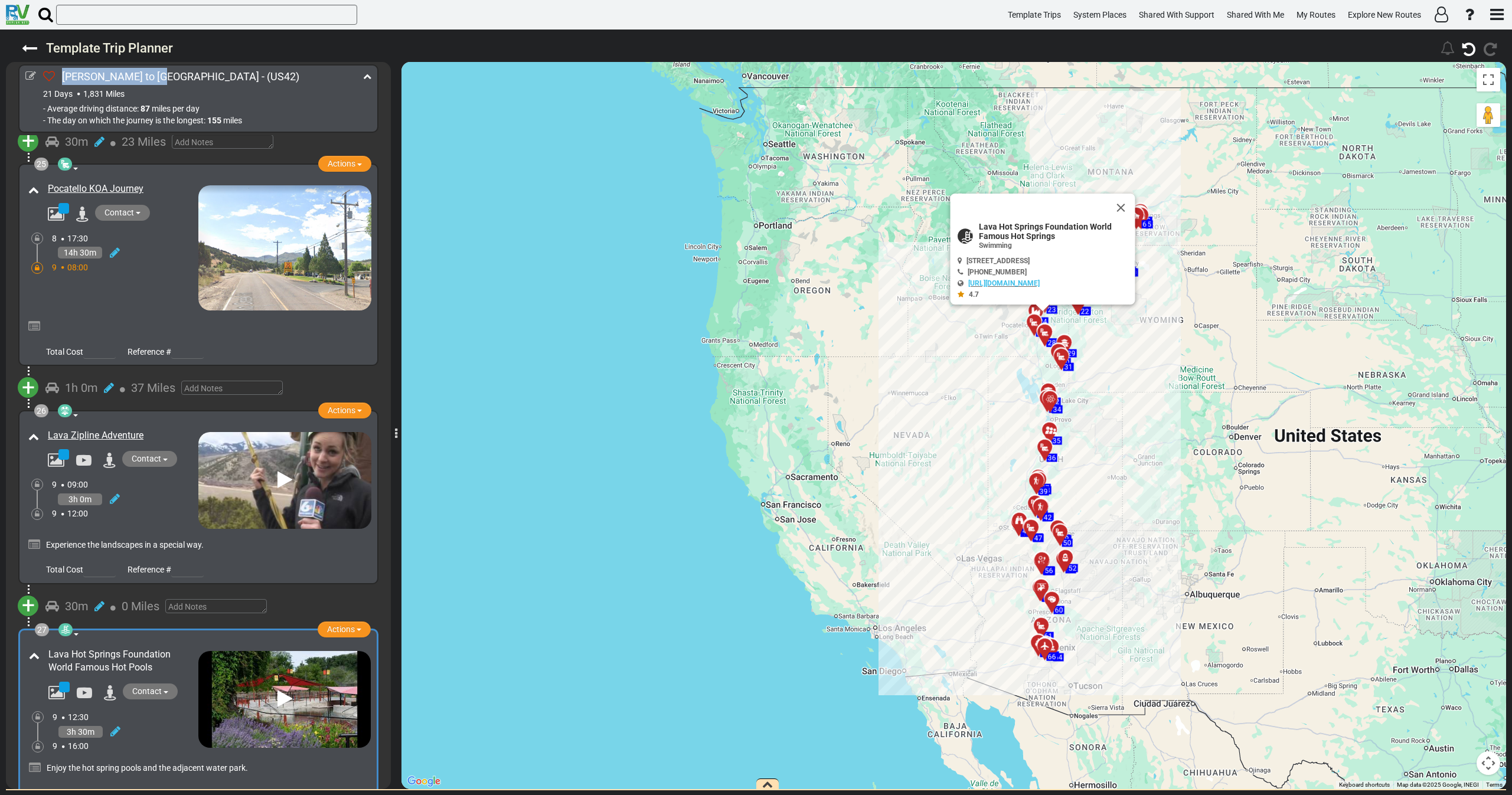
copy link "ava Hot Springs Foundation World Famous Hot Pools"
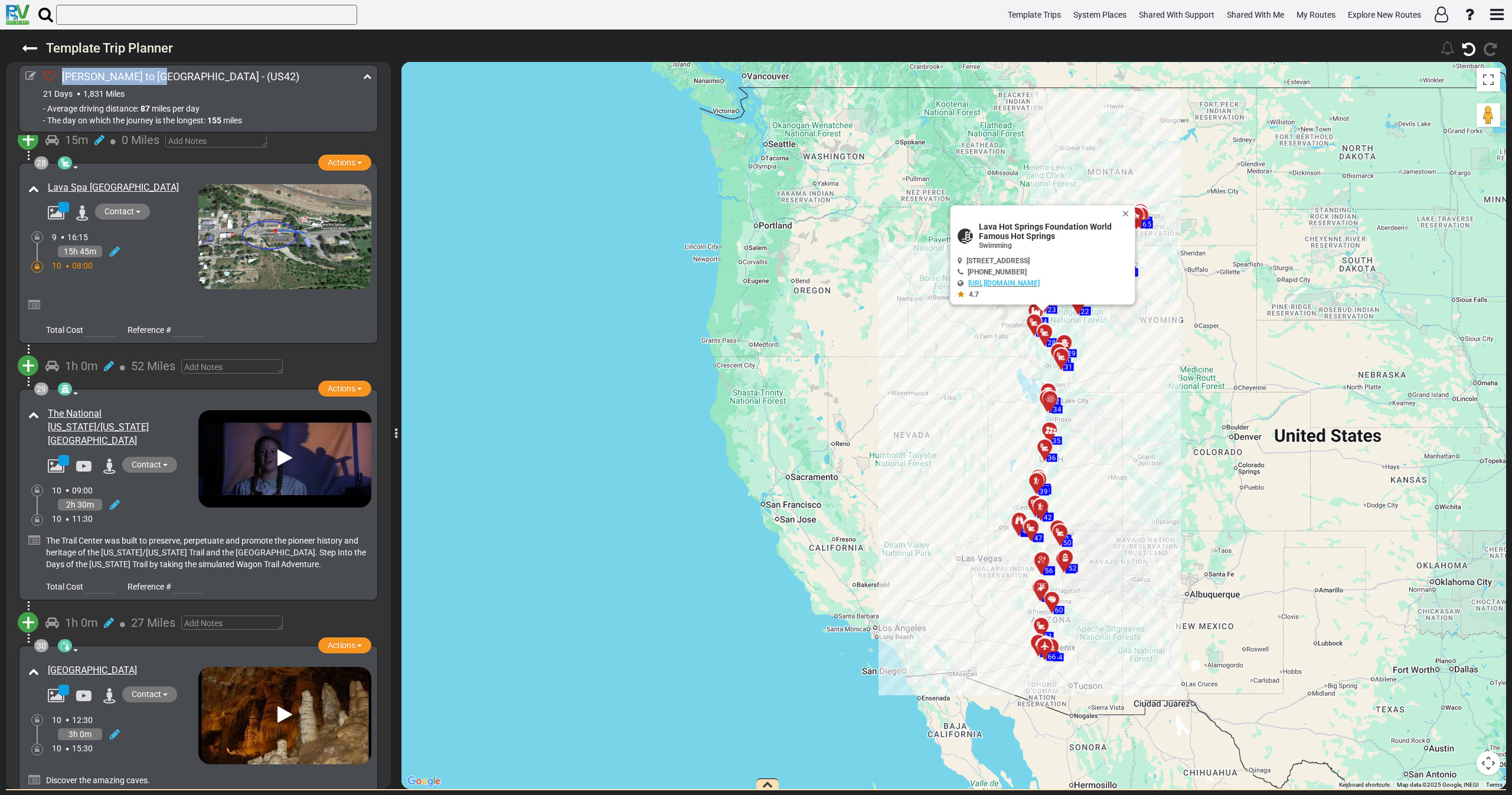
scroll to position [6281, 0]
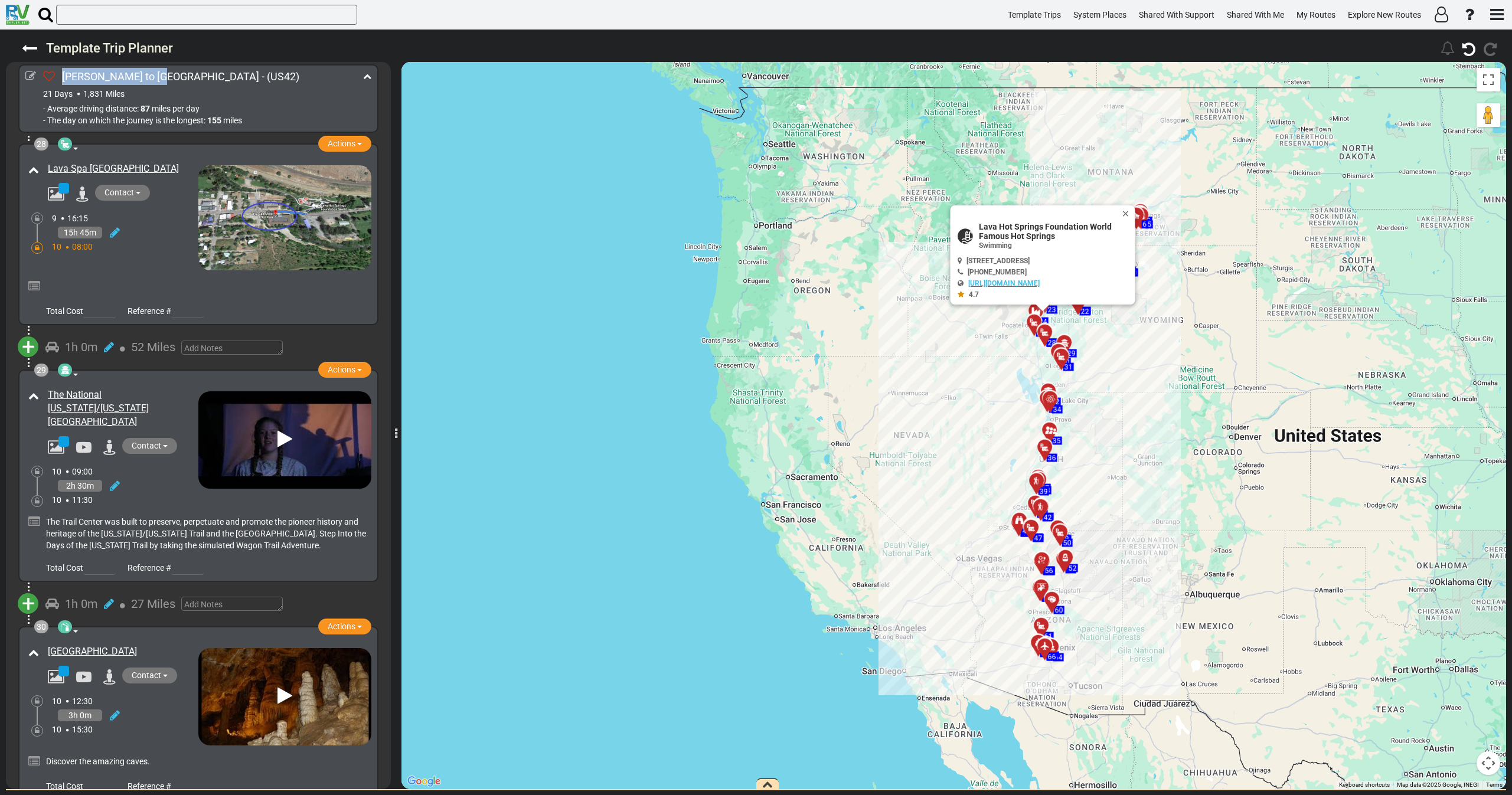
drag, startPoint x: 114, startPoint y: 346, endPoint x: 34, endPoint y: 334, distance: 80.9
click at [34, 385] on div "The National [US_STATE]/[US_STATE][GEOGRAPHIC_DATA]" at bounding box center [112, 421] width 173 height 72
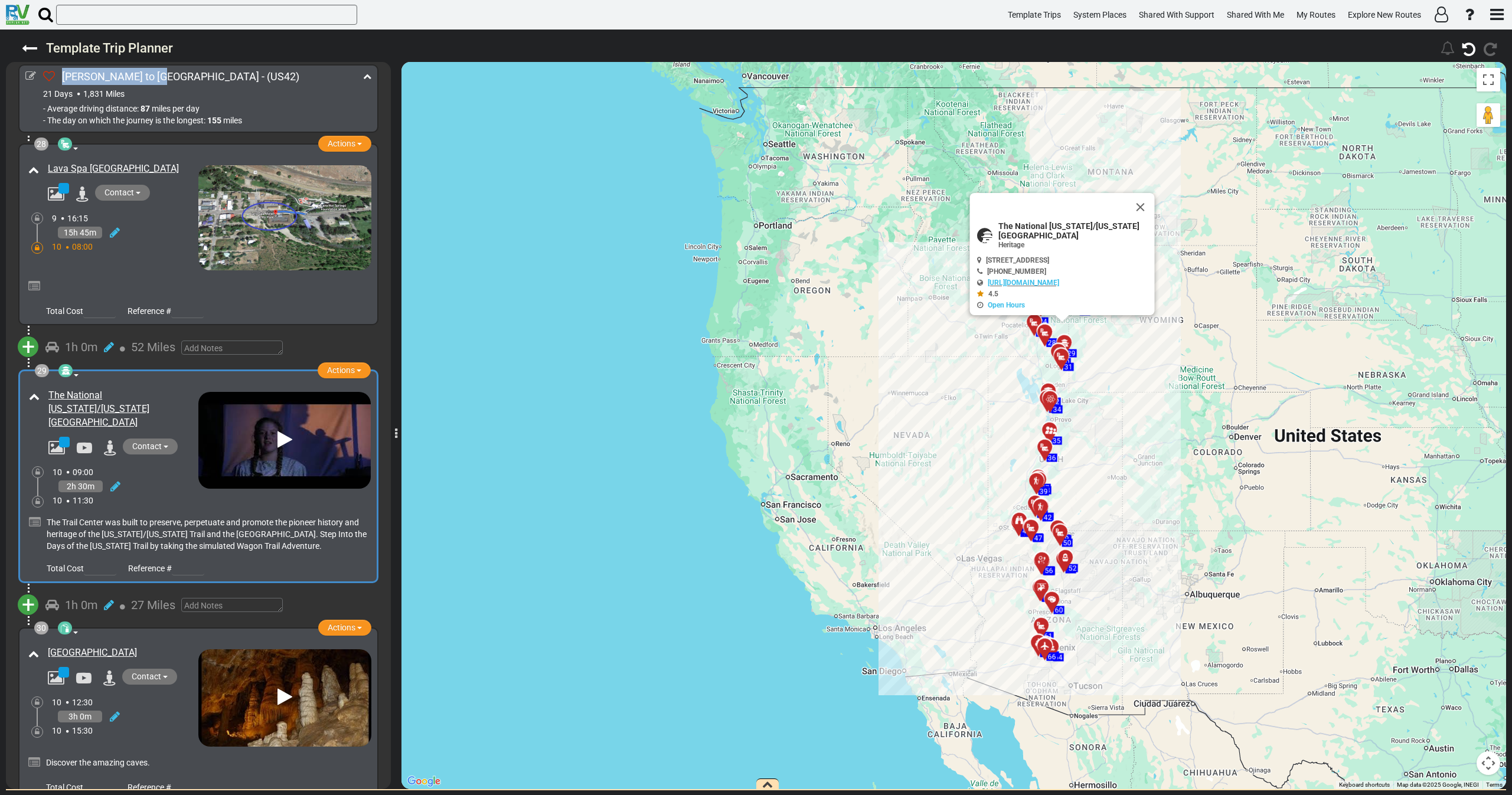
copy div "The National [US_STATE]/[US_STATE][GEOGRAPHIC_DATA]"
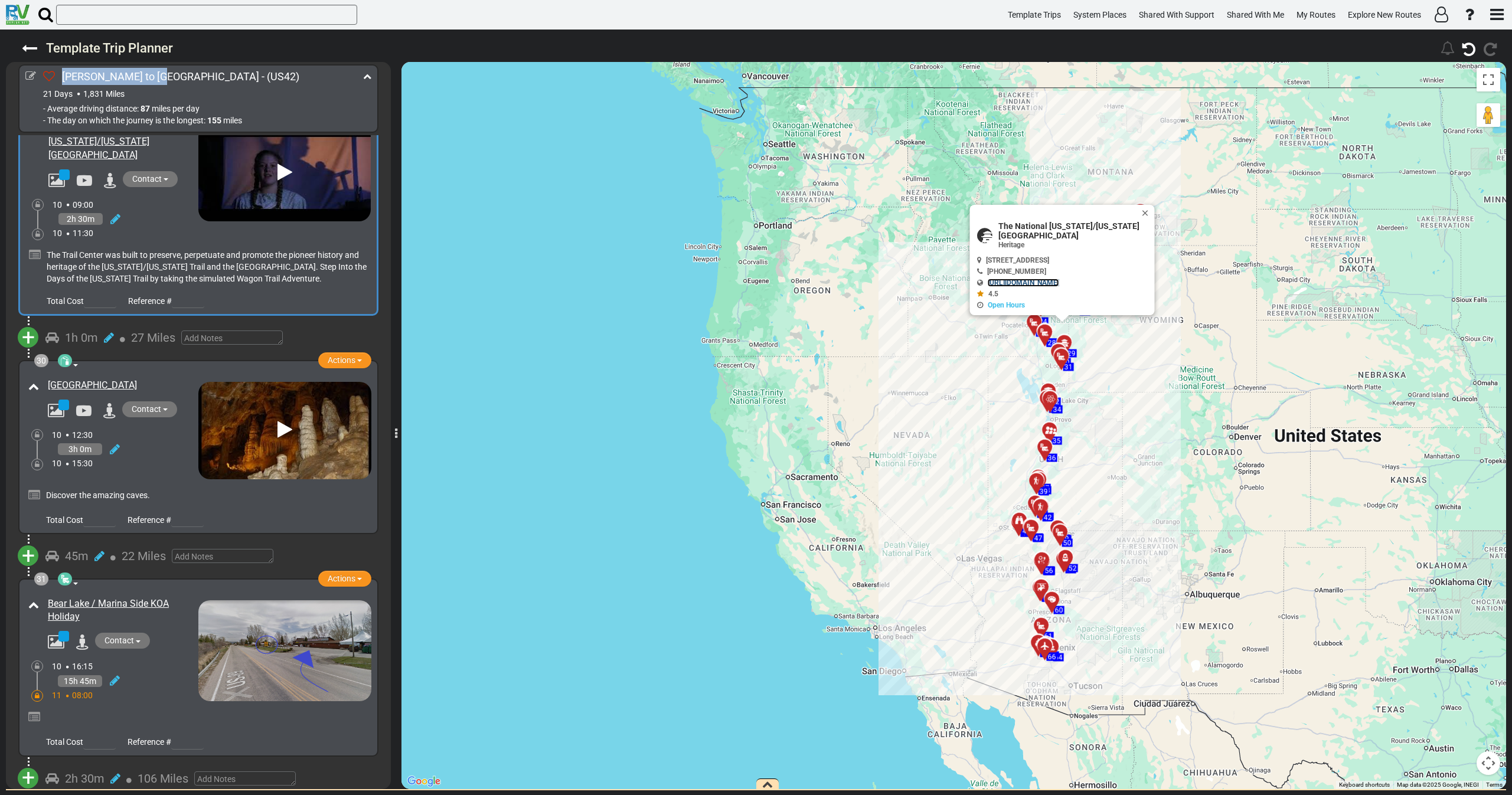
scroll to position [6634, 0]
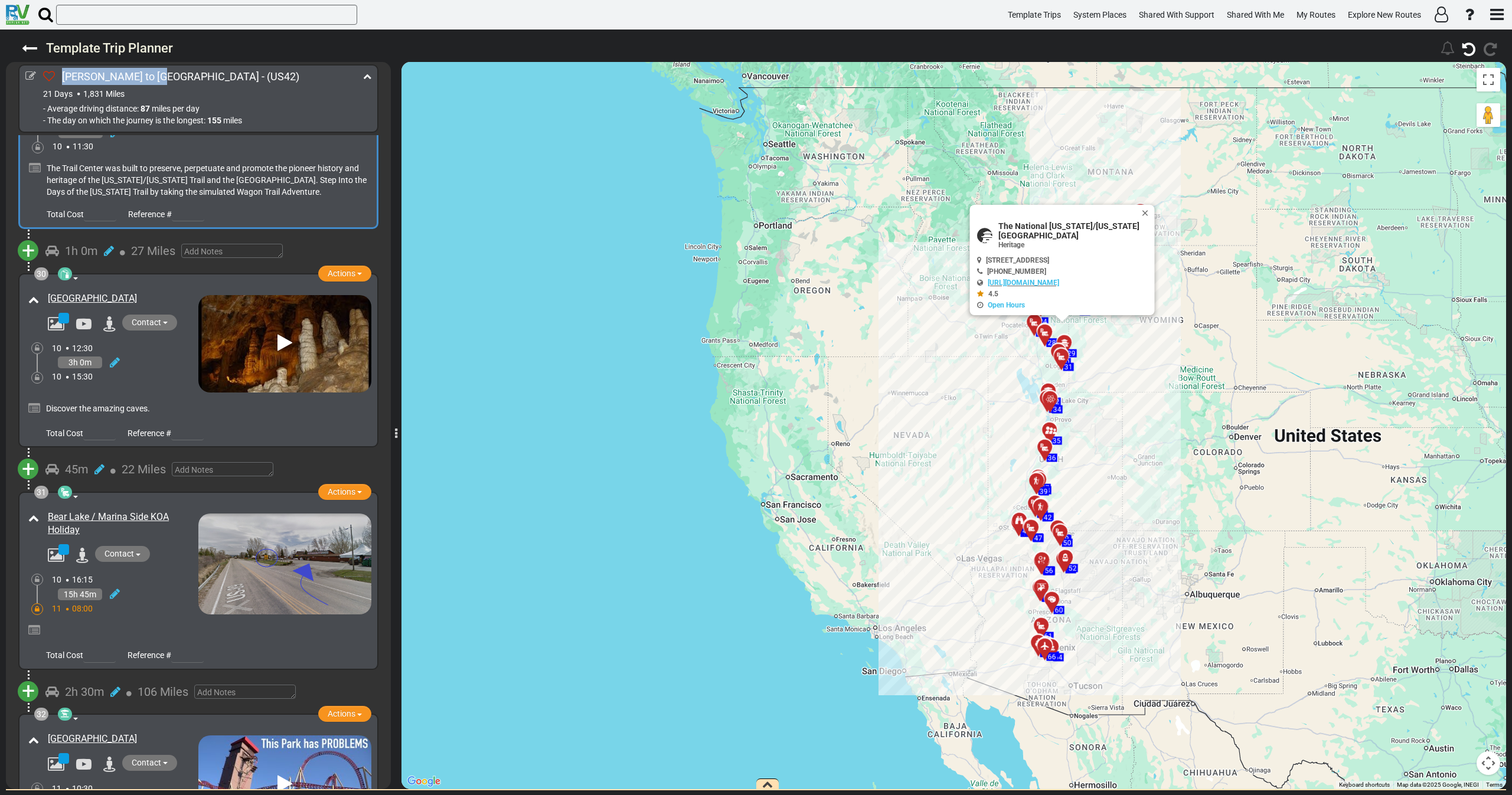
drag, startPoint x: 128, startPoint y: 222, endPoint x: 32, endPoint y: 222, distance: 96.0
click at [32, 290] on div "[GEOGRAPHIC_DATA]" at bounding box center [112, 312] width 173 height 45
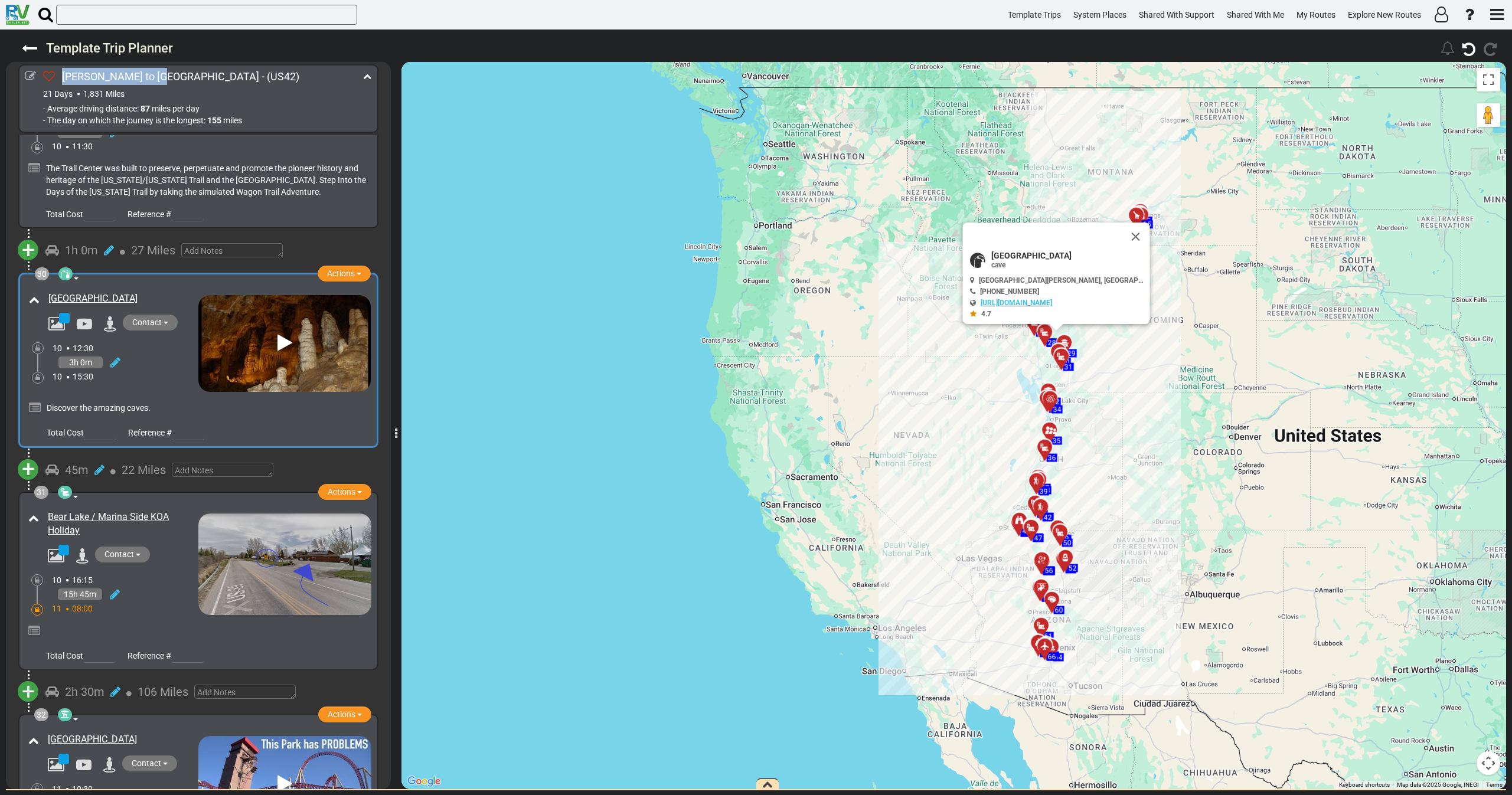
copy div "[GEOGRAPHIC_DATA]"
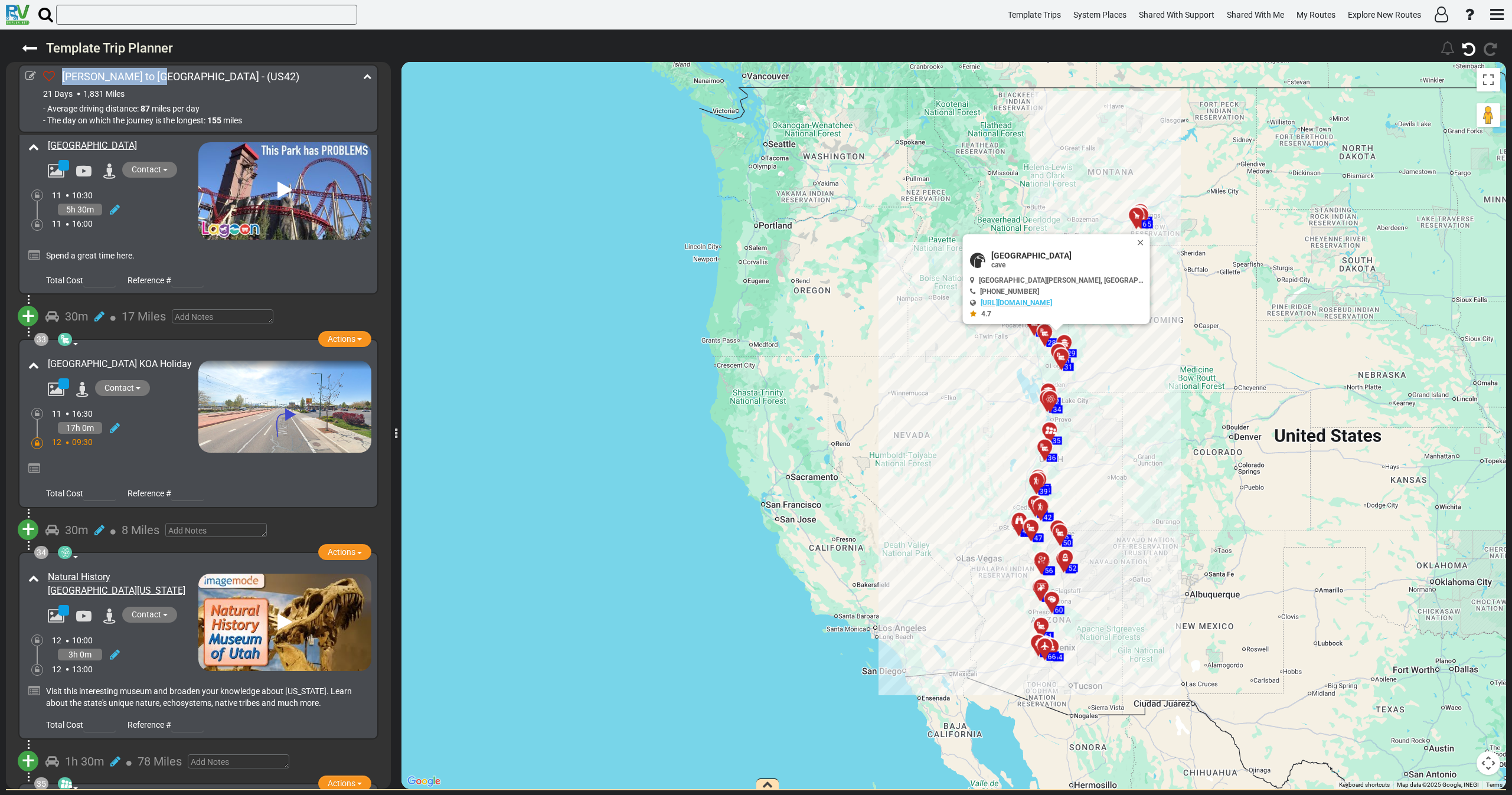
scroll to position [7253, 0]
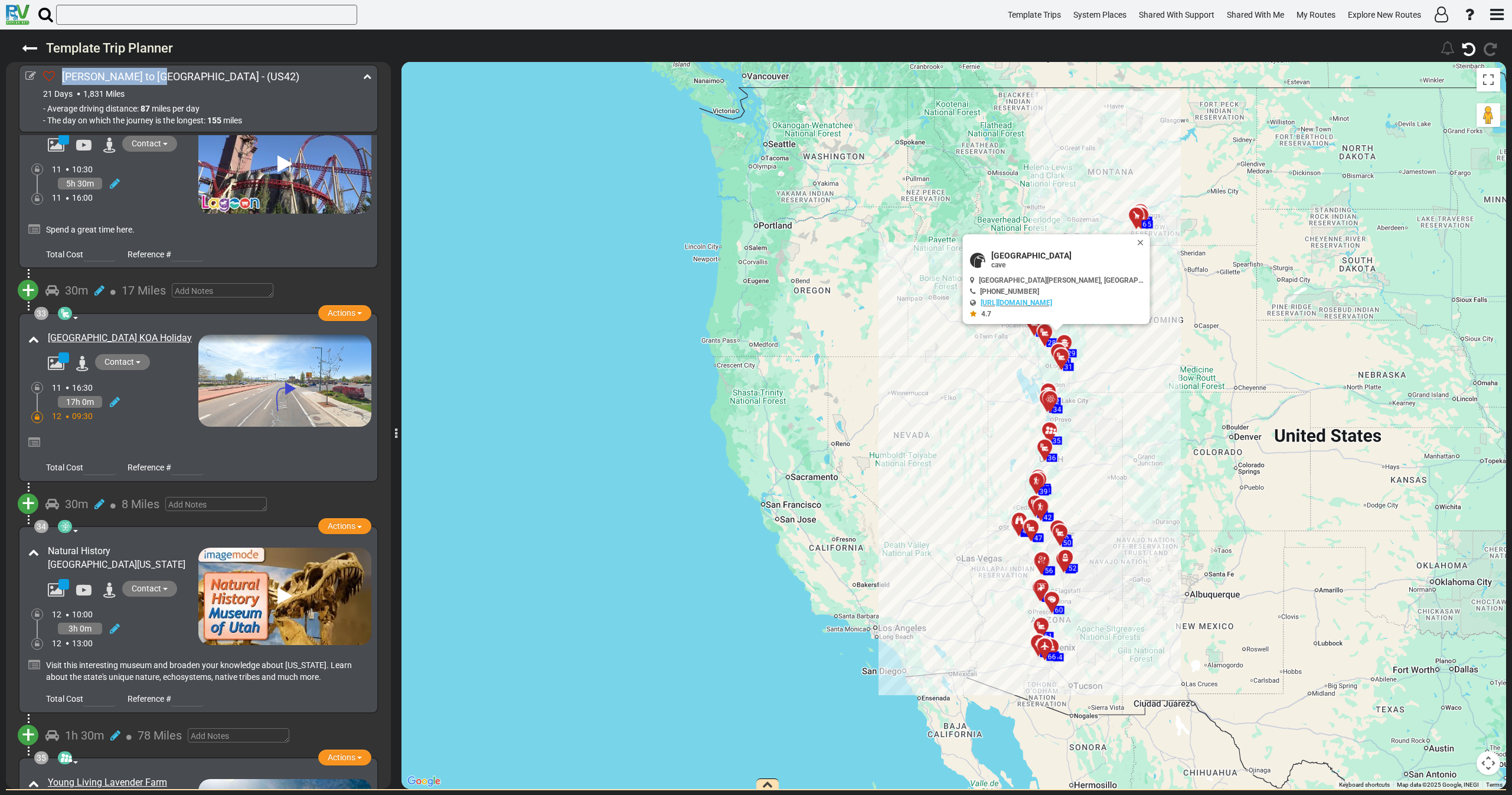
drag, startPoint x: 191, startPoint y: 466, endPoint x: 51, endPoint y: 474, distance: 140.2
click at [51, 545] on div "Natural History [GEOGRAPHIC_DATA][US_STATE]" at bounding box center [121, 558] width 148 height 27
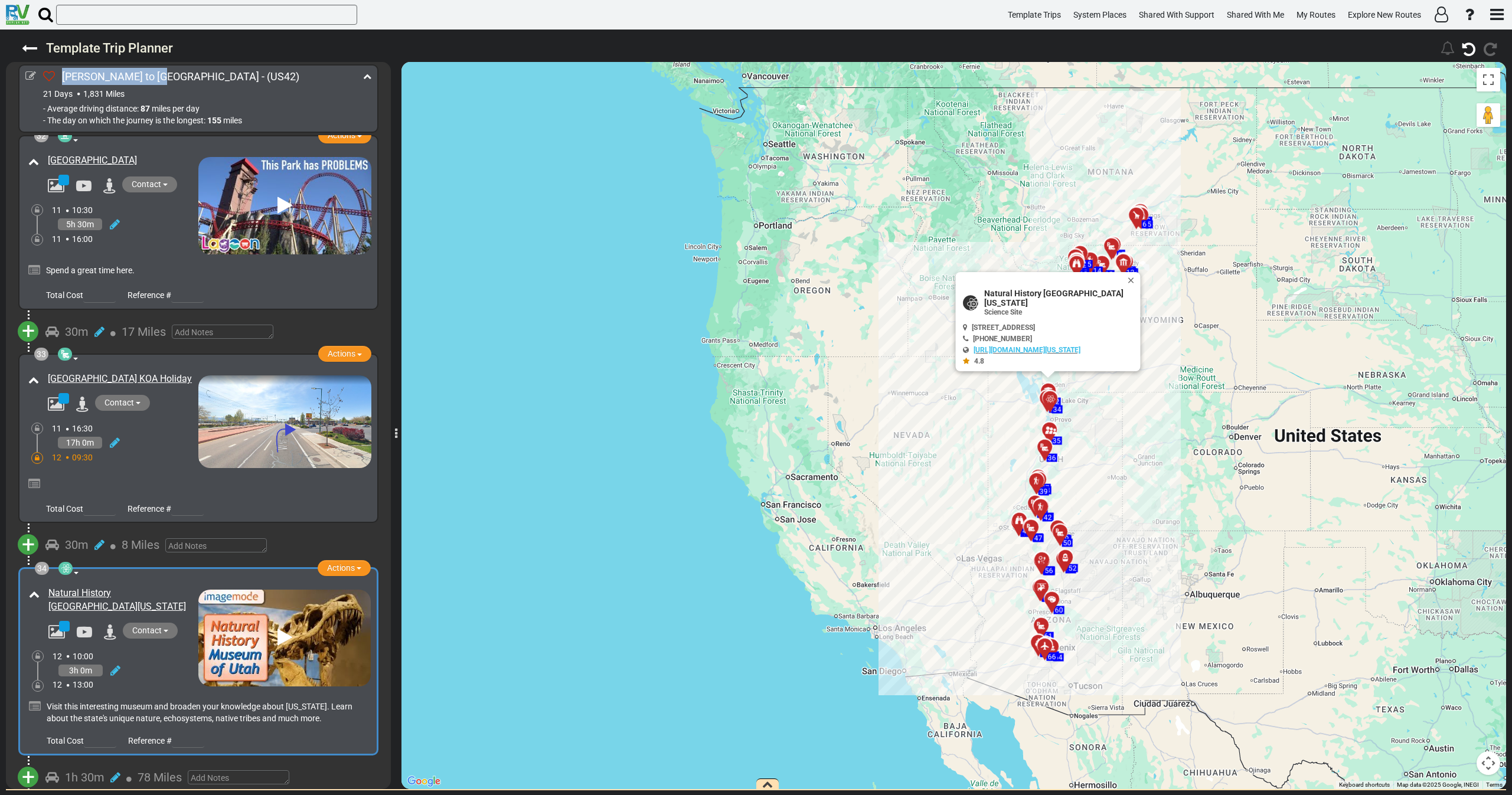
scroll to position [7075, 0]
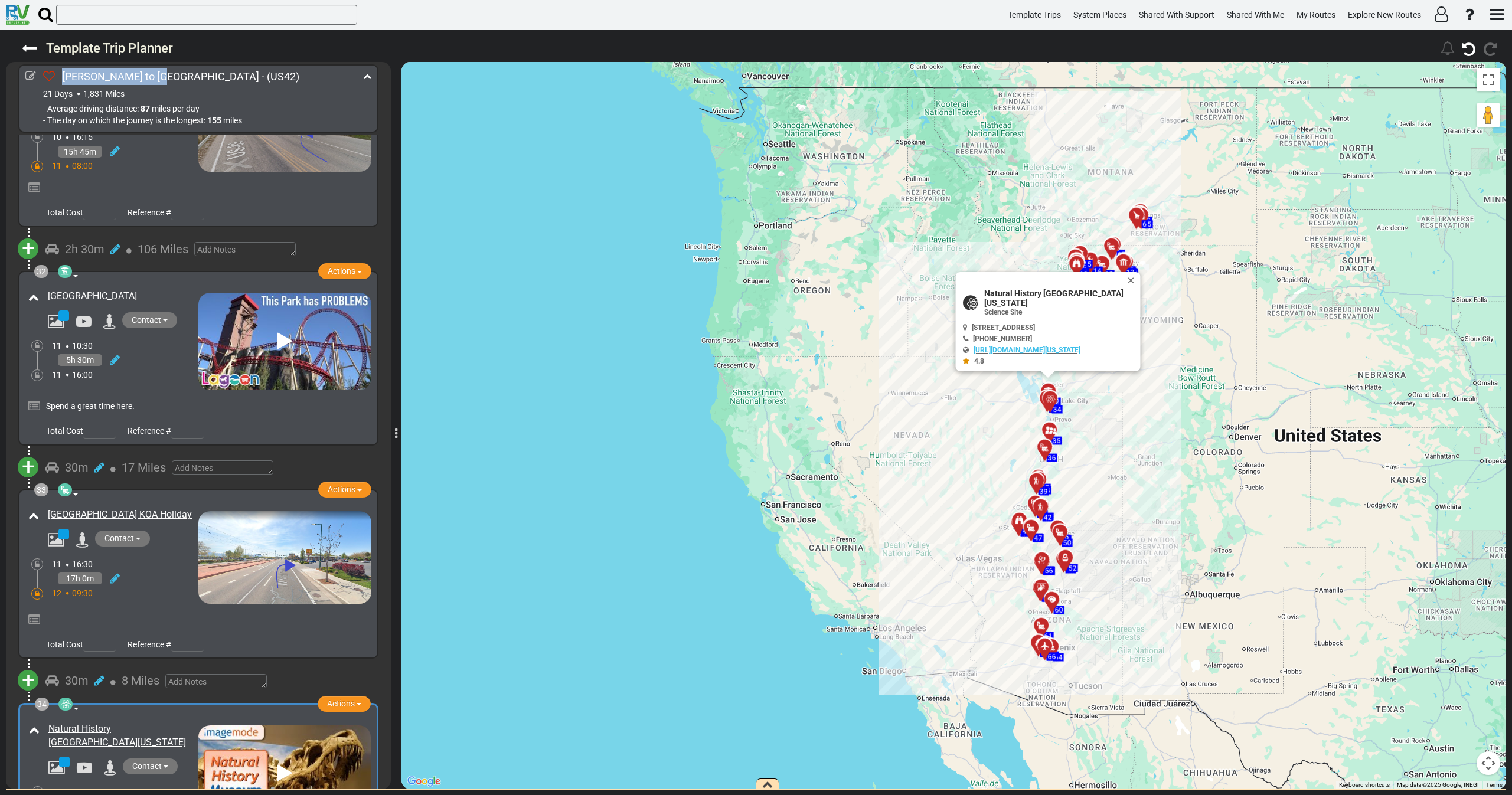
drag, startPoint x: 99, startPoint y: 221, endPoint x: 49, endPoint y: 221, distance: 50.0
click at [49, 290] on div "[GEOGRAPHIC_DATA]" at bounding box center [121, 296] width 148 height 14
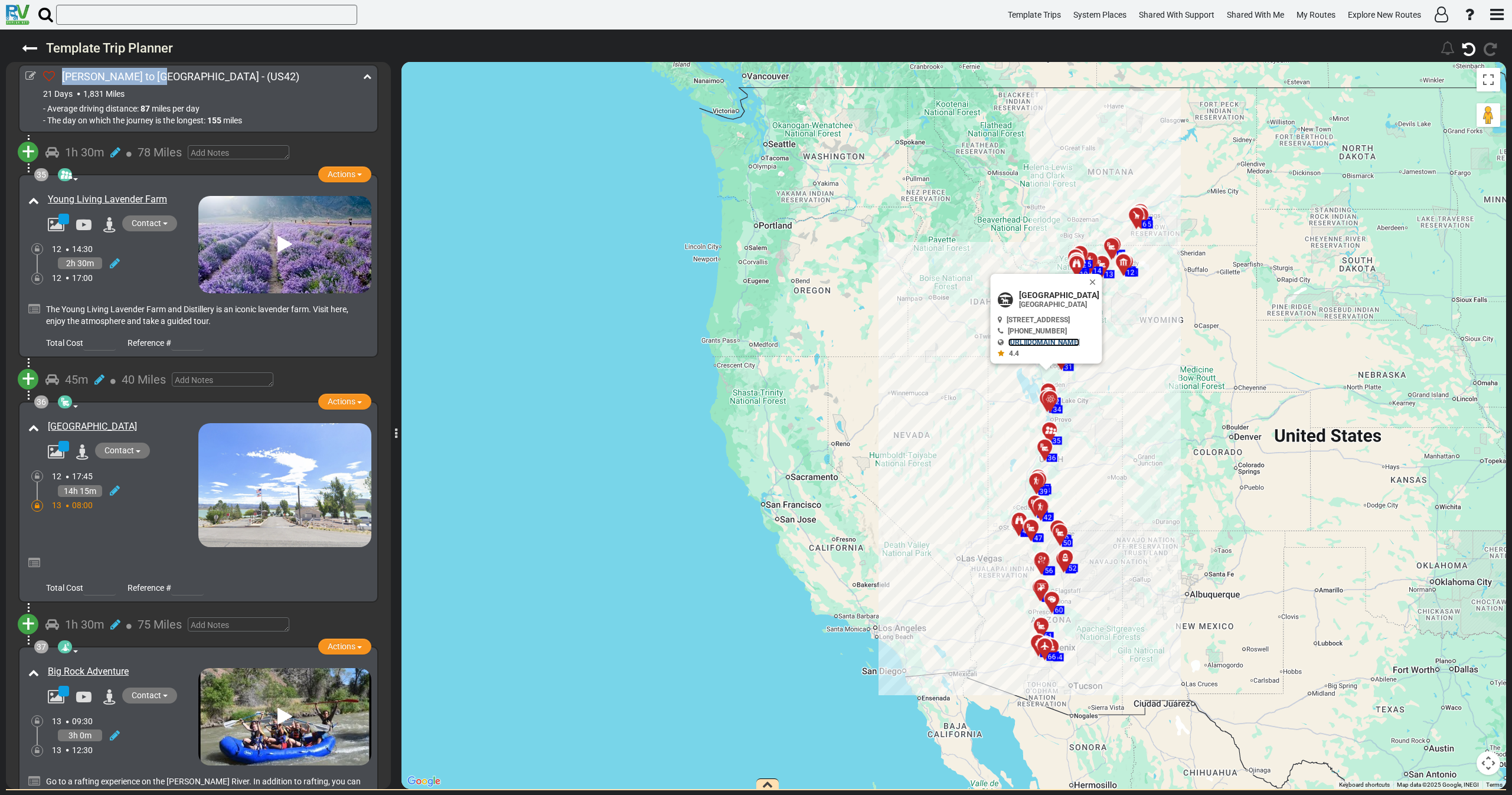
scroll to position [7873, 0]
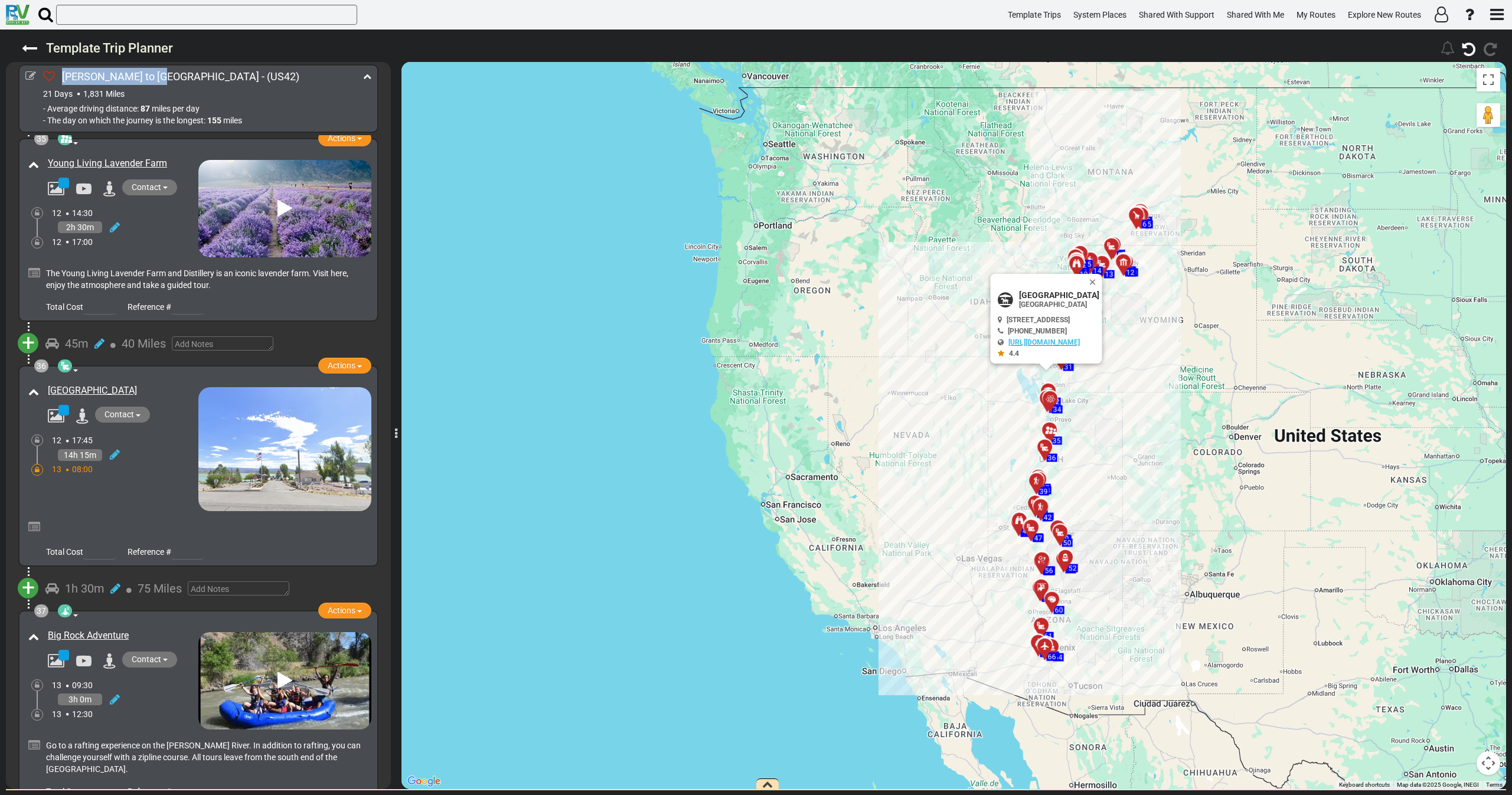
drag, startPoint x: 128, startPoint y: 545, endPoint x: 45, endPoint y: 548, distance: 83.1
click at [45, 627] on div "Big Rock Adventure" at bounding box center [120, 636] width 156 height 20
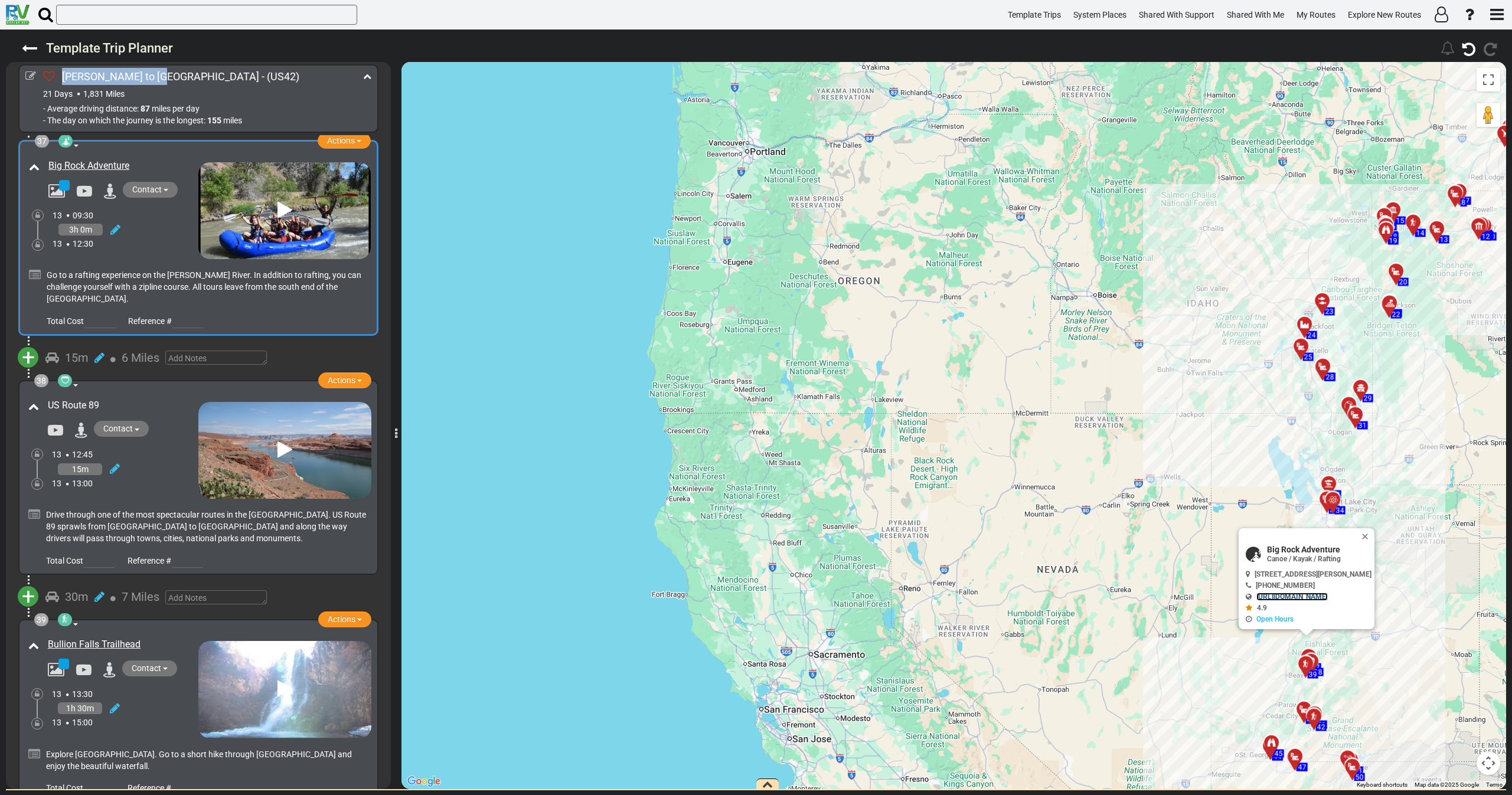
scroll to position [8492, 0]
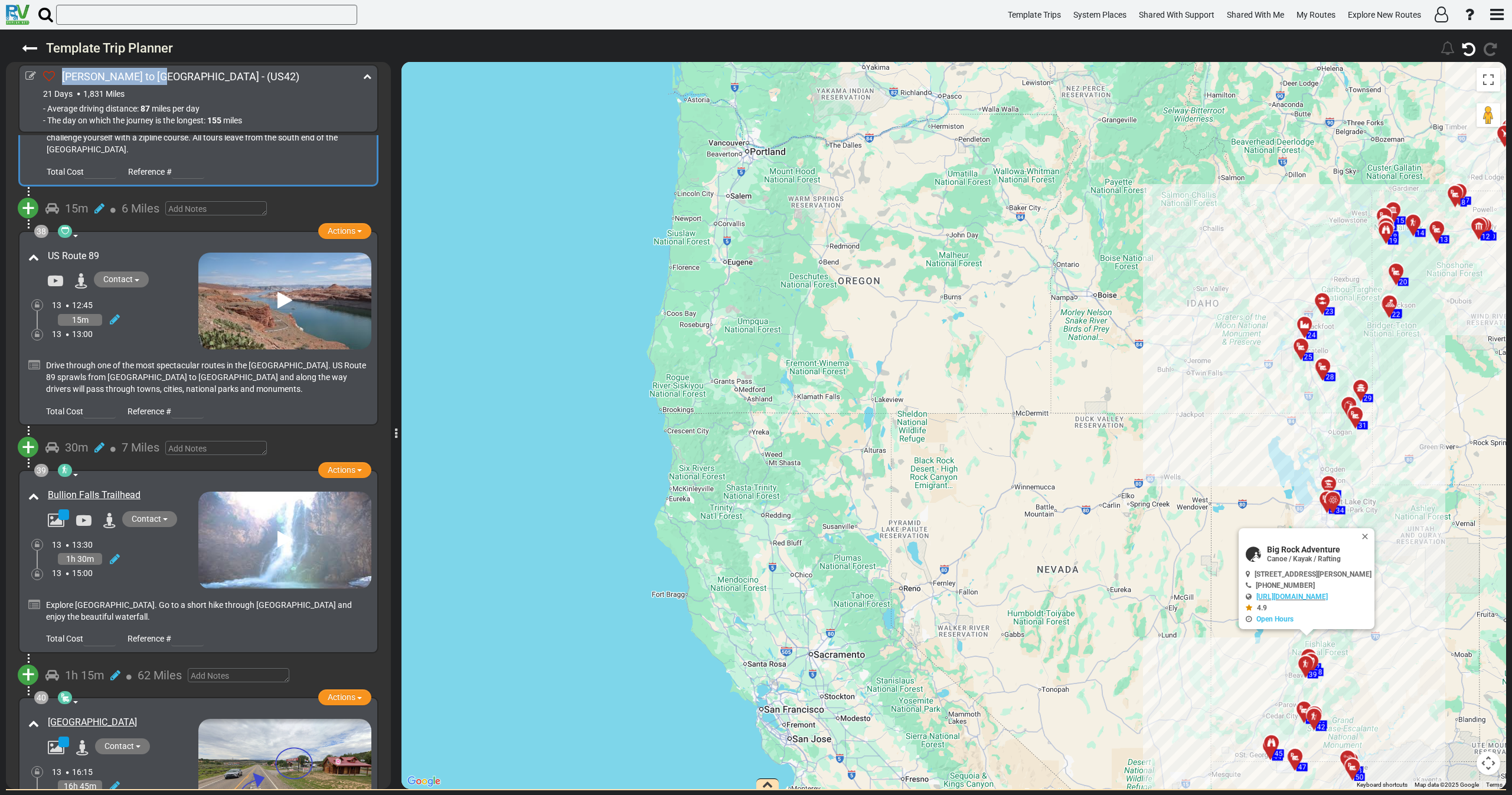
drag, startPoint x: 93, startPoint y: 404, endPoint x: 47, endPoint y: 402, distance: 46.0
click at [47, 486] on div "Bullion Falls Trailhead" at bounding box center [120, 495] width 156 height 20
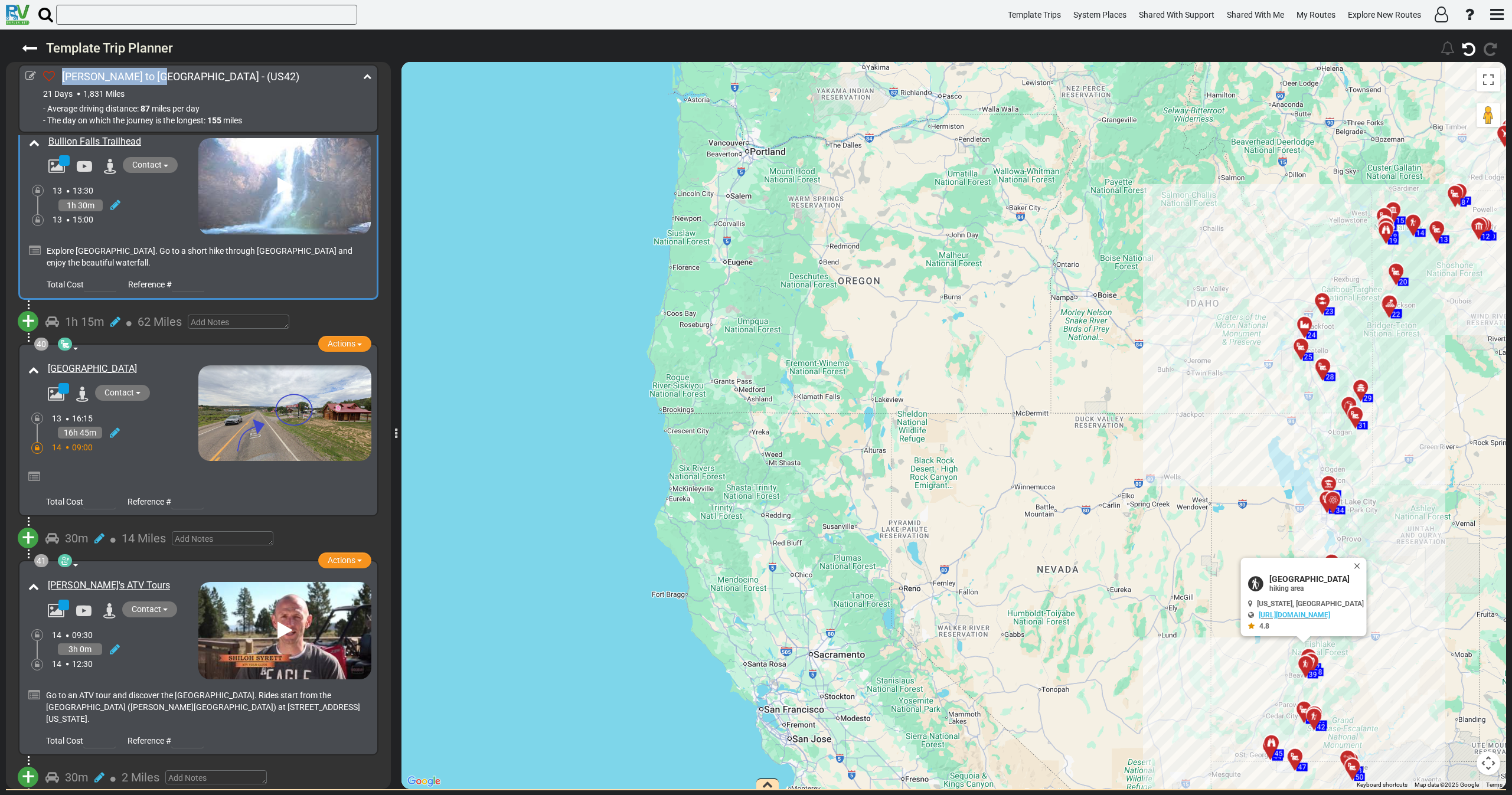
scroll to position [9111, 0]
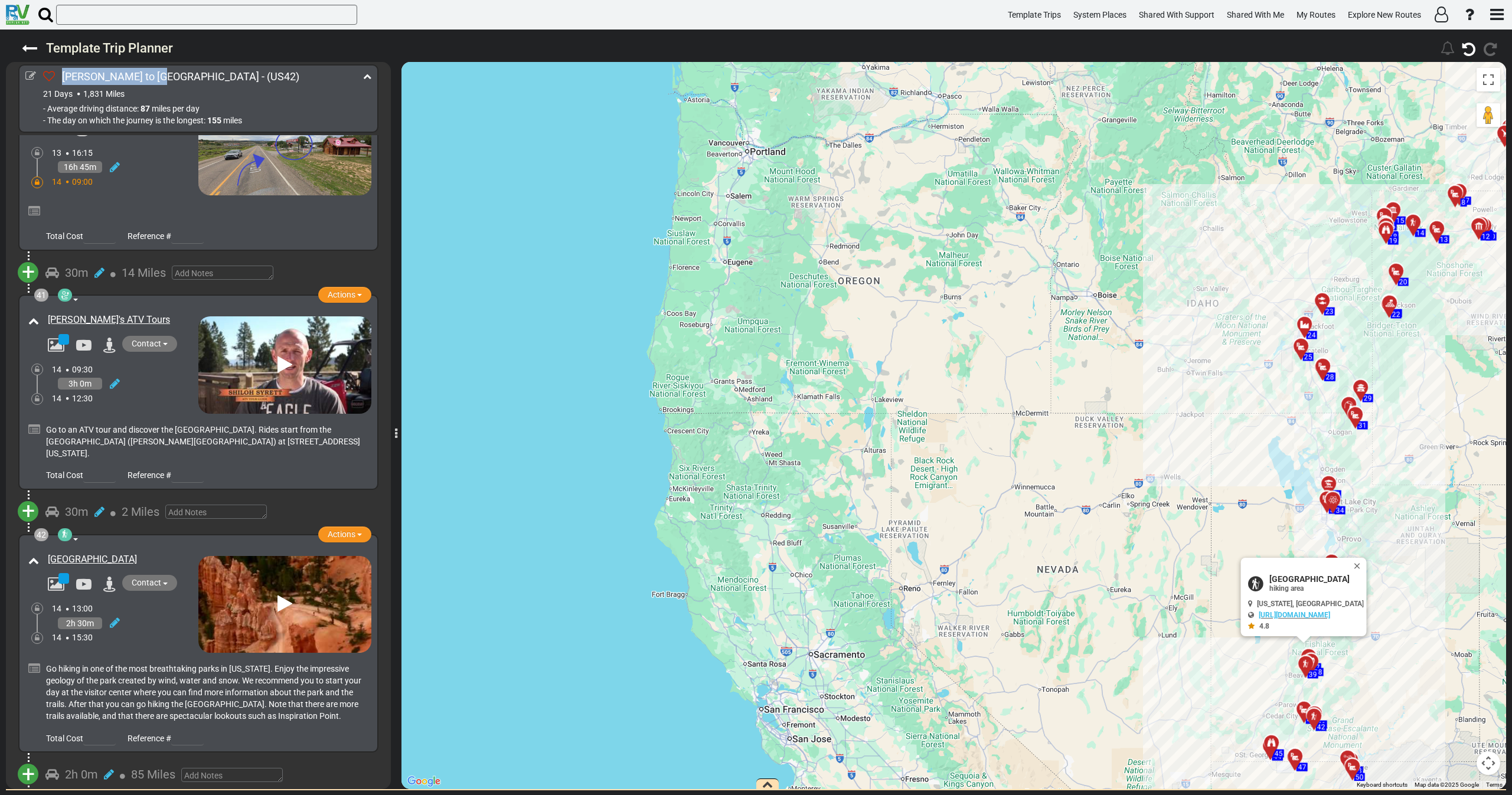
drag, startPoint x: 118, startPoint y: 465, endPoint x: 46, endPoint y: 451, distance: 73.3
click at [46, 550] on div "[GEOGRAPHIC_DATA]" at bounding box center [120, 559] width 156 height 20
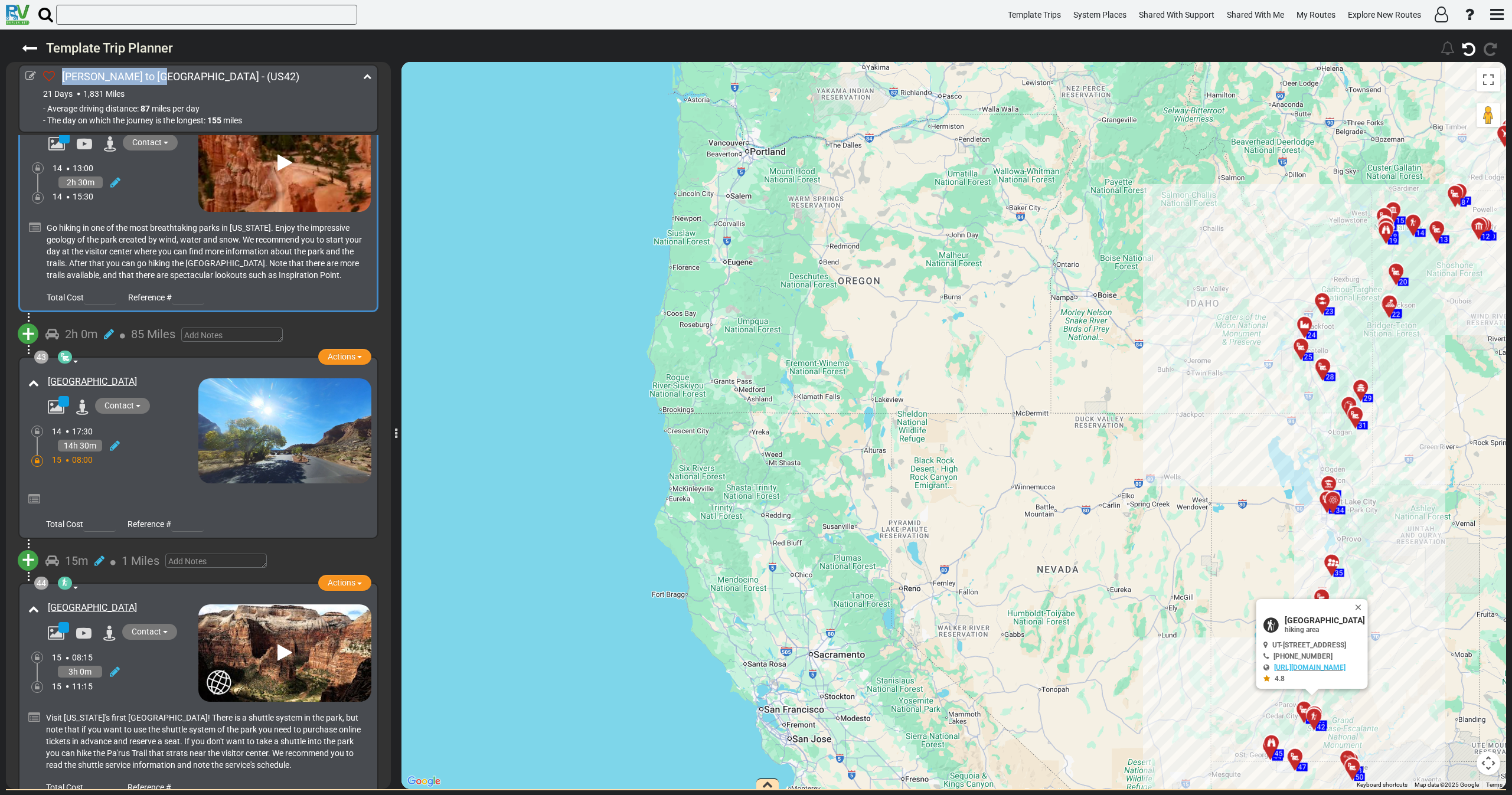
scroll to position [9552, 0]
drag, startPoint x: 187, startPoint y: 504, endPoint x: 47, endPoint y: 505, distance: 140.0
click at [47, 600] on div "[GEOGRAPHIC_DATA]" at bounding box center [121, 607] width 148 height 14
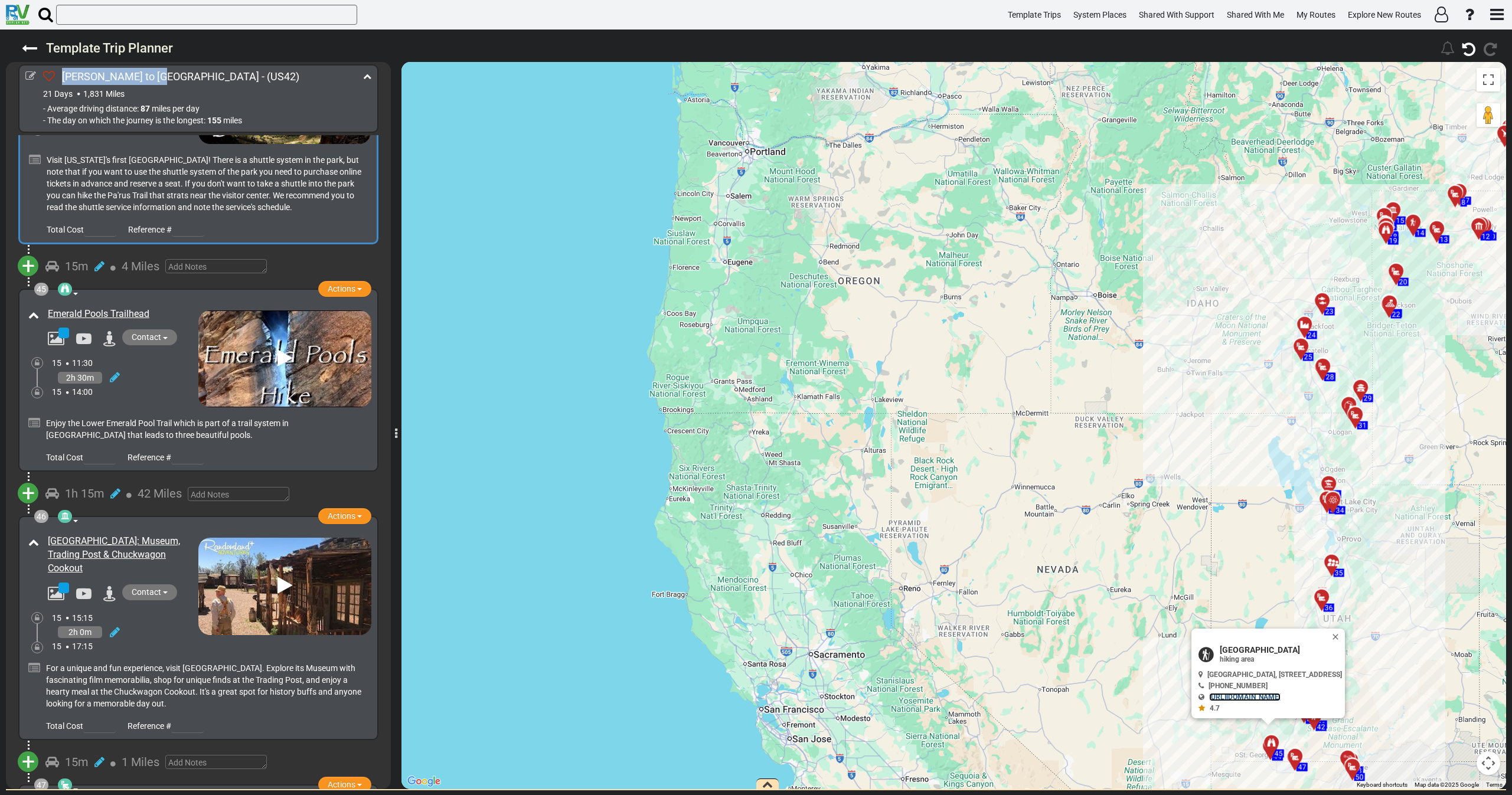
scroll to position [10172, 0]
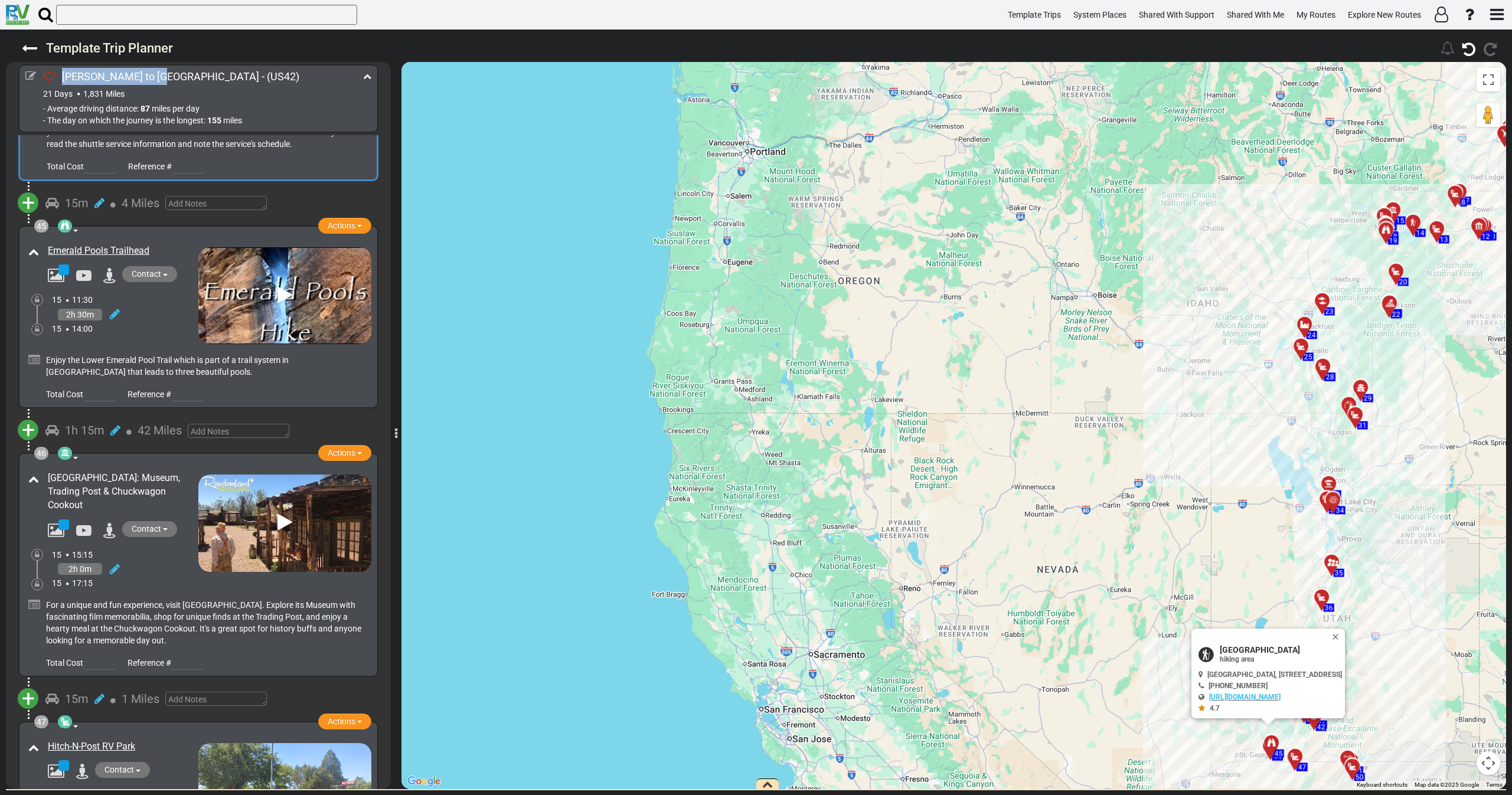
drag, startPoint x: 75, startPoint y: 399, endPoint x: 47, endPoint y: 372, distance: 38.9
click at [47, 472] on div "[GEOGRAPHIC_DATA]: Museum, Trading Post & Chuckwagon Cookout" at bounding box center [121, 492] width 148 height 41
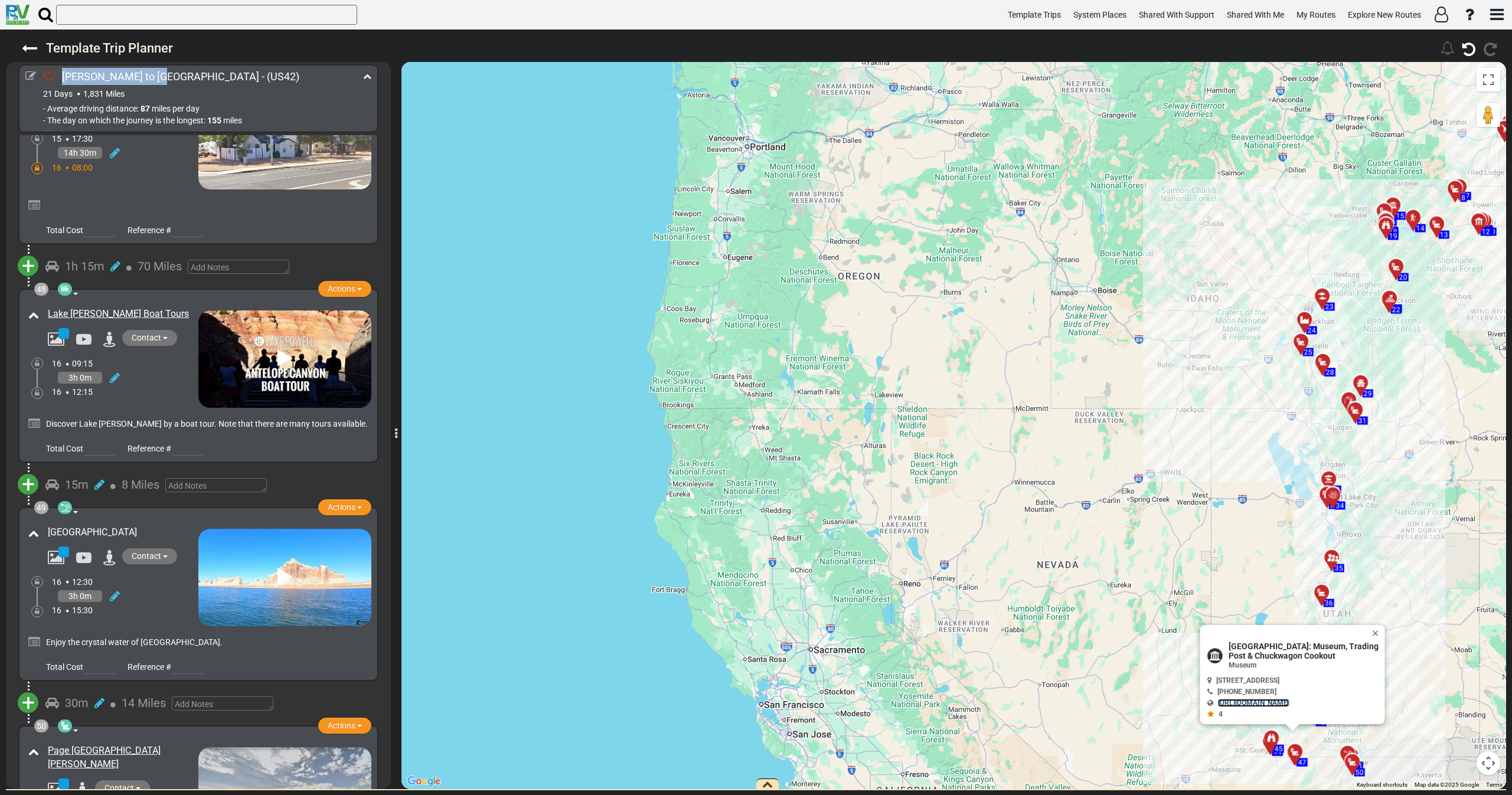
scroll to position [10703, 0]
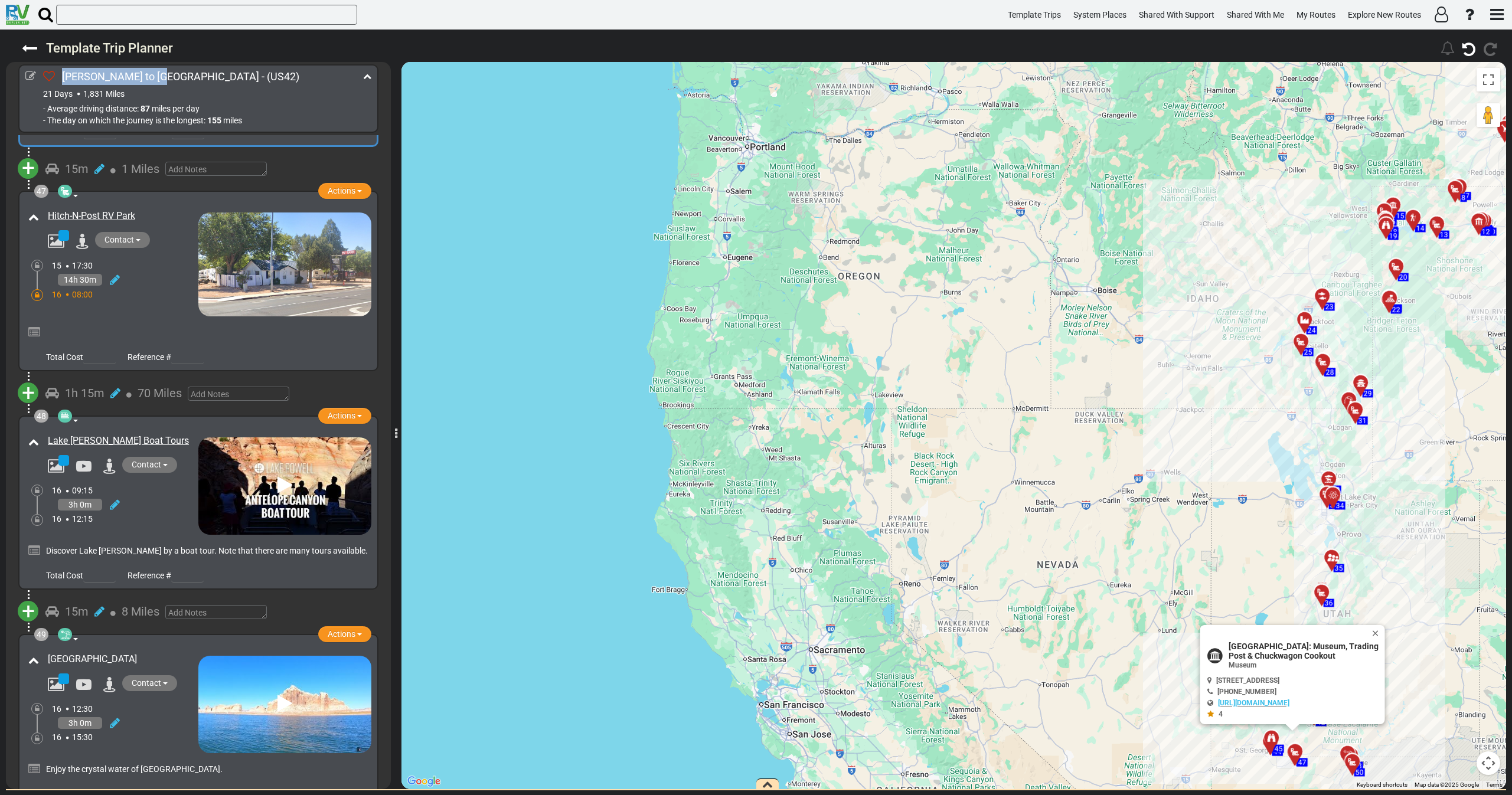
drag, startPoint x: 126, startPoint y: 329, endPoint x: 46, endPoint y: 330, distance: 80.0
click at [46, 432] on div "Lake [PERSON_NAME] Boat Tours" at bounding box center [120, 441] width 156 height 20
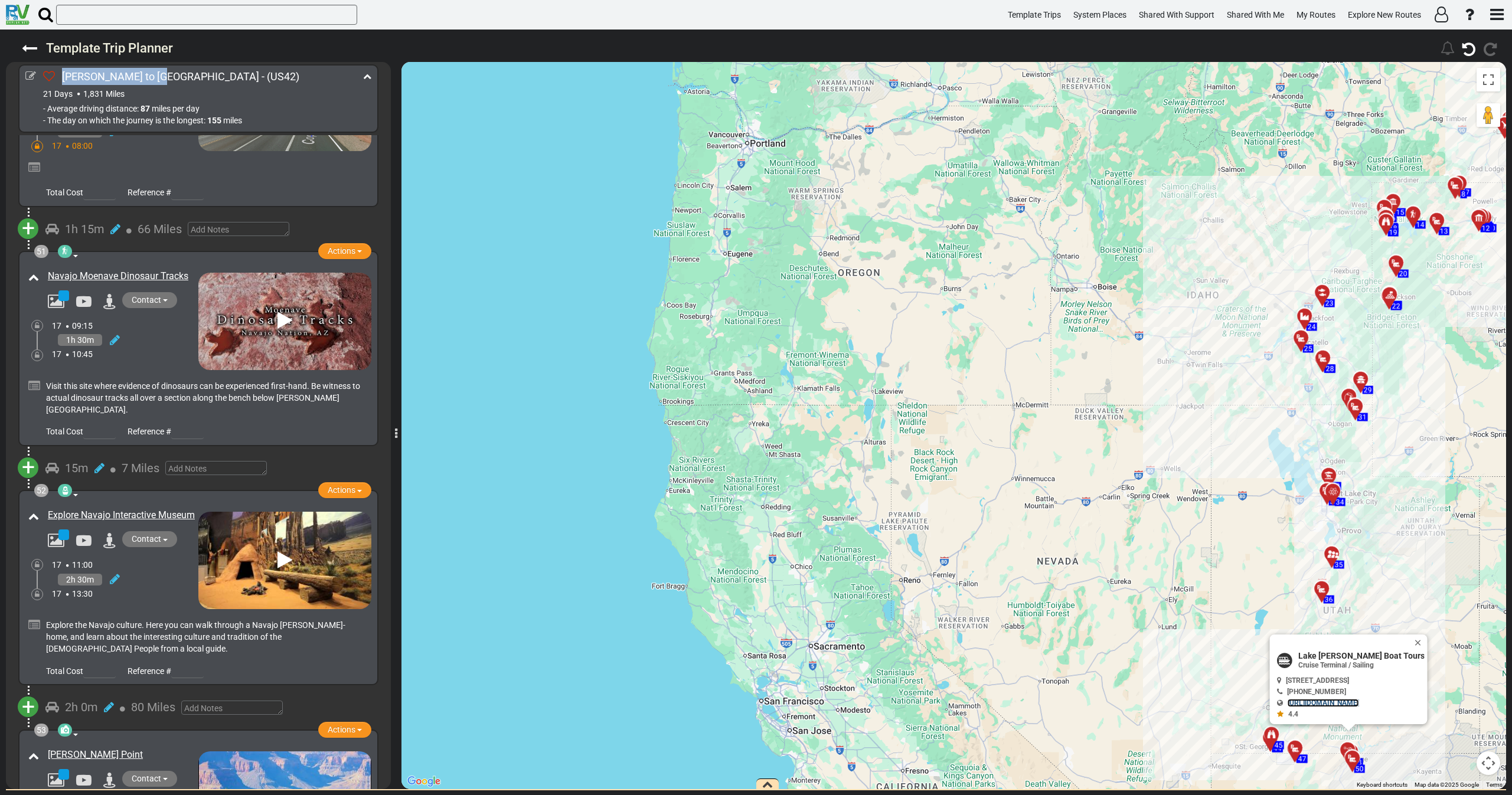
scroll to position [11587, 0]
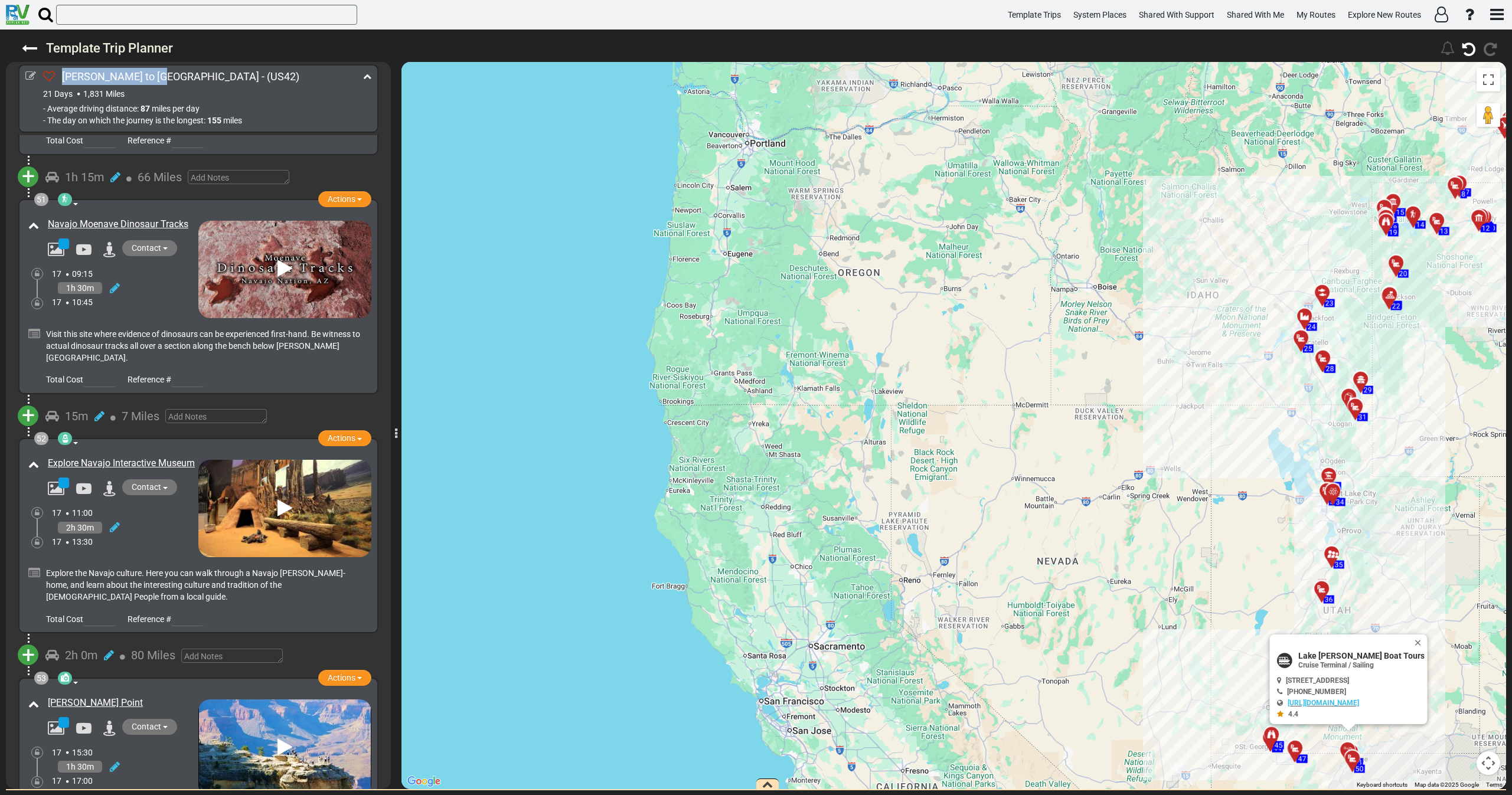
drag, startPoint x: 107, startPoint y: 344, endPoint x: 47, endPoint y: 333, distance: 61.0
click at [47, 454] on div "Explore Navajo Interactive Museum" at bounding box center [120, 464] width 156 height 20
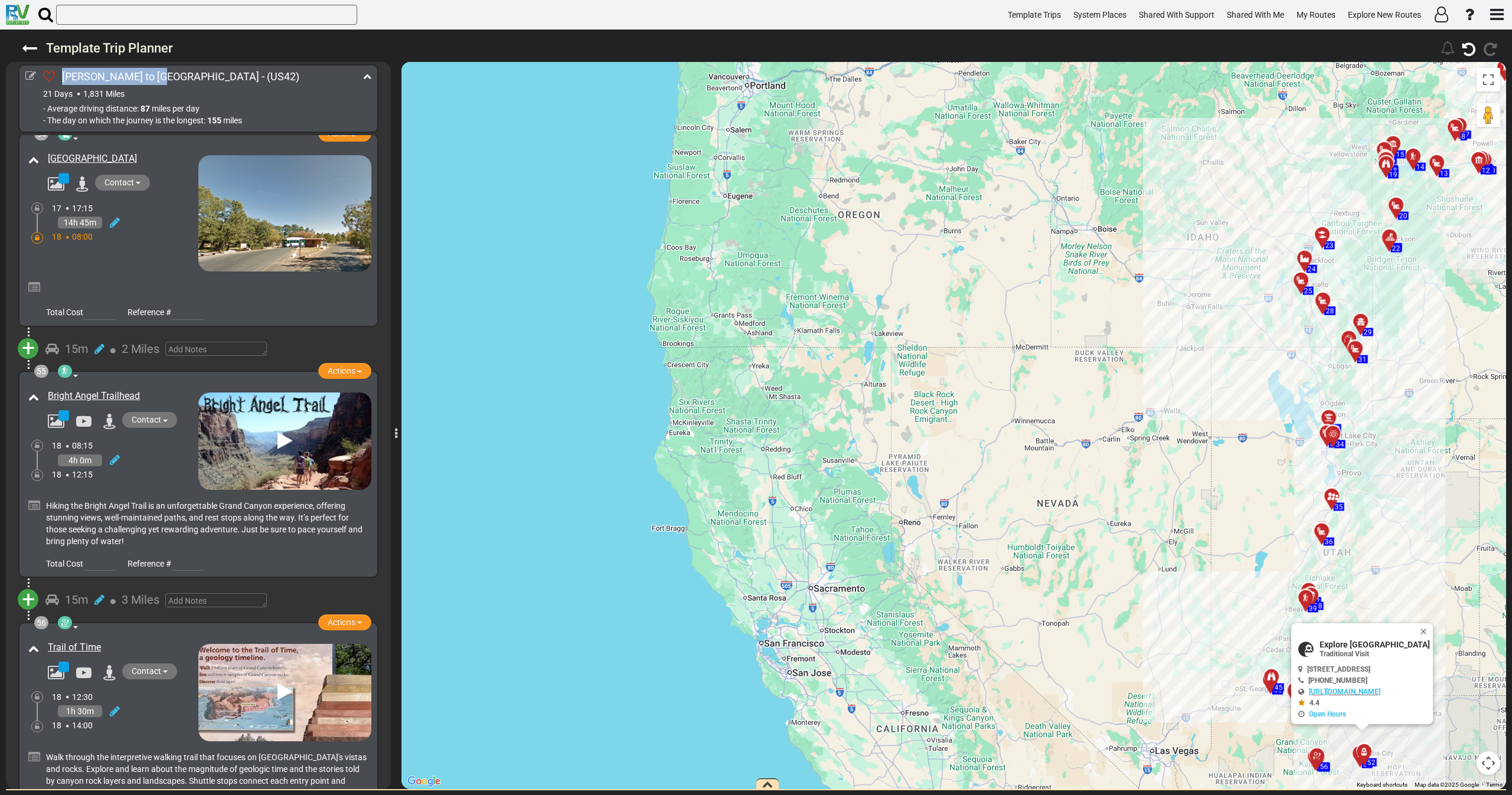
scroll to position [12383, 0]
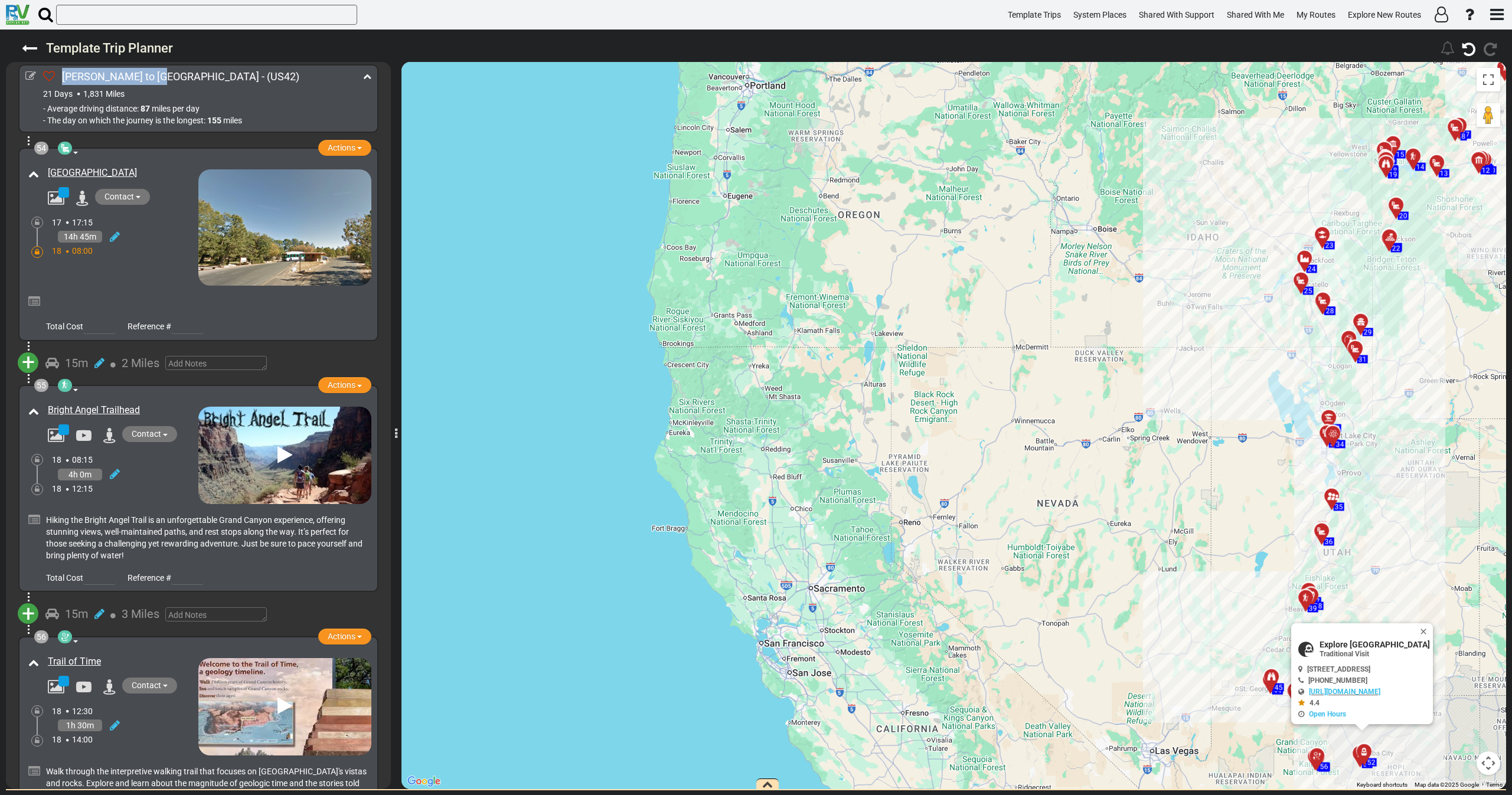
drag, startPoint x: 155, startPoint y: 285, endPoint x: 63, endPoint y: 295, distance: 92.5
click at [46, 401] on div "Bright Angel Trailhead" at bounding box center [120, 411] width 156 height 20
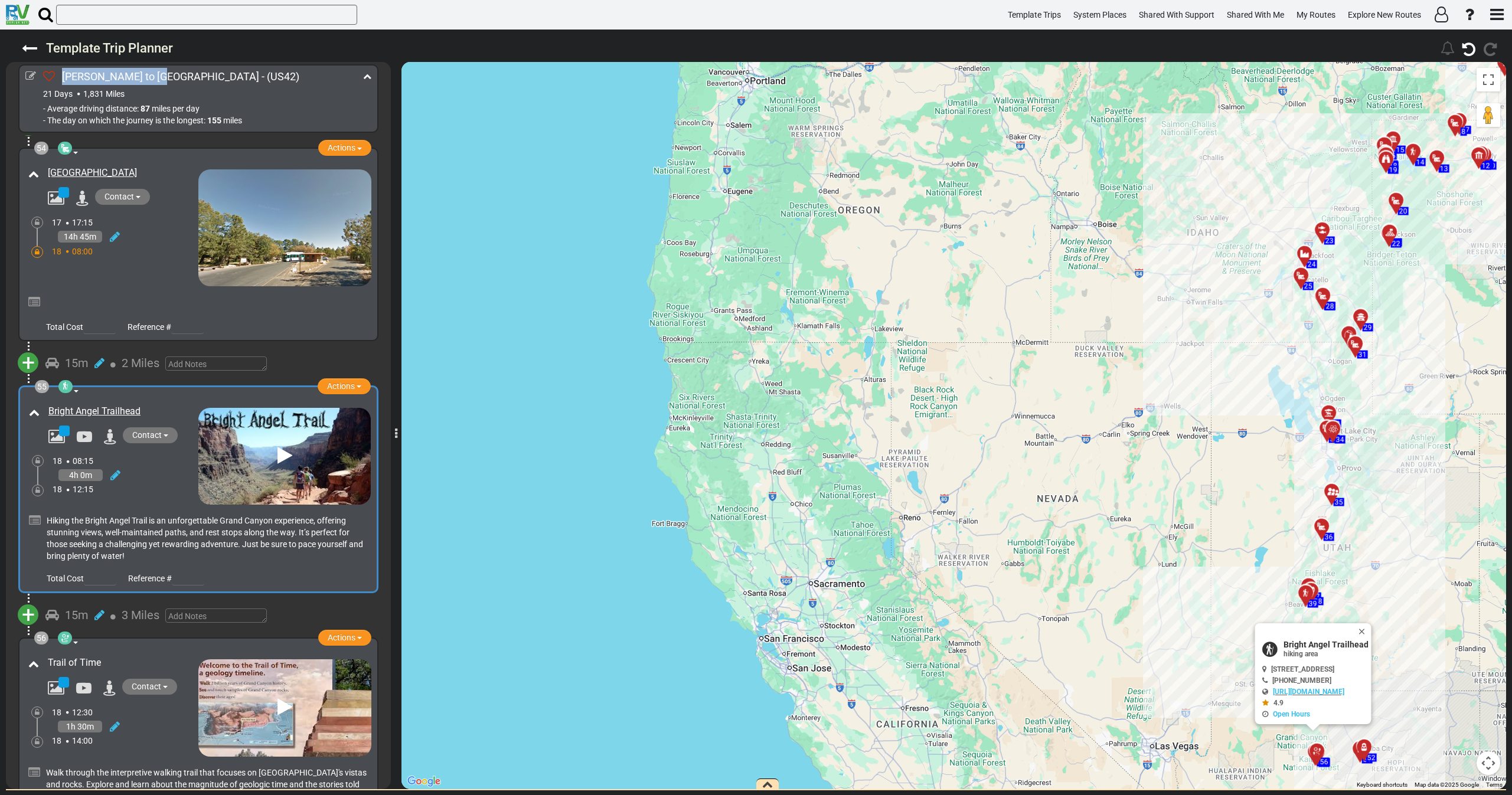
drag, startPoint x: 89, startPoint y: 533, endPoint x: 48, endPoint y: 536, distance: 41.1
click at [48, 656] on div "Trail of Time" at bounding box center [121, 663] width 148 height 14
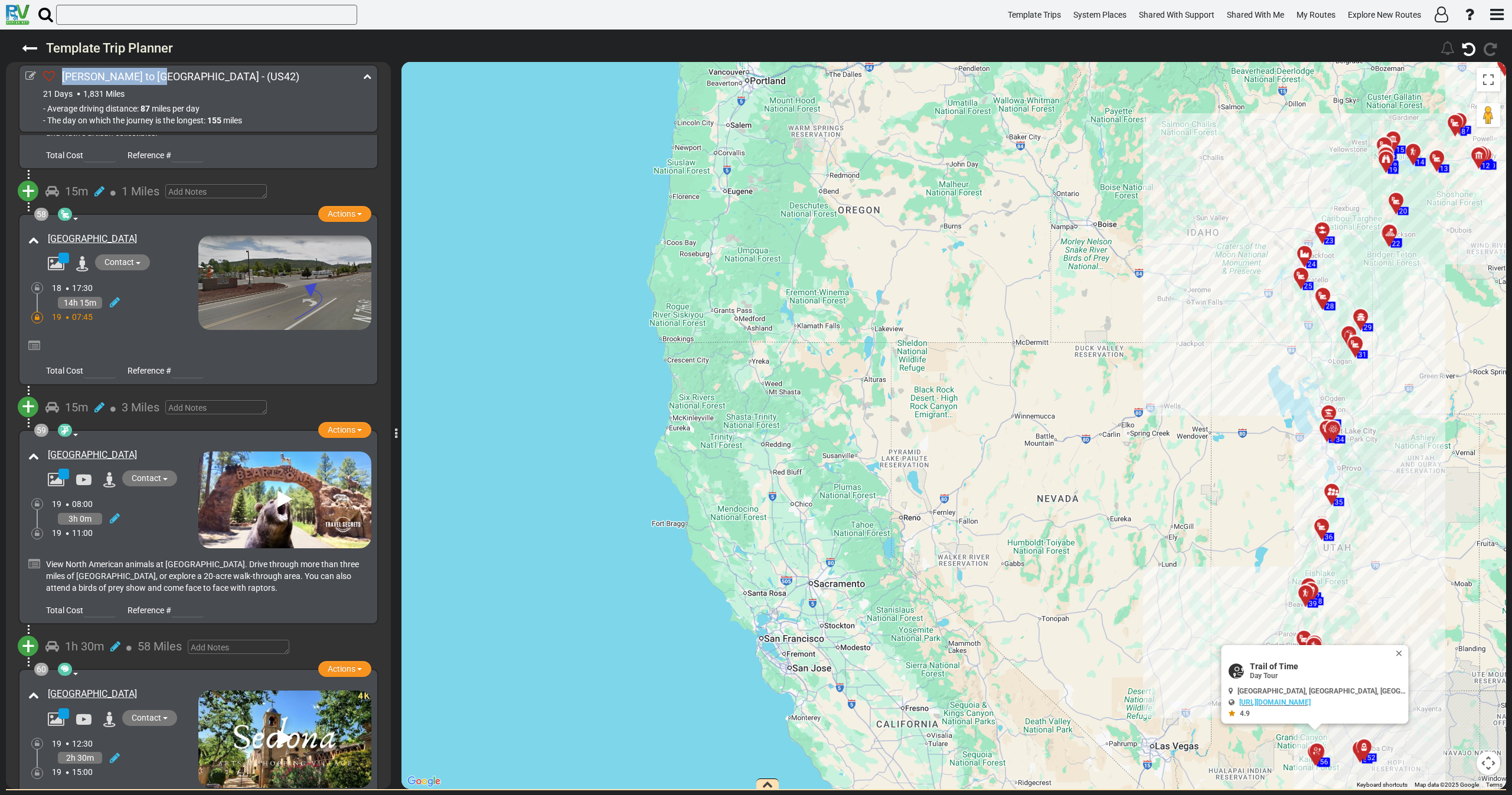
scroll to position [13444, 0]
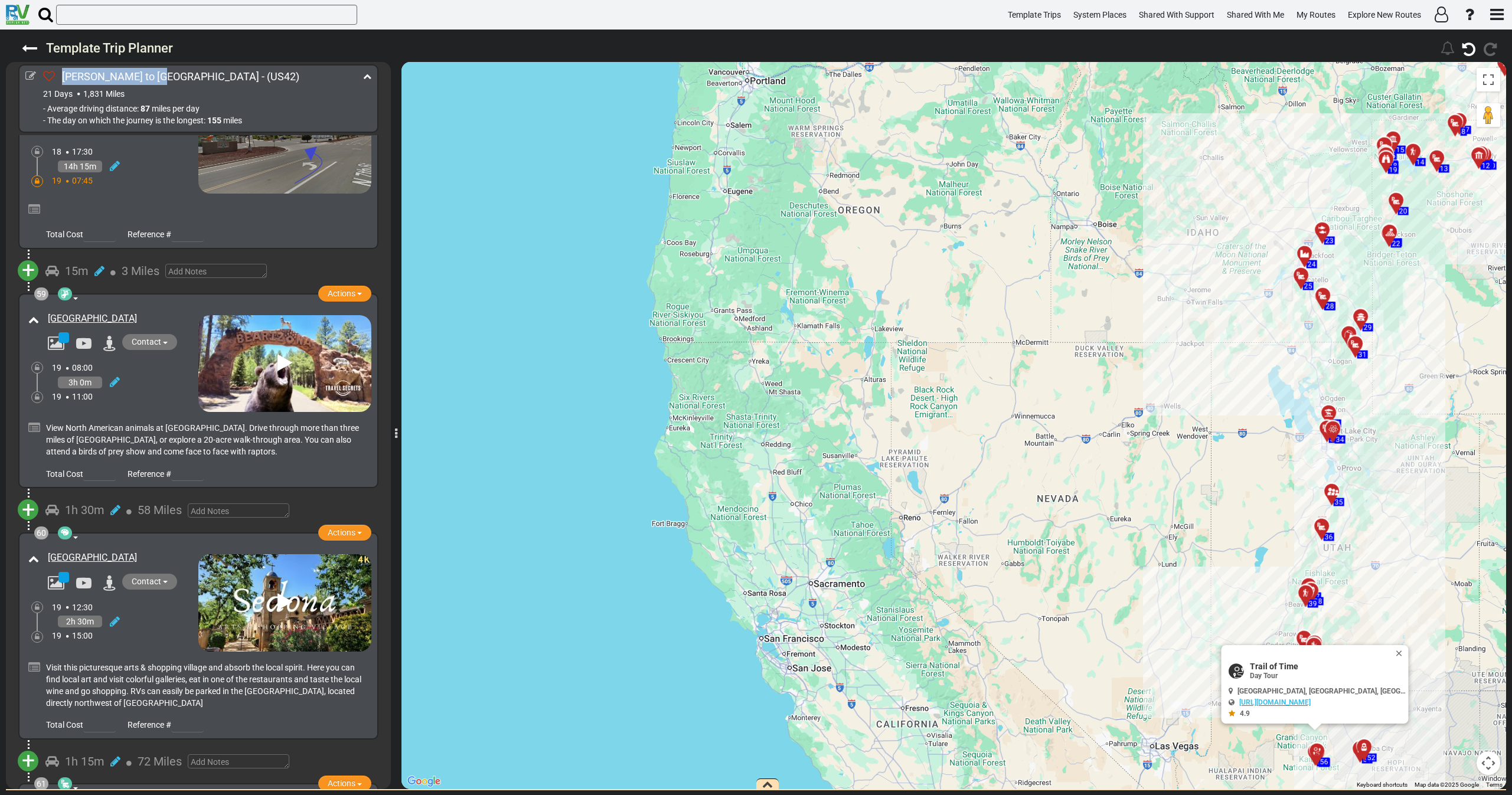
drag, startPoint x: 90, startPoint y: 449, endPoint x: 47, endPoint y: 426, distance: 48.8
click at [47, 548] on div "[GEOGRAPHIC_DATA] Contact" at bounding box center [120, 571] width 156 height 45
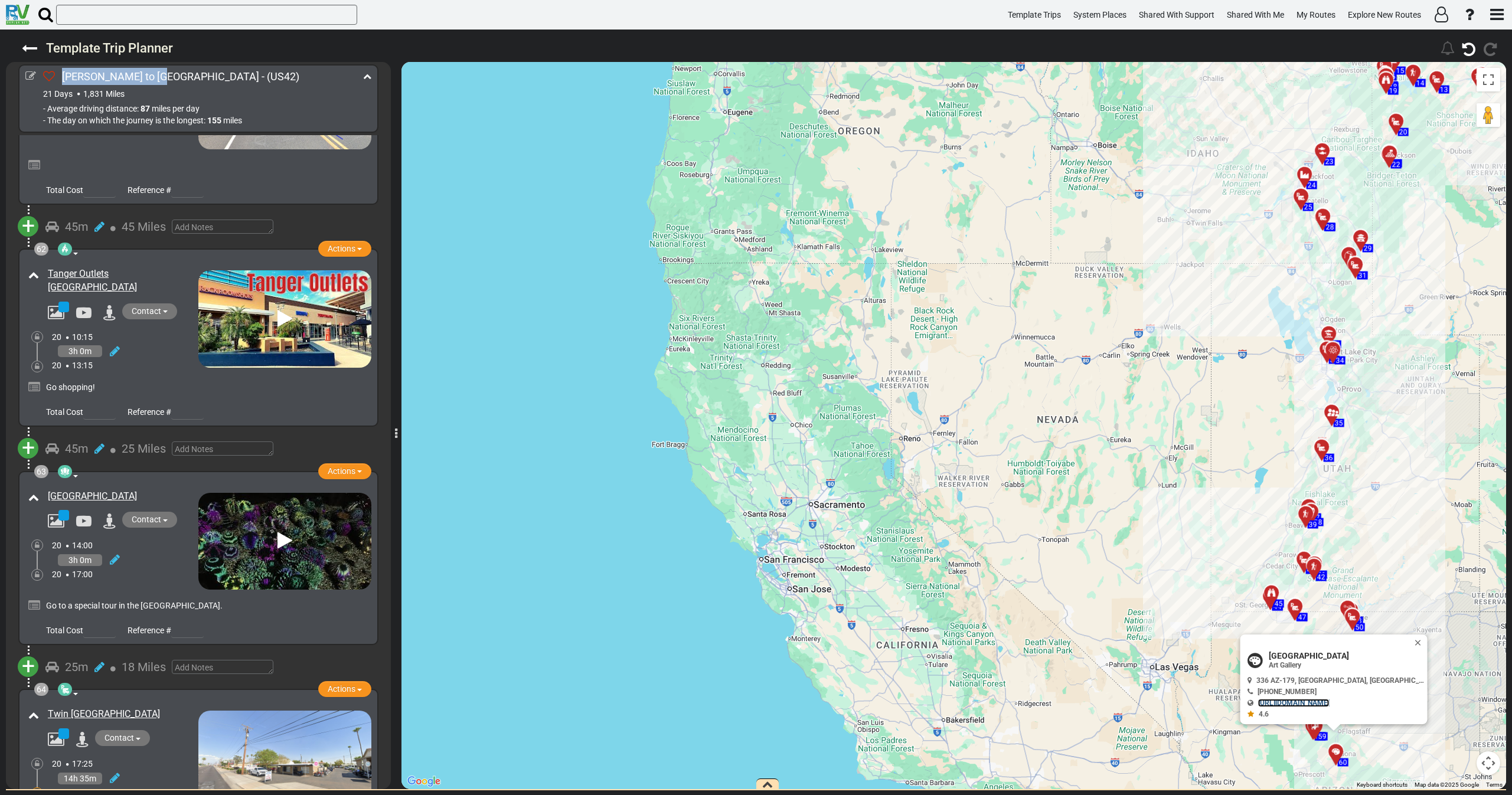
scroll to position [14240, 0]
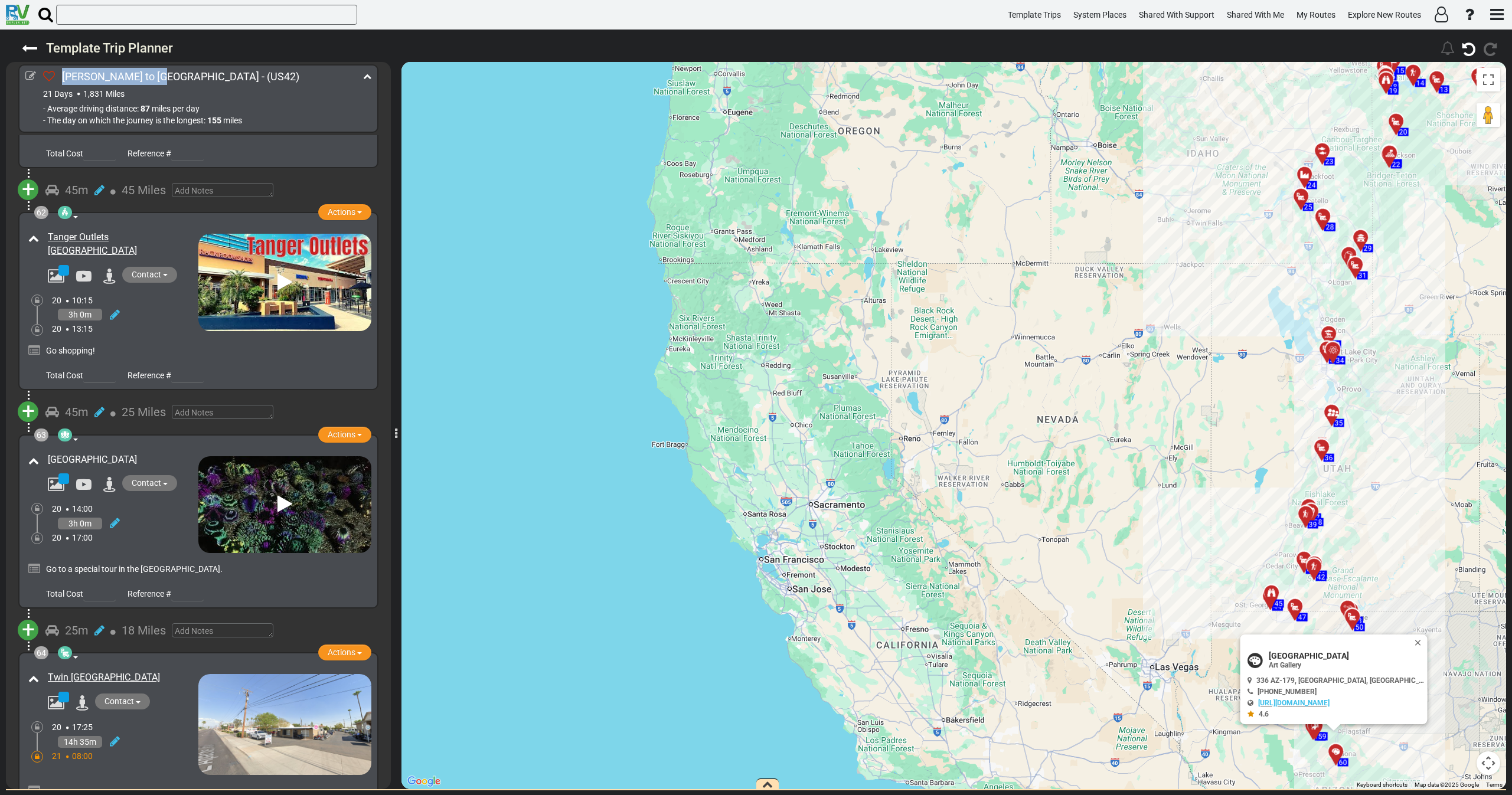
drag, startPoint x: 169, startPoint y: 329, endPoint x: 49, endPoint y: 328, distance: 120.0
click at [49, 453] on div "[GEOGRAPHIC_DATA]" at bounding box center [121, 460] width 148 height 14
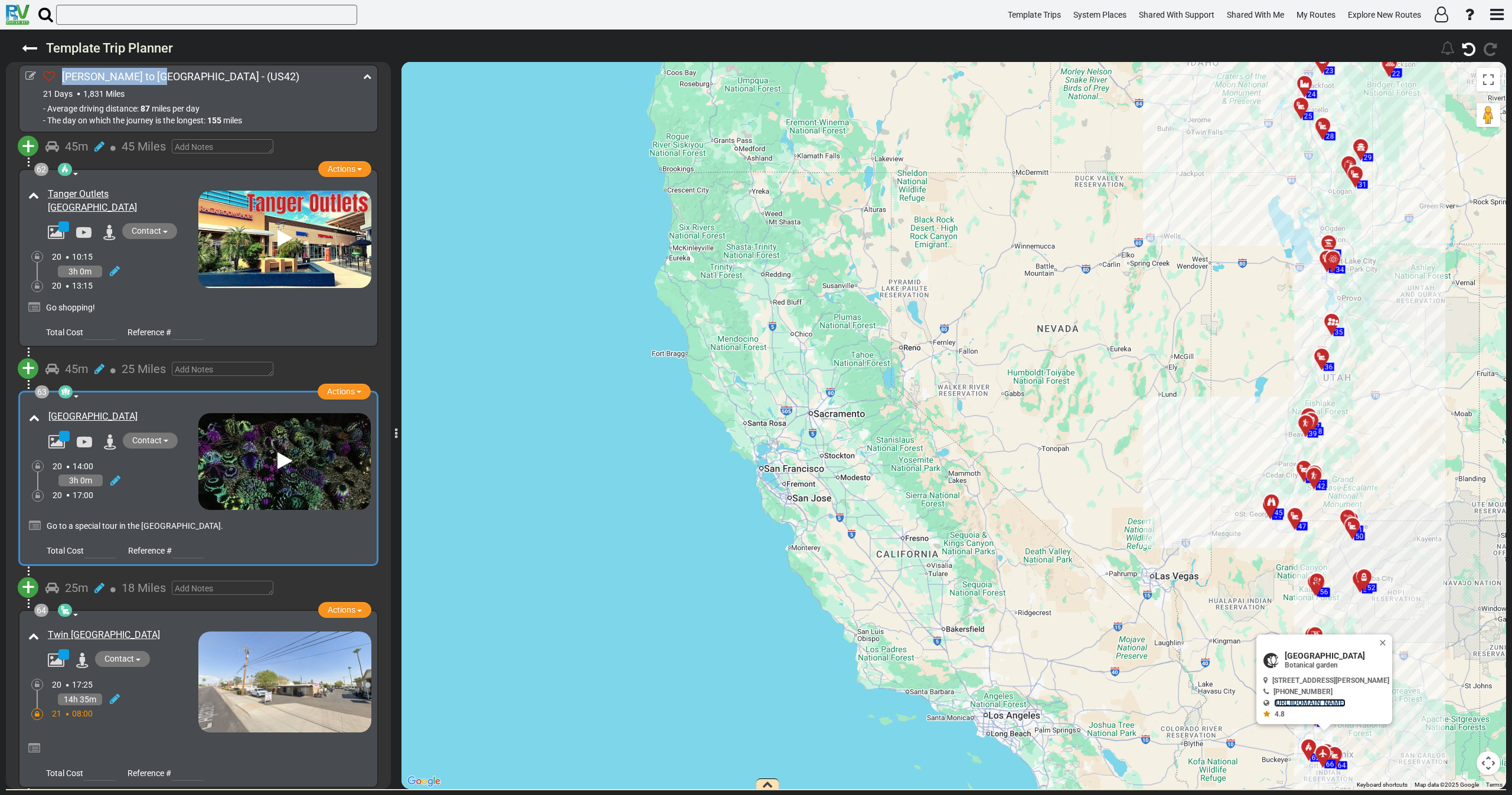
scroll to position [14277, 0]
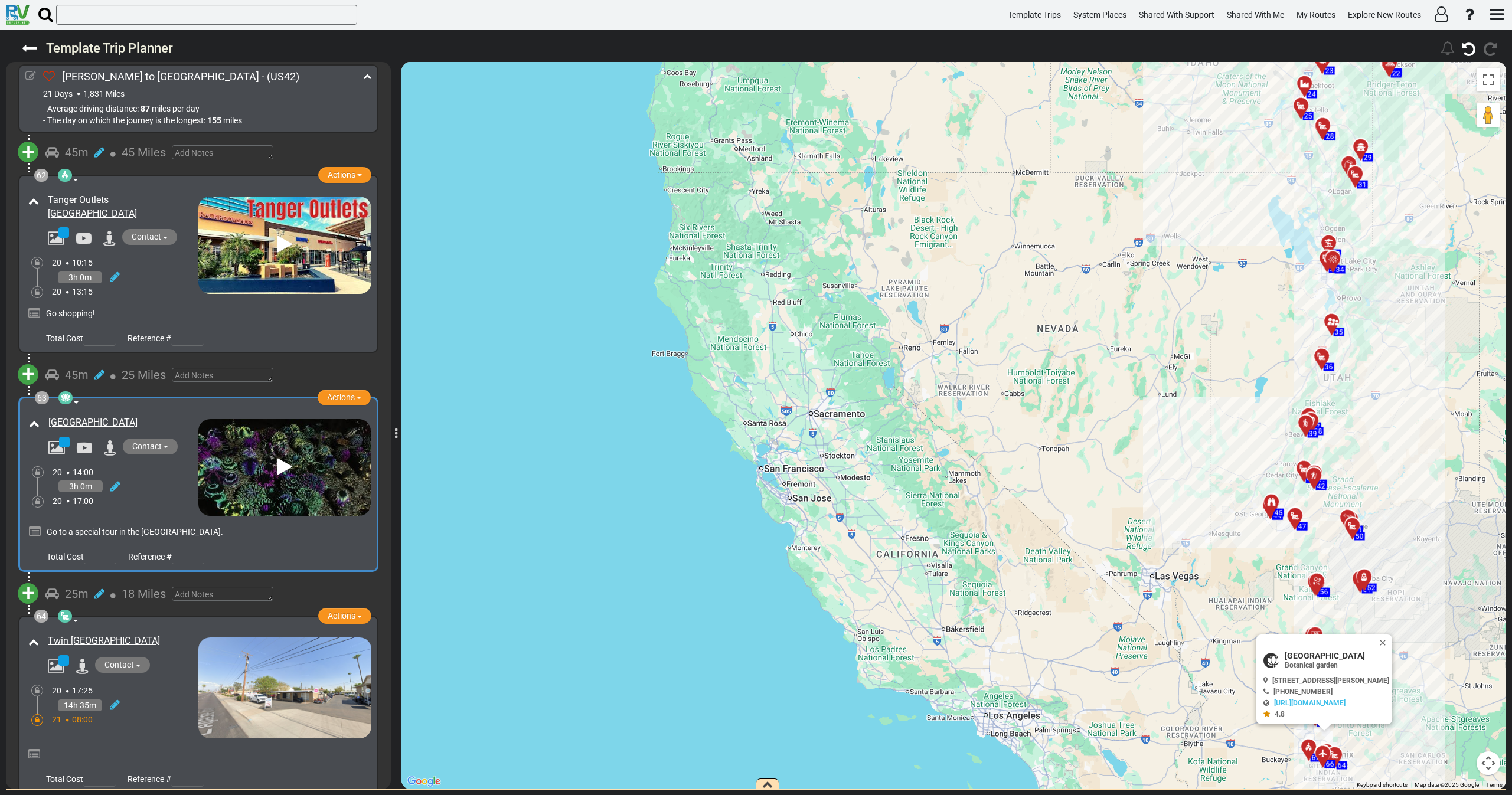
click at [30, 74] on icon at bounding box center [30, 75] width 10 height 10
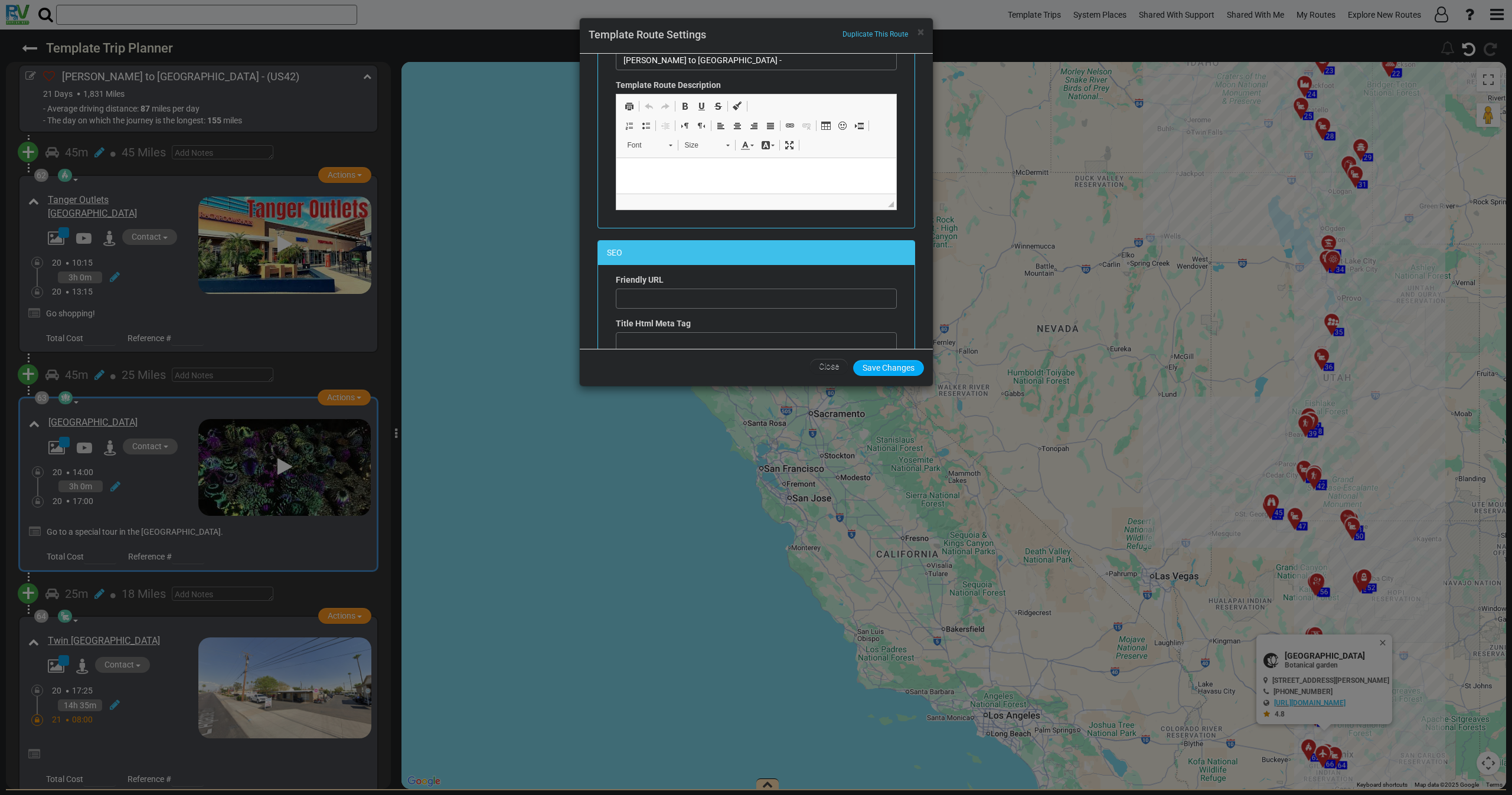
scroll to position [265, 0]
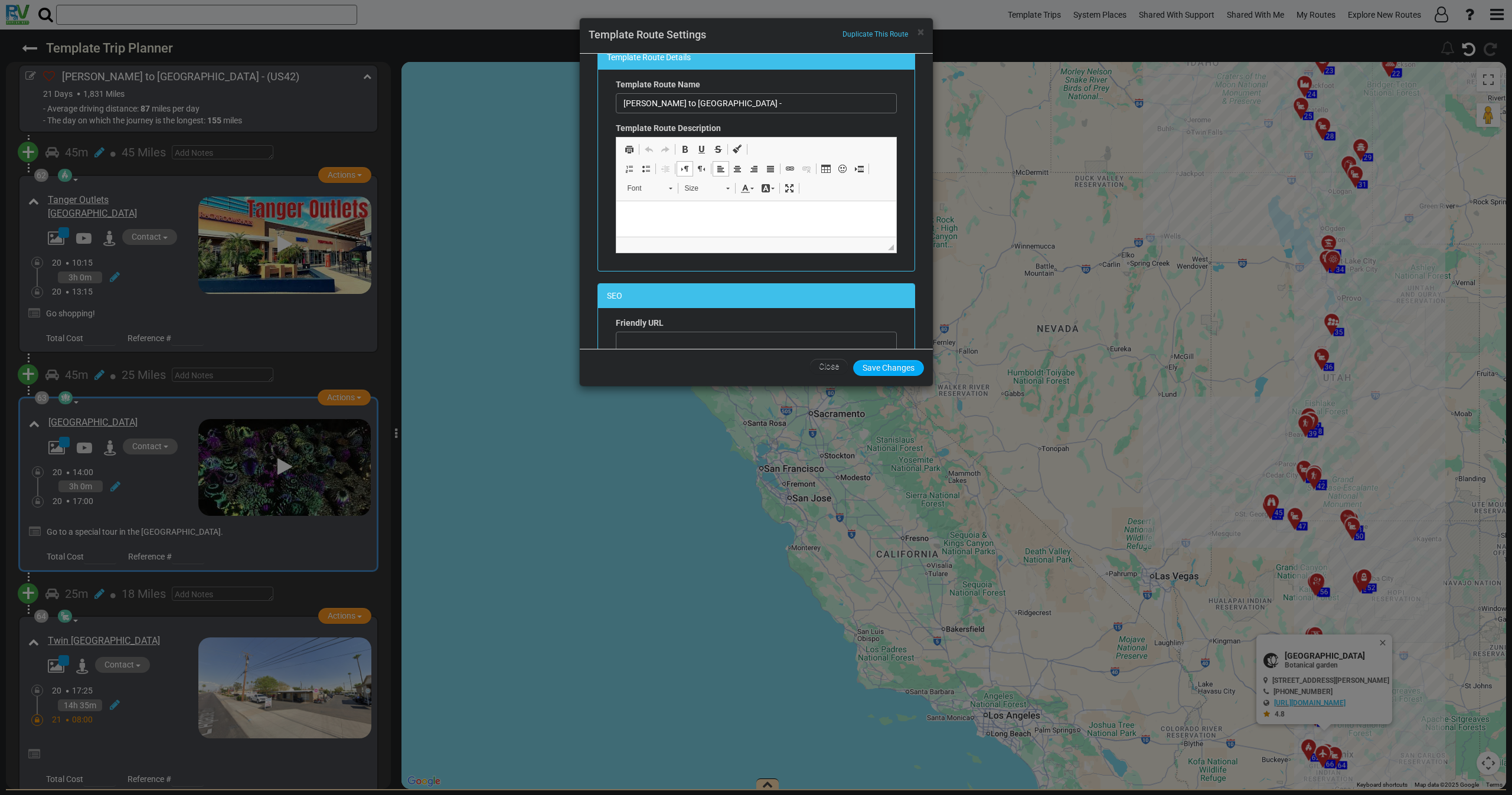
click at [695, 215] on p at bounding box center [755, 219] width 256 height 12
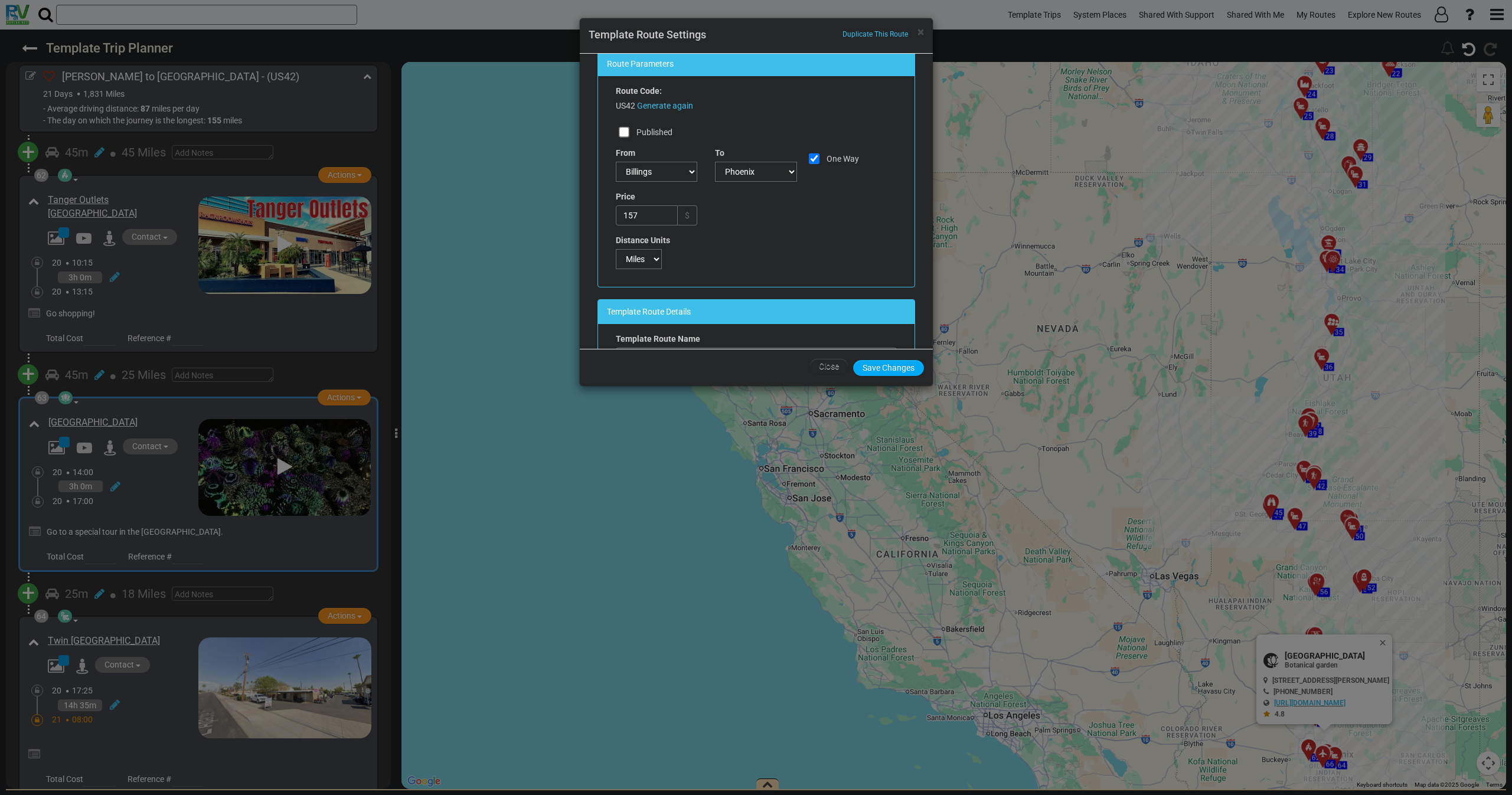
scroll to position [0, 0]
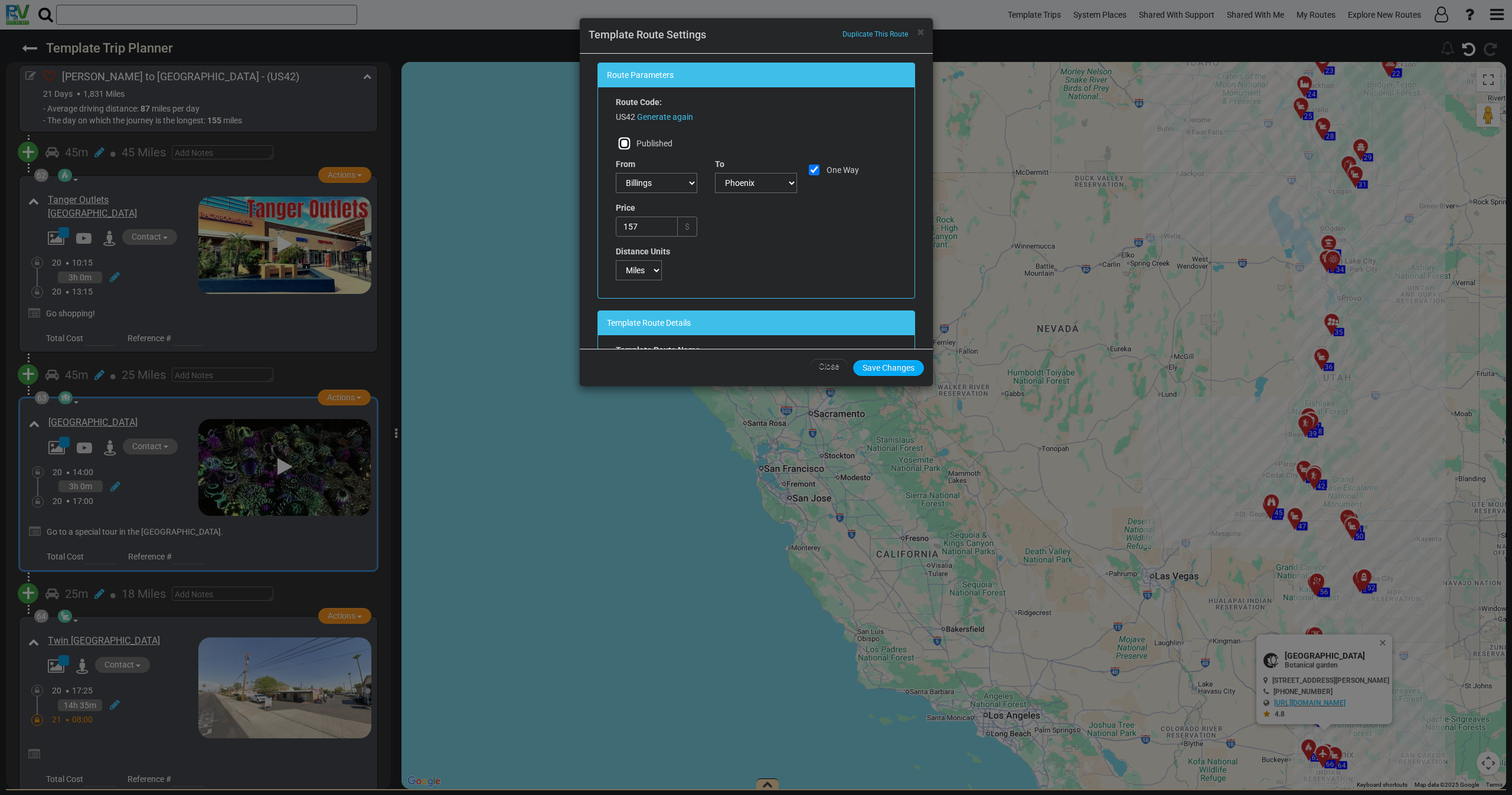
click at [625, 145] on input "Published" at bounding box center [625, 143] width 12 height 12
checkbox input "true"
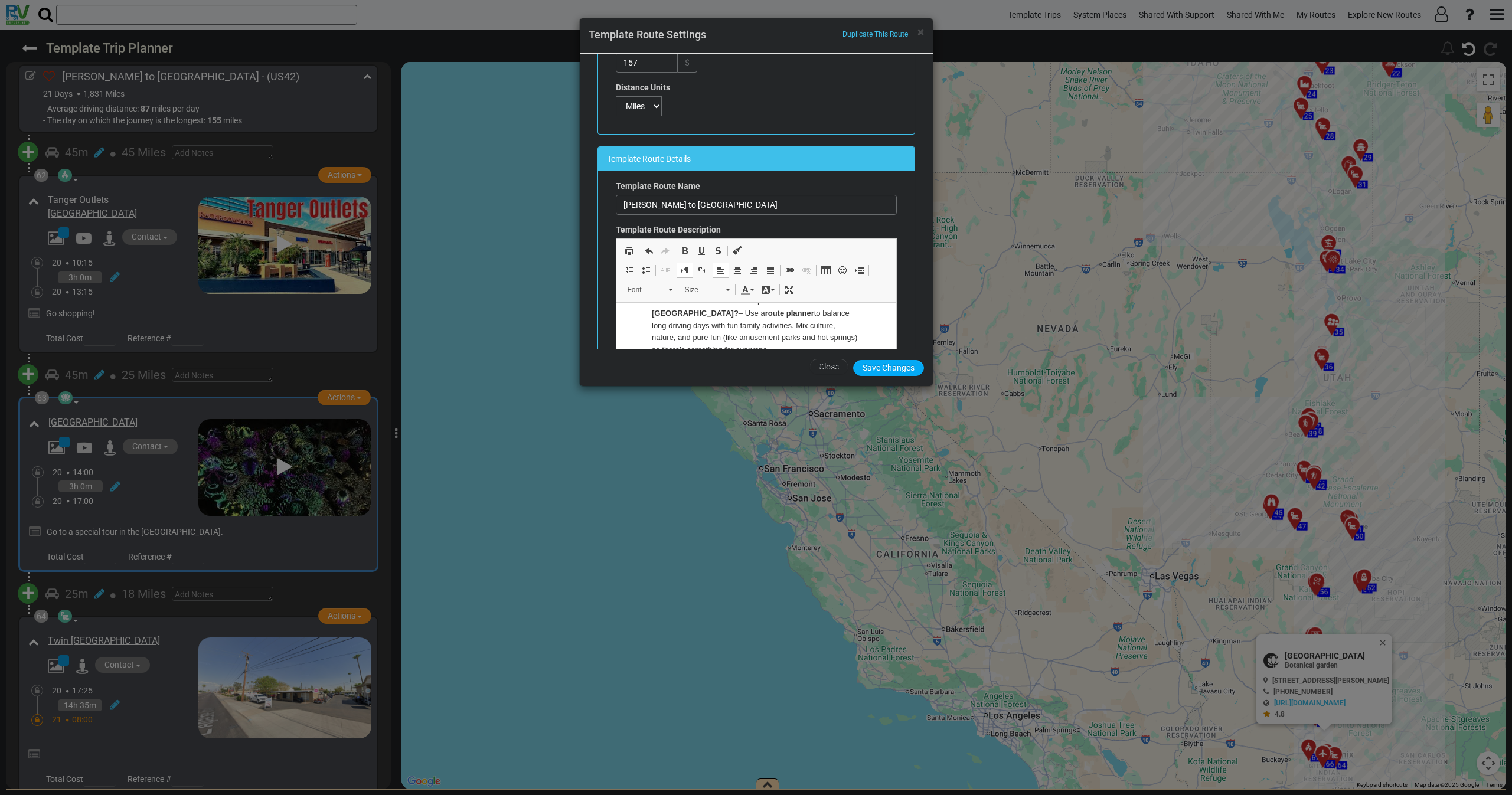
scroll to position [177, 0]
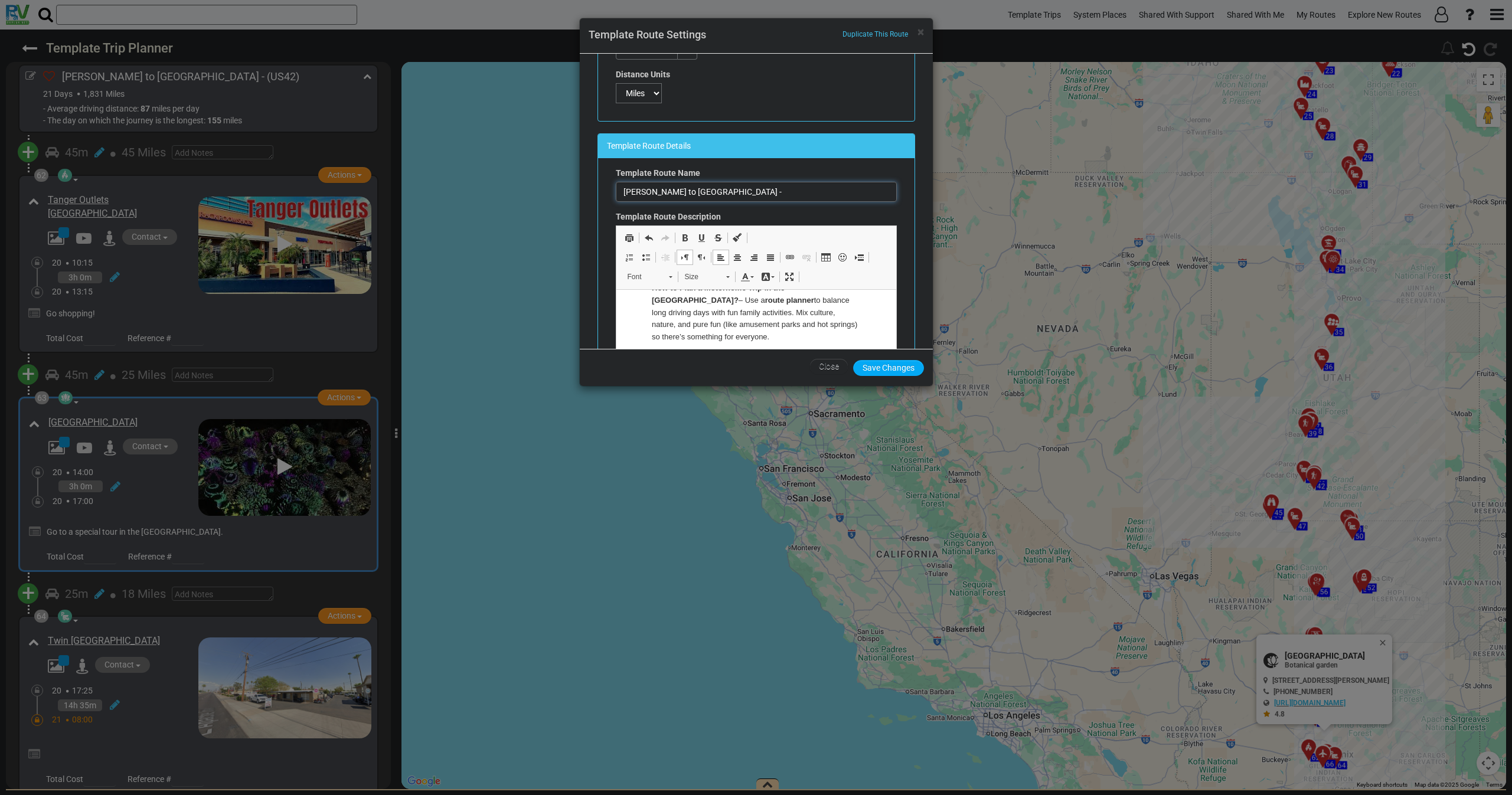
click at [730, 190] on input "[PERSON_NAME] to [GEOGRAPHIC_DATA] -" at bounding box center [756, 192] width 281 height 20
click at [742, 181] on div "Template Route Name [PERSON_NAME] to [GEOGRAPHIC_DATA] -" at bounding box center [756, 183] width 281 height 34
click at [740, 185] on input "[PERSON_NAME] to [GEOGRAPHIC_DATA] -" at bounding box center [756, 192] width 281 height 20
paste input "Canyons & Cowboys: The Wild West RV Journey"
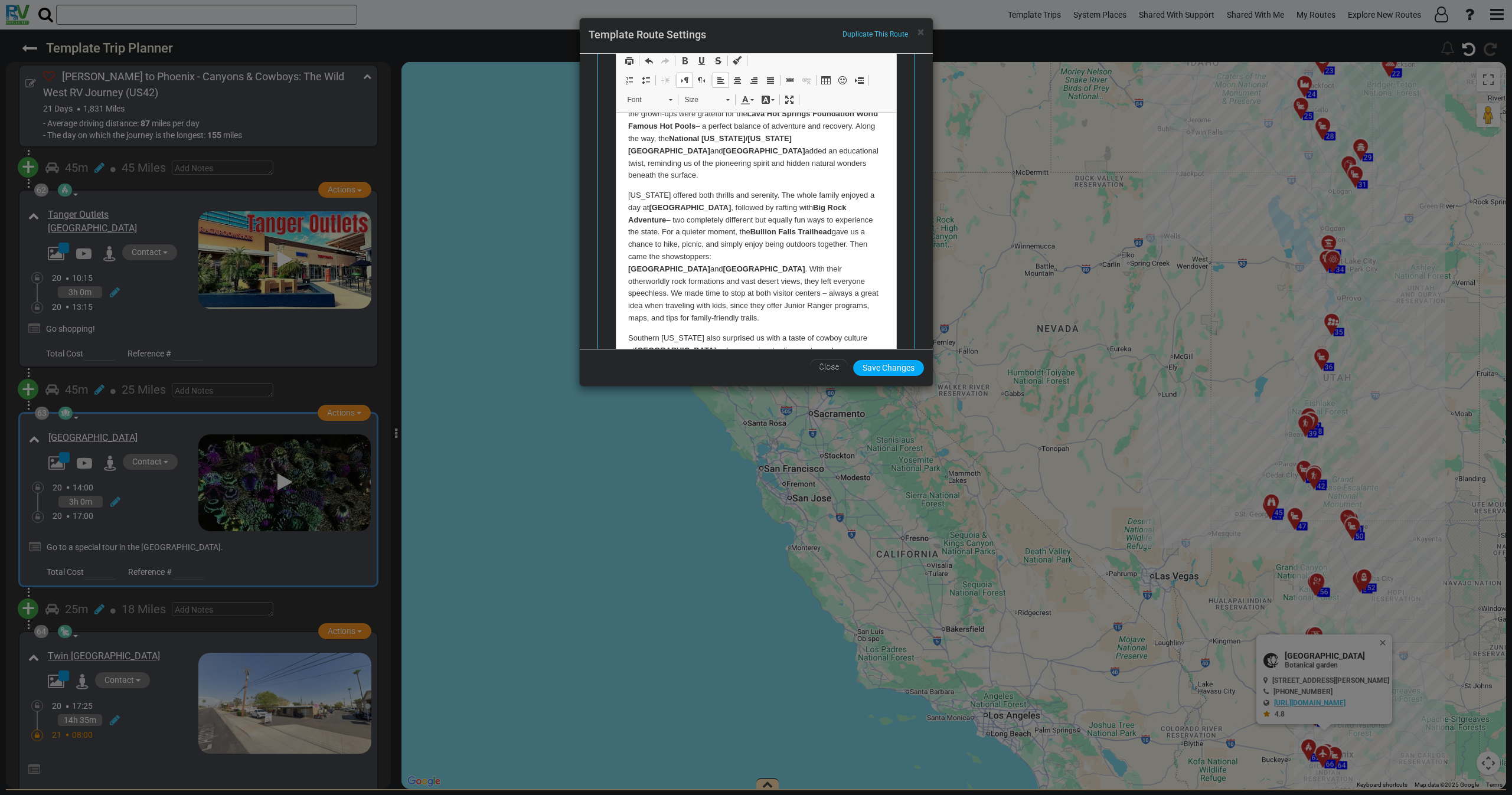
scroll to position [597, 0]
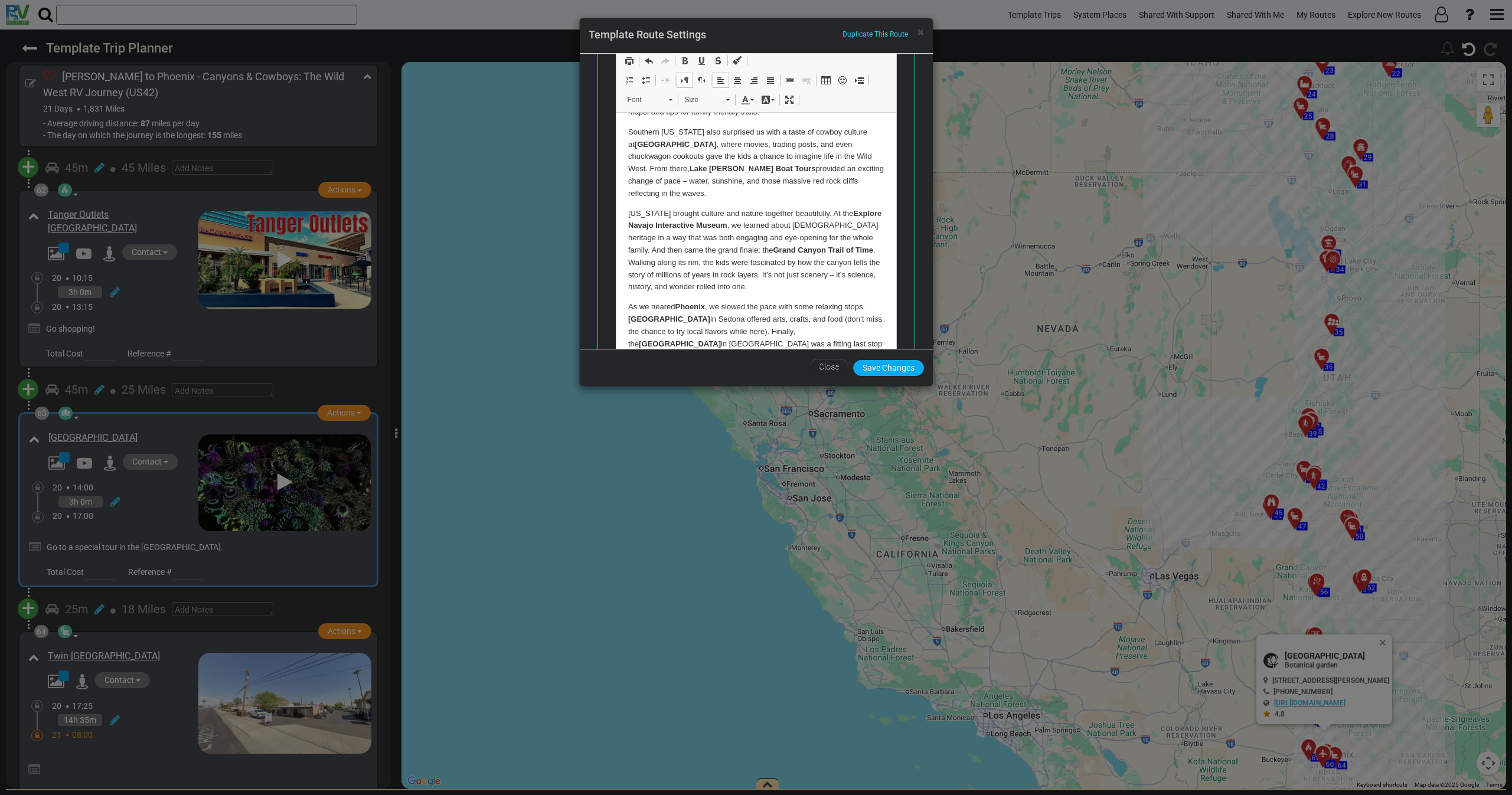
type input "[PERSON_NAME] to Phoenix - Canyons & Cowboys: The Wild West RV Journey"
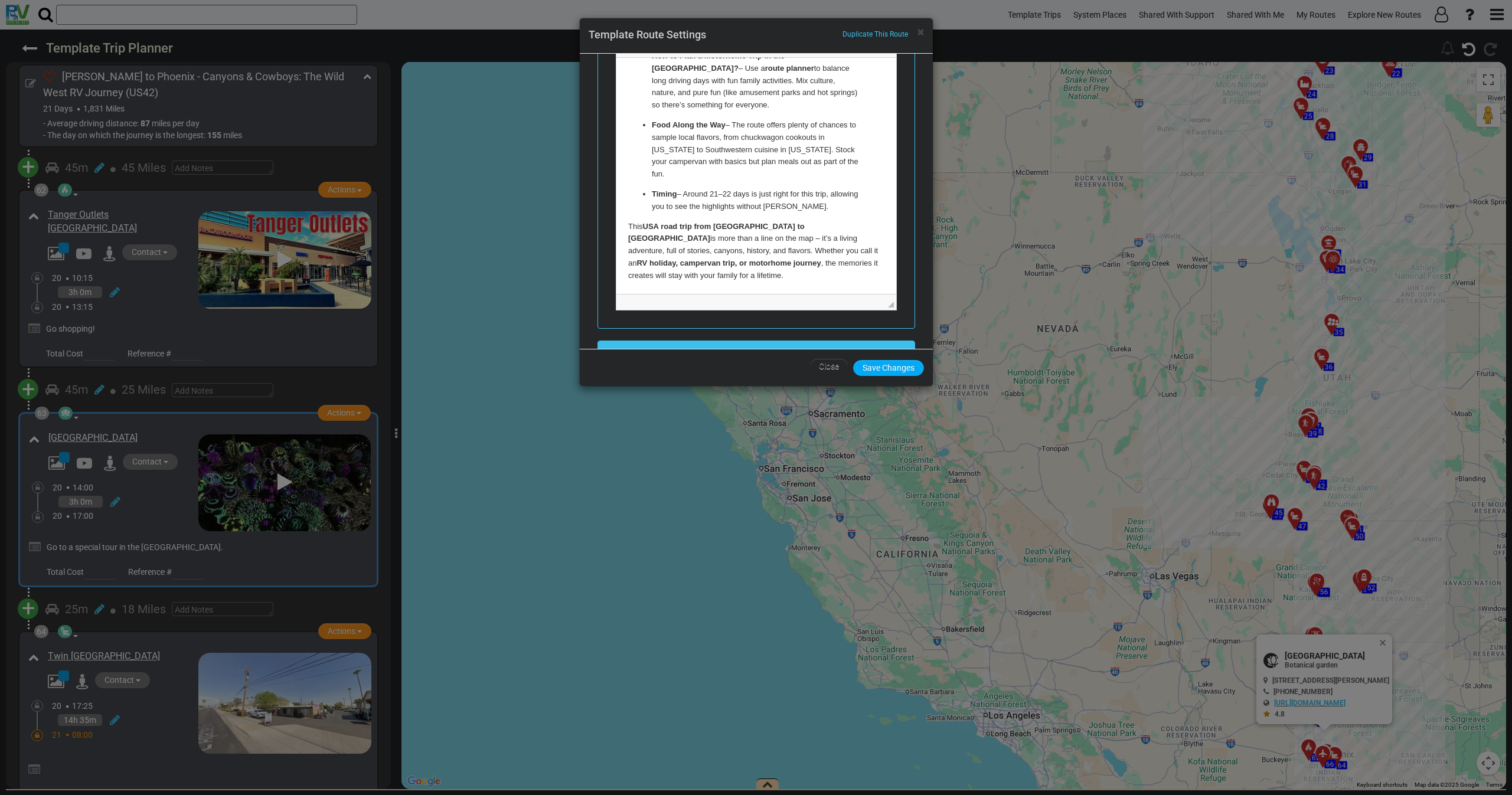
scroll to position [620, 0]
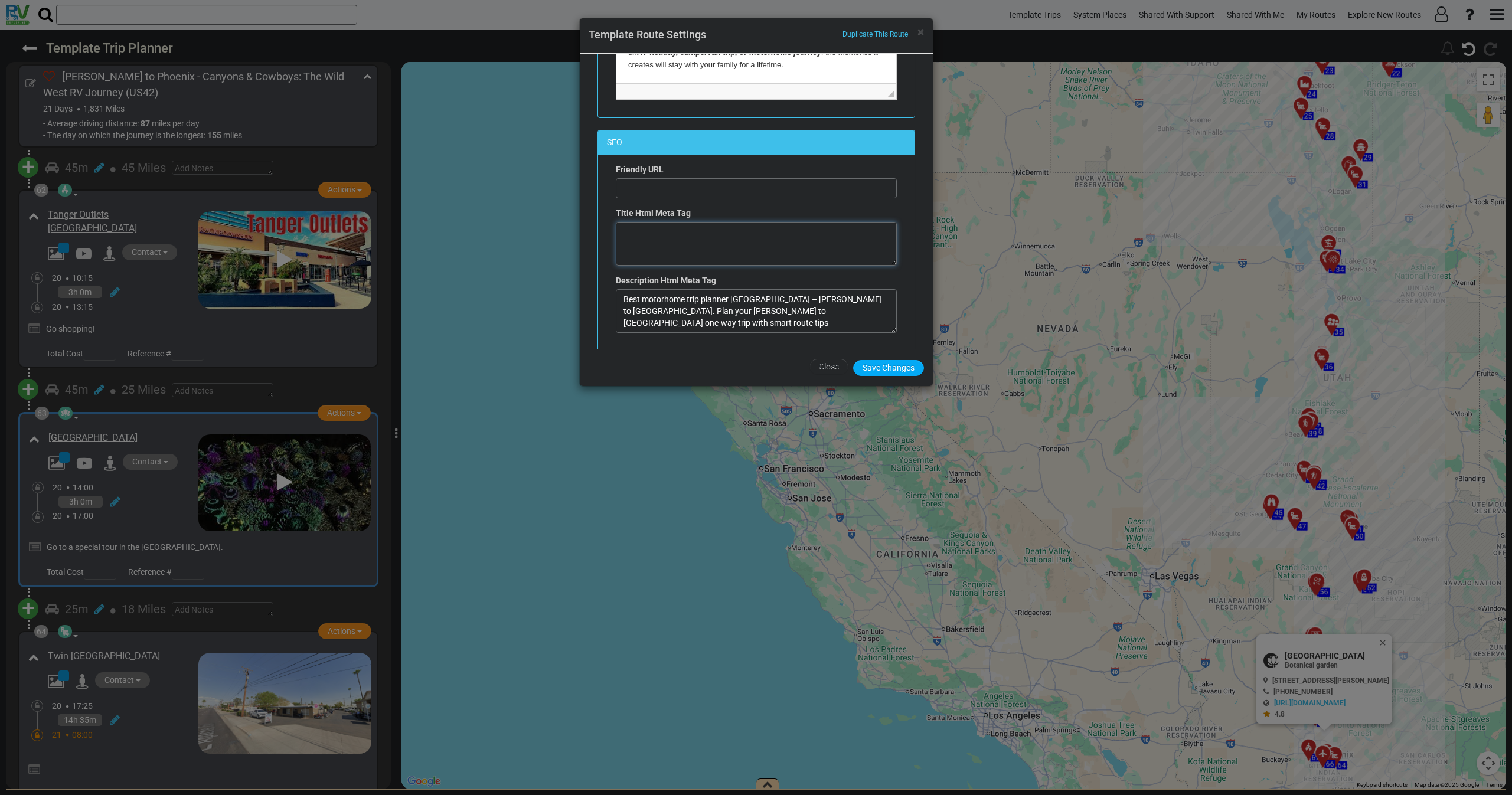
click at [682, 243] on textarea at bounding box center [756, 243] width 281 height 44
paste textarea "[GEOGRAPHIC_DATA],[GEOGRAPHIC_DATA],[GEOGRAPHIC_DATA][PERSON_NAME] of the [GEOG…"
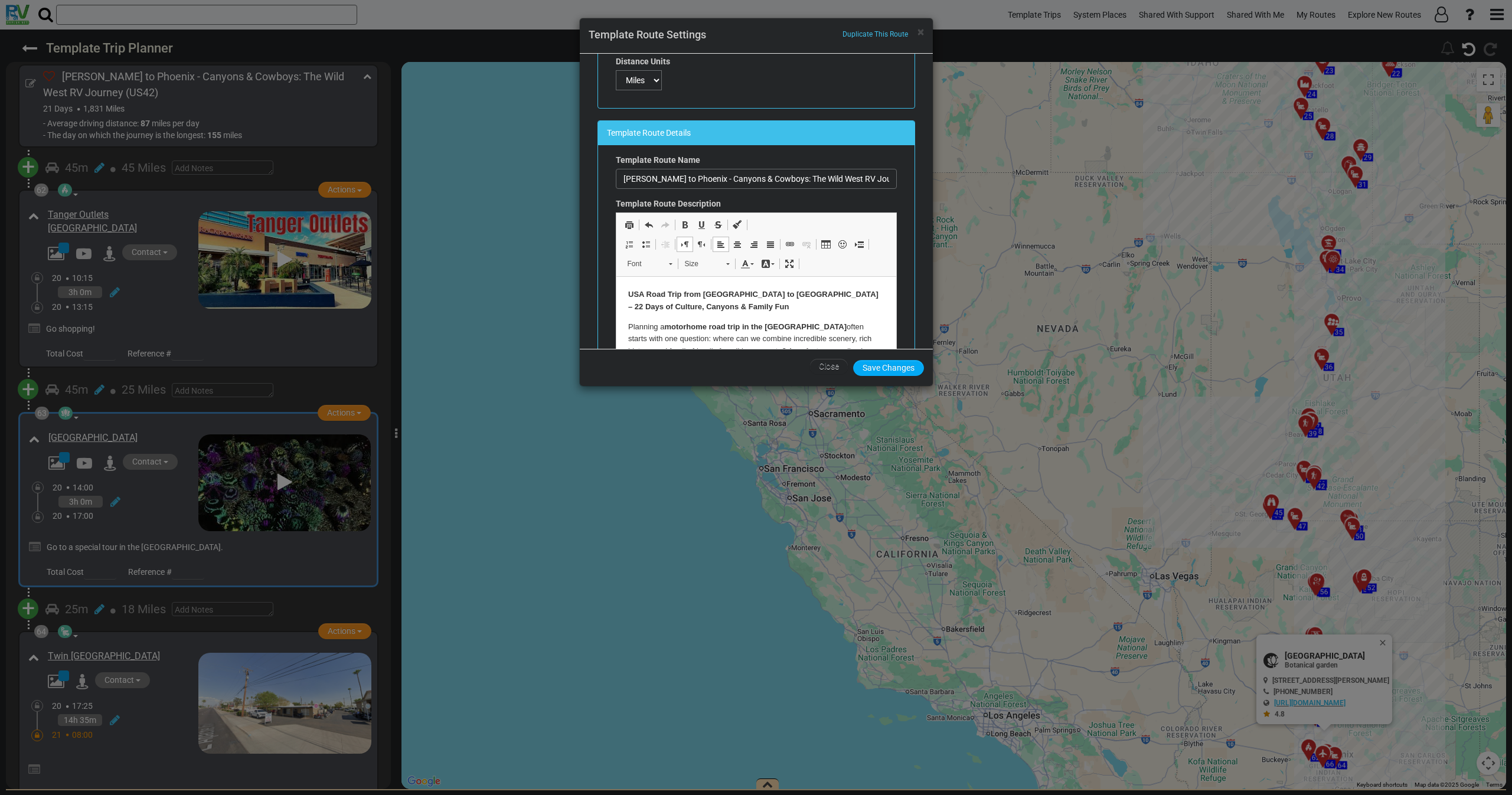
scroll to position [177, 0]
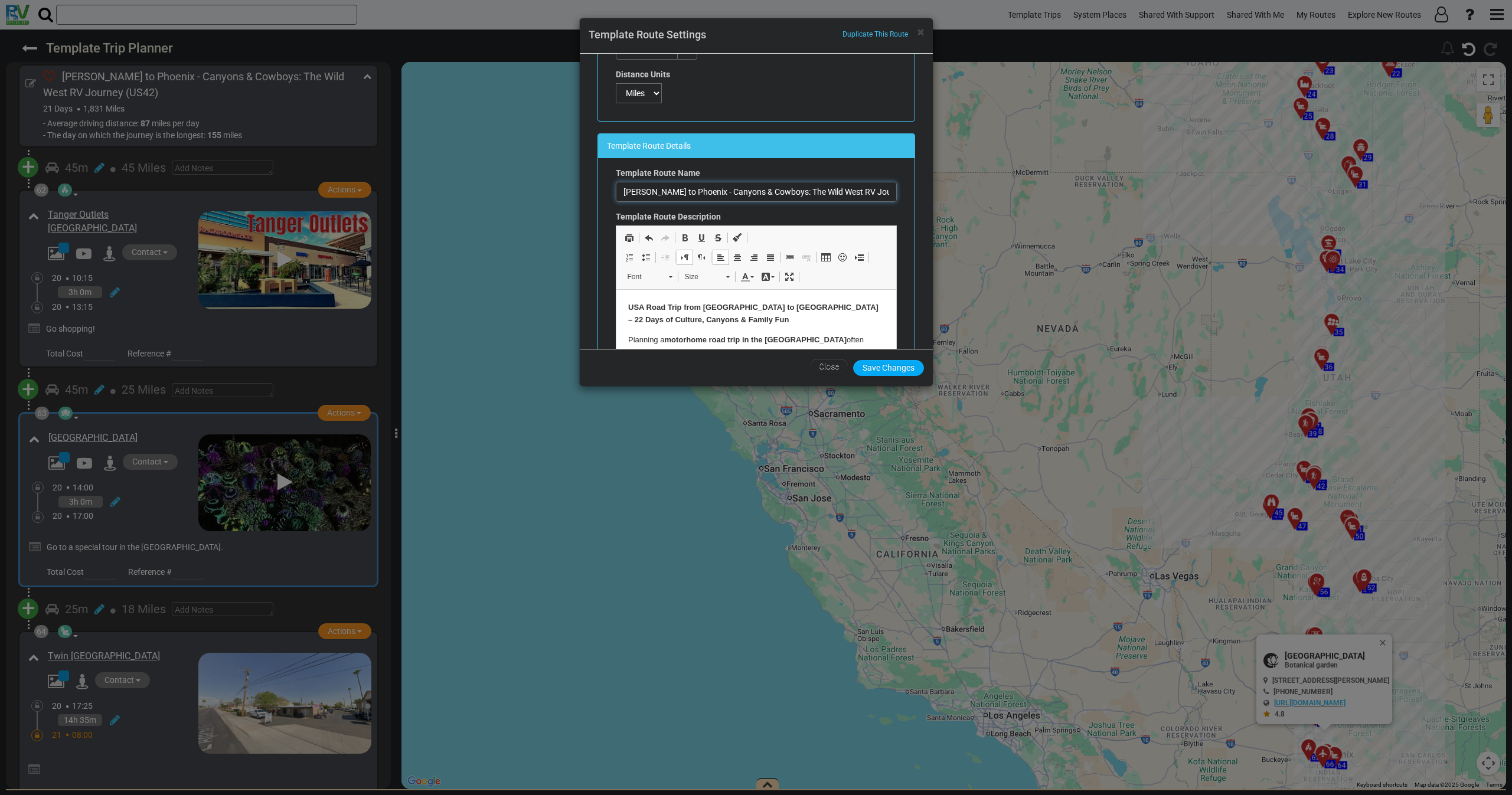
drag, startPoint x: 691, startPoint y: 193, endPoint x: 589, endPoint y: 195, distance: 102.0
click at [589, 195] on div "Template Route Details Template Route Name [PERSON_NAME] to Phoenix - Canyons &…" at bounding box center [756, 353] width 335 height 439
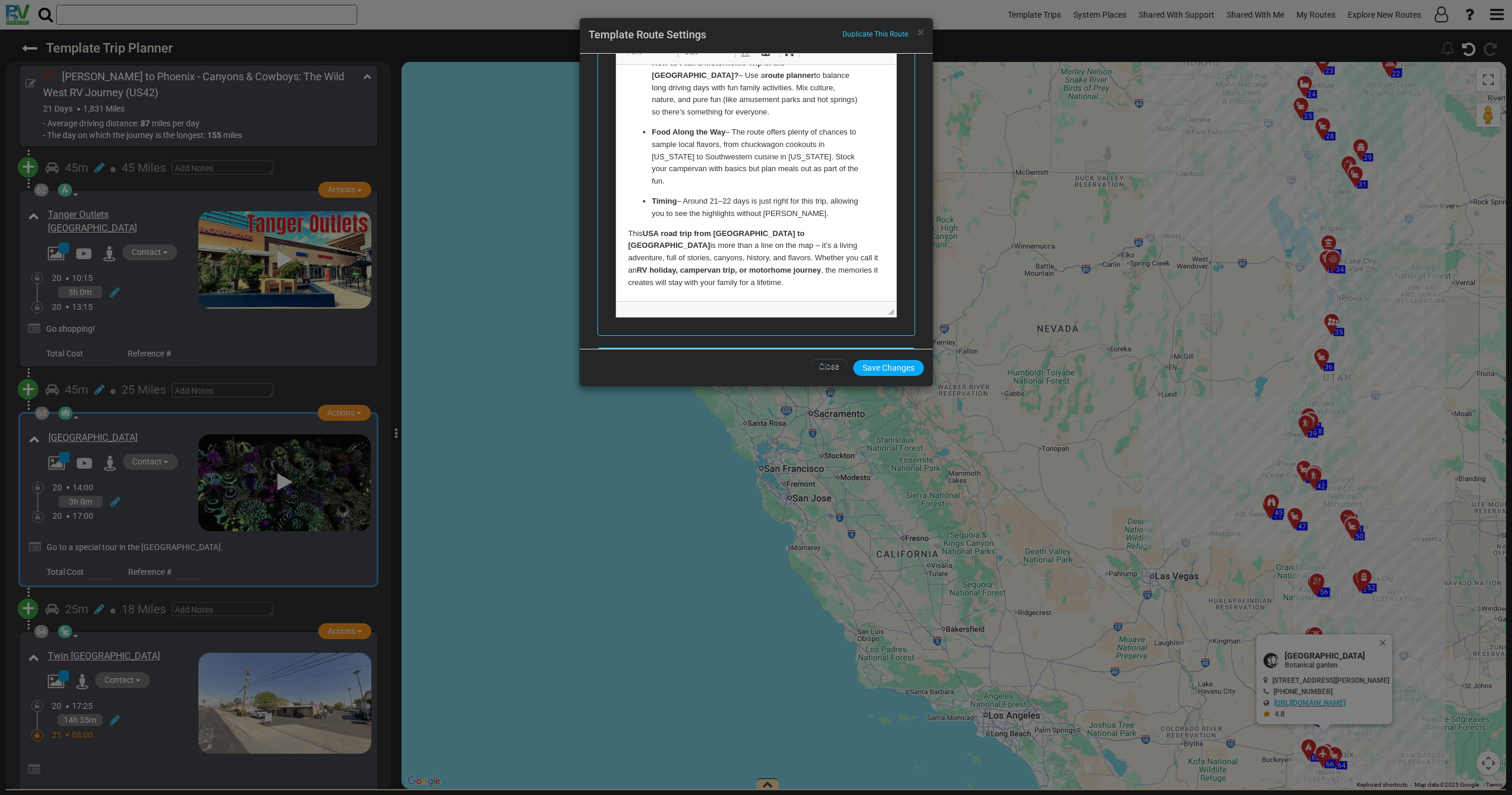
scroll to position [532, 0]
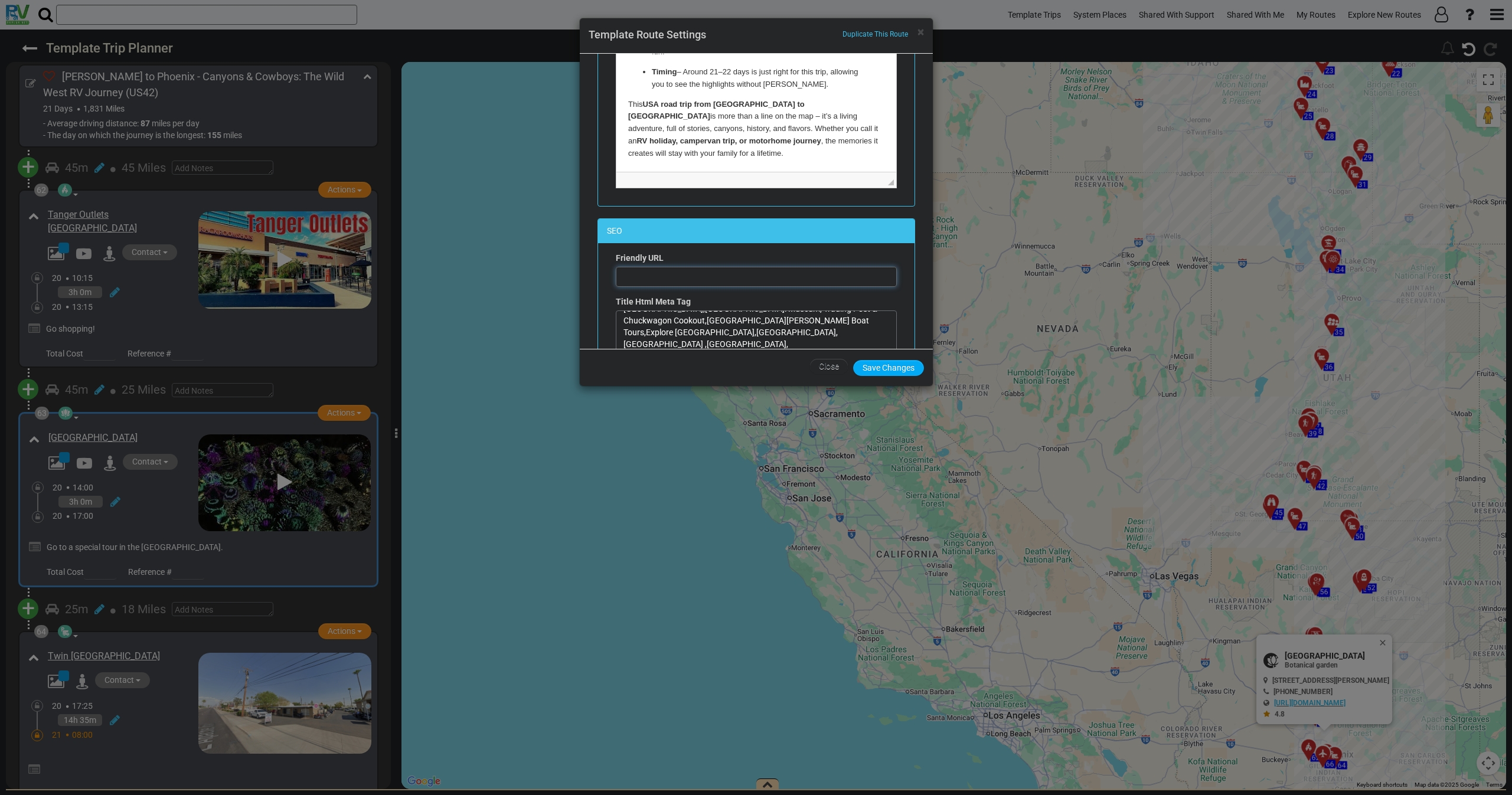
click at [714, 272] on input "text" at bounding box center [756, 277] width 281 height 20
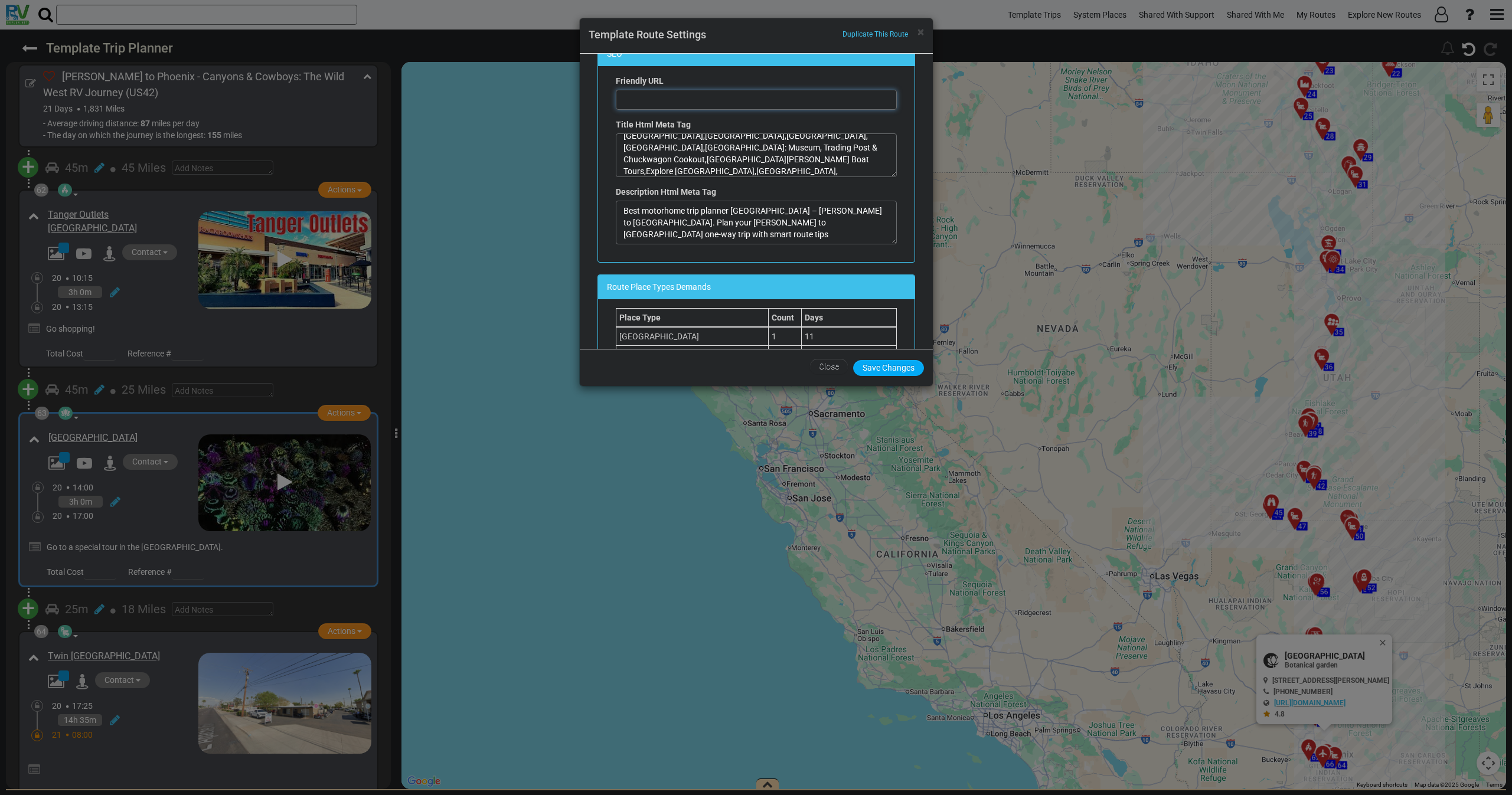
scroll to position [0, 0]
click at [643, 148] on textarea "[GEOGRAPHIC_DATA],[GEOGRAPHIC_DATA],[GEOGRAPHIC_DATA][PERSON_NAME] of the [GEOG…" at bounding box center [756, 155] width 281 height 44
paste textarea "[PERSON_NAME] to [GEOGRAPHIC_DATA]"
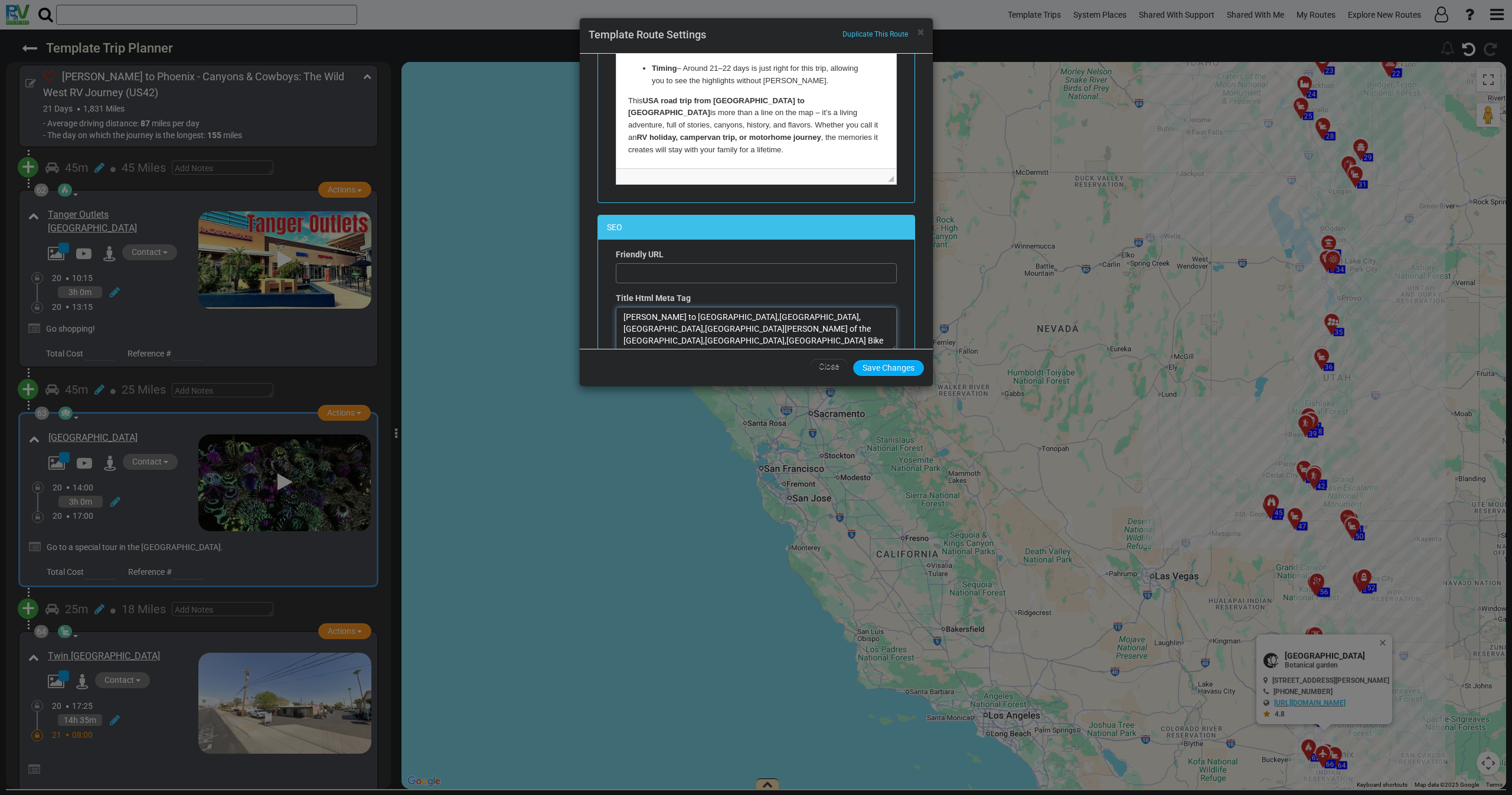
scroll to position [532, 0]
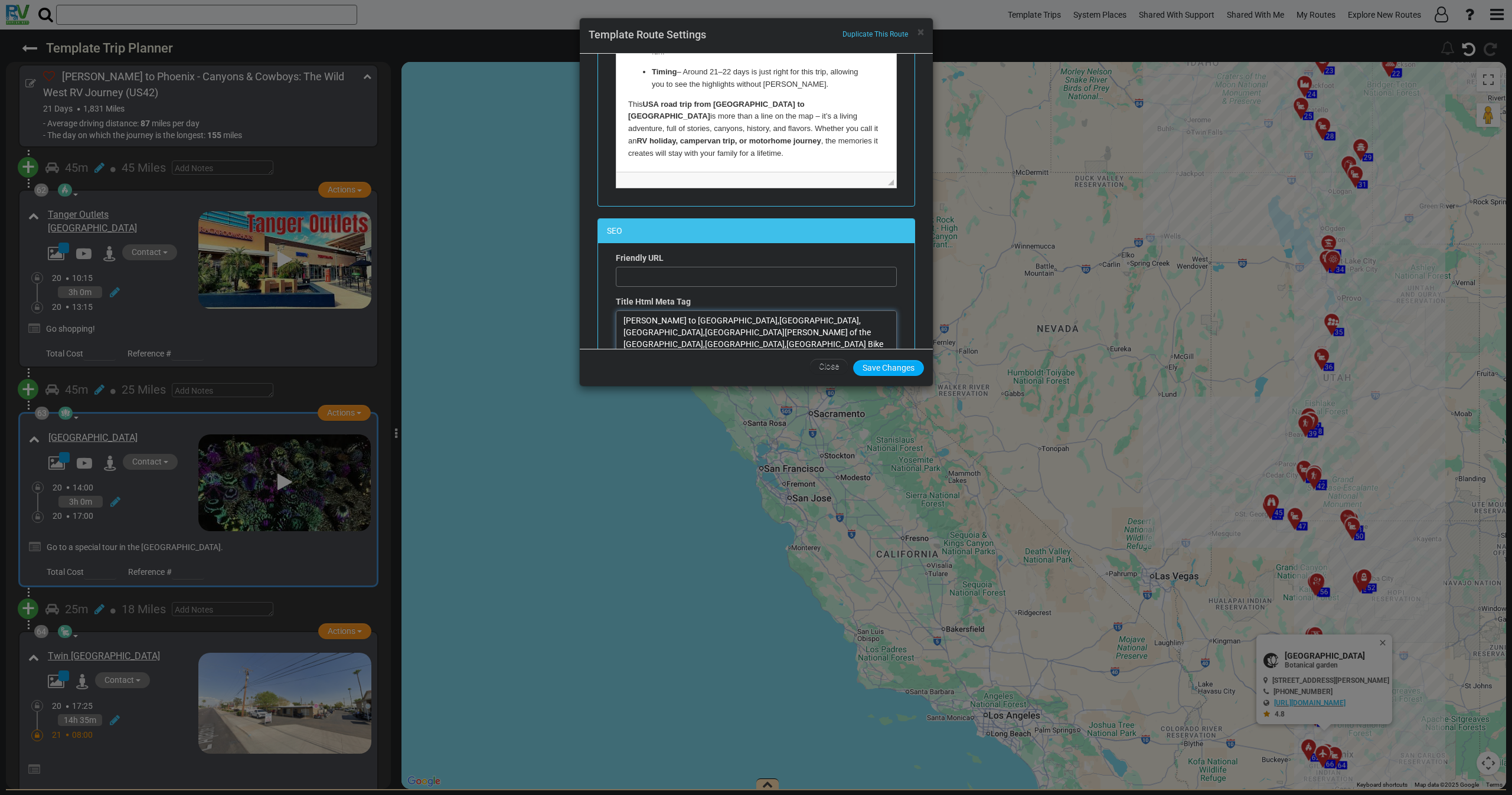
type textarea "[PERSON_NAME] to [GEOGRAPHIC_DATA],[GEOGRAPHIC_DATA],[GEOGRAPHIC_DATA],[GEOGRAP…"
click at [663, 272] on input "text" at bounding box center [756, 277] width 281 height 20
paste input "[PERSON_NAME] to Phoenix RV Road Trip | 21-Day Family Motorhome Adventure throu…"
drag, startPoint x: 671, startPoint y: 274, endPoint x: 582, endPoint y: 276, distance: 89.0
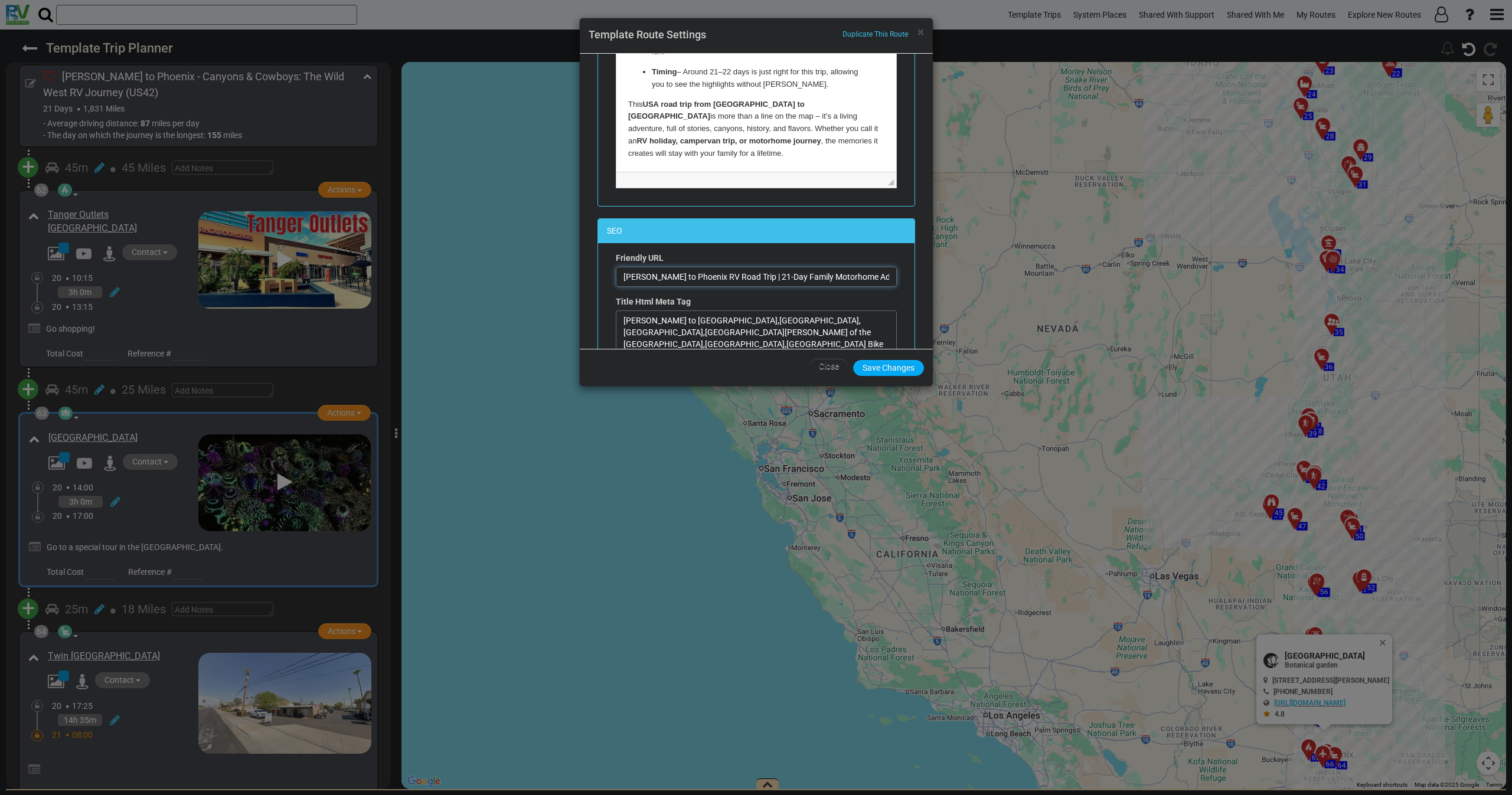
click at [582, 276] on div "Route Parameters Route Code: US42 Generate again Published From --Choose-- [GEO…" at bounding box center [756, 201] width 353 height 295
click at [677, 280] on input "[PERSON_NAME] to Phoenix RV Road Trip | 21-Day Family Motorhome Adventure throu…" at bounding box center [756, 277] width 281 height 20
drag, startPoint x: 798, startPoint y: 281, endPoint x: 921, endPoint y: 277, distance: 123.1
click at [921, 277] on div "Route Parameters Route Code: US42 Generate again Published From --Choose-- [GEO…" at bounding box center [756, 201] width 353 height 295
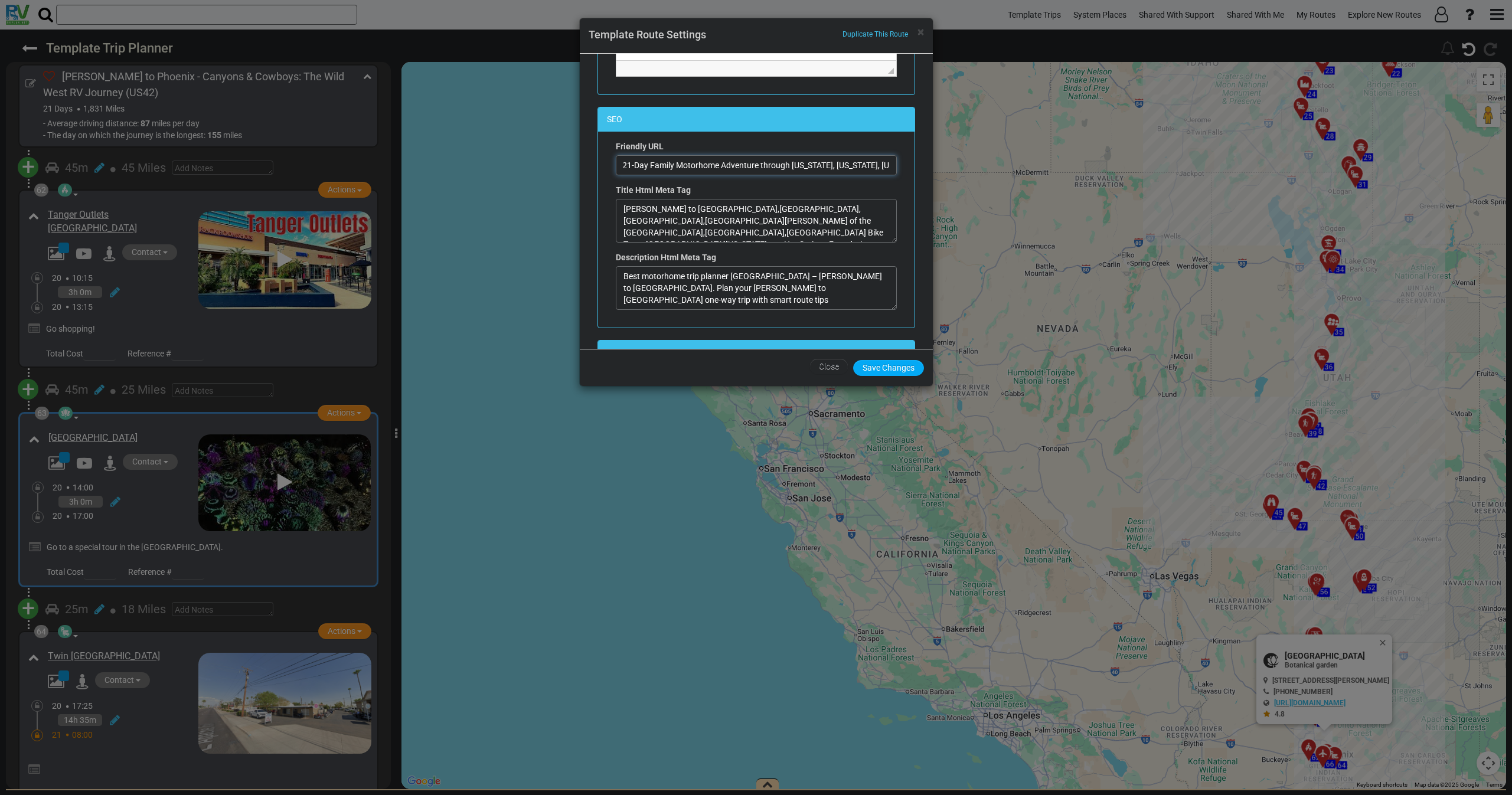
scroll to position [708, 0]
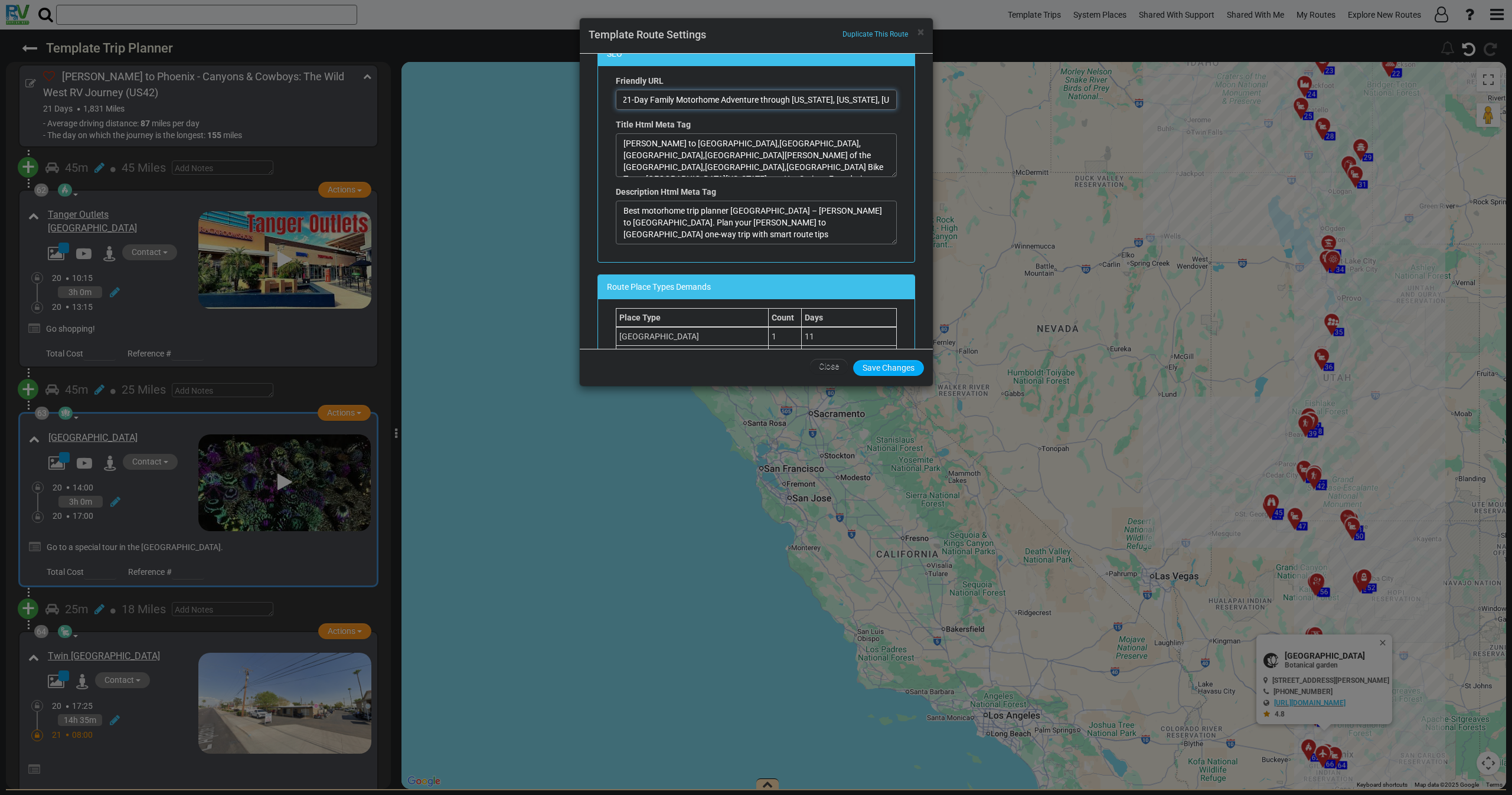
click at [713, 96] on input "[PERSON_NAME] to Phoenix RV Road Trip | 21-Day Family Motorhome Adventure throu…" at bounding box center [756, 100] width 281 height 20
type input "[PERSON_NAME] to Phoenix RV Road Trip | 21-Day Family Motorhome Adventure throu…"
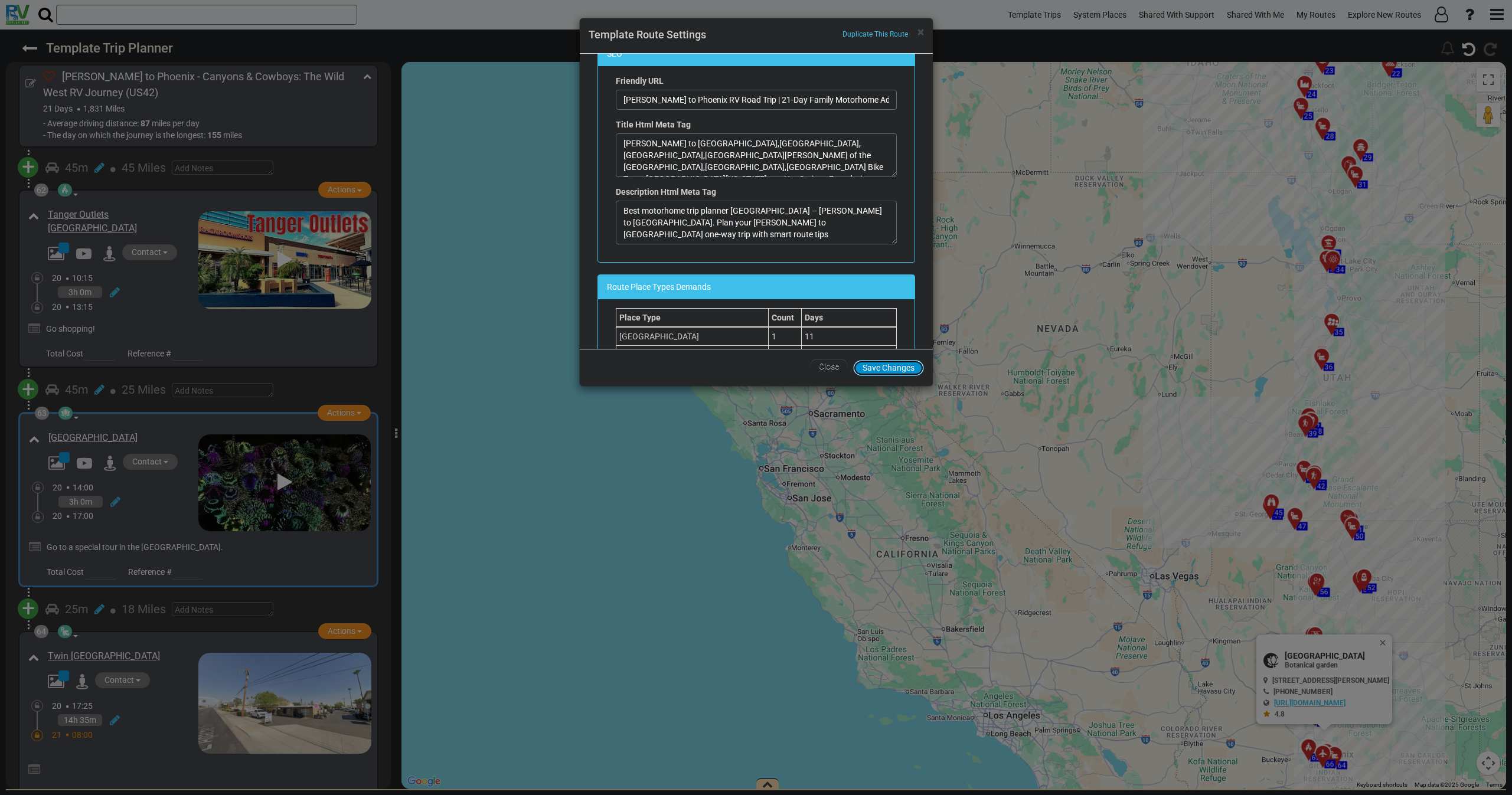
click at [894, 369] on button "Save Changes" at bounding box center [888, 368] width 71 height 16
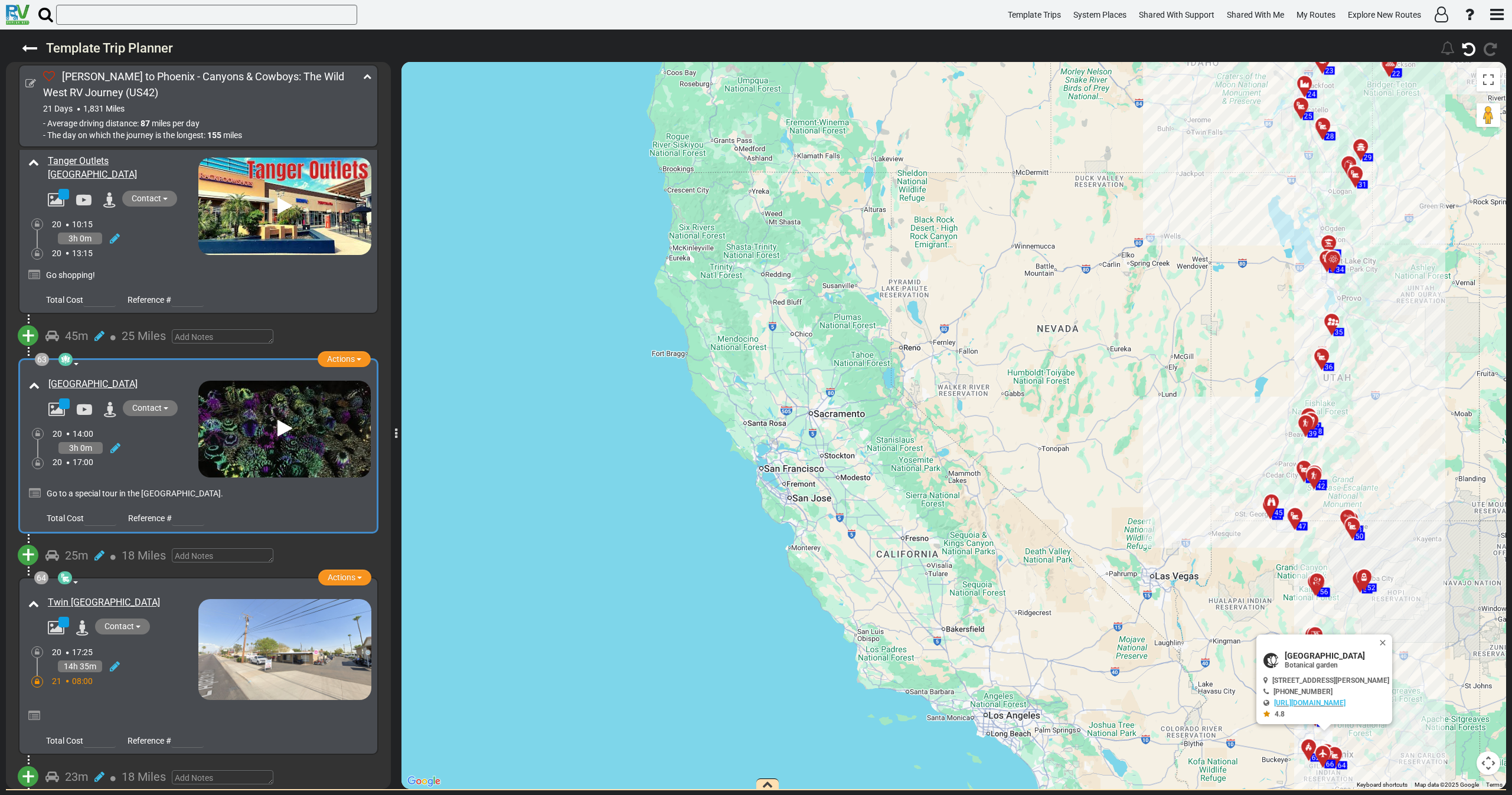
scroll to position [14359, 0]
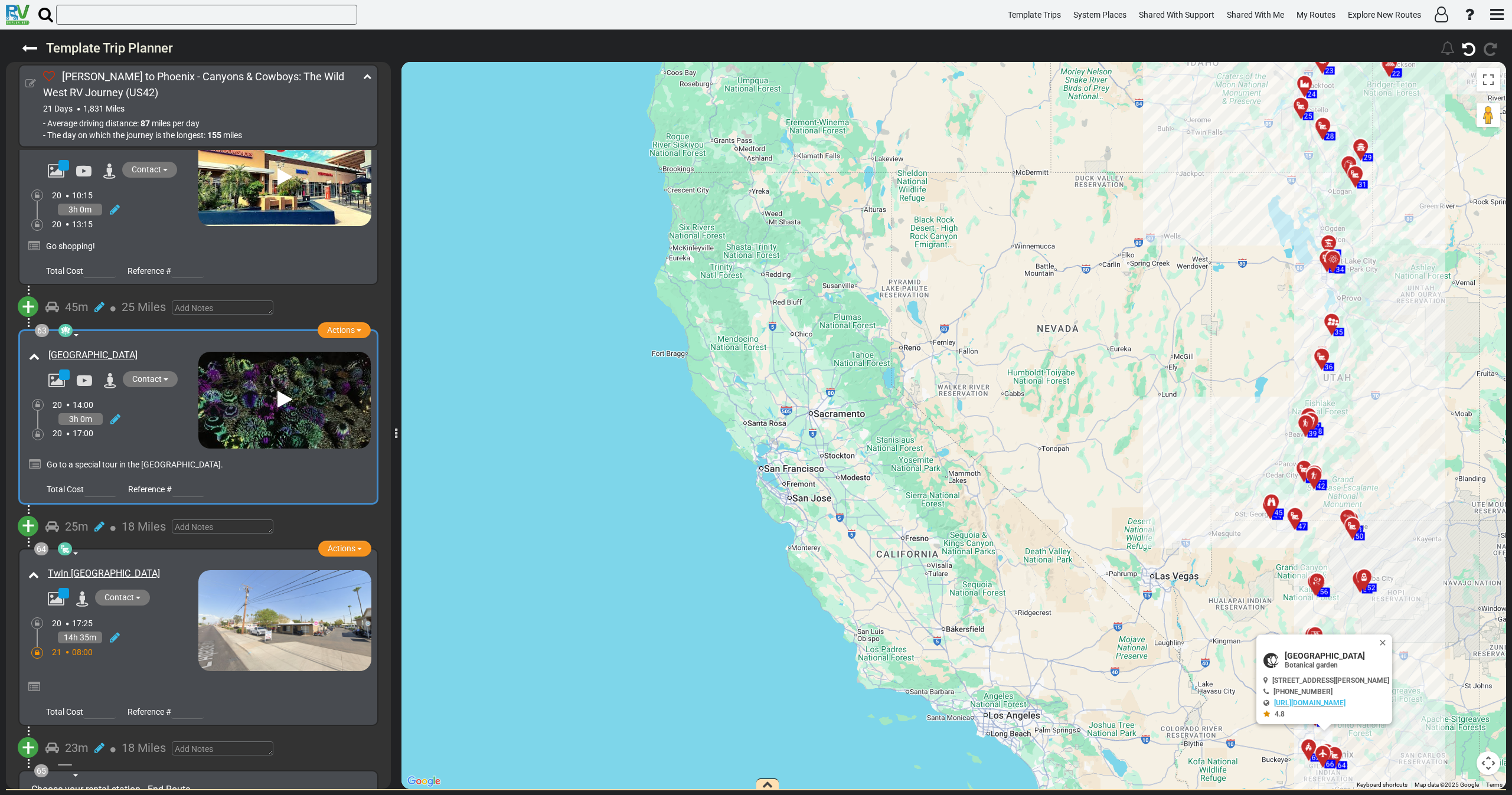
click at [32, 80] on icon at bounding box center [30, 83] width 10 height 10
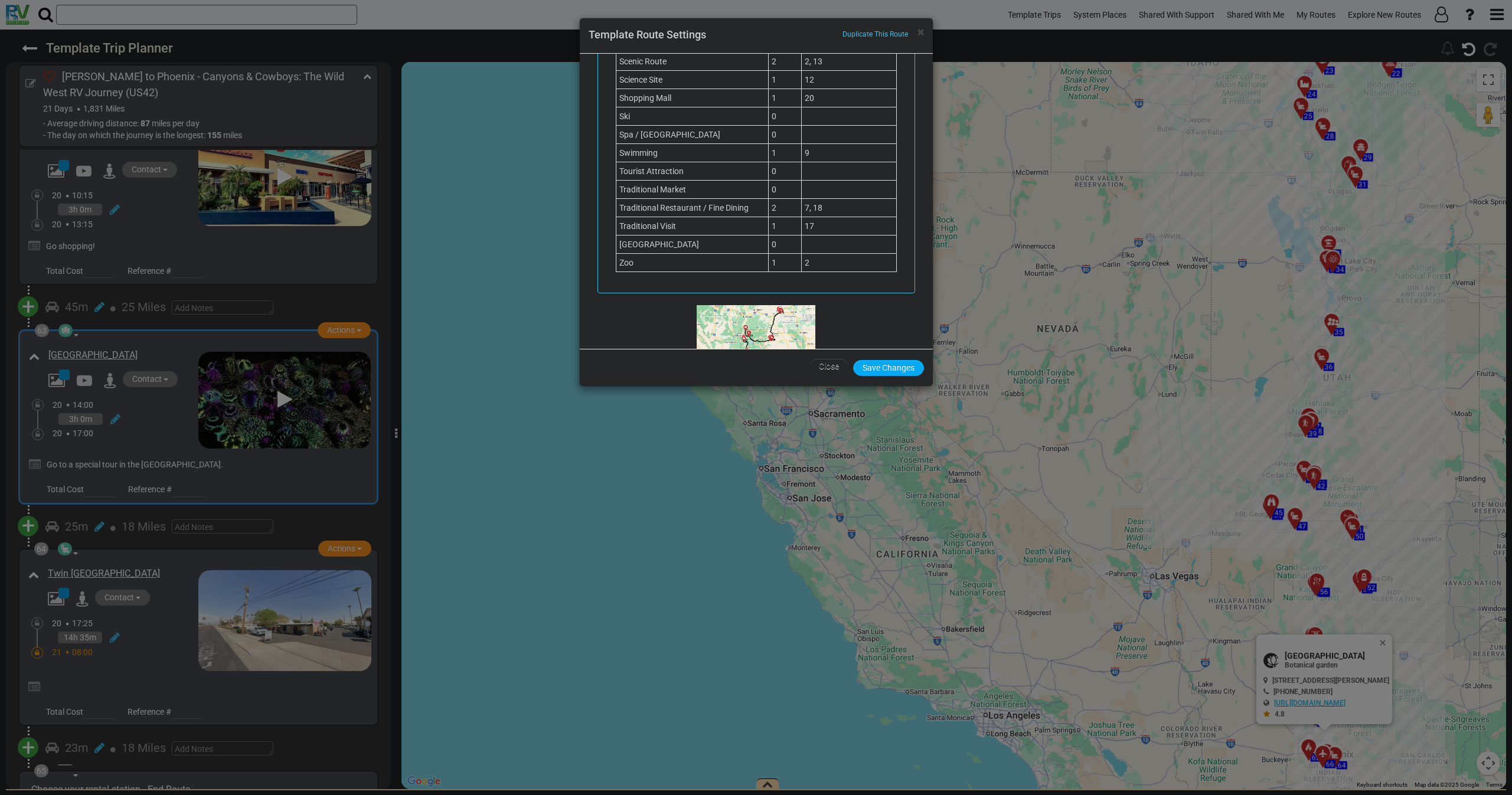
scroll to position [1407, 0]
click at [754, 430] on span "Upload File" at bounding box center [756, 435] width 40 height 9
click at [0, 0] on input "Upload File" at bounding box center [0, 0] width 0 height 0
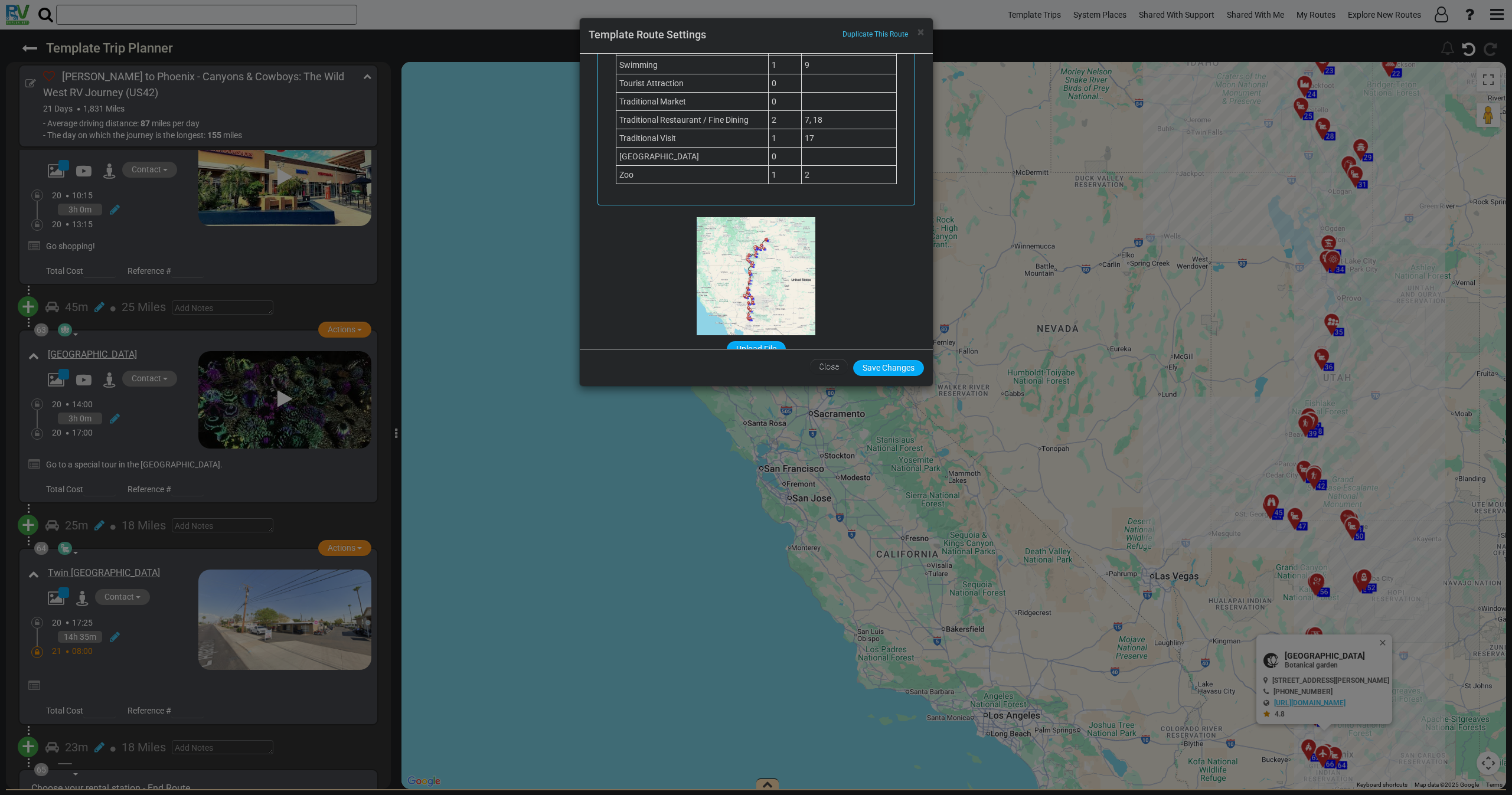
scroll to position [1513, 0]
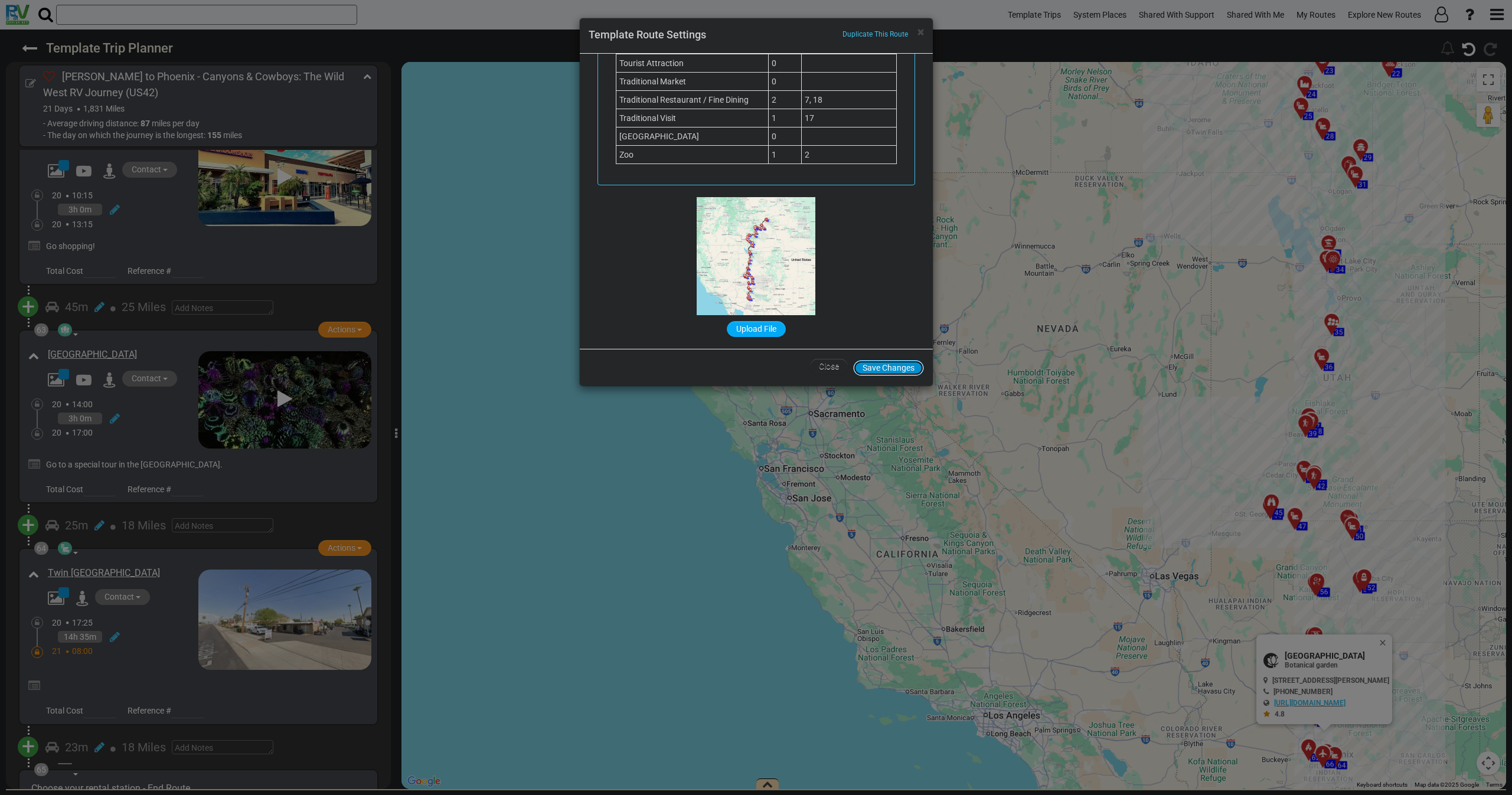
click at [894, 372] on button "Save Changes" at bounding box center [888, 368] width 71 height 16
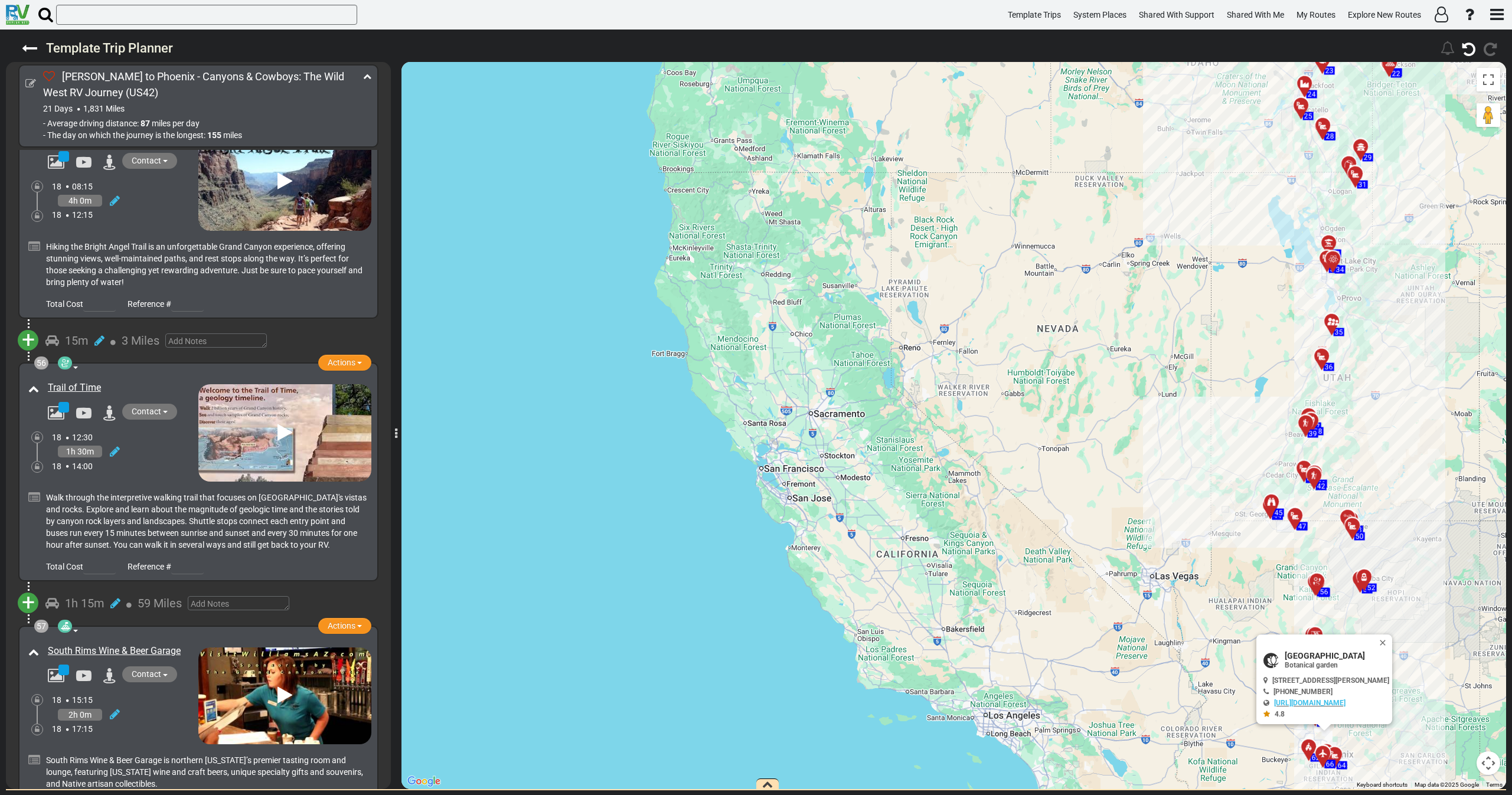
scroll to position [14359, 0]
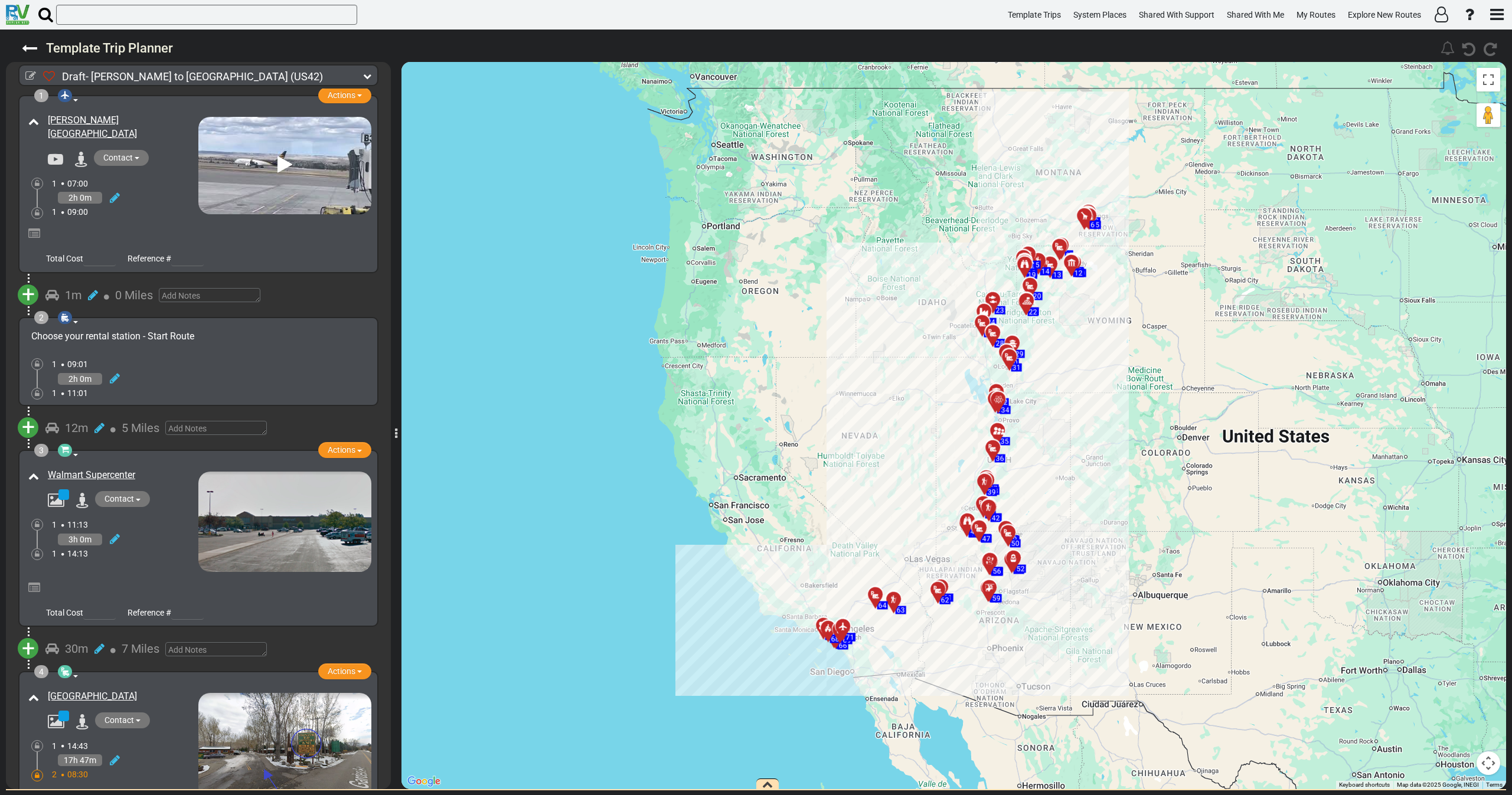
click at [368, 75] on icon at bounding box center [367, 75] width 8 height 8
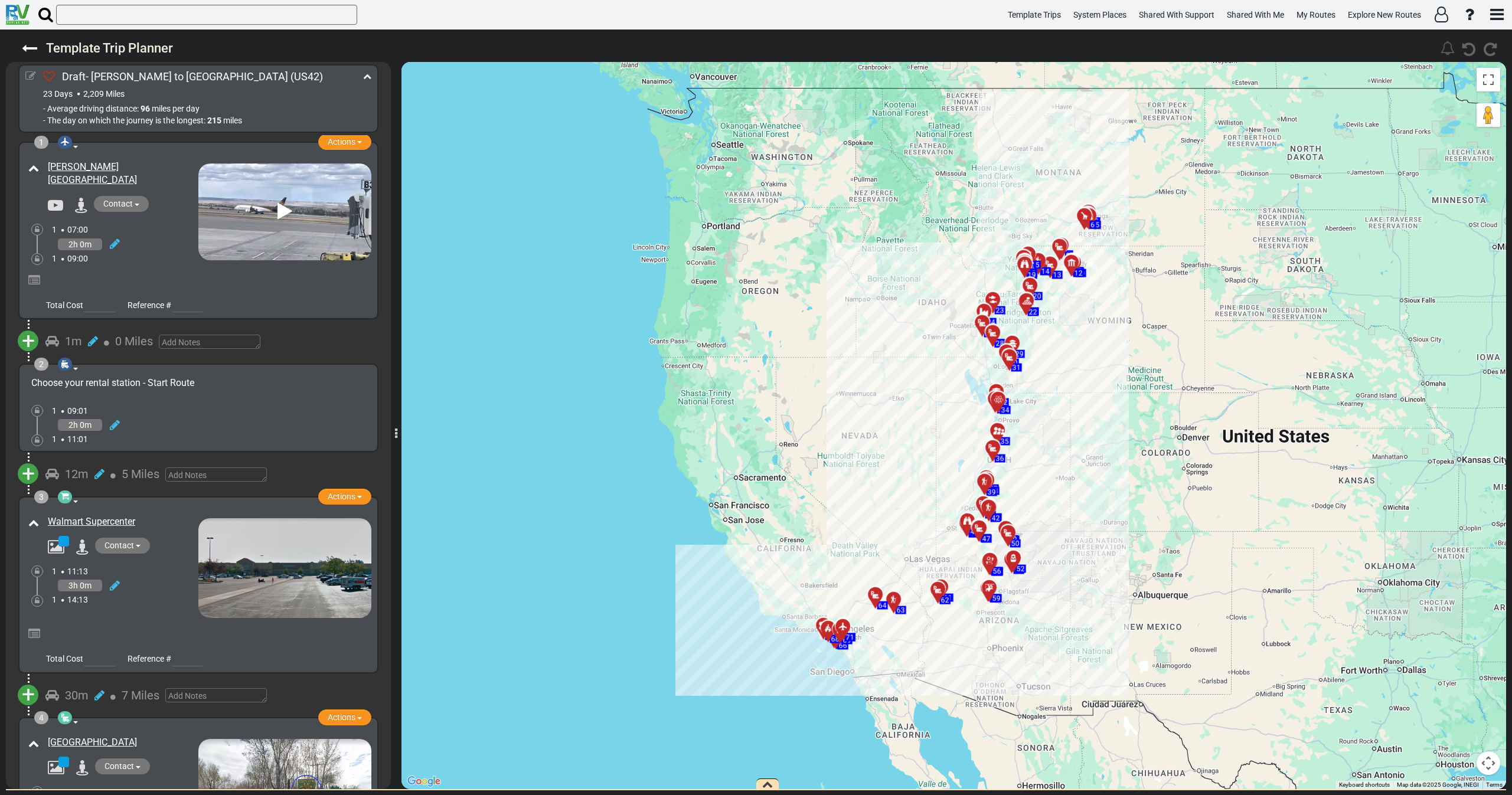
click at [31, 77] on icon at bounding box center [30, 75] width 10 height 10
select select "number:605"
select select "number:25"
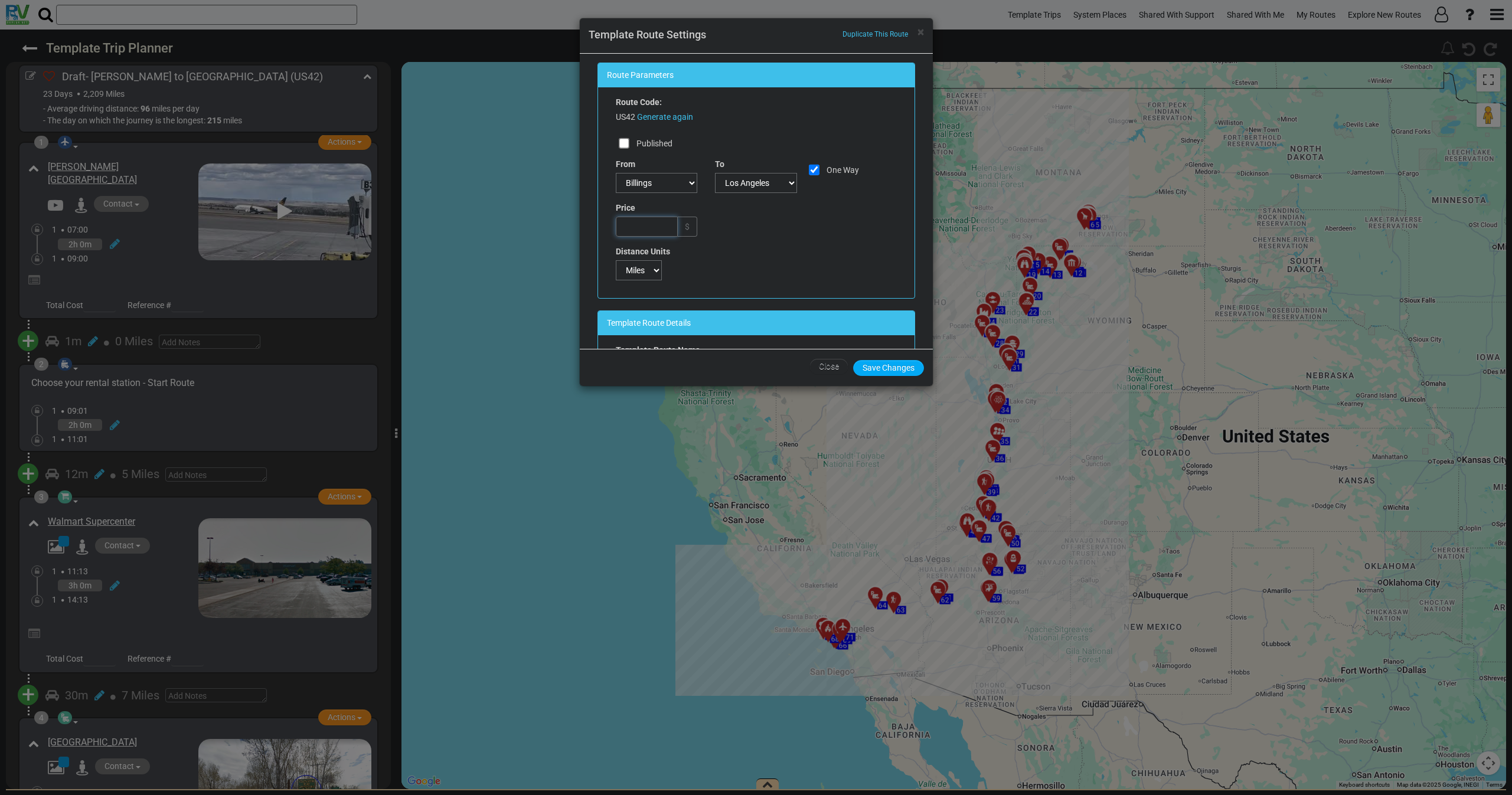
click at [655, 233] on input "text" at bounding box center [646, 227] width 62 height 20
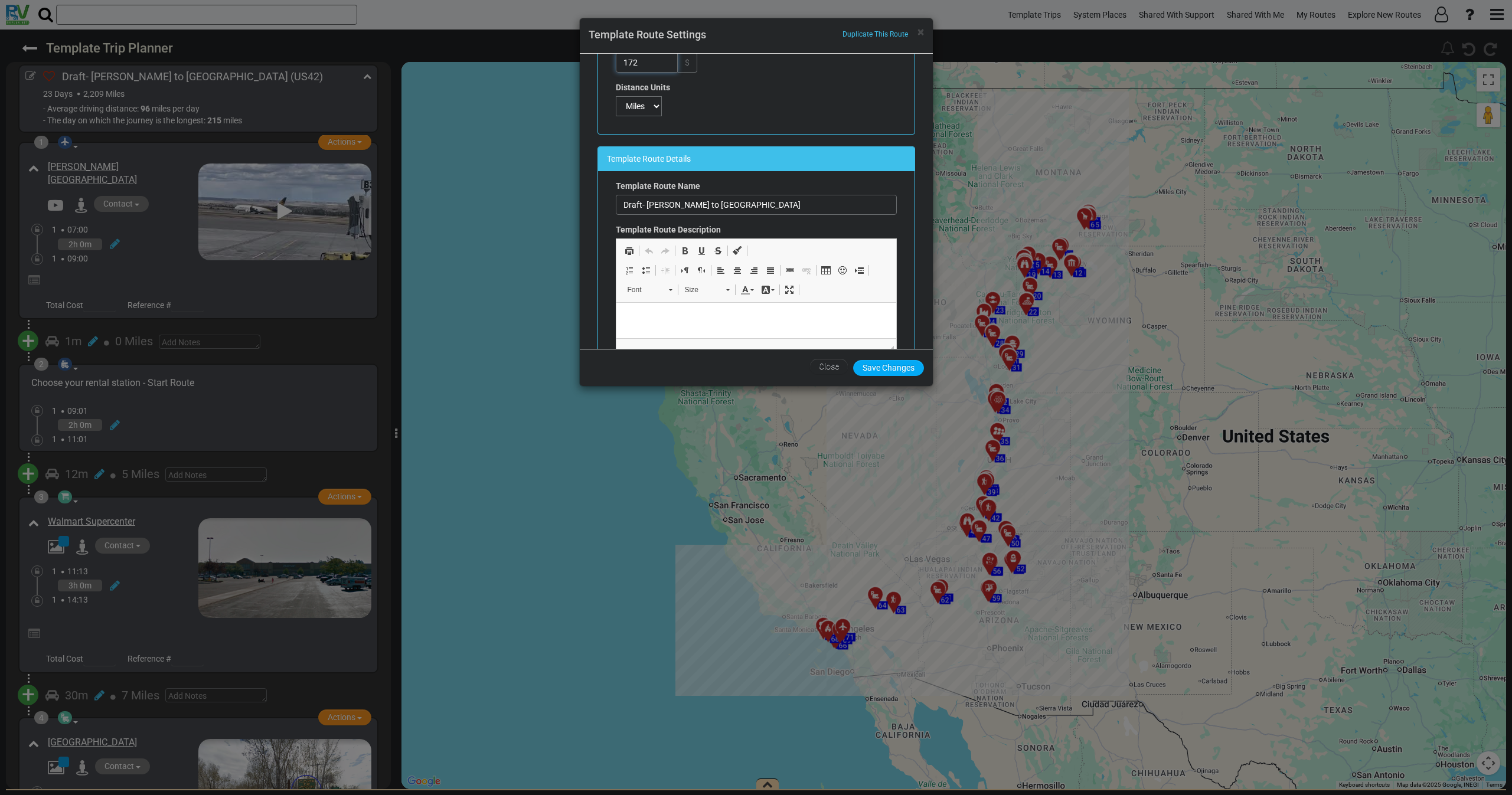
scroll to position [177, 0]
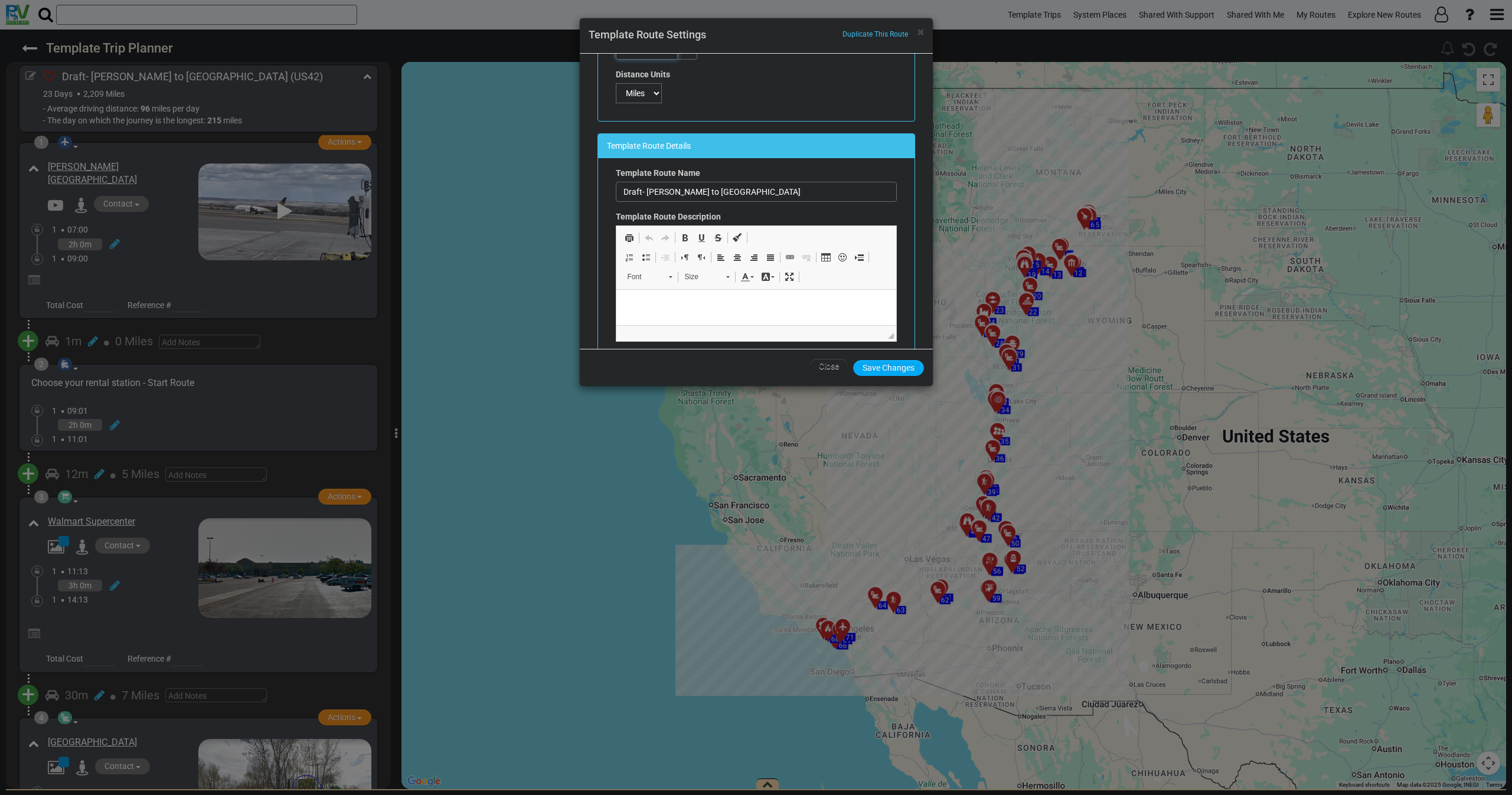
type input "172"
drag, startPoint x: 645, startPoint y: 191, endPoint x: 602, endPoint y: 198, distance: 43.6
click at [602, 196] on div "Template Route Name Draft- [PERSON_NAME] to [GEOGRAPHIC_DATA] Template Route De…" at bounding box center [756, 259] width 317 height 201
drag, startPoint x: 663, startPoint y: 195, endPoint x: 748, endPoint y: 195, distance: 85.0
click at [748, 195] on input "[PERSON_NAME] to [GEOGRAPHIC_DATA]" at bounding box center [756, 192] width 281 height 20
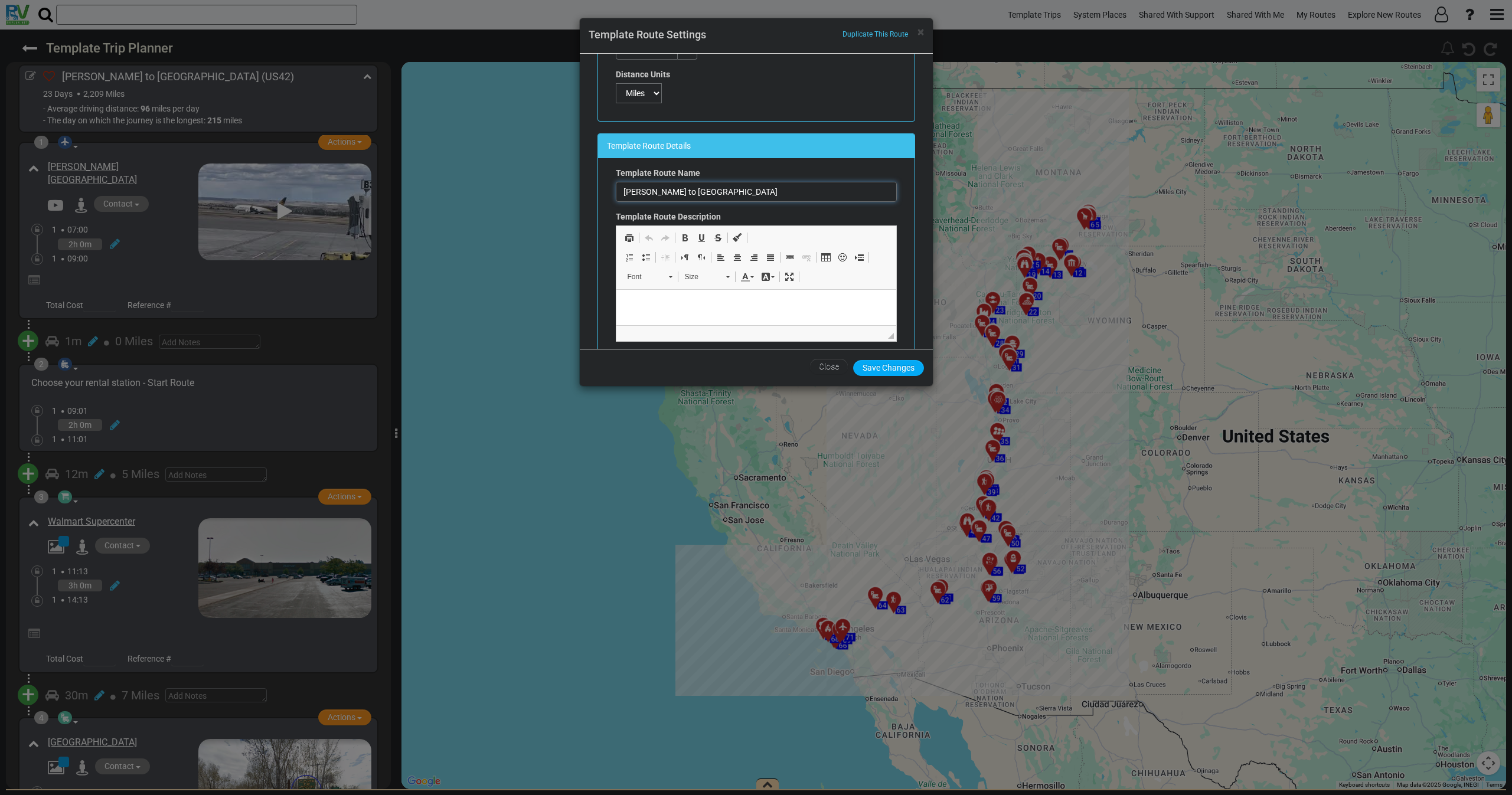
type input "[PERSON_NAME] to [GEOGRAPHIC_DATA]"
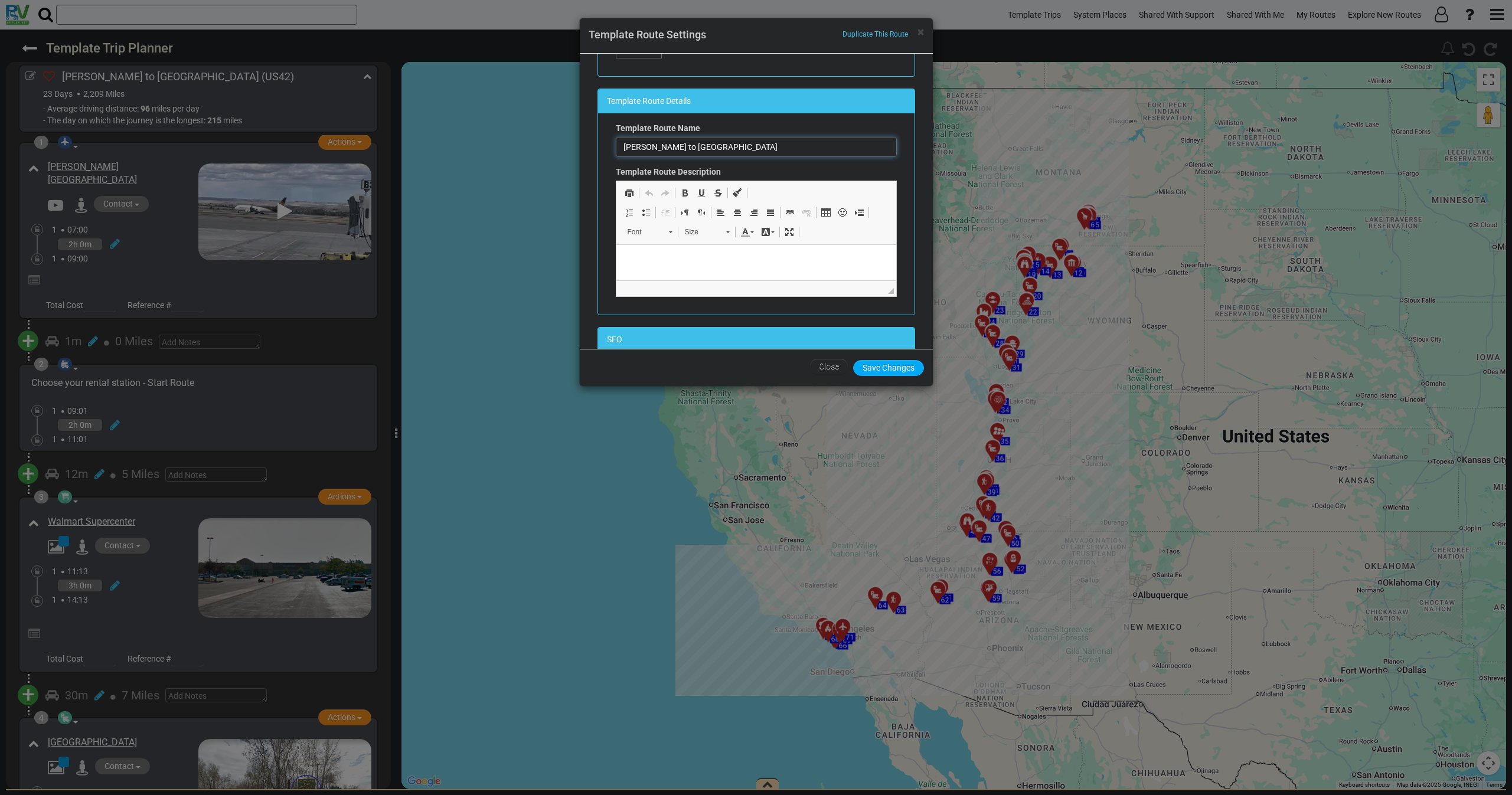
scroll to position [443, 0]
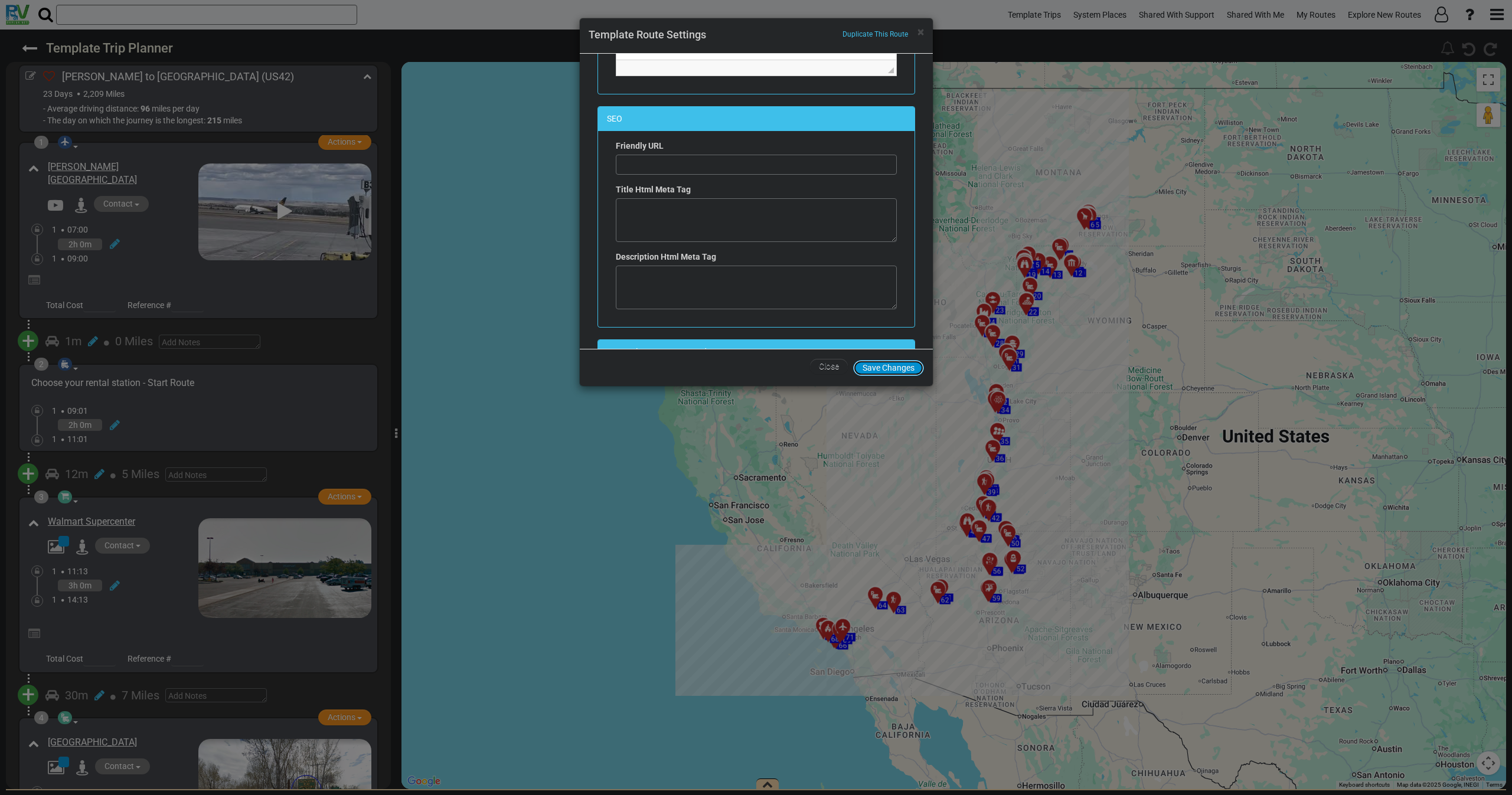
click at [883, 365] on button "Save Changes" at bounding box center [888, 368] width 71 height 16
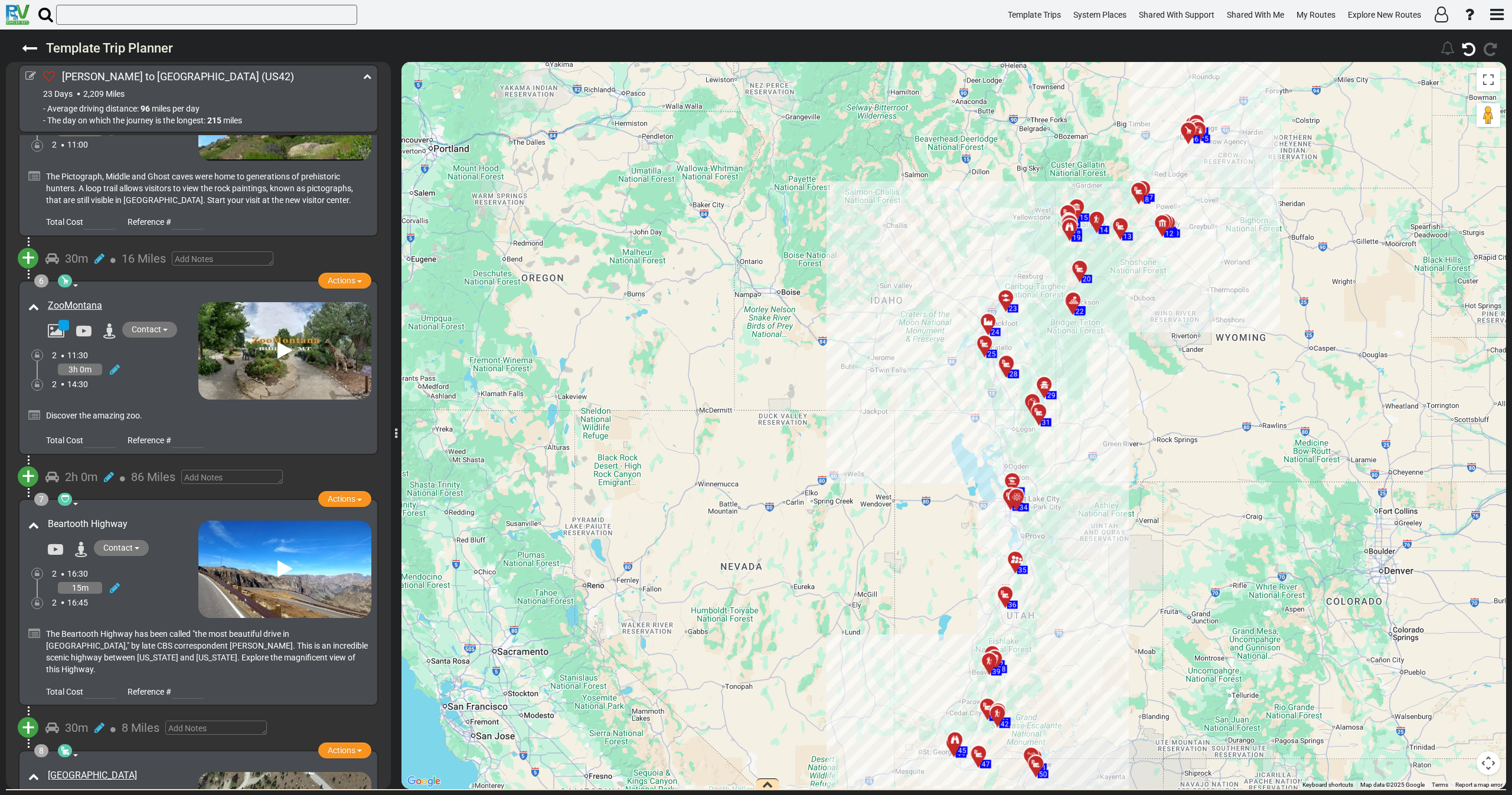
scroll to position [620, 0]
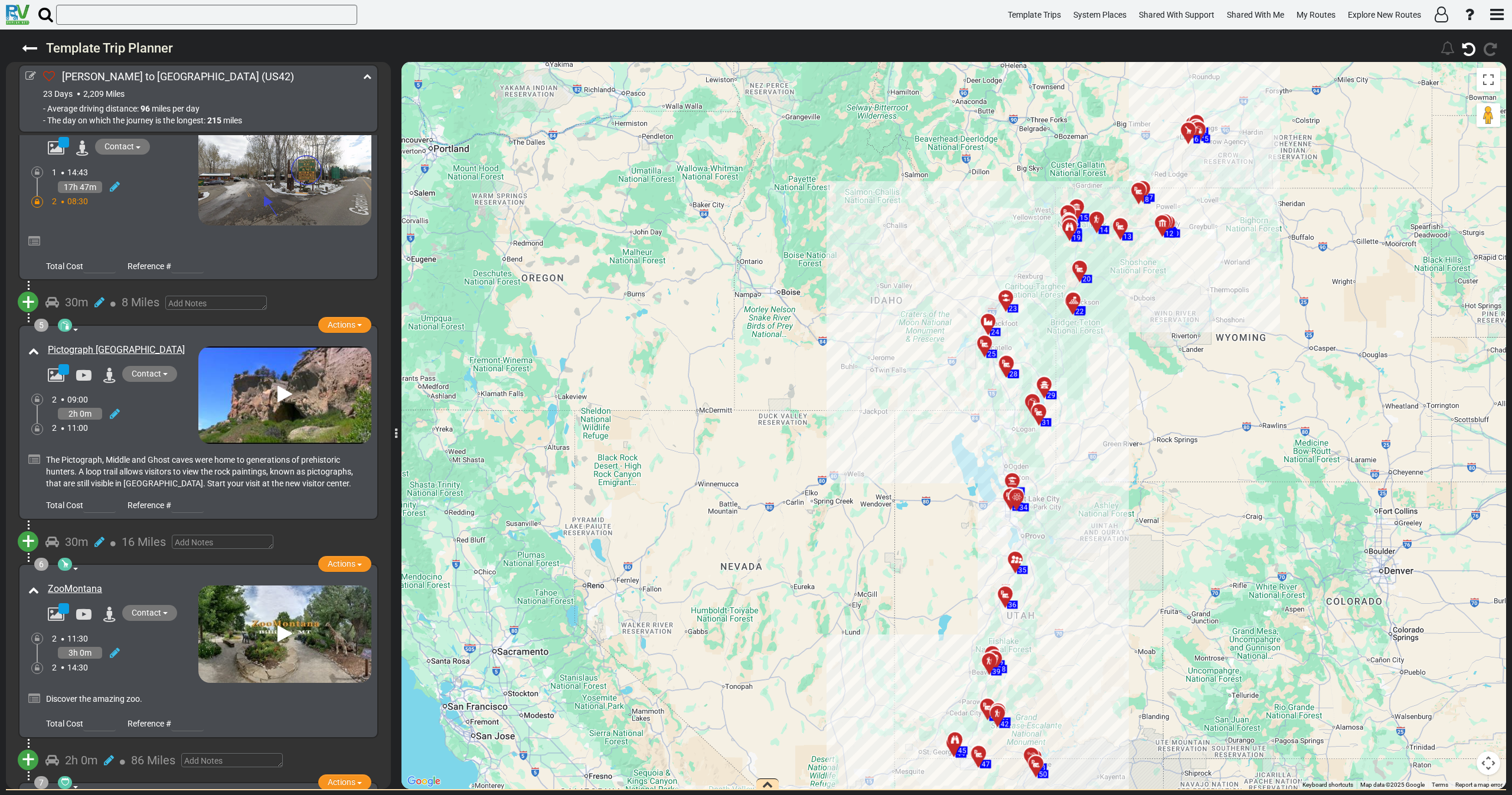
drag, startPoint x: 95, startPoint y: 346, endPoint x: 29, endPoint y: 346, distance: 66.0
click at [29, 346] on div "Pictograph [GEOGRAPHIC_DATA]" at bounding box center [112, 363] width 173 height 45
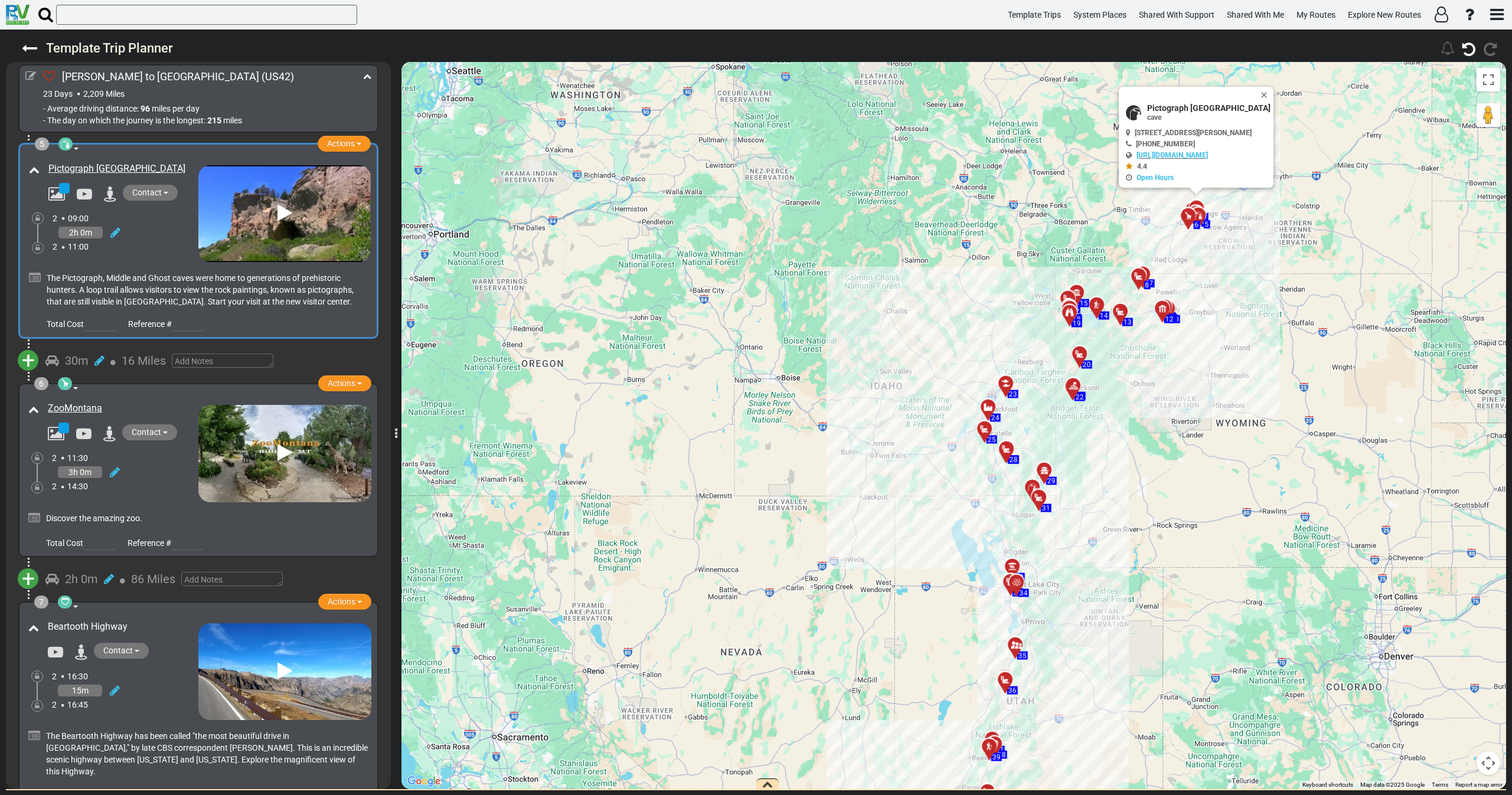
scroll to position [885, 0]
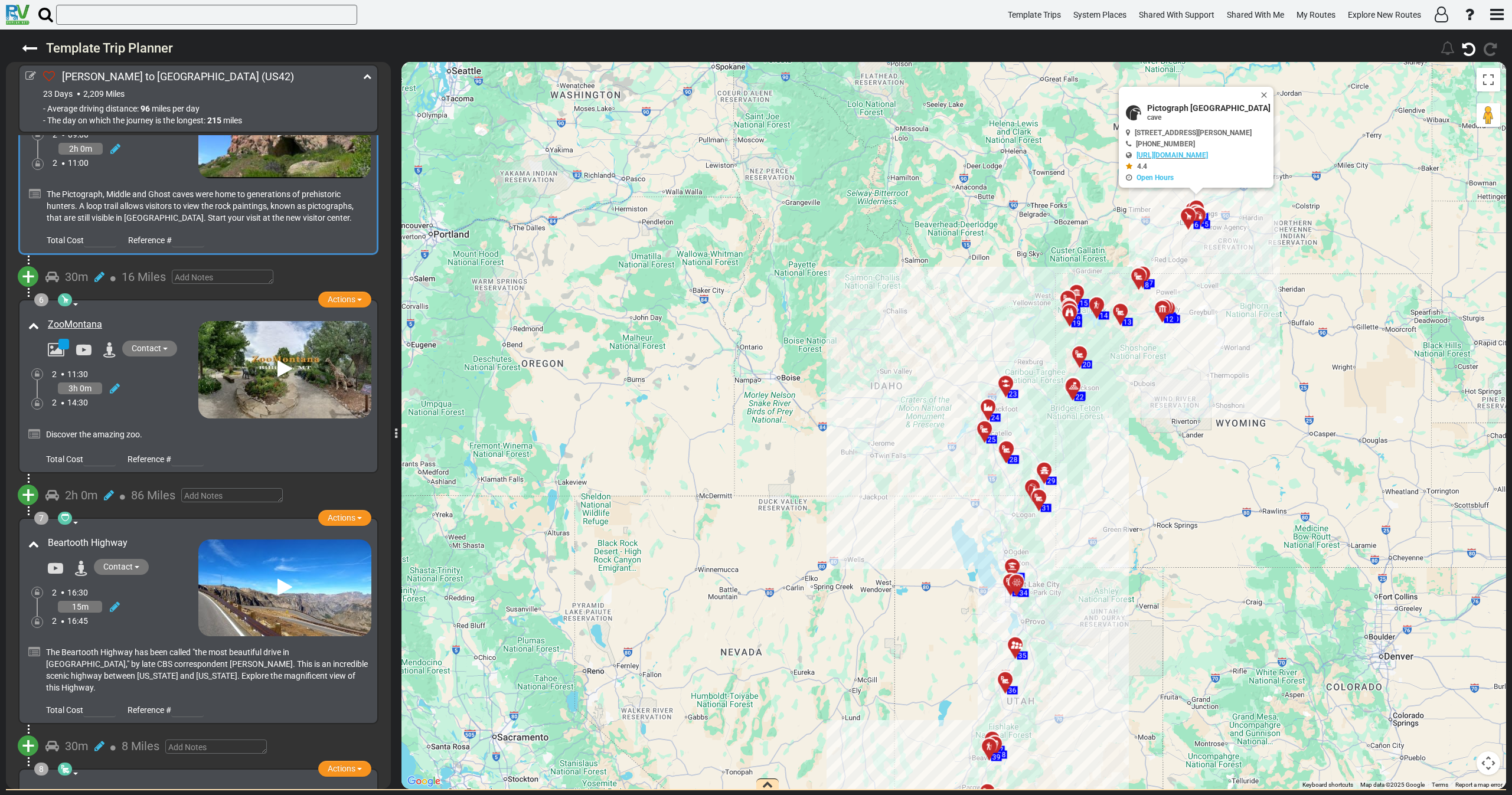
drag, startPoint x: 81, startPoint y: 321, endPoint x: 47, endPoint y: 321, distance: 34.0
click at [47, 321] on div "ZooMontana" at bounding box center [120, 325] width 156 height 20
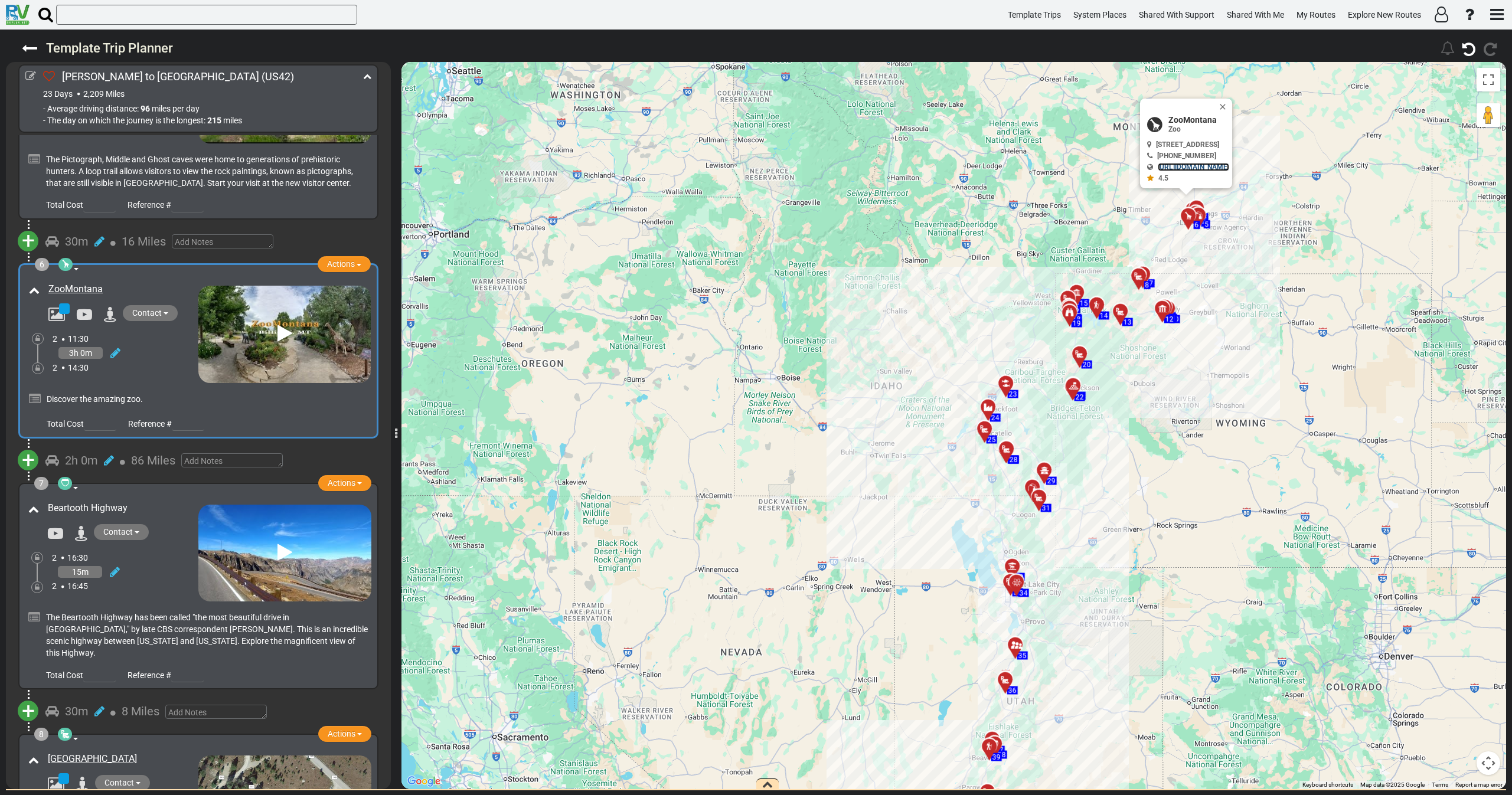
scroll to position [1151, 0]
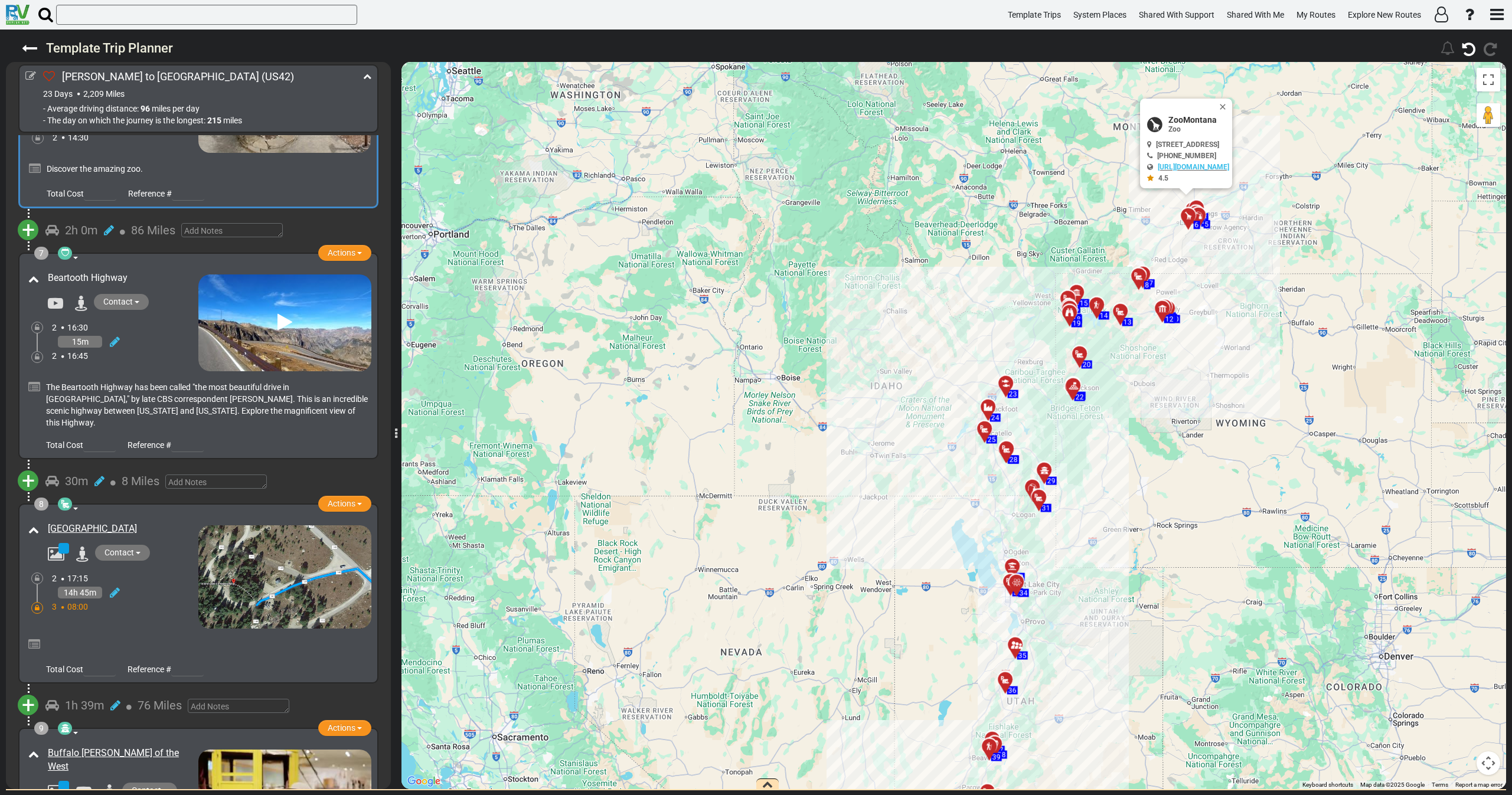
drag, startPoint x: 102, startPoint y: 273, endPoint x: 38, endPoint y: 276, distance: 64.1
click at [38, 276] on div "Beartooth Highway" at bounding box center [112, 291] width 173 height 45
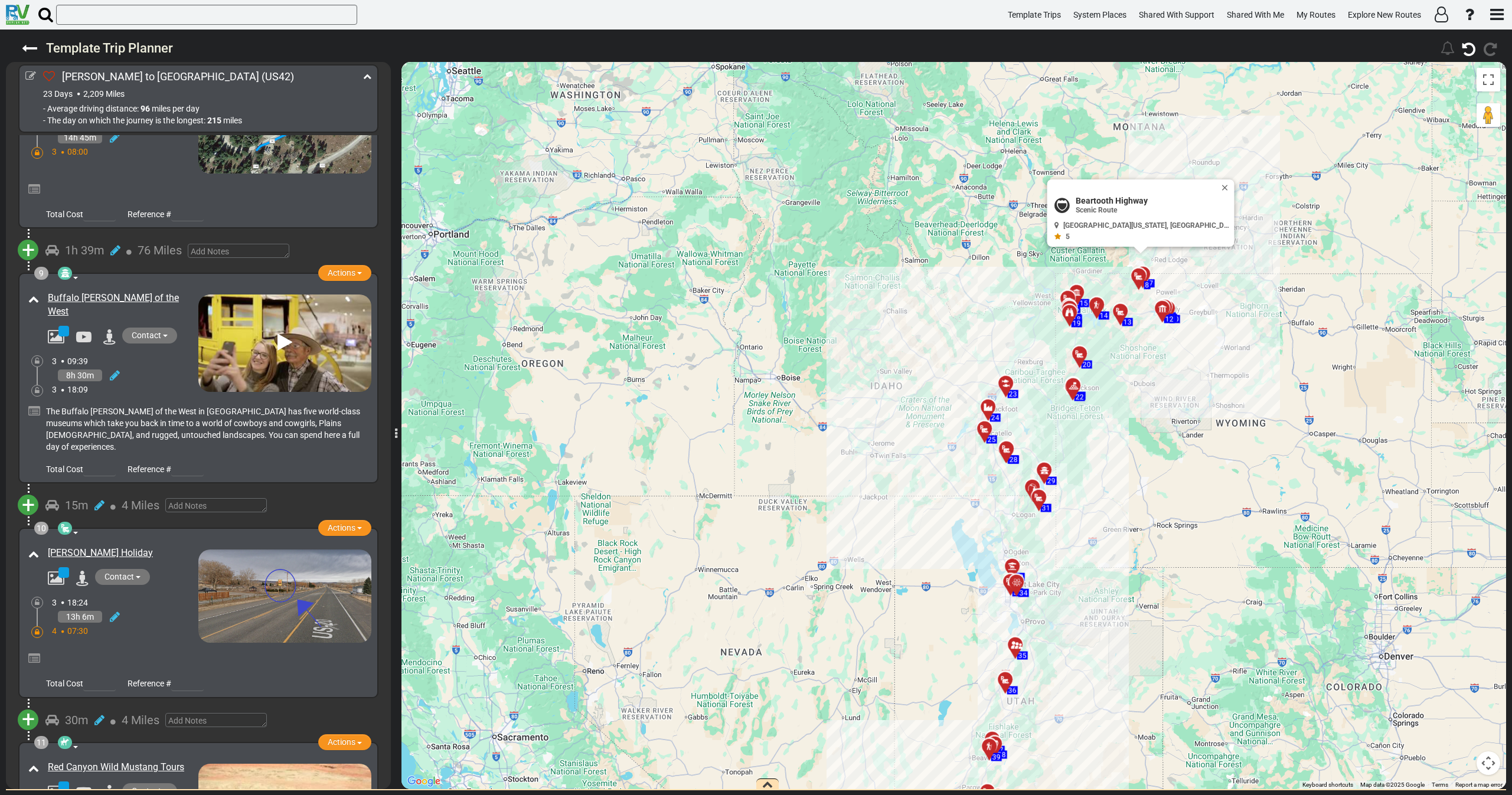
scroll to position [1593, 0]
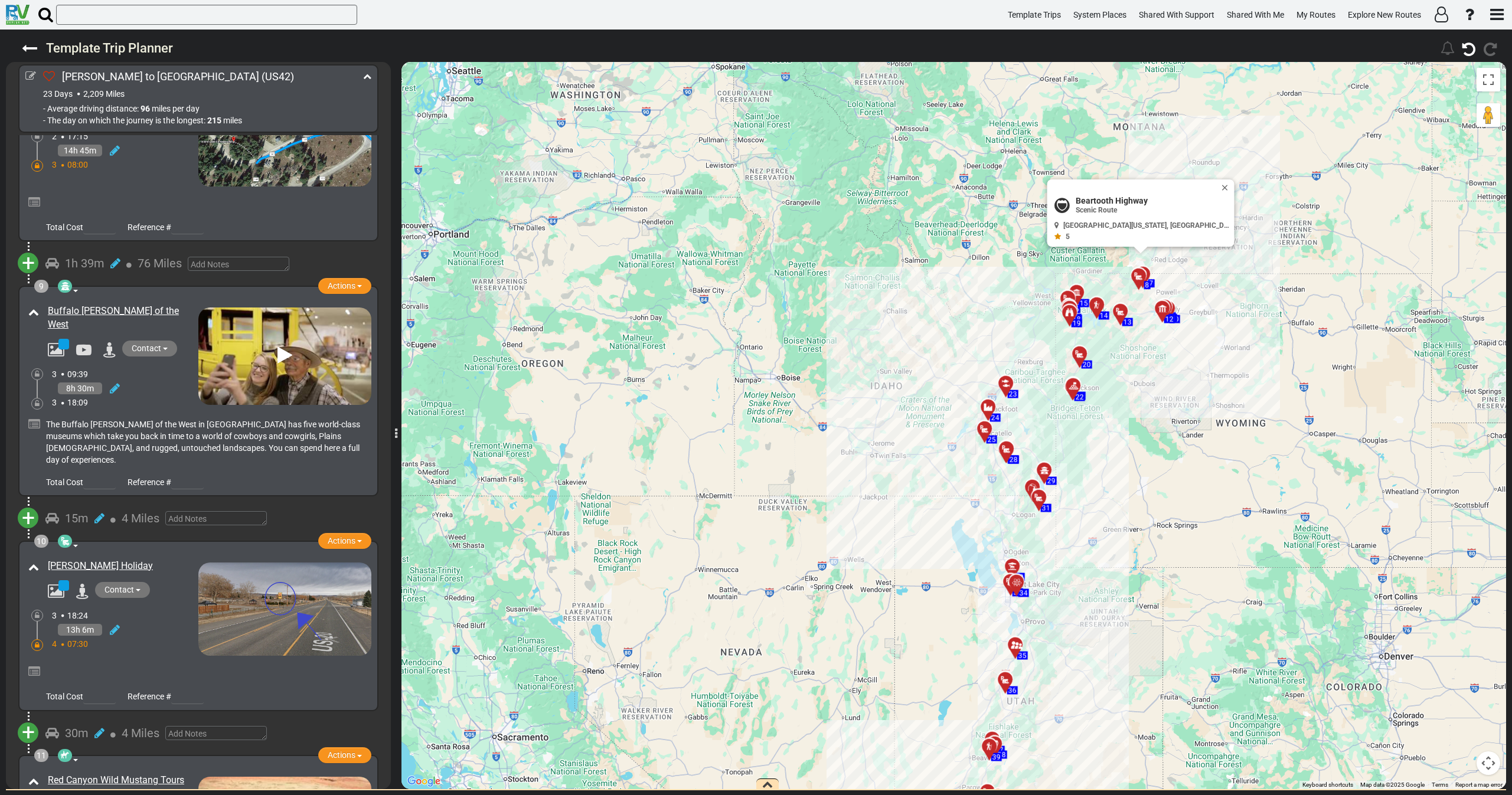
drag, startPoint x: 179, startPoint y: 294, endPoint x: 45, endPoint y: 289, distance: 134.1
click at [45, 302] on div "Buffalo [PERSON_NAME] of the West" at bounding box center [120, 318] width 156 height 34
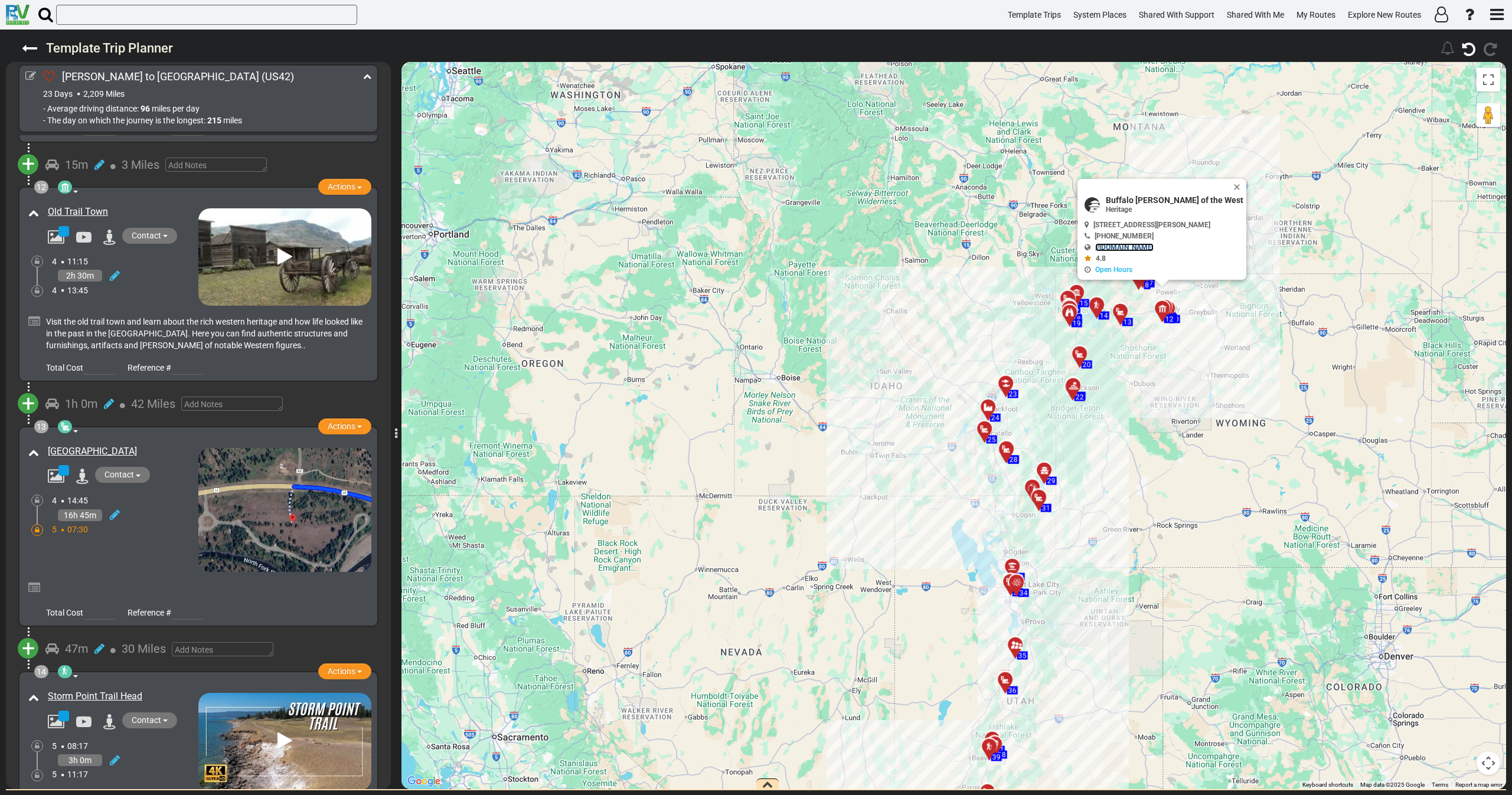
scroll to position [2567, 0]
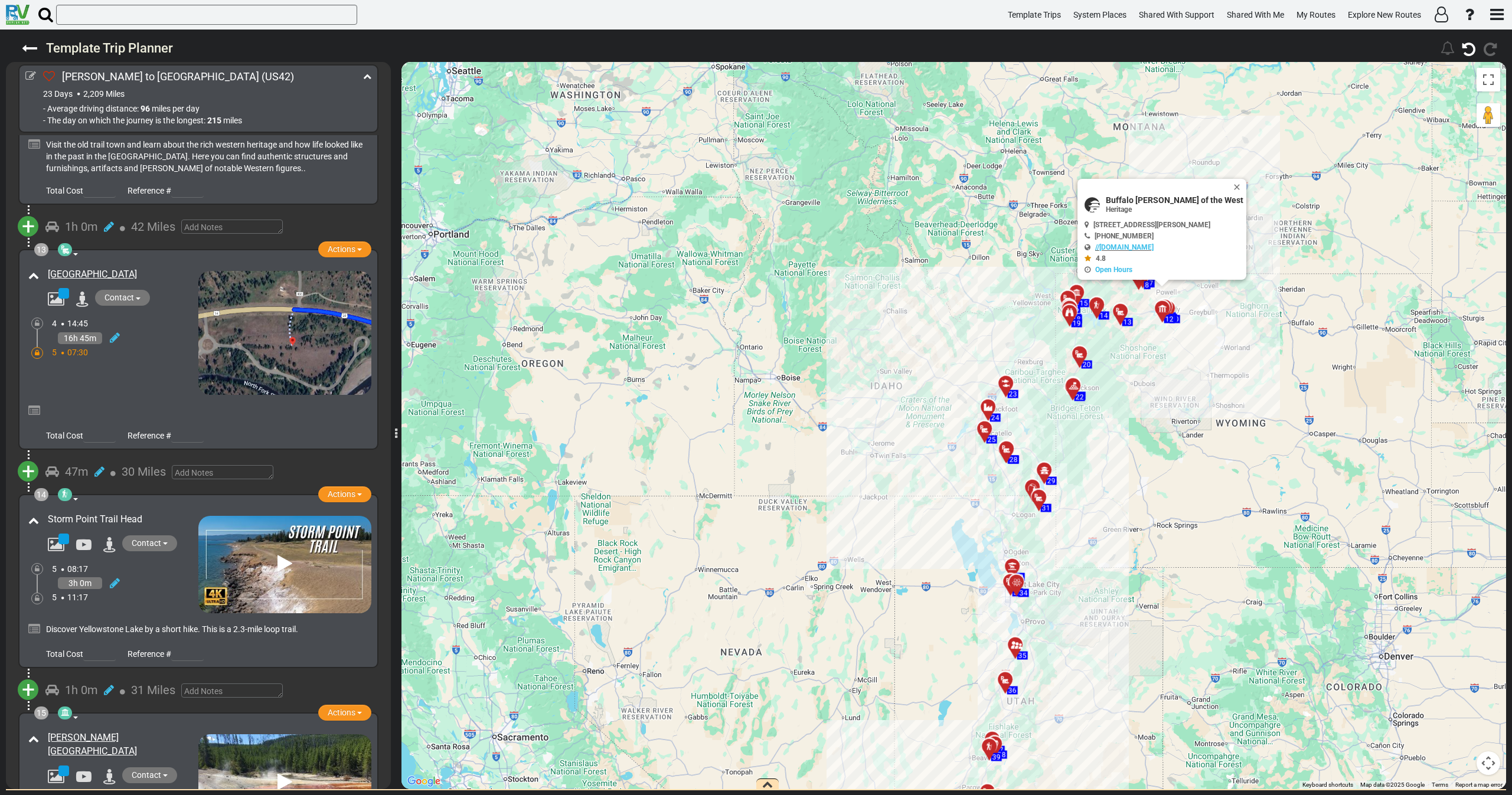
drag, startPoint x: 142, startPoint y: 472, endPoint x: 47, endPoint y: 476, distance: 95.1
click at [47, 513] on div "Storm Point Trail Head" at bounding box center [121, 519] width 148 height 14
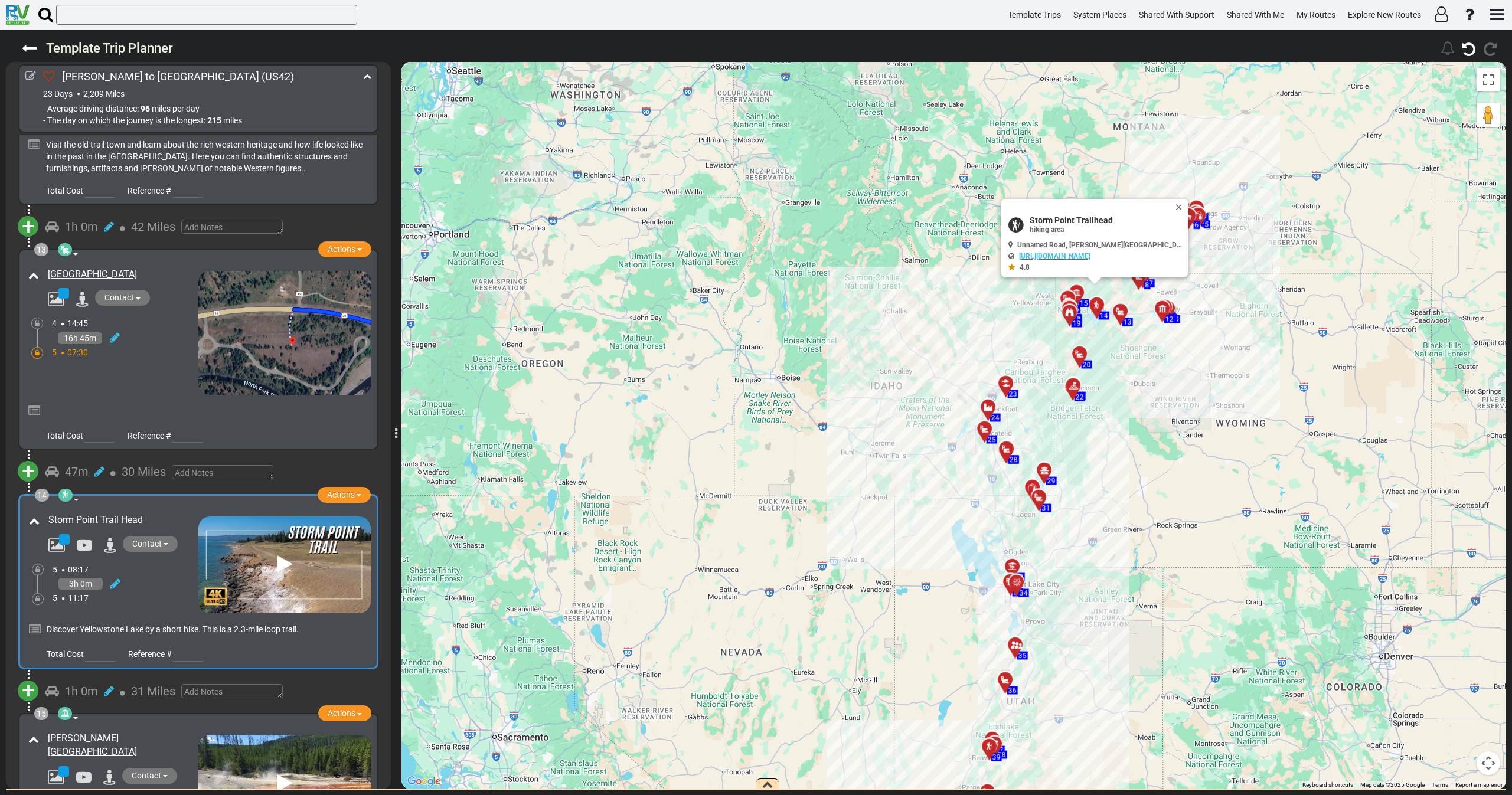
scroll to position [3008, 0]
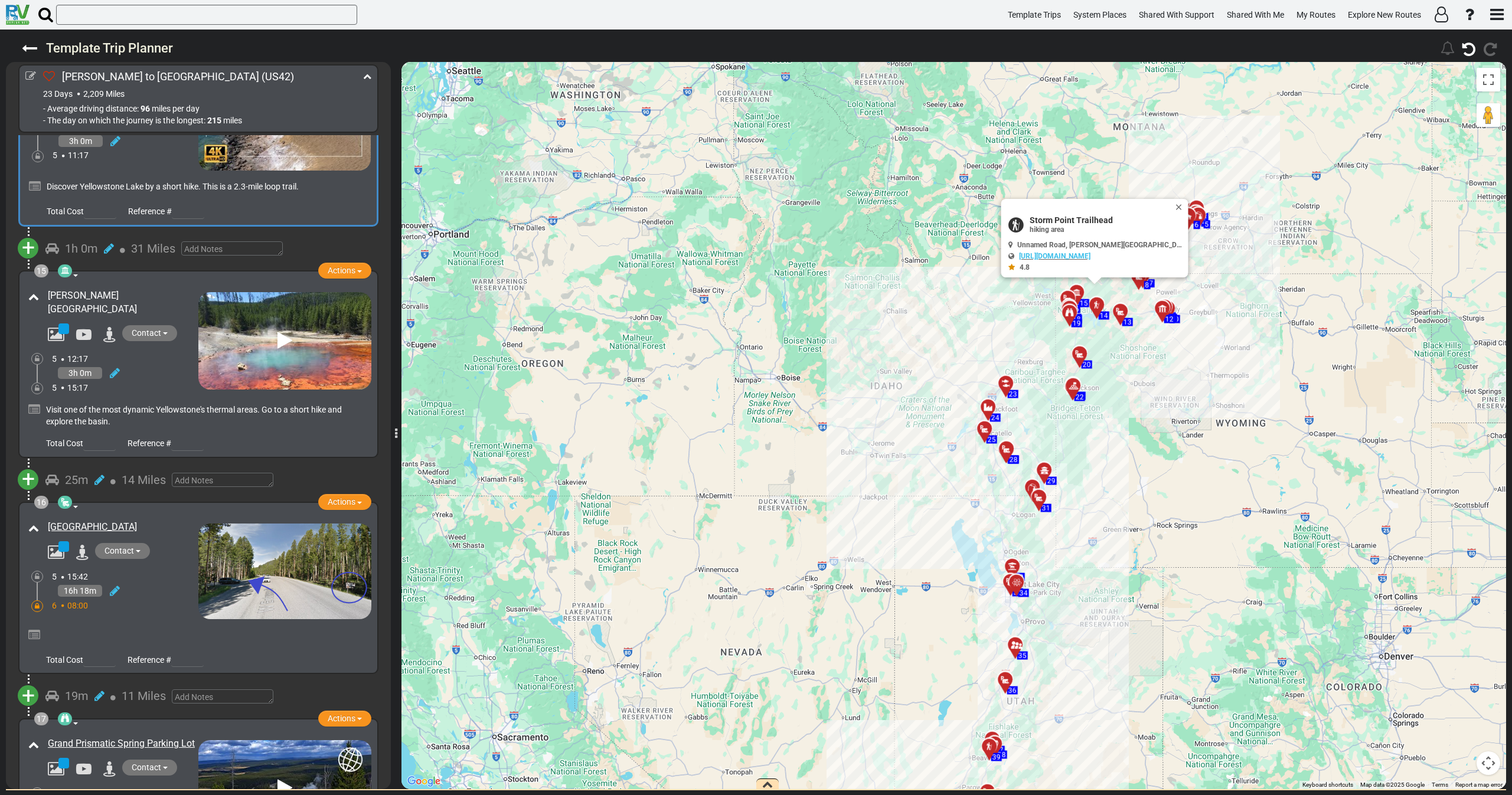
drag, startPoint x: 43, startPoint y: 240, endPoint x: 103, endPoint y: 250, distance: 60.8
click at [103, 277] on div "15 Museum Natural Feature Point Of Interest Actions Add Activity Replace" at bounding box center [198, 364] width 346 height 173
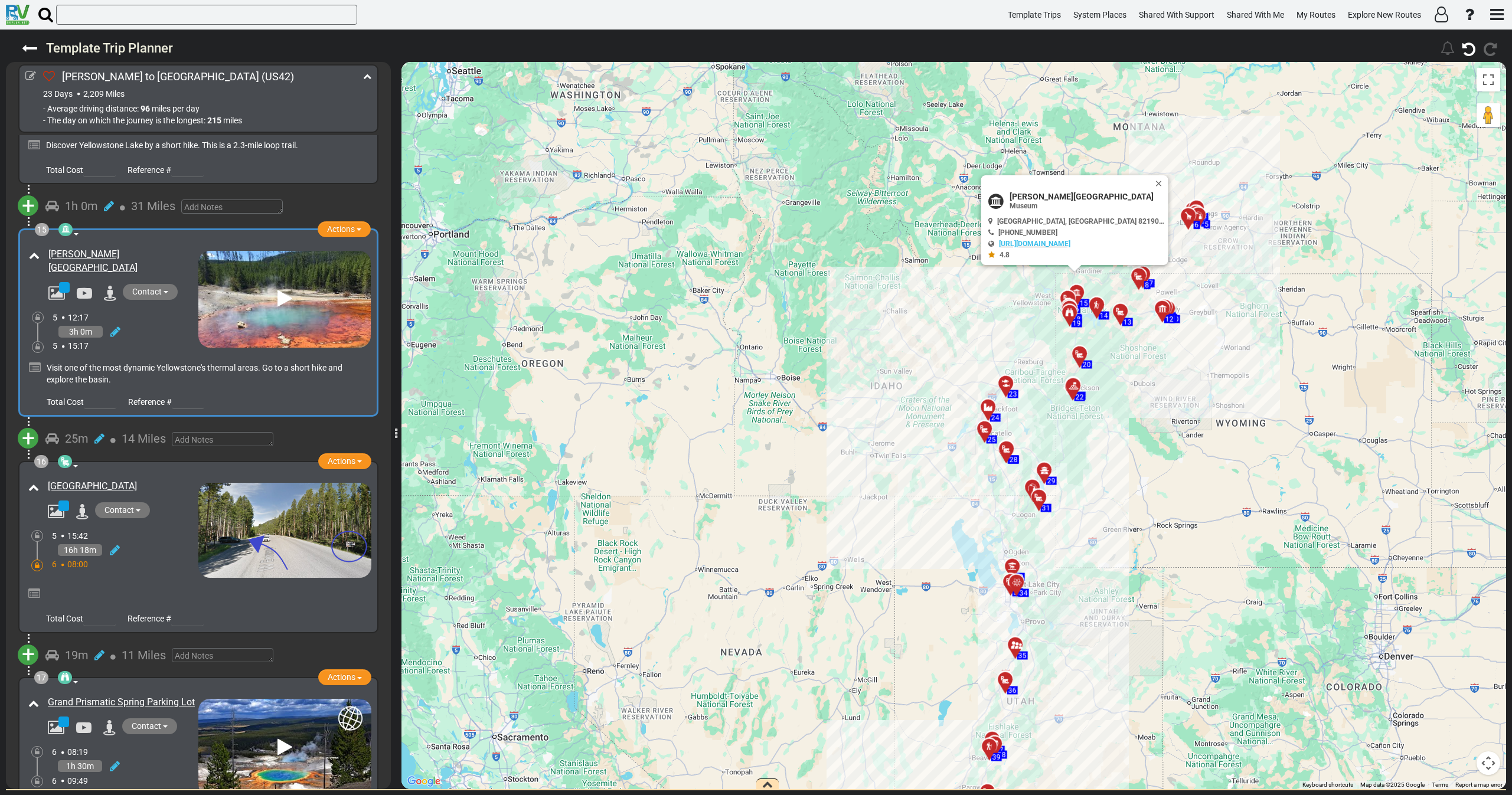
scroll to position [3273, 0]
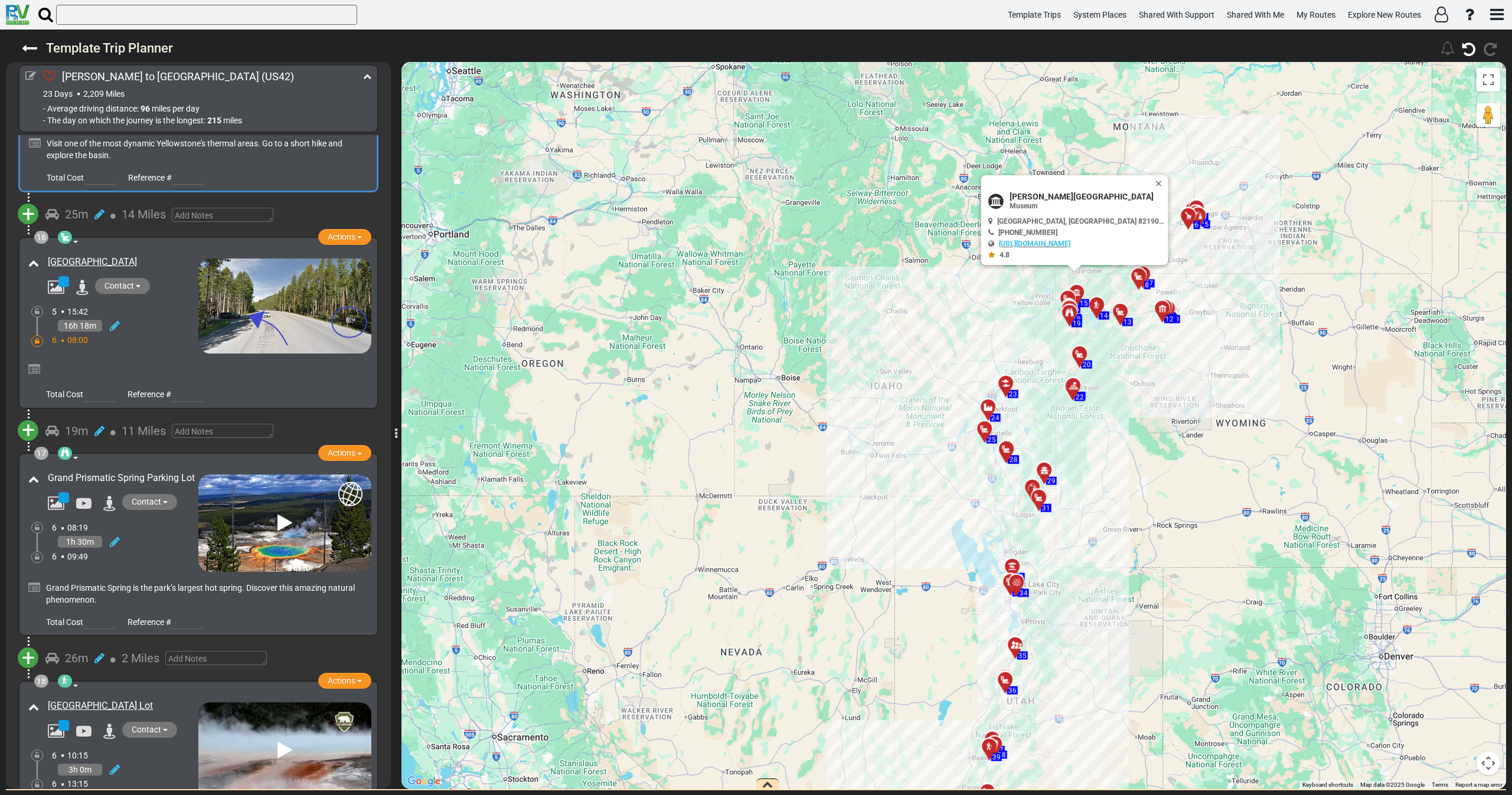
drag, startPoint x: 43, startPoint y: 419, endPoint x: 119, endPoint y: 427, distance: 76.4
click at [119, 469] on div "Grand Prismatic Spring Parking Lot" at bounding box center [120, 478] width 156 height 20
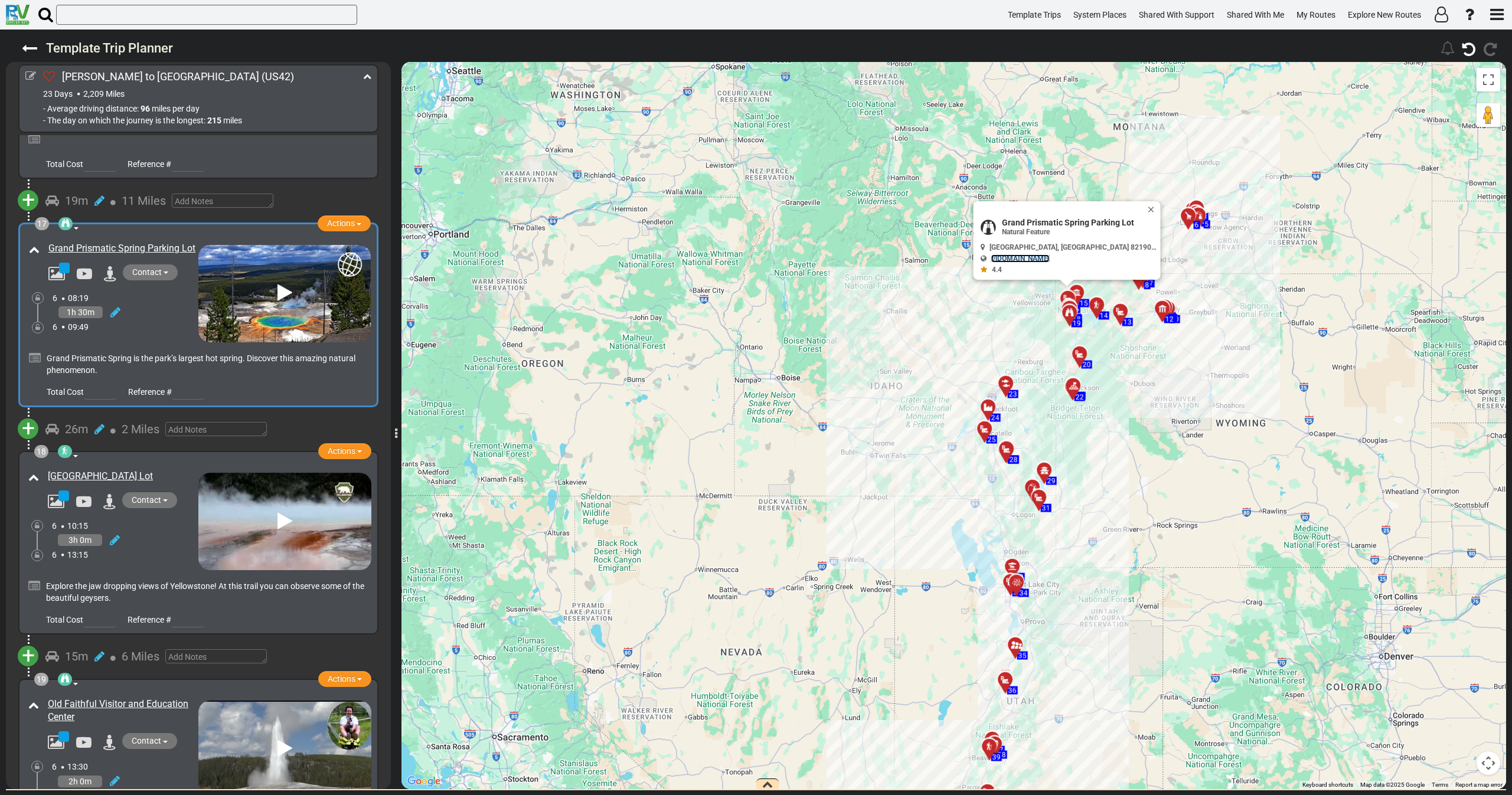
scroll to position [3539, 0]
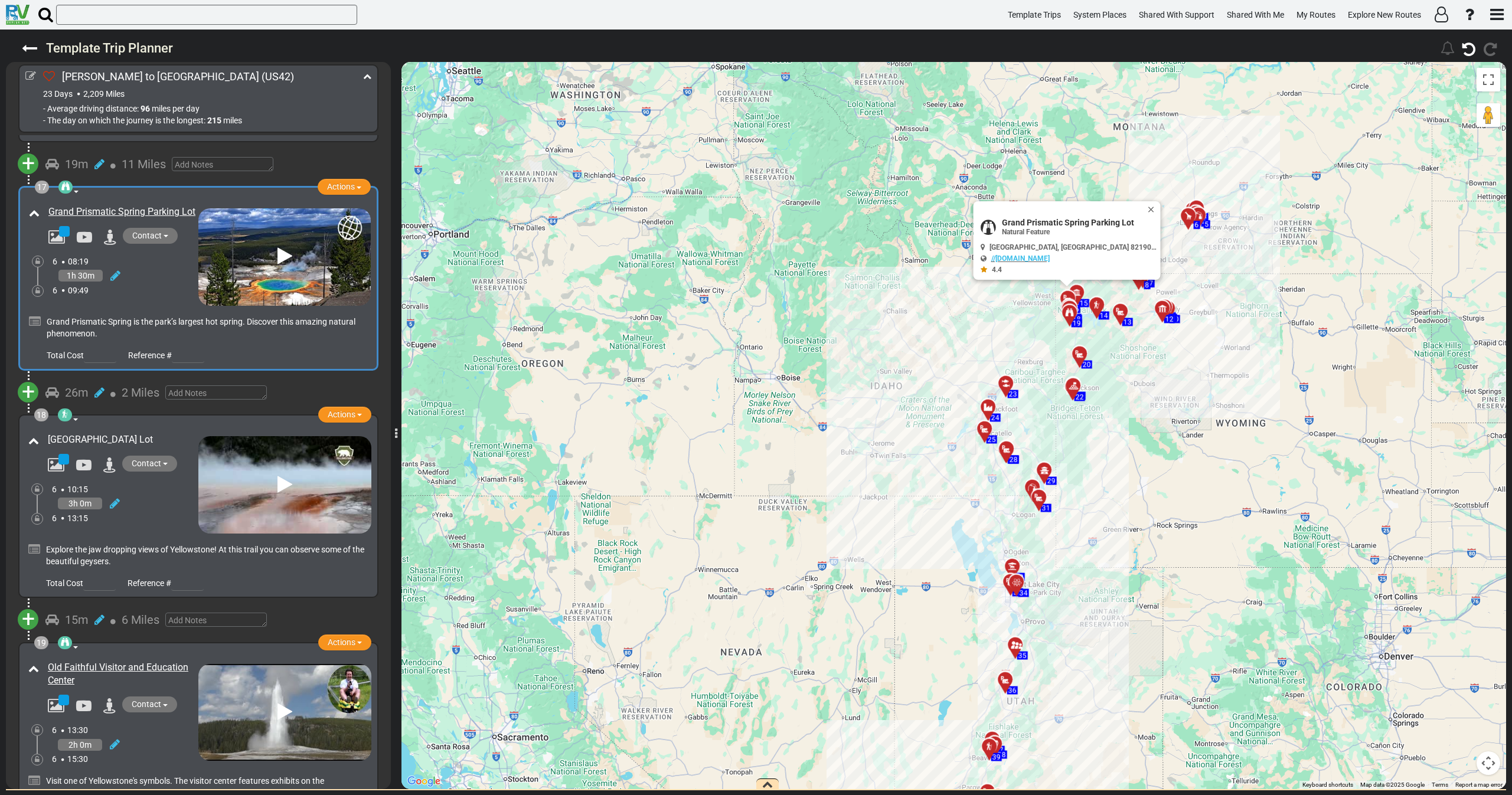
drag, startPoint x: 43, startPoint y: 384, endPoint x: 92, endPoint y: 393, distance: 49.8
click at [92, 430] on div "[GEOGRAPHIC_DATA] Lot" at bounding box center [120, 439] width 156 height 20
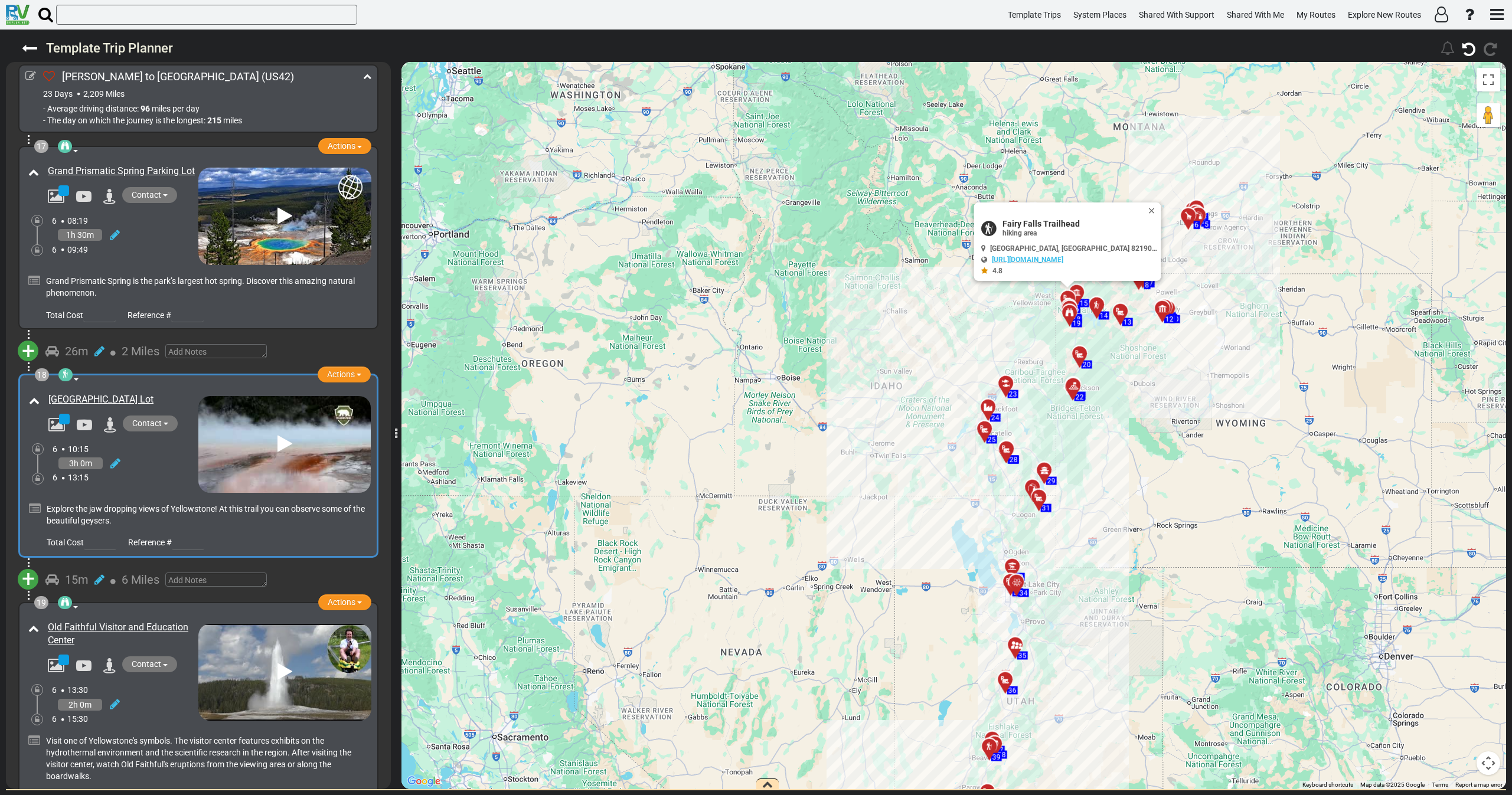
scroll to position [3893, 0]
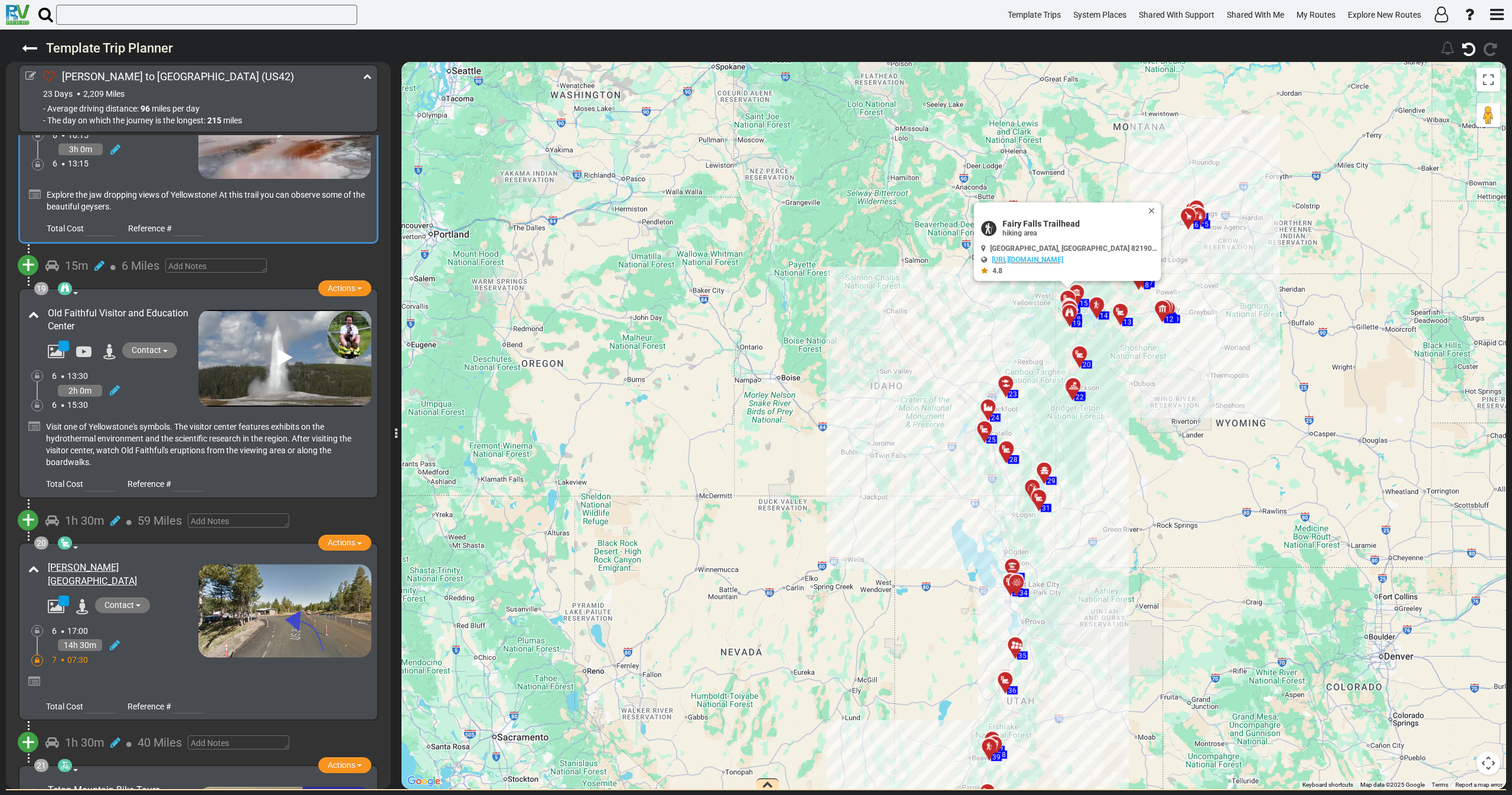
drag, startPoint x: 46, startPoint y: 256, endPoint x: 96, endPoint y: 264, distance: 50.6
click at [96, 304] on div "Old Faithful Visitor and Education Center" at bounding box center [120, 321] width 156 height 34
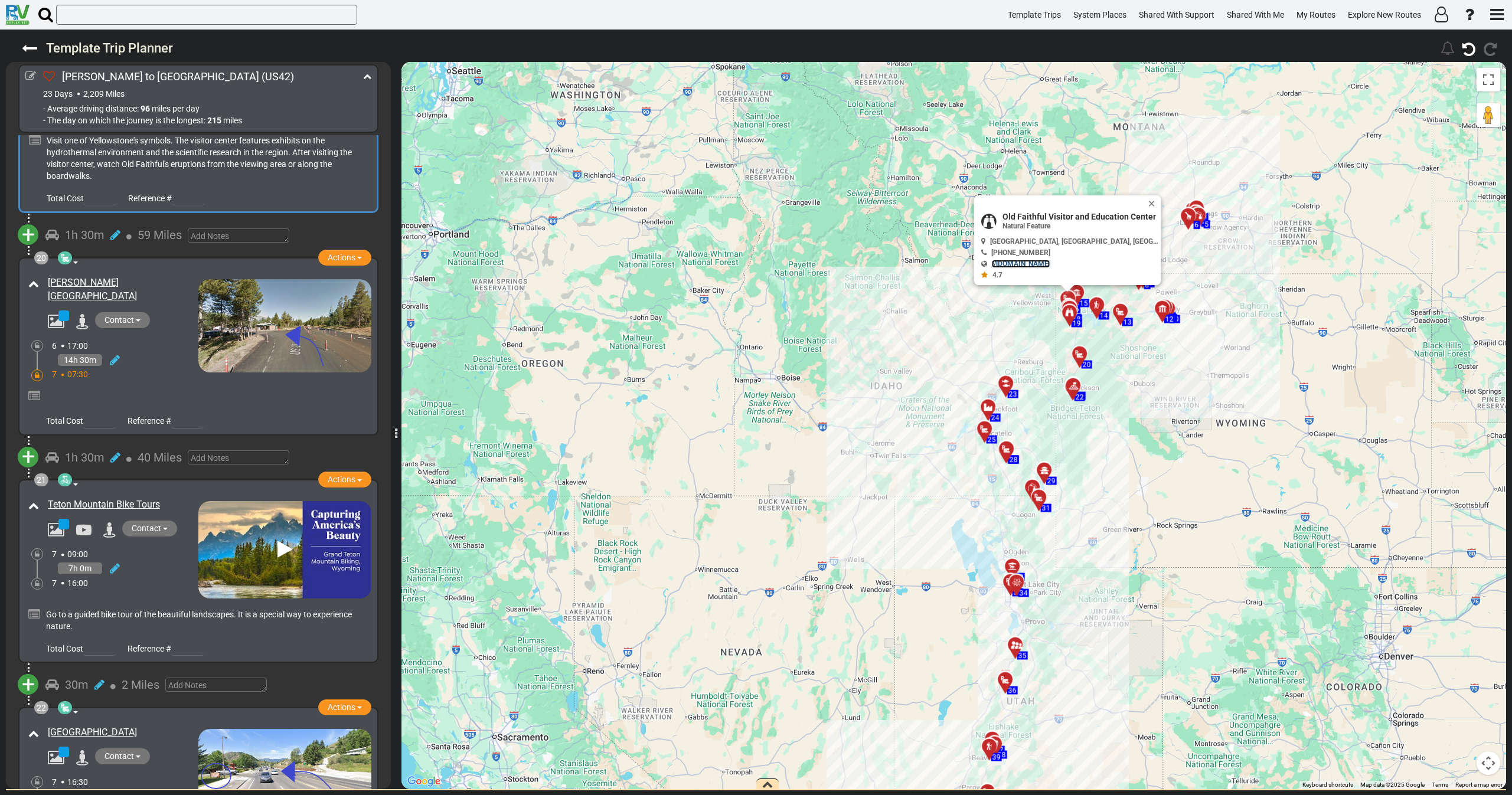
scroll to position [4248, 0]
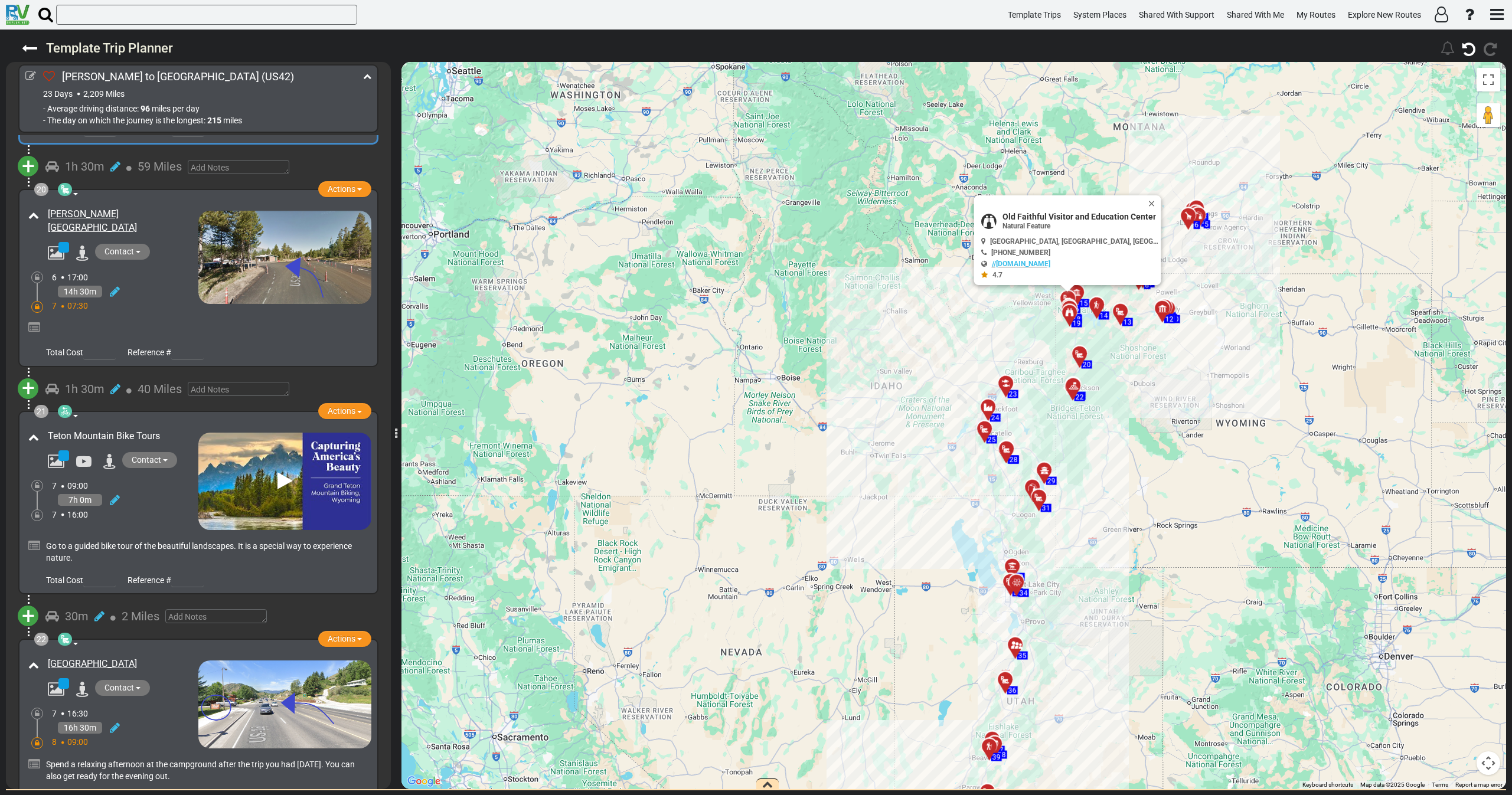
drag, startPoint x: 45, startPoint y: 371, endPoint x: 69, endPoint y: 380, distance: 25.6
click at [69, 426] on div "Teton Mountain Bike Tours" at bounding box center [120, 436] width 156 height 20
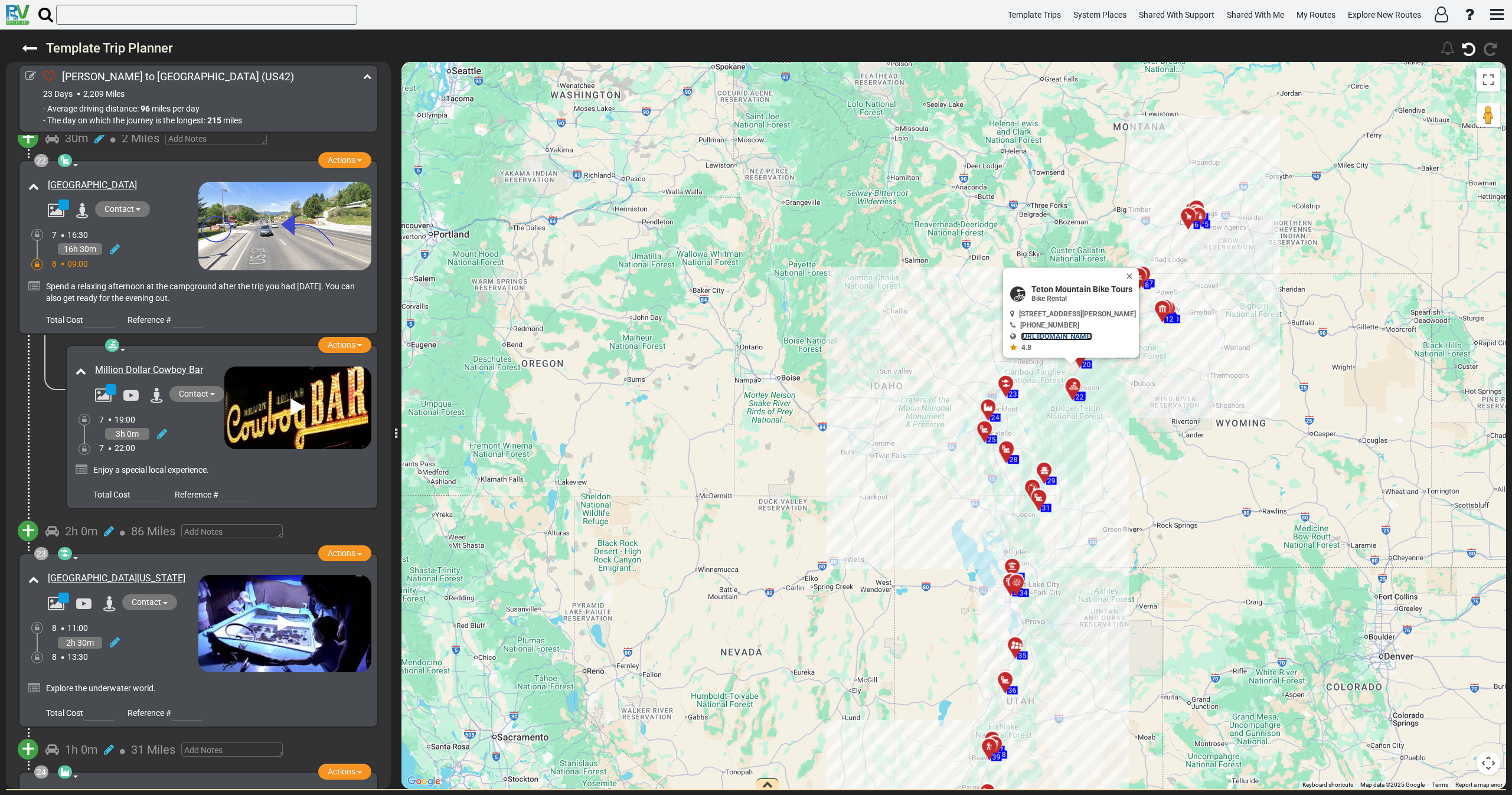
scroll to position [4866, 0]
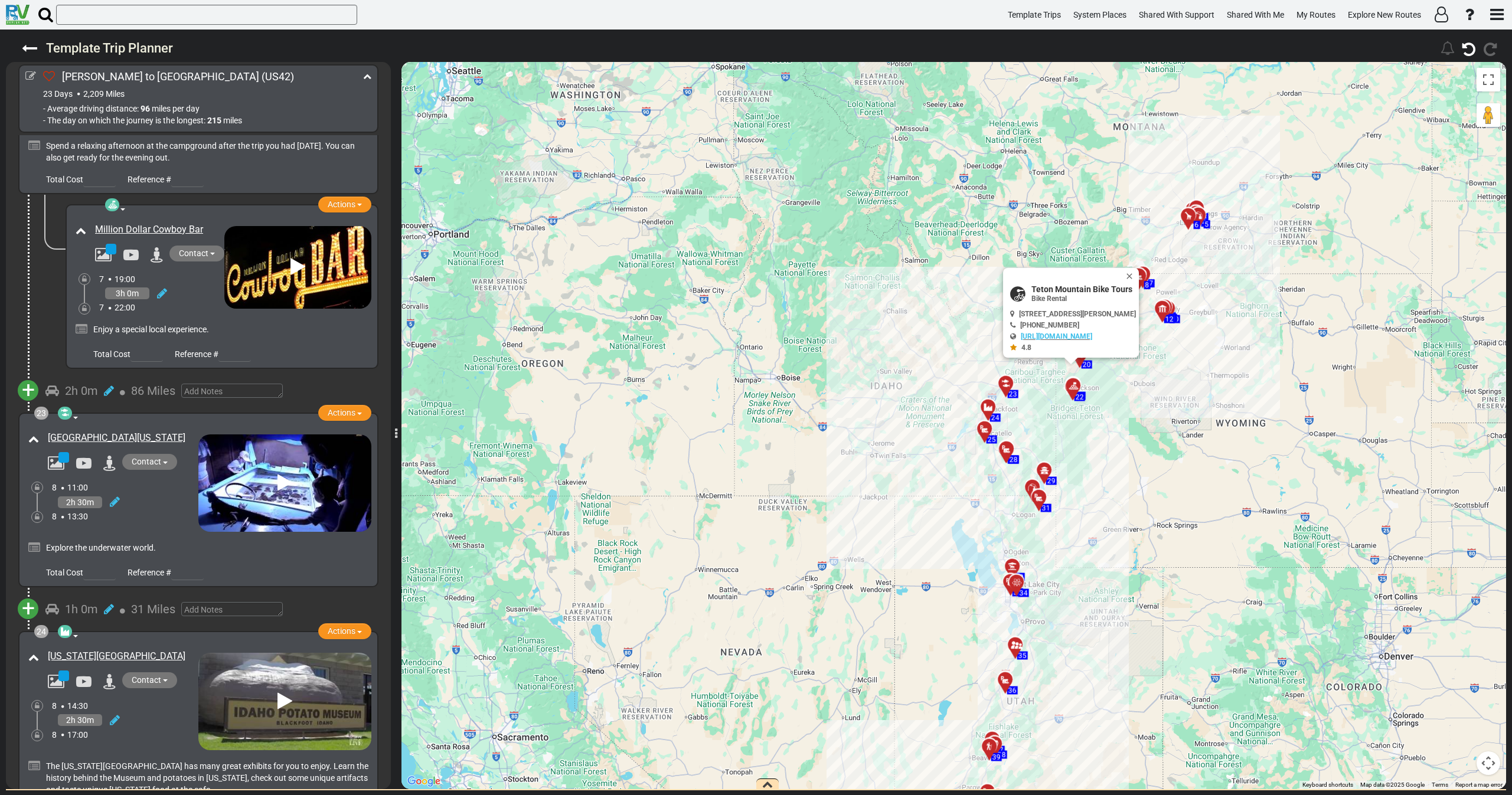
drag, startPoint x: 144, startPoint y: 380, endPoint x: 47, endPoint y: 380, distance: 97.0
click at [47, 428] on div "[GEOGRAPHIC_DATA][US_STATE]" at bounding box center [120, 438] width 156 height 20
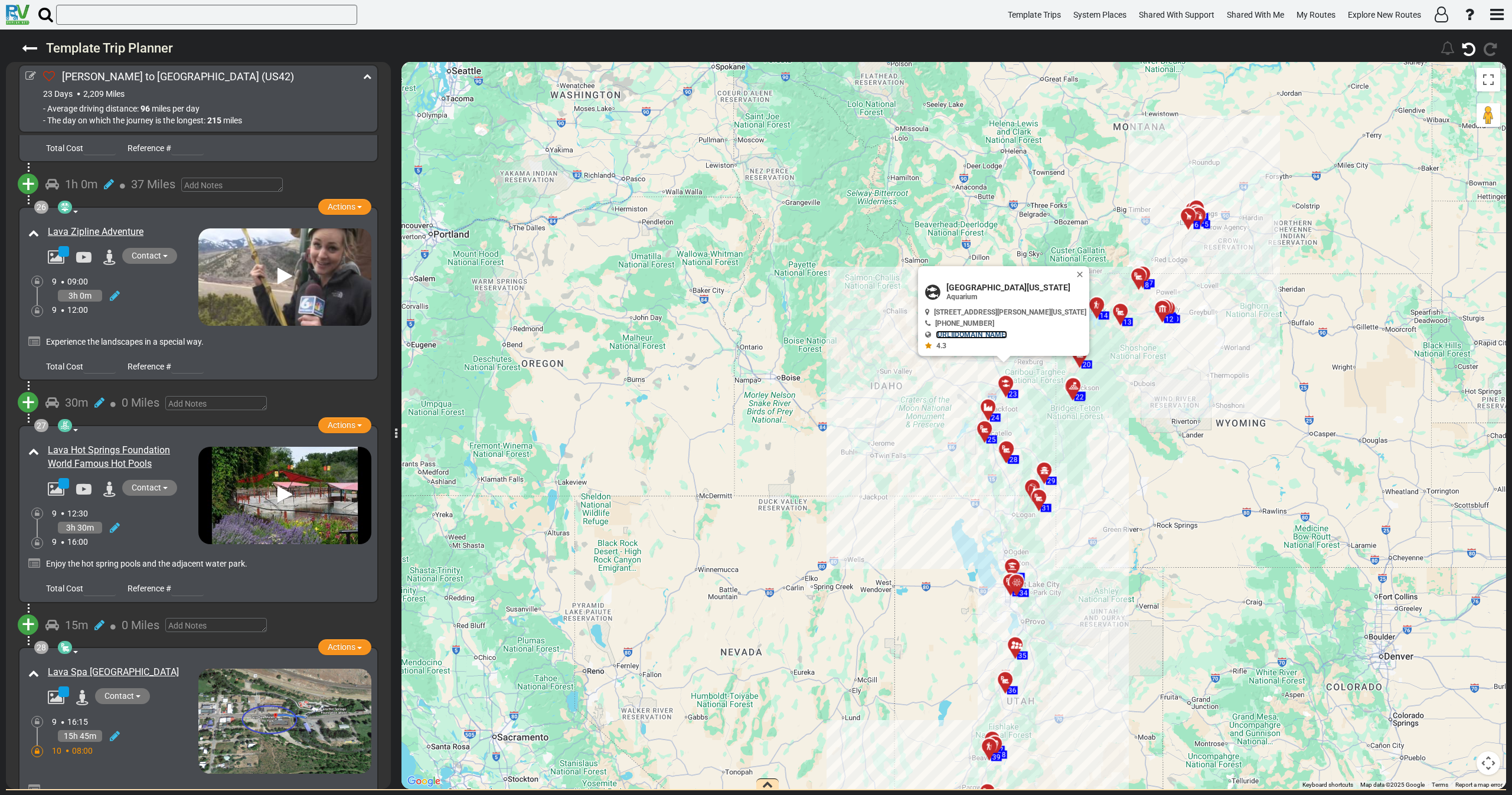
scroll to position [5750, 0]
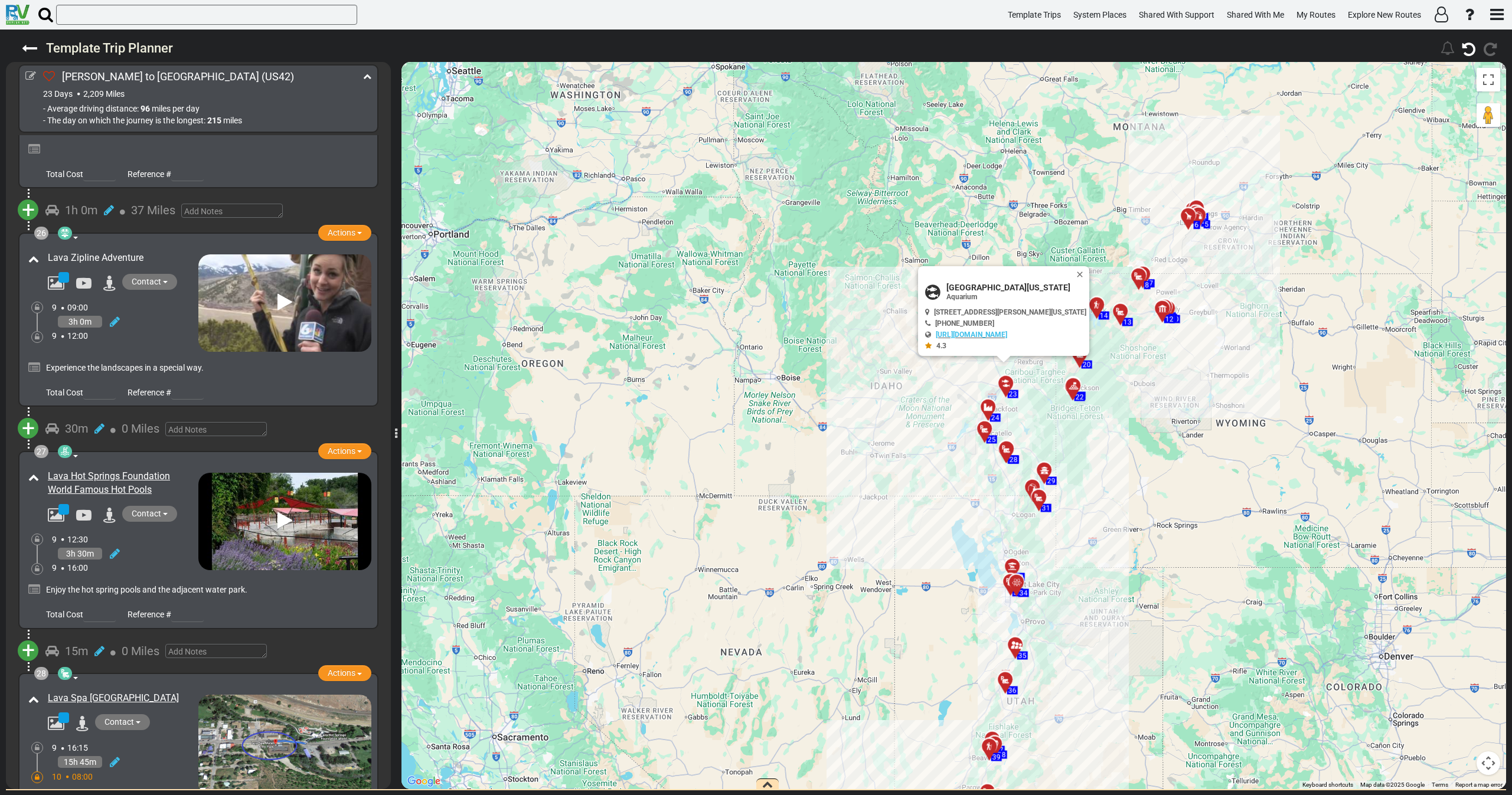
drag, startPoint x: 148, startPoint y: 202, endPoint x: 47, endPoint y: 202, distance: 101.0
click at [47, 251] on div "Lava Zipline Adventure" at bounding box center [121, 258] width 148 height 14
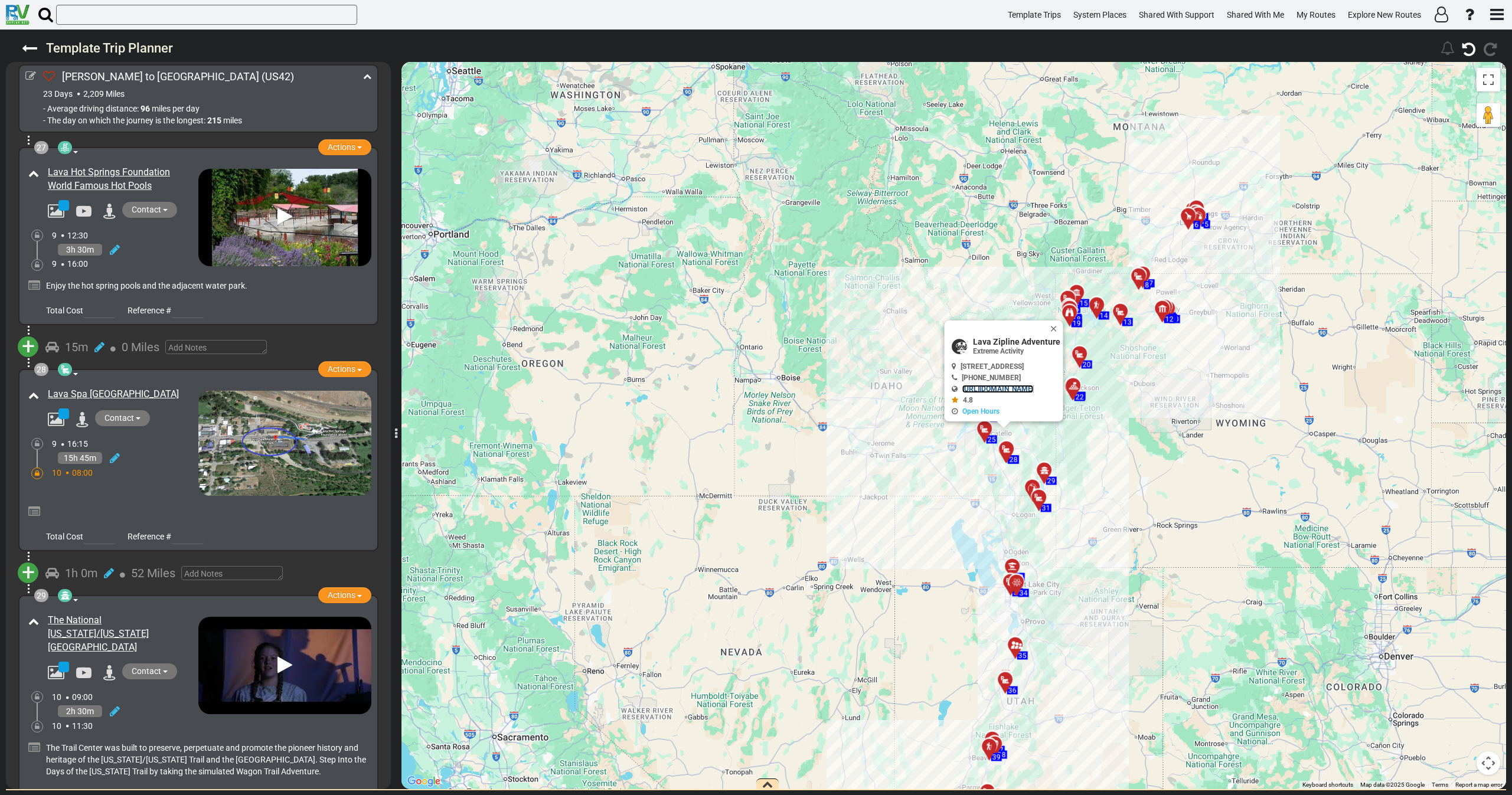
scroll to position [6281, 0]
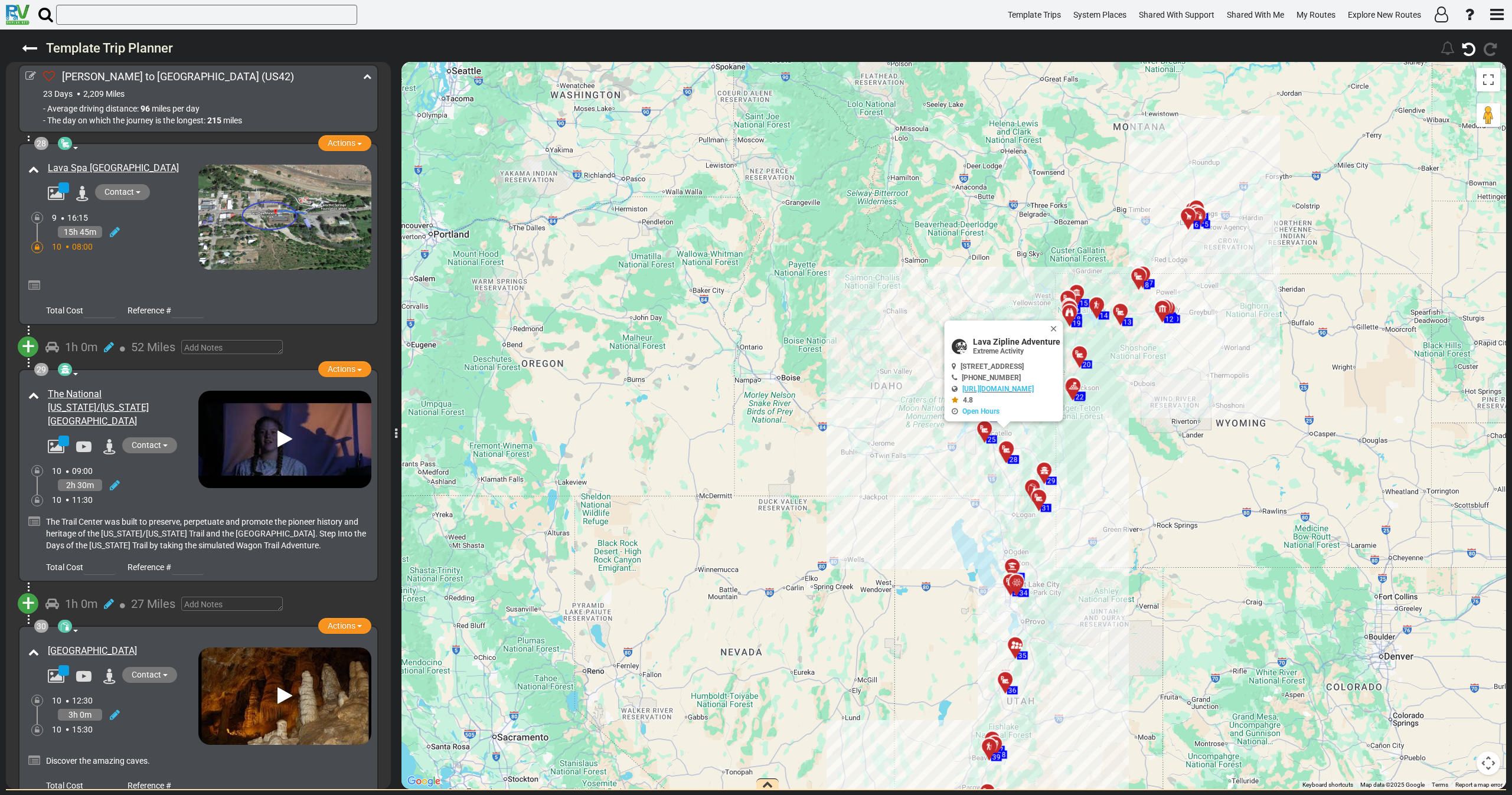
drag, startPoint x: 111, startPoint y: 351, endPoint x: 39, endPoint y: 338, distance: 73.2
click at [39, 384] on div "The National [US_STATE]/[US_STATE][GEOGRAPHIC_DATA]" at bounding box center [112, 420] width 173 height 72
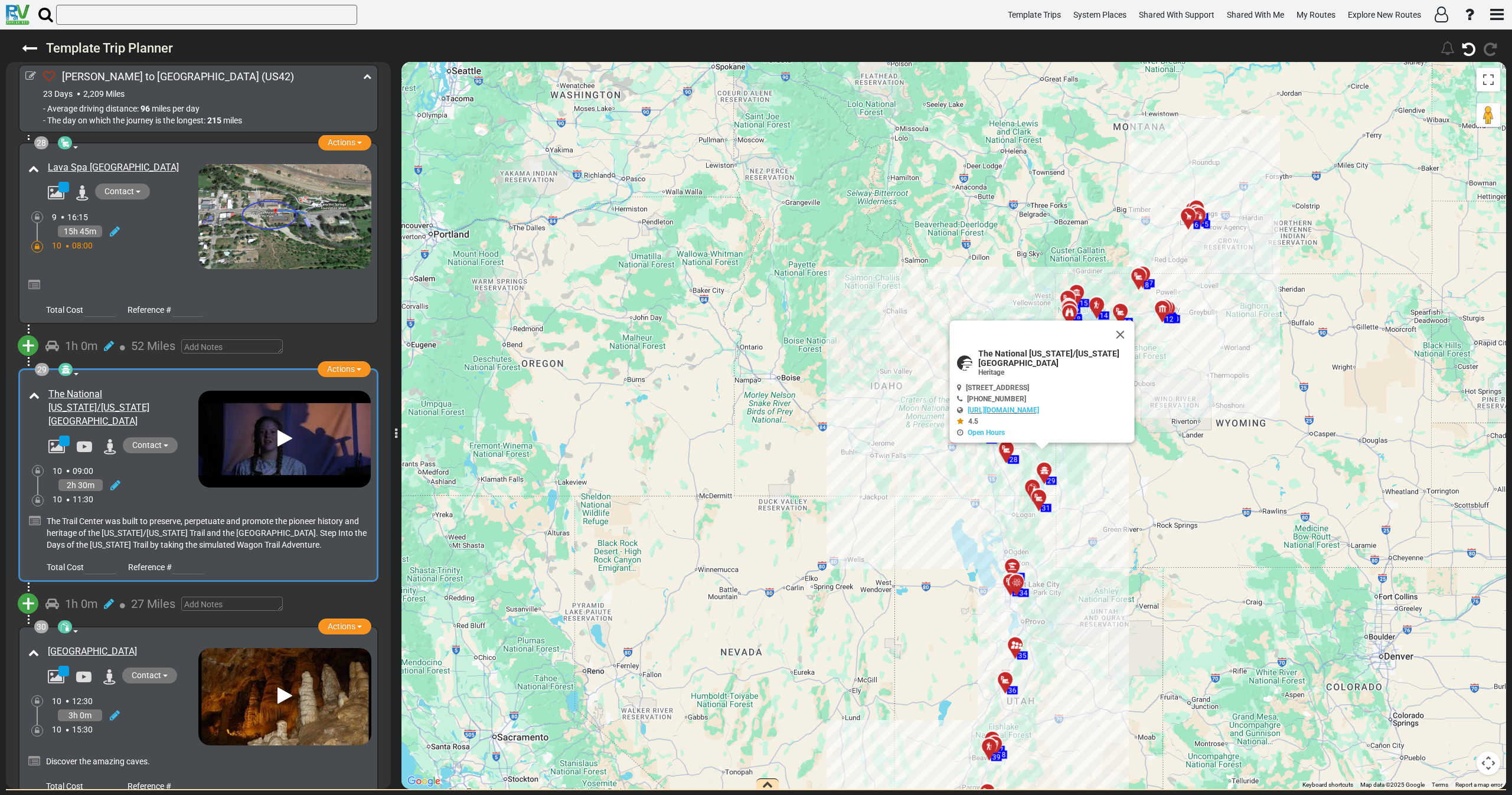
scroll to position [6280, 0]
drag, startPoint x: 136, startPoint y: 576, endPoint x: 38, endPoint y: 565, distance: 98.6
click at [22, 627] on div "30 cave Natural Feature Actions Add Activity Replace" at bounding box center [198, 714] width 360 height 174
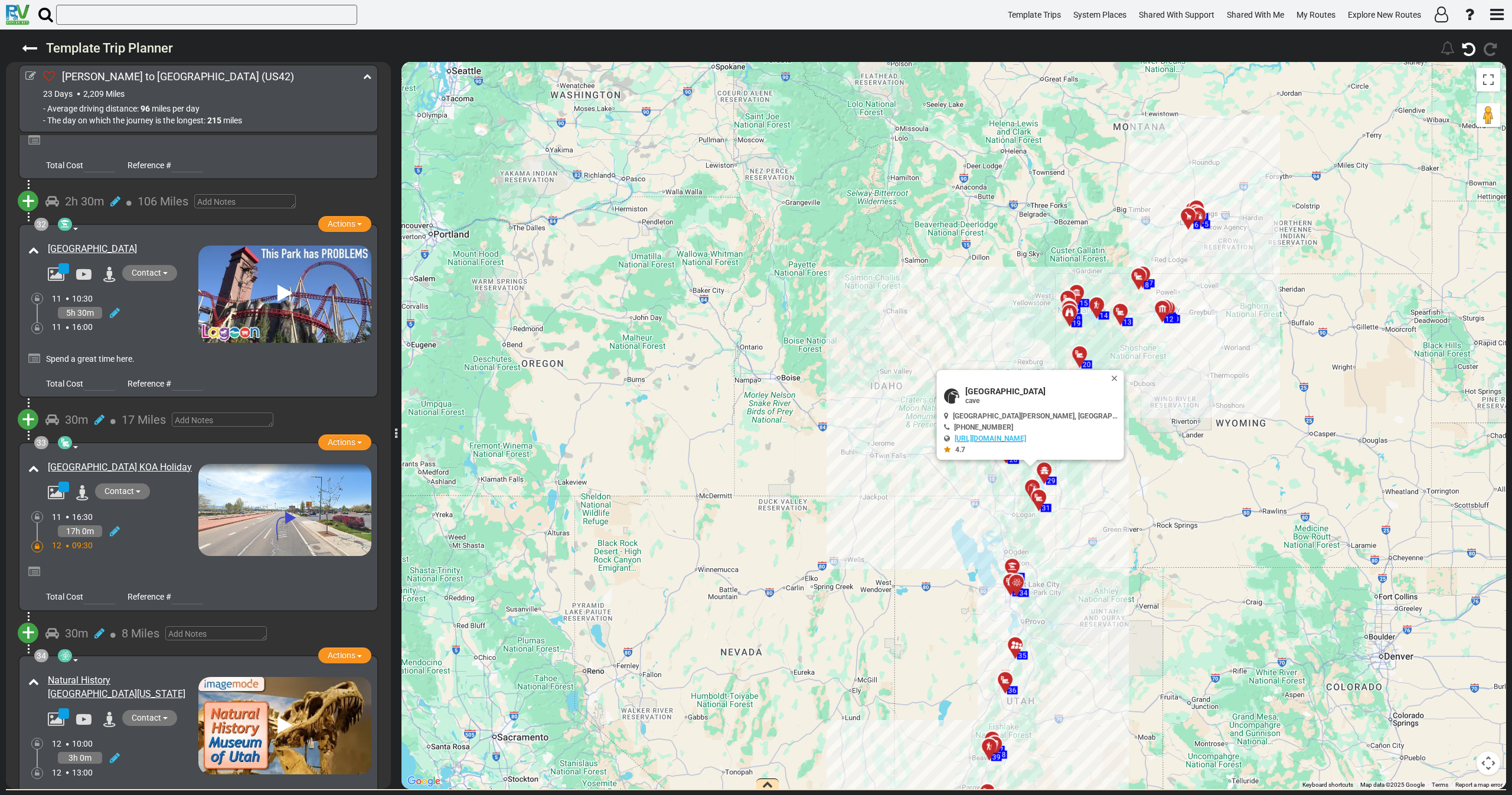
scroll to position [7342, 0]
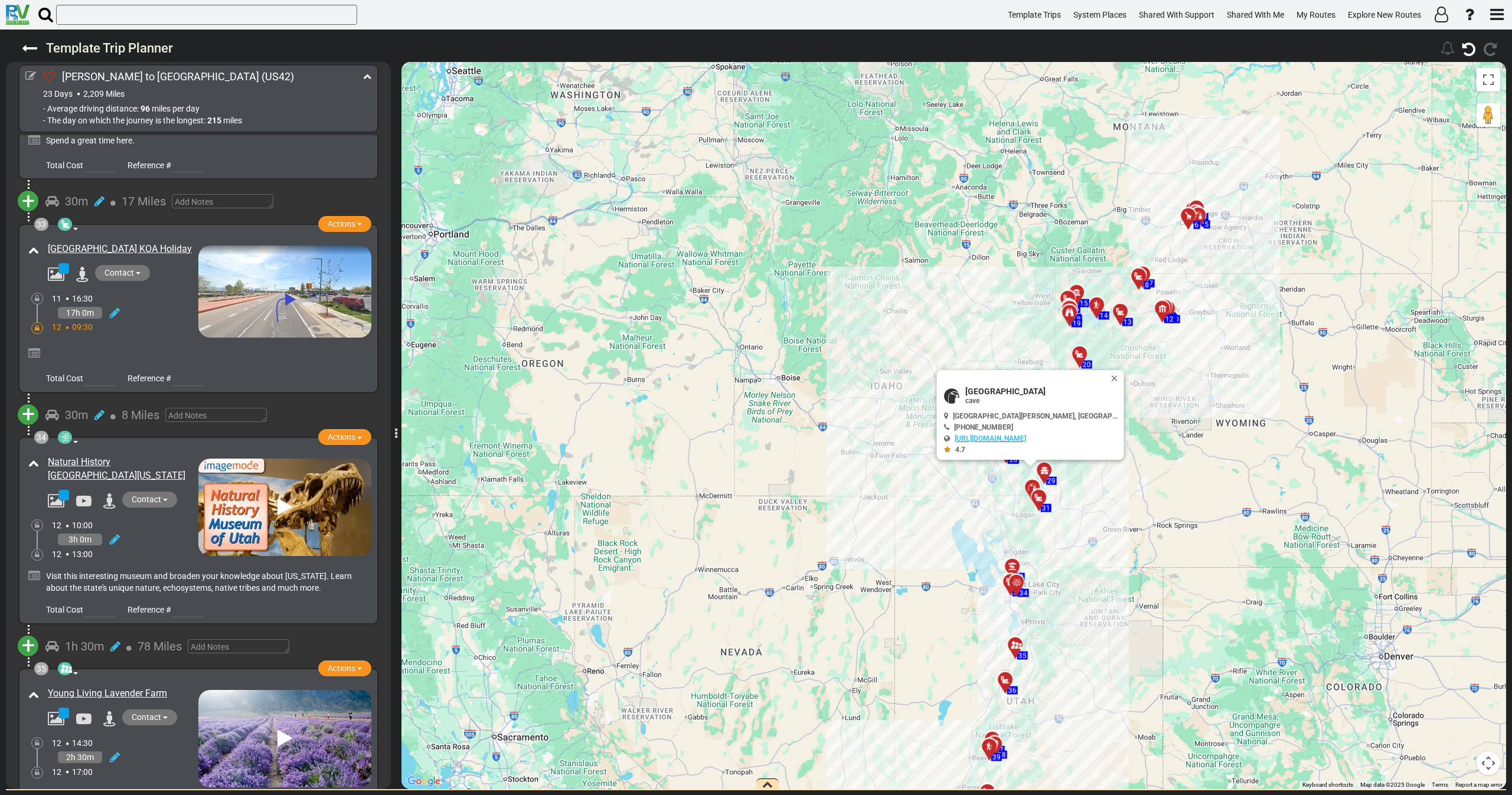
drag, startPoint x: 155, startPoint y: 384, endPoint x: 34, endPoint y: 388, distance: 121.1
click at [34, 452] on div "Natural History [GEOGRAPHIC_DATA][US_STATE]" at bounding box center [112, 481] width 173 height 58
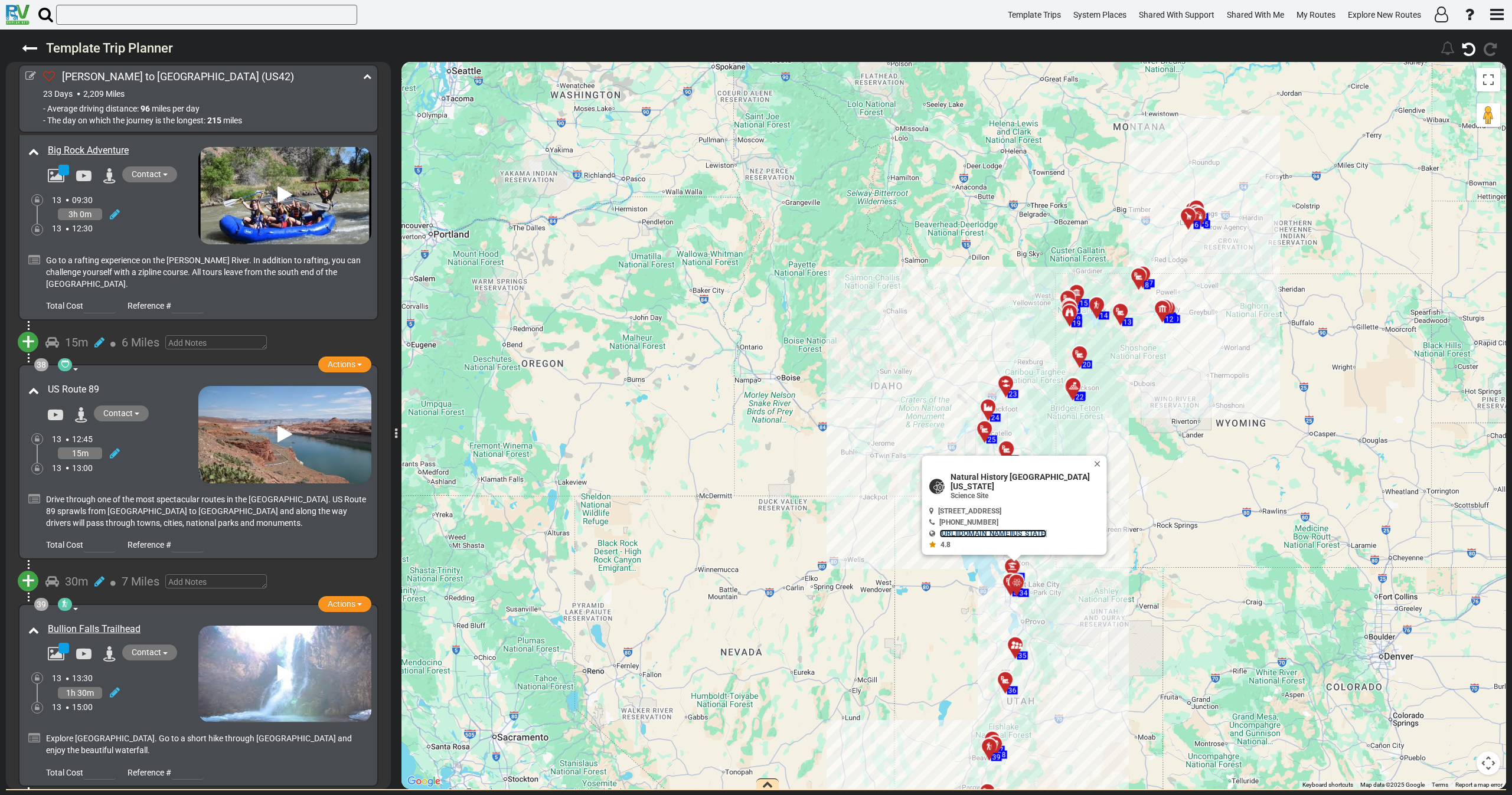
scroll to position [8404, 0]
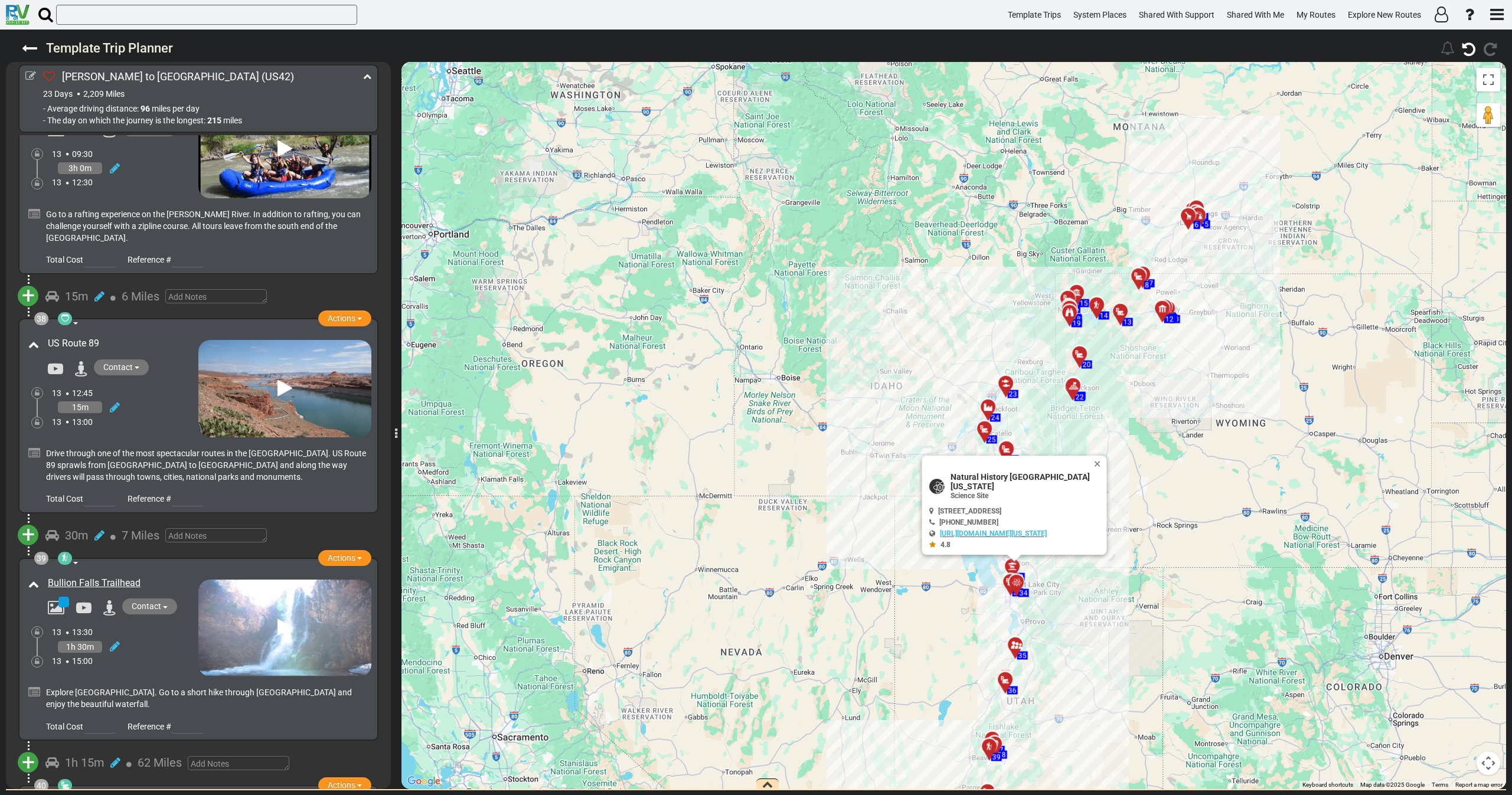
drag, startPoint x: 78, startPoint y: 251, endPoint x: 48, endPoint y: 252, distance: 30.0
click at [48, 337] on div "US Route 89" at bounding box center [121, 344] width 148 height 14
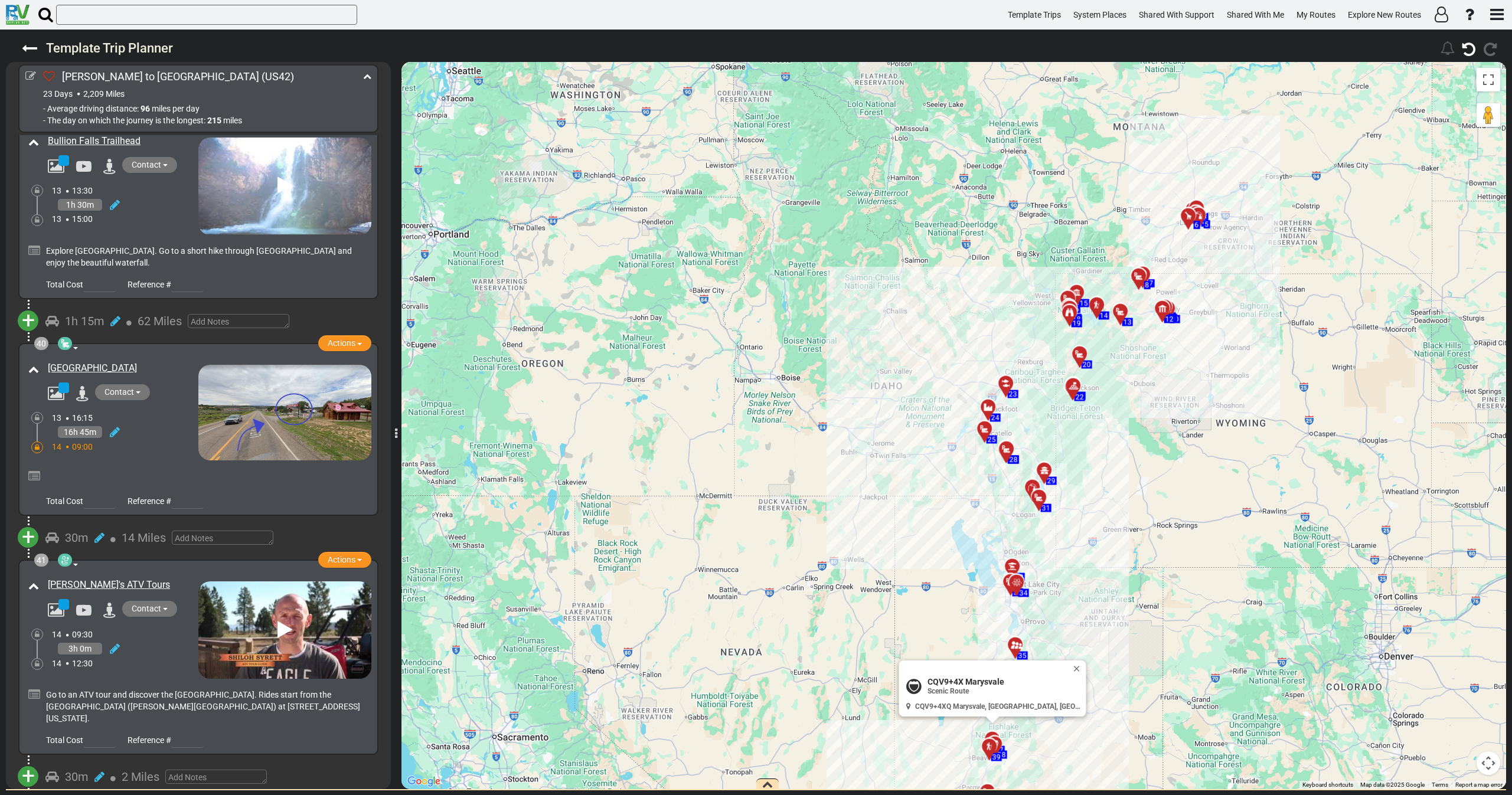
scroll to position [8846, 0]
drag, startPoint x: 140, startPoint y: 494, endPoint x: 47, endPoint y: 493, distance: 93.0
click at [47, 575] on div "[PERSON_NAME]'s ATV Tours" at bounding box center [120, 585] width 156 height 20
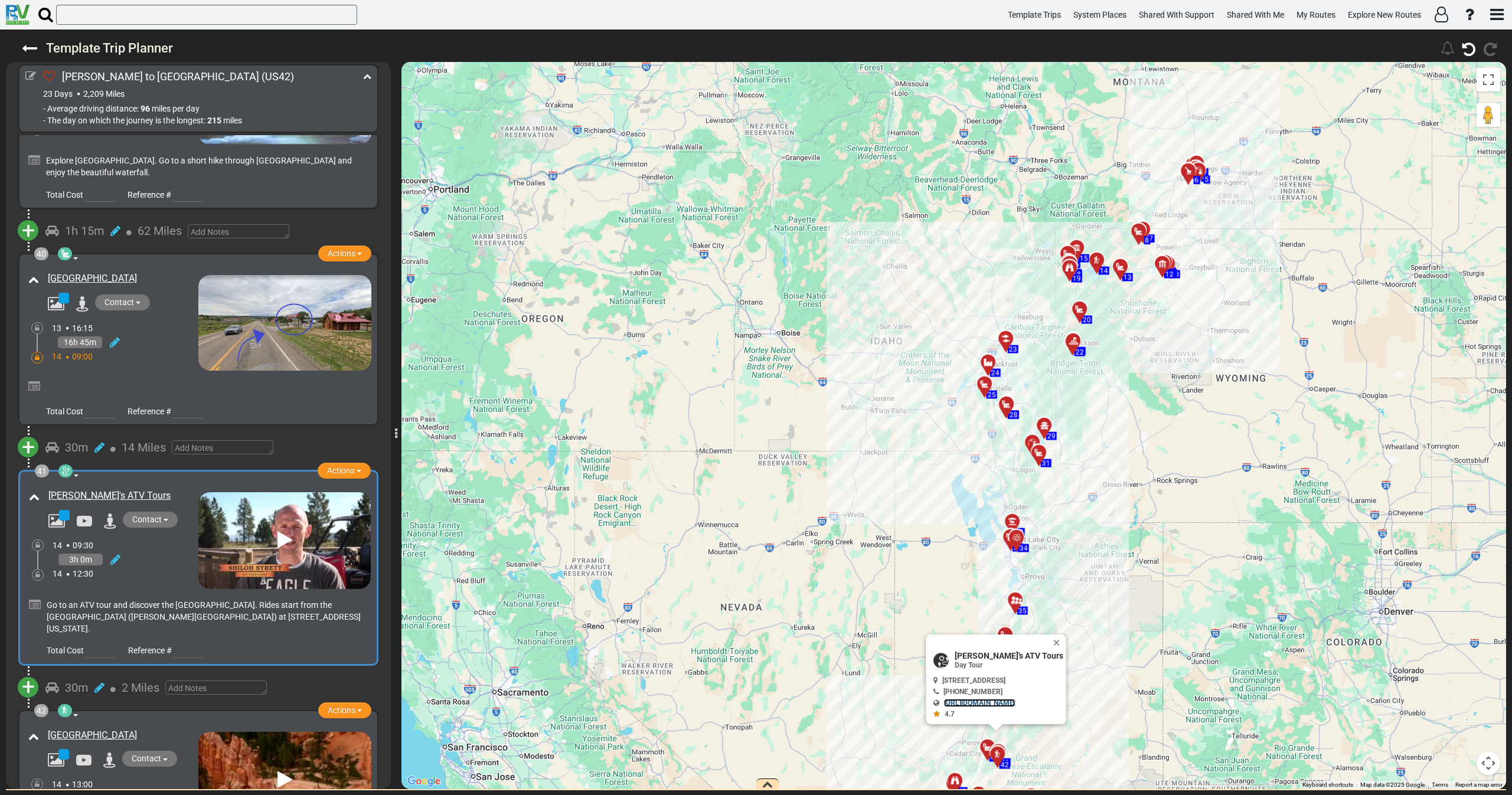
scroll to position [9377, 0]
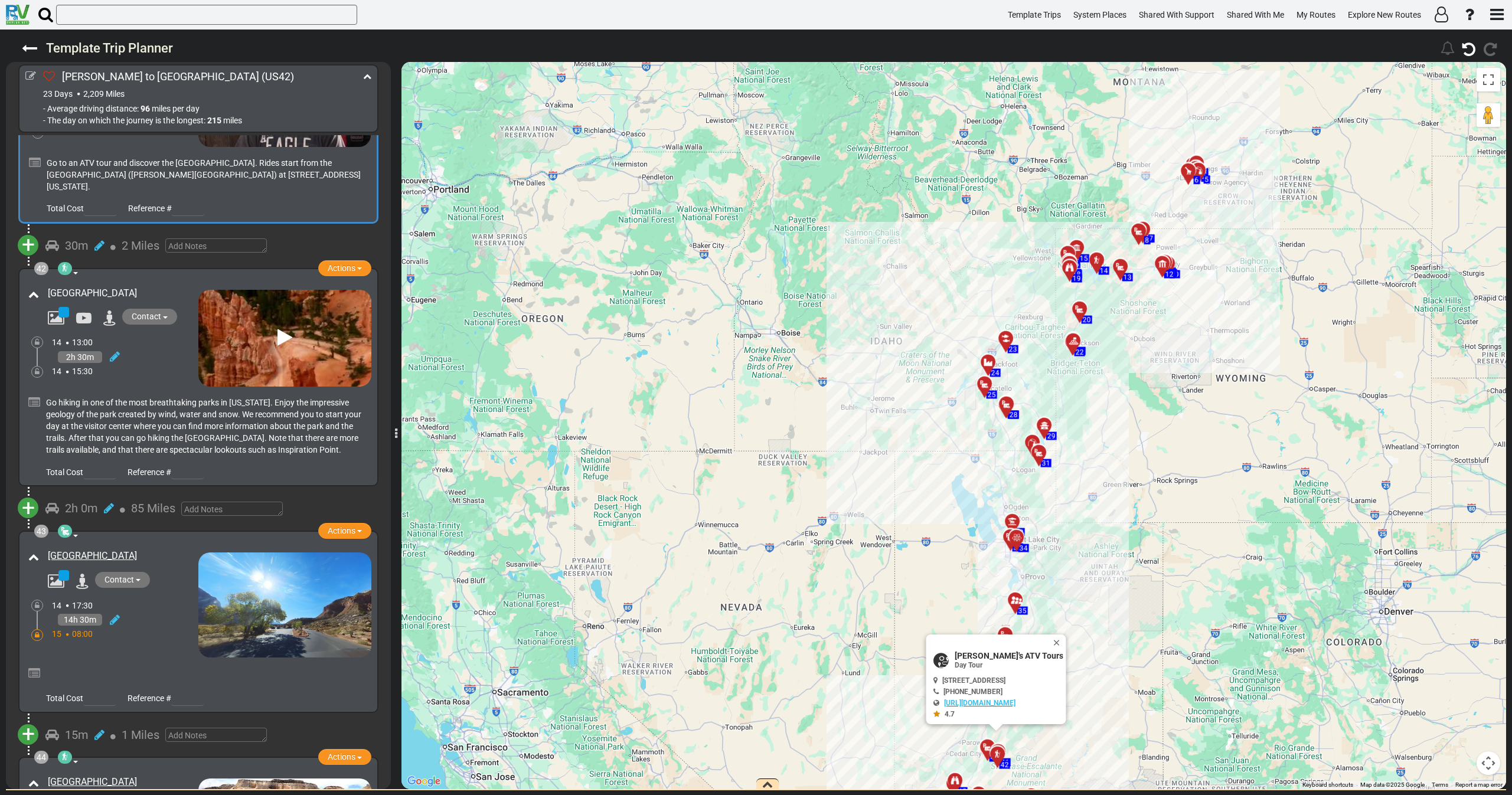
drag, startPoint x: 125, startPoint y: 204, endPoint x: 49, endPoint y: 186, distance: 78.1
click at [49, 287] on div "[GEOGRAPHIC_DATA]" at bounding box center [121, 293] width 148 height 14
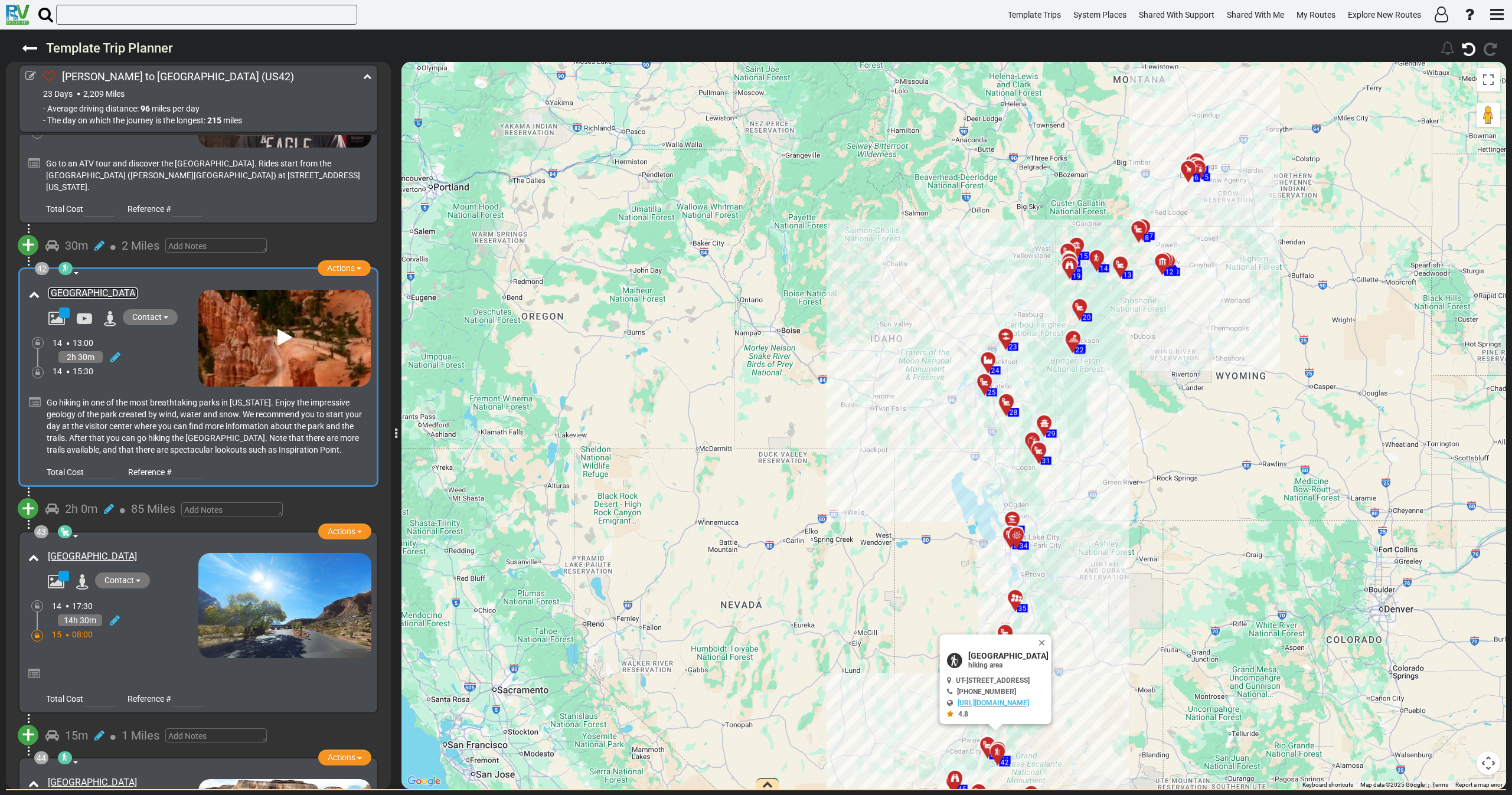
click at [49, 288] on link "[GEOGRAPHIC_DATA]" at bounding box center [93, 293] width 89 height 11
click at [45, 284] on div "[GEOGRAPHIC_DATA]" at bounding box center [120, 293] width 155 height 20
drag, startPoint x: 45, startPoint y: 179, endPoint x: 104, endPoint y: 190, distance: 60.0
click at [104, 284] on div "[GEOGRAPHIC_DATA]" at bounding box center [120, 293] width 155 height 20
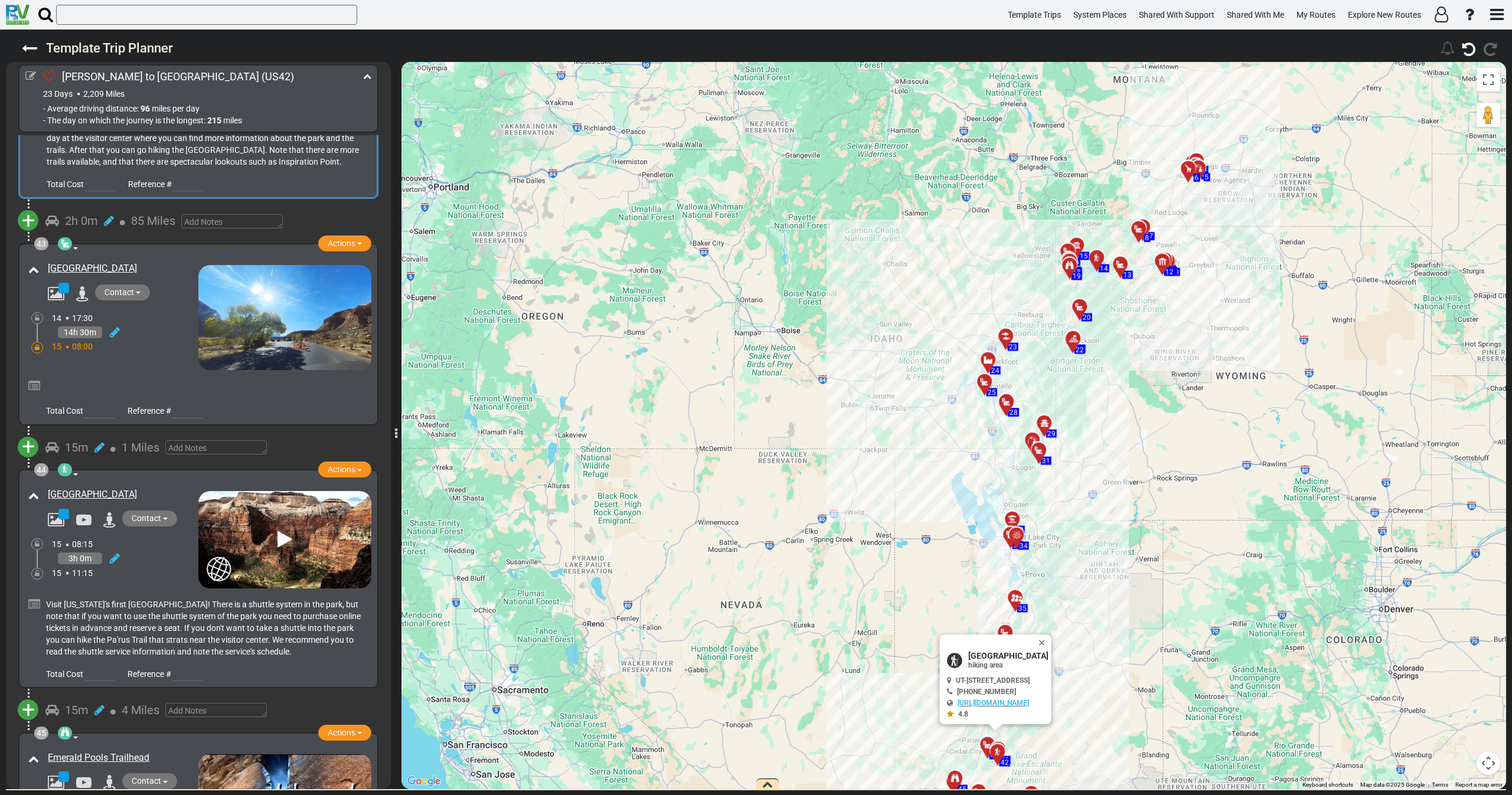
scroll to position [9731, 0]
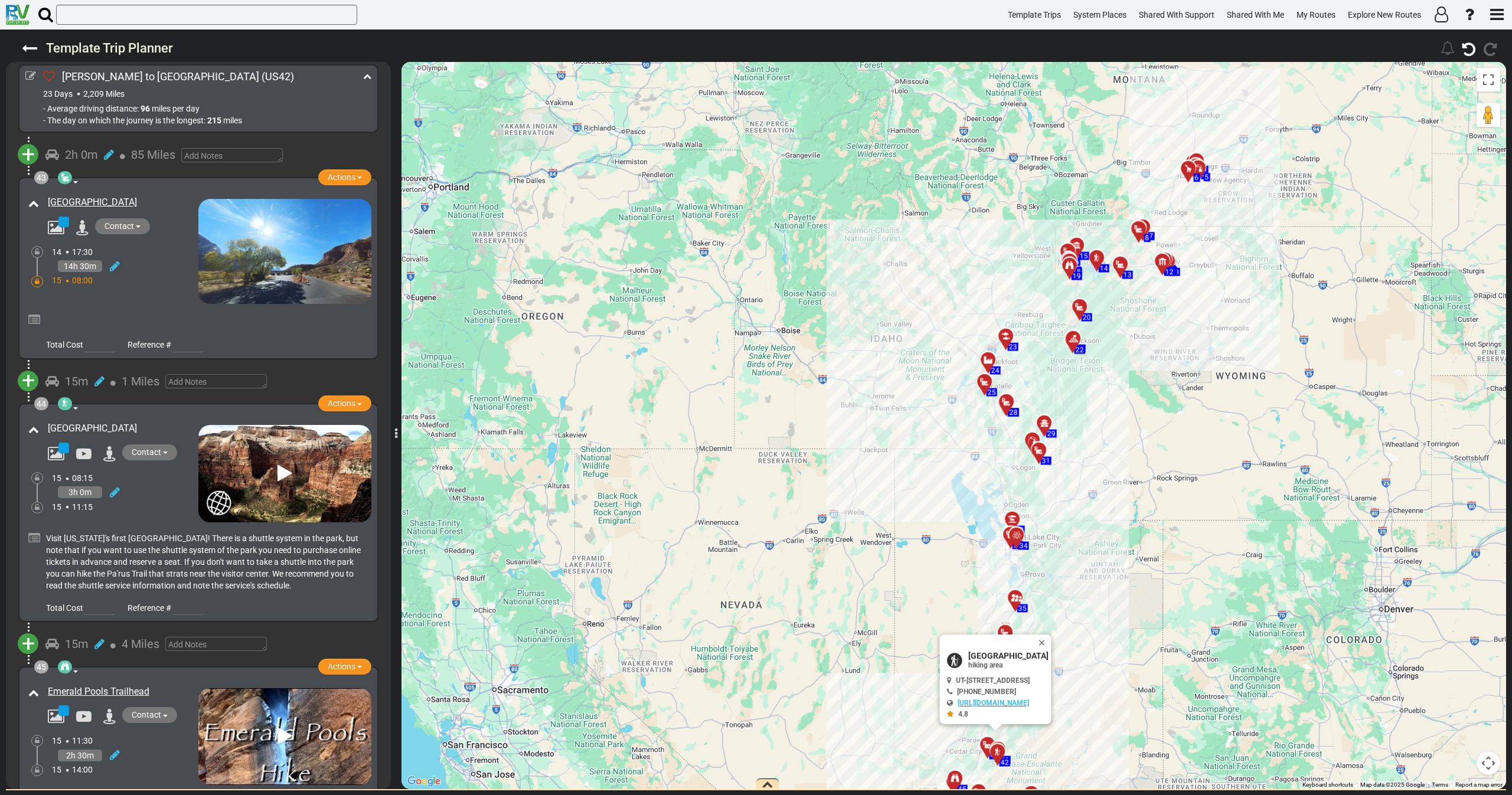
drag, startPoint x: 47, startPoint y: 316, endPoint x: 123, endPoint y: 322, distance: 76.2
click at [123, 411] on div "44 hiking area Natural Feature Actions Add Activity Replace Set as Booked Remove" at bounding box center [198, 513] width 346 height 205
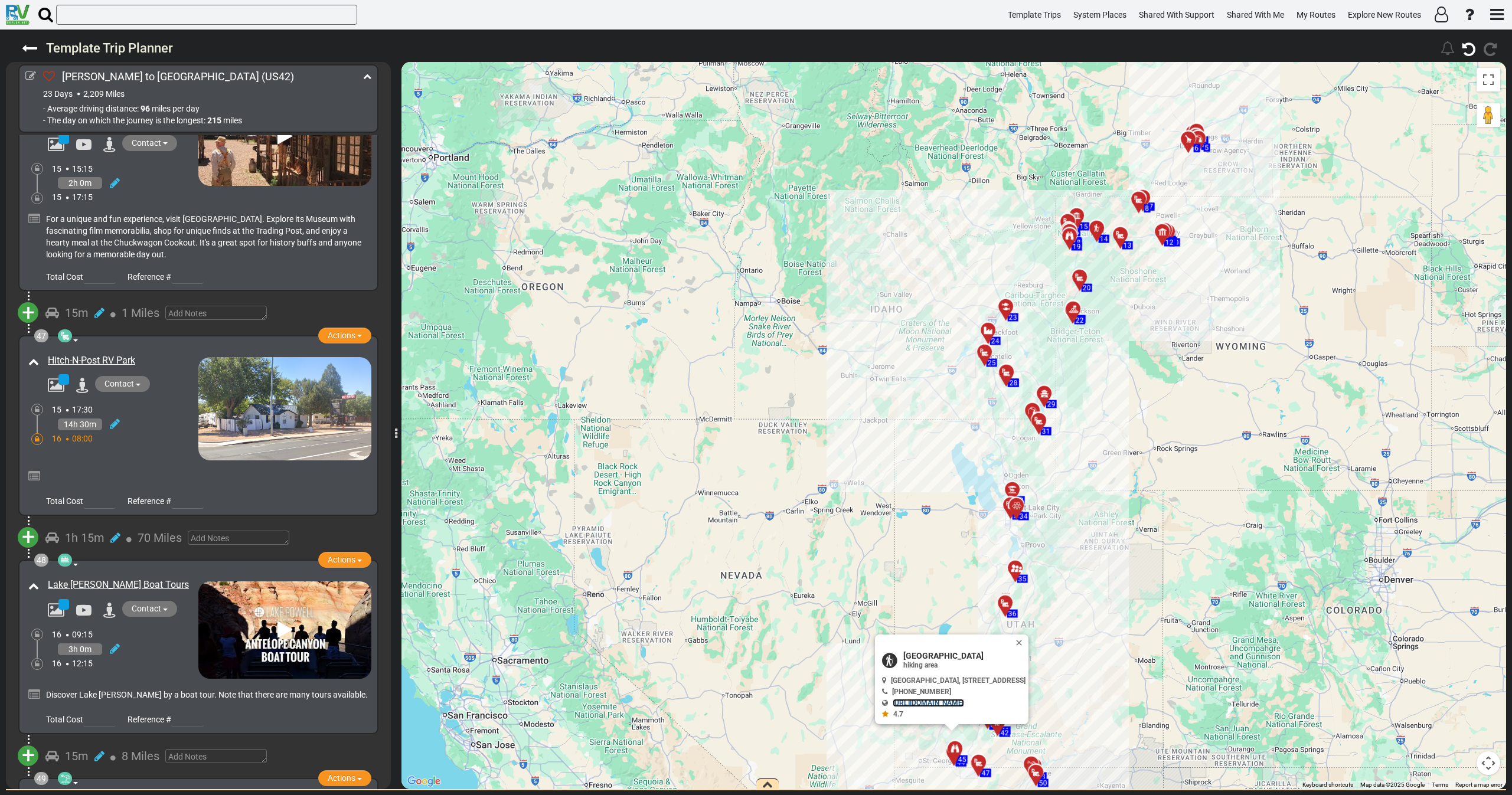
scroll to position [10704, 0]
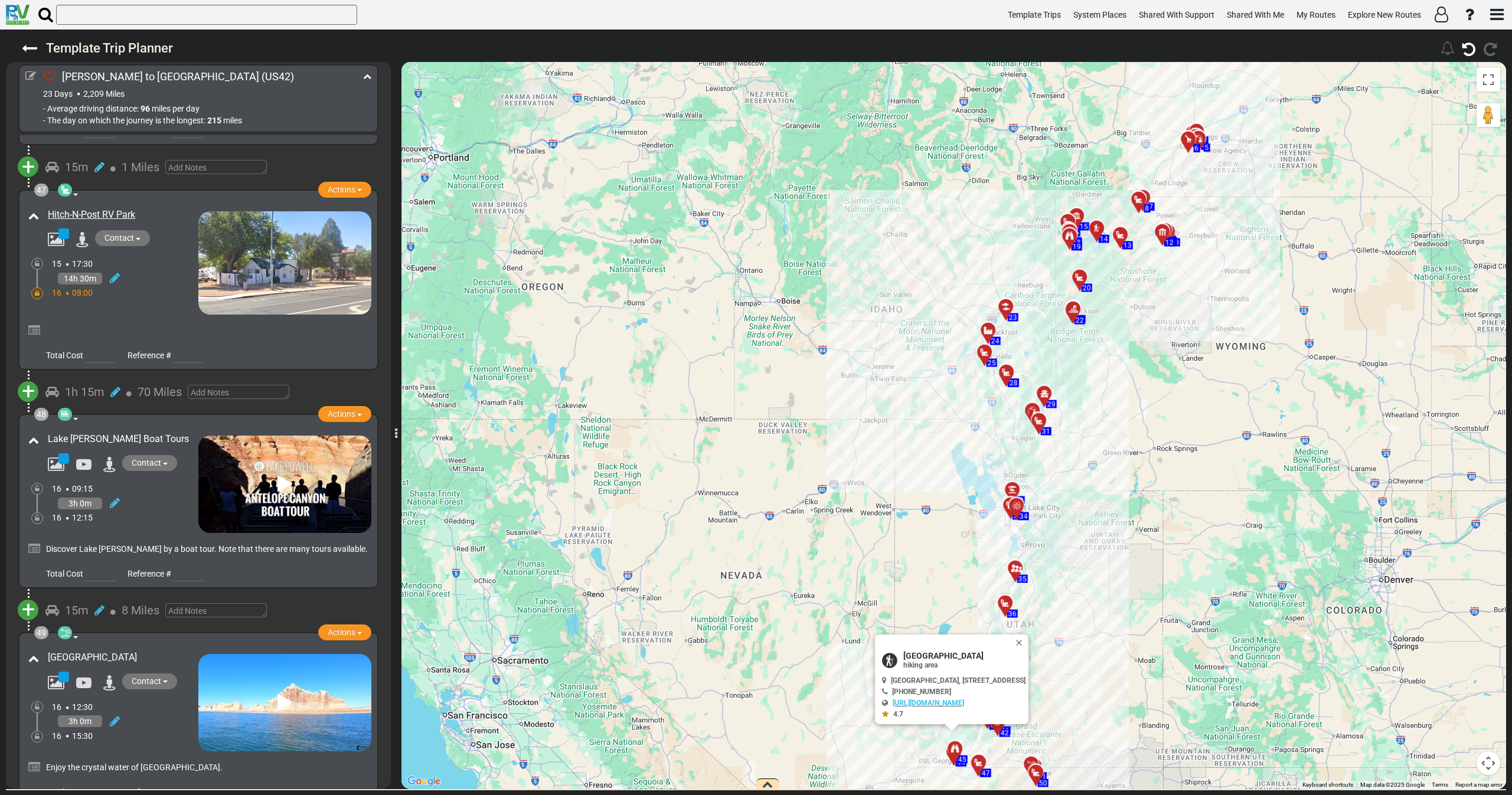
drag, startPoint x: 37, startPoint y: 316, endPoint x: 96, endPoint y: 330, distance: 60.6
click at [96, 421] on div "48 Cruise Terminal / [GEOGRAPHIC_DATA] Actions Add Activity Replace Set as Book…" at bounding box center [198, 501] width 346 height 160
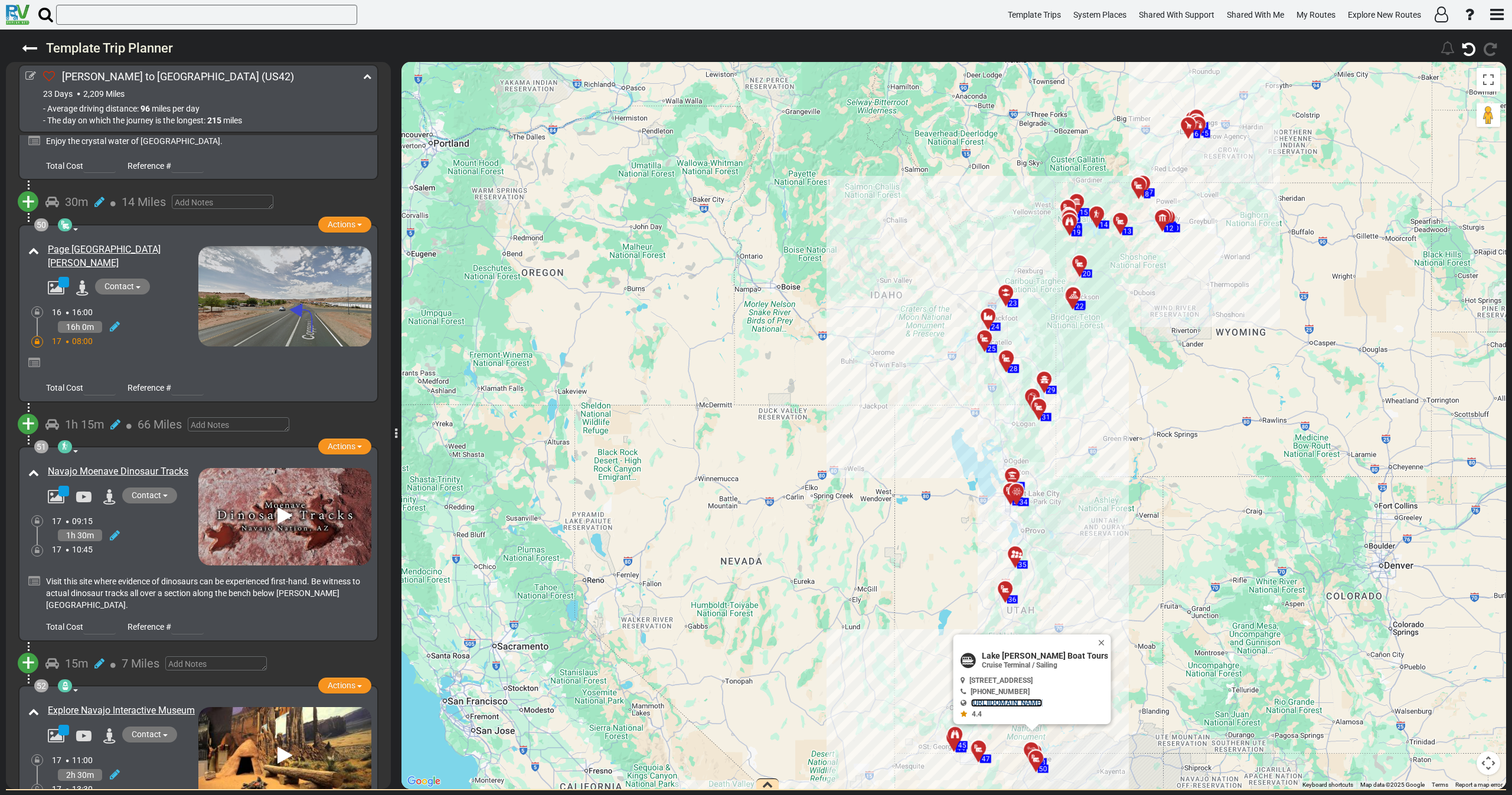
scroll to position [11411, 0]
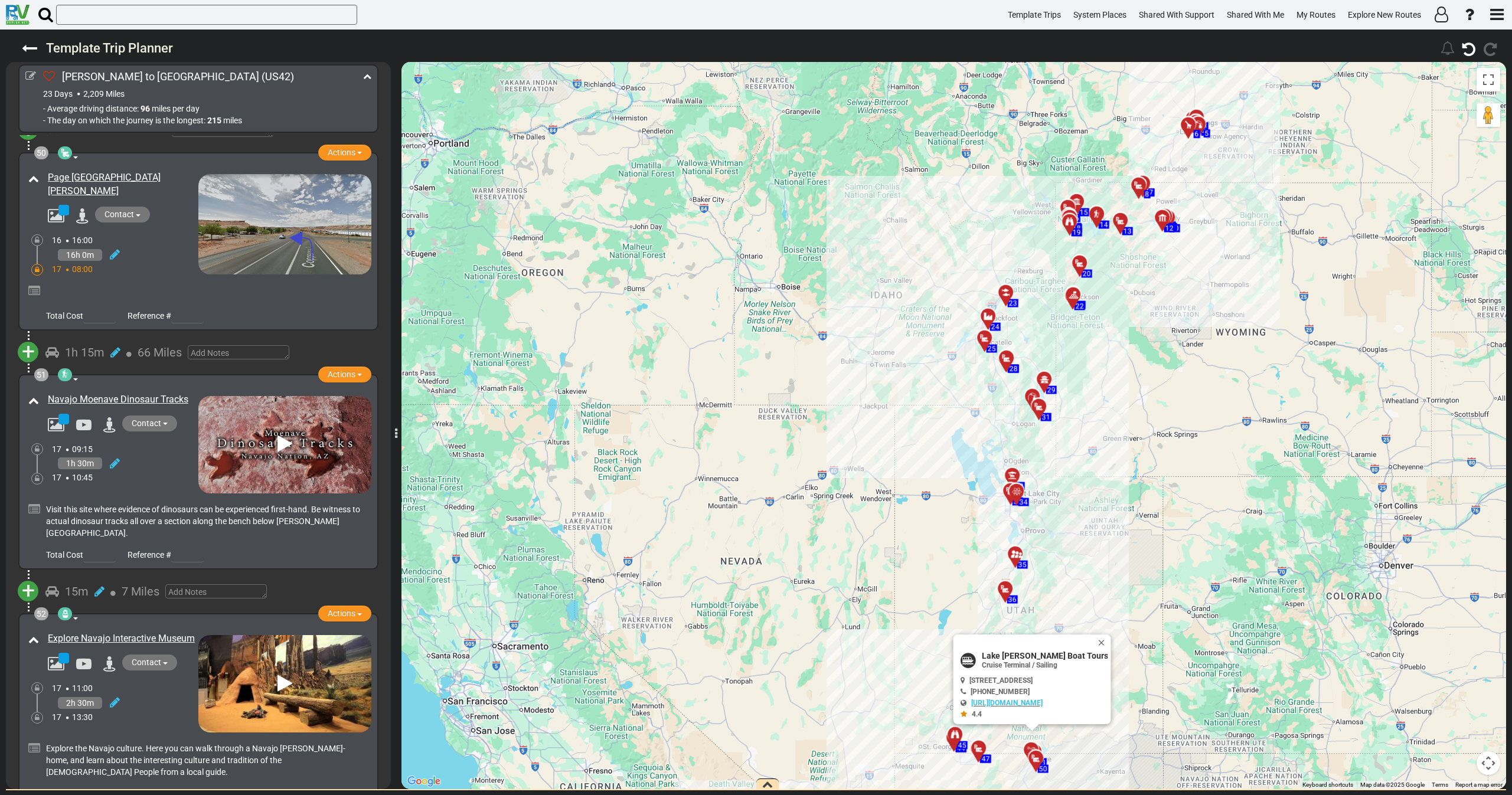
drag, startPoint x: 39, startPoint y: 269, endPoint x: 198, endPoint y: 278, distance: 159.3
click at [198, 382] on div "51 hiking area Historical Site Point Of Interest Actions Add Activity Replace R…" at bounding box center [198, 472] width 346 height 182
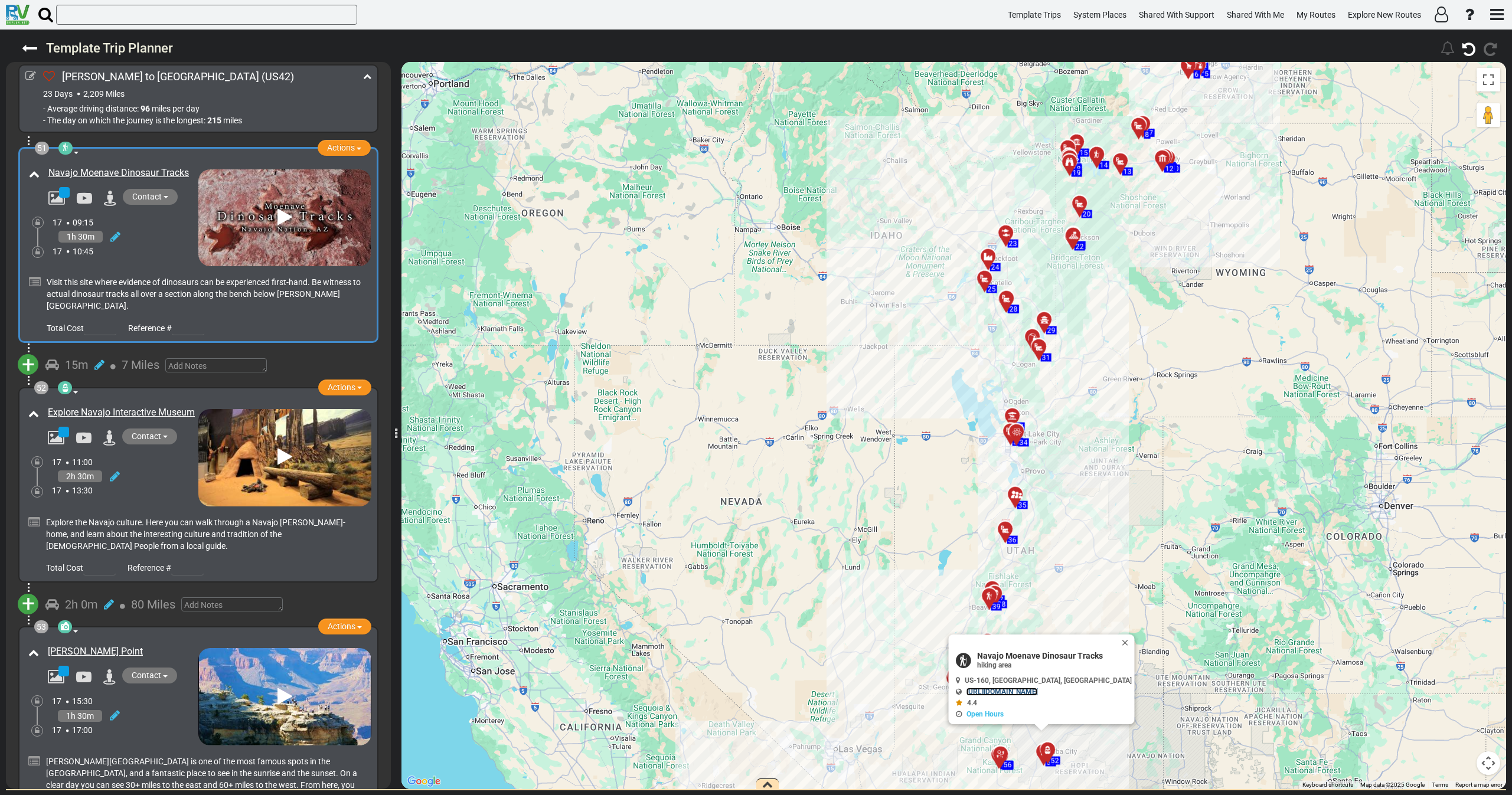
scroll to position [11588, 0]
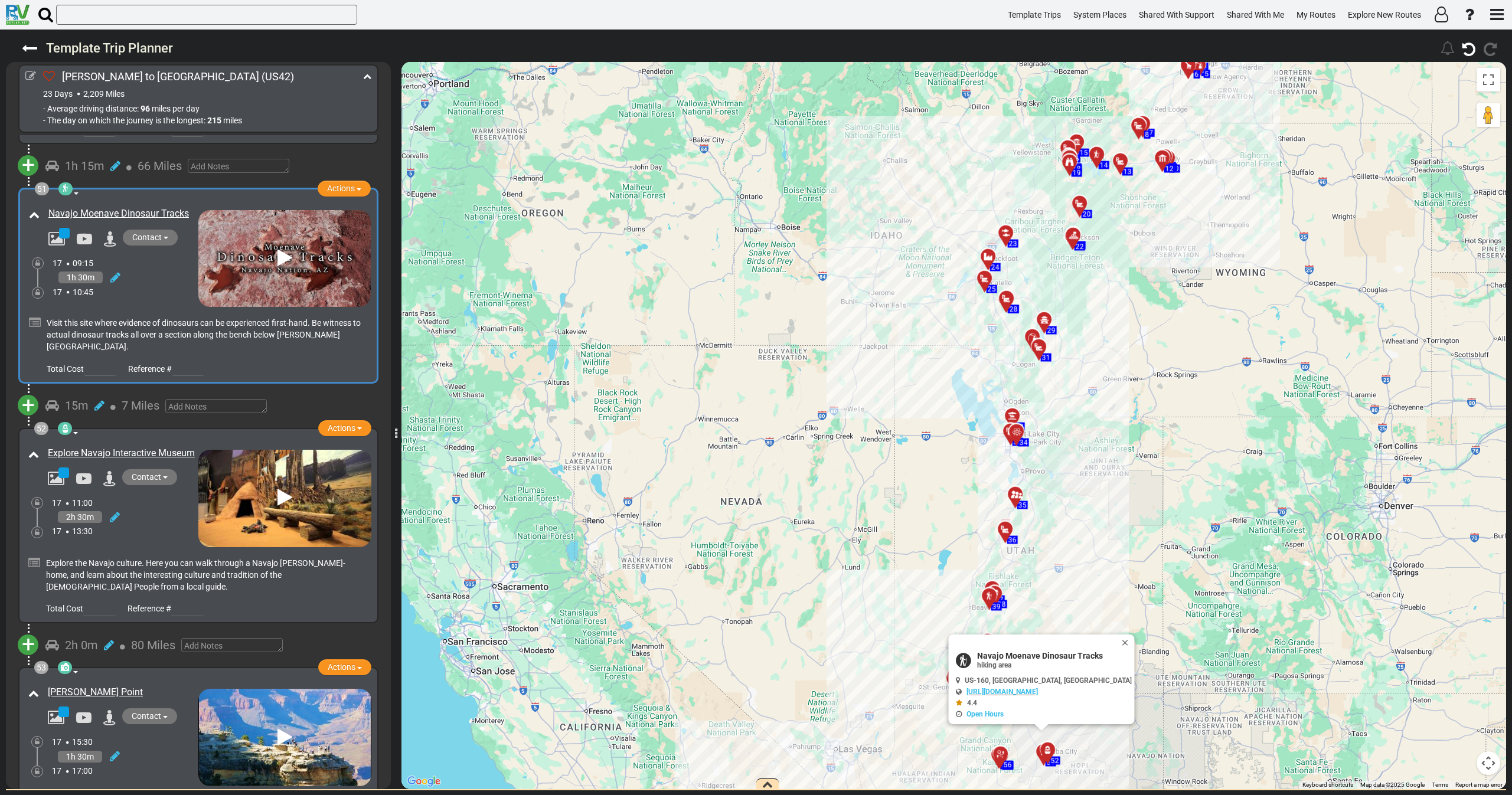
drag, startPoint x: 39, startPoint y: 326, endPoint x: 115, endPoint y: 342, distance: 77.7
click at [115, 444] on div "Explore Navajo Interactive Museum" at bounding box center [112, 466] width 173 height 45
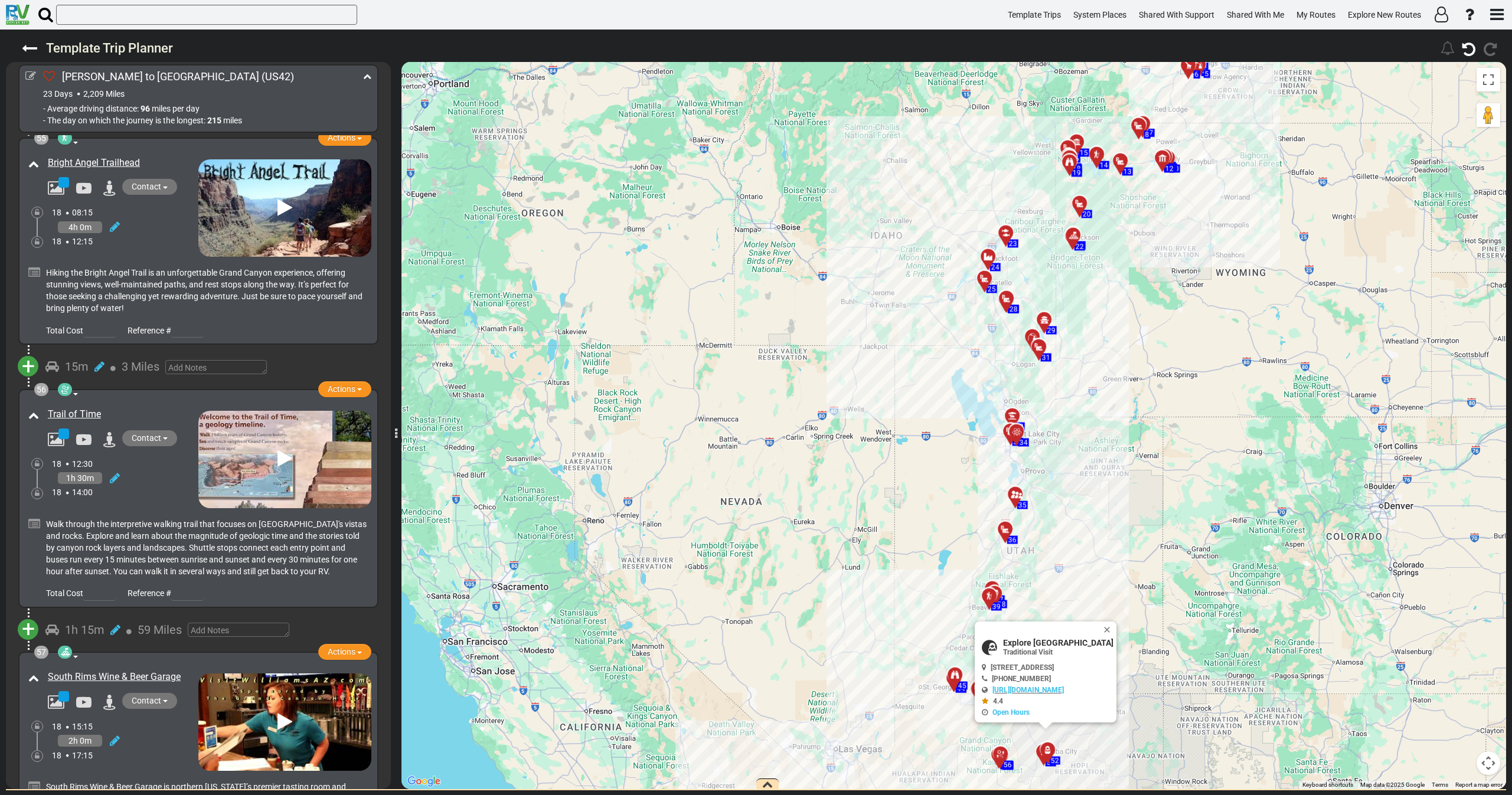
scroll to position [12650, 0]
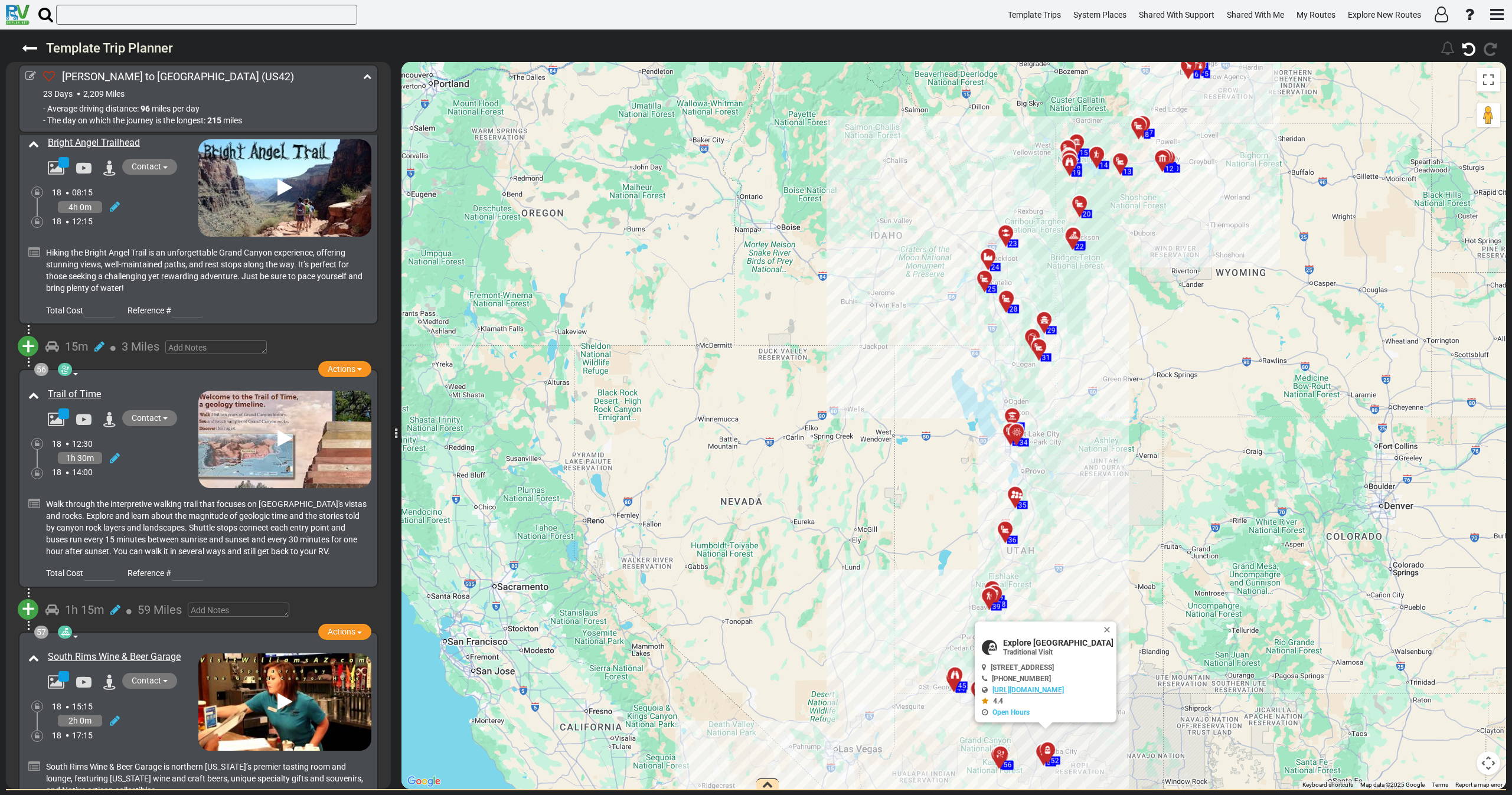
drag, startPoint x: 47, startPoint y: 521, endPoint x: 195, endPoint y: 526, distance: 148.1
click at [195, 648] on div "South Rims Wine & Beer Garage" at bounding box center [120, 657] width 156 height 20
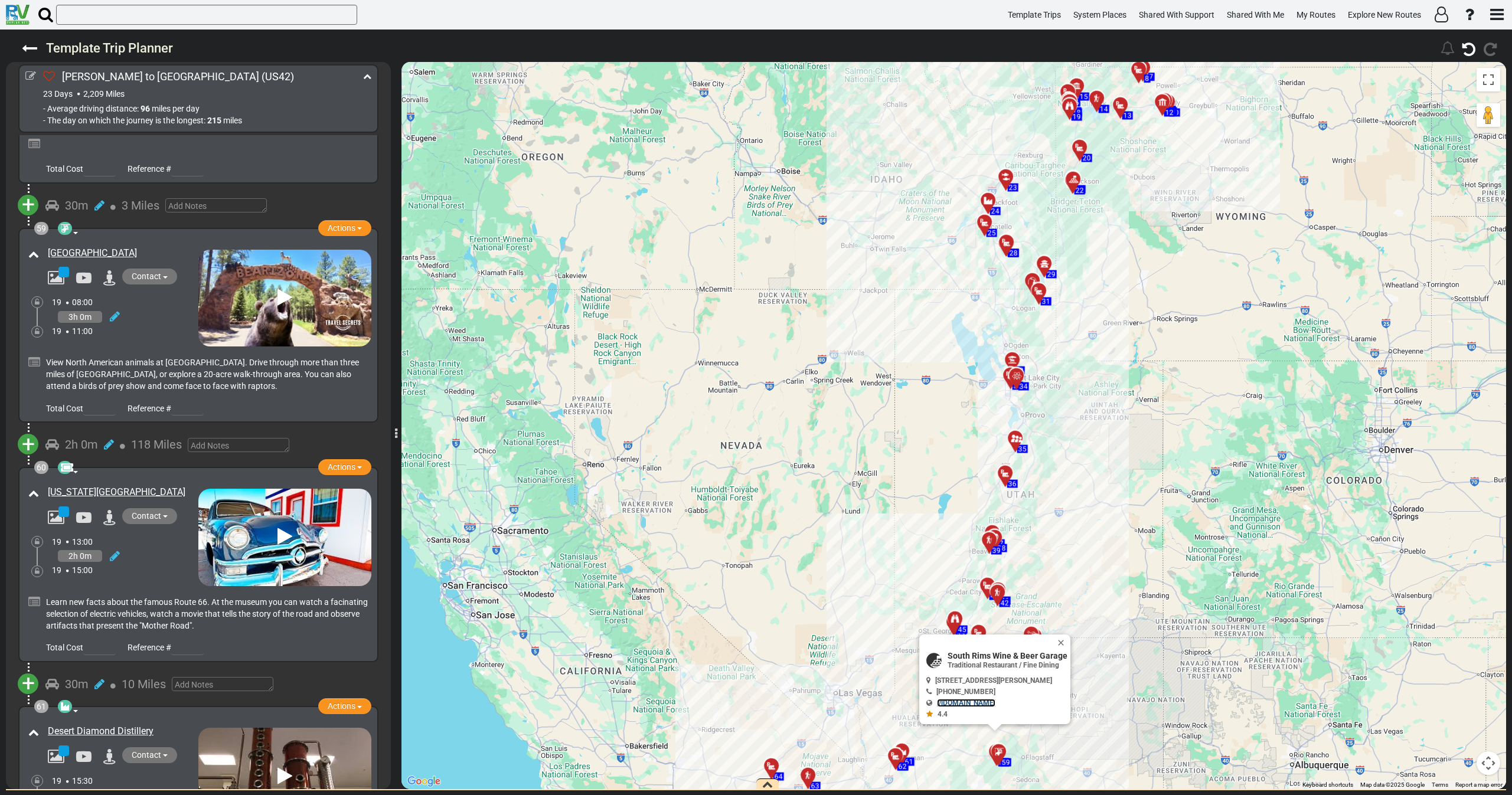
scroll to position [13535, 0]
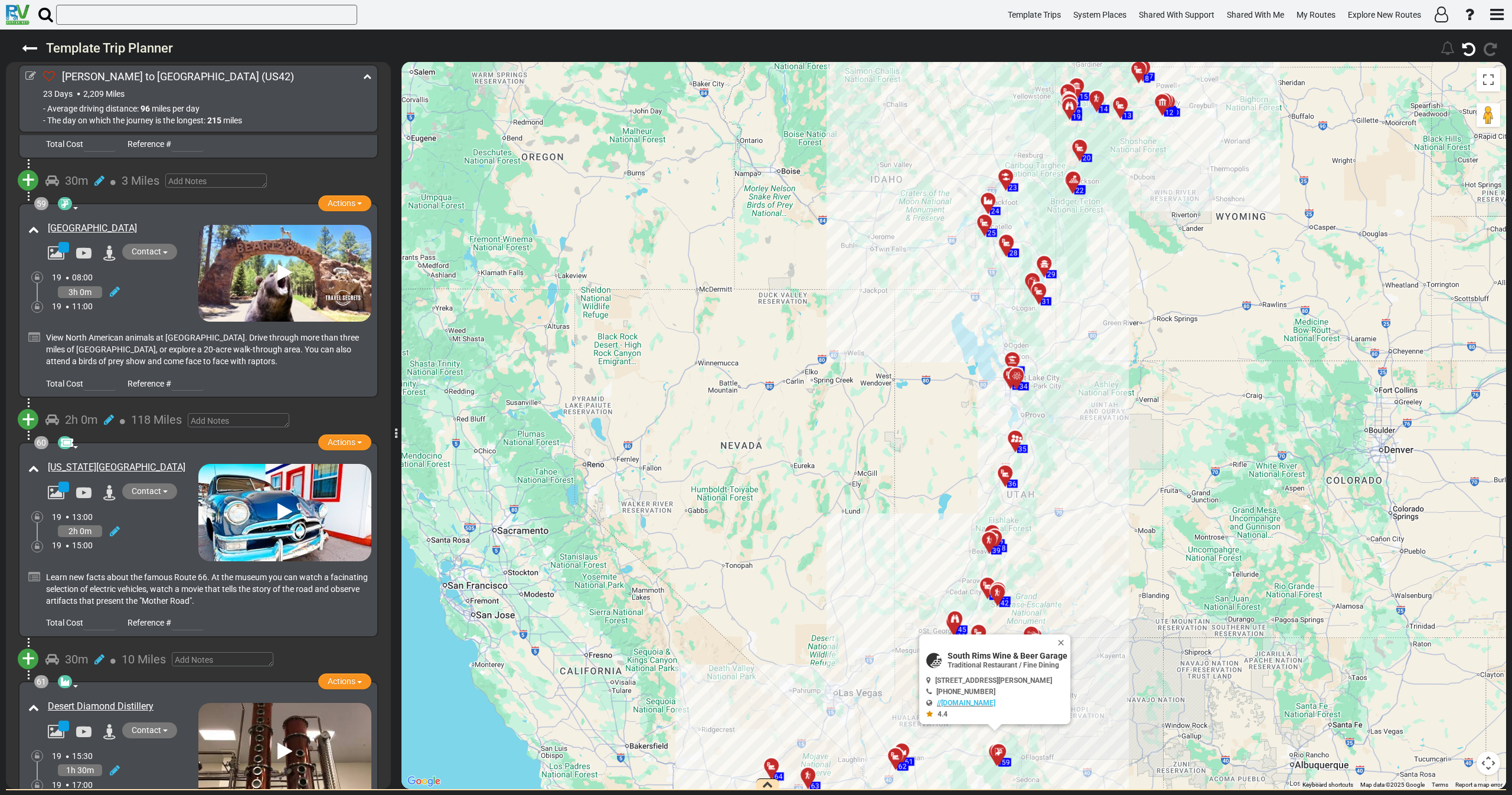
drag, startPoint x: 172, startPoint y: 333, endPoint x: 45, endPoint y: 335, distance: 127.0
click at [45, 458] on div "[US_STATE][GEOGRAPHIC_DATA]" at bounding box center [120, 467] width 156 height 20
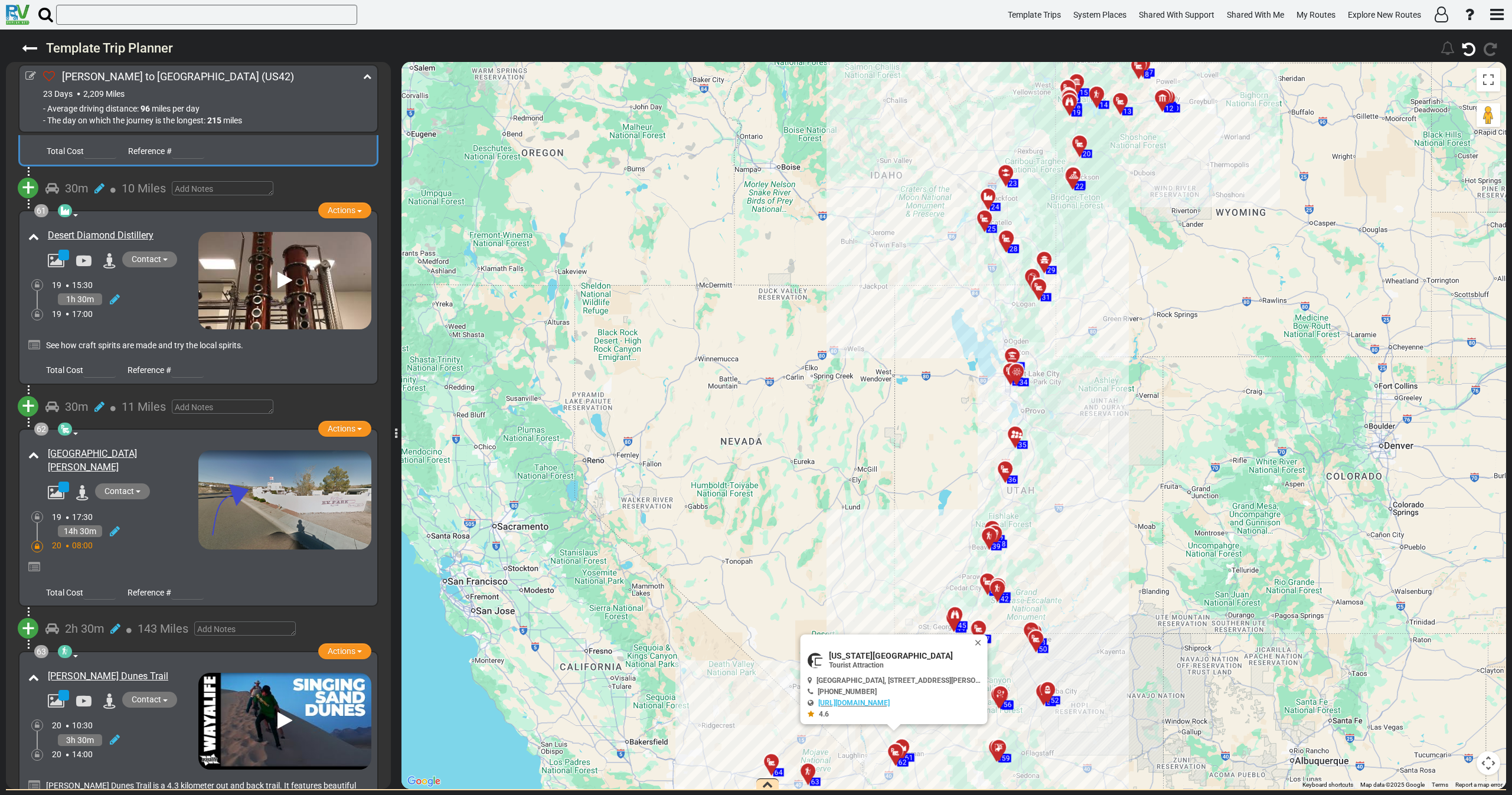
scroll to position [14153, 0]
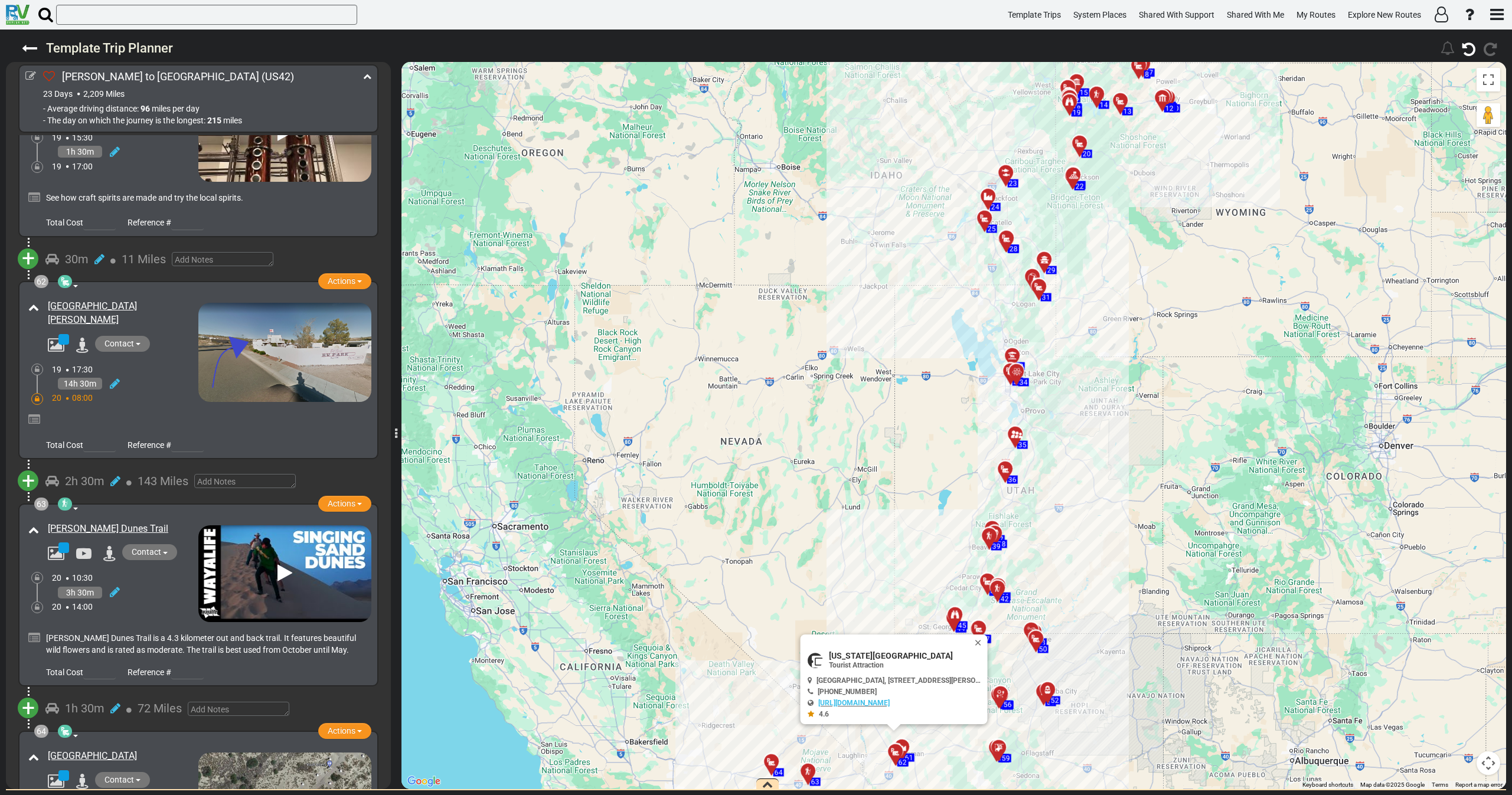
drag, startPoint x: 111, startPoint y: 390, endPoint x: 75, endPoint y: 408, distance: 40.2
click at [46, 519] on div "[PERSON_NAME] Dunes Trail" at bounding box center [120, 529] width 156 height 20
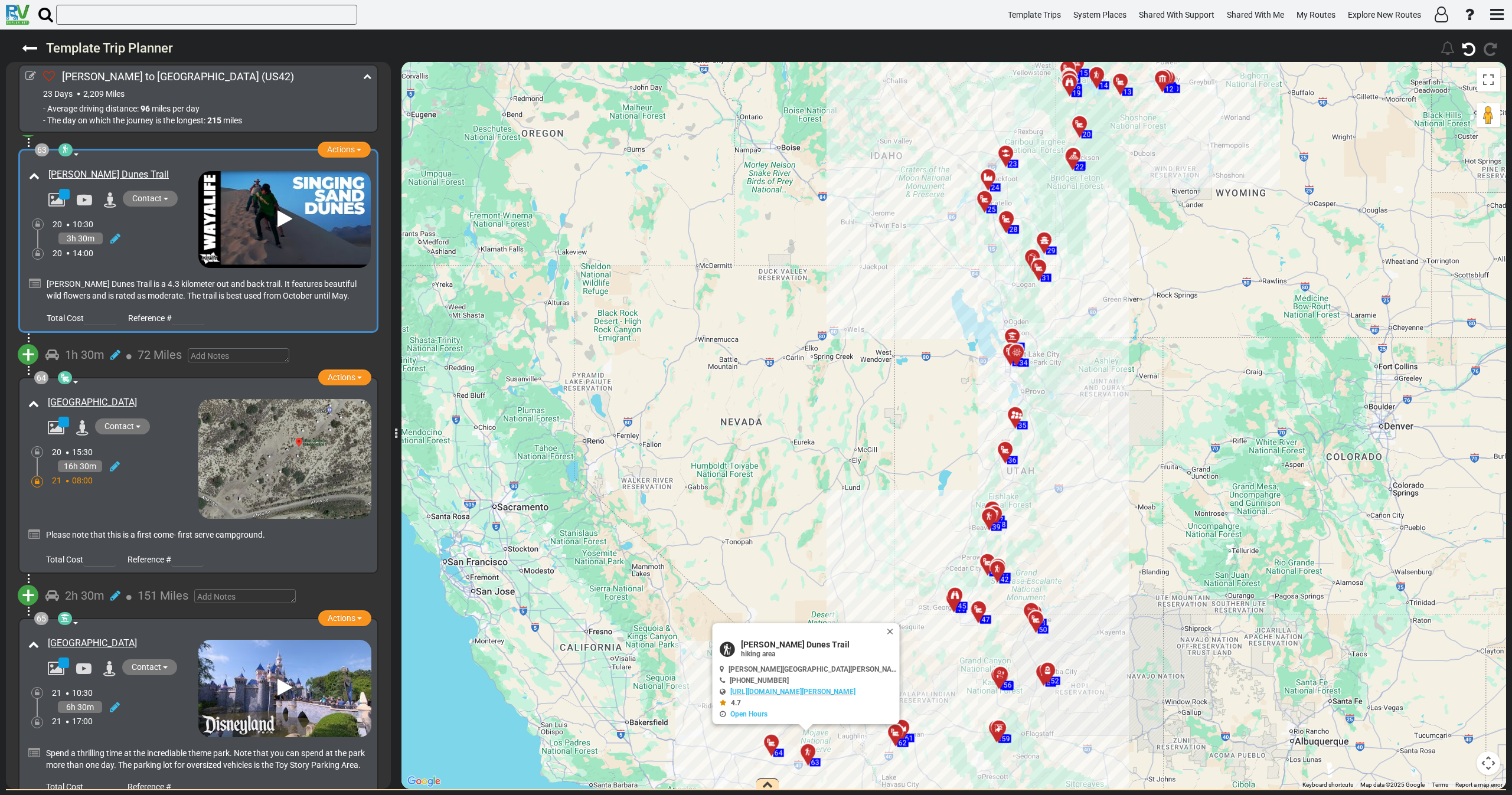
scroll to position [14684, 0]
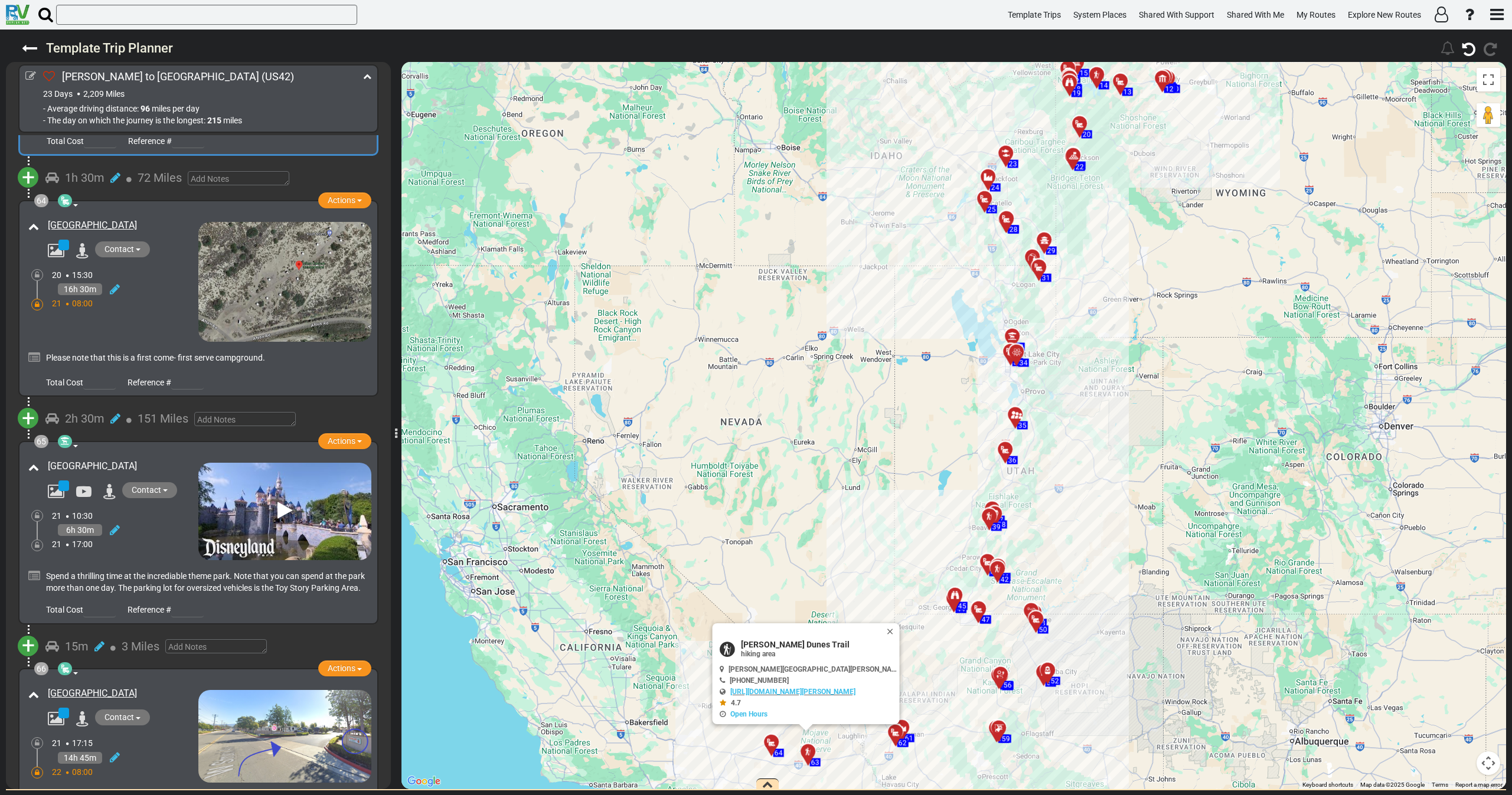
drag, startPoint x: 131, startPoint y: 325, endPoint x: 48, endPoint y: 320, distance: 83.2
click at [48, 460] on div "[GEOGRAPHIC_DATA]" at bounding box center [121, 466] width 148 height 14
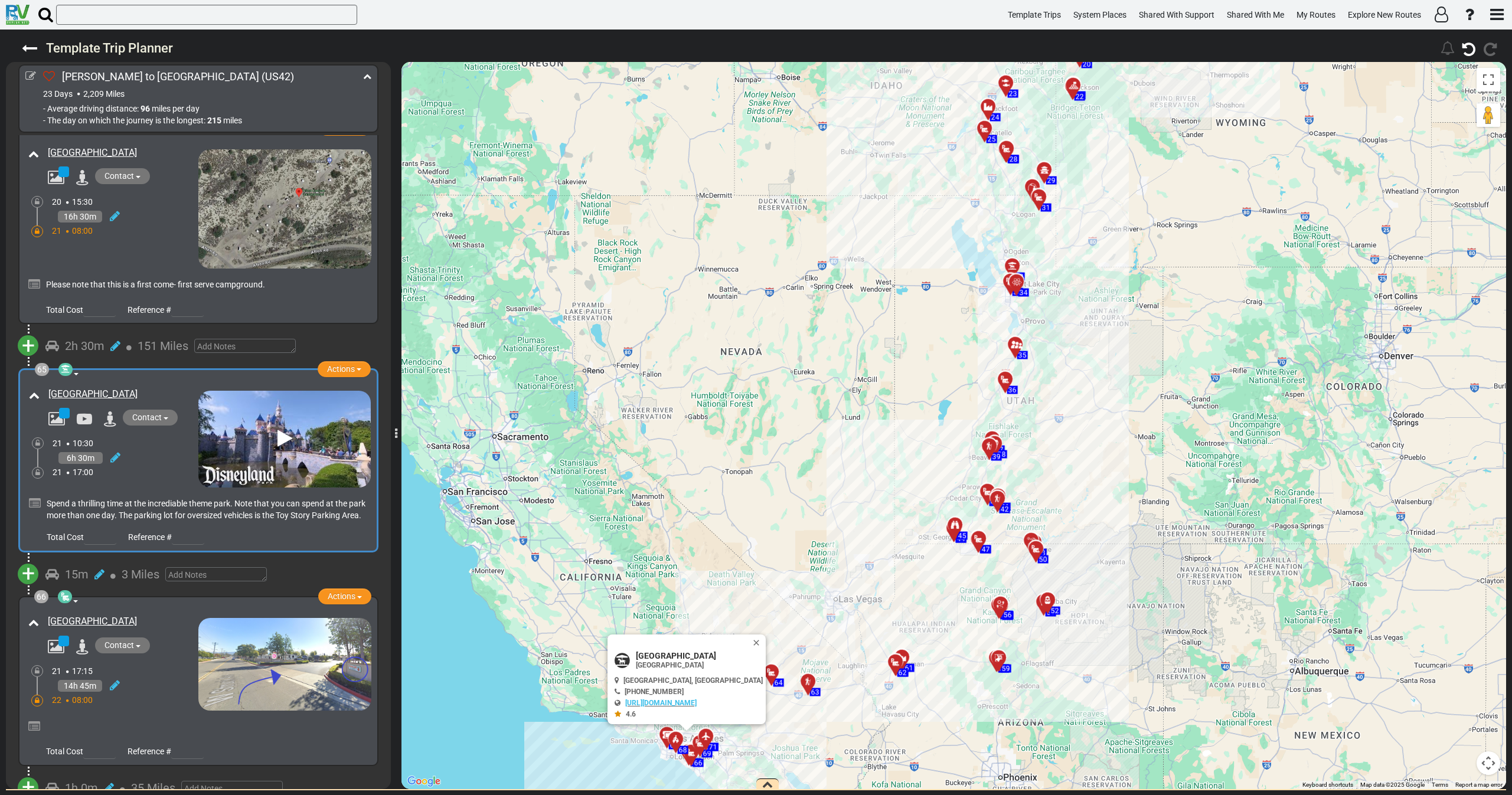
scroll to position [15126, 0]
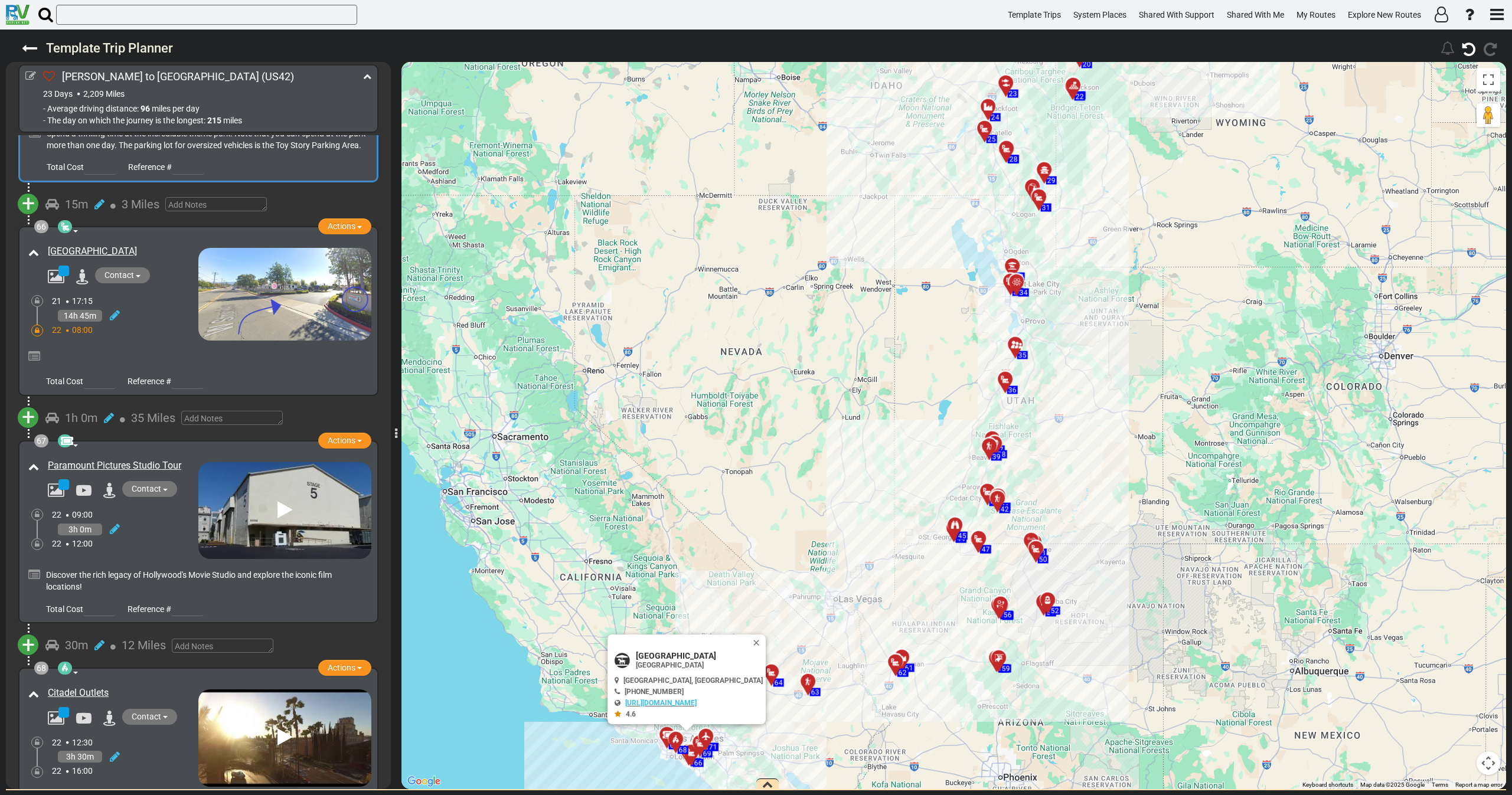
drag, startPoint x: 190, startPoint y: 340, endPoint x: 43, endPoint y: 342, distance: 147.0
click at [43, 456] on div "Paramount Pictures Studio Tour" at bounding box center [120, 465] width 156 height 20
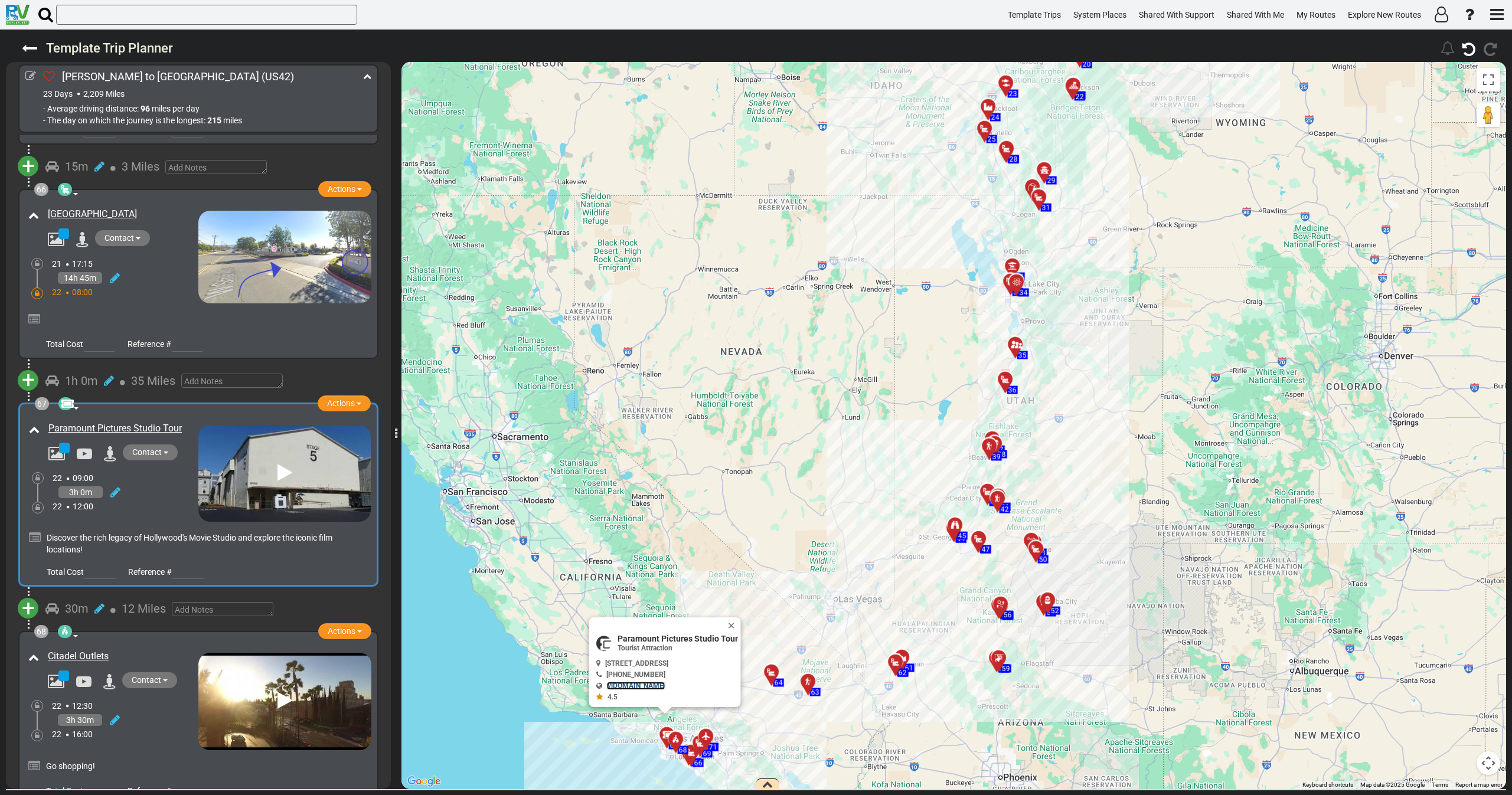
scroll to position [15391, 0]
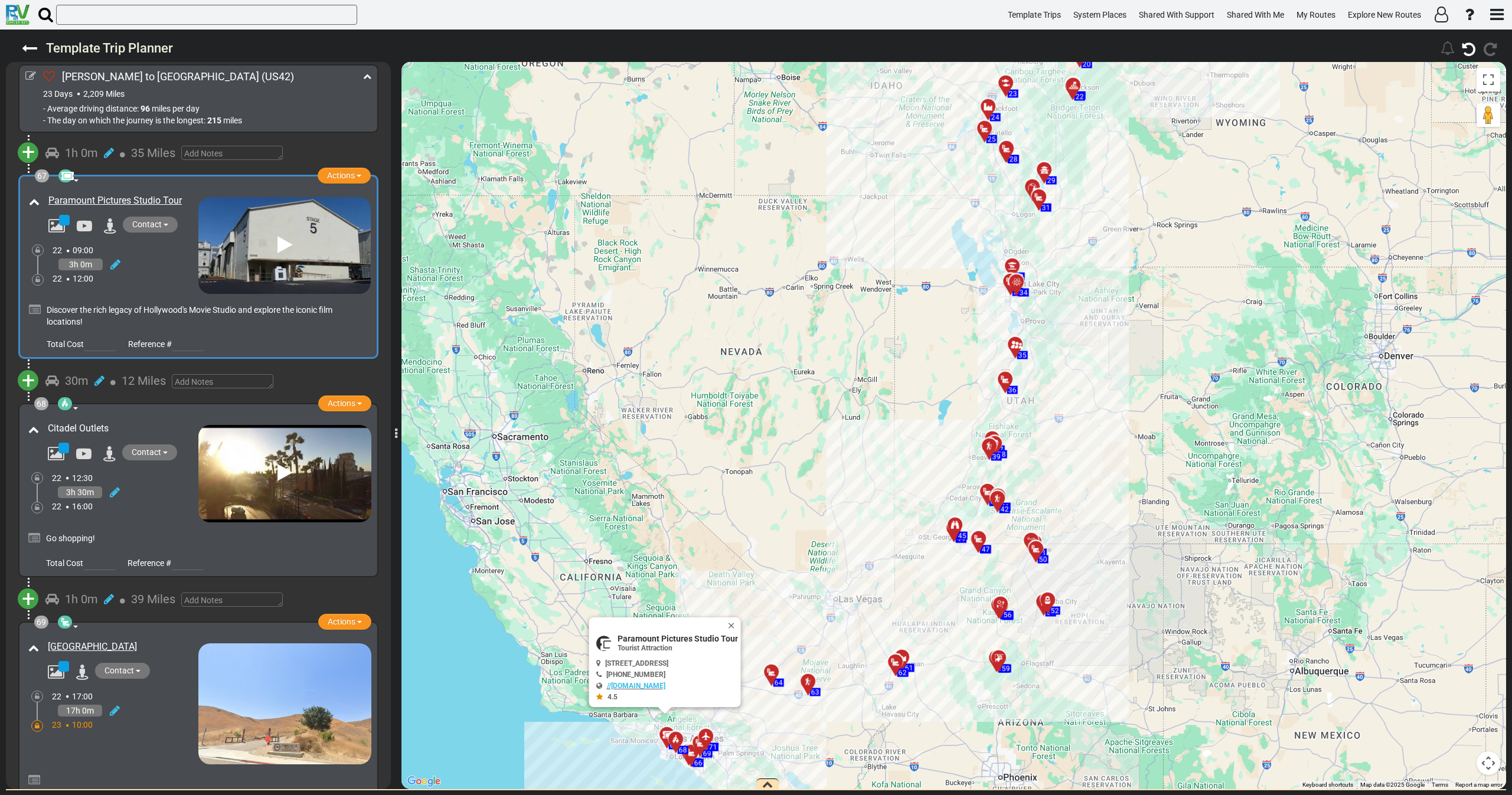
drag, startPoint x: 118, startPoint y: 293, endPoint x: 48, endPoint y: 293, distance: 70.0
click at [48, 422] on div "Citadel Outlets" at bounding box center [121, 428] width 148 height 14
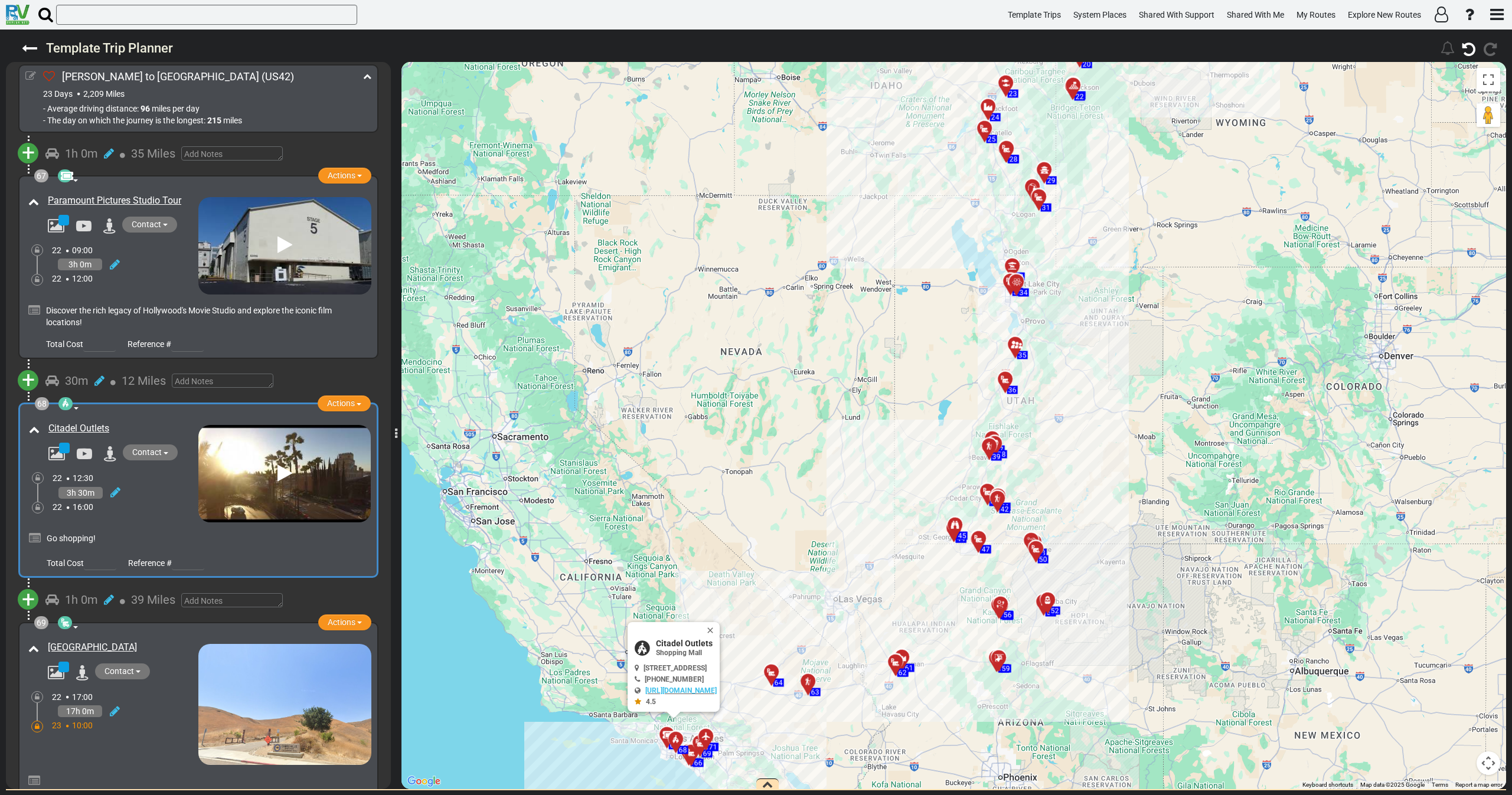
click at [34, 74] on icon at bounding box center [30, 75] width 10 height 10
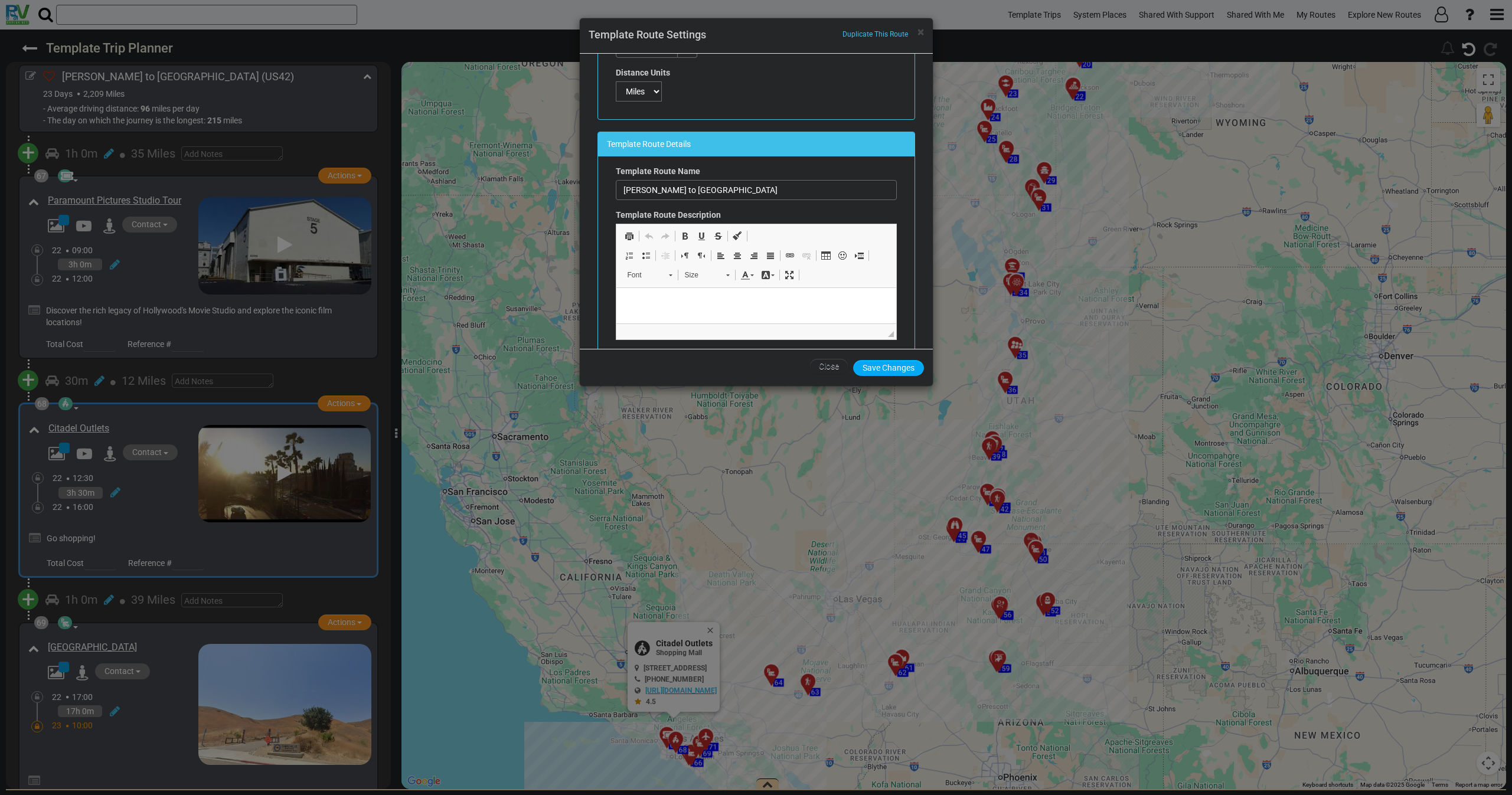
scroll to position [177, 0]
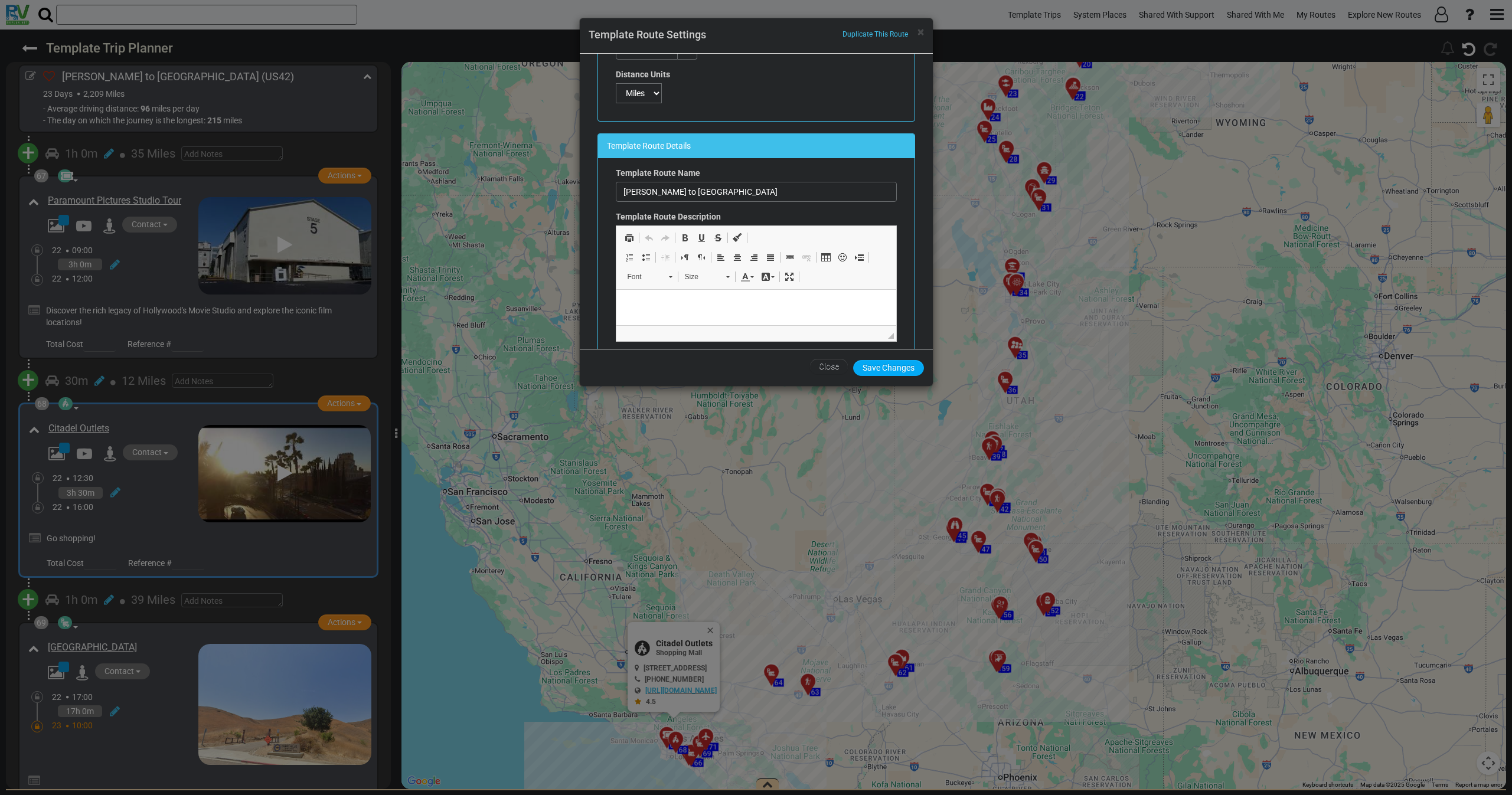
click at [663, 295] on html at bounding box center [755, 307] width 280 height 36
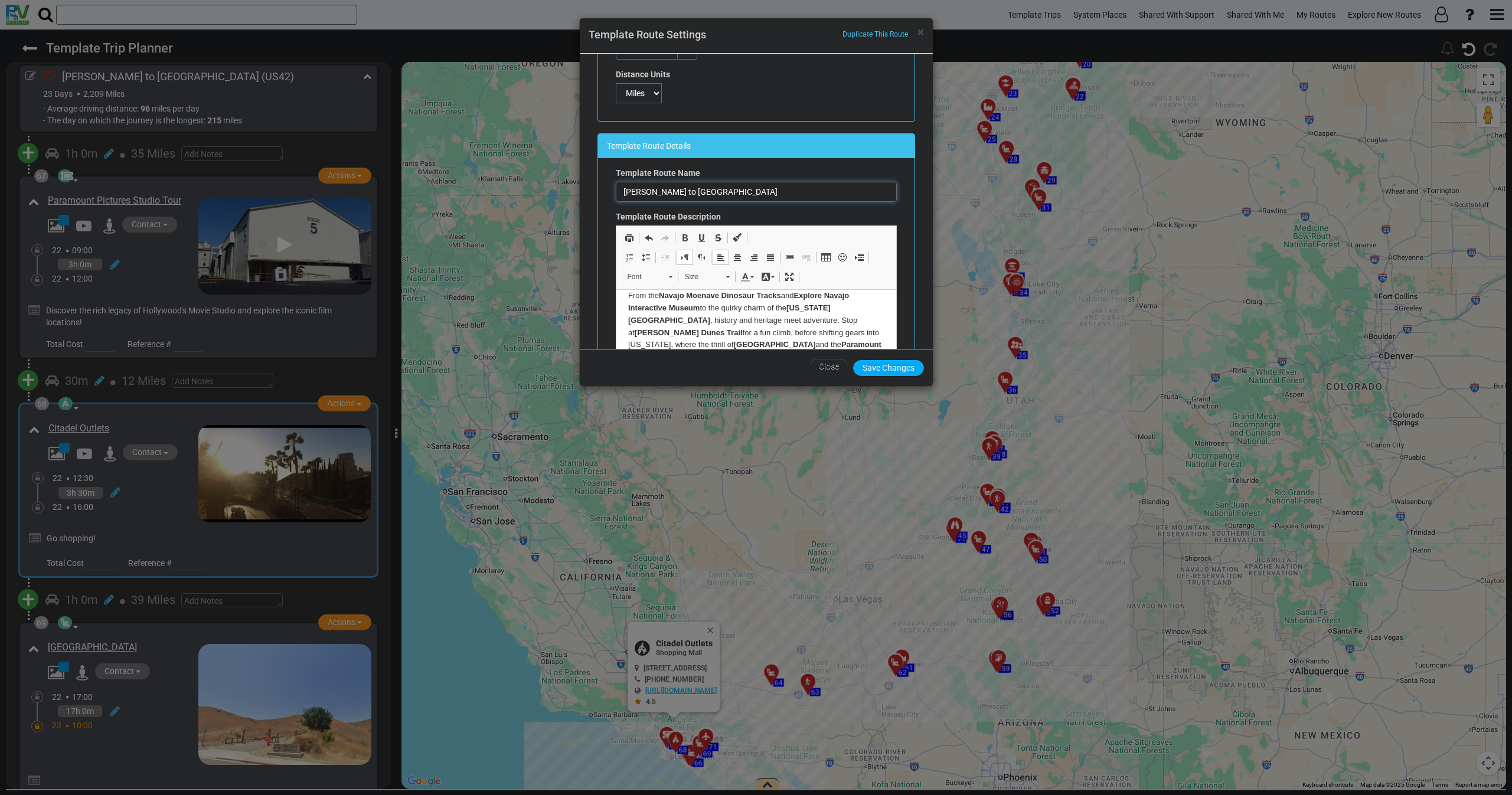
click at [735, 189] on input "[PERSON_NAME] to [GEOGRAPHIC_DATA]" at bounding box center [756, 192] width 281 height 20
type input "[PERSON_NAME] to [GEOGRAPHIC_DATA] -"
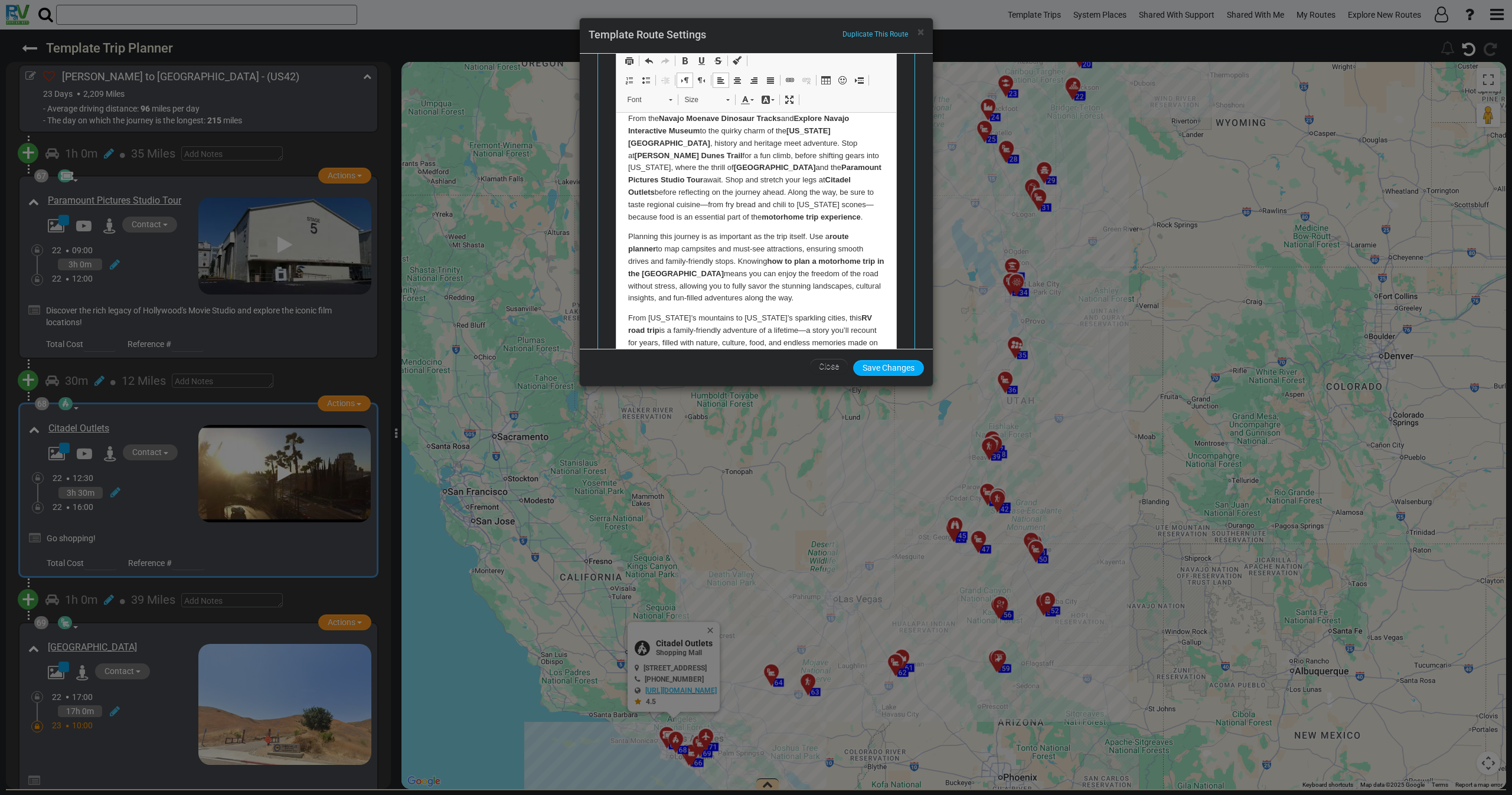
scroll to position [620, 0]
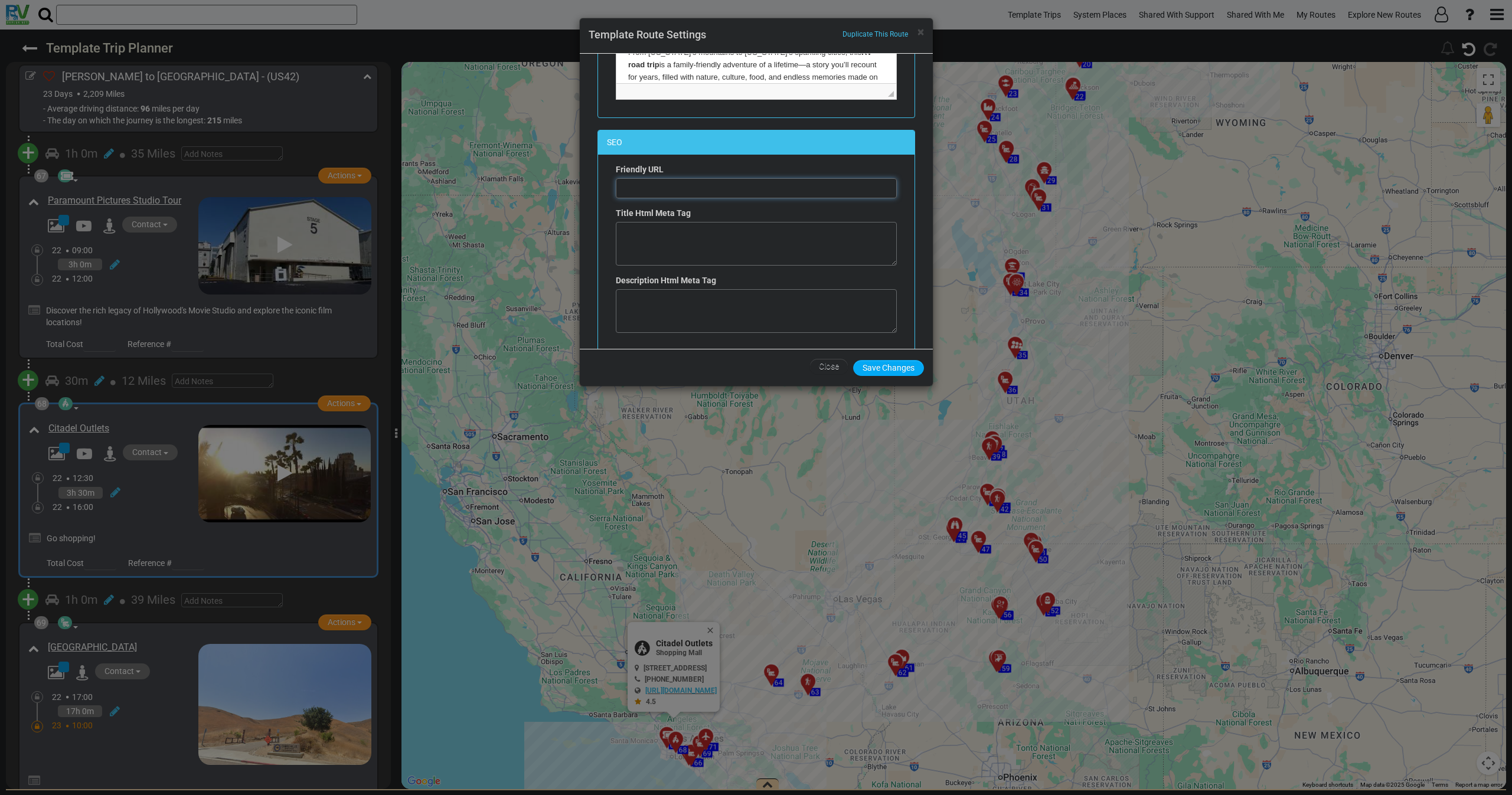
click at [674, 195] on input "text" at bounding box center [756, 189] width 281 height 20
paste input "USA Motorhome Road Trip from [GEOGRAPHIC_DATA] to [GEOGRAPHIC_DATA] | Family RV…"
type input "USA Motorhome Road Trip from [GEOGRAPHIC_DATA] to [GEOGRAPHIC_DATA] | Family RV…"
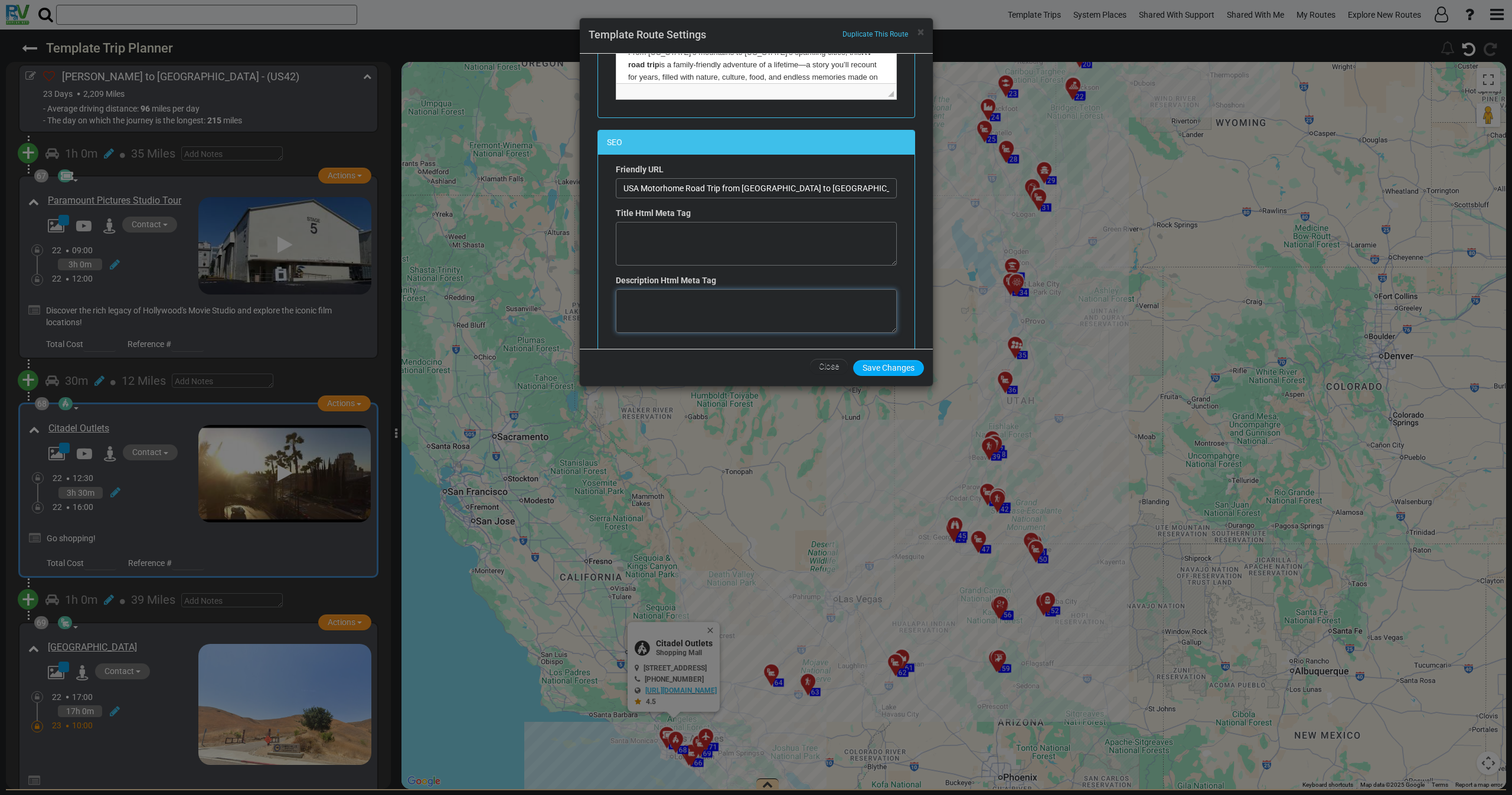
click at [652, 306] on textarea at bounding box center [756, 311] width 281 height 44
paste textarea "Plan your ultimate 23-day [GEOGRAPHIC_DATA] motorhome road trip from [GEOGRAPHI…"
type textarea "Plan your ultimate 23-day [GEOGRAPHIC_DATA] motorhome road trip from [GEOGRAPHI…"
click at [635, 245] on textarea at bounding box center [756, 243] width 281 height 44
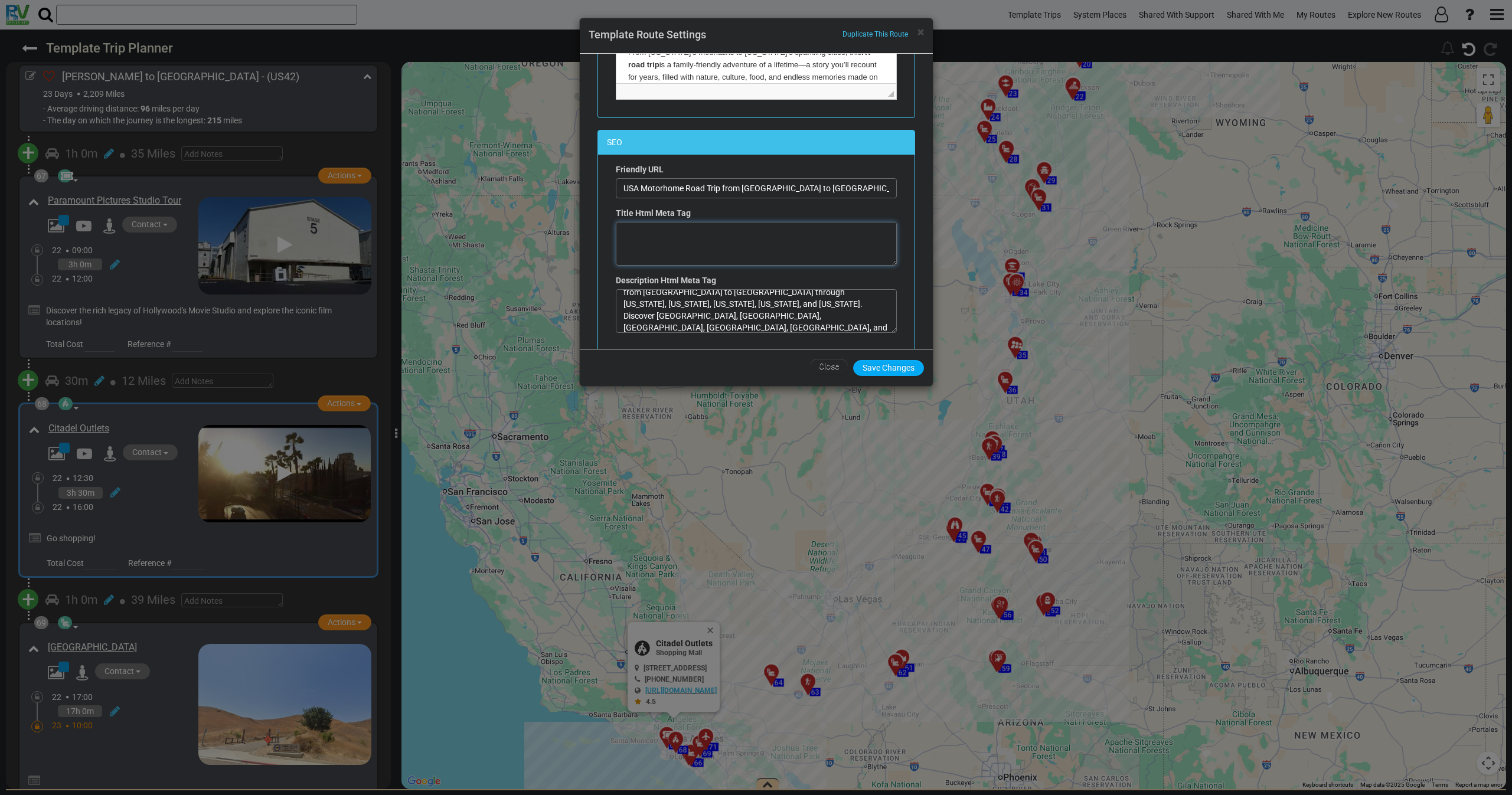
paste textarea "ZooMontana,[GEOGRAPHIC_DATA],[GEOGRAPHIC_DATA][PERSON_NAME] of the West,[GEOGRA…"
drag, startPoint x: 742, startPoint y: 190, endPoint x: 825, endPoint y: 184, distance: 83.2
click at [825, 184] on input "USA Motorhome Road Trip from [GEOGRAPHIC_DATA] to [GEOGRAPHIC_DATA] | Family RV…" at bounding box center [756, 189] width 281 height 20
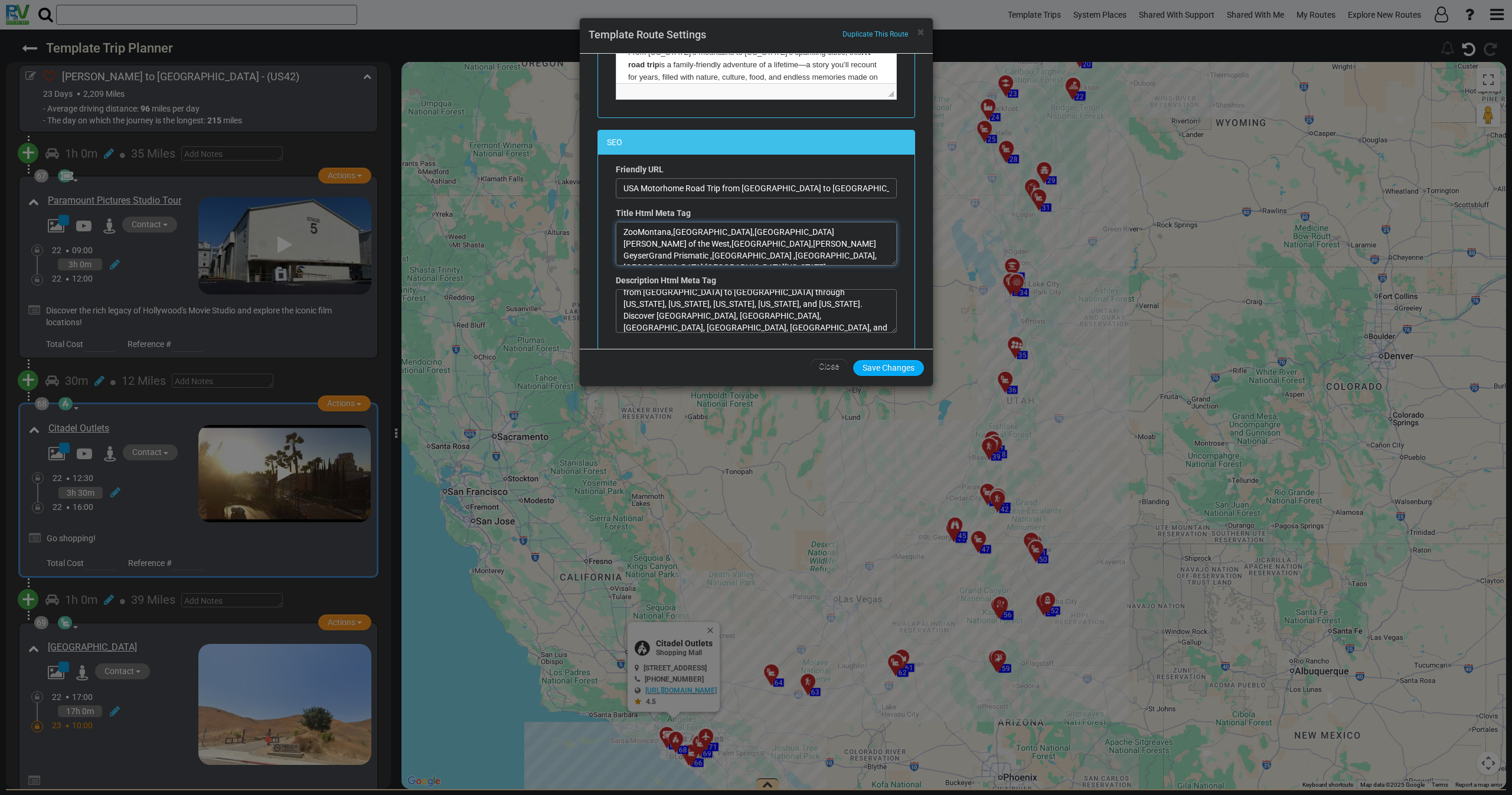
click at [654, 230] on textarea "ZooMontana,[GEOGRAPHIC_DATA],[GEOGRAPHIC_DATA][PERSON_NAME] of the West,[GEOGRA…" at bounding box center [756, 243] width 281 height 44
paste textarea "[PERSON_NAME] to [GEOGRAPHIC_DATA]"
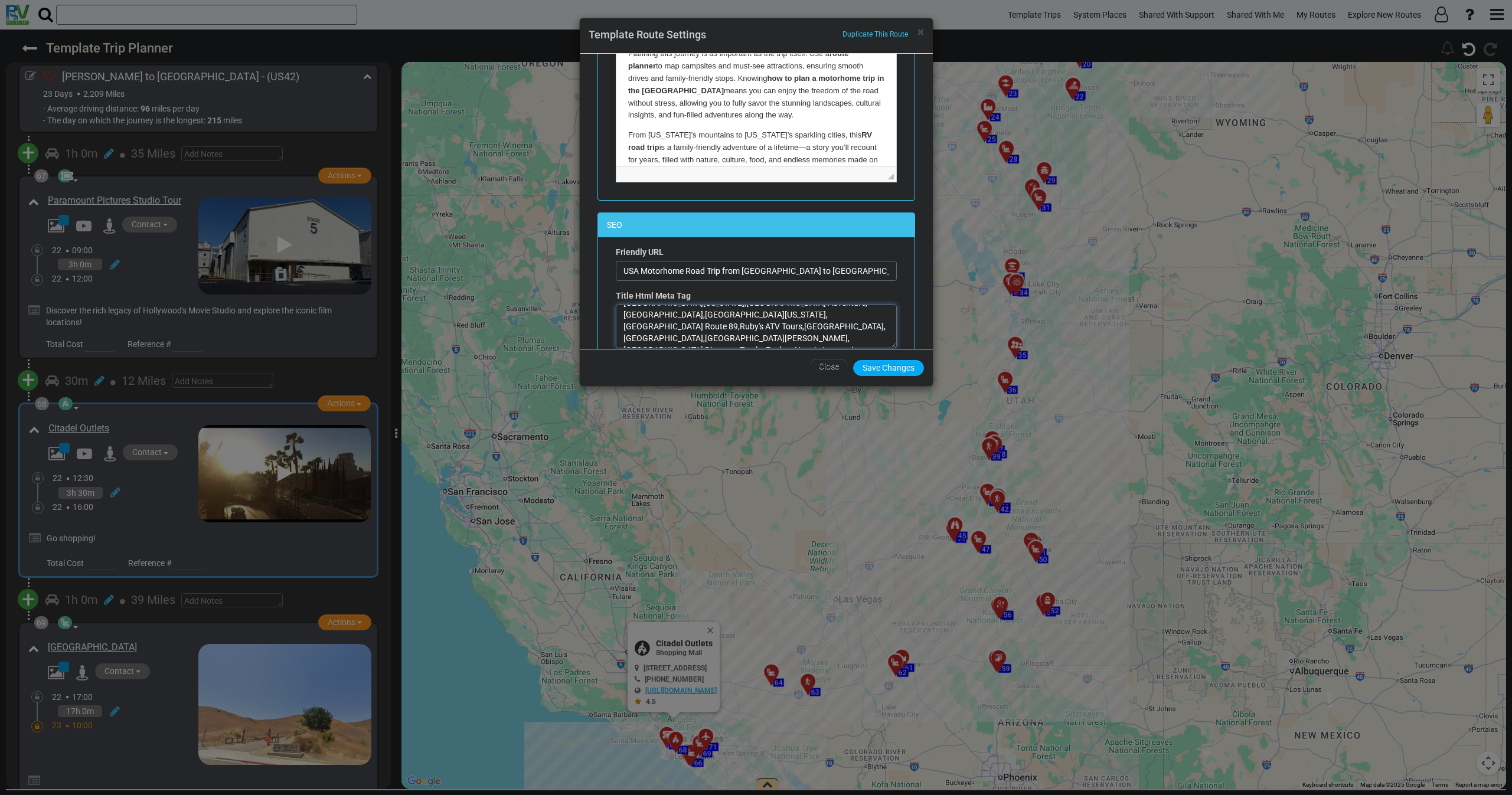
scroll to position [532, 0]
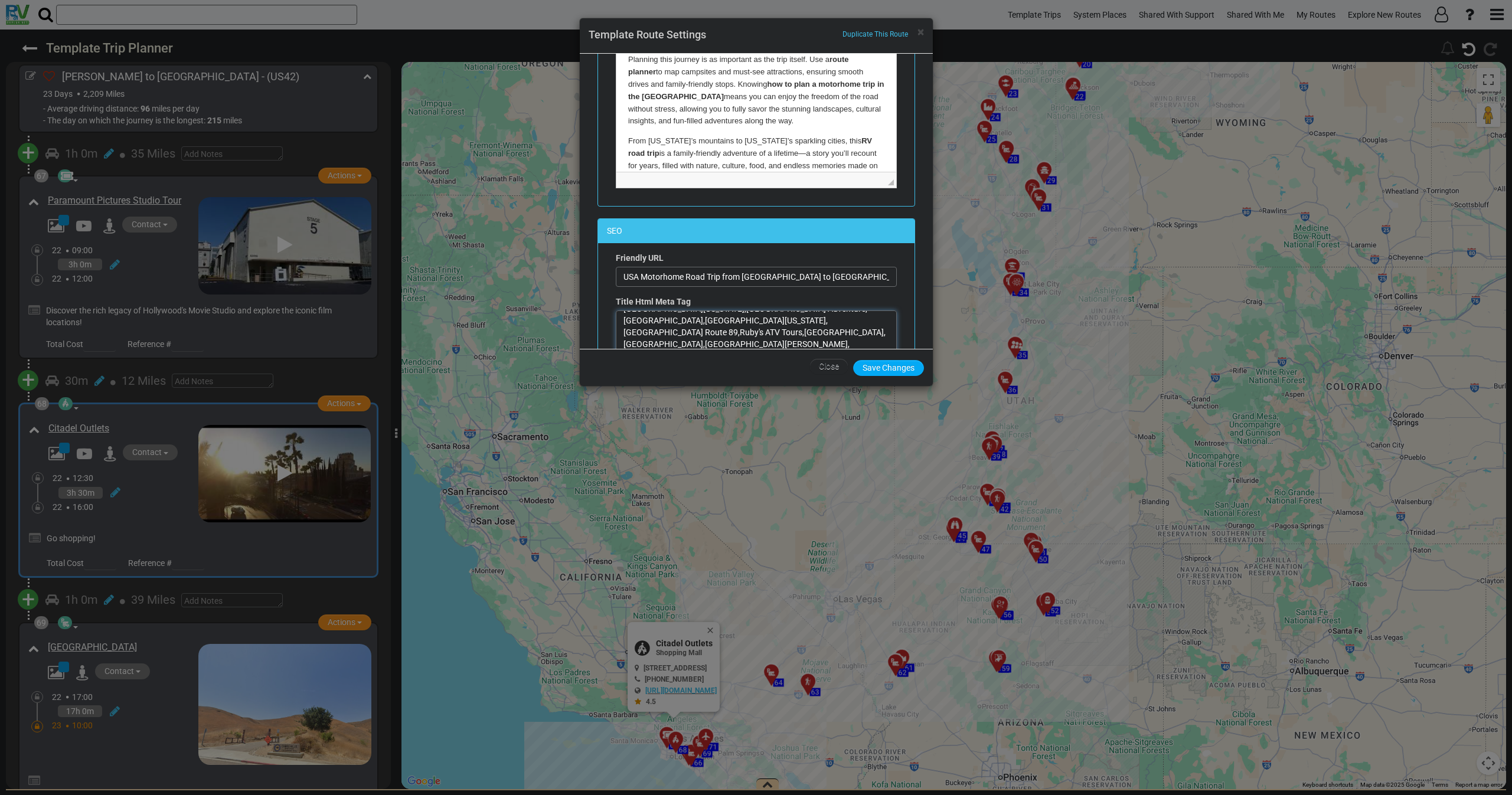
type textarea "[PERSON_NAME] to [GEOGRAPHIC_DATA],ZooMontana,[GEOGRAPHIC_DATA],[GEOGRAPHIC_DAT…"
click at [689, 276] on input "USA Motorhome Road Trip from [GEOGRAPHIC_DATA] to [GEOGRAPHIC_DATA] | Family RV…" at bounding box center [756, 277] width 281 height 20
click at [888, 365] on button "Save Changes" at bounding box center [888, 368] width 71 height 16
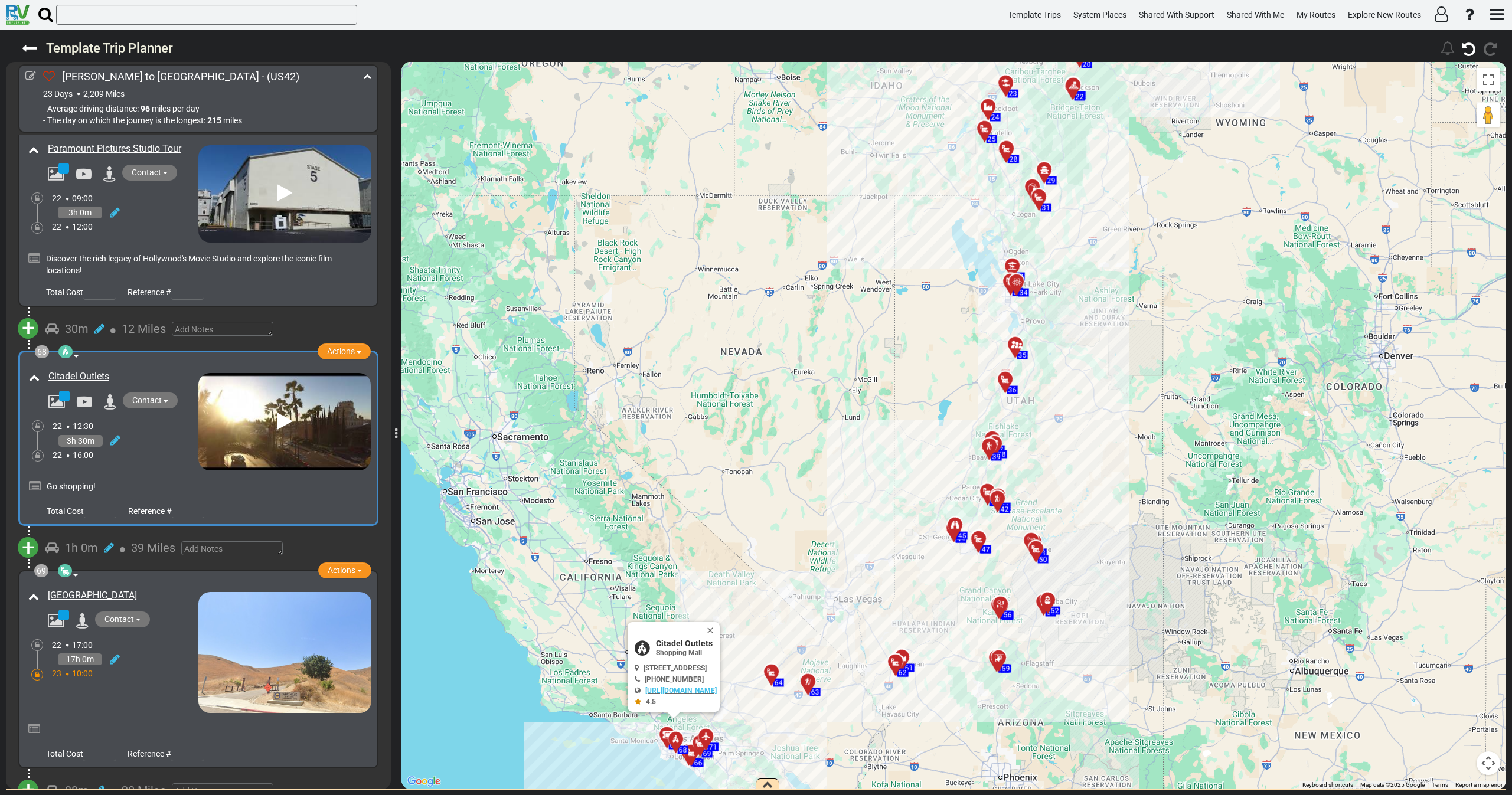
scroll to position [15479, 0]
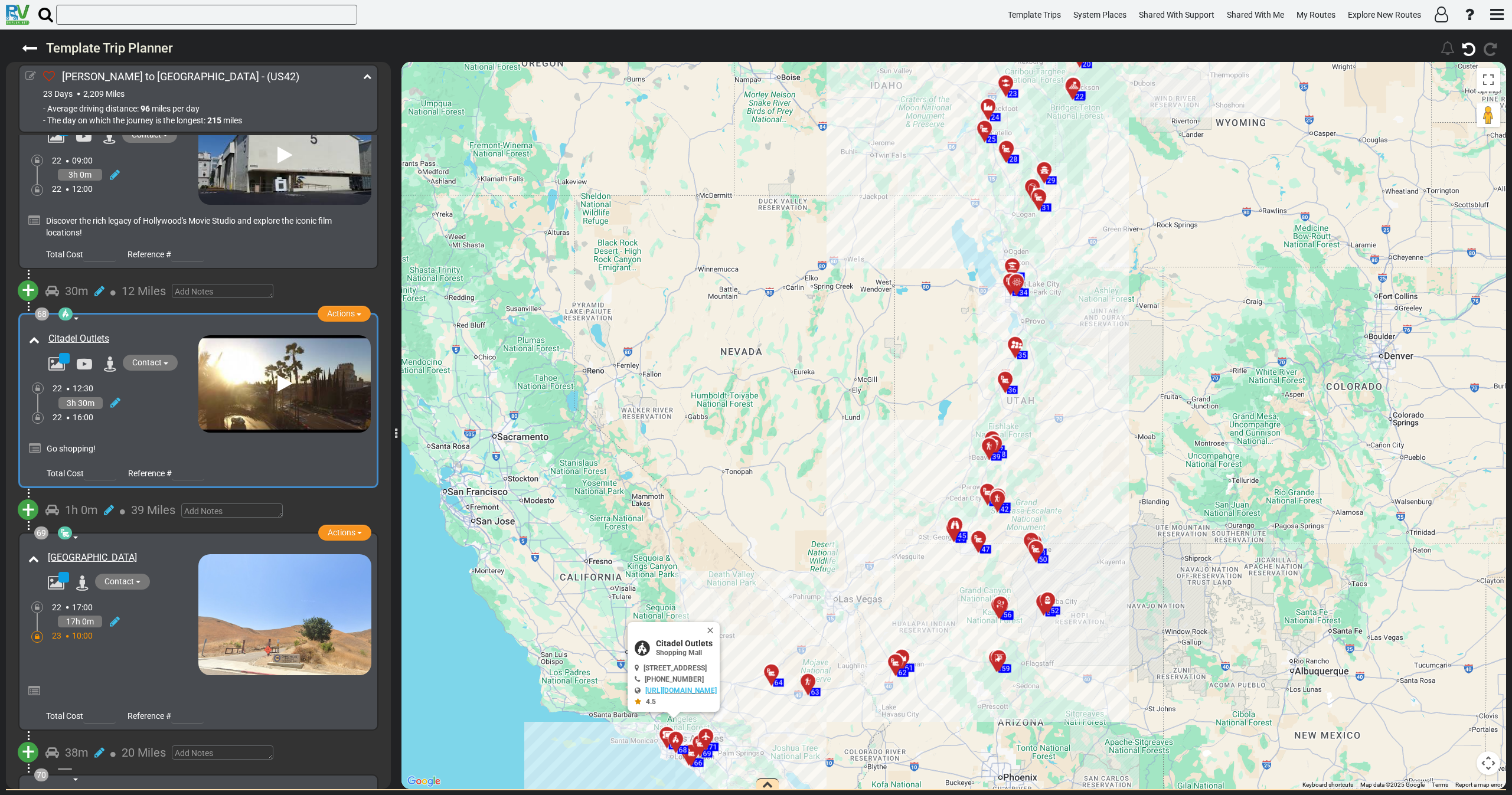
click at [32, 73] on icon at bounding box center [30, 75] width 10 height 10
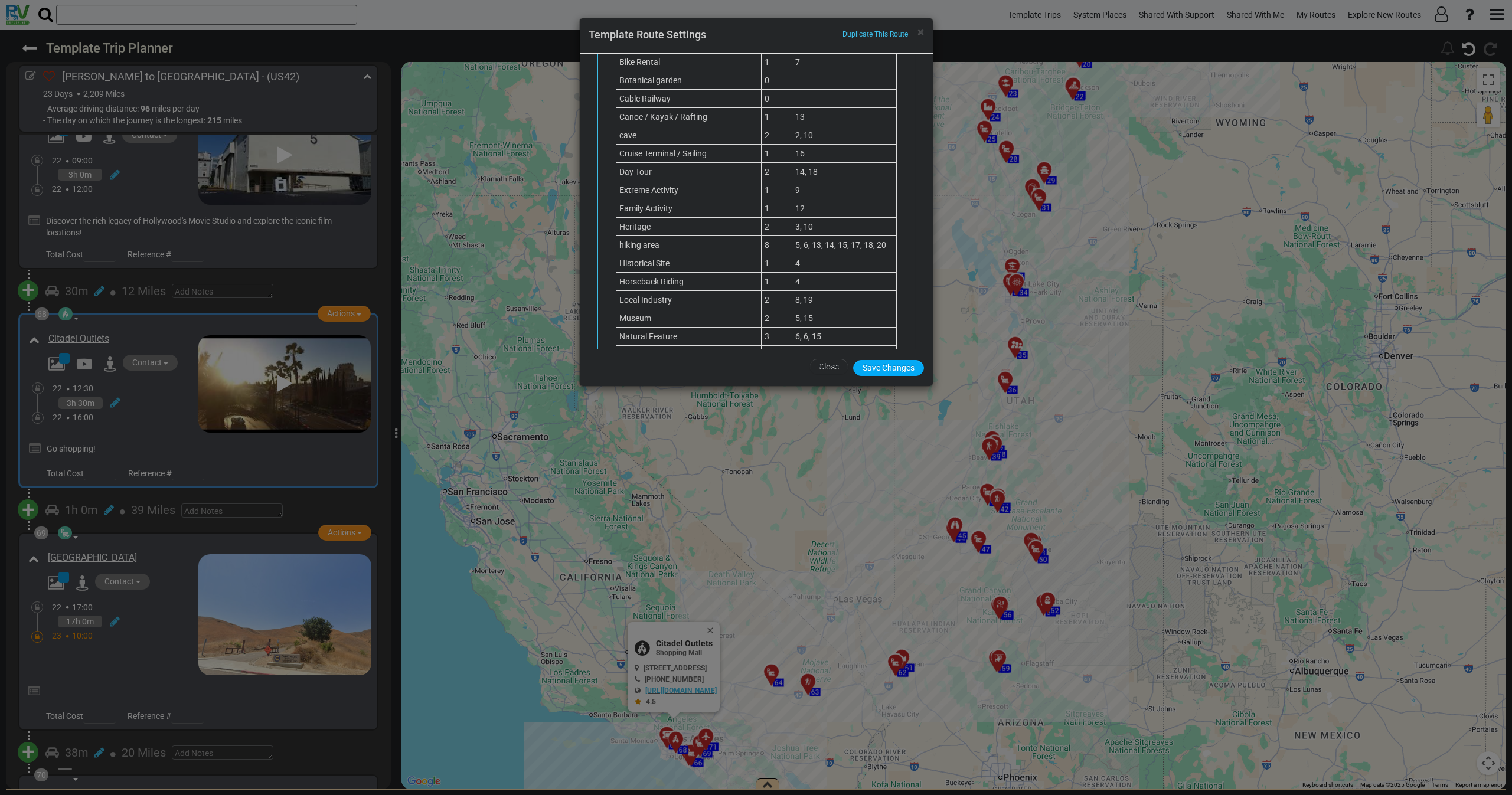
scroll to position [1407, 0]
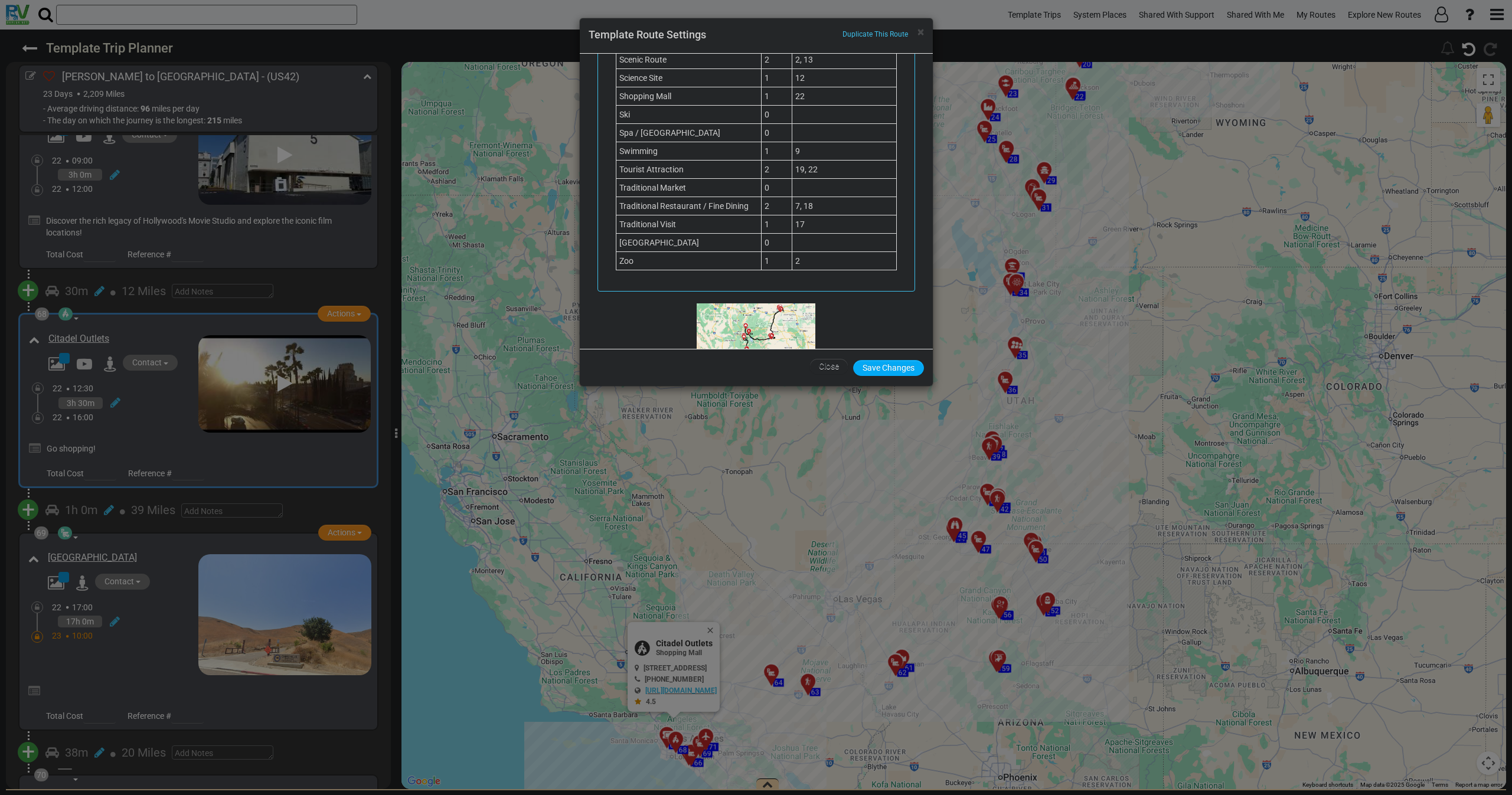
click at [754, 430] on span "Upload File" at bounding box center [756, 435] width 40 height 9
click at [0, 0] on input "Upload File" at bounding box center [0, 0] width 0 height 0
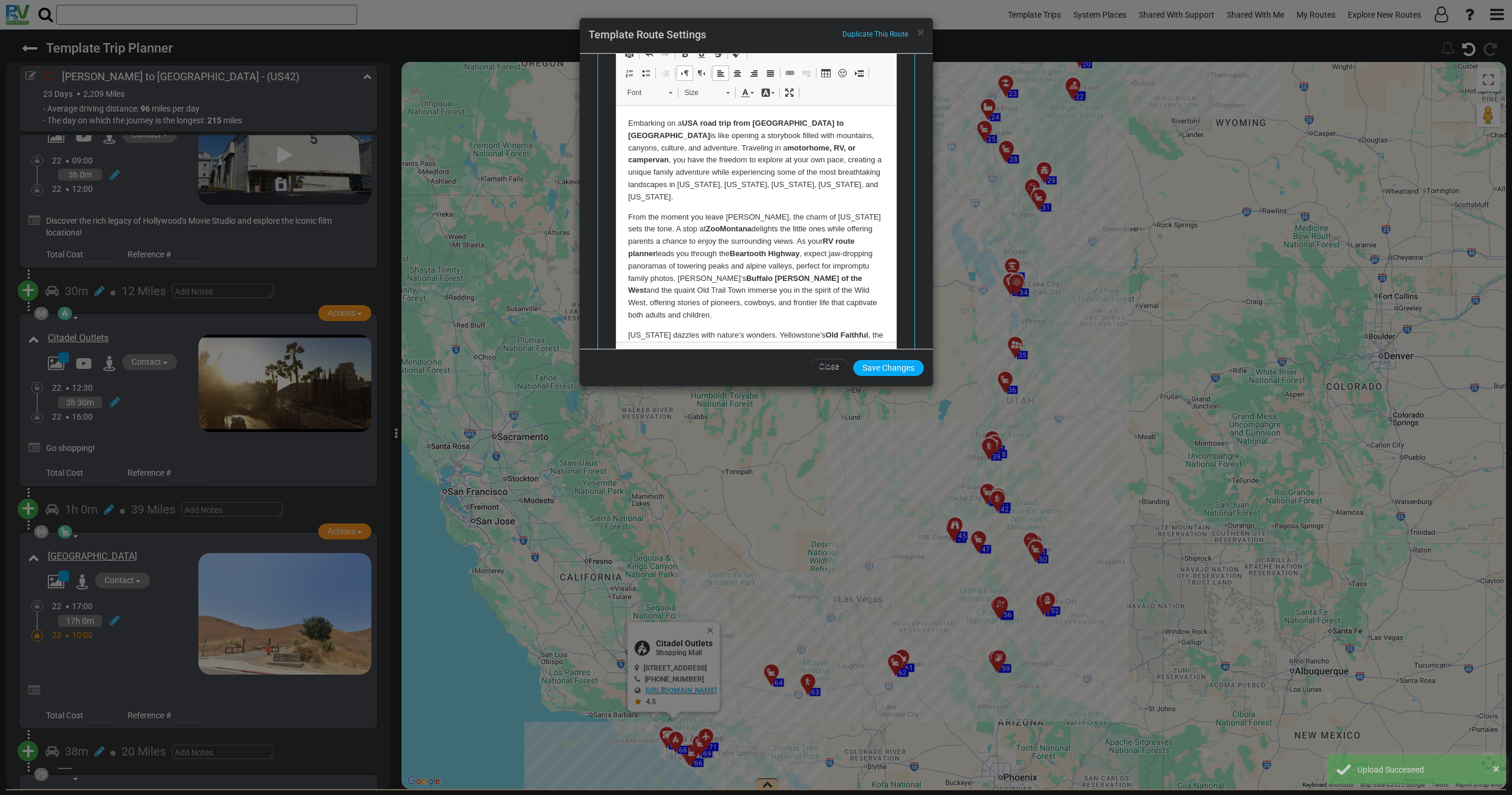
scroll to position [7, 0]
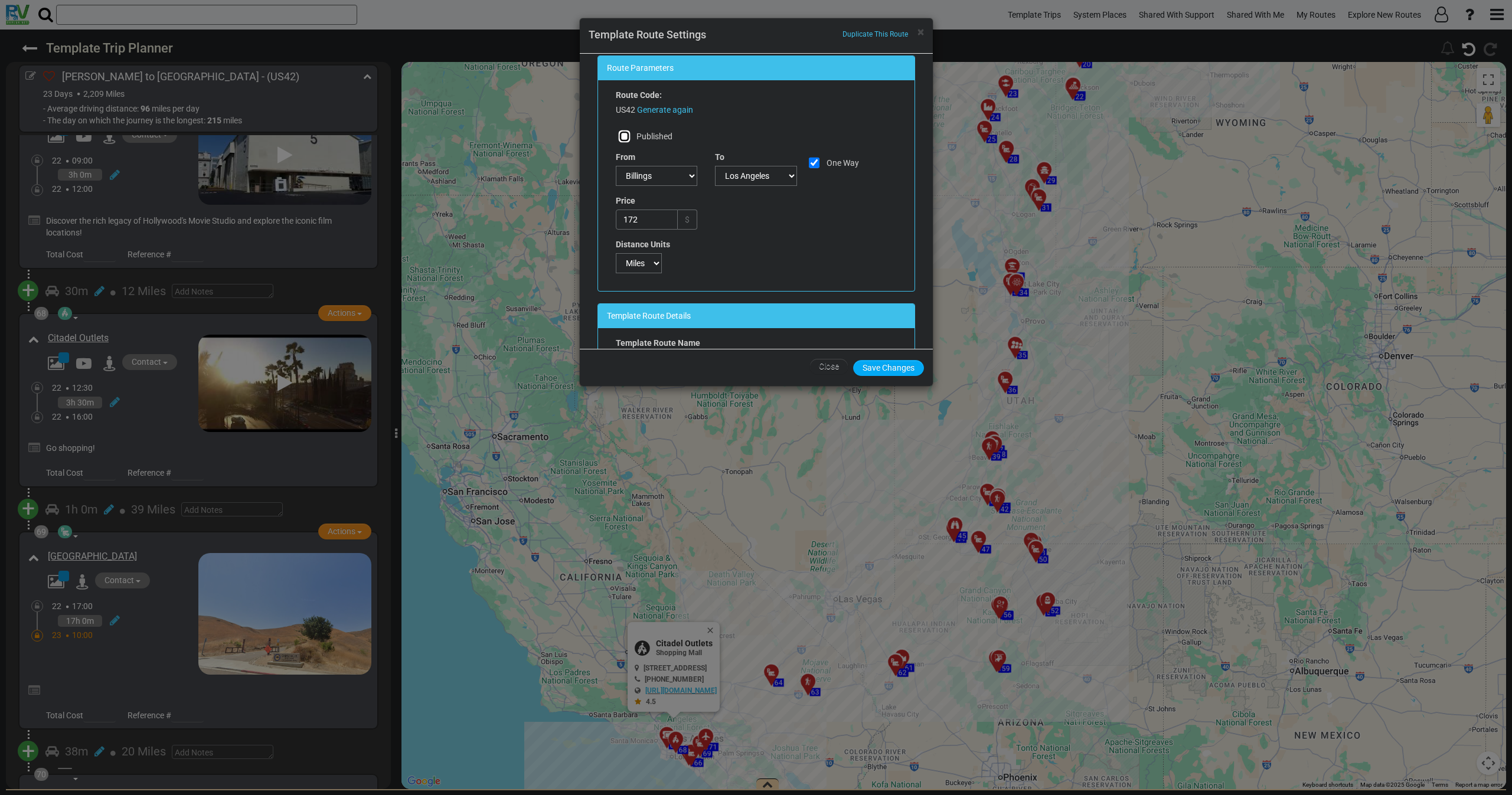
click at [625, 133] on input "Published" at bounding box center [625, 136] width 12 height 12
checkbox input "true"
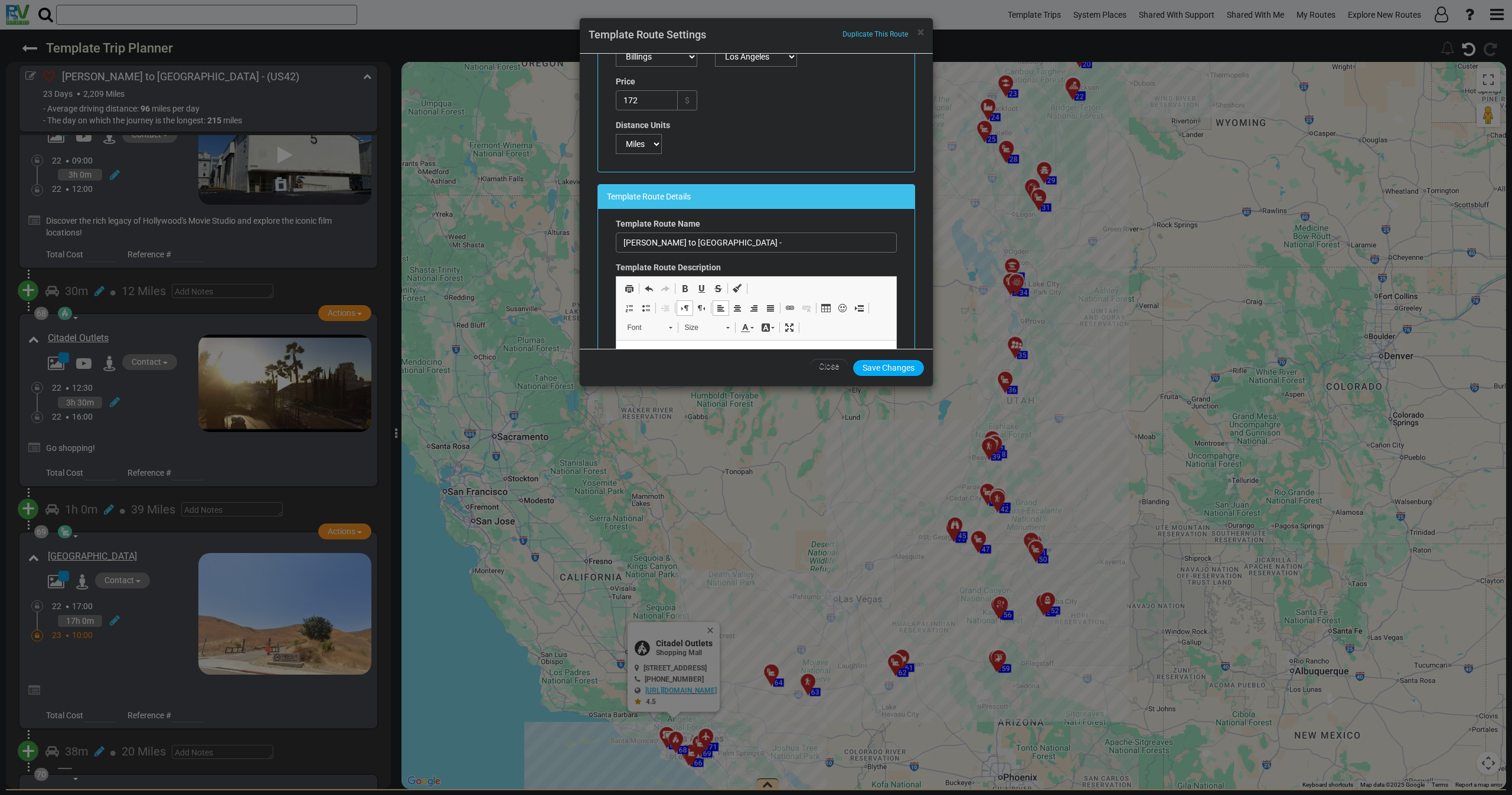
scroll to position [184, 0]
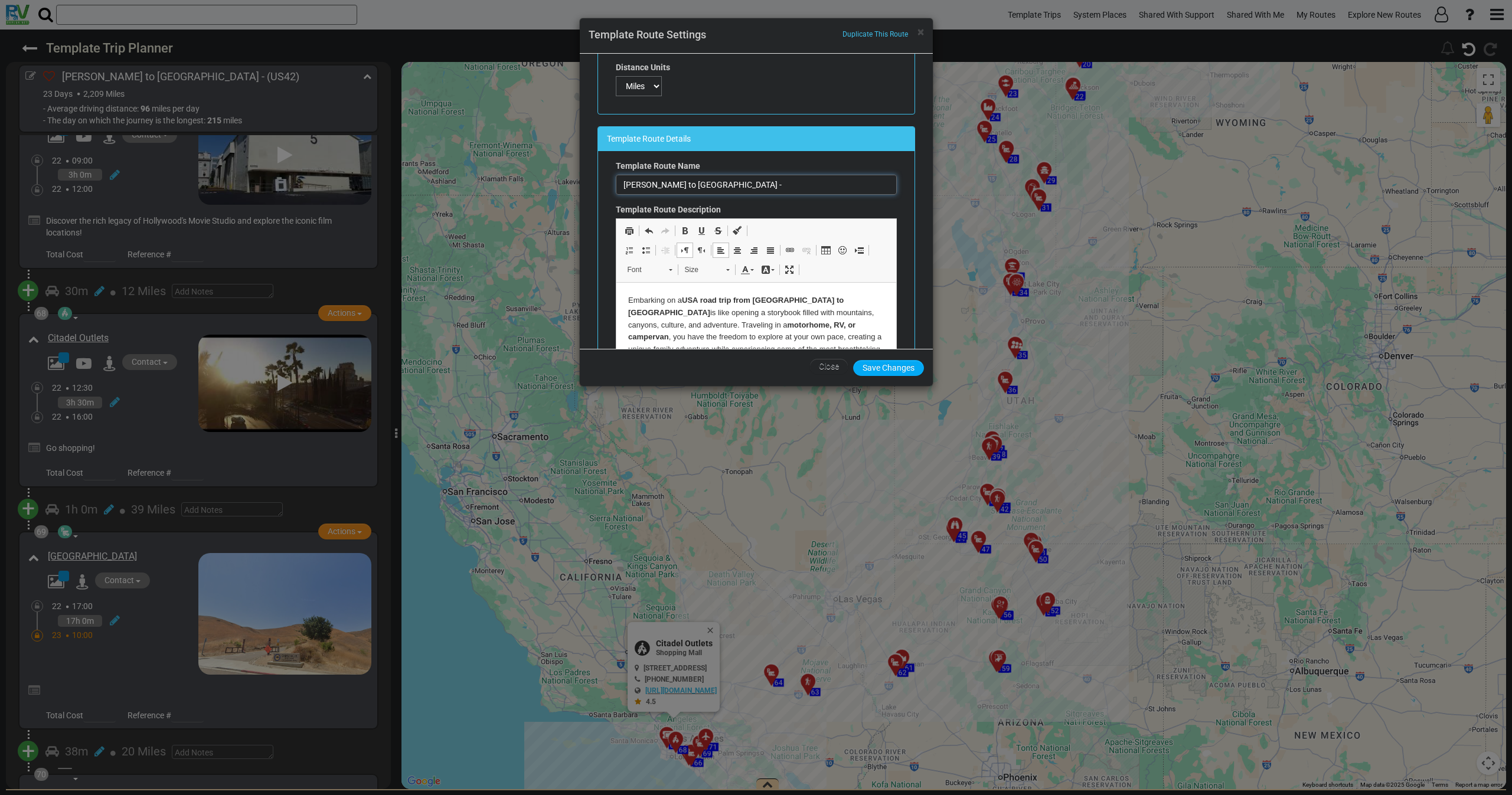
click at [729, 182] on input "[PERSON_NAME] to [GEOGRAPHIC_DATA] -" at bounding box center [756, 185] width 281 height 20
paste input "Epic West Coast Road Trip by Campervan: [US_STATE] to [US_STATE]"
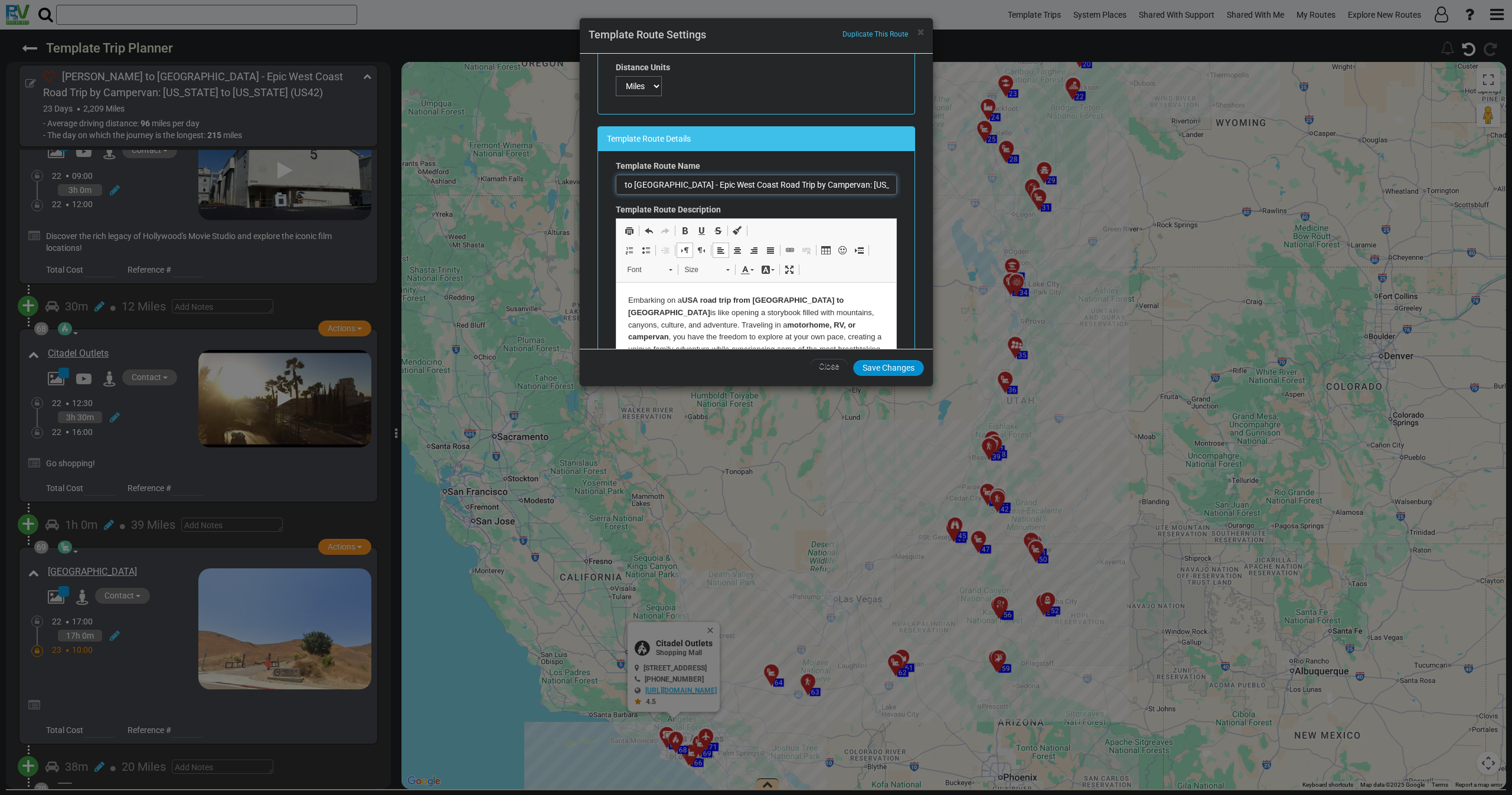
type input "[PERSON_NAME] to [GEOGRAPHIC_DATA] - Epic West Coast Road Trip by Campervan: [U…"
drag, startPoint x: 895, startPoint y: 367, endPoint x: 221, endPoint y: 58, distance: 741.5
click at [895, 367] on button "Save Changes" at bounding box center [888, 368] width 71 height 16
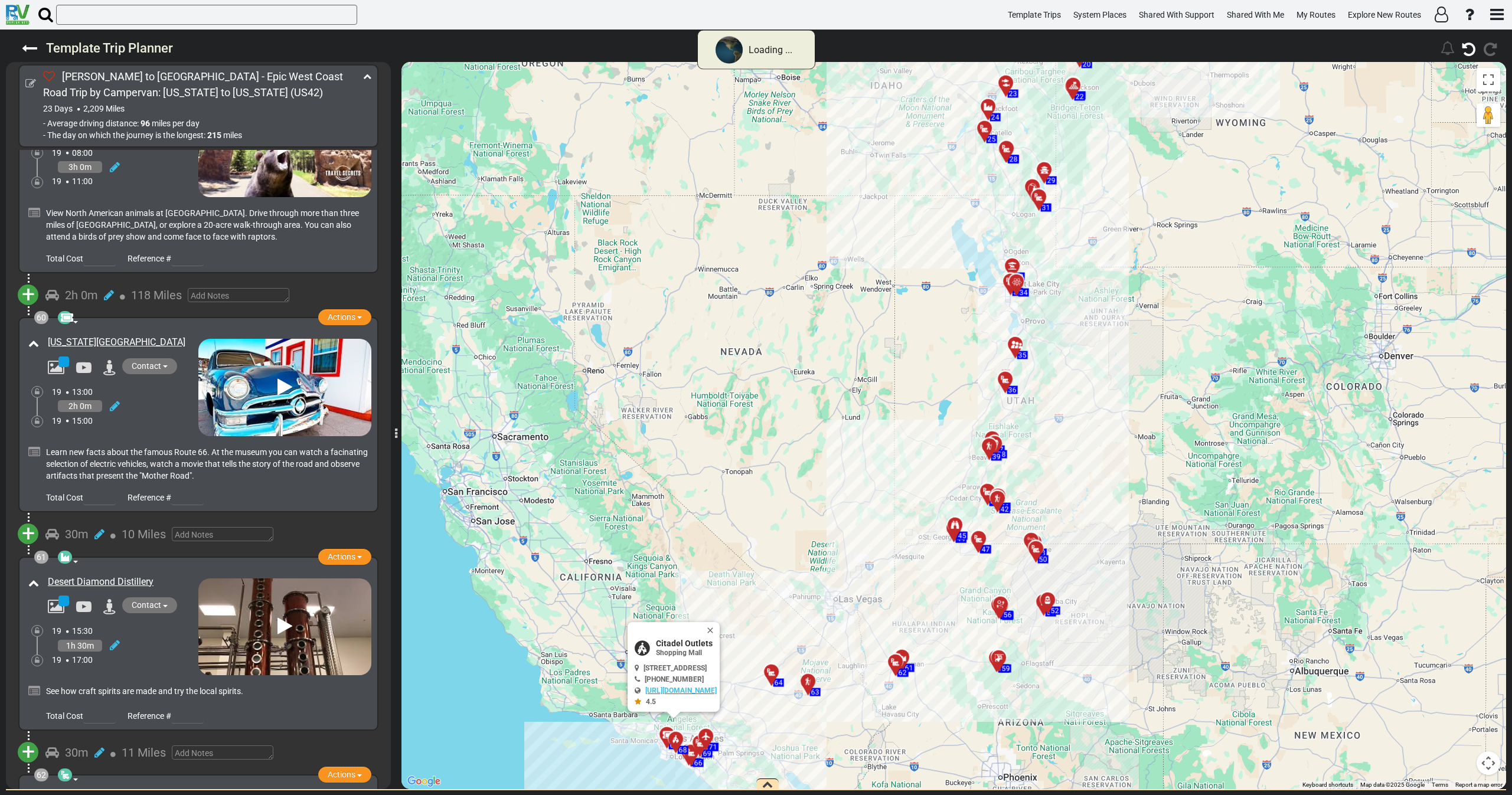
scroll to position [15479, 0]
